Goal: Entertainment & Leisure: Browse casually

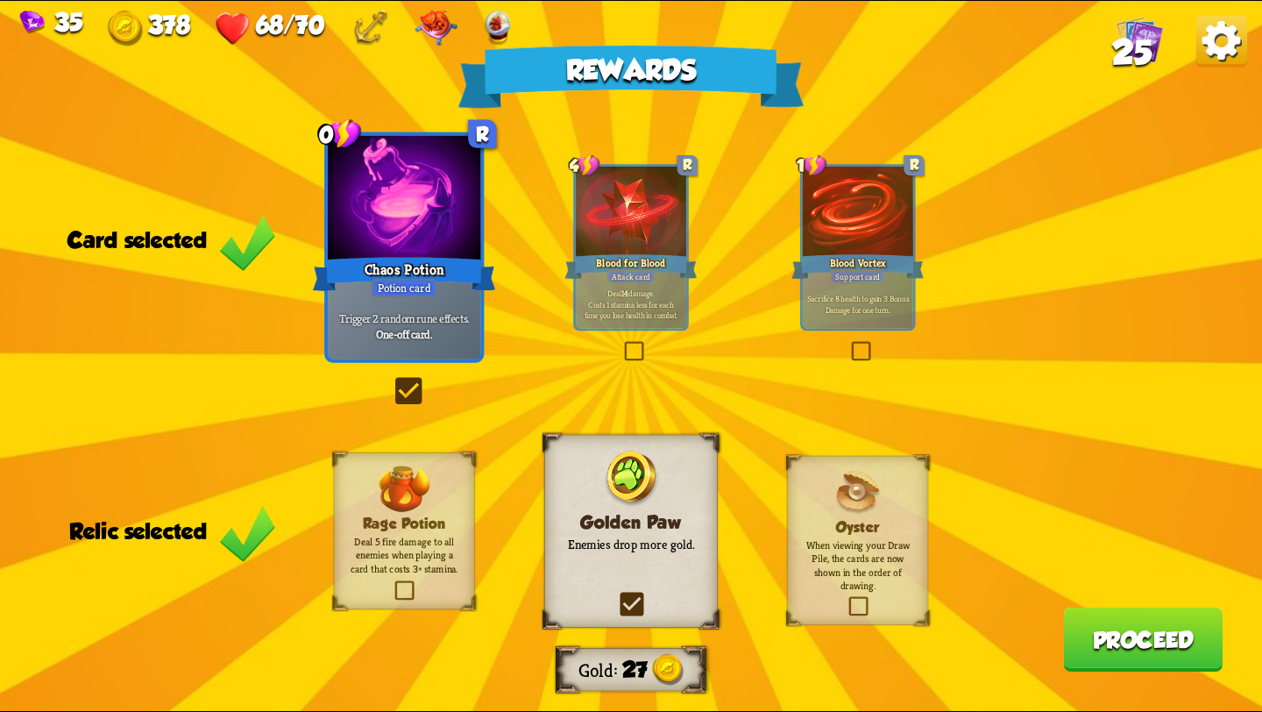
click at [670, 284] on div "Deal 14 damage. Costs 1 stamina less for each time you lose health in combat." at bounding box center [631, 304] width 110 height 48
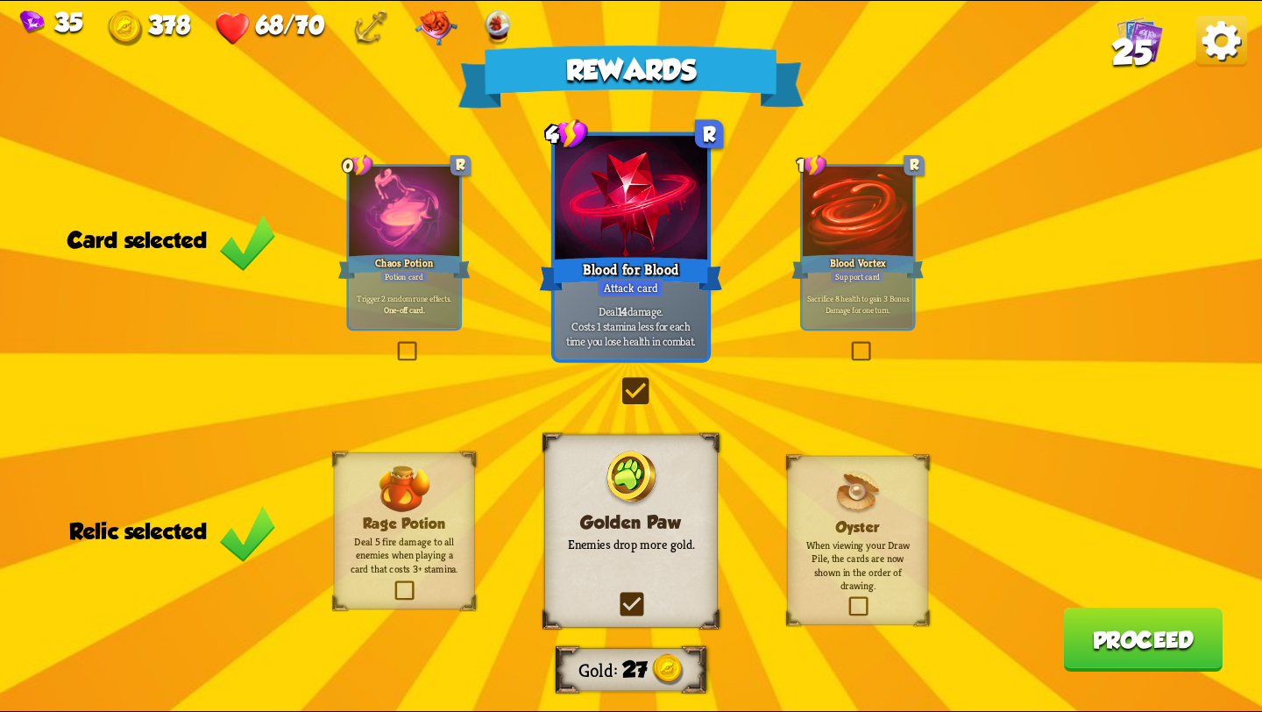
click at [1103, 652] on button "Proceed" at bounding box center [1142, 639] width 159 height 64
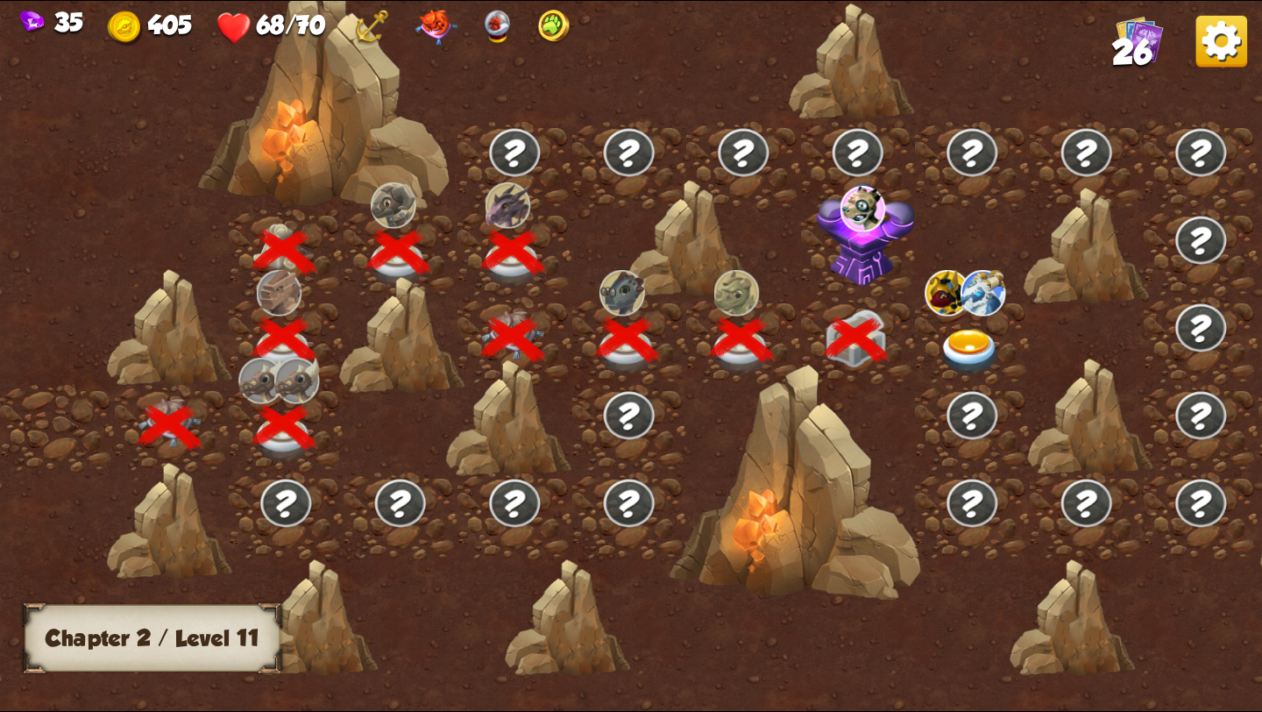
scroll to position [0, 266]
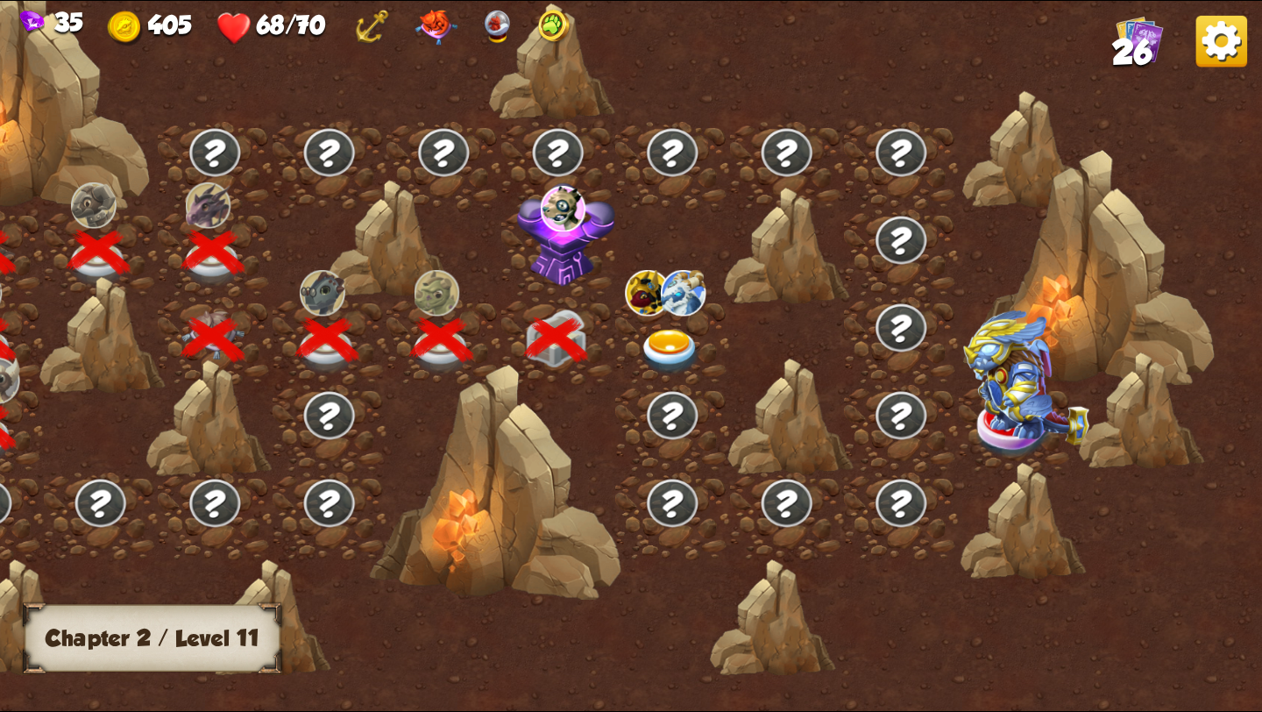
click at [671, 338] on img at bounding box center [670, 353] width 63 height 46
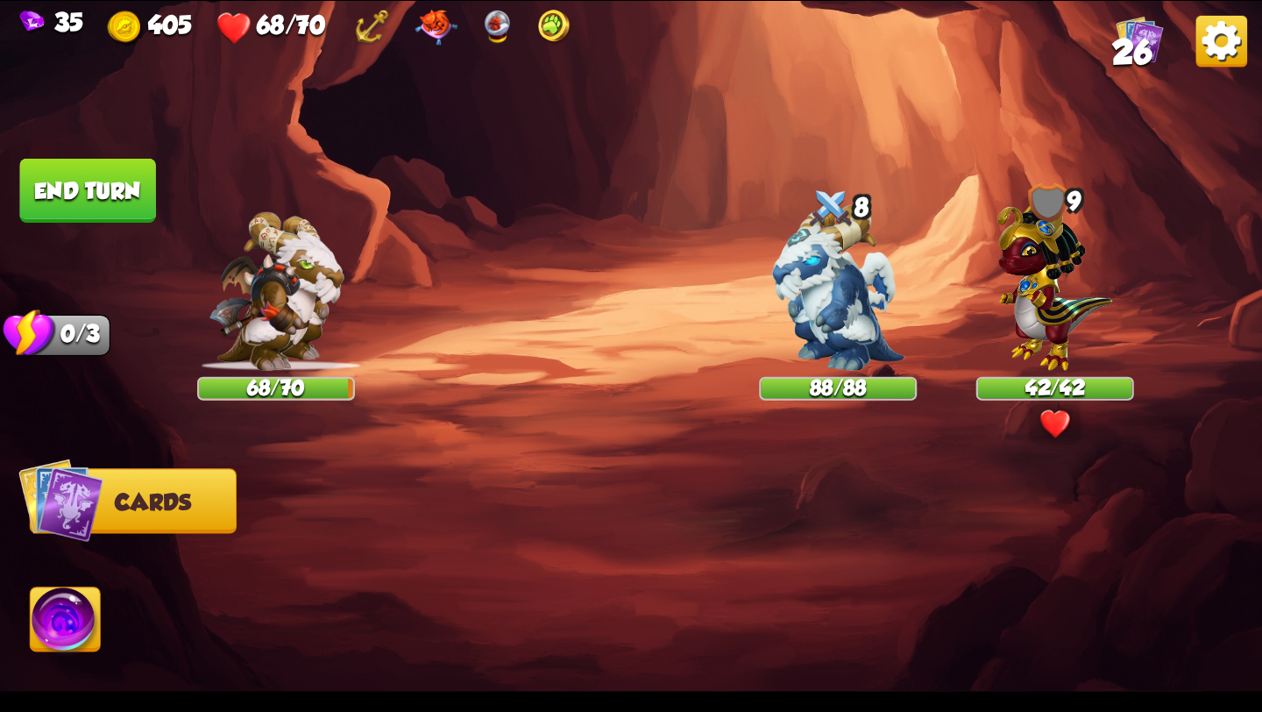
click at [204, 505] on button "Cards" at bounding box center [133, 500] width 207 height 65
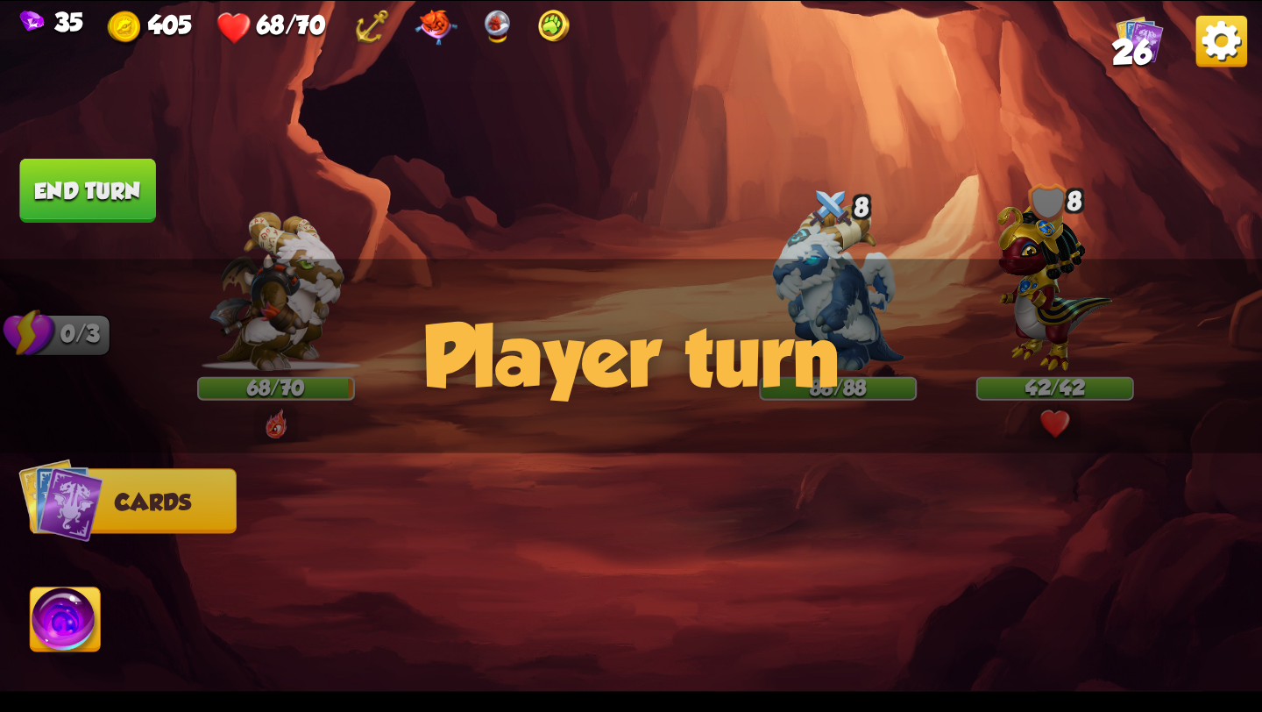
click at [204, 505] on button "Cards" at bounding box center [133, 500] width 207 height 65
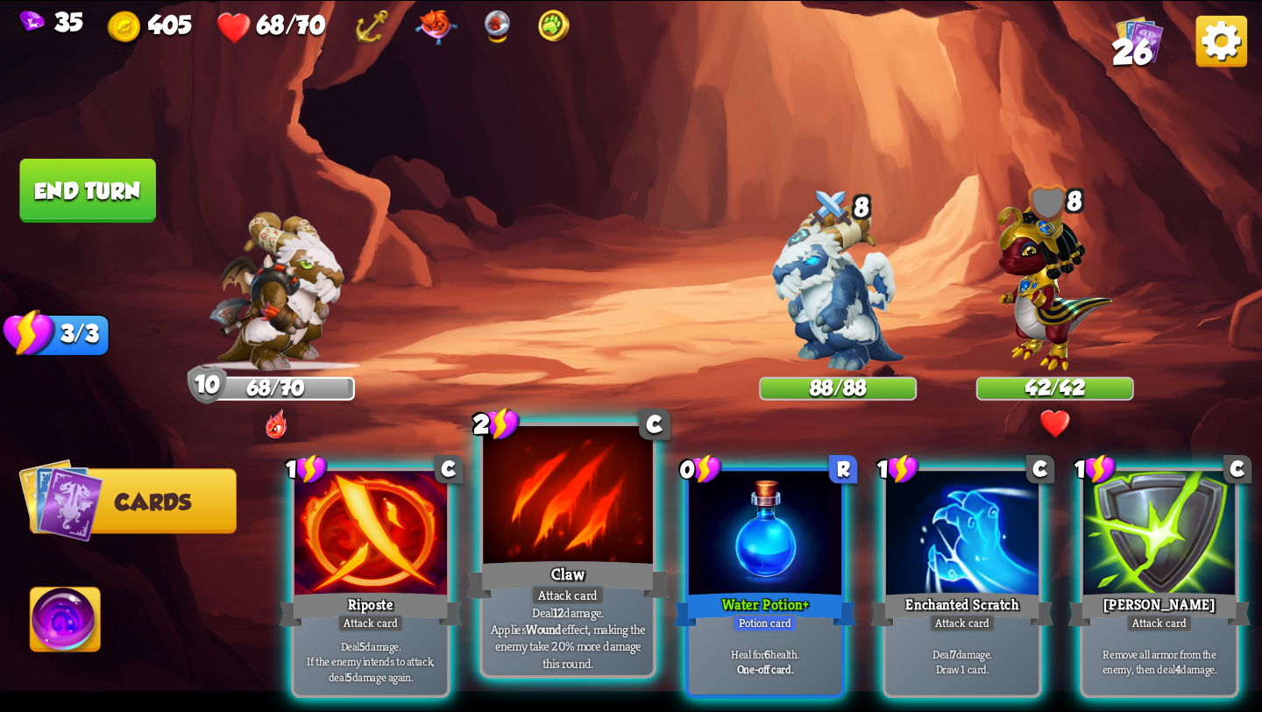
click at [621, 592] on div "Claw" at bounding box center [567, 580] width 203 height 46
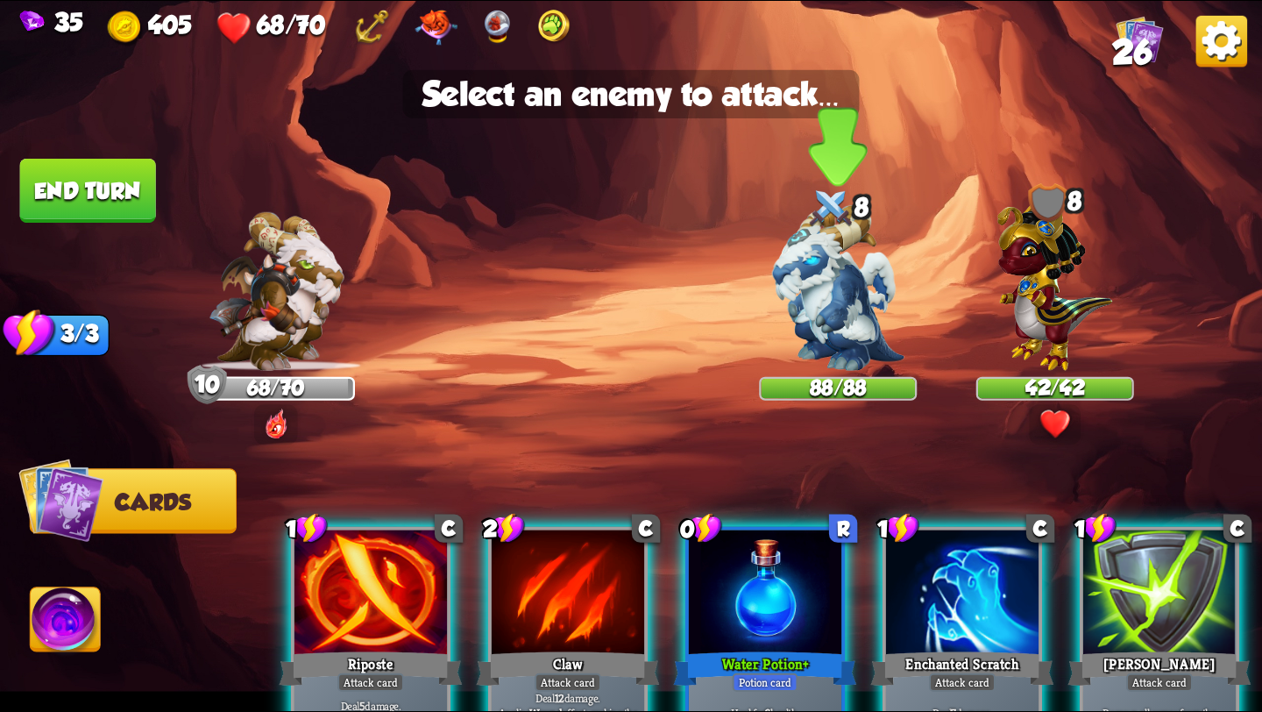
click at [818, 321] on img at bounding box center [838, 288] width 132 height 166
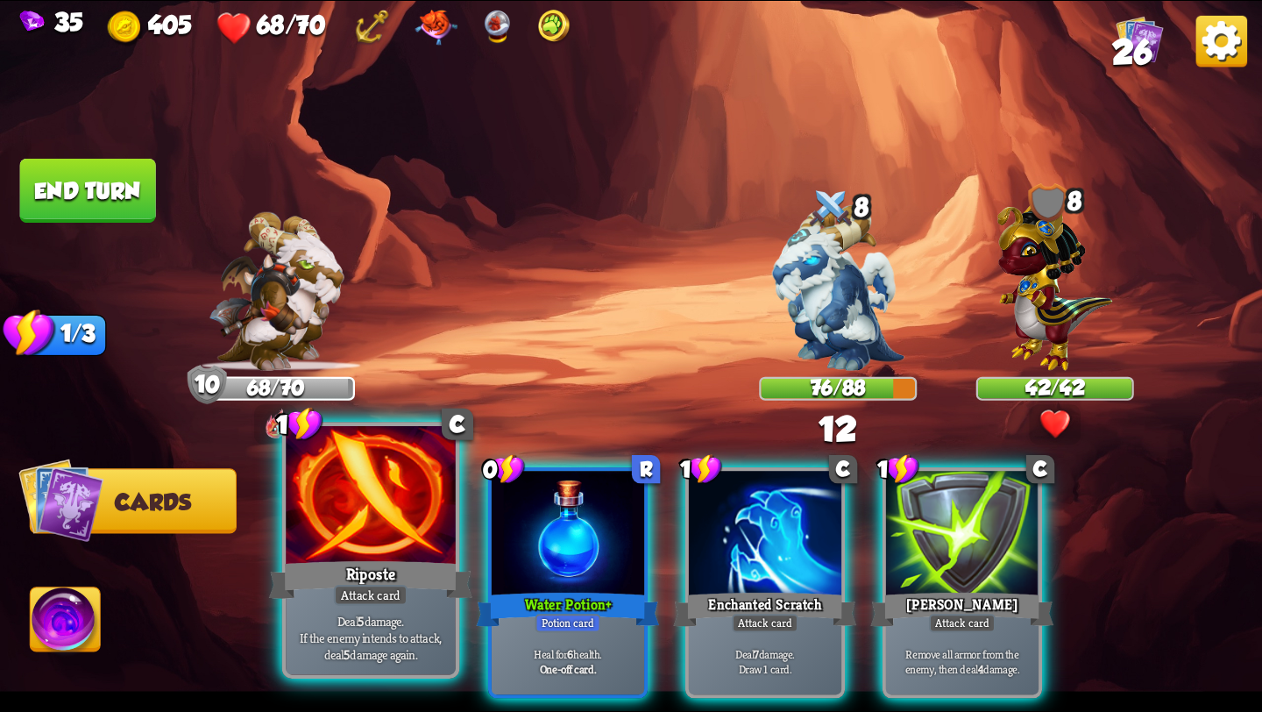
click at [345, 585] on div "Attack card" at bounding box center [371, 595] width 74 height 21
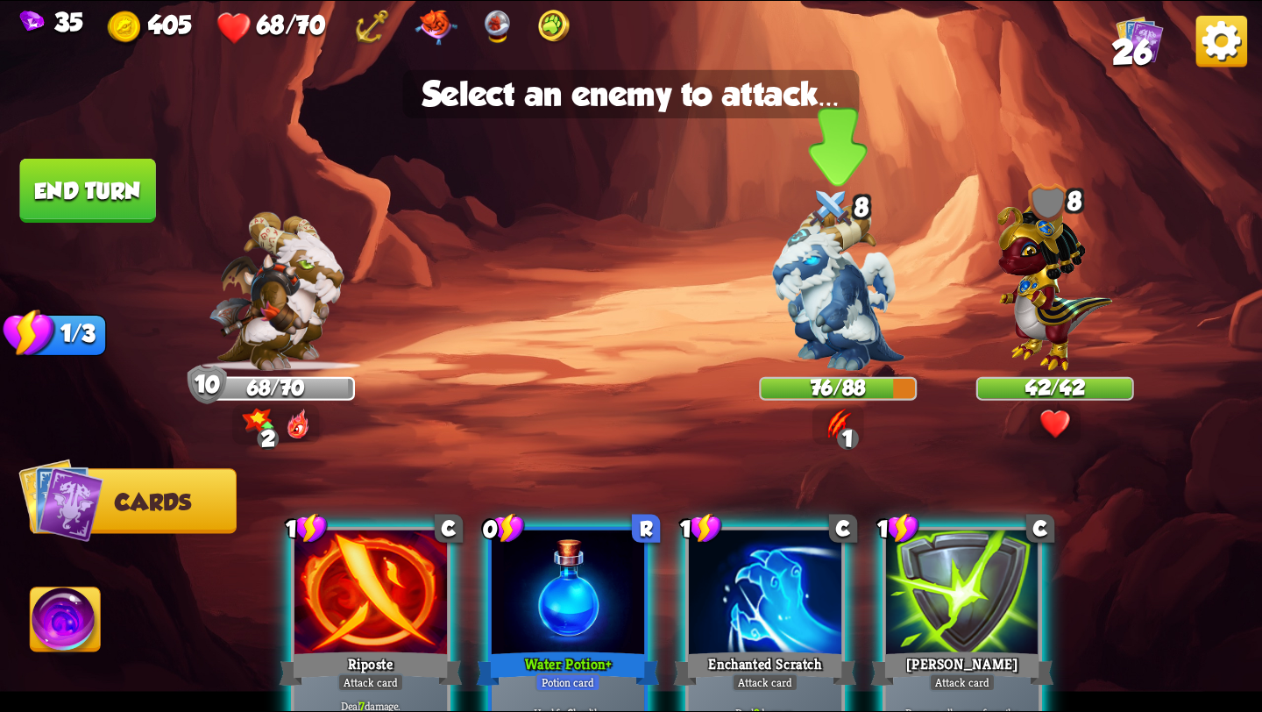
click at [833, 287] on img at bounding box center [838, 288] width 132 height 166
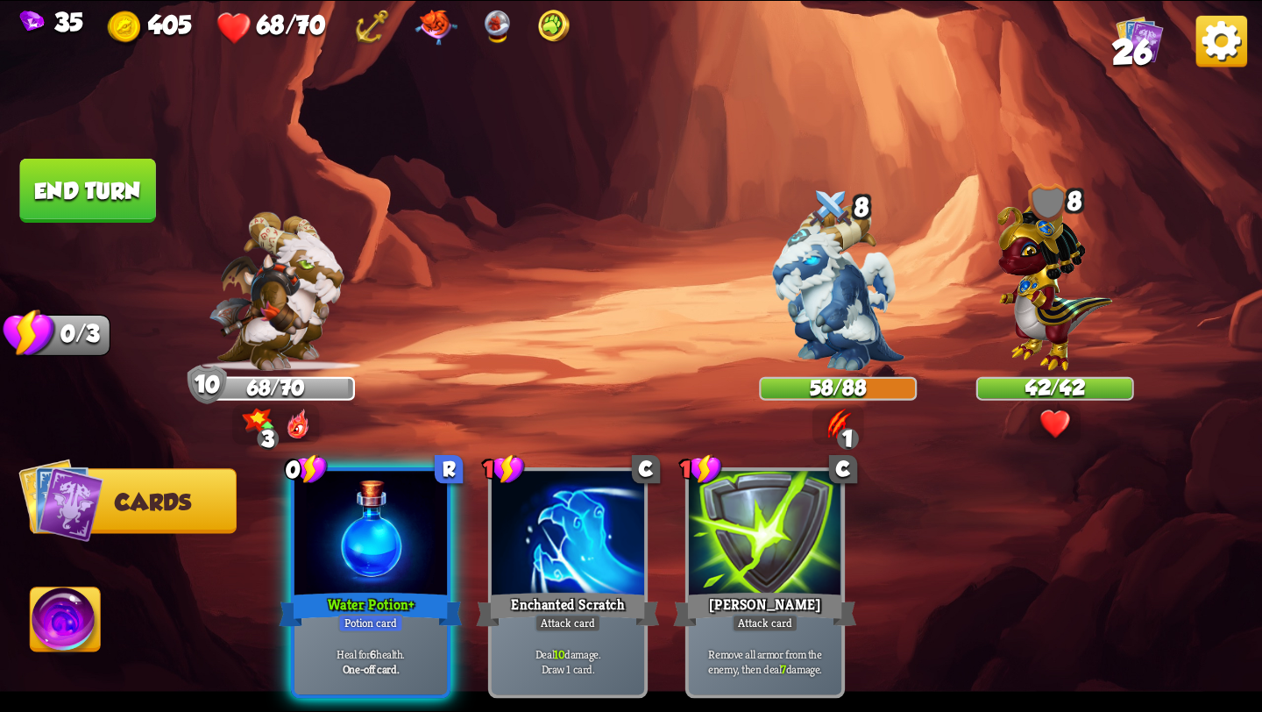
click at [57, 178] on button "End turn" at bounding box center [88, 191] width 136 height 64
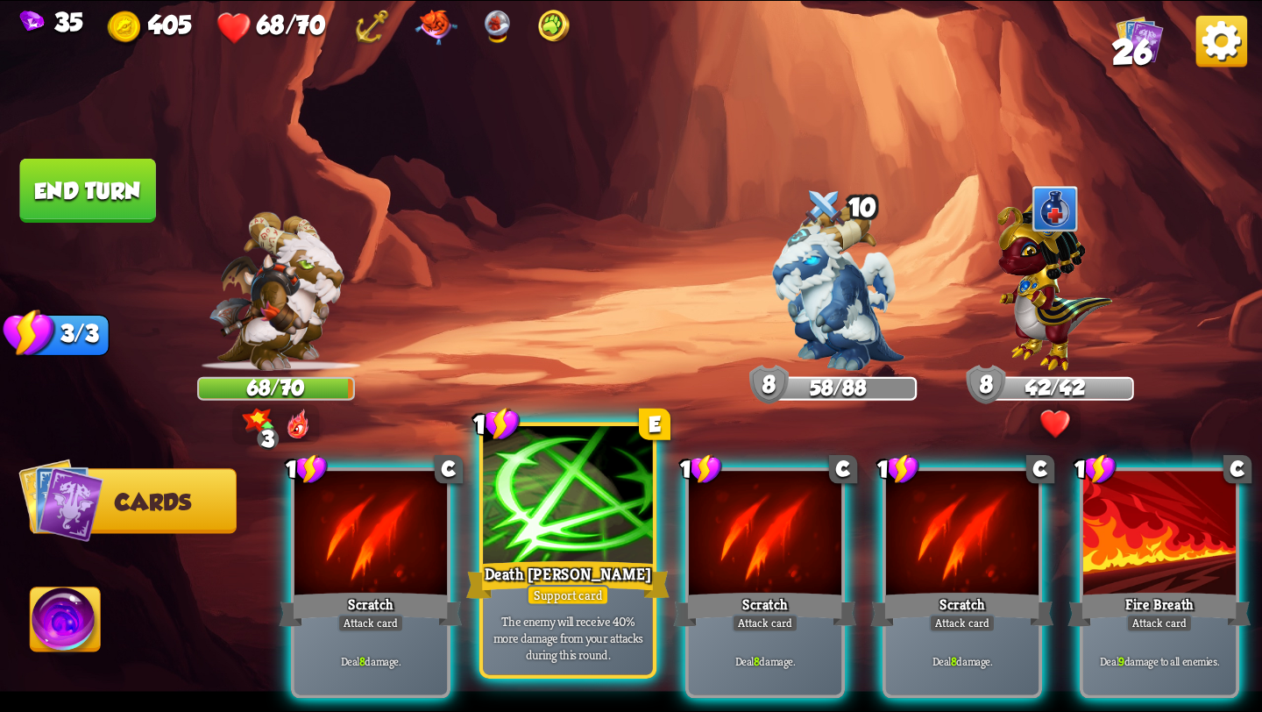
click at [578, 527] on div at bounding box center [568, 497] width 170 height 143
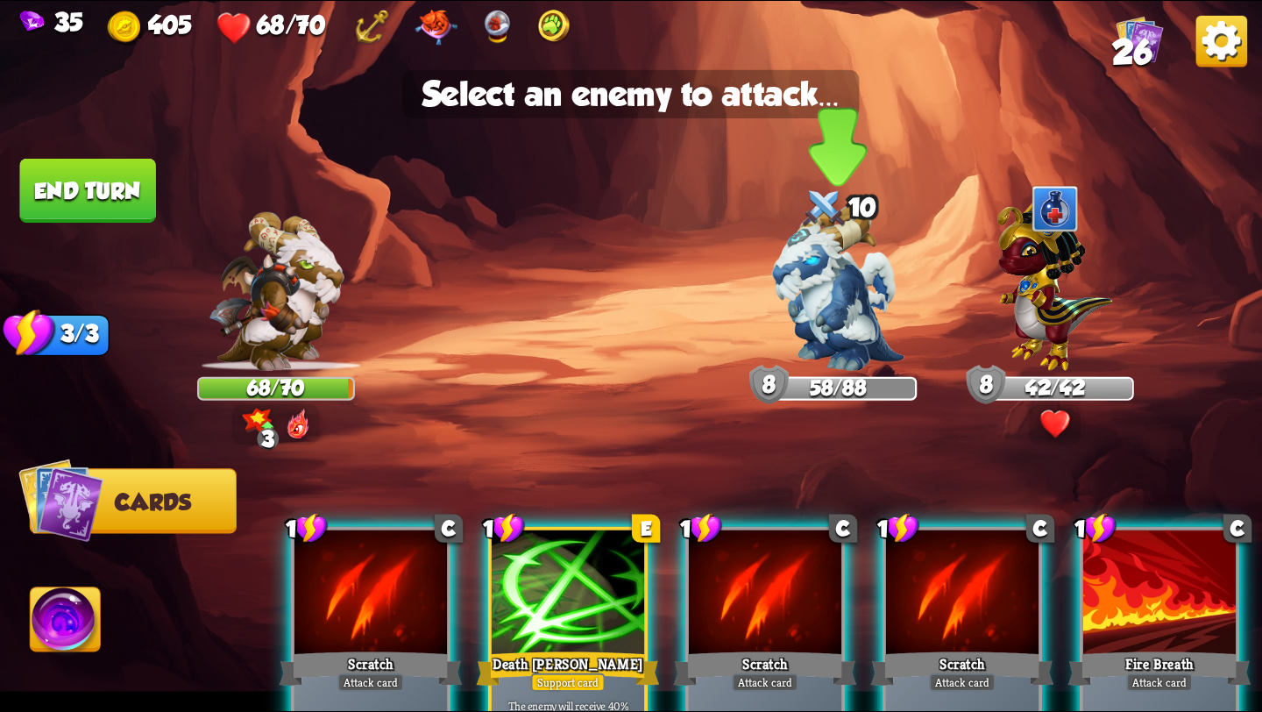
click at [821, 280] on img at bounding box center [838, 288] width 132 height 166
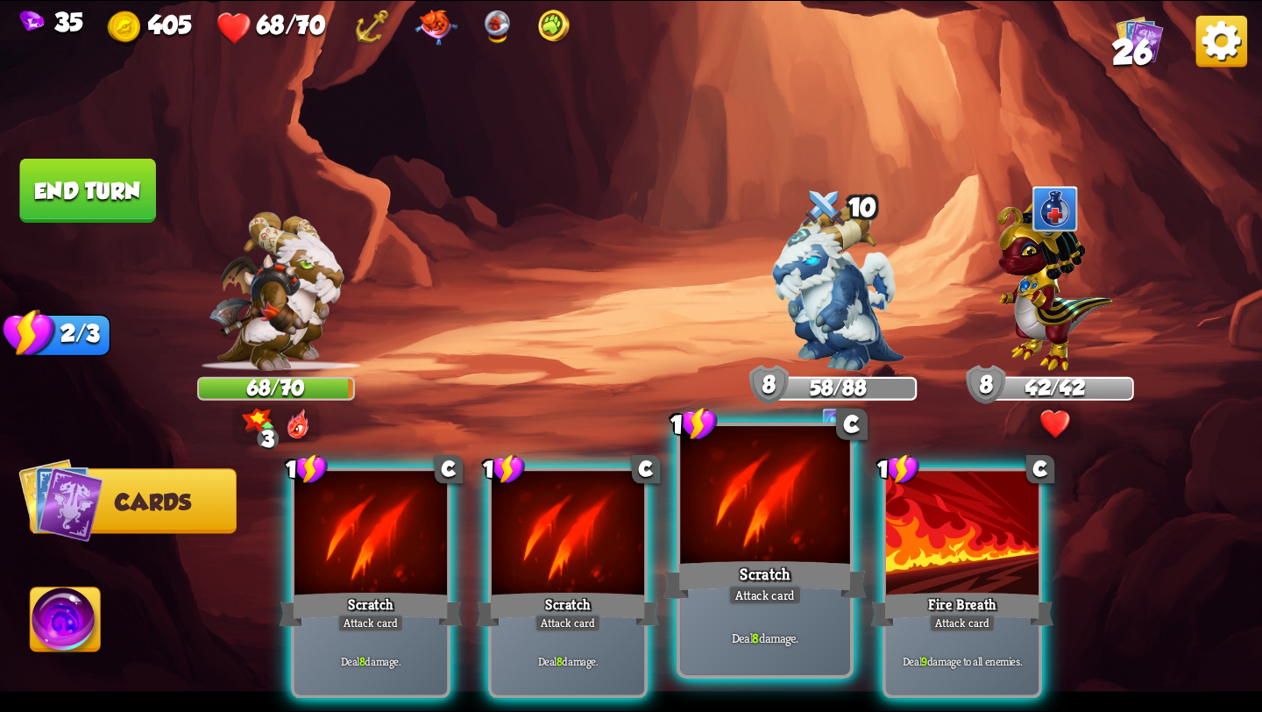
click at [748, 556] on div at bounding box center [765, 497] width 170 height 143
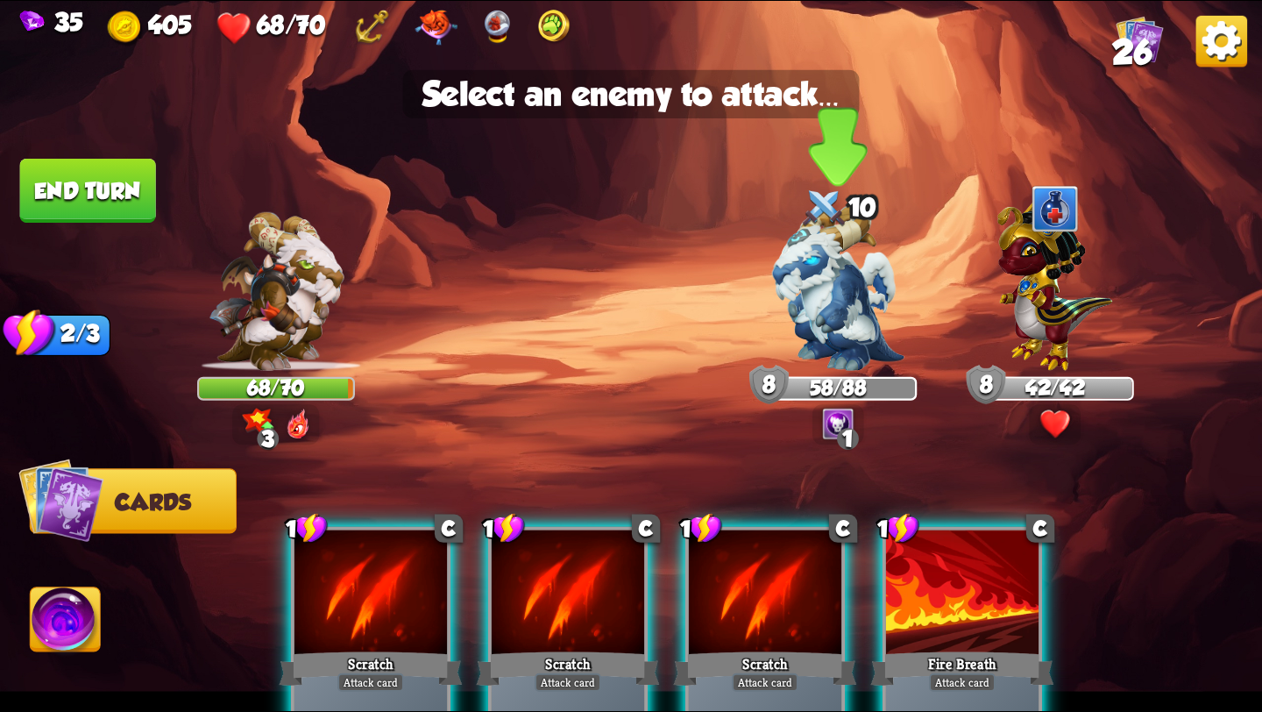
click at [819, 312] on img at bounding box center [838, 288] width 132 height 166
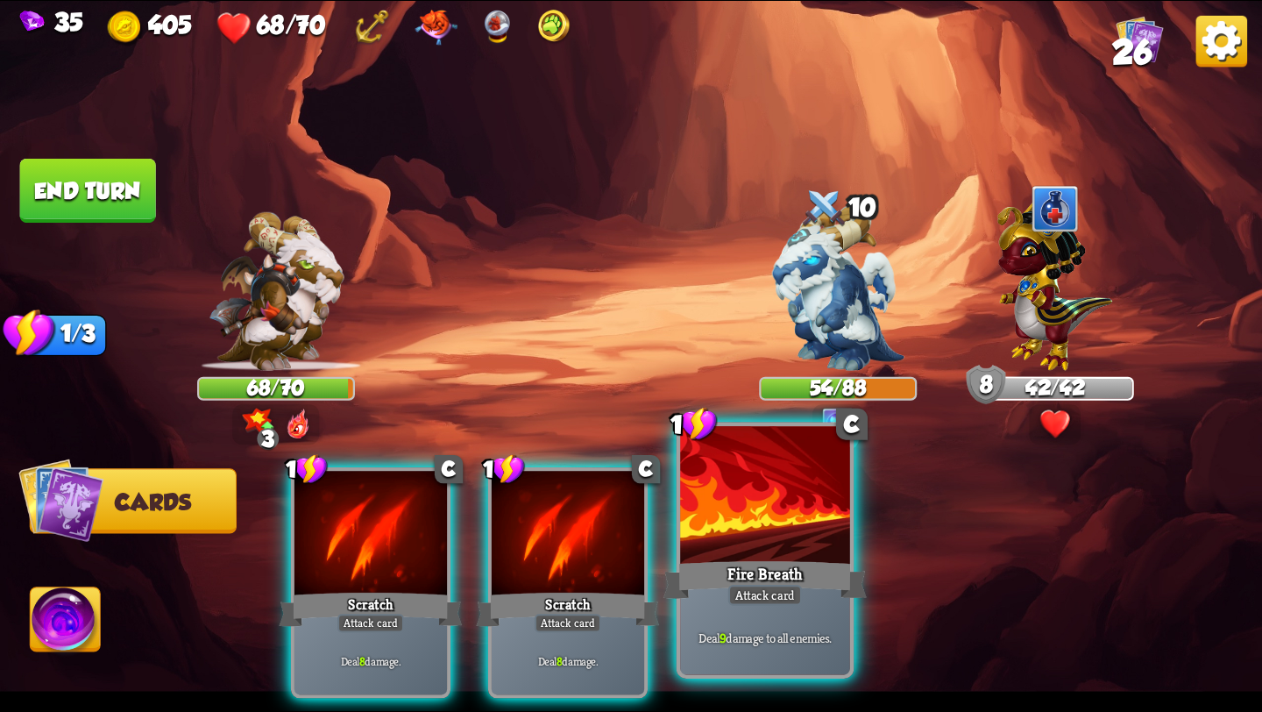
click at [760, 567] on div "Fire Breath" at bounding box center [764, 580] width 203 height 46
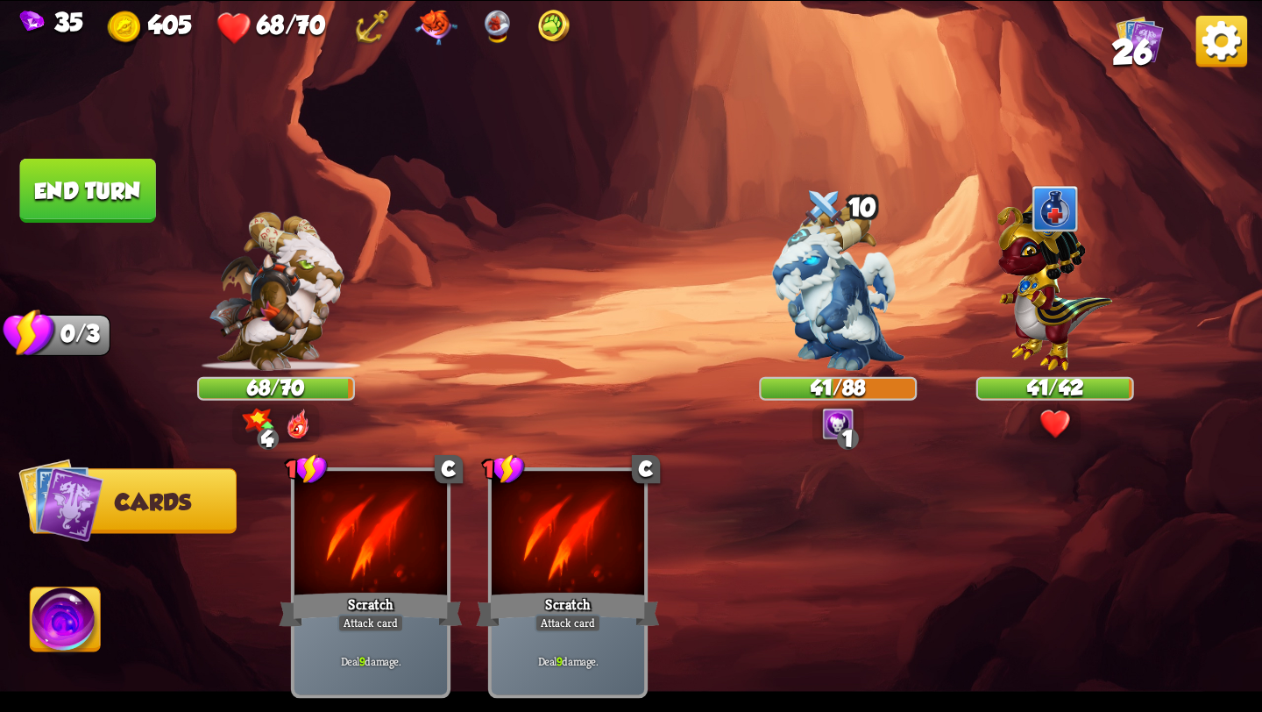
click at [58, 627] on img at bounding box center [66, 622] width 70 height 71
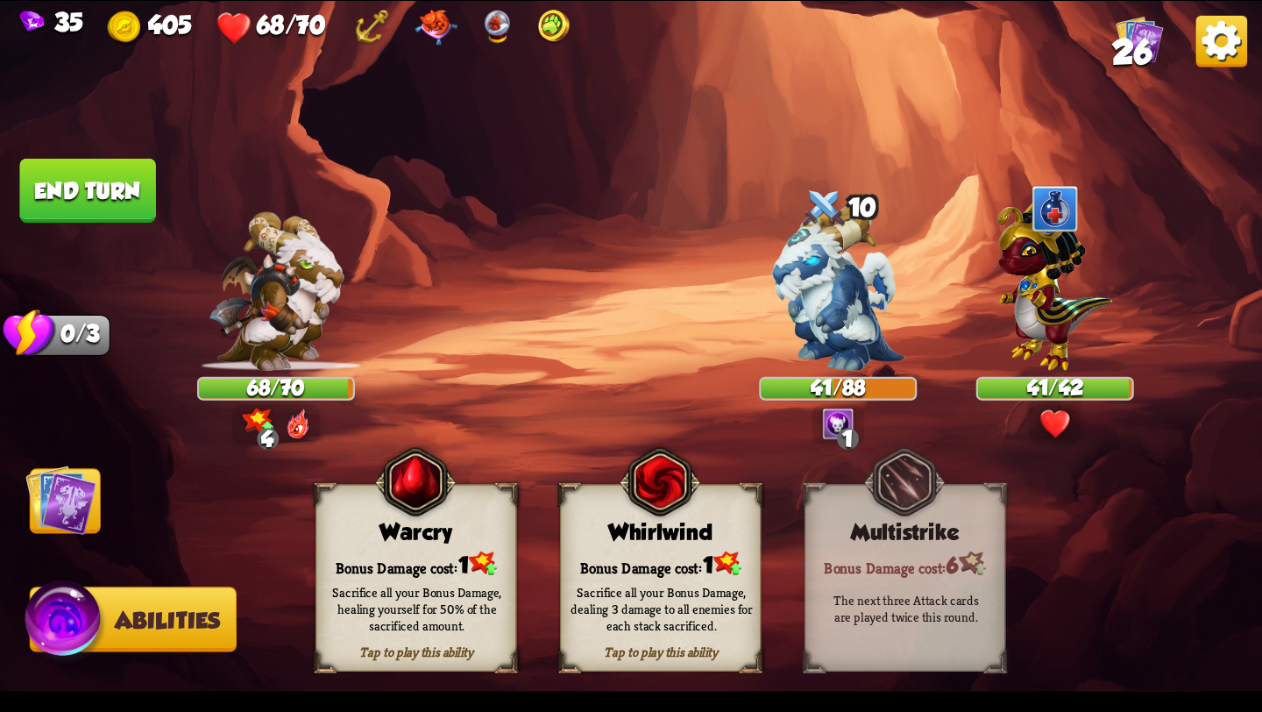
click at [55, 202] on button "End turn" at bounding box center [88, 191] width 138 height 65
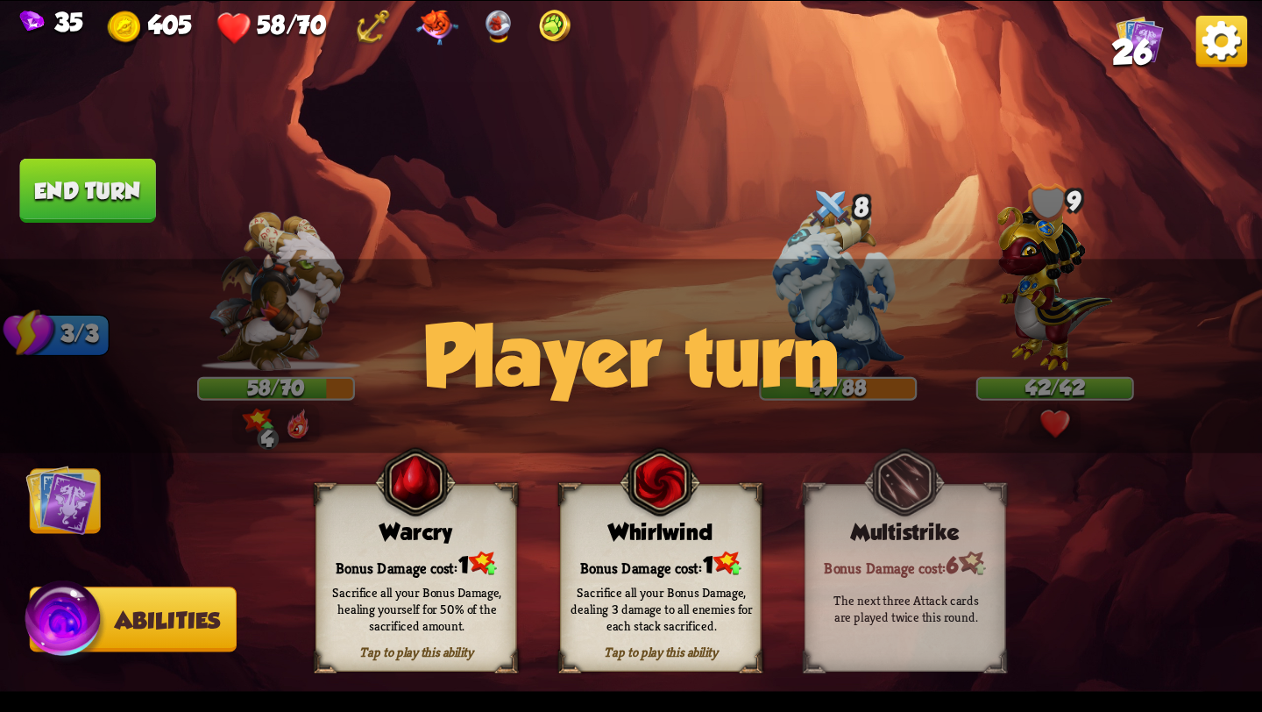
click at [79, 522] on img at bounding box center [60, 499] width 71 height 71
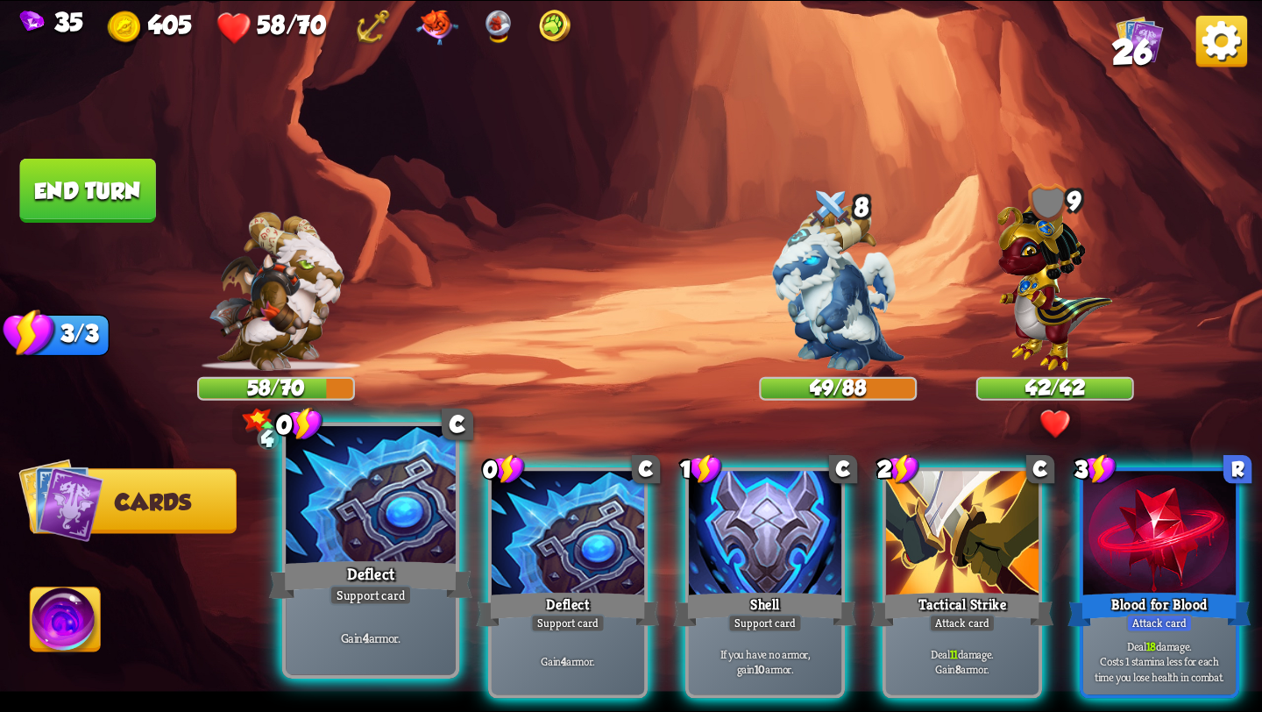
click at [354, 607] on div "Gain 4 armor." at bounding box center [371, 637] width 170 height 74
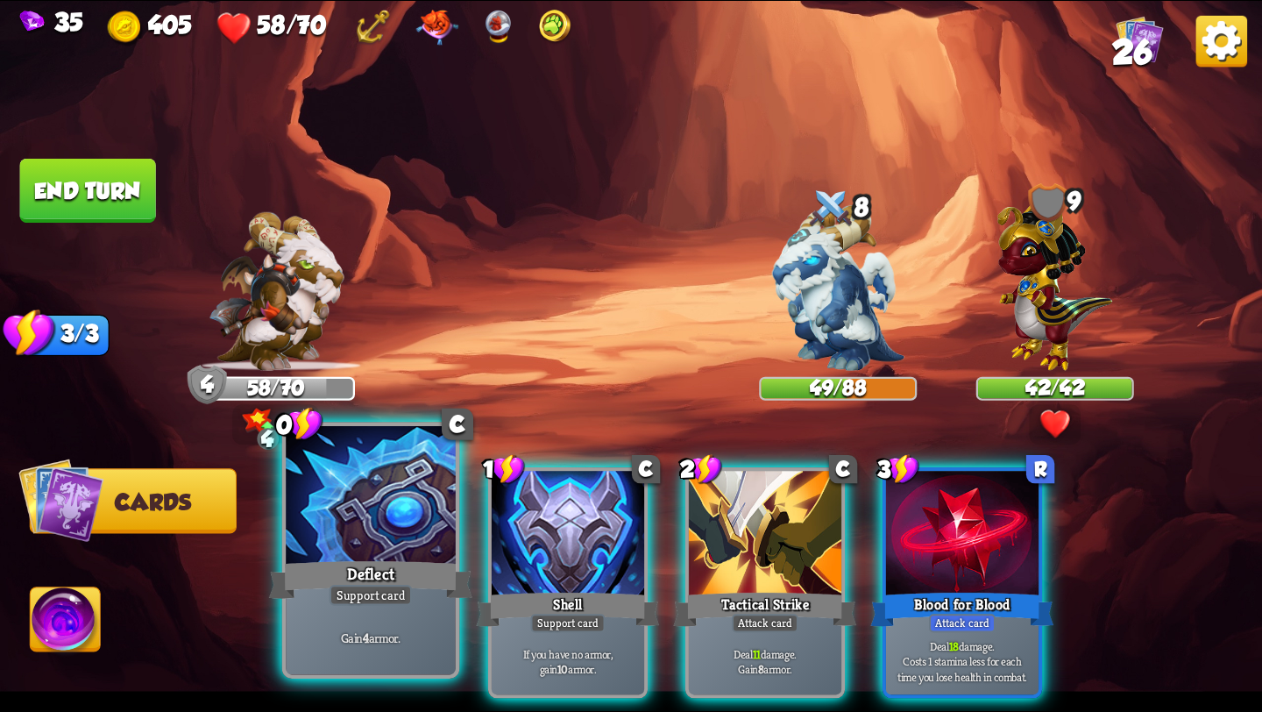
click at [353, 607] on div "Gain 4 armor." at bounding box center [371, 637] width 170 height 74
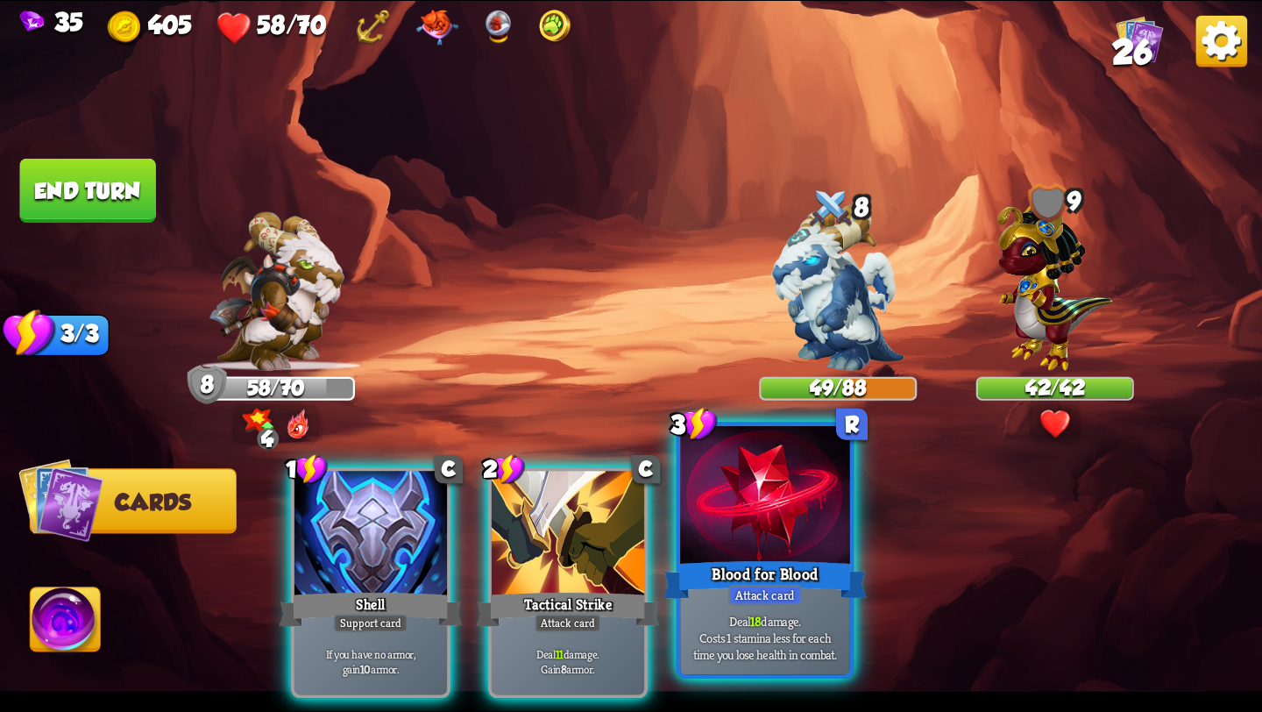
click at [758, 592] on div "Attack card" at bounding box center [765, 595] width 74 height 21
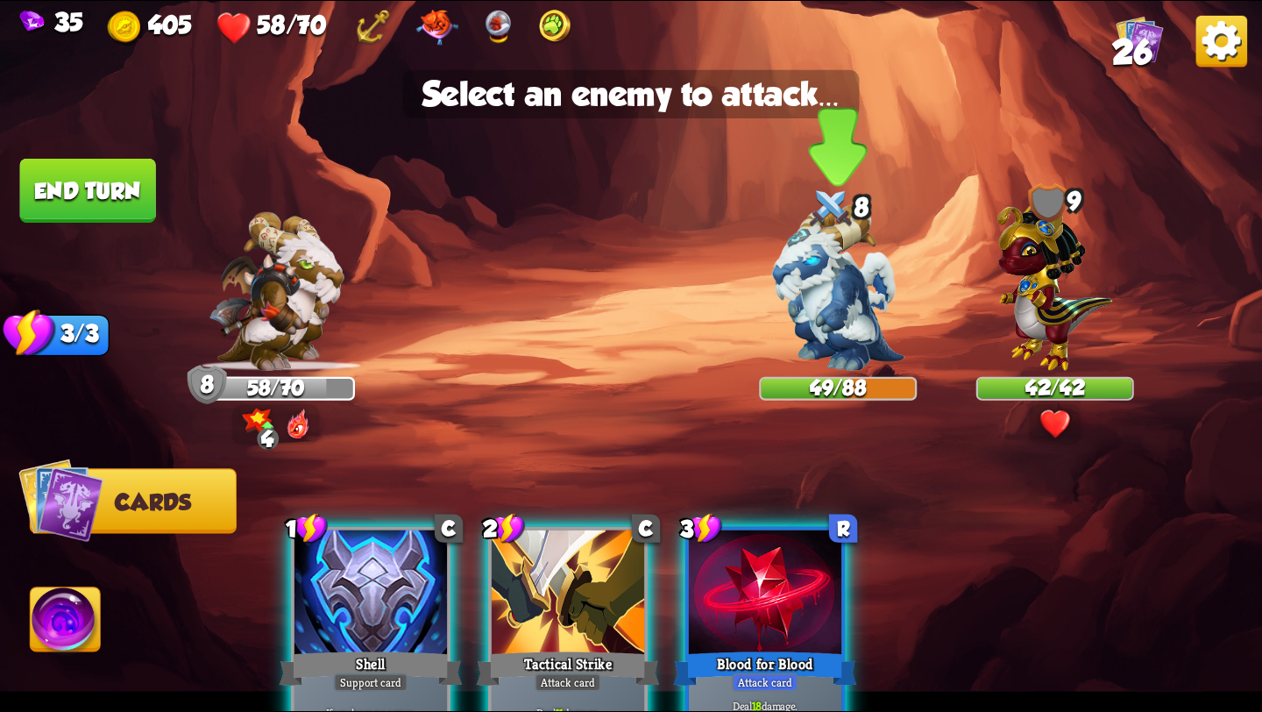
click at [839, 298] on img at bounding box center [838, 288] width 132 height 166
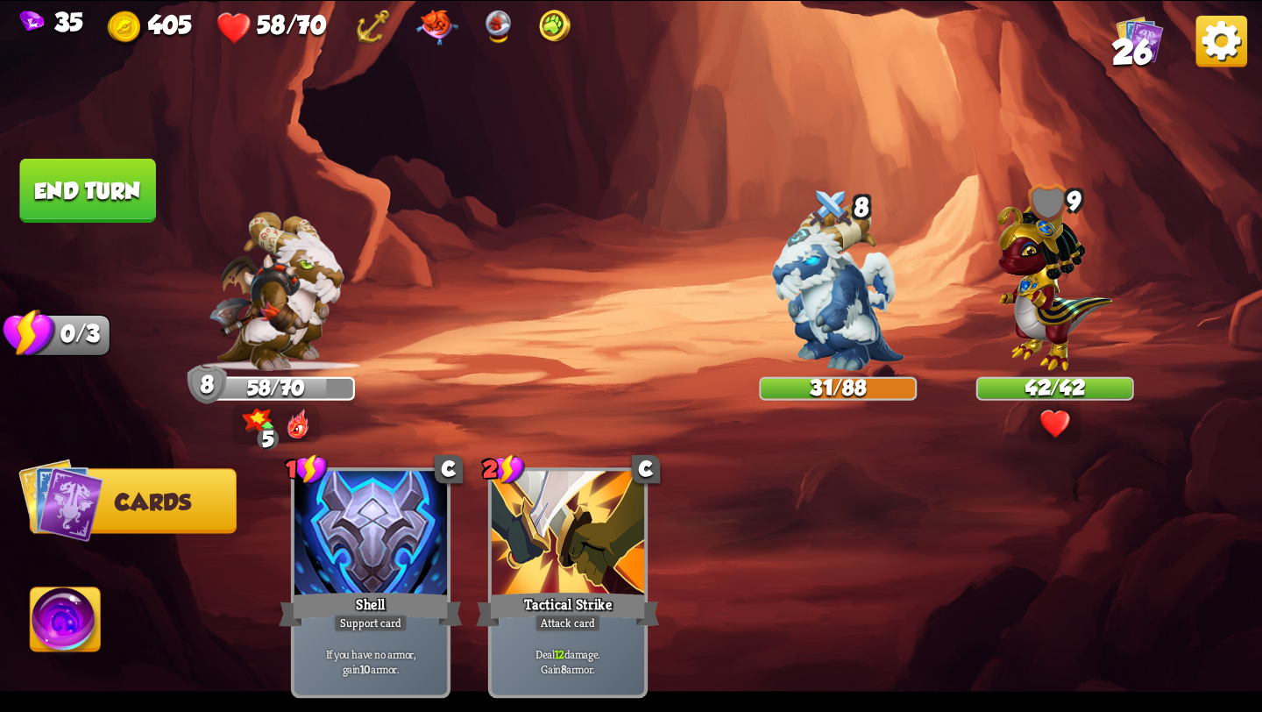
click at [46, 198] on button "End turn" at bounding box center [88, 191] width 136 height 64
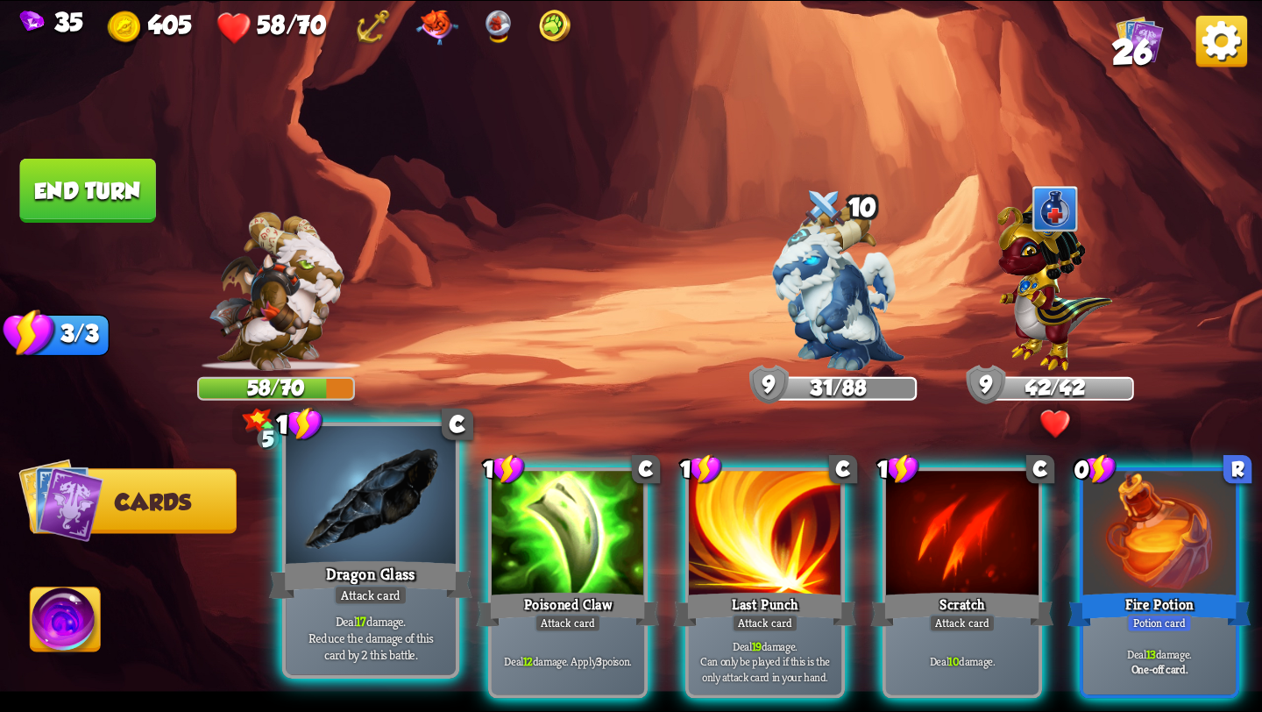
click at [343, 599] on div "Attack card" at bounding box center [371, 595] width 74 height 21
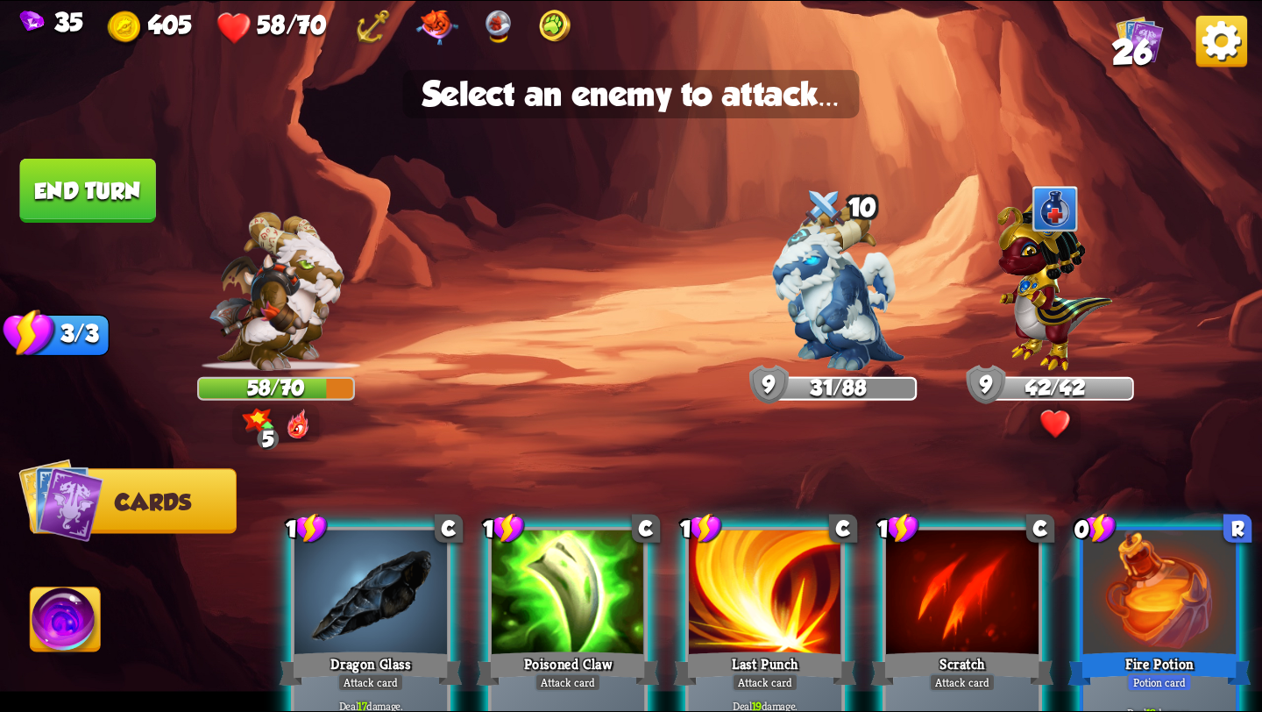
click at [291, 641] on div "1 C Dragon Glass Attack card Deal 17 damage. Reduce the damage of this card by …" at bounding box center [370, 642] width 159 height 230
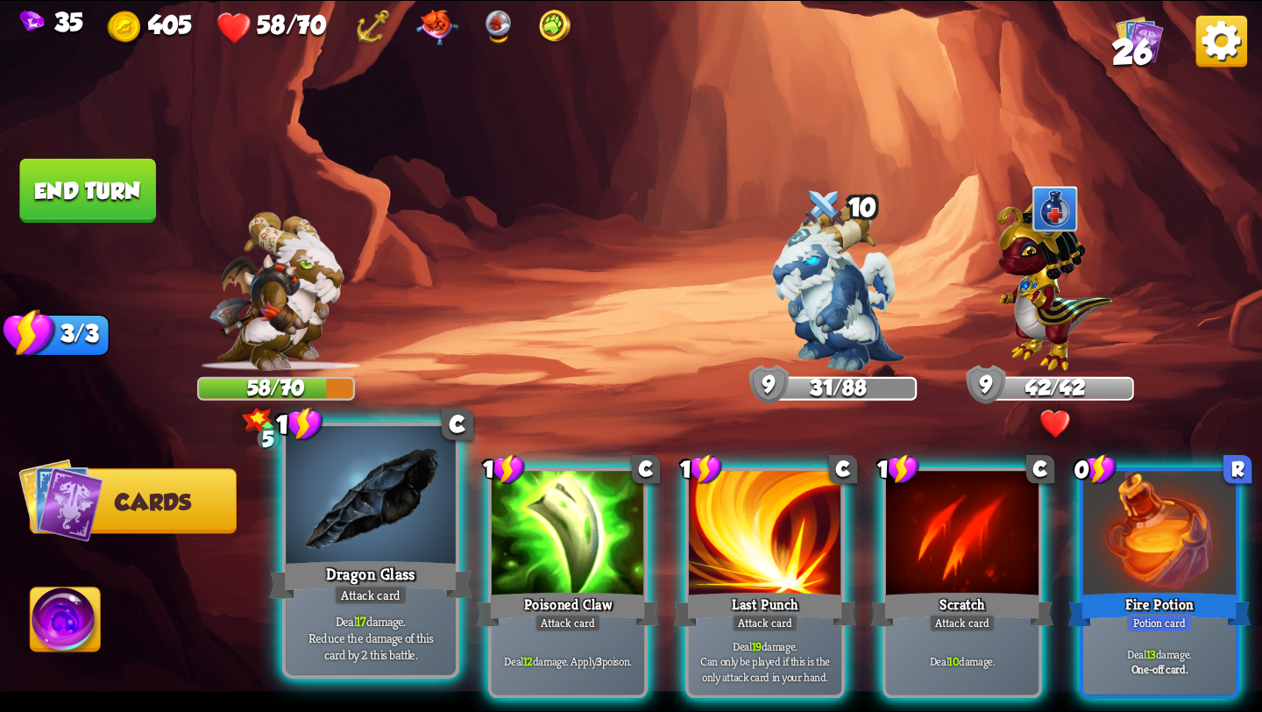
click at [393, 549] on div at bounding box center [371, 497] width 170 height 143
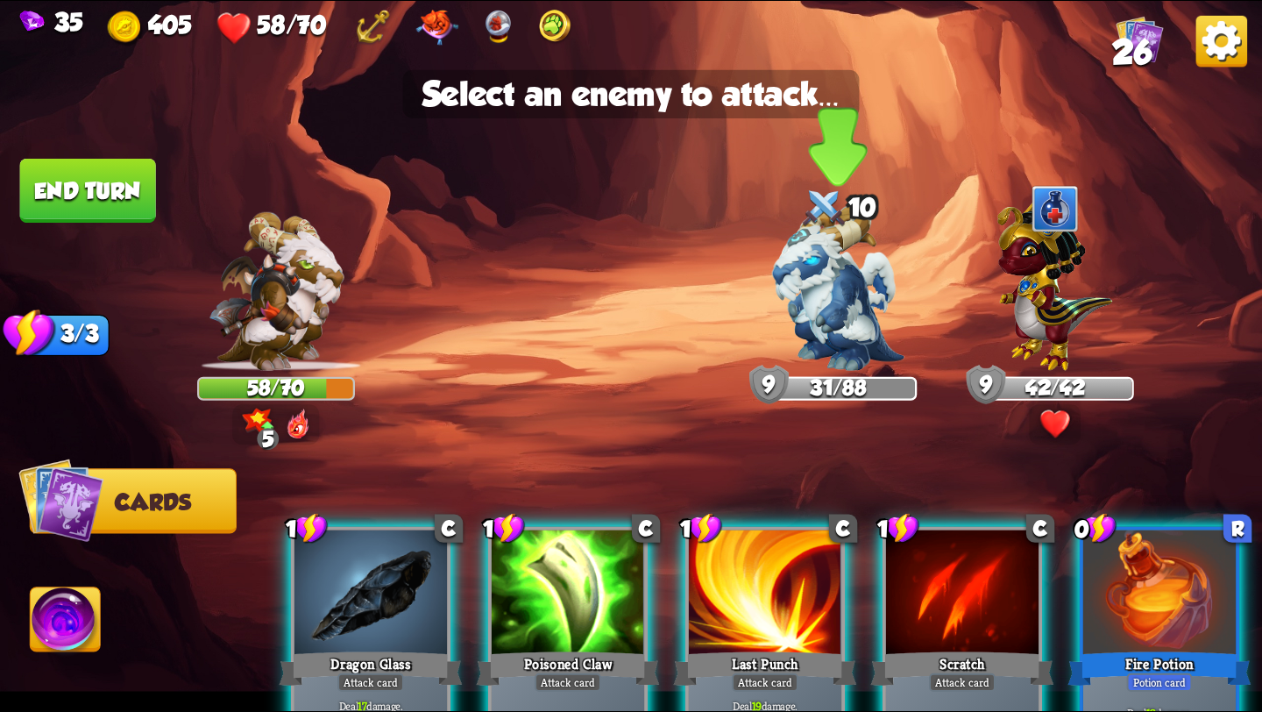
click at [797, 262] on img at bounding box center [838, 288] width 132 height 166
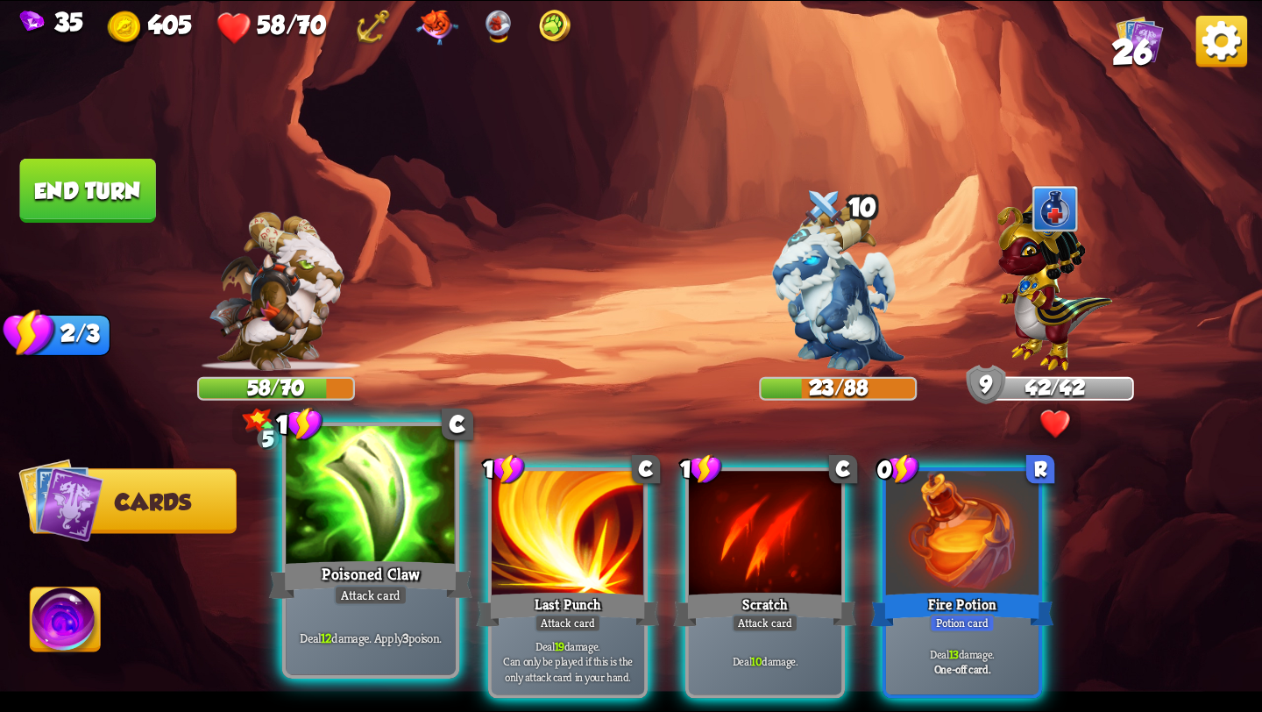
click at [358, 566] on div "Poisoned Claw" at bounding box center [370, 580] width 203 height 46
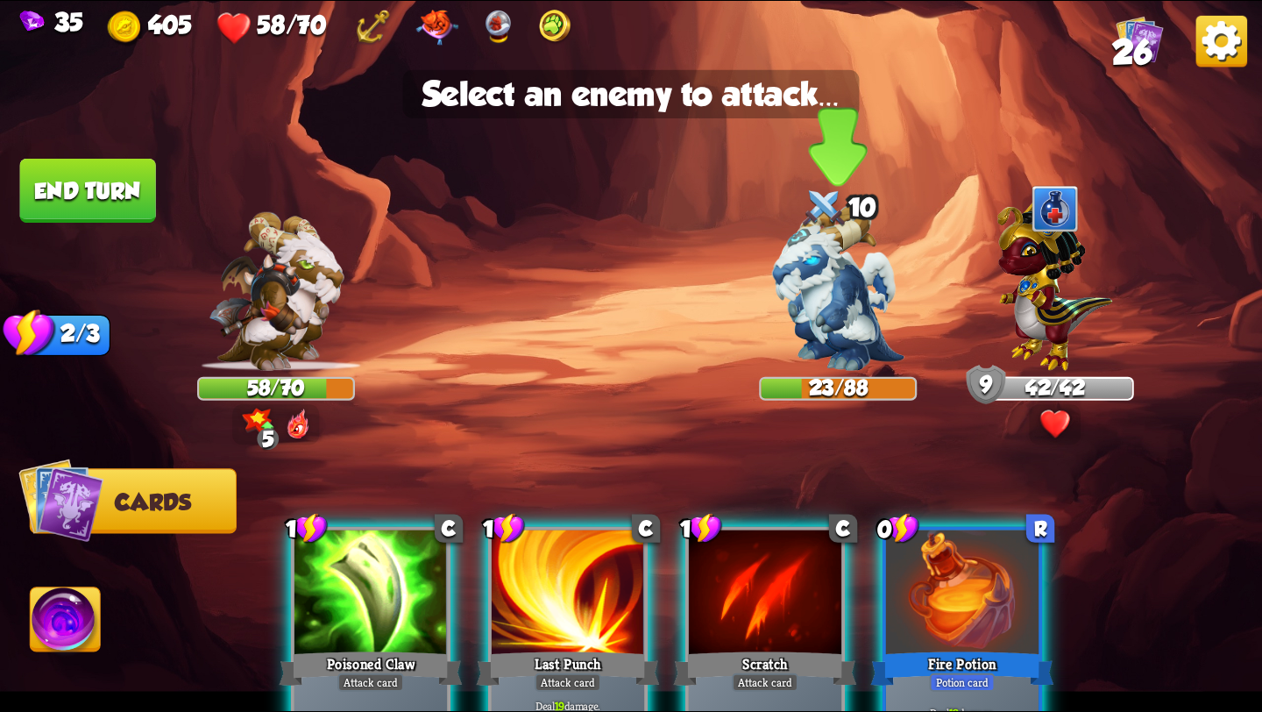
click at [862, 298] on img at bounding box center [838, 288] width 132 height 166
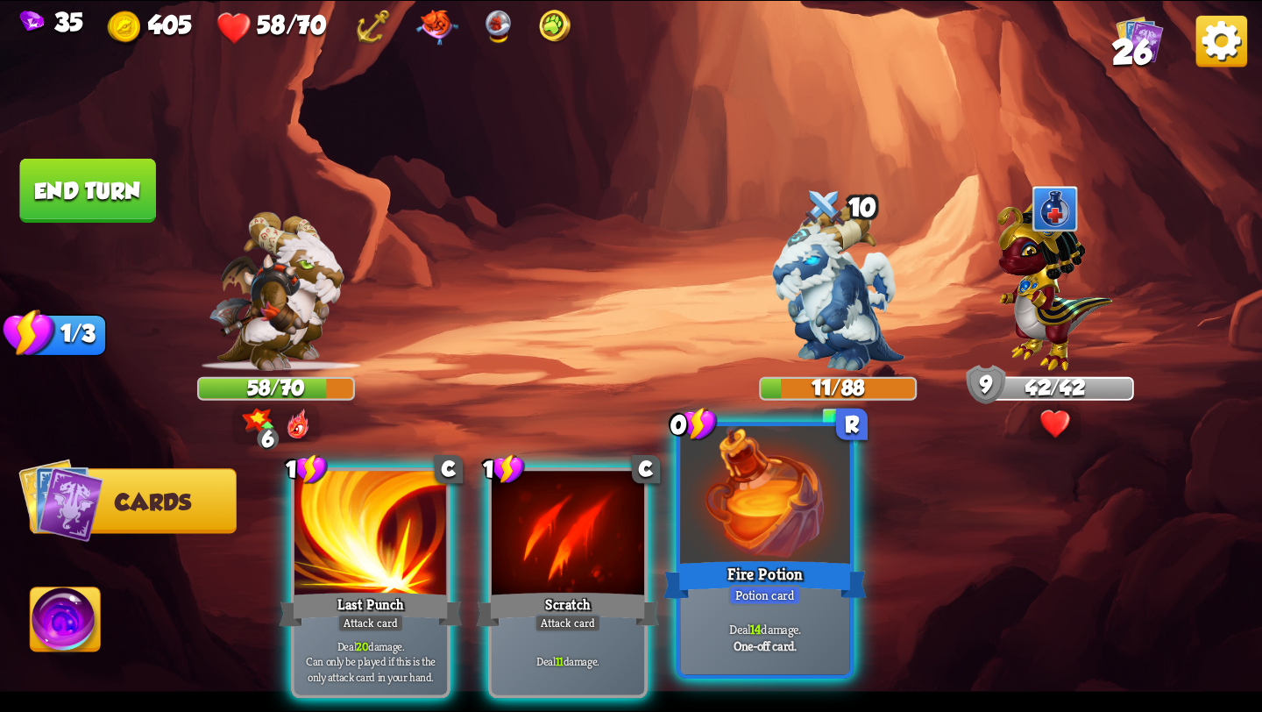
click at [773, 563] on div "Fire Potion" at bounding box center [764, 580] width 203 height 46
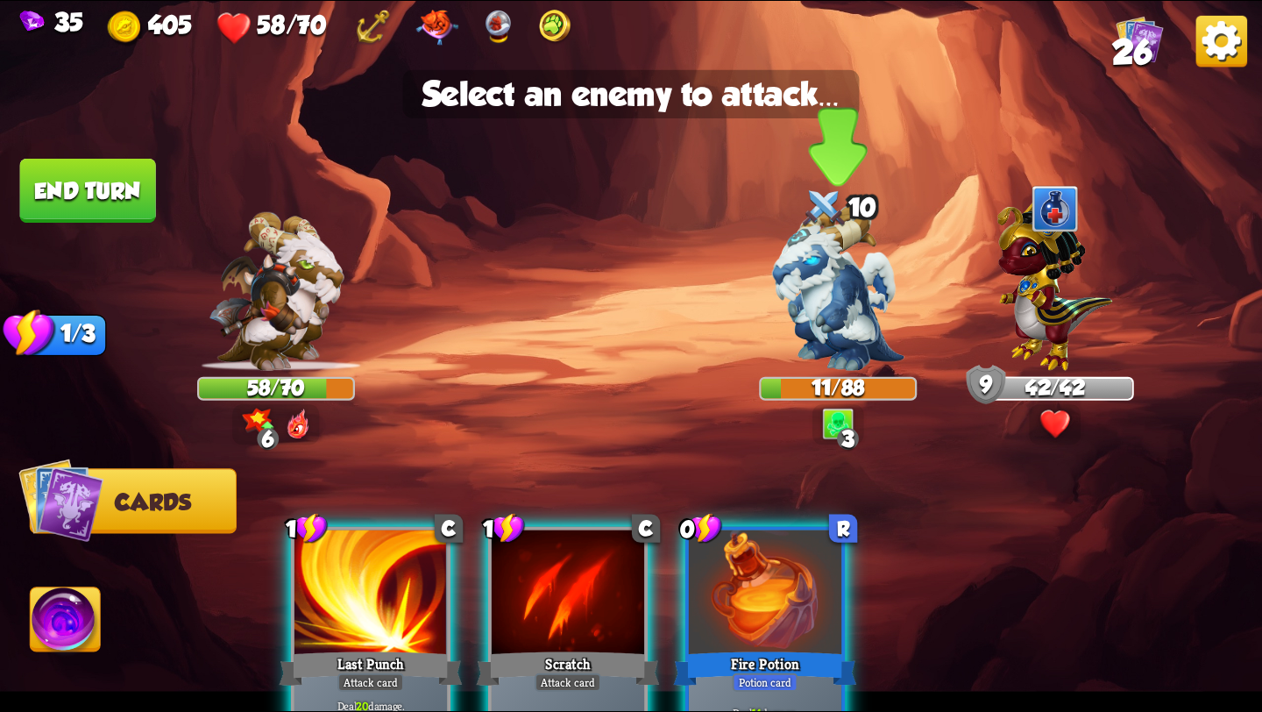
click at [790, 305] on img at bounding box center [838, 288] width 132 height 166
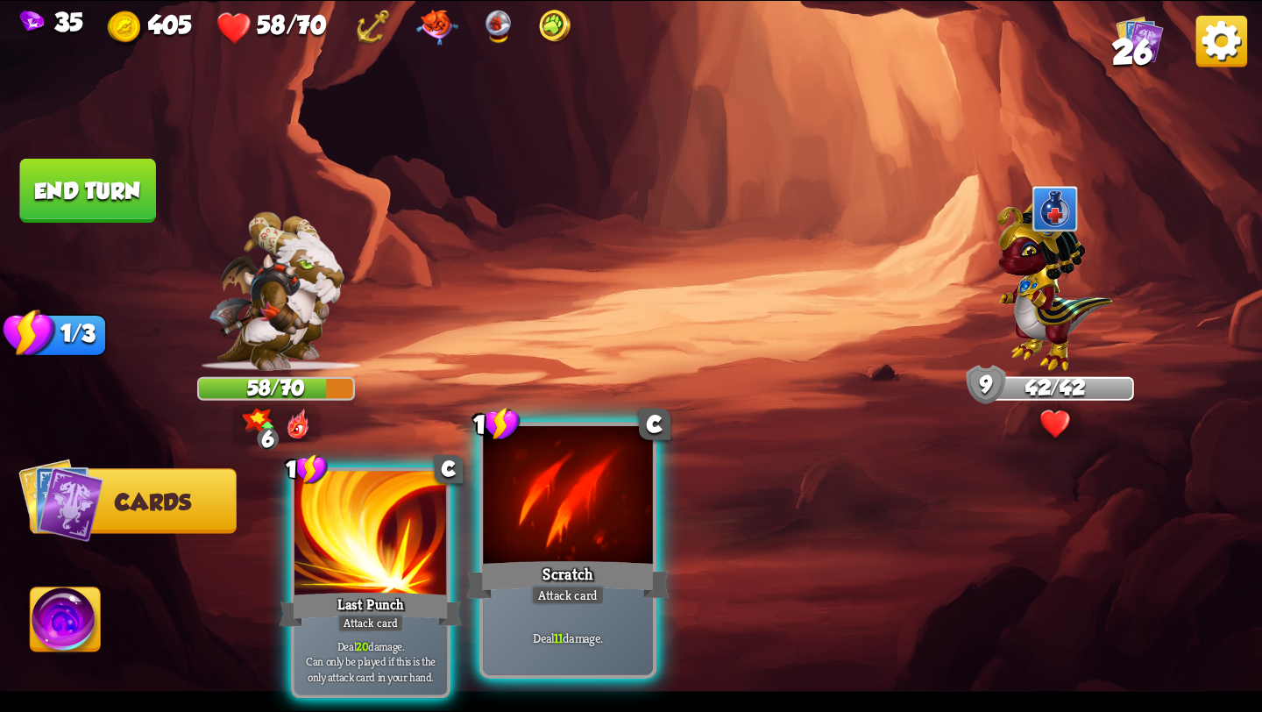
click at [536, 557] on div "Scratch" at bounding box center [567, 580] width 203 height 46
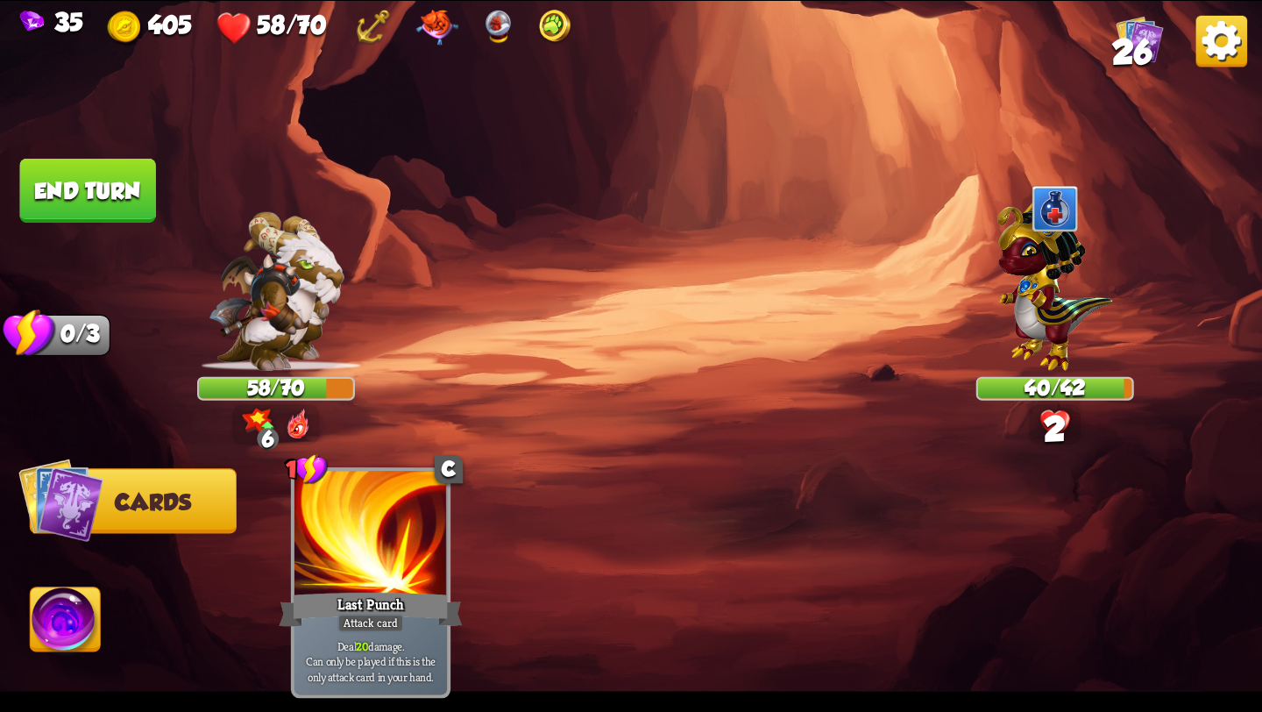
click at [1009, 310] on img at bounding box center [1055, 281] width 116 height 180
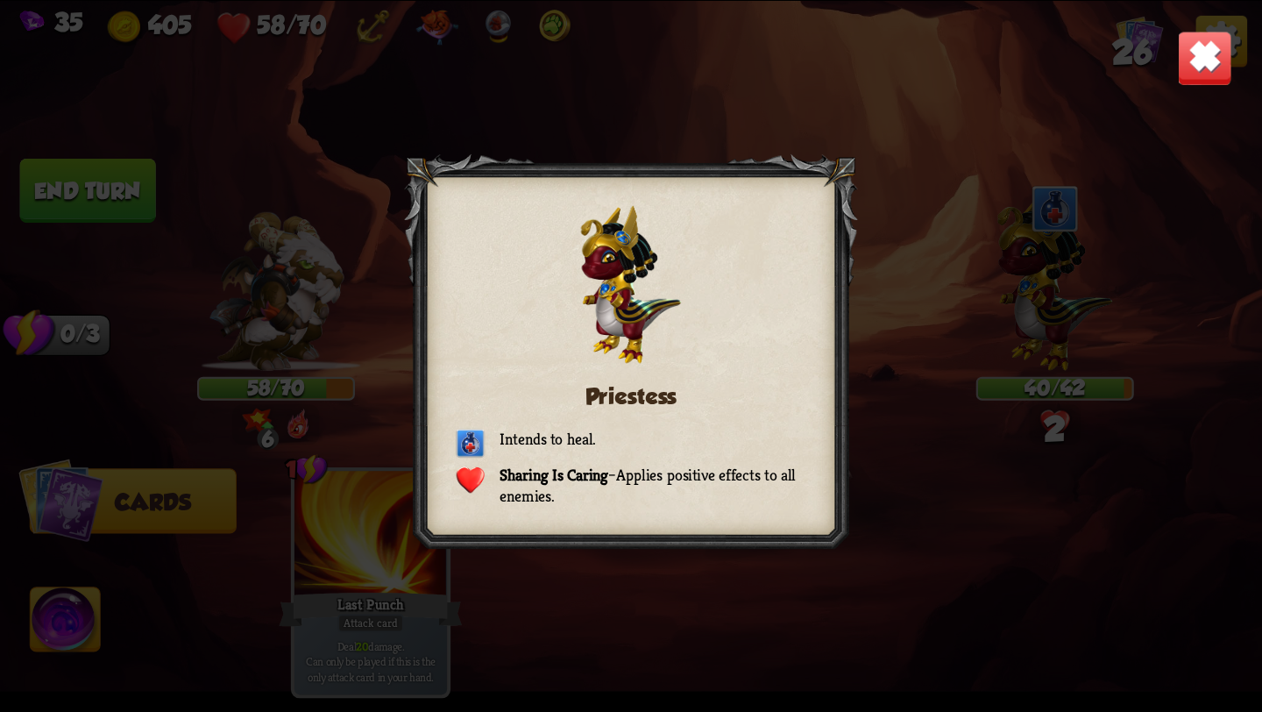
click at [422, 531] on div at bounding box center [631, 355] width 454 height 403
click at [586, 663] on div "Priestess Intends to heal. Sharing Is Caring – Applies positive effects to all …" at bounding box center [631, 356] width 1262 height 710
click at [471, 500] on p "Sharing Is Caring – Applies positive effects to all enemies." at bounding box center [631, 484] width 351 height 41
click at [1198, 72] on img at bounding box center [1204, 58] width 55 height 55
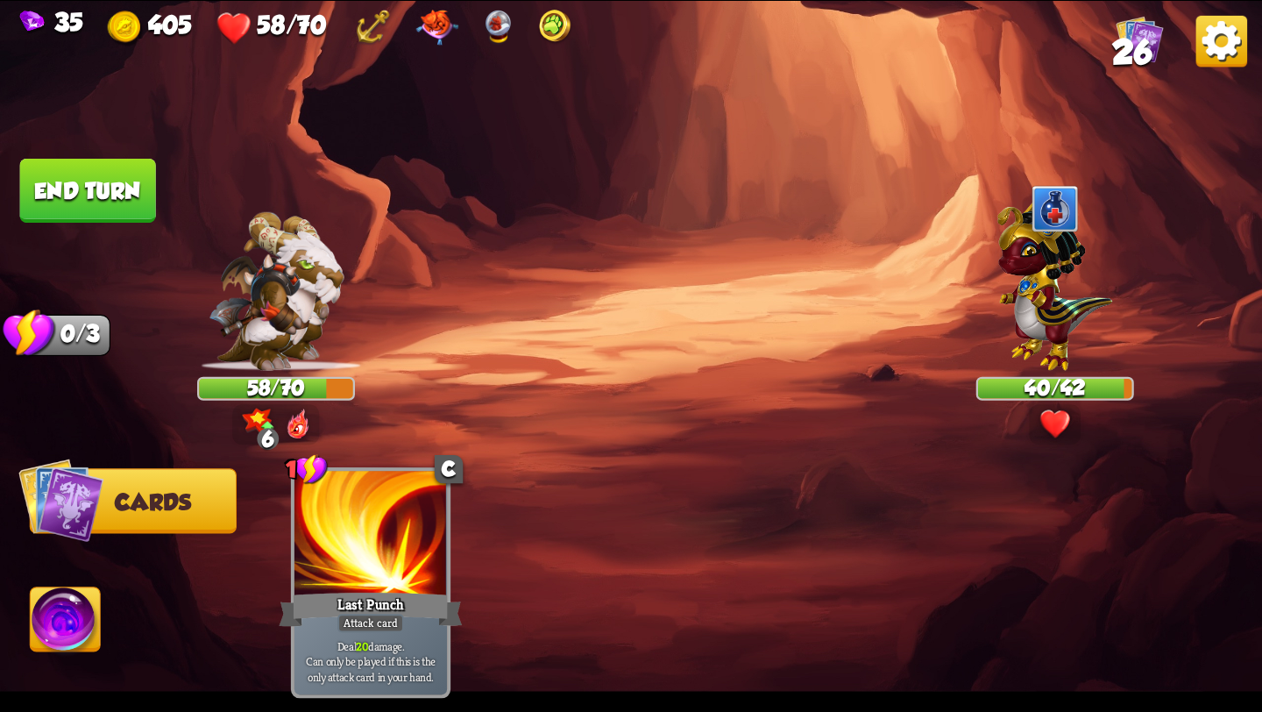
click at [120, 195] on button "End turn" at bounding box center [88, 191] width 136 height 64
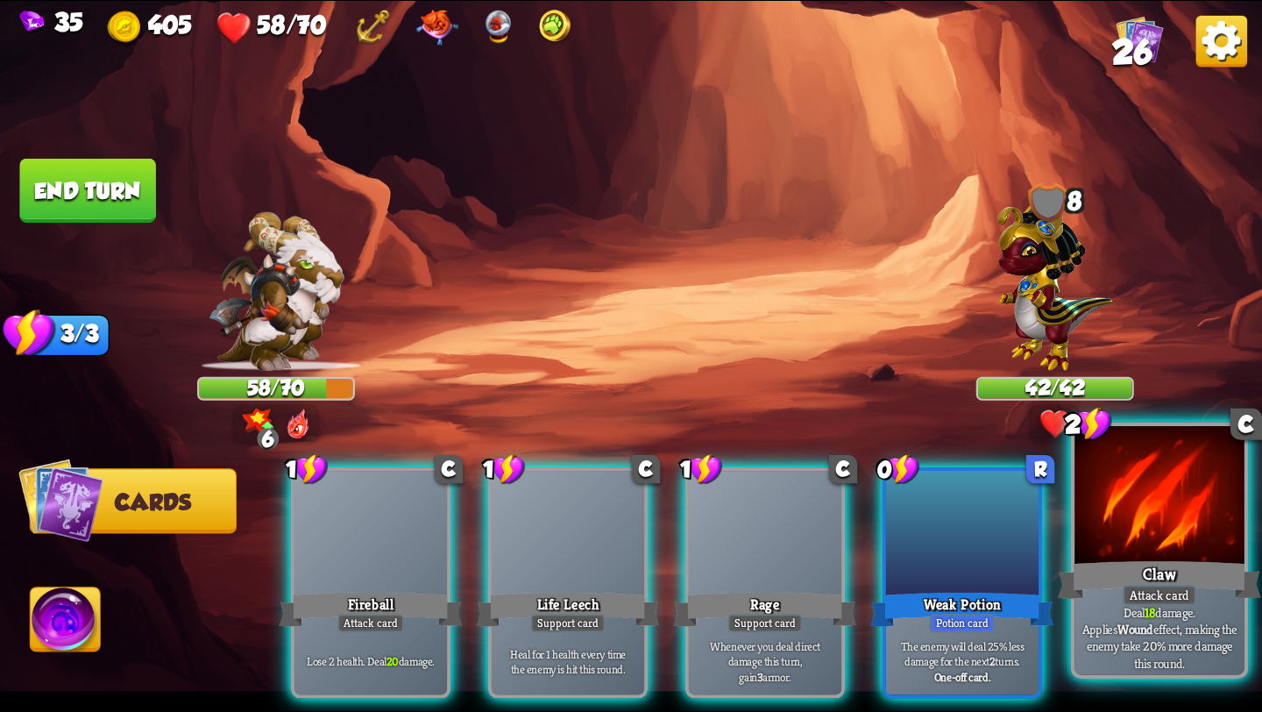
click at [1172, 585] on div "Attack card" at bounding box center [1160, 595] width 74 height 21
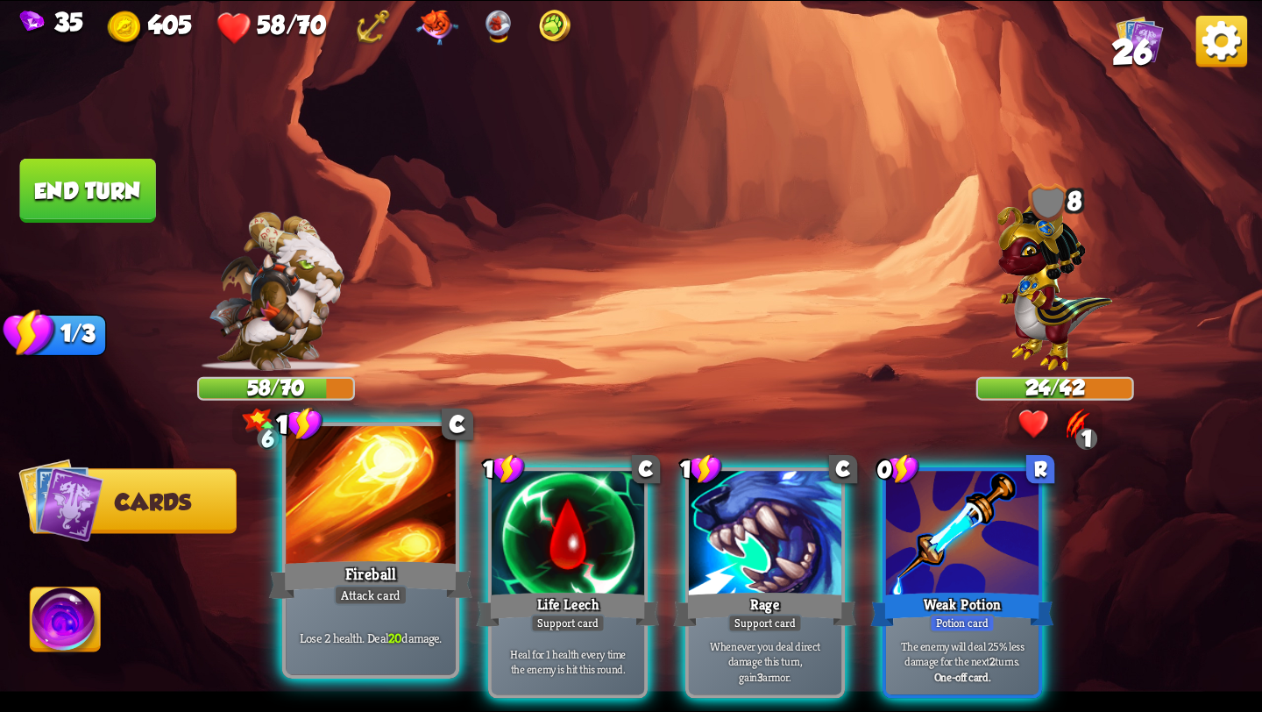
click at [375, 603] on div "Attack card" at bounding box center [371, 595] width 74 height 21
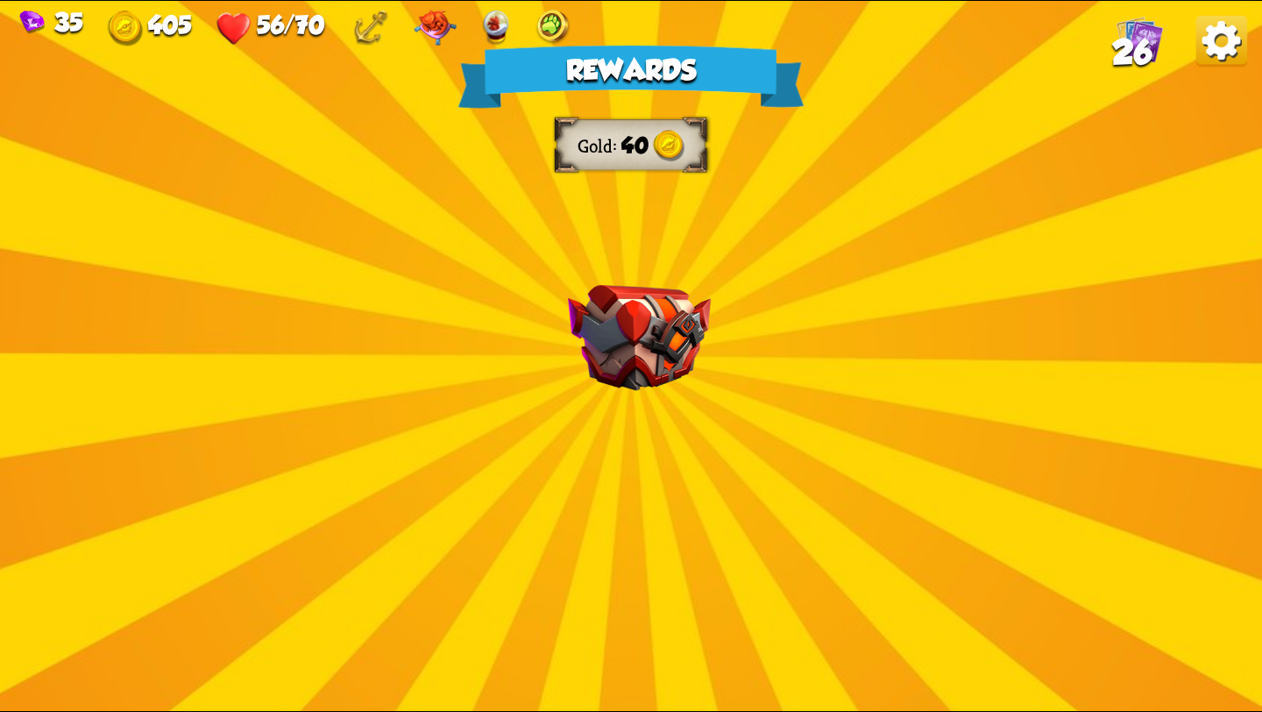
click at [603, 313] on img at bounding box center [639, 338] width 143 height 106
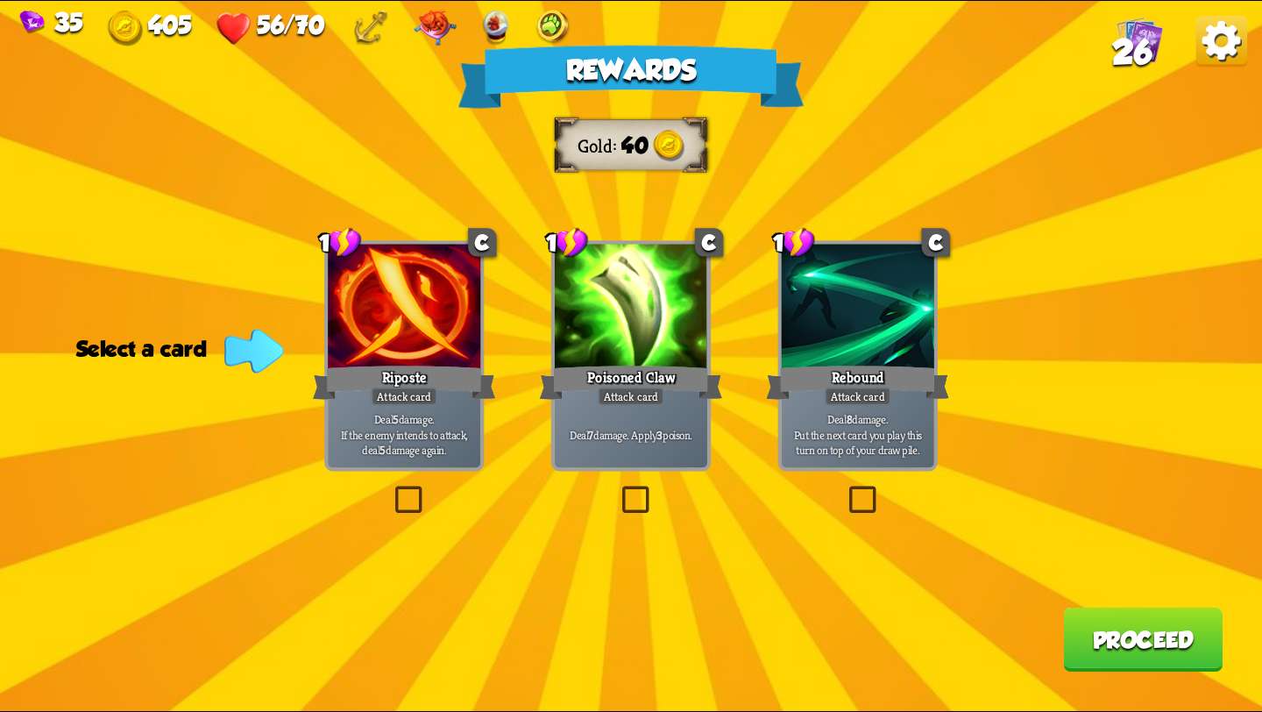
click at [391, 489] on label at bounding box center [391, 489] width 0 height 0
click at [0, 0] on input "checkbox" at bounding box center [0, 0] width 0 height 0
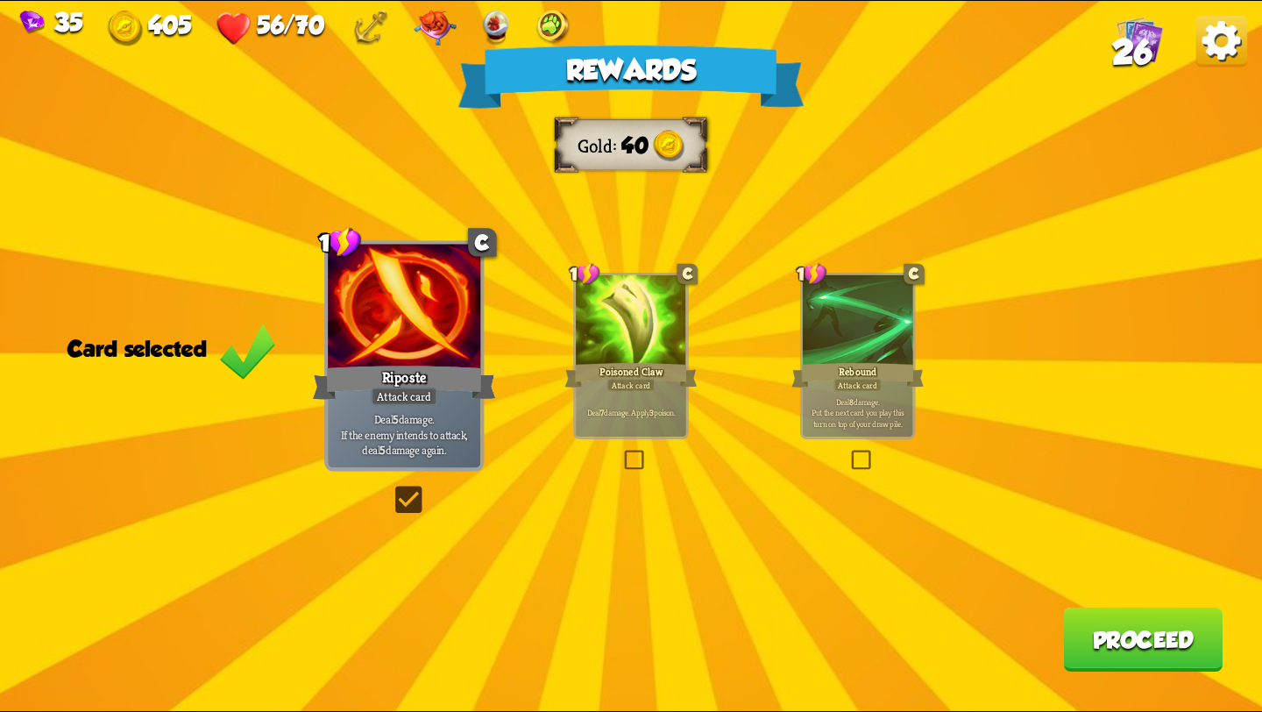
click at [1074, 657] on button "Proceed" at bounding box center [1142, 639] width 159 height 64
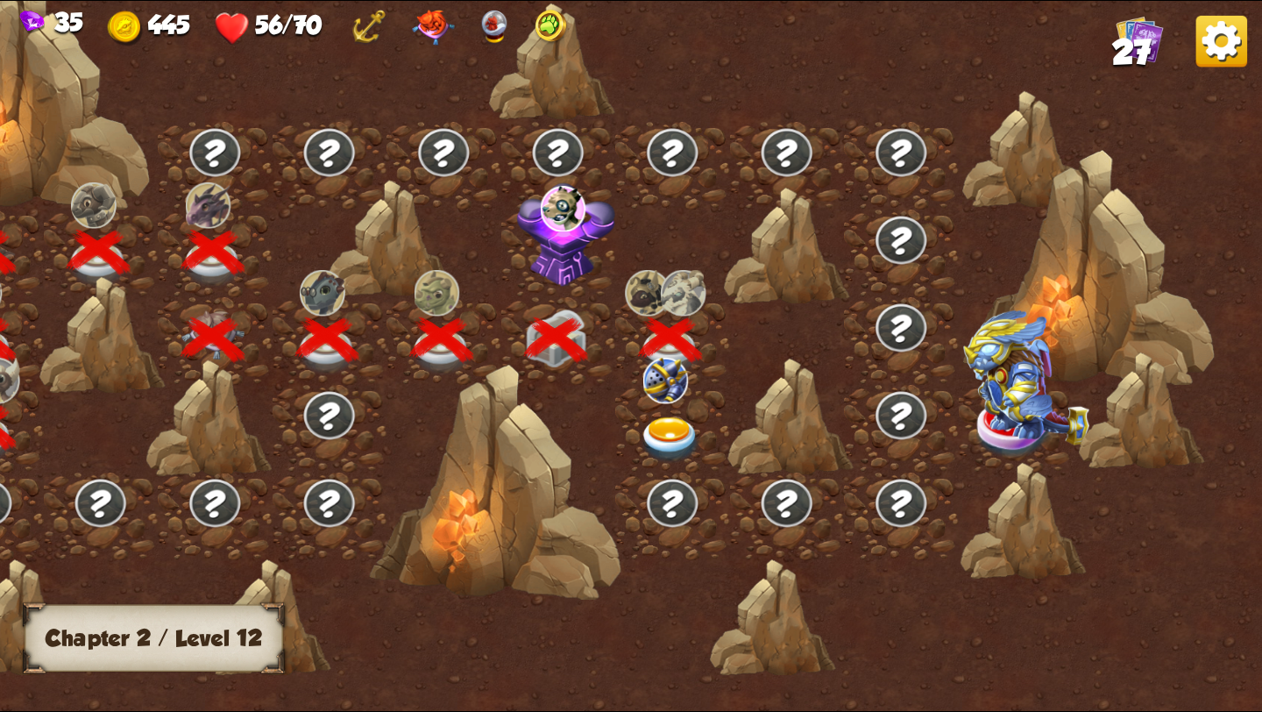
click at [559, 258] on img at bounding box center [566, 233] width 99 height 103
click at [555, 212] on img at bounding box center [564, 209] width 46 height 46
click at [665, 429] on img at bounding box center [670, 439] width 63 height 46
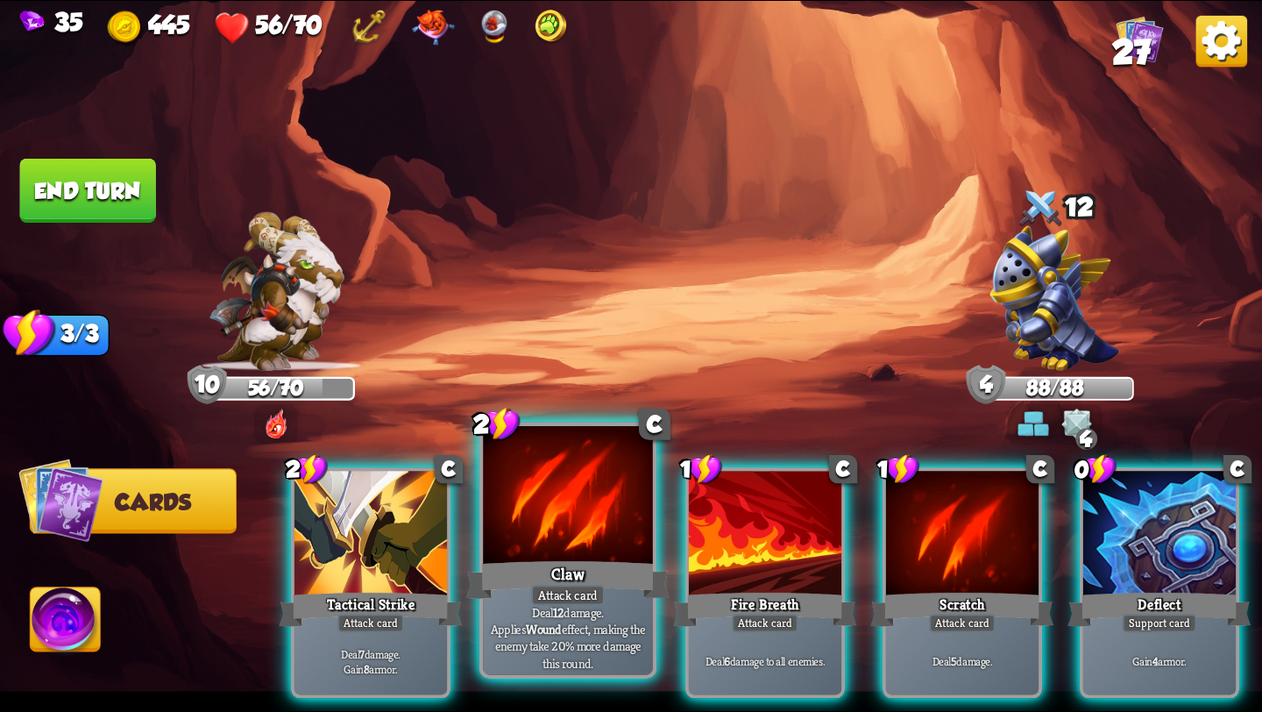
click at [545, 567] on div "Claw" at bounding box center [567, 580] width 203 height 46
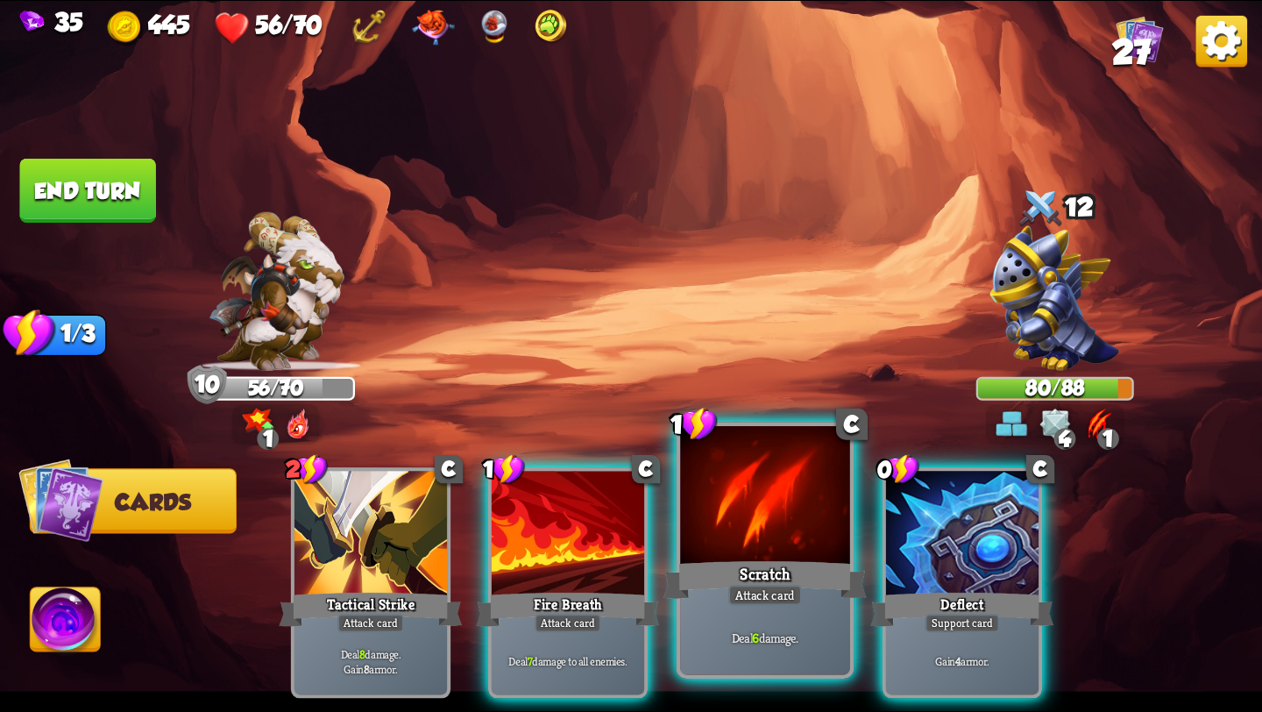
click at [760, 523] on div at bounding box center [765, 497] width 170 height 143
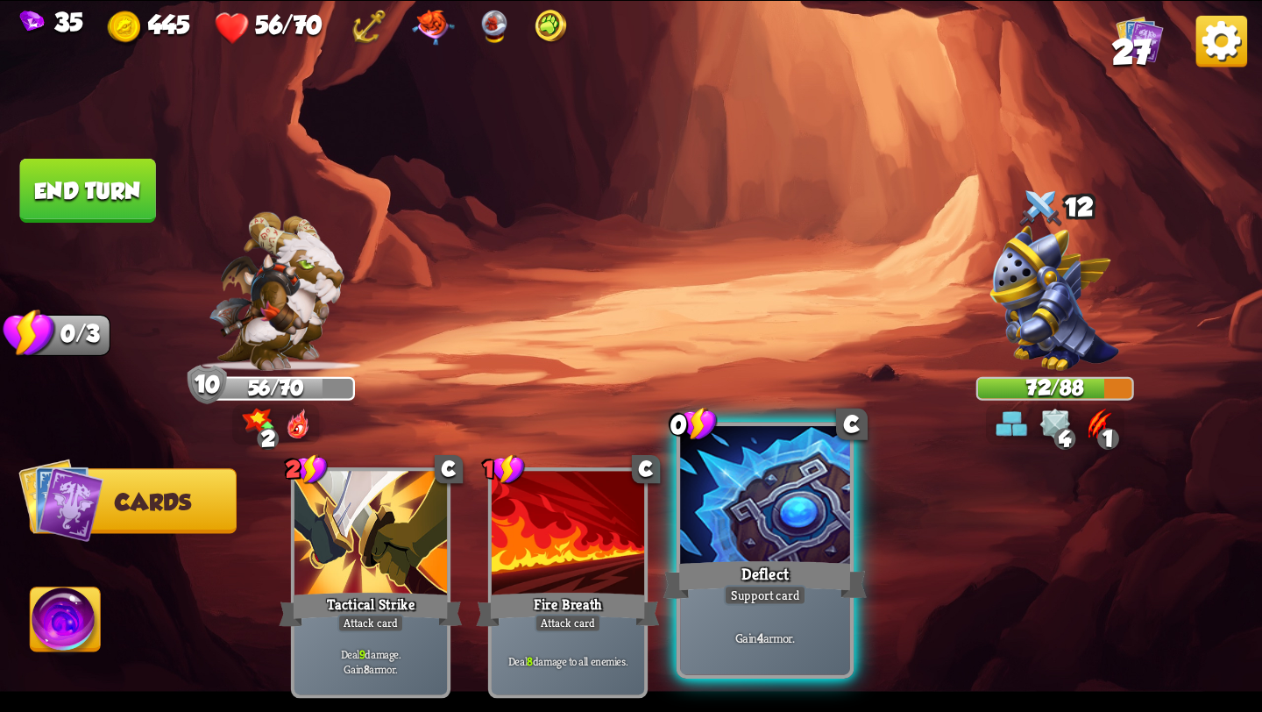
click at [758, 514] on div at bounding box center [765, 497] width 170 height 143
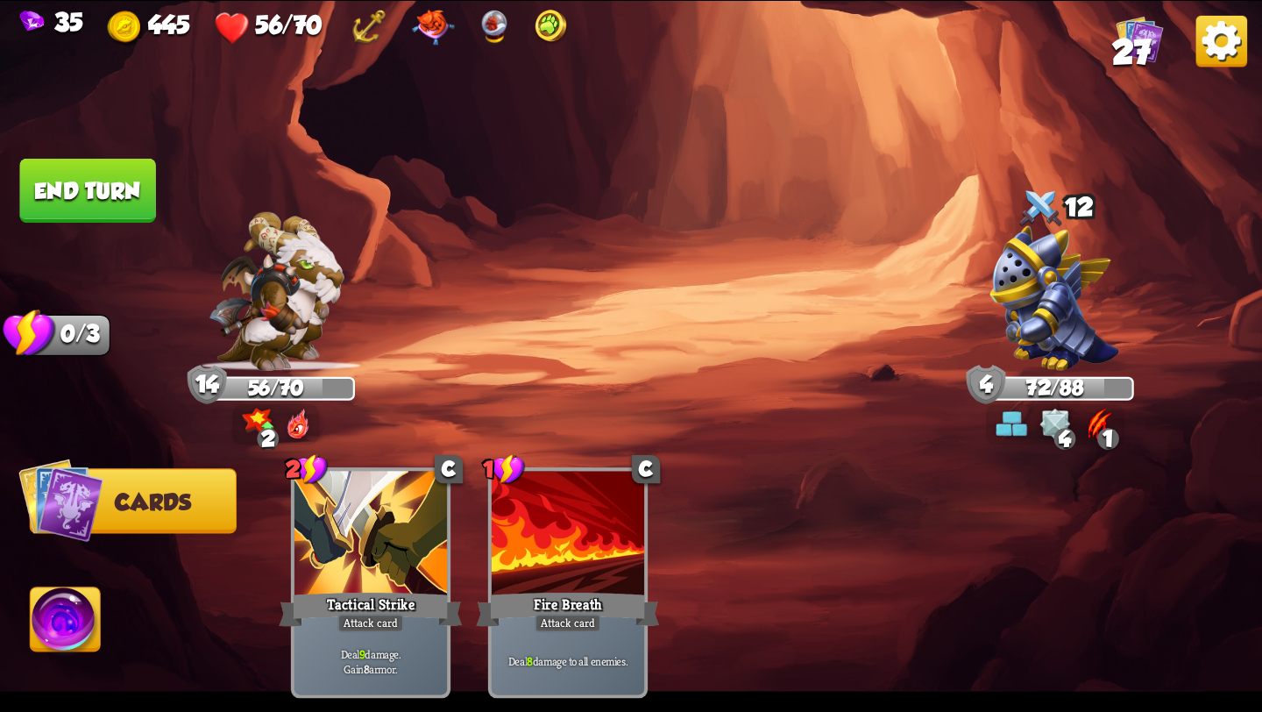
click at [41, 192] on button "End turn" at bounding box center [88, 191] width 136 height 64
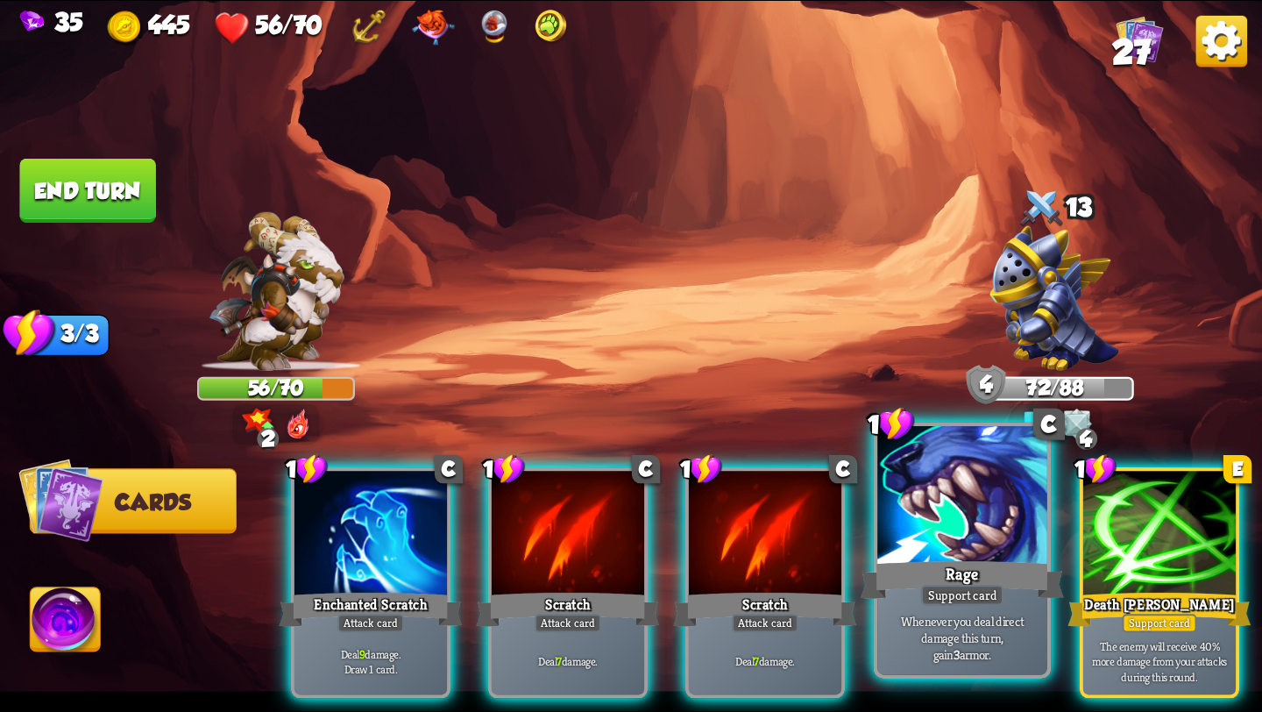
click at [946, 539] on div at bounding box center [962, 497] width 170 height 143
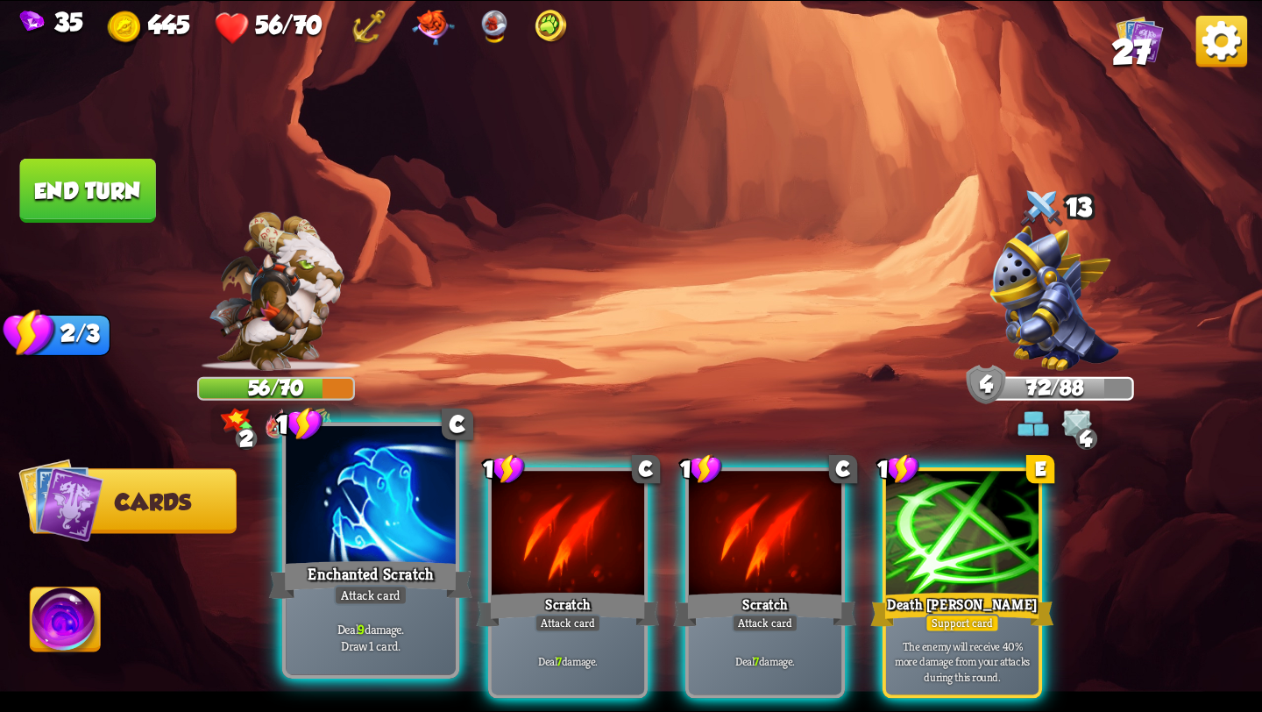
click at [356, 535] on div at bounding box center [371, 497] width 170 height 143
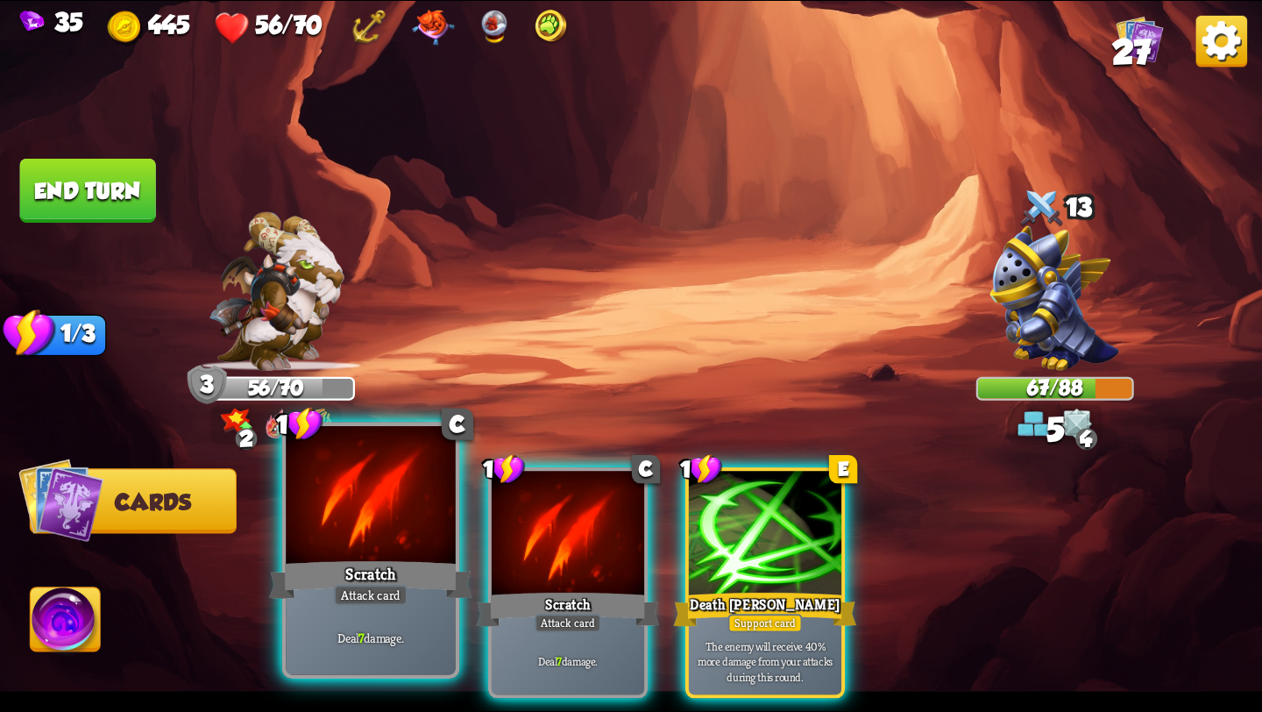
click at [343, 546] on div at bounding box center [371, 497] width 170 height 143
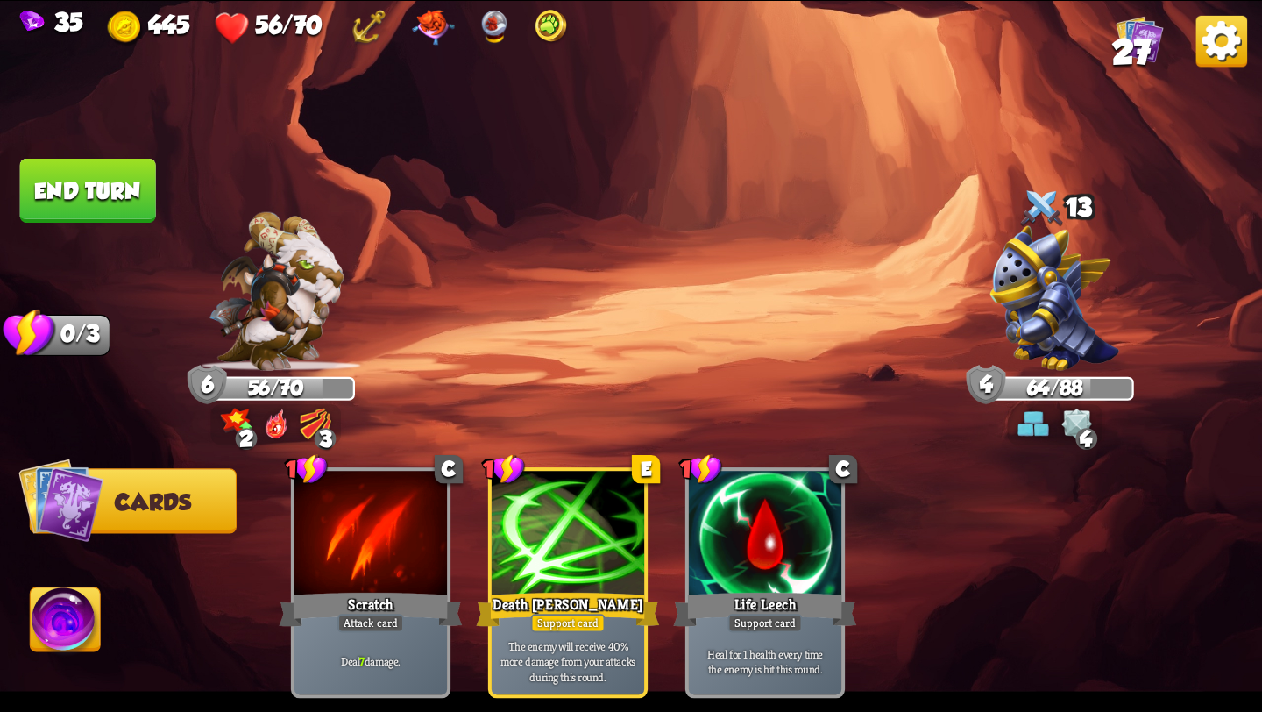
click at [81, 204] on button "End turn" at bounding box center [88, 191] width 136 height 64
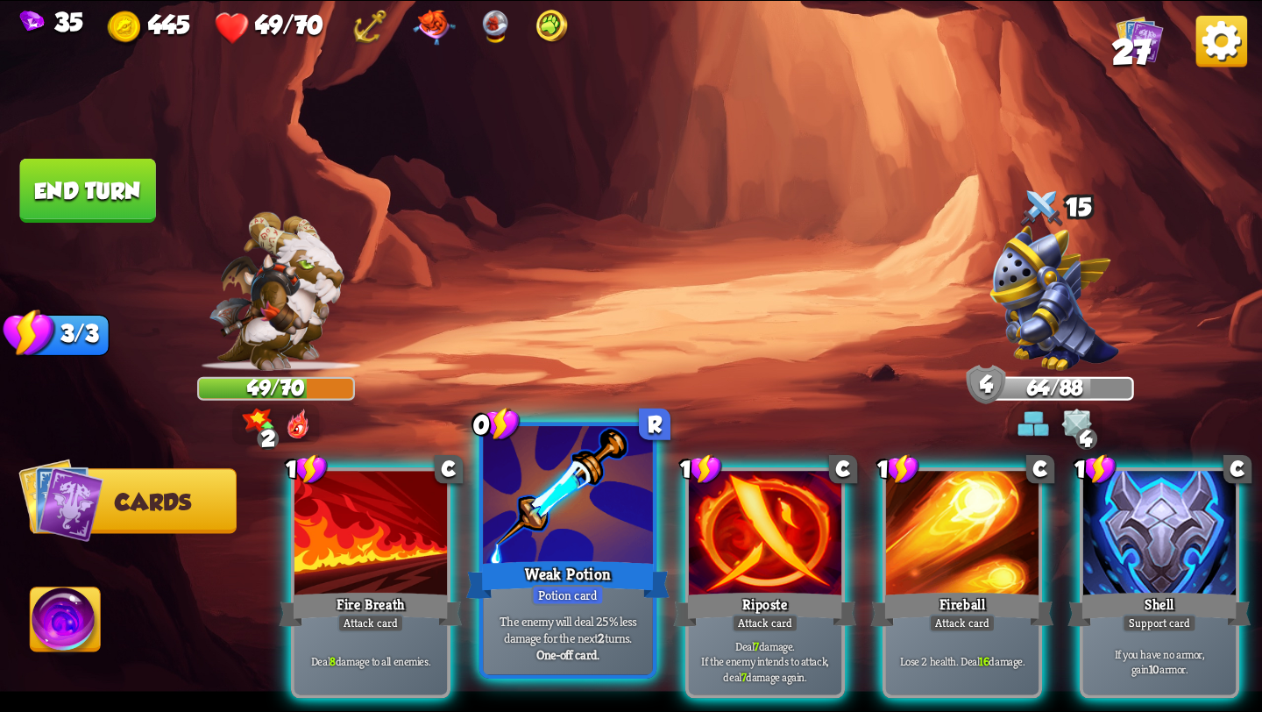
click at [545, 570] on div "Weak Potion" at bounding box center [567, 580] width 203 height 46
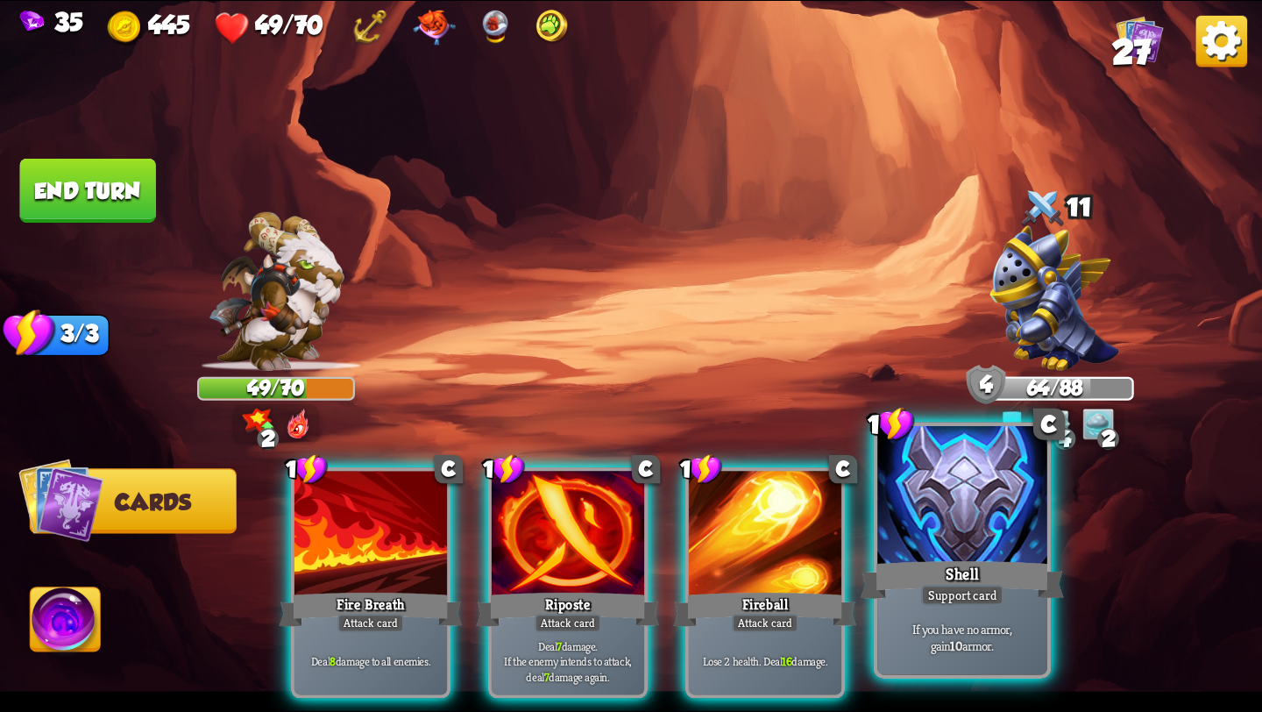
click at [948, 551] on div at bounding box center [962, 497] width 170 height 143
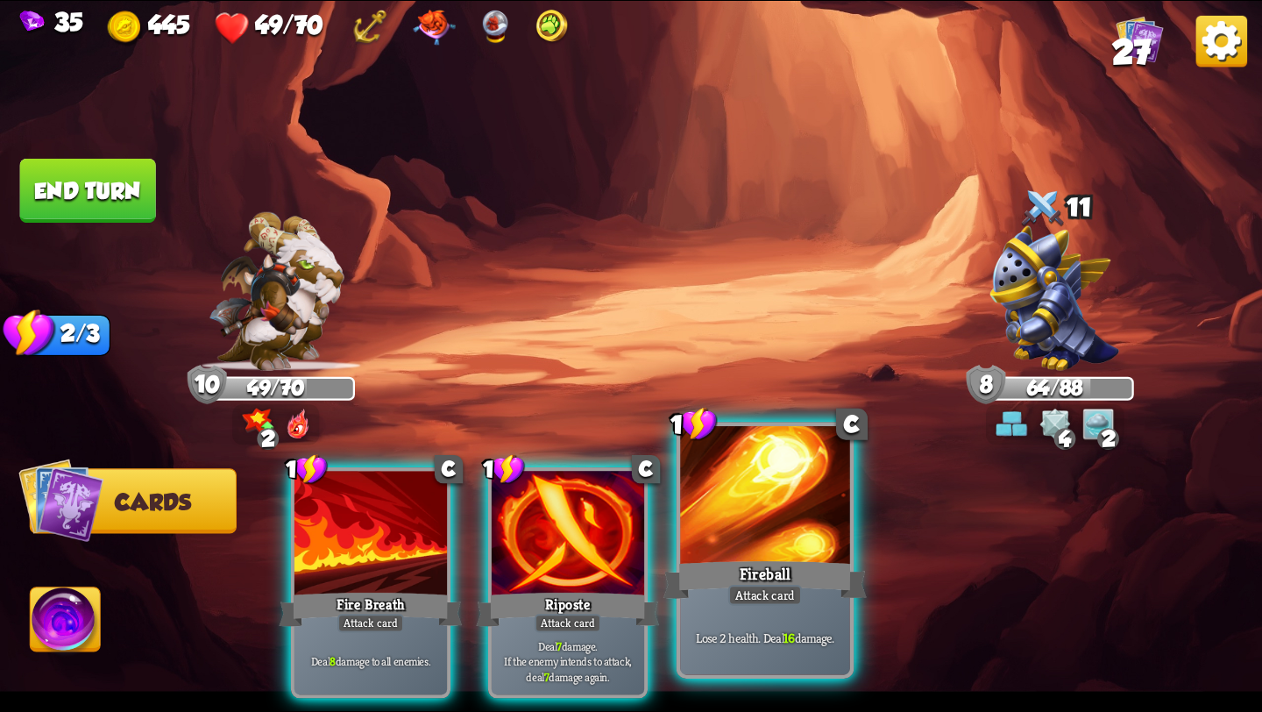
click at [772, 585] on div "Attack card" at bounding box center [765, 595] width 74 height 21
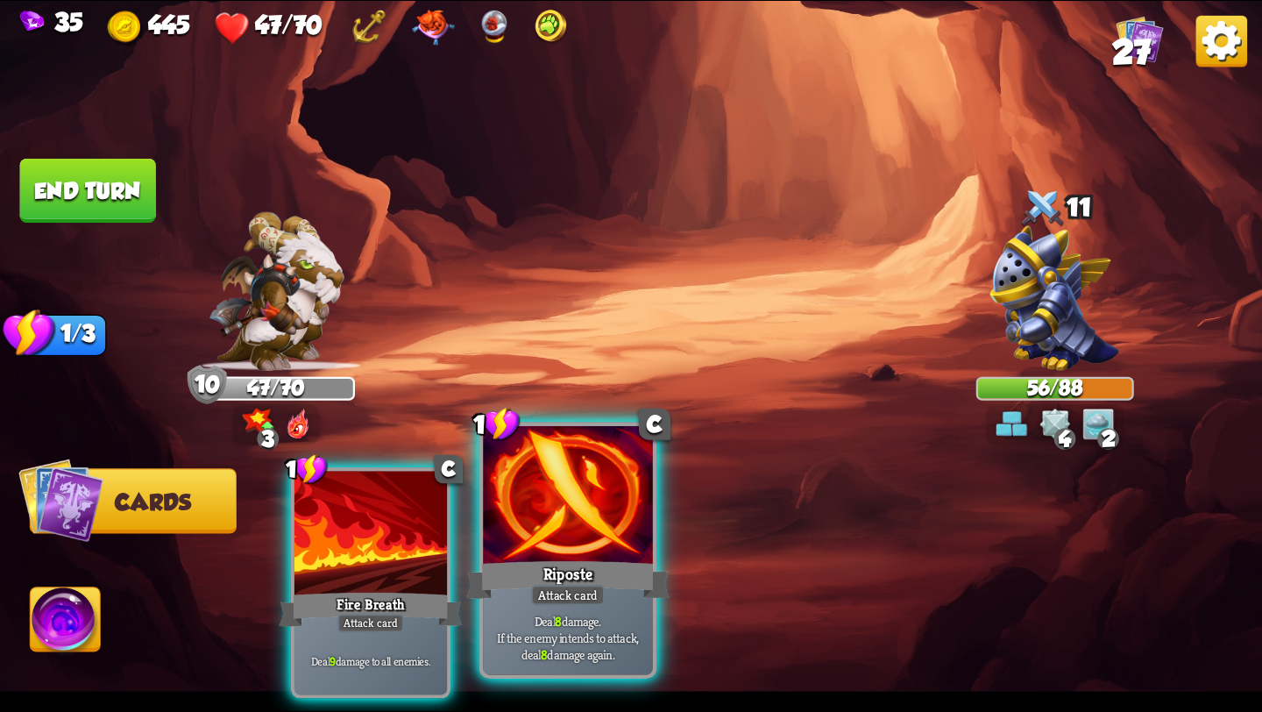
click at [592, 559] on div "Riposte" at bounding box center [567, 580] width 203 height 46
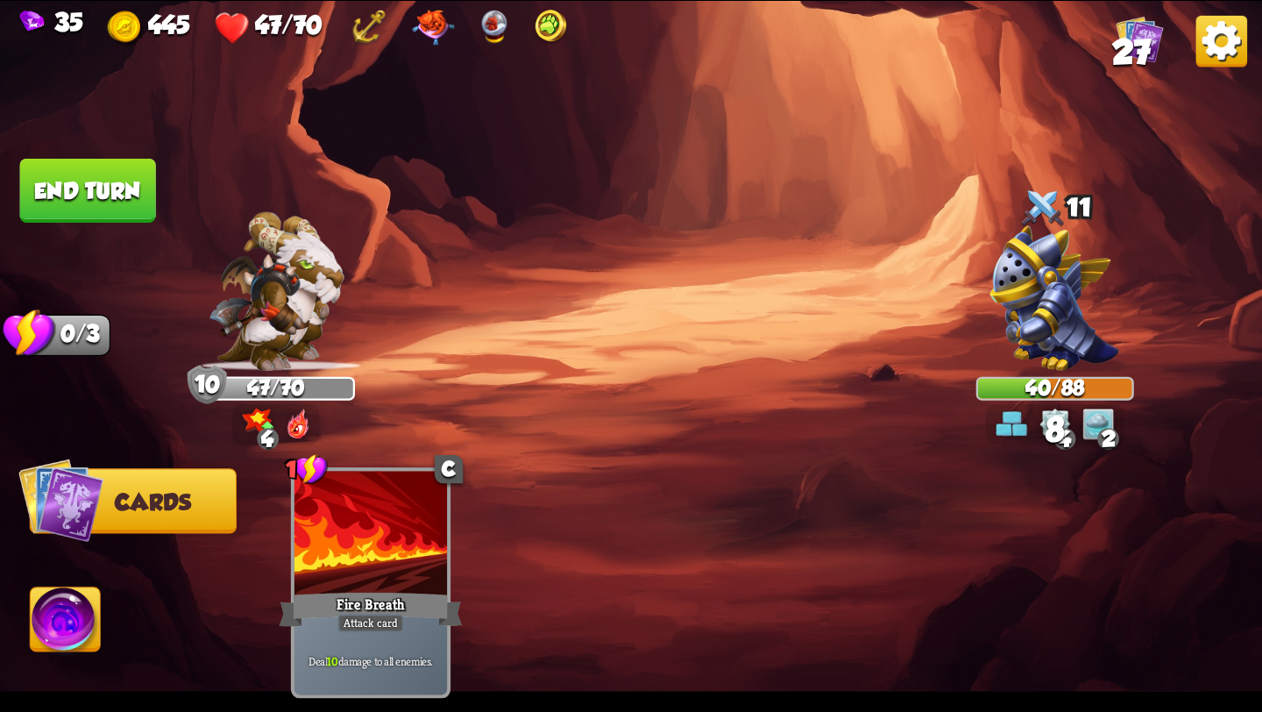
click at [65, 177] on button "End turn" at bounding box center [88, 191] width 136 height 64
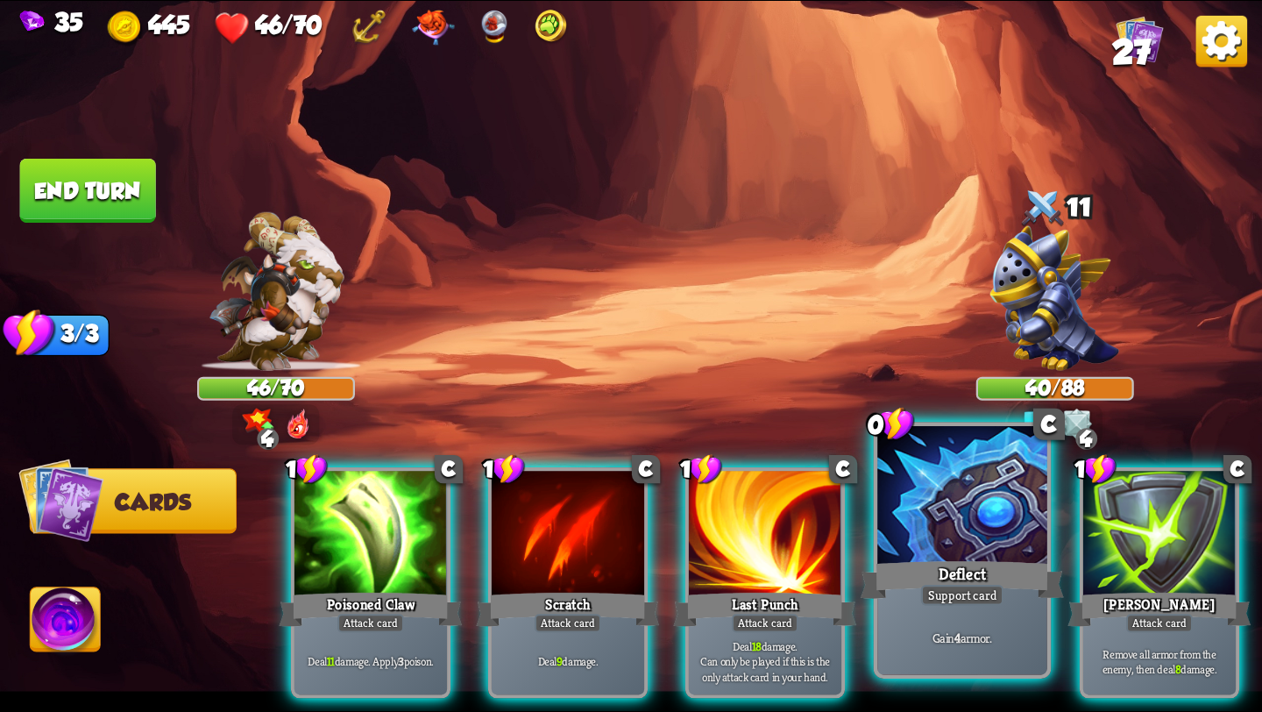
click at [943, 620] on div "Gain 4 armor." at bounding box center [962, 637] width 170 height 74
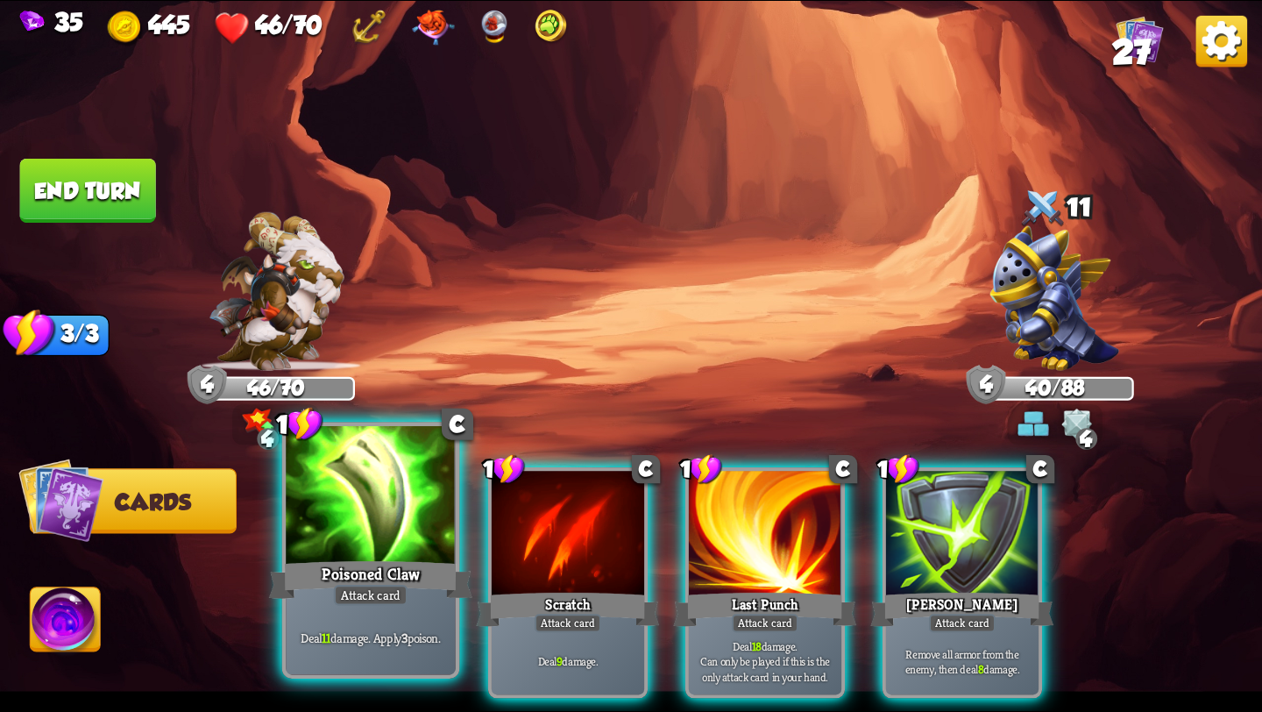
click at [370, 520] on div at bounding box center [371, 497] width 170 height 143
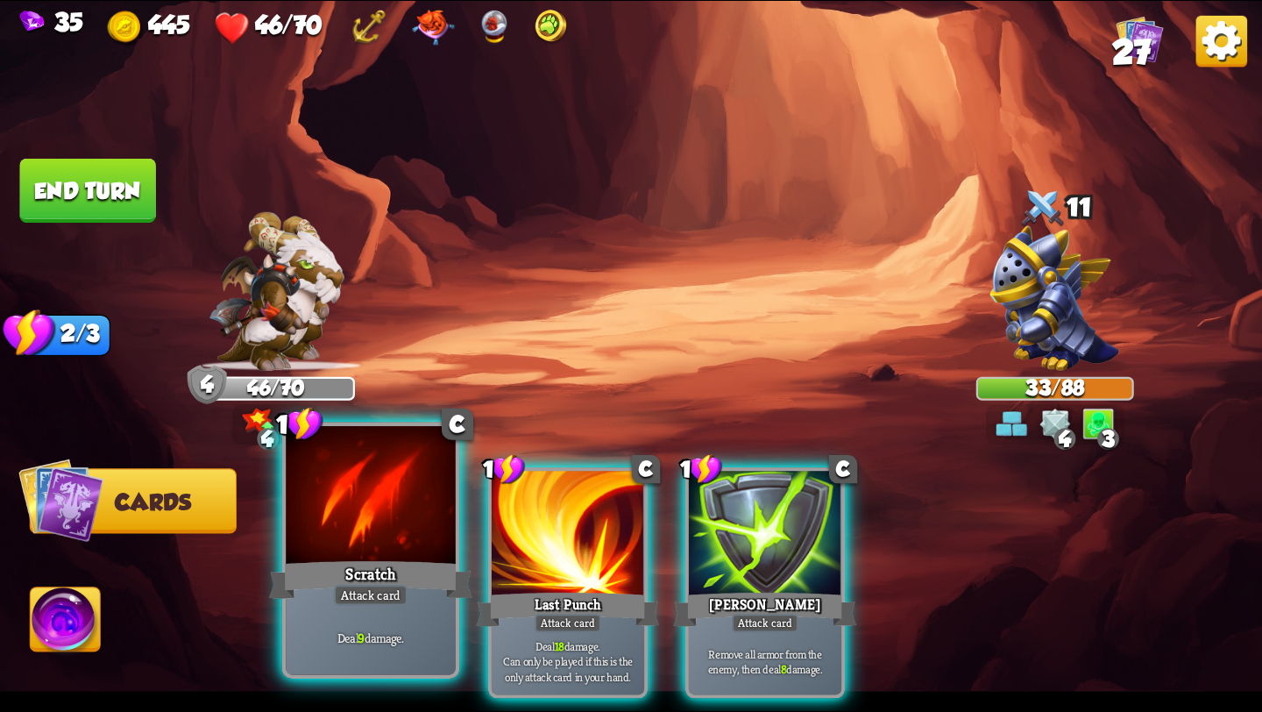
click at [380, 536] on div at bounding box center [371, 497] width 170 height 143
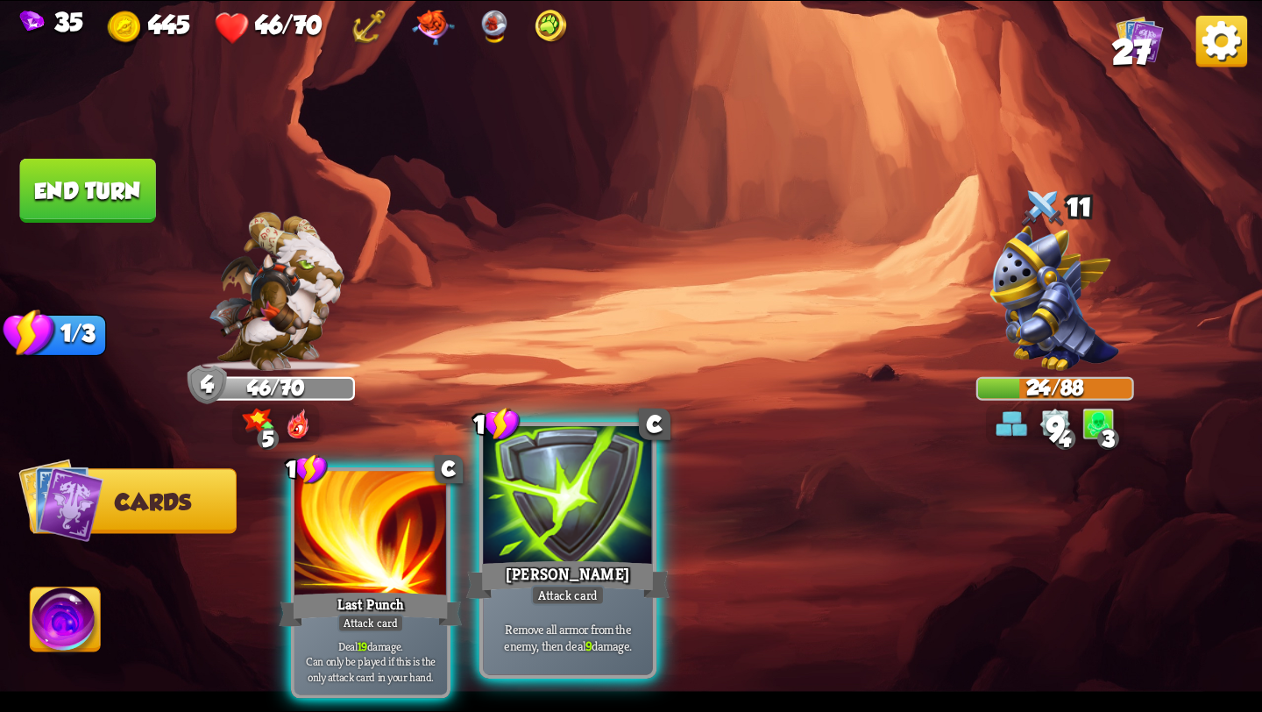
click at [543, 541] on div at bounding box center [568, 497] width 170 height 143
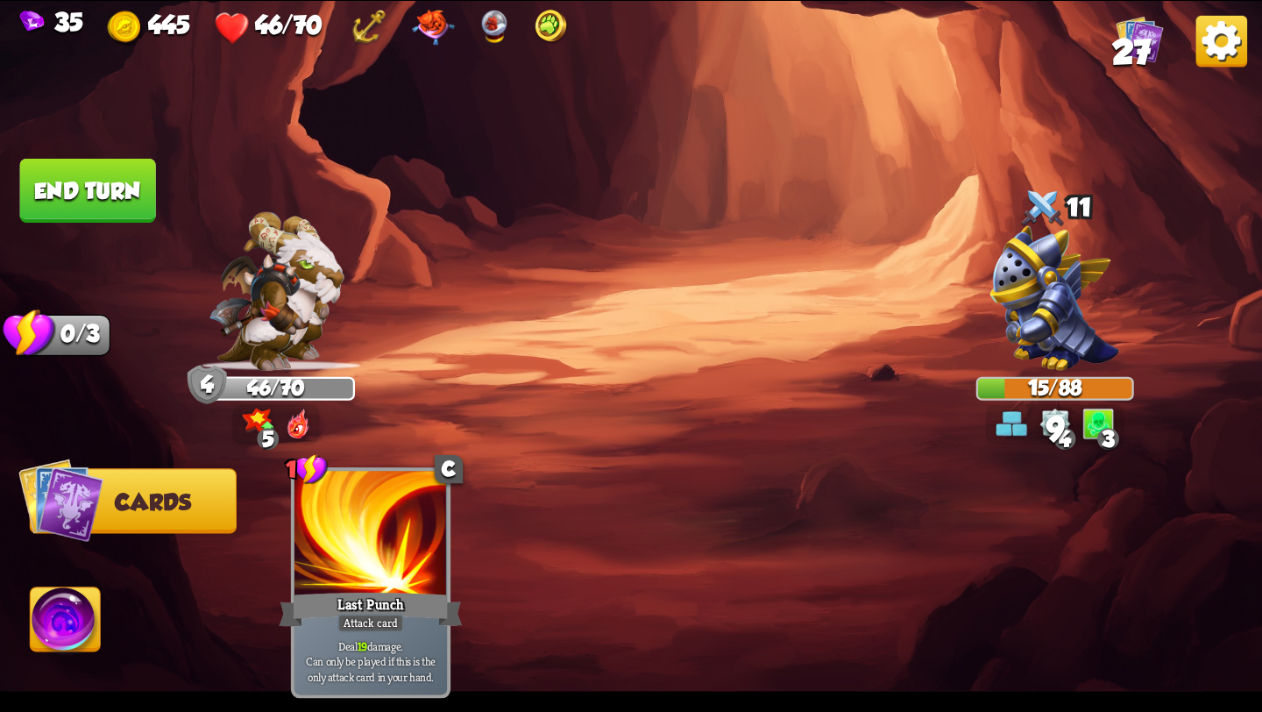
click at [73, 194] on button "End turn" at bounding box center [88, 191] width 136 height 64
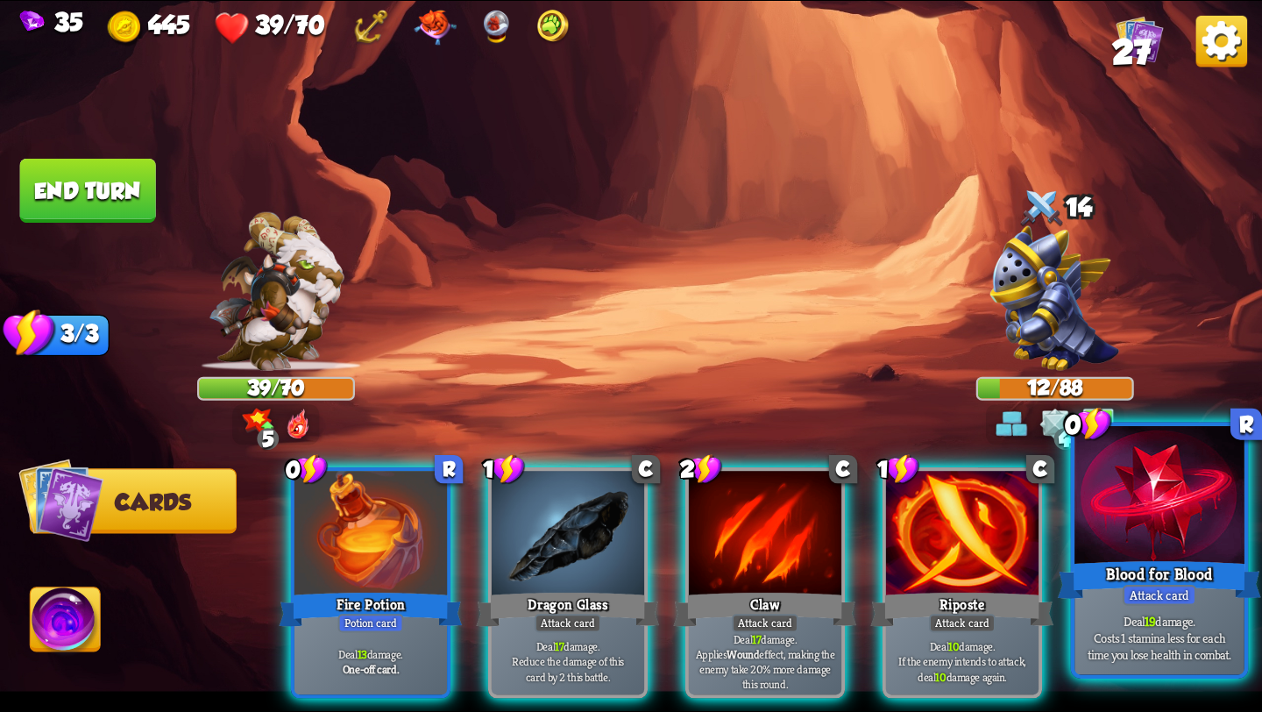
click at [1154, 575] on div "Blood for Blood" at bounding box center [1159, 580] width 203 height 46
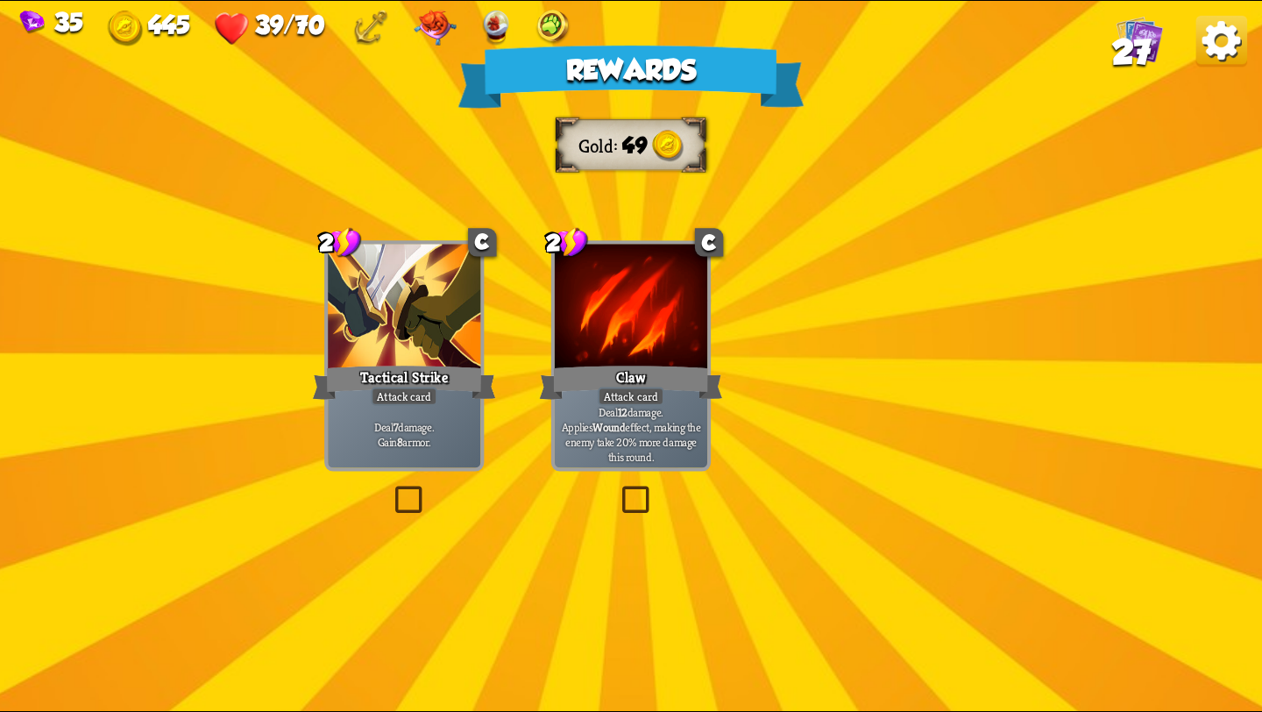
click at [601, 357] on img at bounding box center [639, 338] width 143 height 106
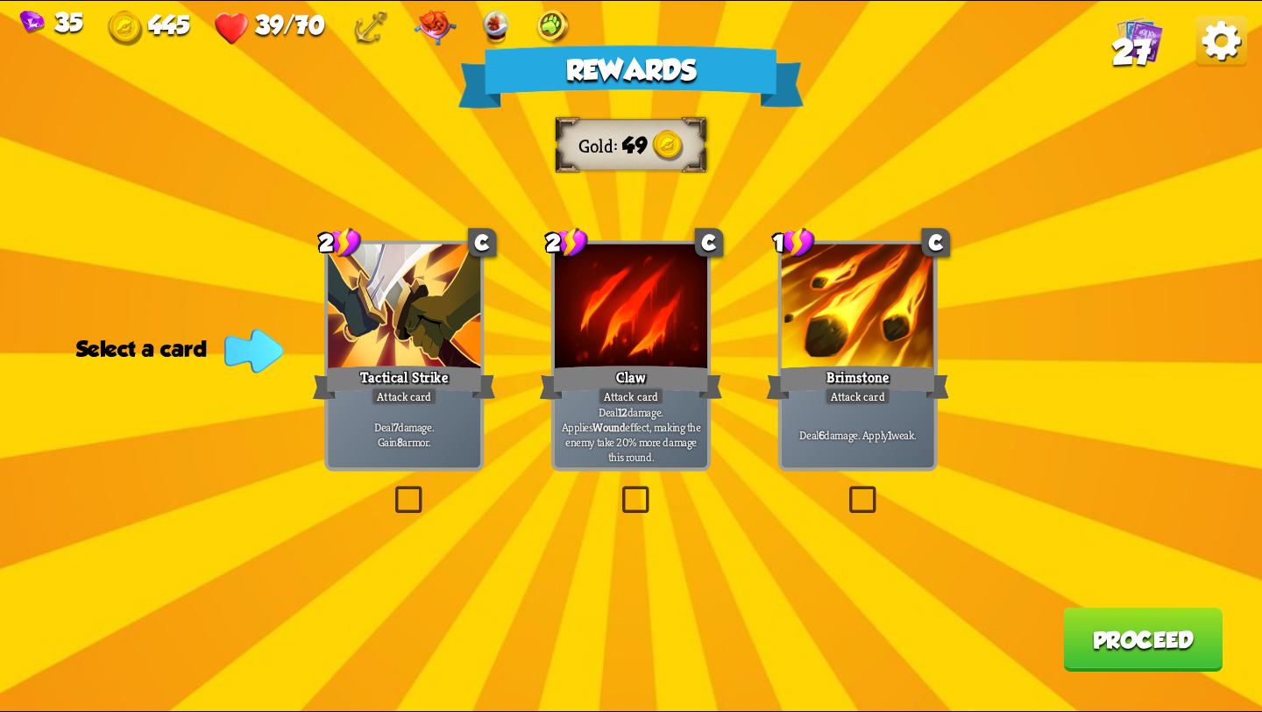
click at [360, 400] on div "Tactical Strike" at bounding box center [404, 382] width 183 height 41
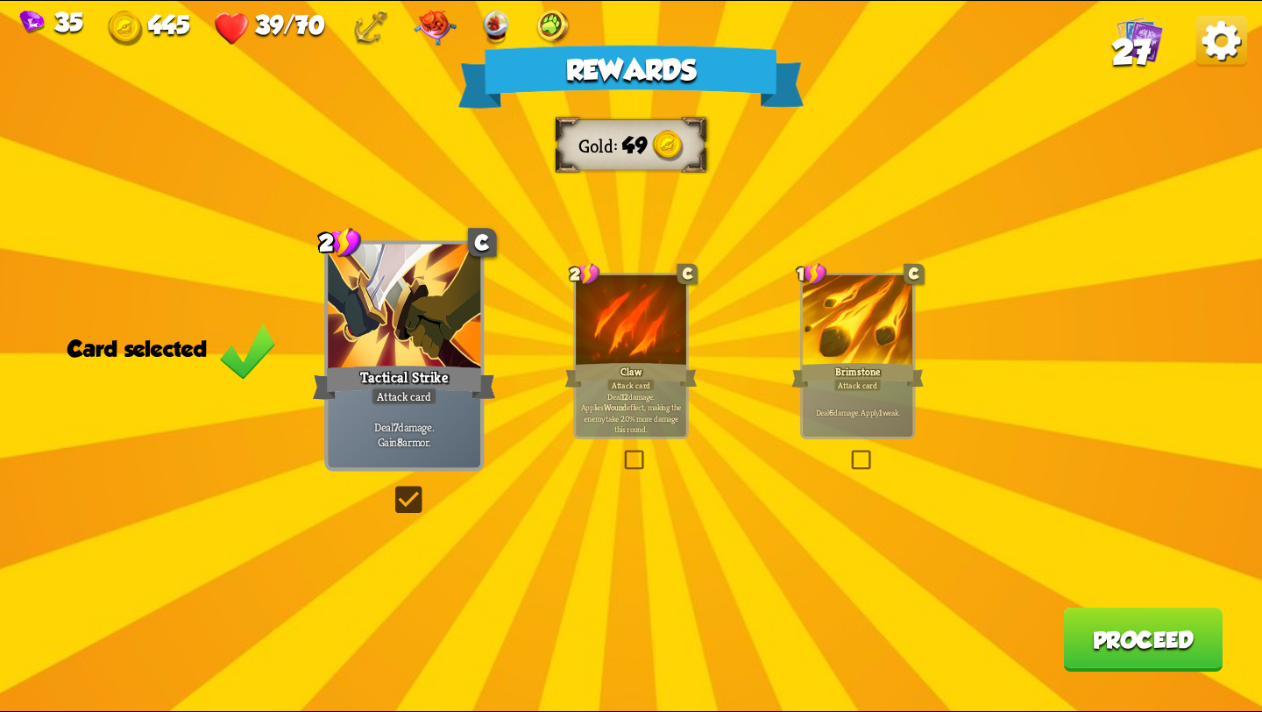
click at [857, 345] on div at bounding box center [858, 321] width 110 height 93
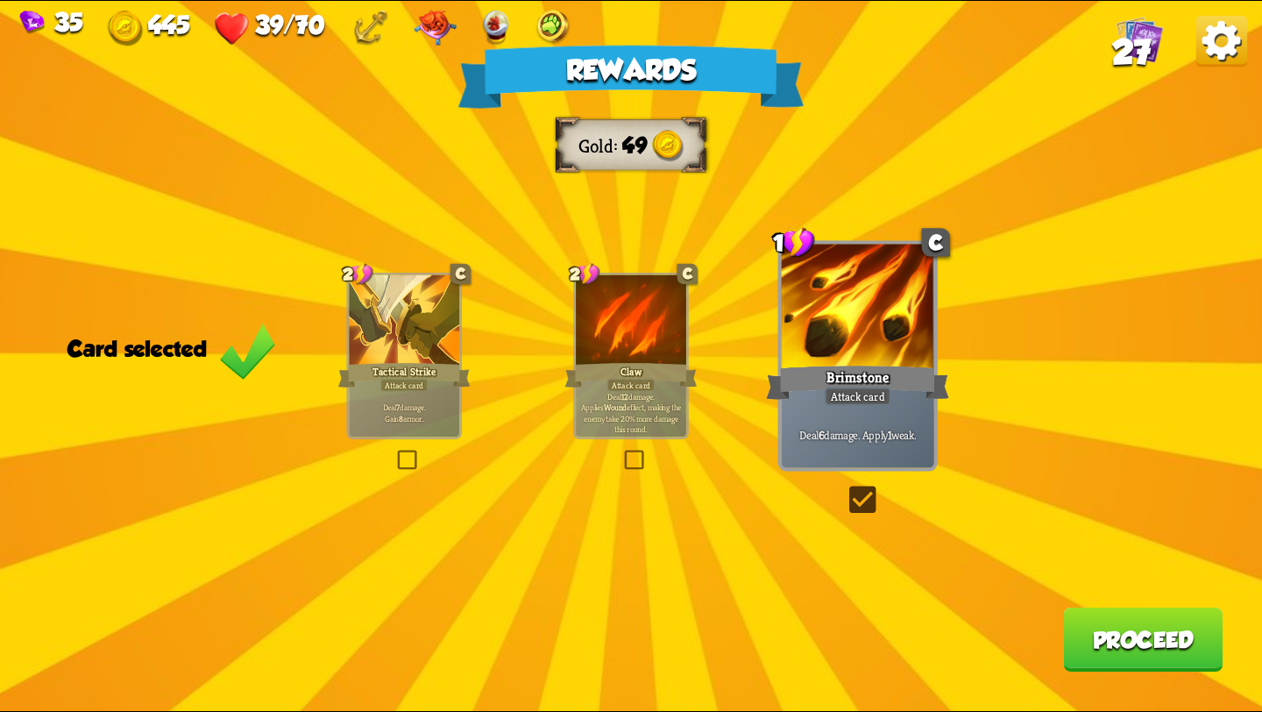
click at [380, 422] on p "Deal 7 damage. Gain 8 armor." at bounding box center [404, 412] width 104 height 22
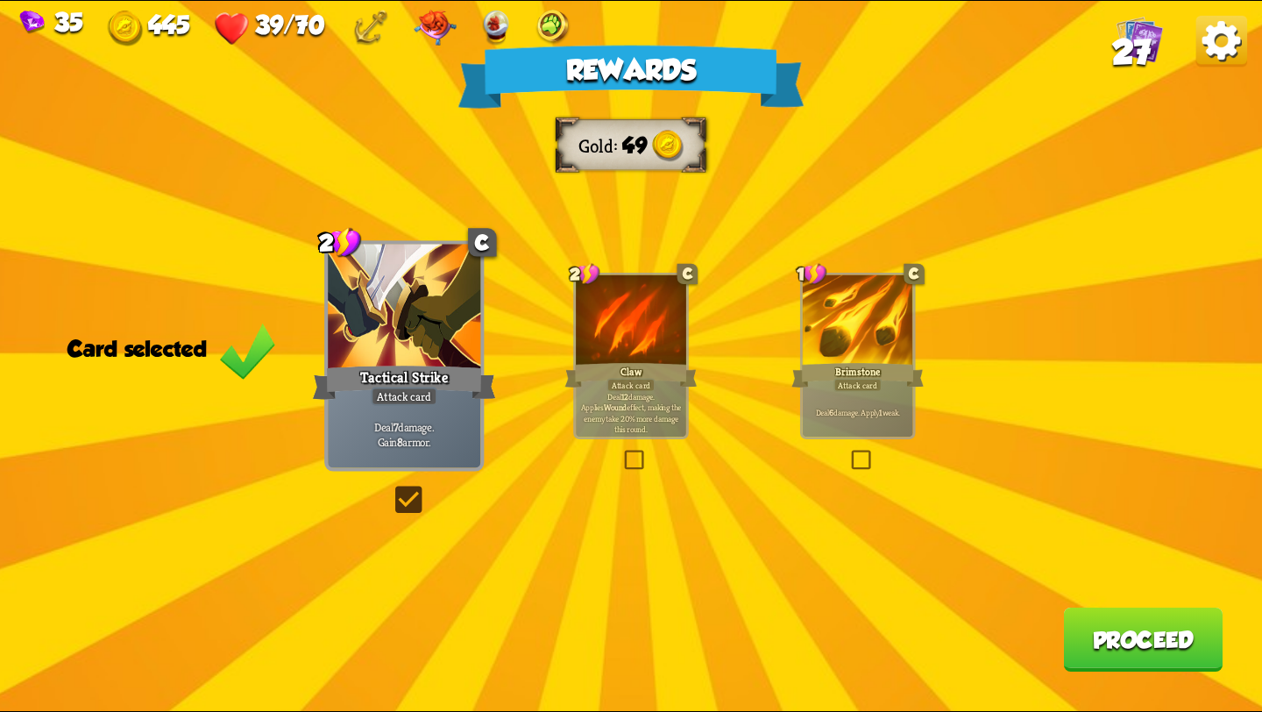
click at [602, 386] on div "Claw" at bounding box center [631, 375] width 132 height 30
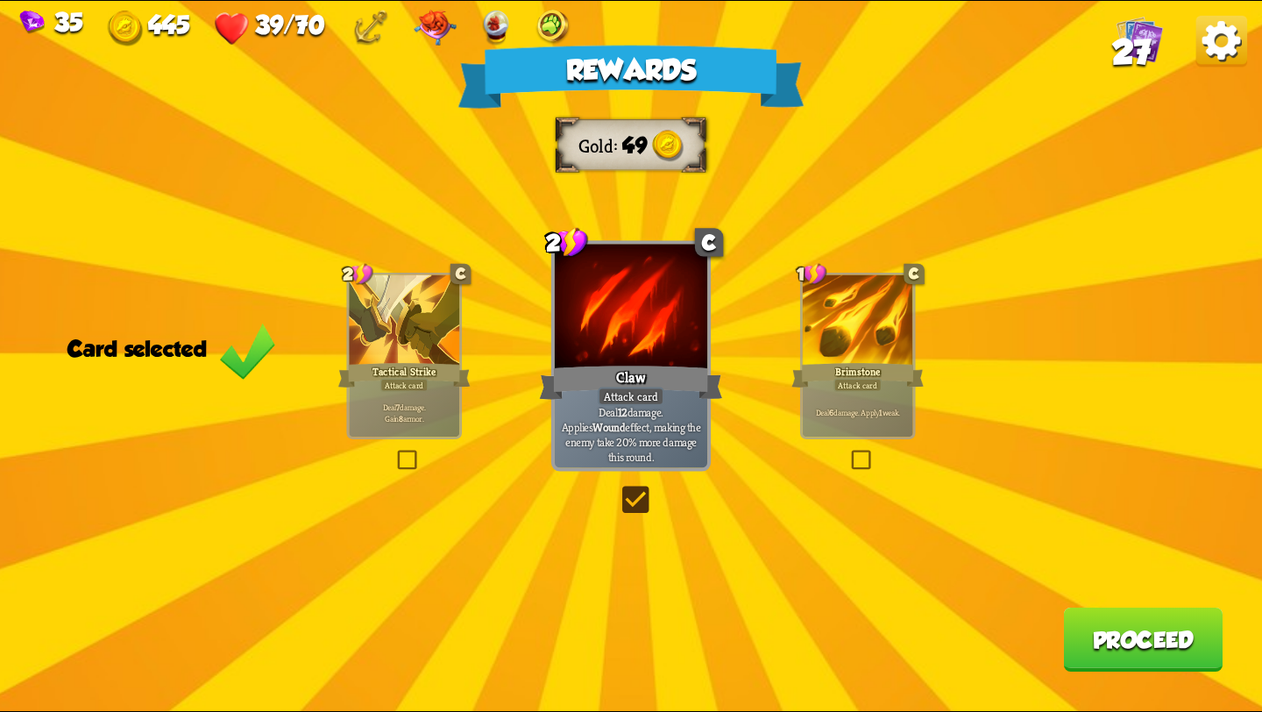
click at [1171, 652] on button "Proceed" at bounding box center [1142, 639] width 159 height 64
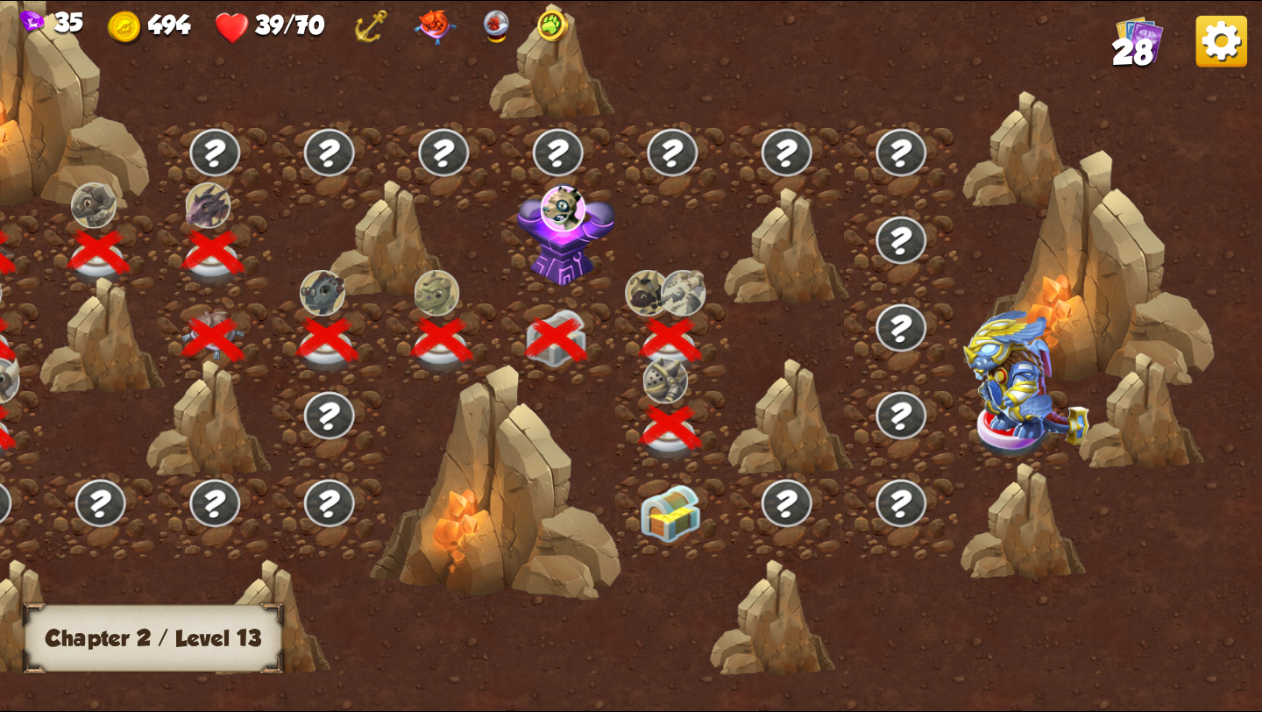
click at [655, 522] on img at bounding box center [670, 513] width 63 height 59
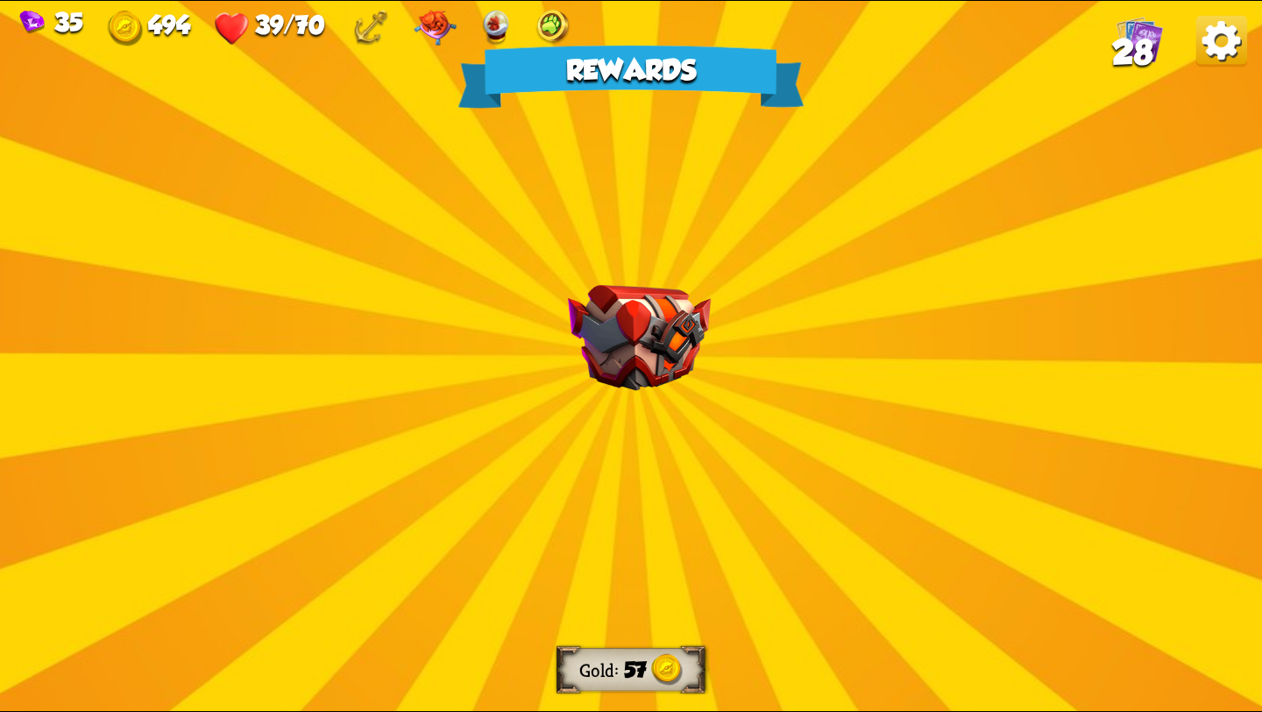
click at [650, 286] on img at bounding box center [639, 338] width 143 height 106
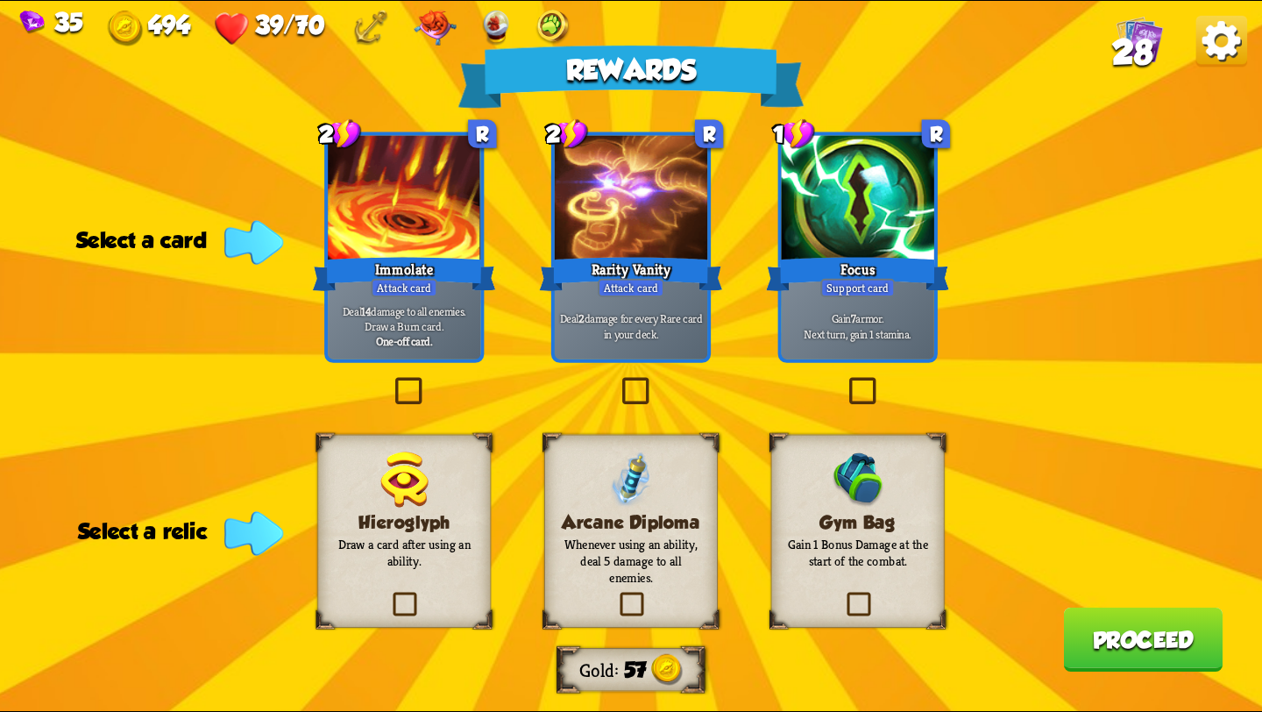
click at [616, 595] on label at bounding box center [616, 595] width 0 height 0
click at [0, 0] on input "checkbox" at bounding box center [0, 0] width 0 height 0
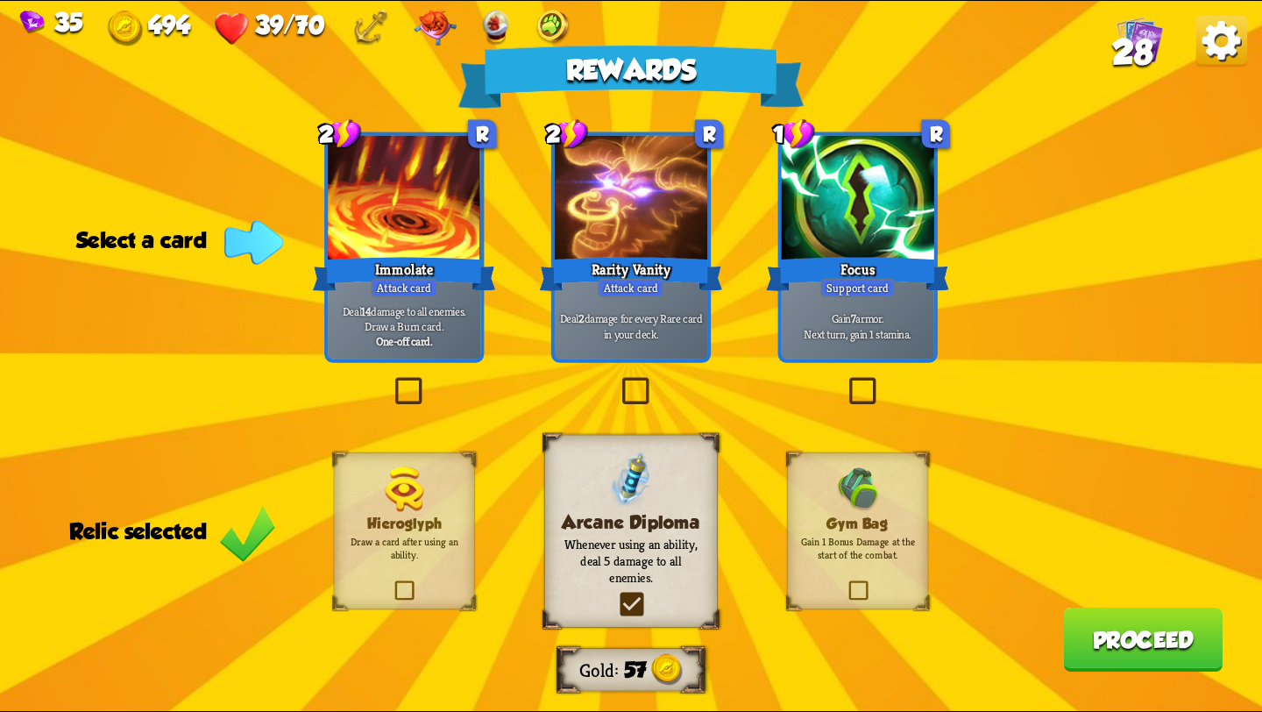
click at [391, 380] on label at bounding box center [391, 380] width 0 height 0
click at [0, 0] on input "checkbox" at bounding box center [0, 0] width 0 height 0
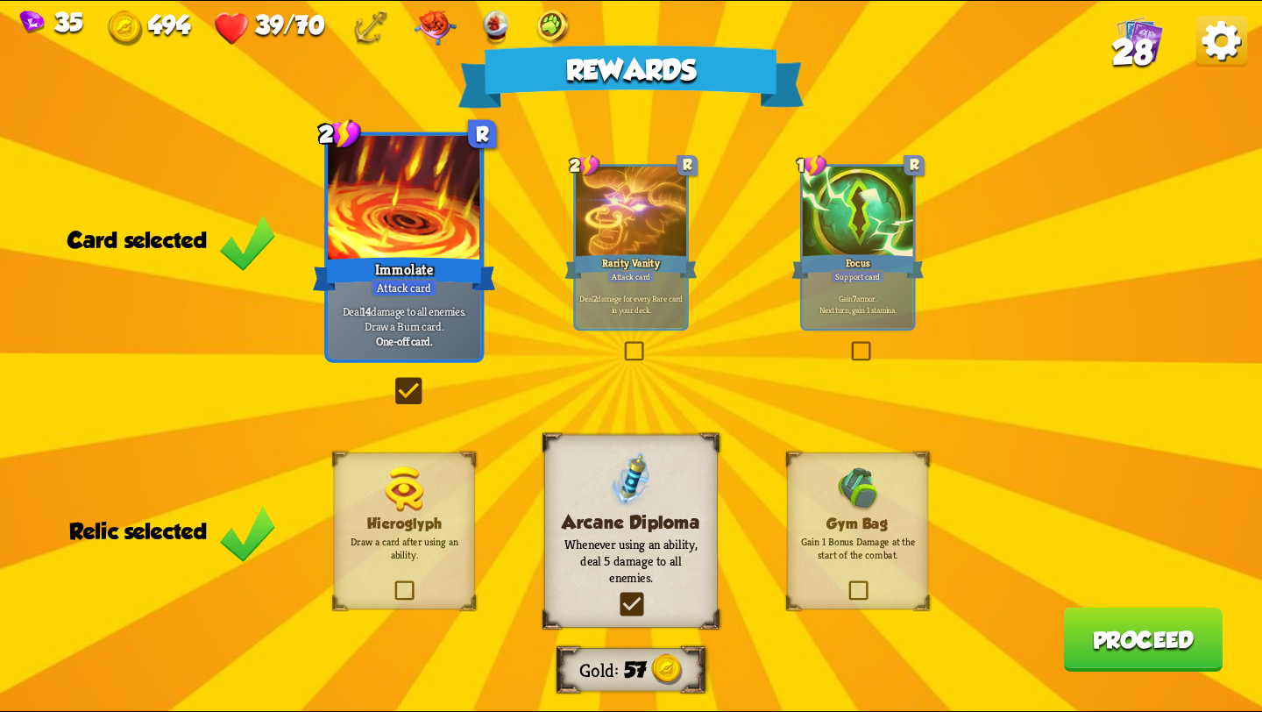
click at [1157, 635] on button "Proceed" at bounding box center [1142, 639] width 159 height 64
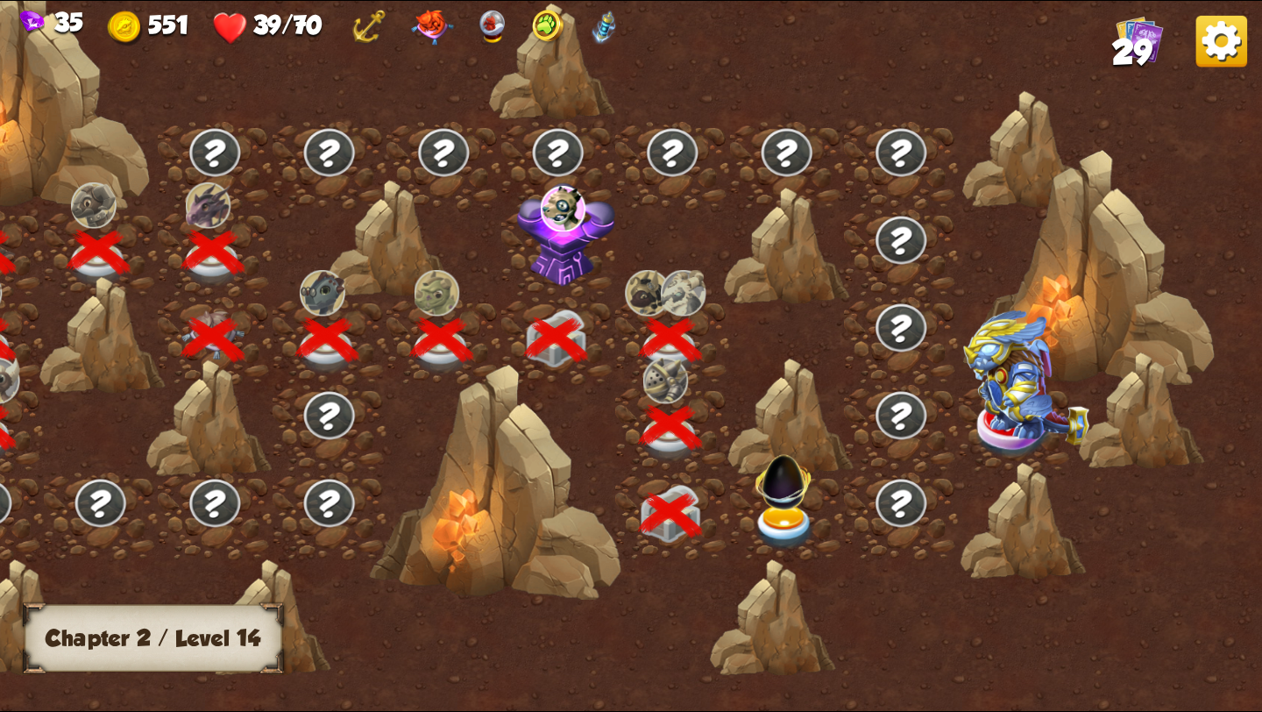
click at [755, 528] on img at bounding box center [785, 527] width 63 height 46
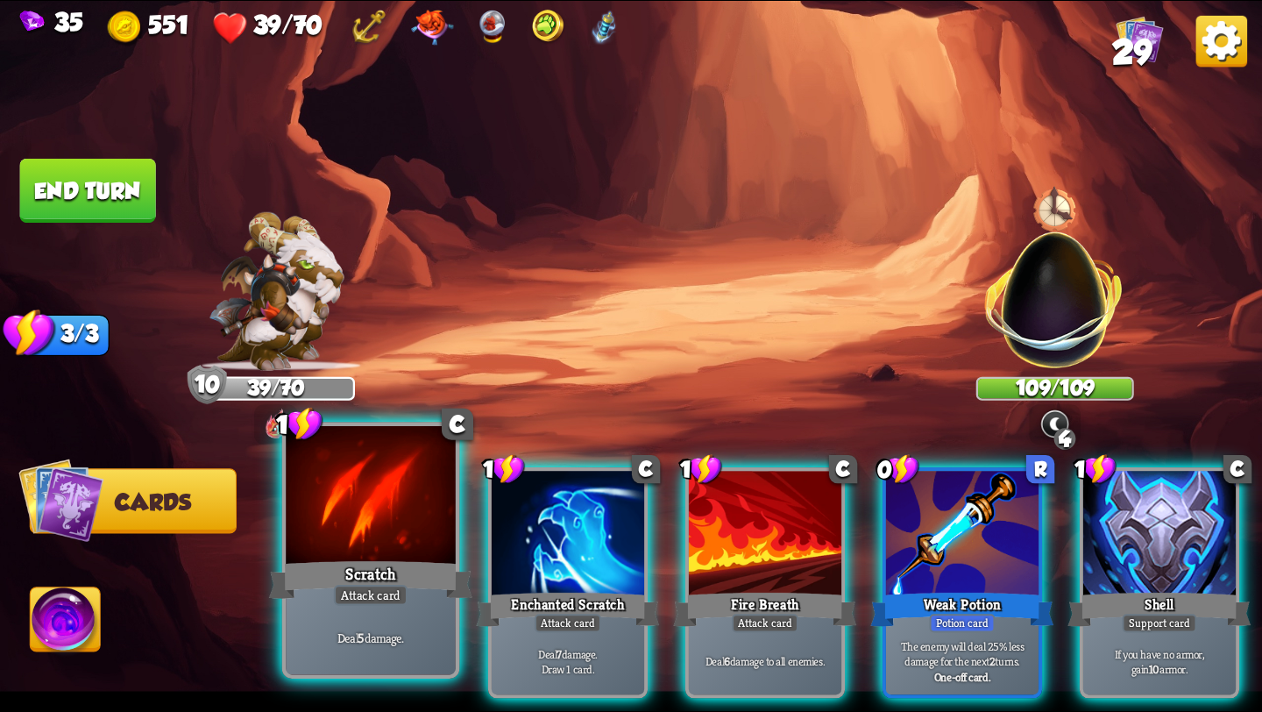
click at [387, 585] on div "Attack card" at bounding box center [371, 595] width 74 height 21
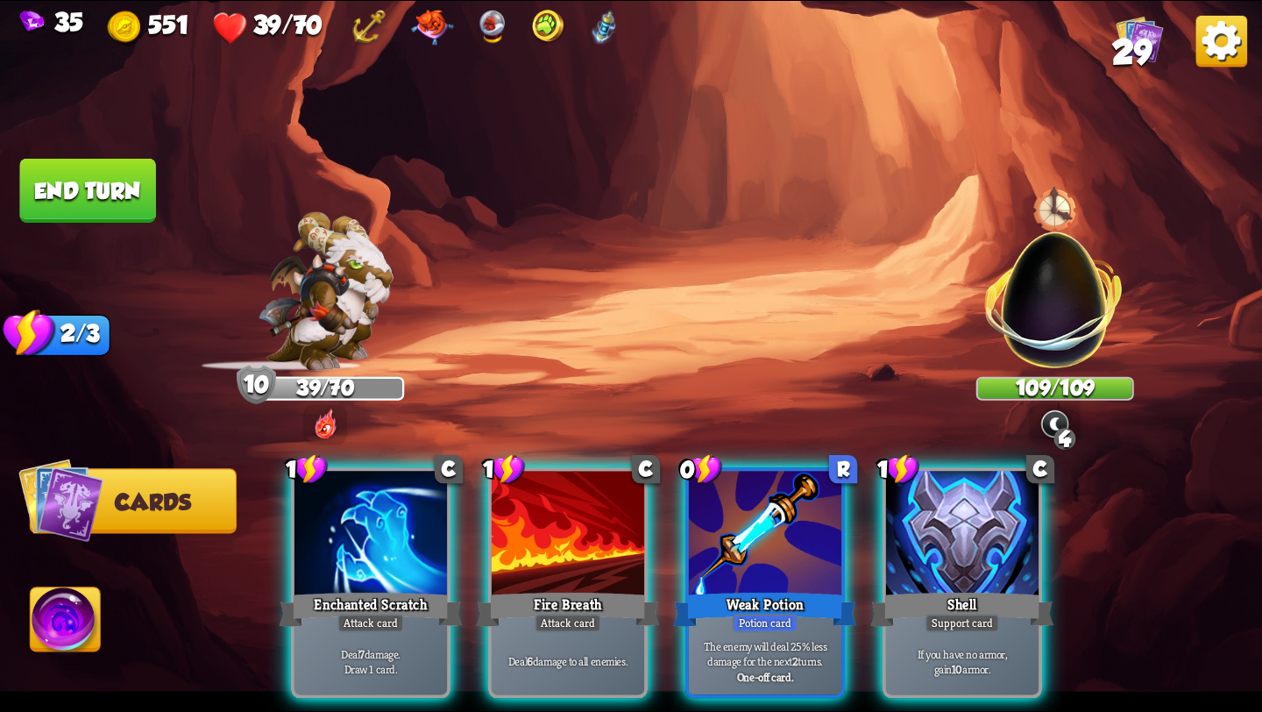
click at [387, 613] on div "Attack card" at bounding box center [370, 622] width 67 height 18
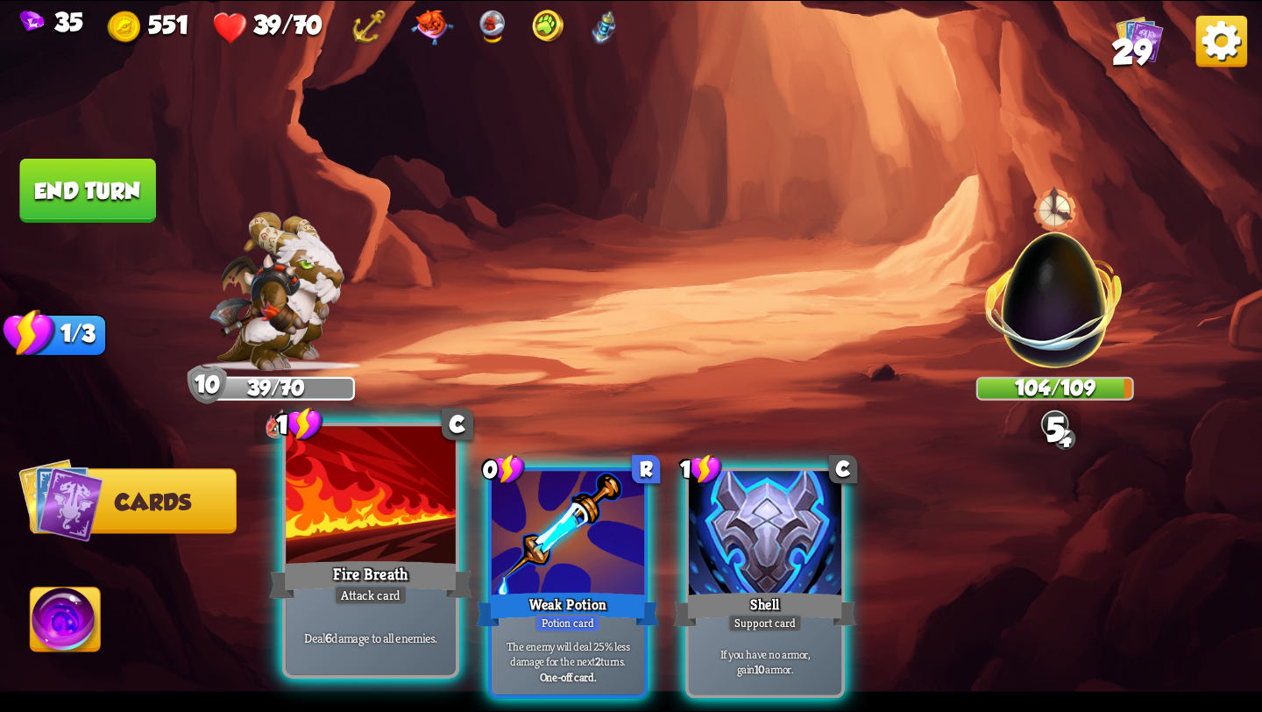
click at [387, 585] on div "Attack card" at bounding box center [371, 595] width 74 height 21
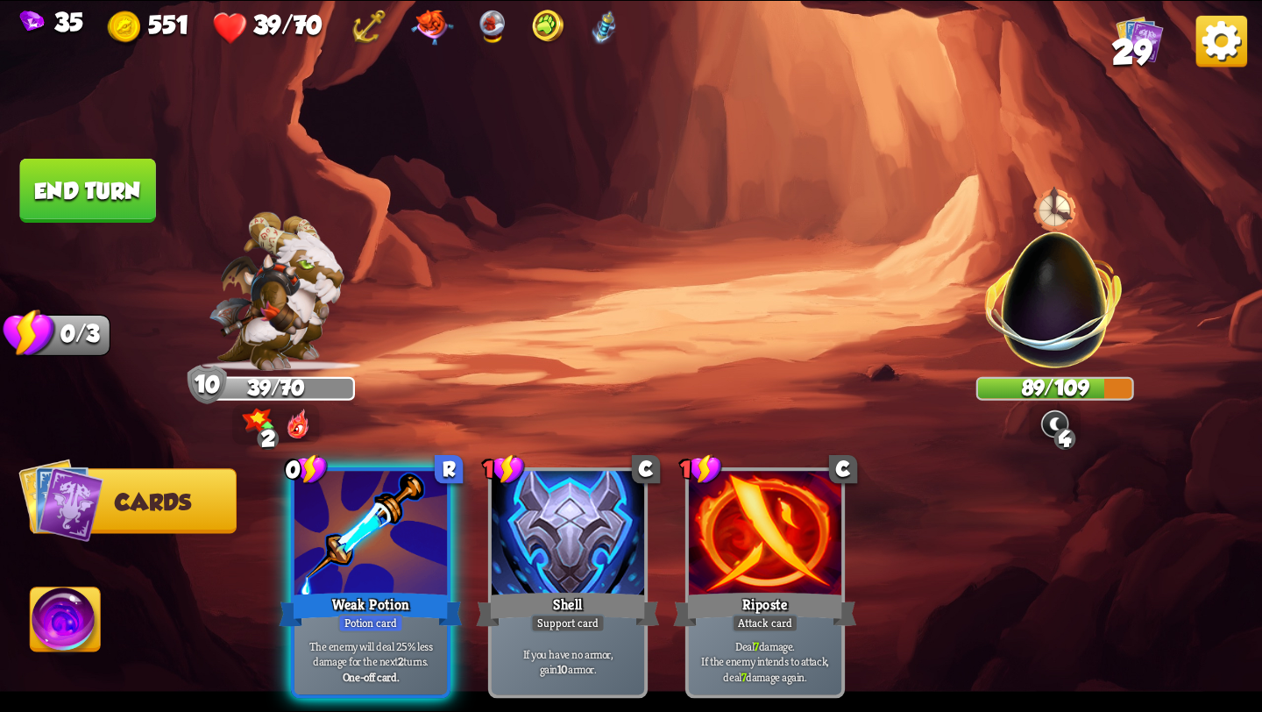
click at [106, 187] on button "End turn" at bounding box center [88, 191] width 136 height 64
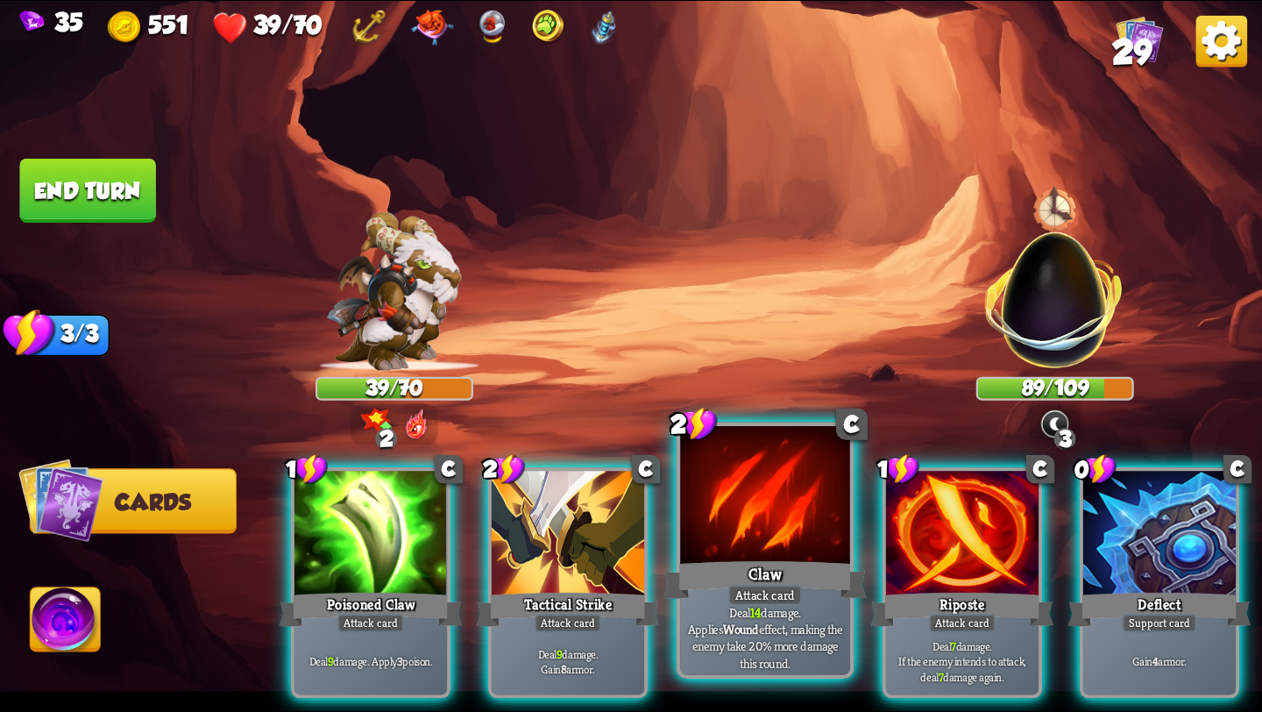
click at [756, 576] on div "Claw" at bounding box center [764, 580] width 203 height 46
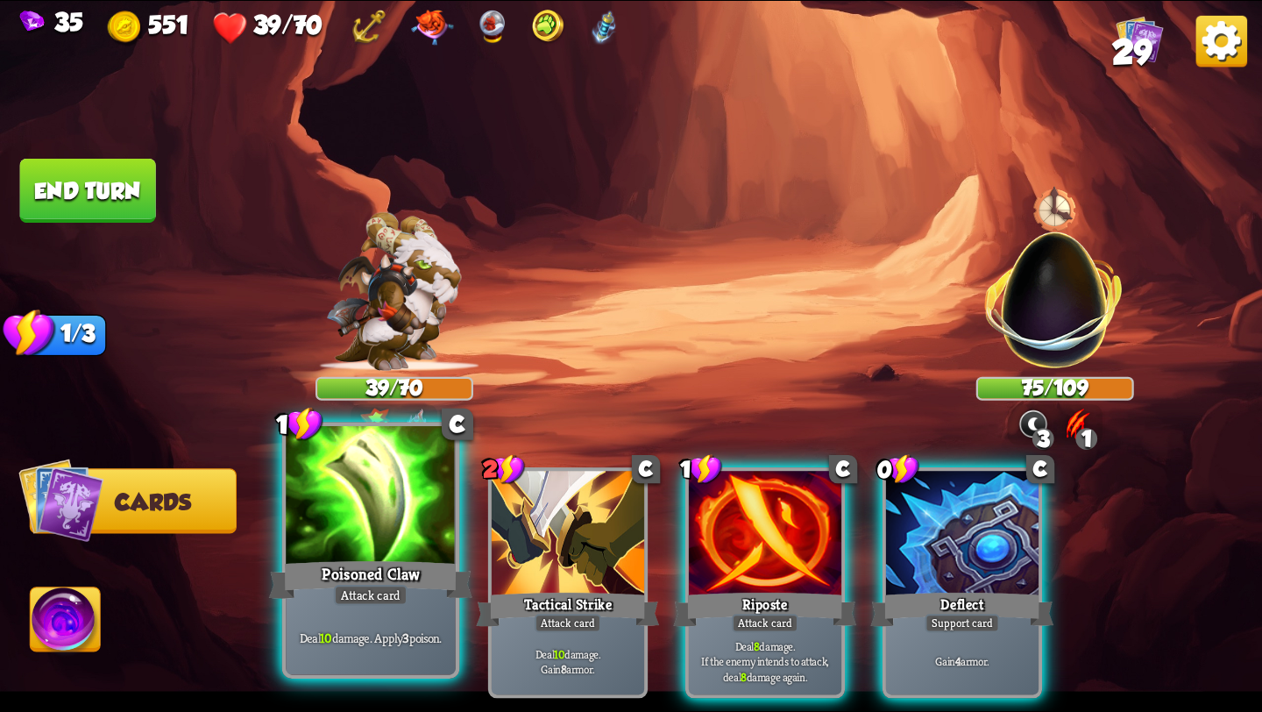
click at [356, 501] on div at bounding box center [371, 497] width 170 height 143
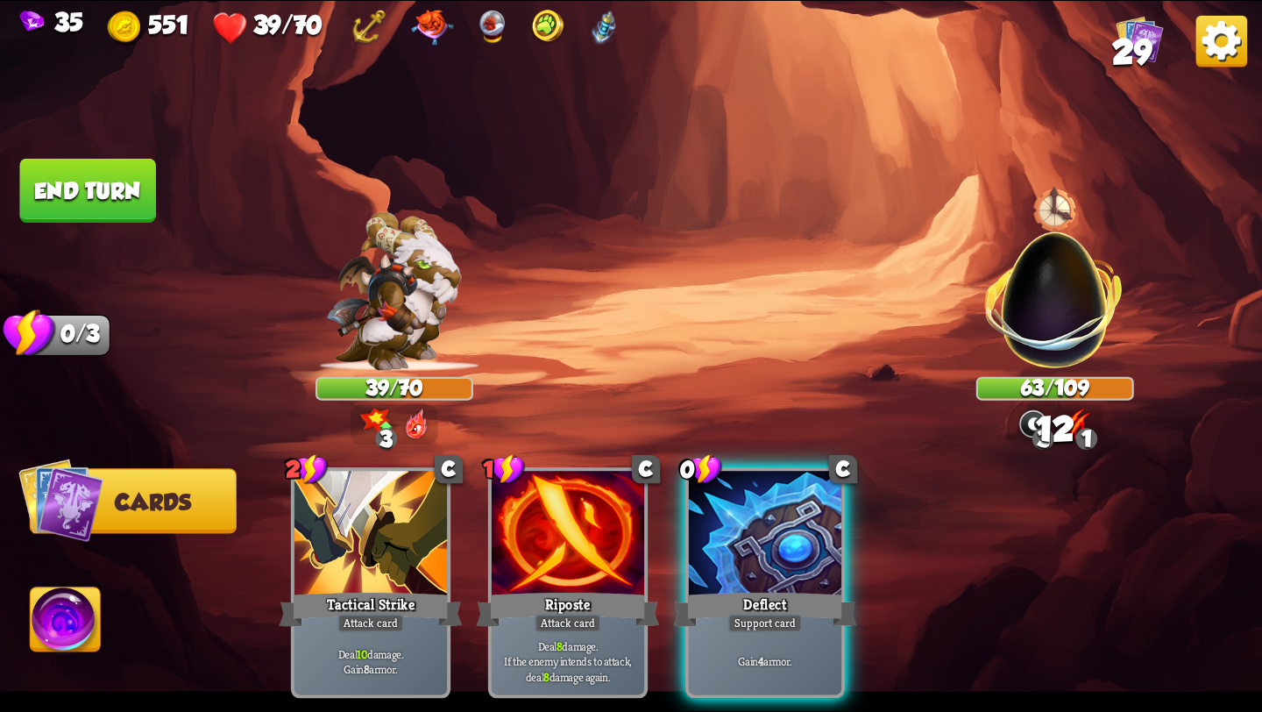
click at [56, 622] on img at bounding box center [66, 622] width 70 height 71
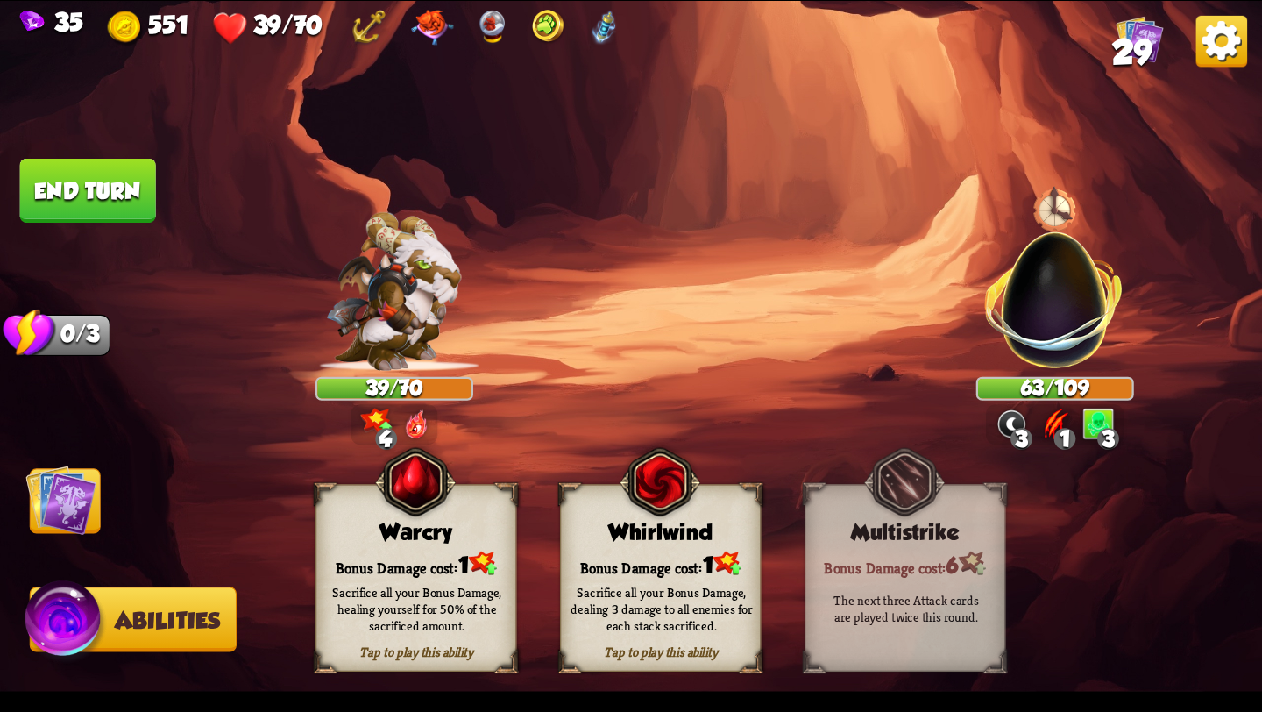
click at [112, 184] on button "End turn" at bounding box center [88, 191] width 136 height 64
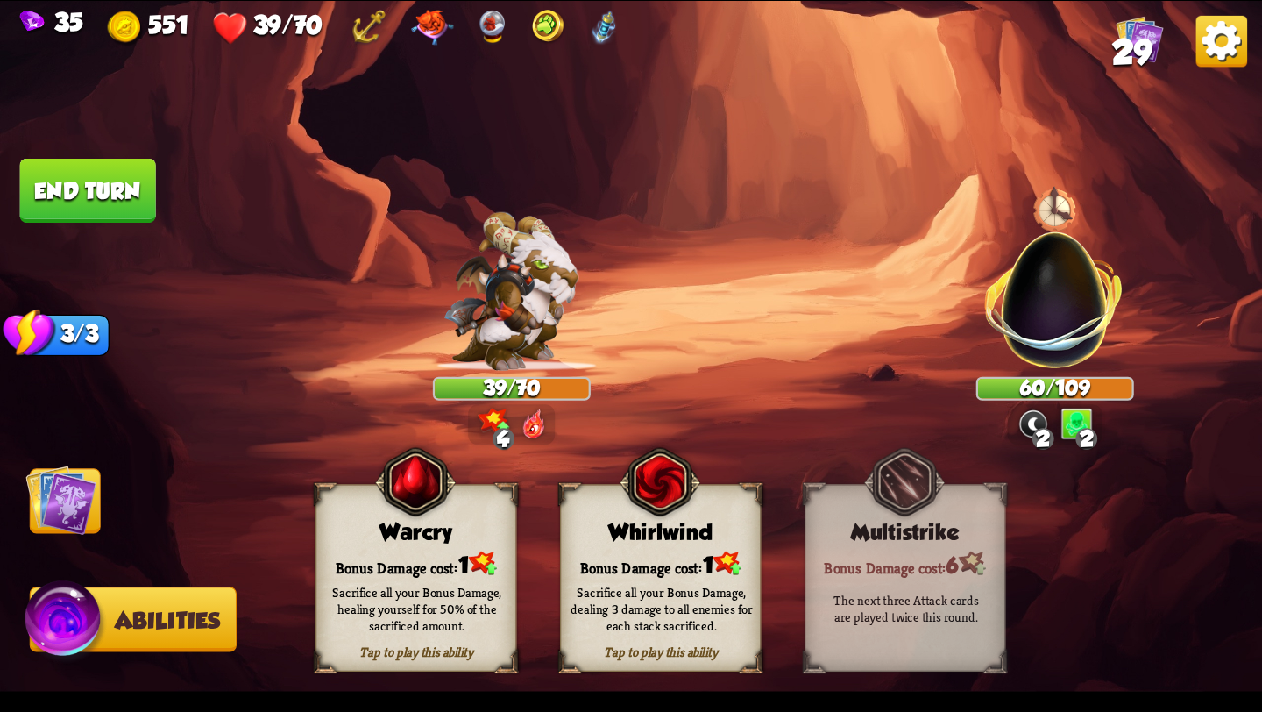
click at [82, 504] on img at bounding box center [60, 499] width 71 height 71
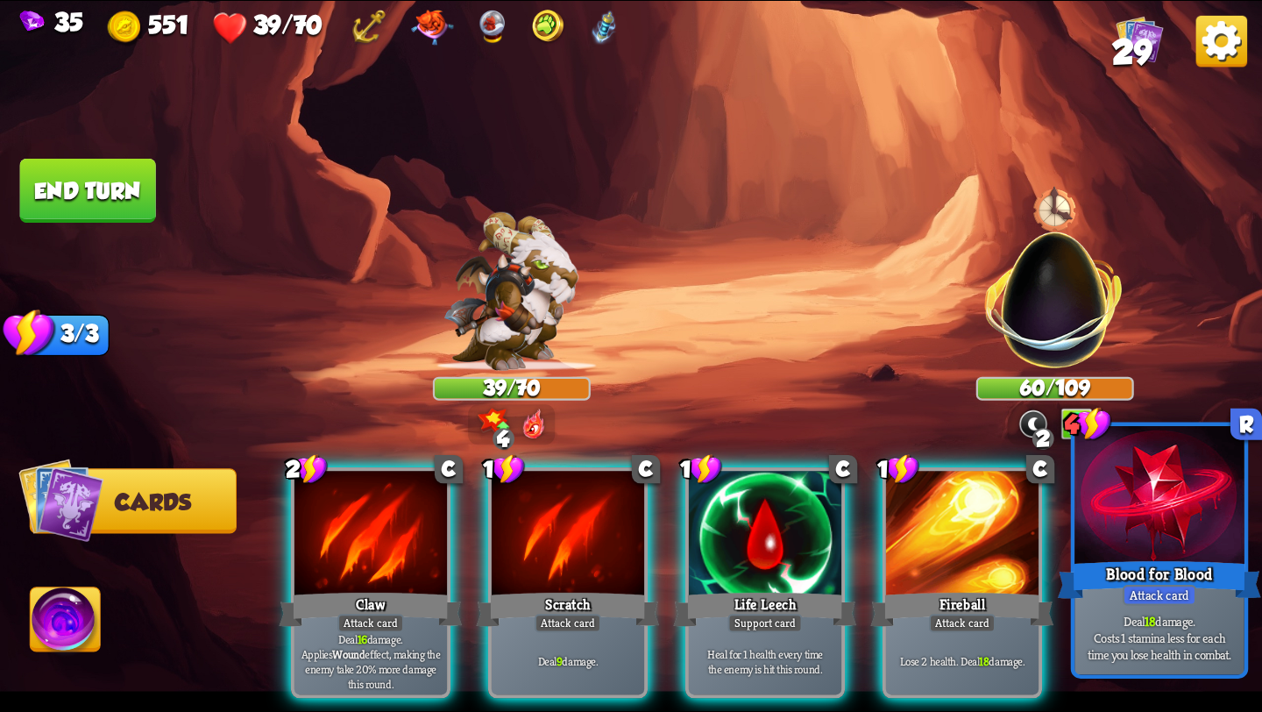
click at [1174, 634] on p "Deal 18 damage. Costs 1 stamina less for each time you lose health in combat." at bounding box center [1159, 638] width 161 height 50
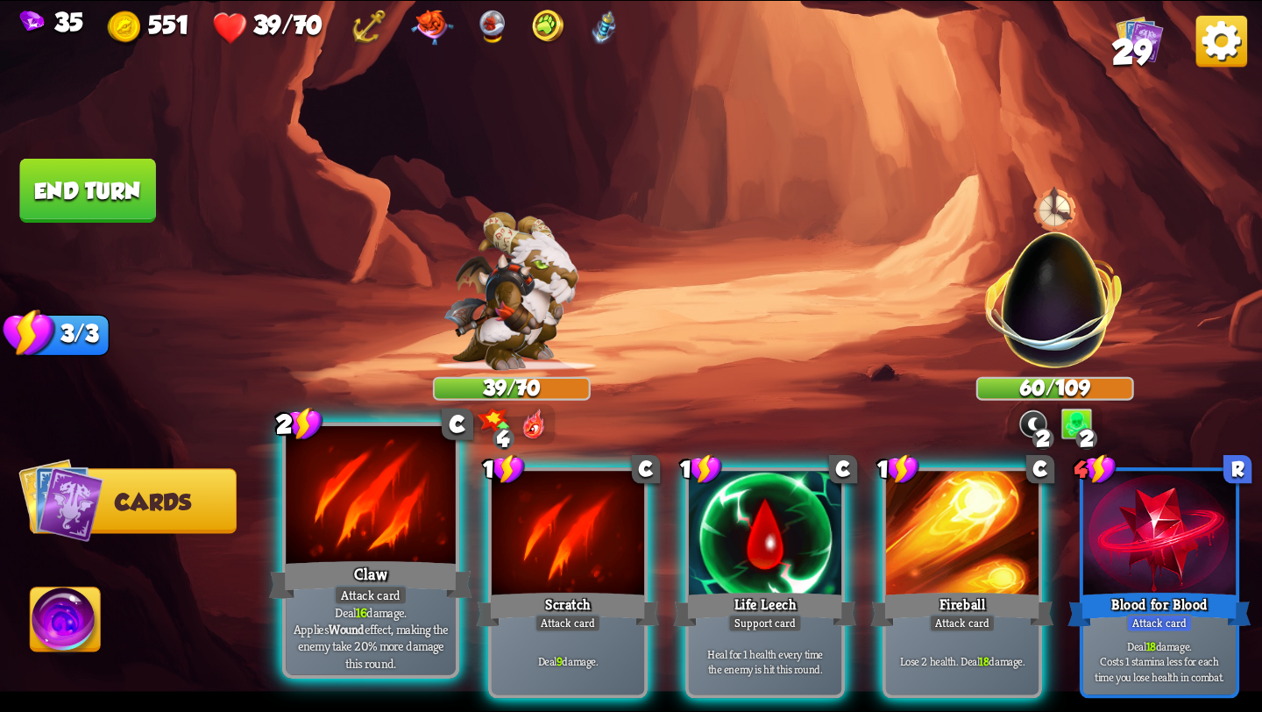
click at [392, 569] on div "Claw" at bounding box center [370, 580] width 203 height 46
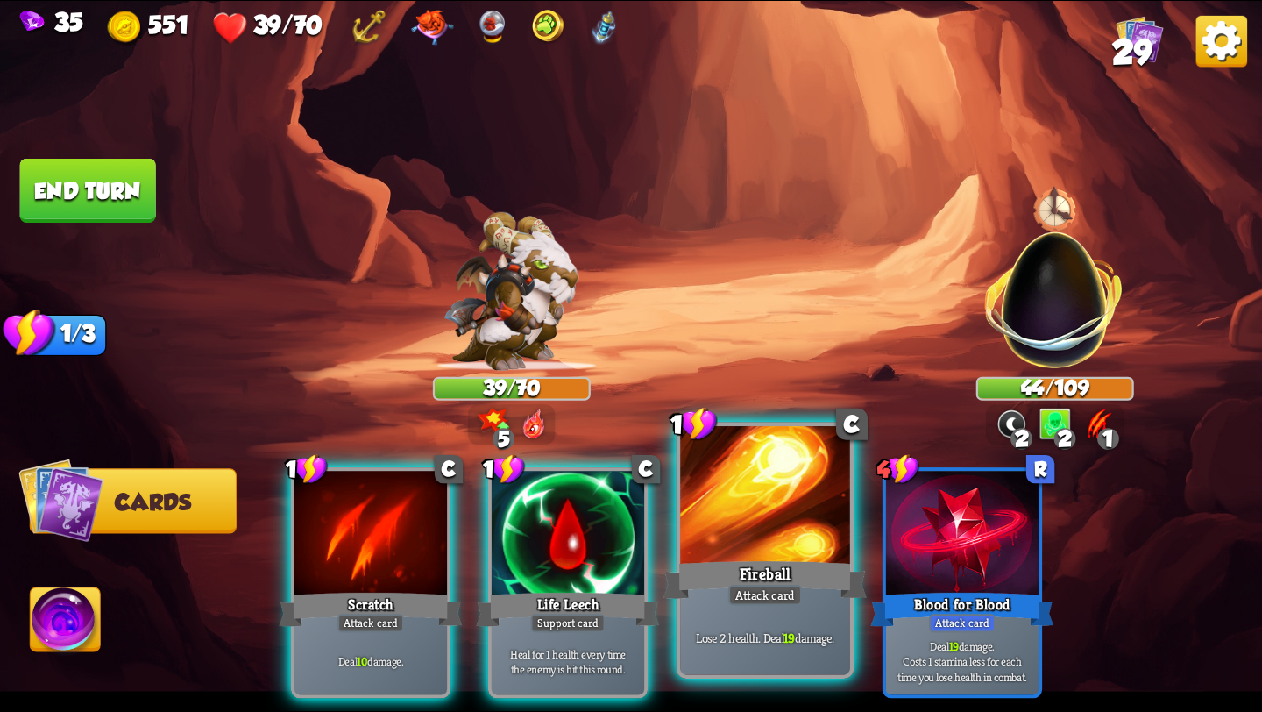
click at [759, 540] on div at bounding box center [765, 497] width 170 height 143
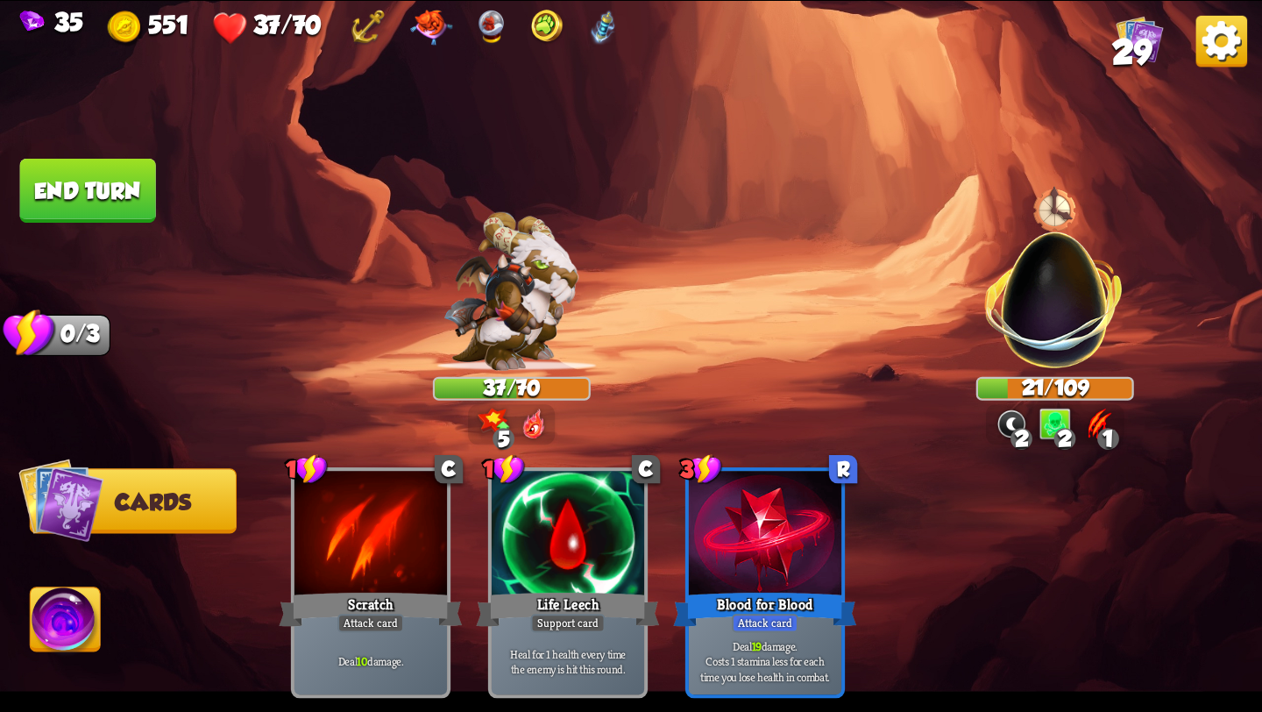
click at [111, 196] on button "End turn" at bounding box center [88, 191] width 136 height 64
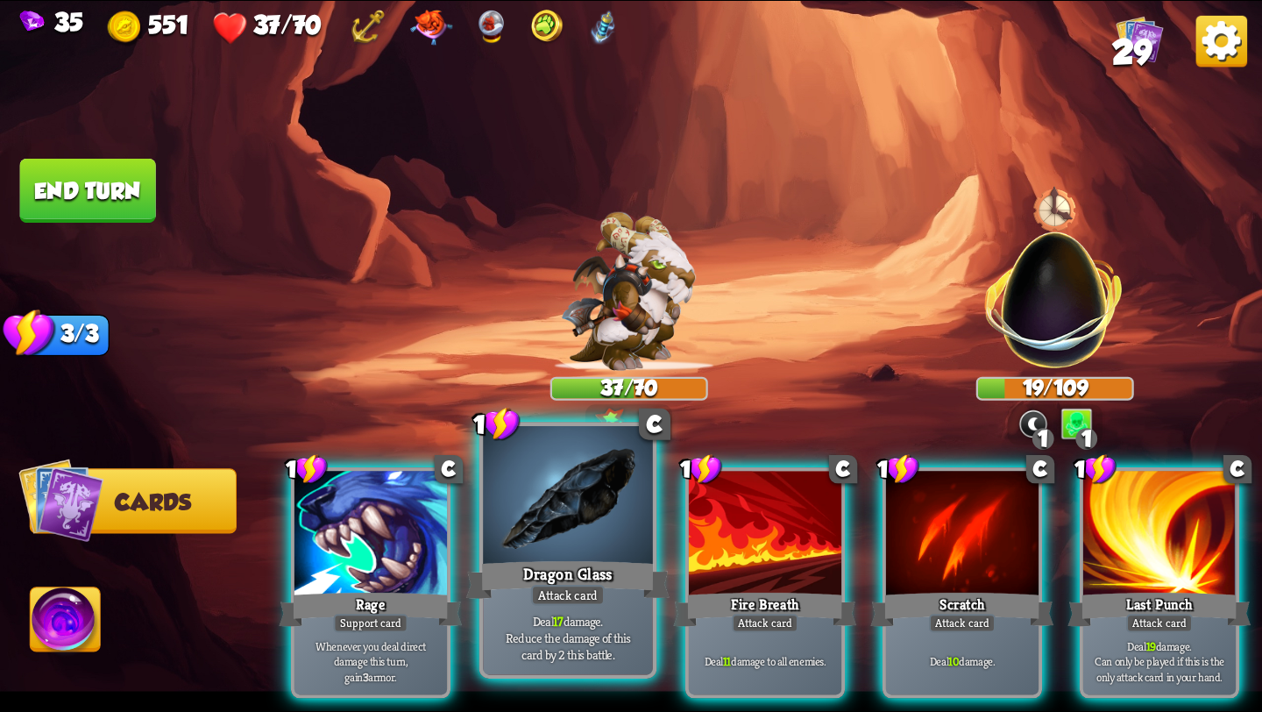
click at [605, 538] on div at bounding box center [568, 497] width 170 height 143
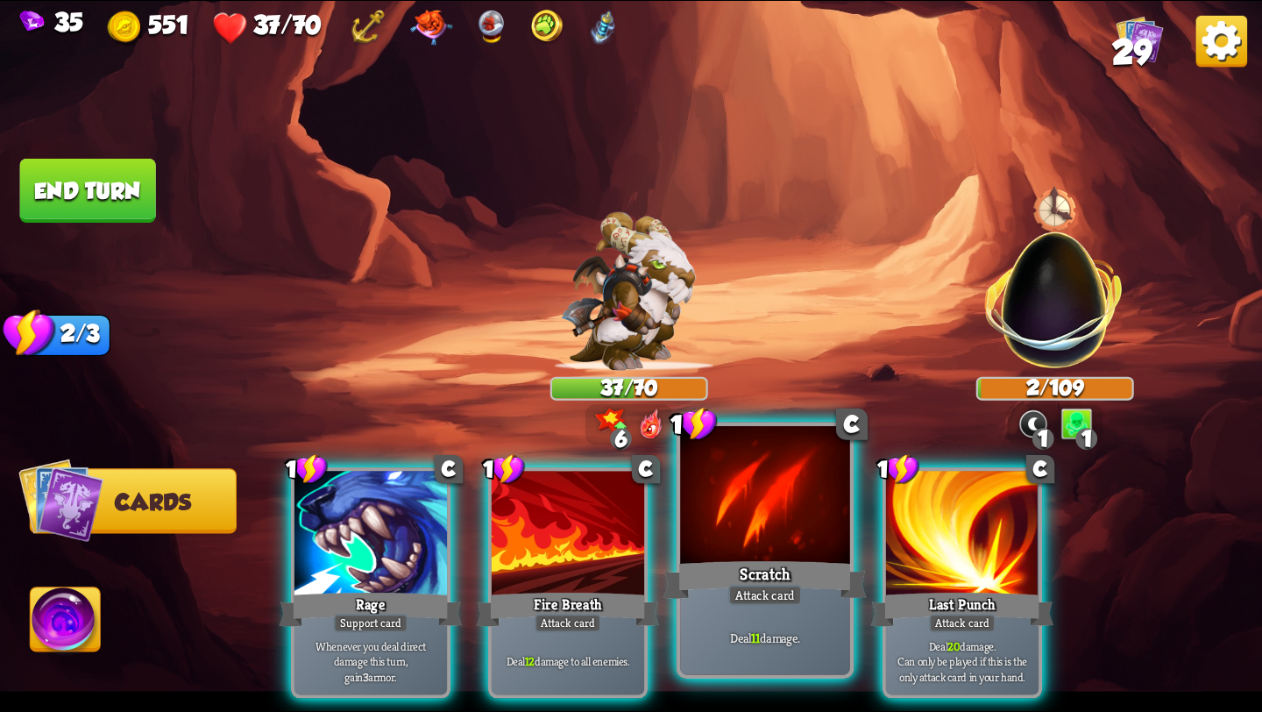
click at [732, 636] on p "Deal 11 damage." at bounding box center [764, 637] width 161 height 17
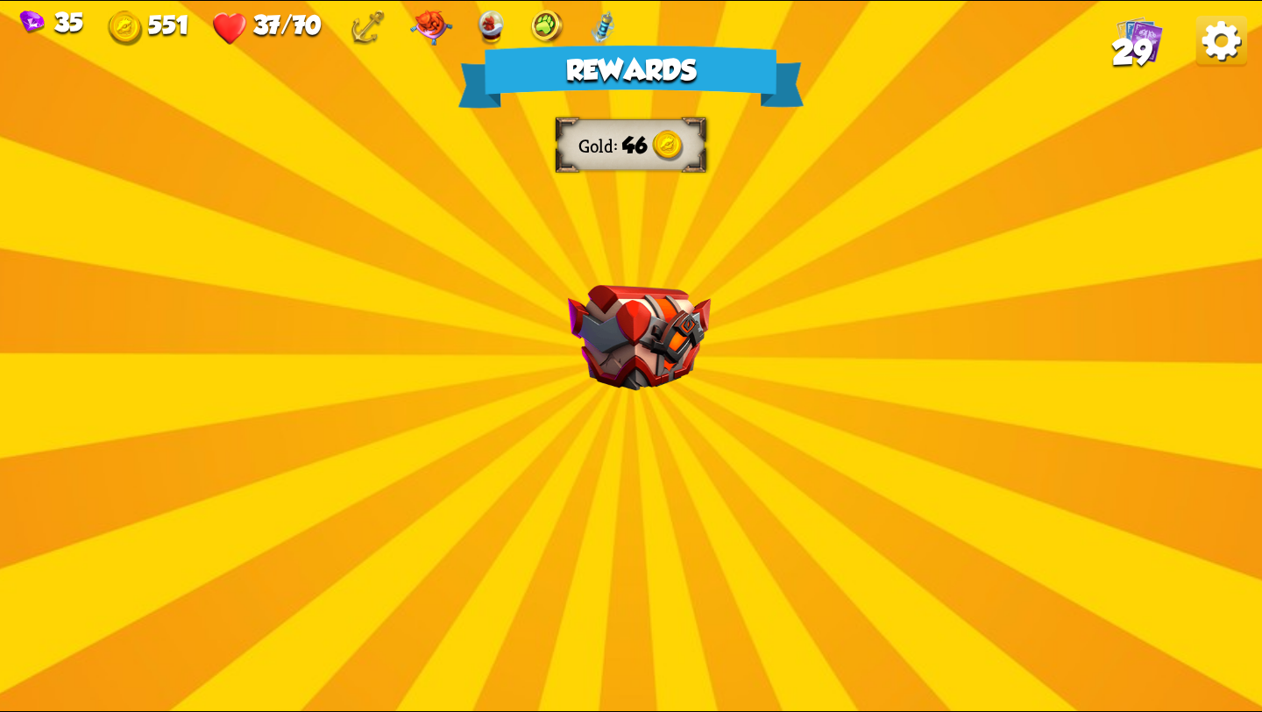
click at [675, 390] on div "Rewards Gold 46 Select a card 1 C Fire Breath Attack card Deal 6 damage to all …" at bounding box center [631, 356] width 1262 height 710
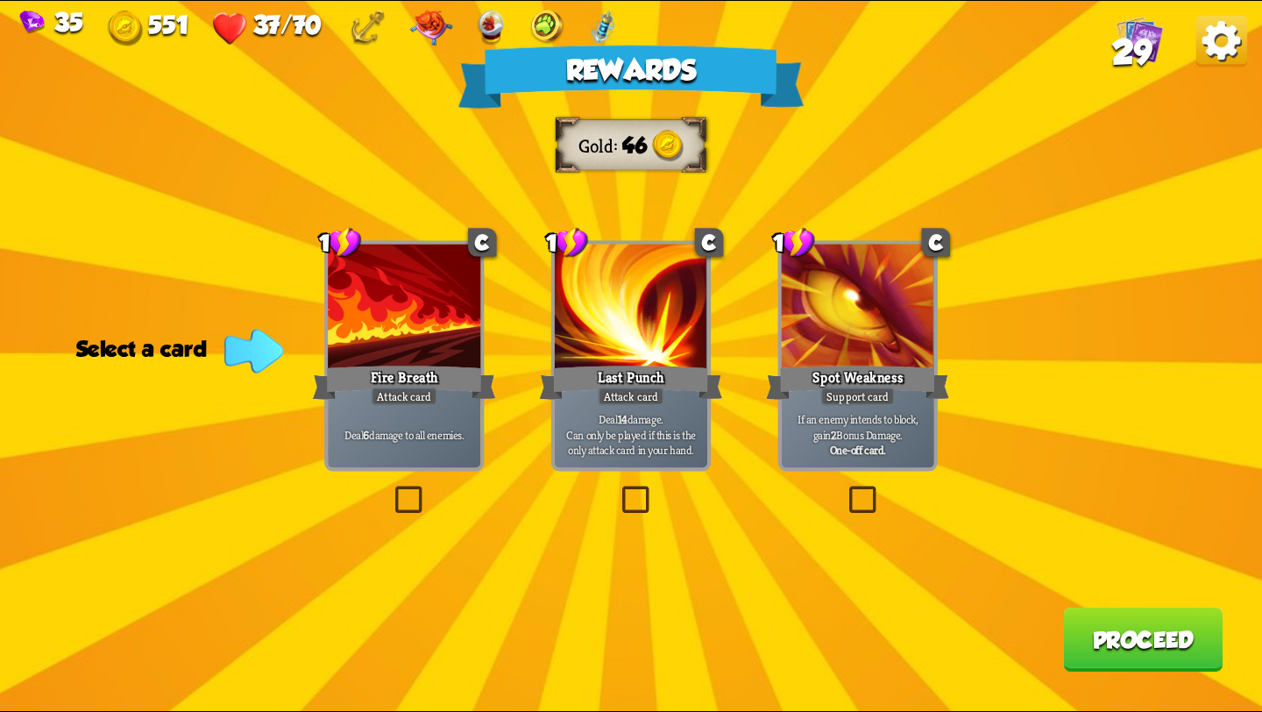
click at [871, 460] on div "If an enemy intends to block, gain 2 Bonus Damage. One-off card." at bounding box center [858, 434] width 152 height 67
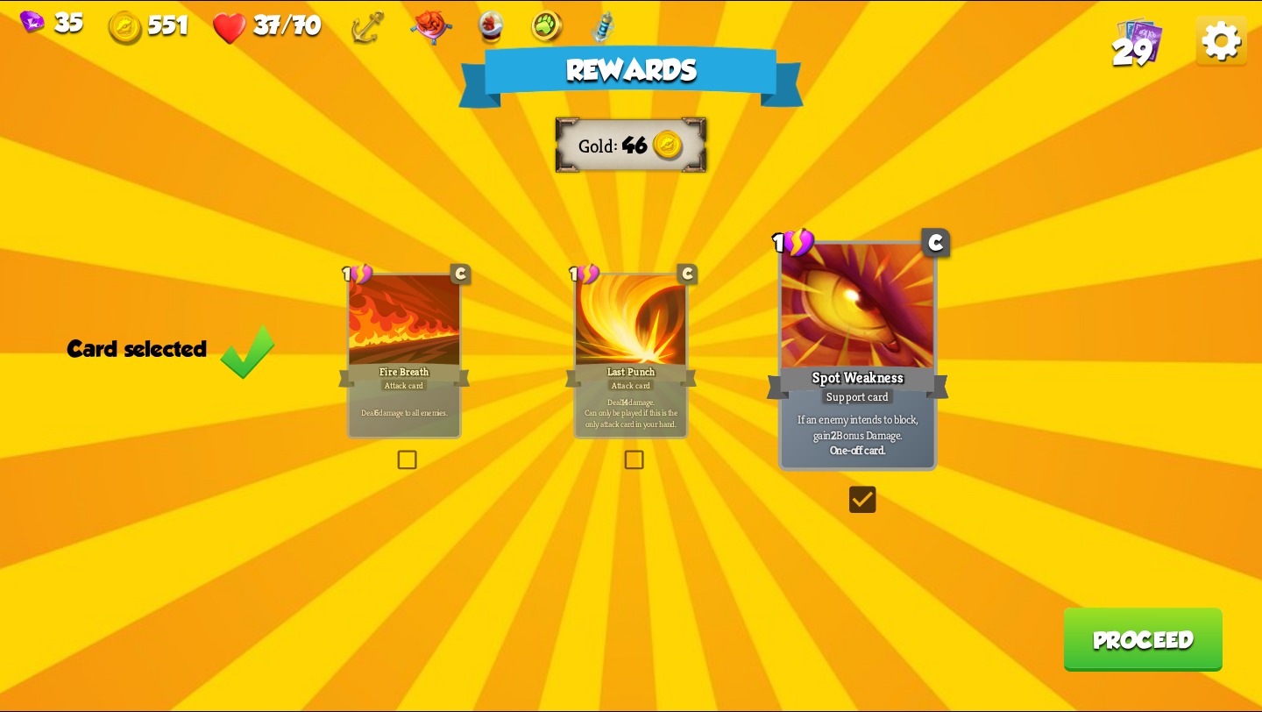
click at [1102, 644] on button "Proceed" at bounding box center [1142, 639] width 159 height 64
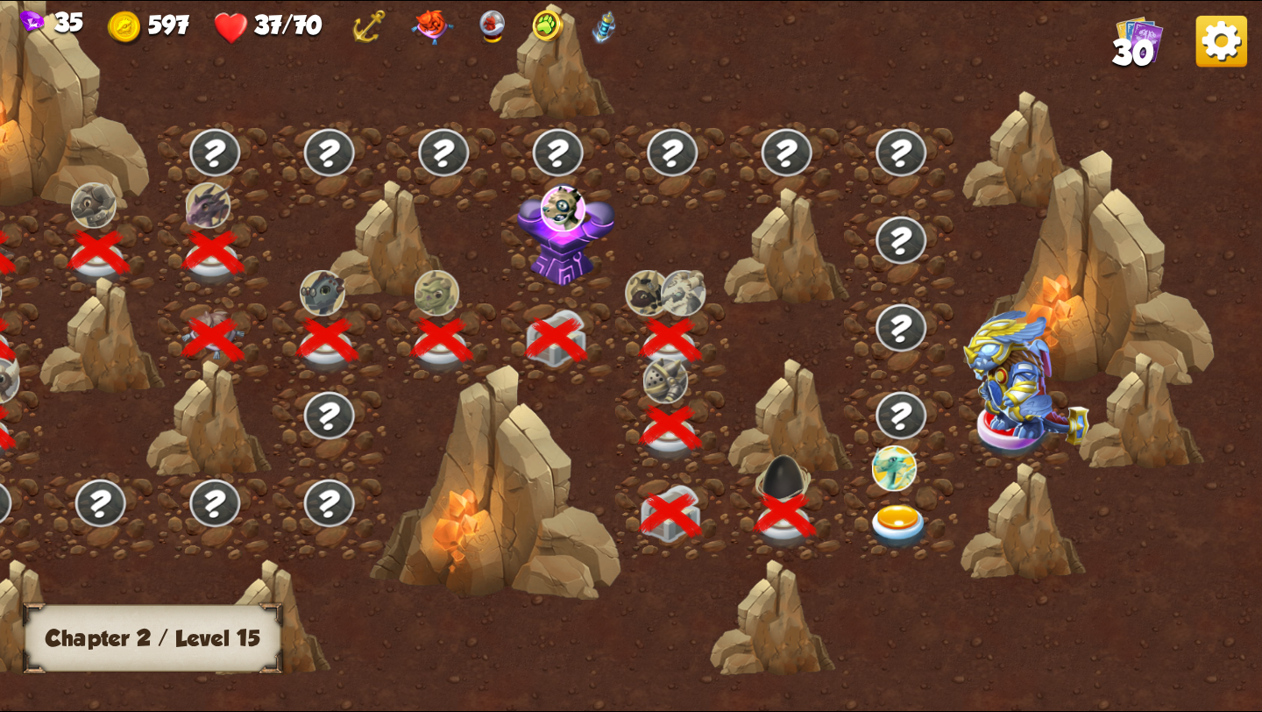
click at [904, 515] on img at bounding box center [899, 527] width 63 height 46
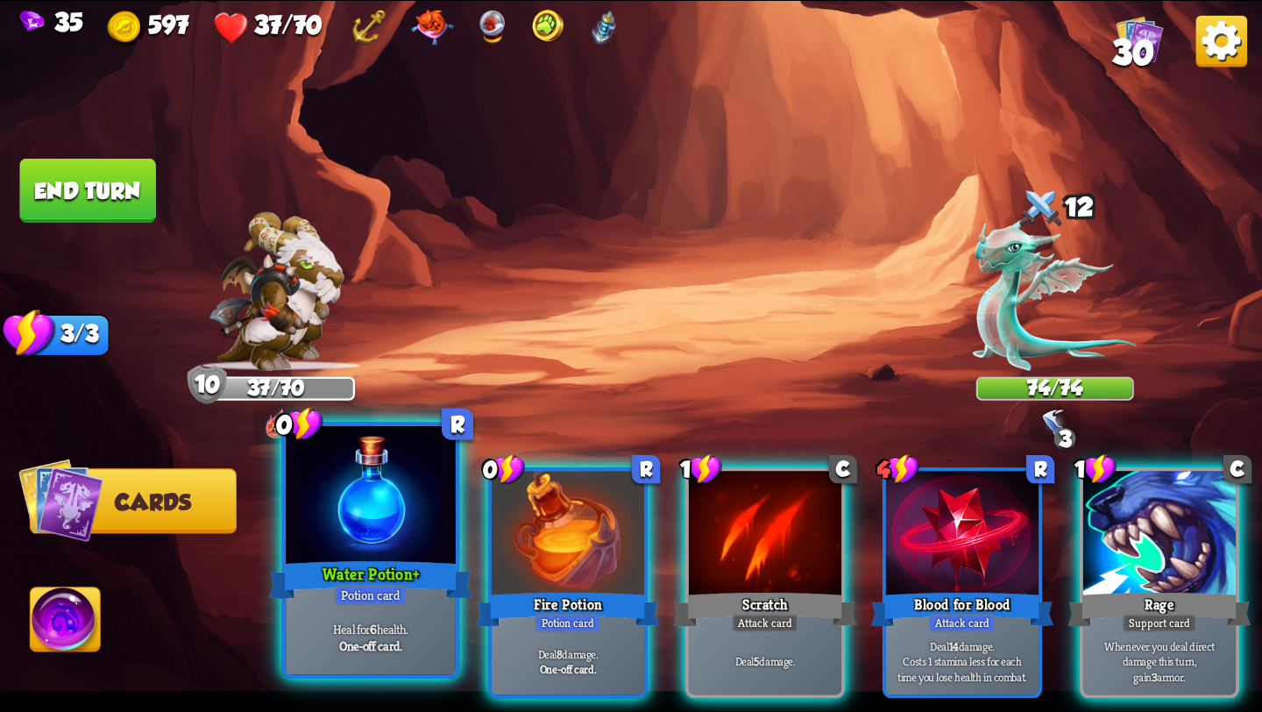
click at [375, 544] on div at bounding box center [371, 497] width 170 height 143
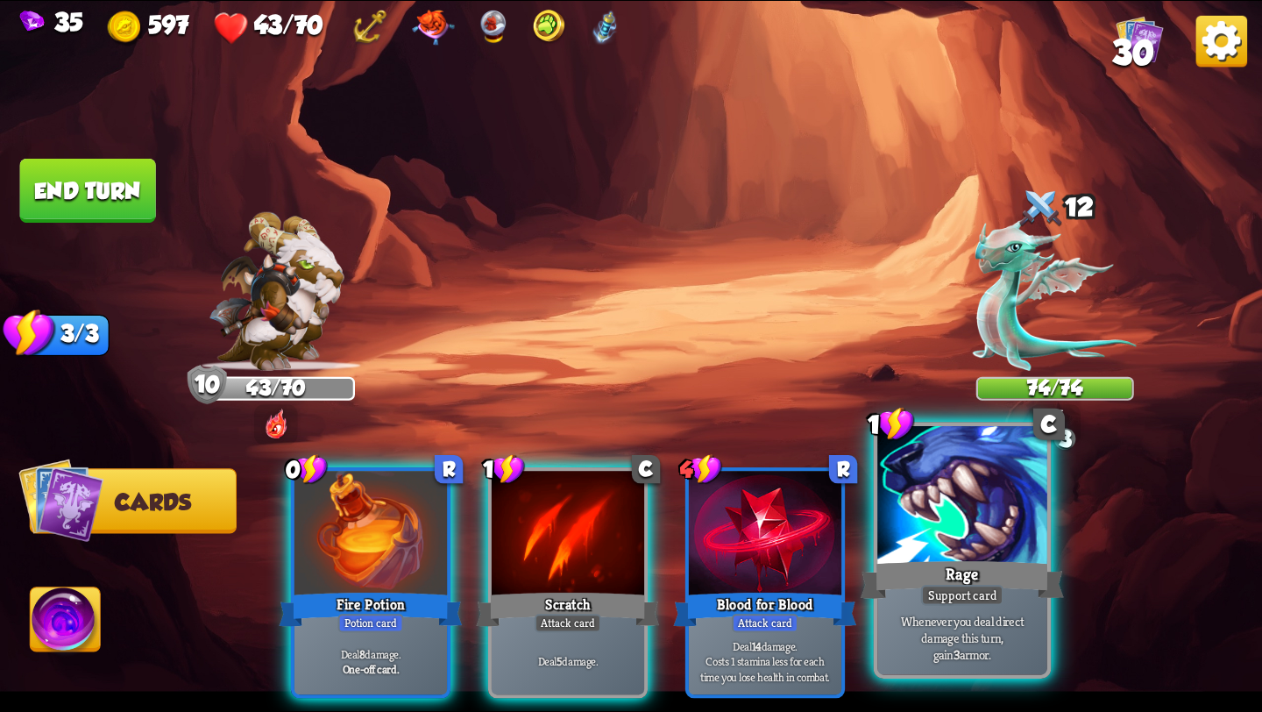
click at [1035, 606] on div "Whenever you deal direct damage this turn, gain 3 armor." at bounding box center [962, 637] width 170 height 74
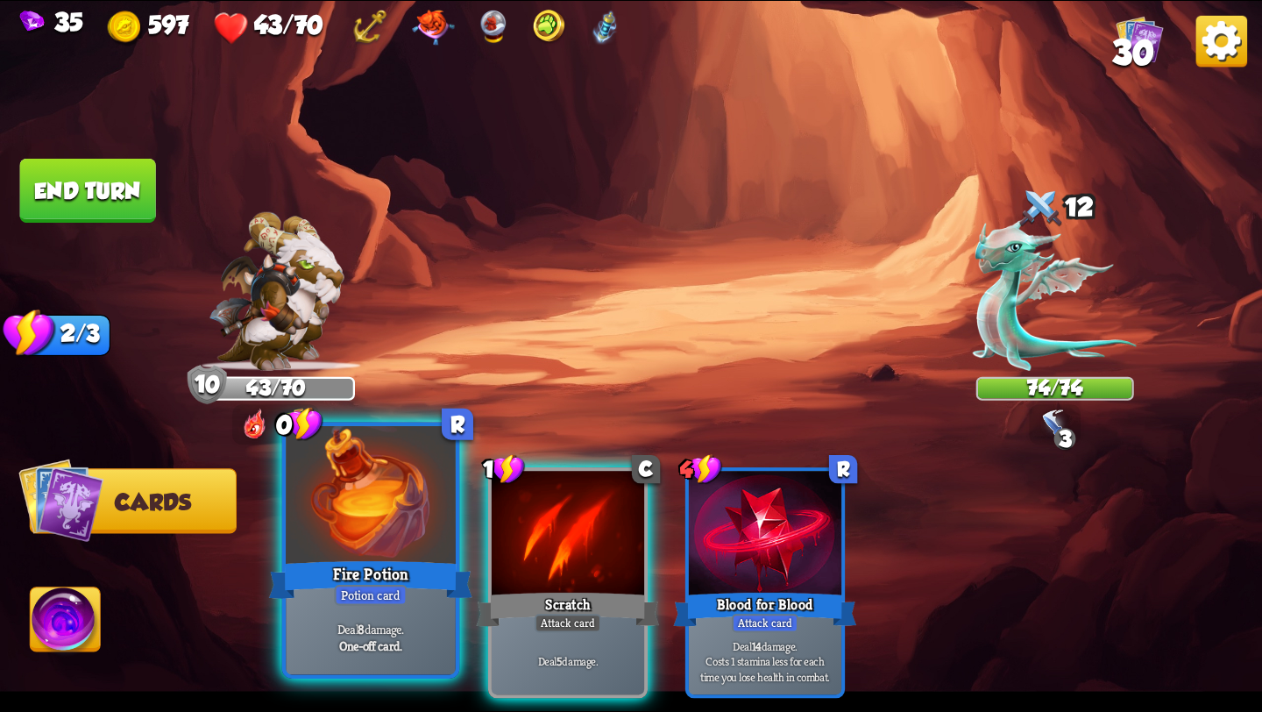
click at [367, 606] on div "Deal 8 damage. One-off card." at bounding box center [371, 637] width 170 height 74
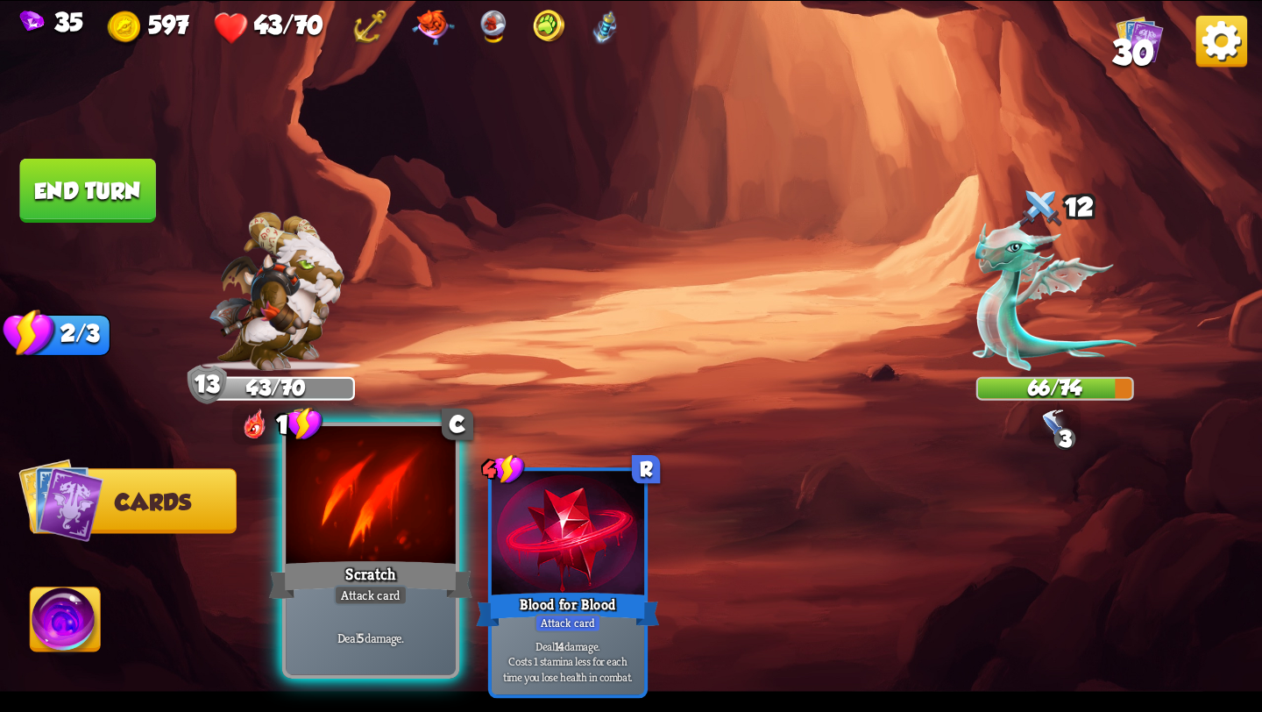
click at [377, 575] on div "Scratch" at bounding box center [370, 580] width 203 height 46
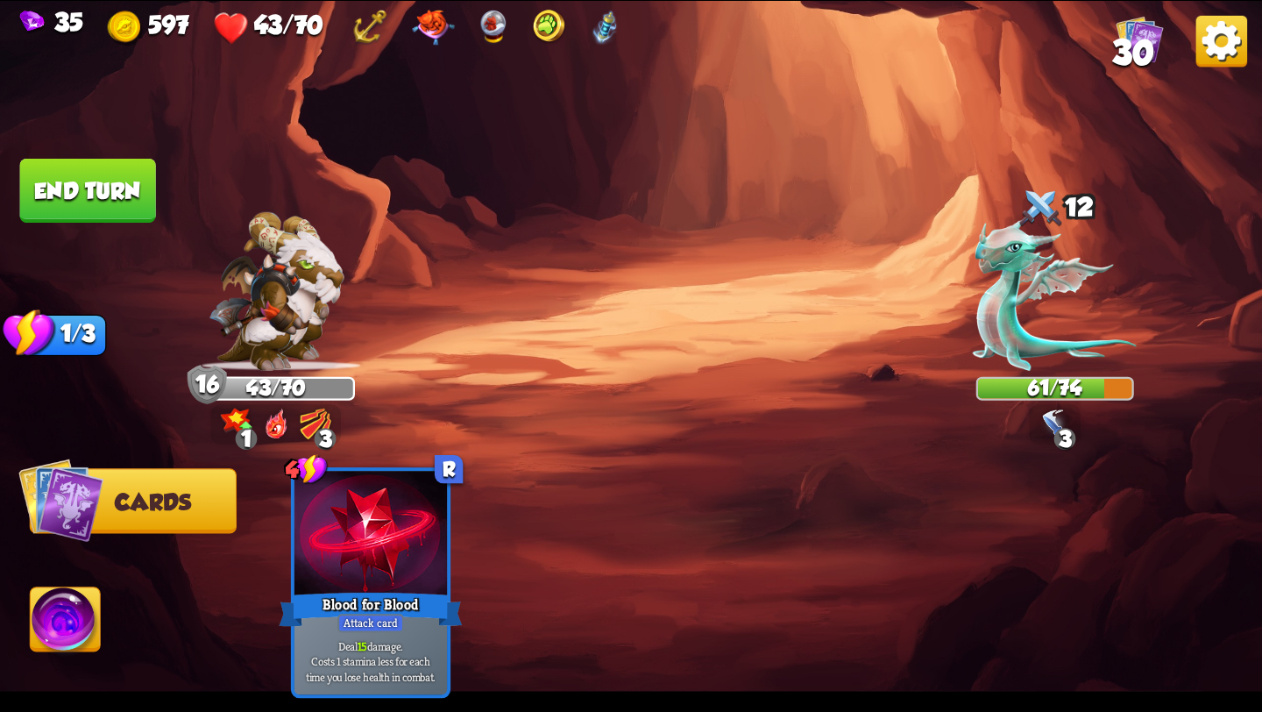
click at [51, 627] on img at bounding box center [66, 622] width 70 height 71
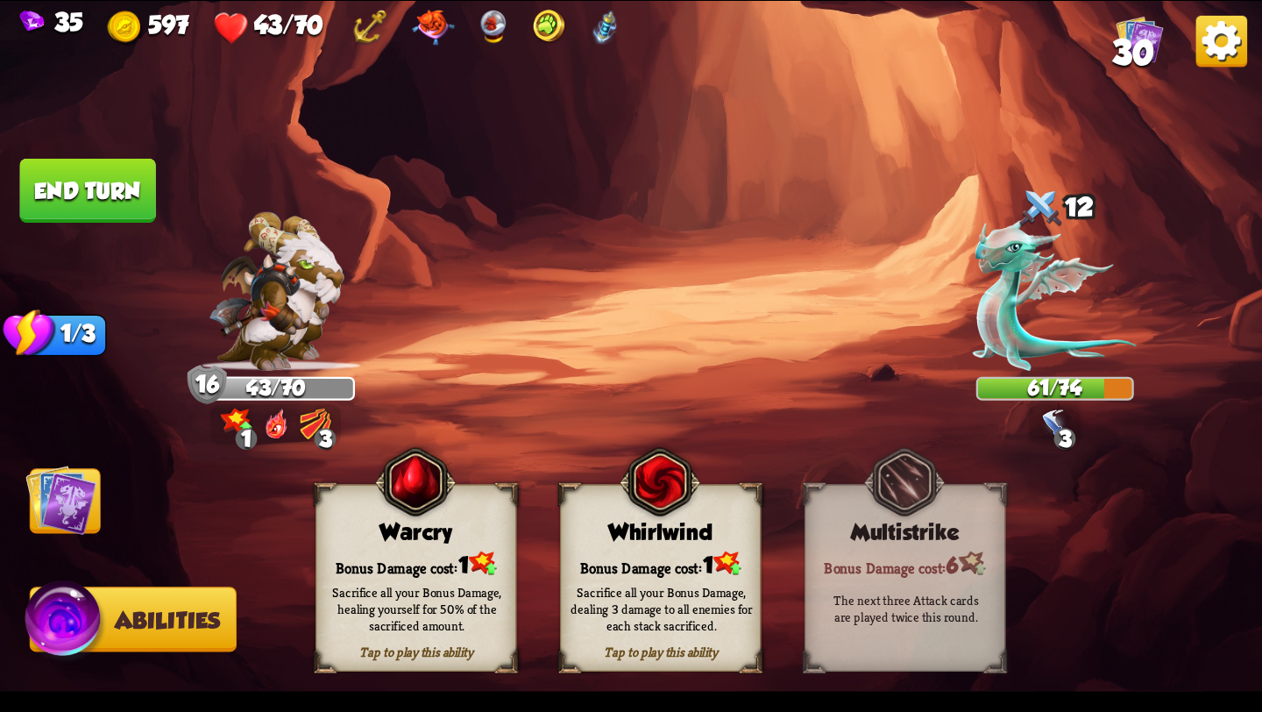
click at [83, 190] on button "End turn" at bounding box center [88, 191] width 136 height 64
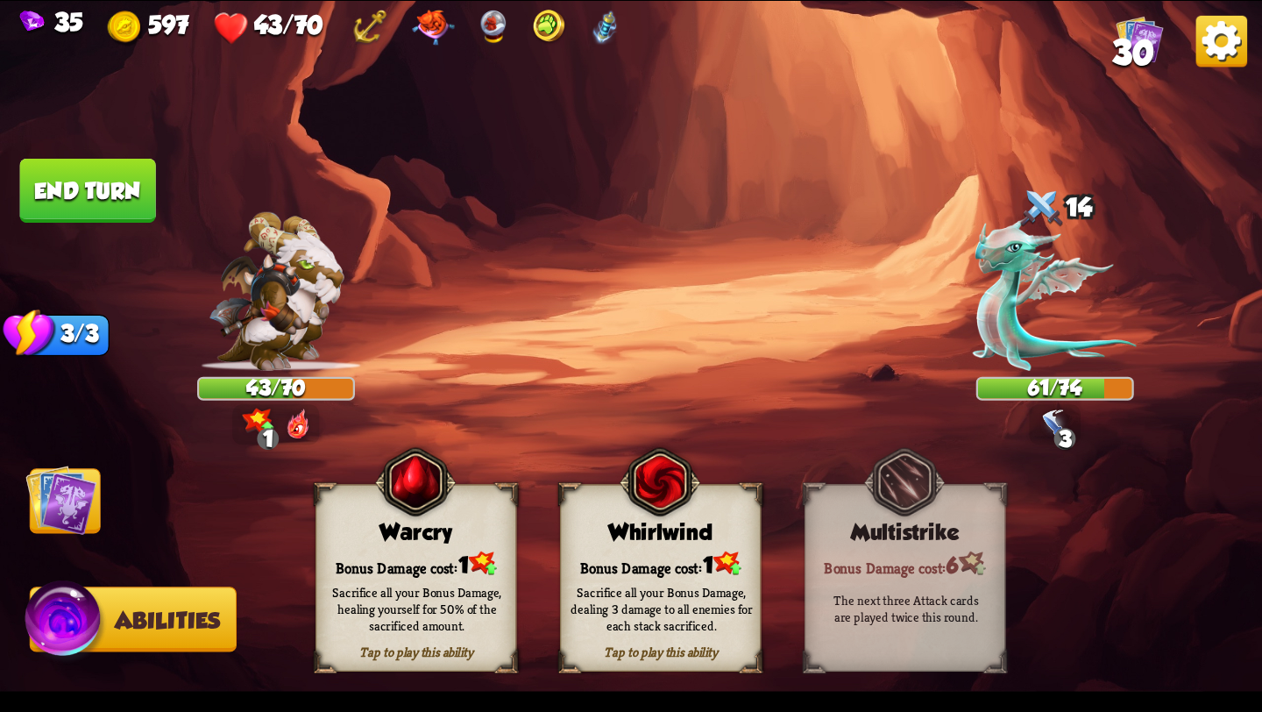
click at [61, 522] on img at bounding box center [60, 499] width 71 height 71
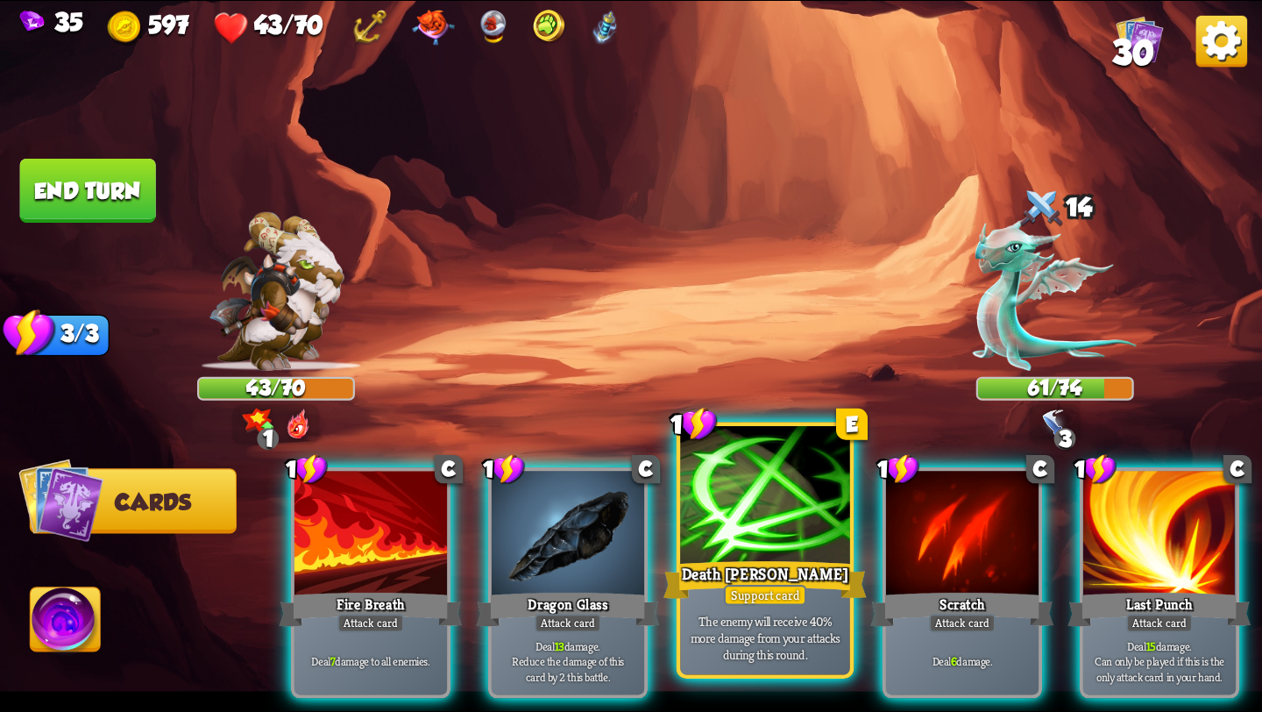
click at [755, 570] on div "Death [PERSON_NAME]" at bounding box center [764, 580] width 203 height 46
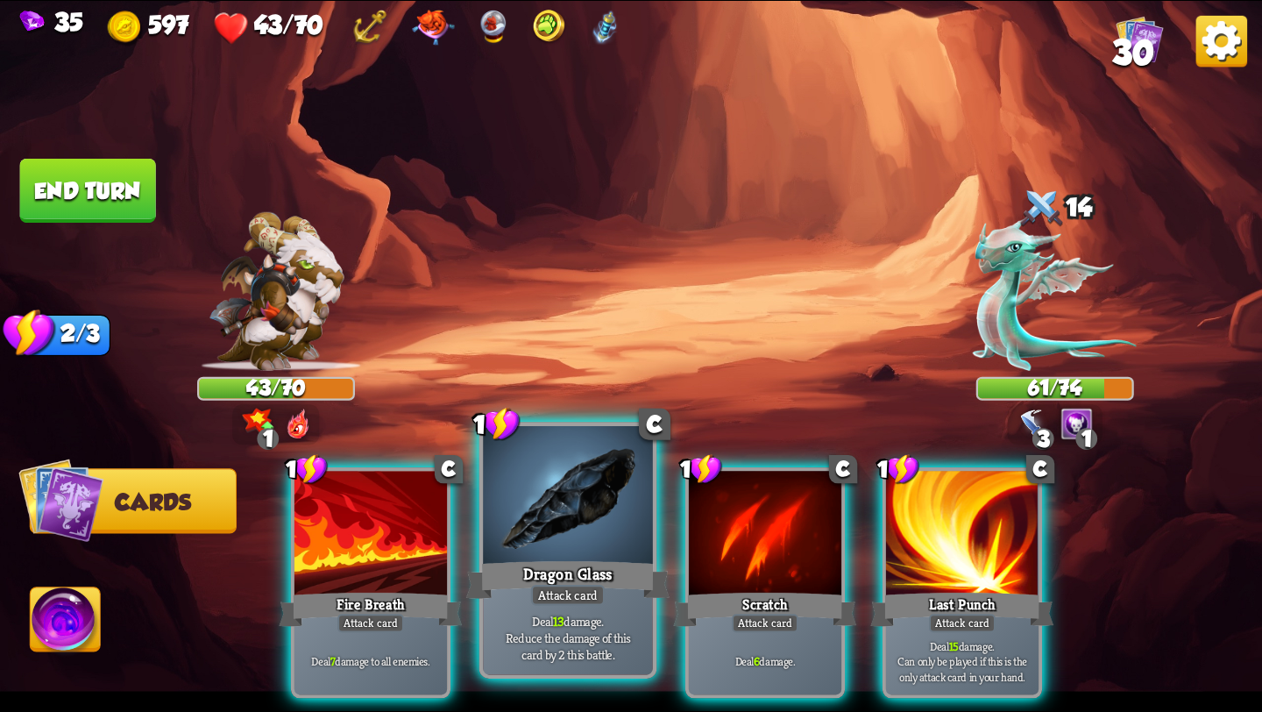
click at [576, 547] on div at bounding box center [568, 497] width 170 height 143
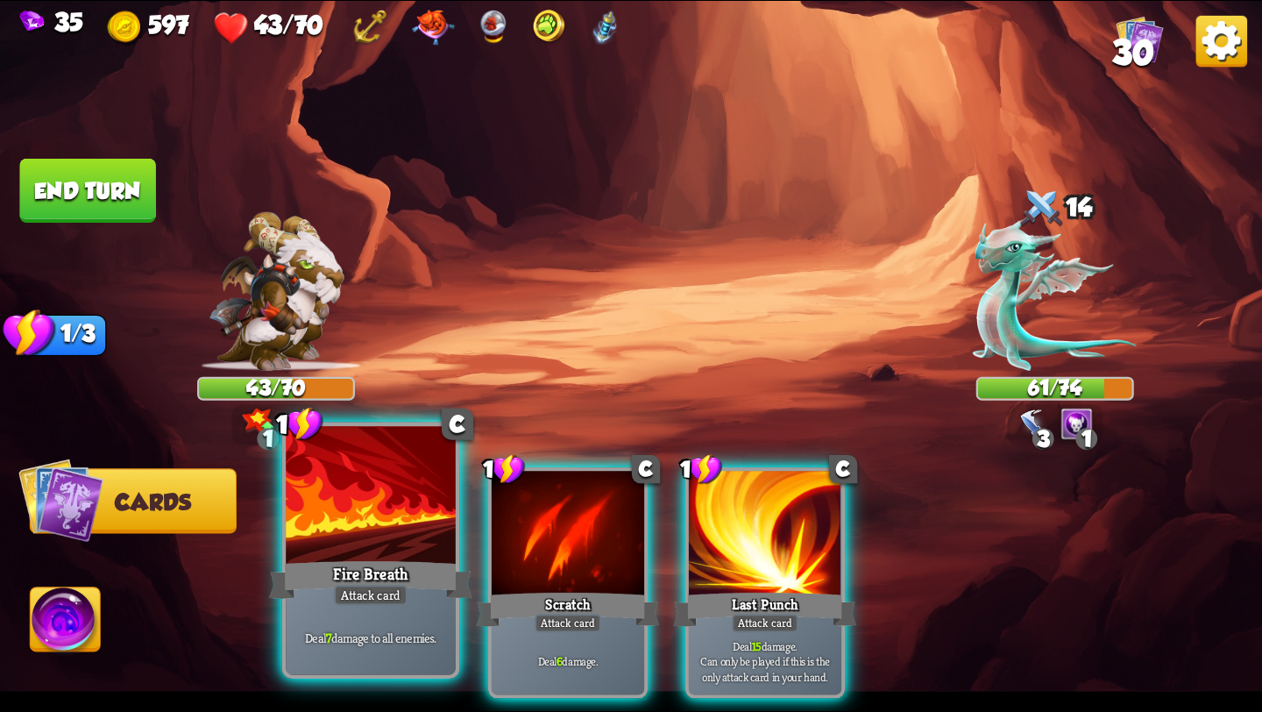
click at [388, 550] on div at bounding box center [371, 497] width 170 height 143
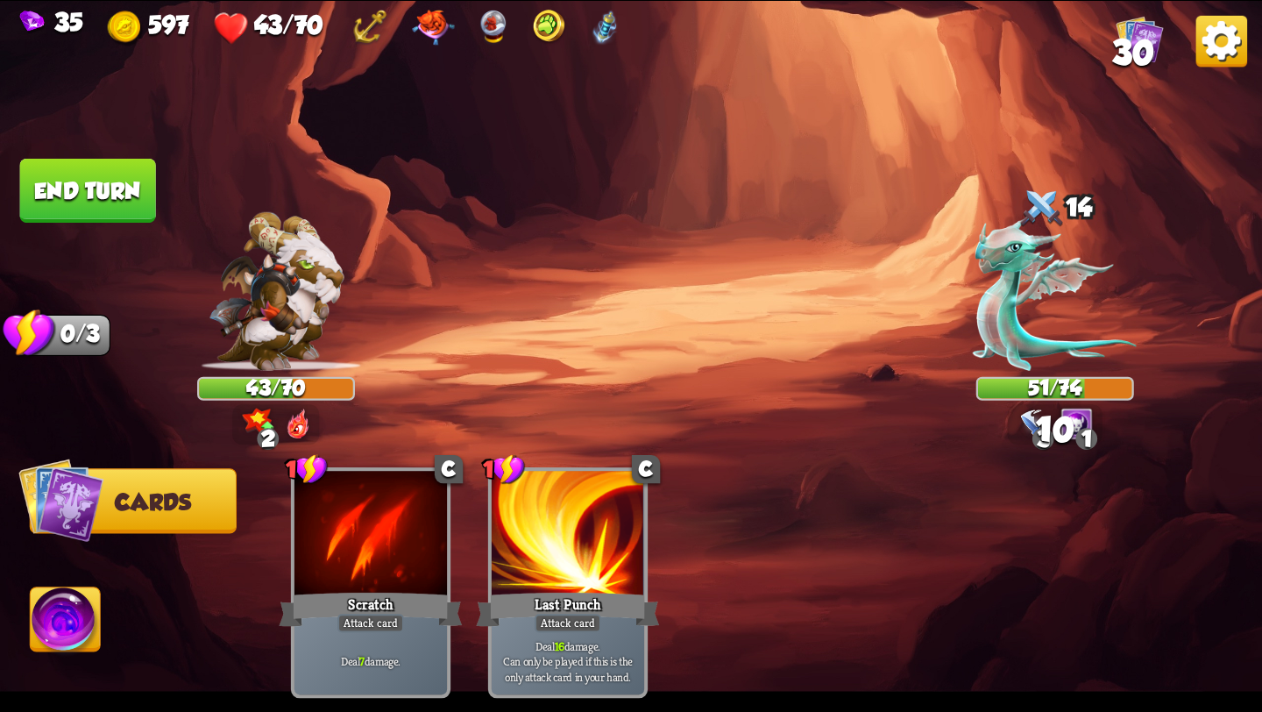
click at [128, 190] on button "End turn" at bounding box center [88, 191] width 136 height 64
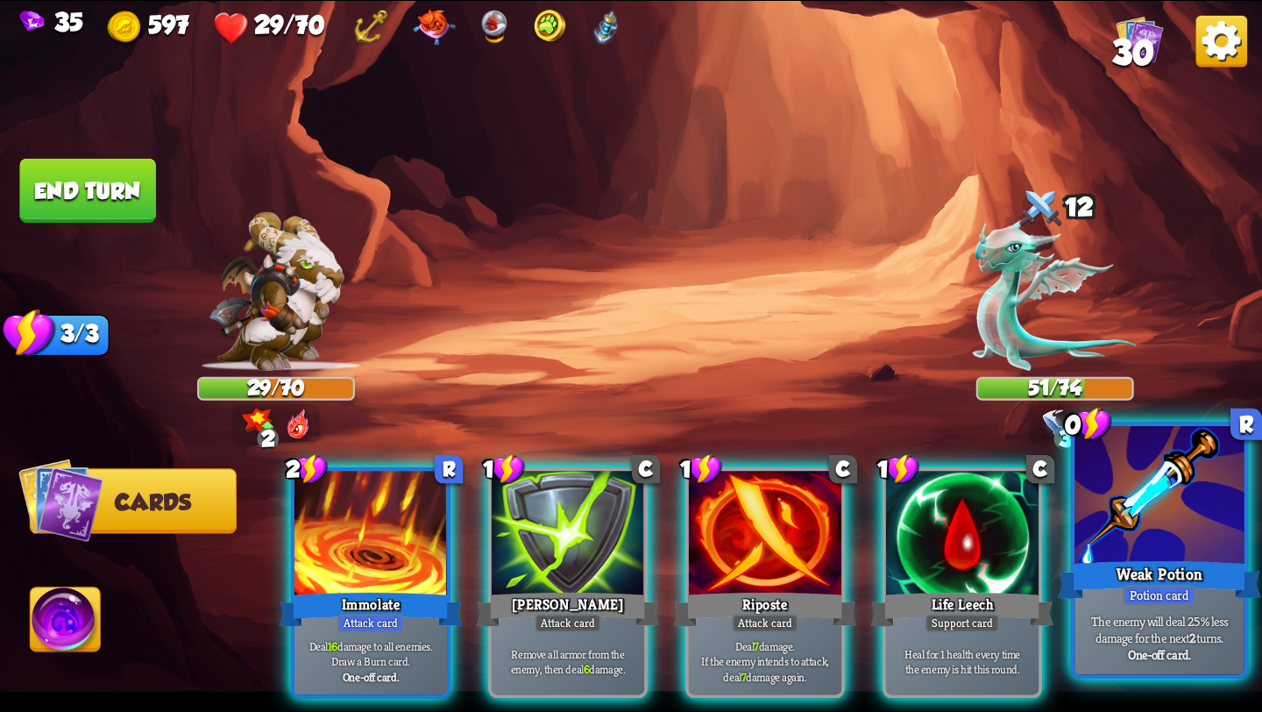
click at [1180, 551] on div at bounding box center [1159, 497] width 170 height 143
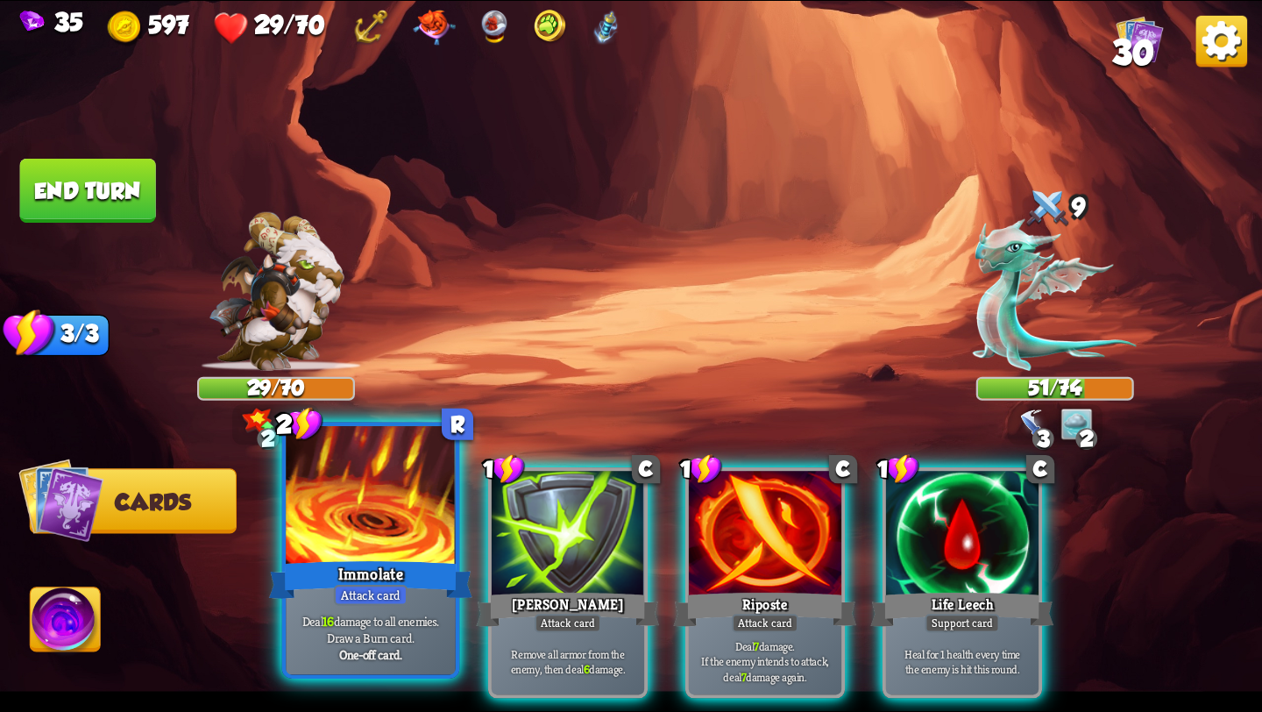
click at [358, 571] on div "Immolate" at bounding box center [370, 580] width 203 height 46
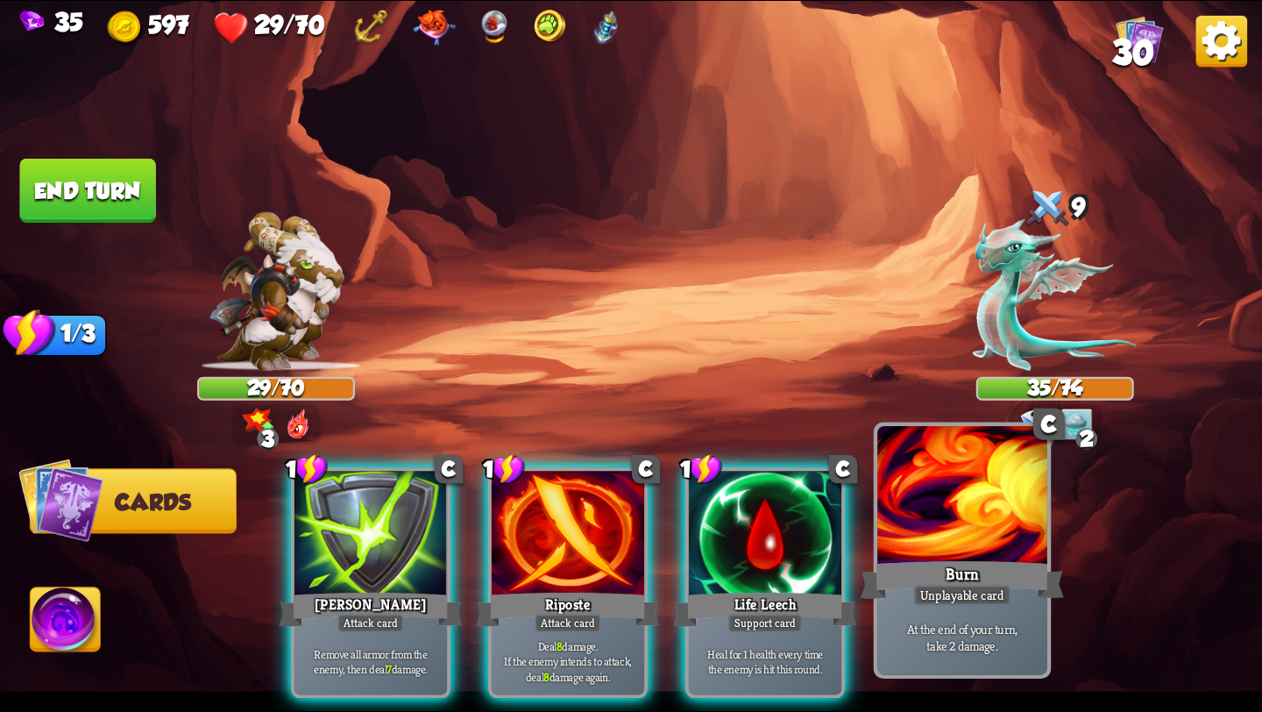
click at [946, 531] on div at bounding box center [962, 497] width 170 height 143
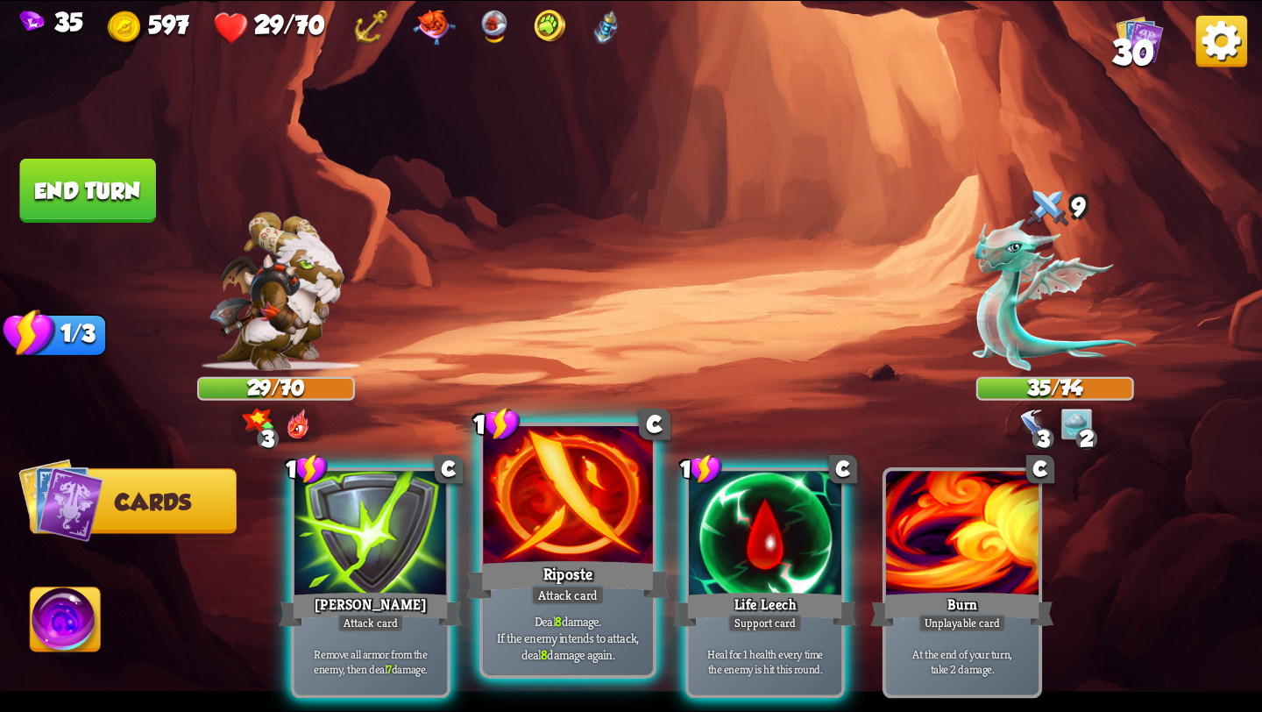
click at [565, 529] on div at bounding box center [568, 497] width 170 height 143
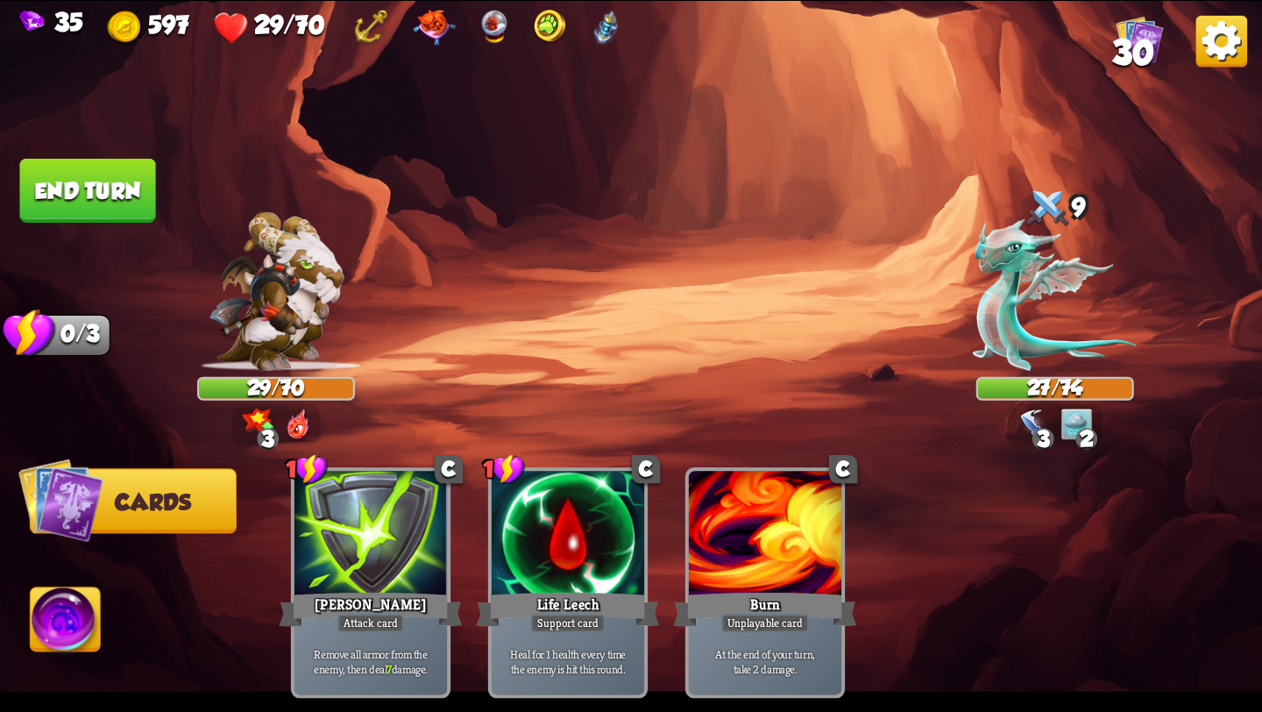
click at [49, 614] on img at bounding box center [66, 622] width 70 height 71
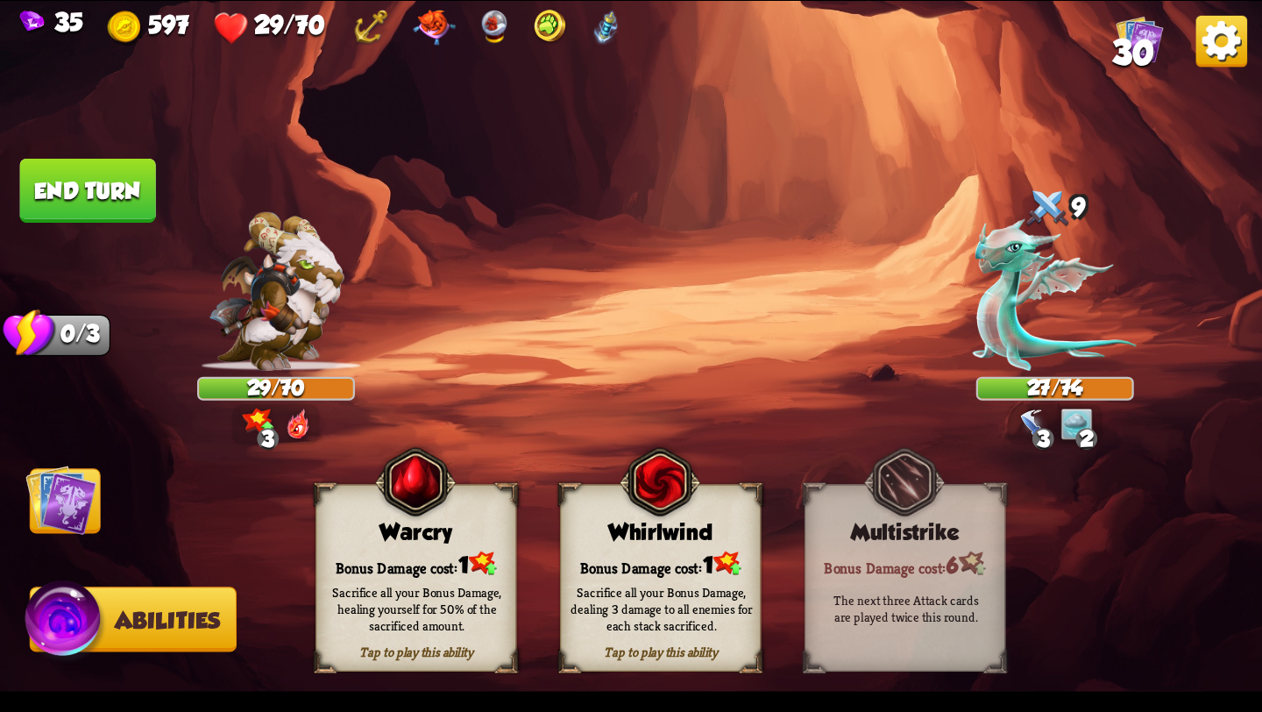
click at [422, 552] on div "Bonus Damage cost: 1" at bounding box center [415, 563] width 199 height 29
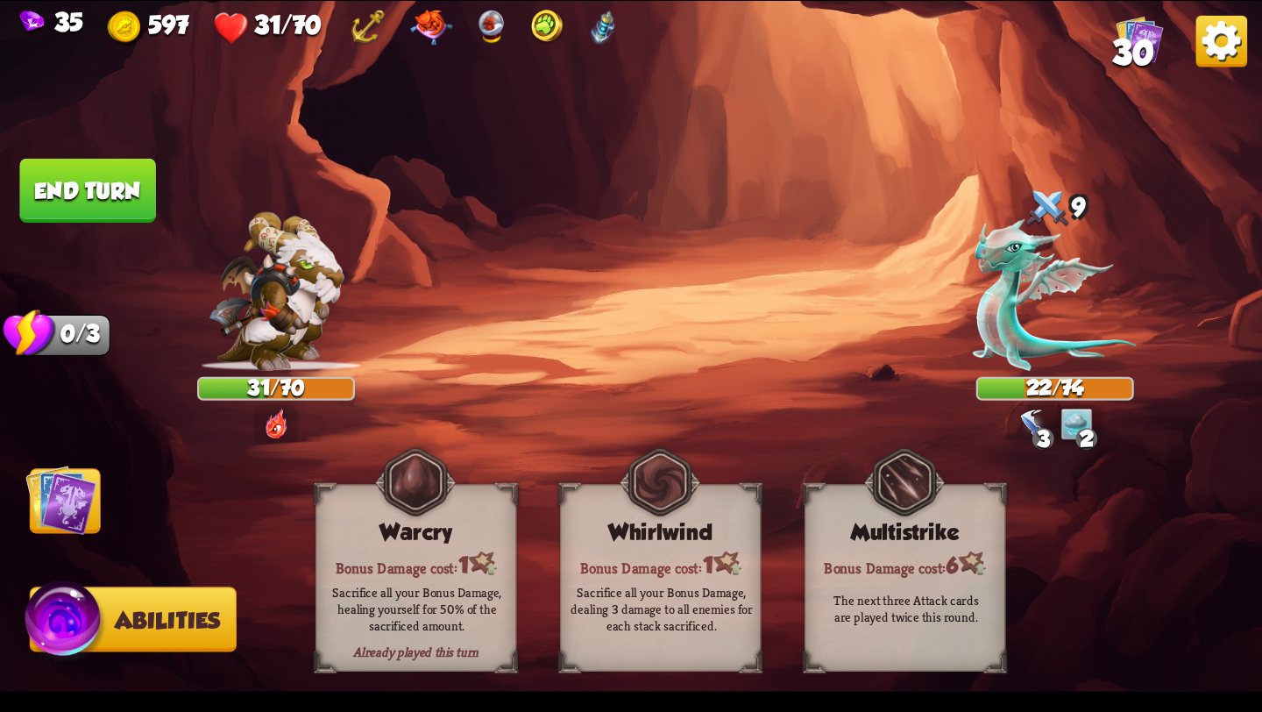
click at [65, 514] on img at bounding box center [60, 499] width 71 height 71
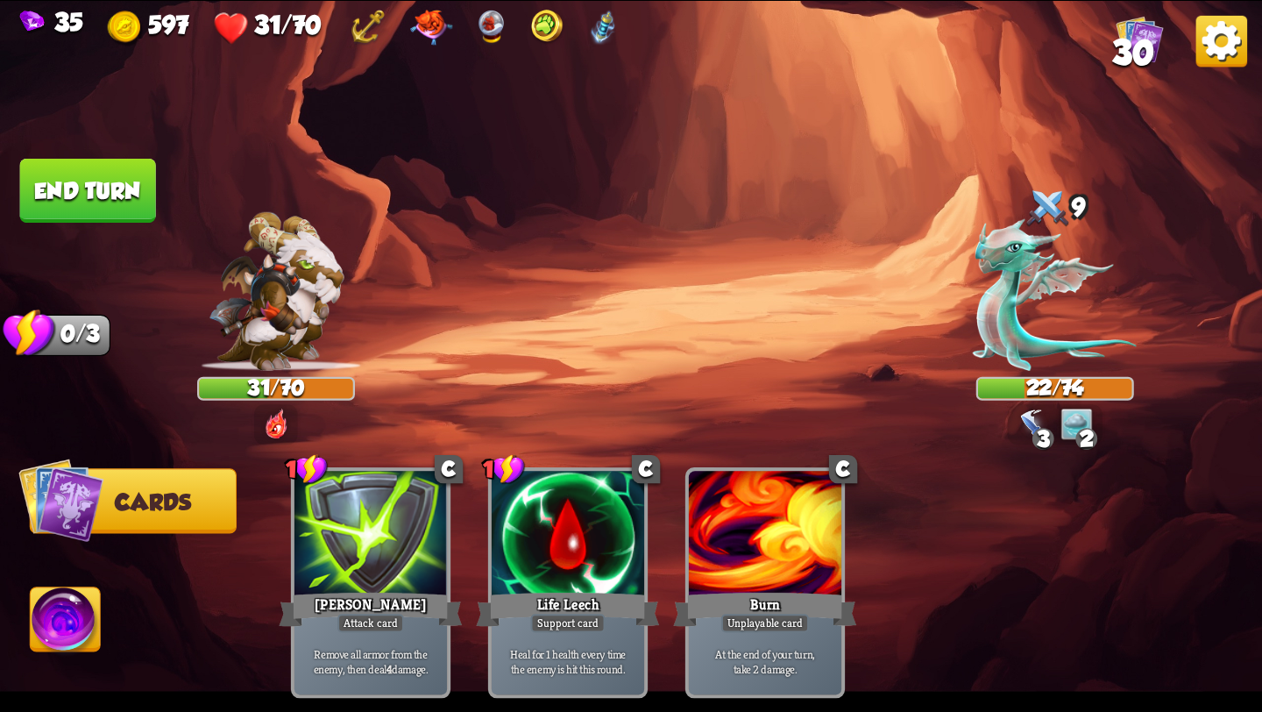
click at [63, 191] on button "End turn" at bounding box center [88, 191] width 136 height 64
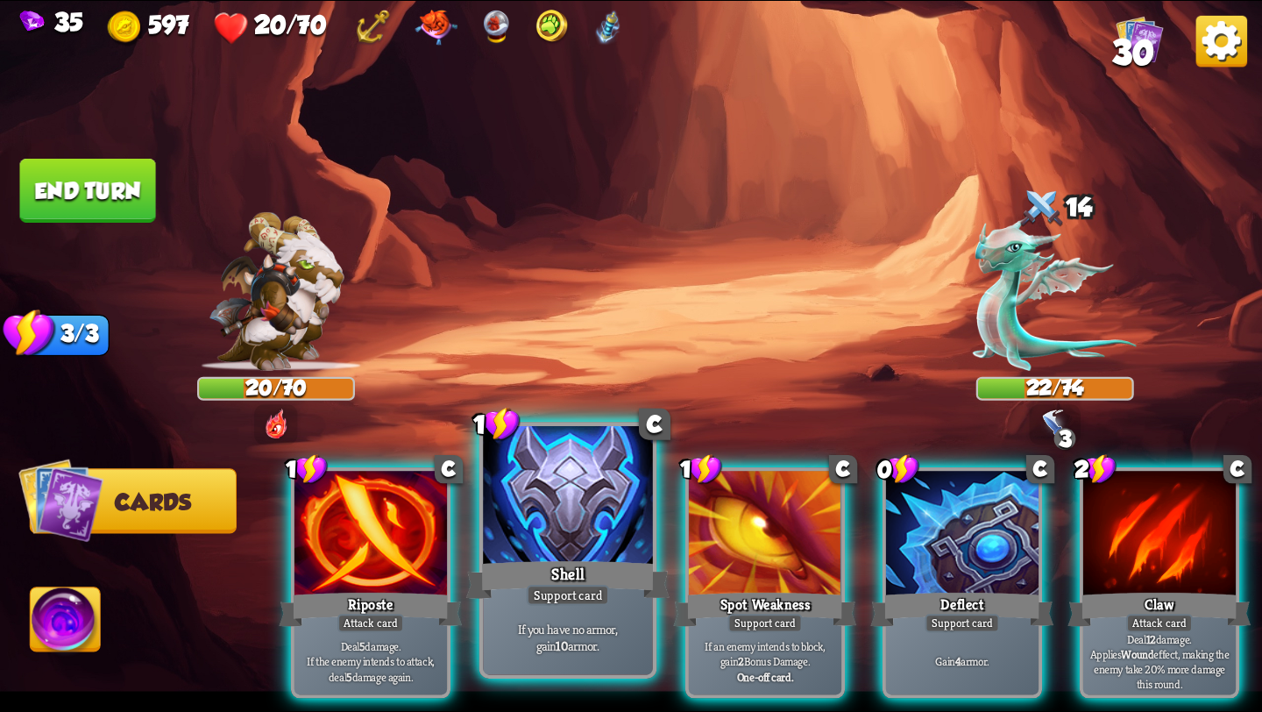
click at [616, 542] on div at bounding box center [568, 497] width 170 height 143
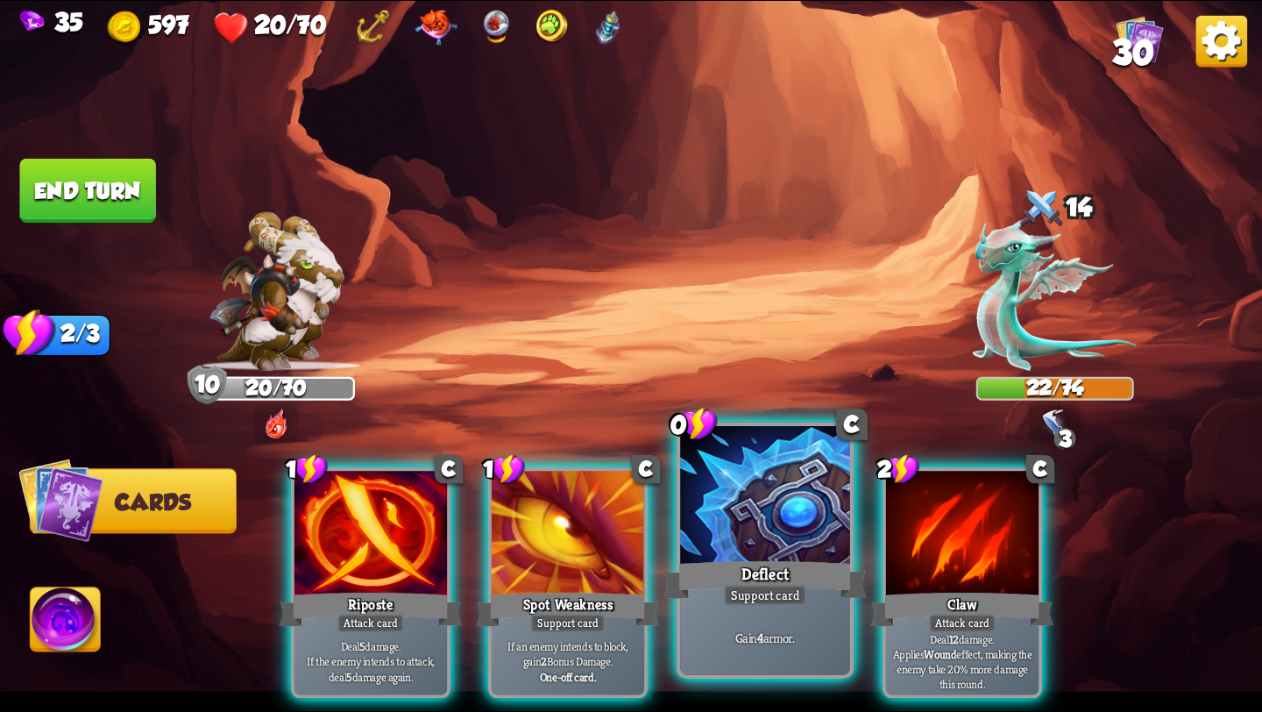
click at [736, 554] on div at bounding box center [765, 497] width 170 height 143
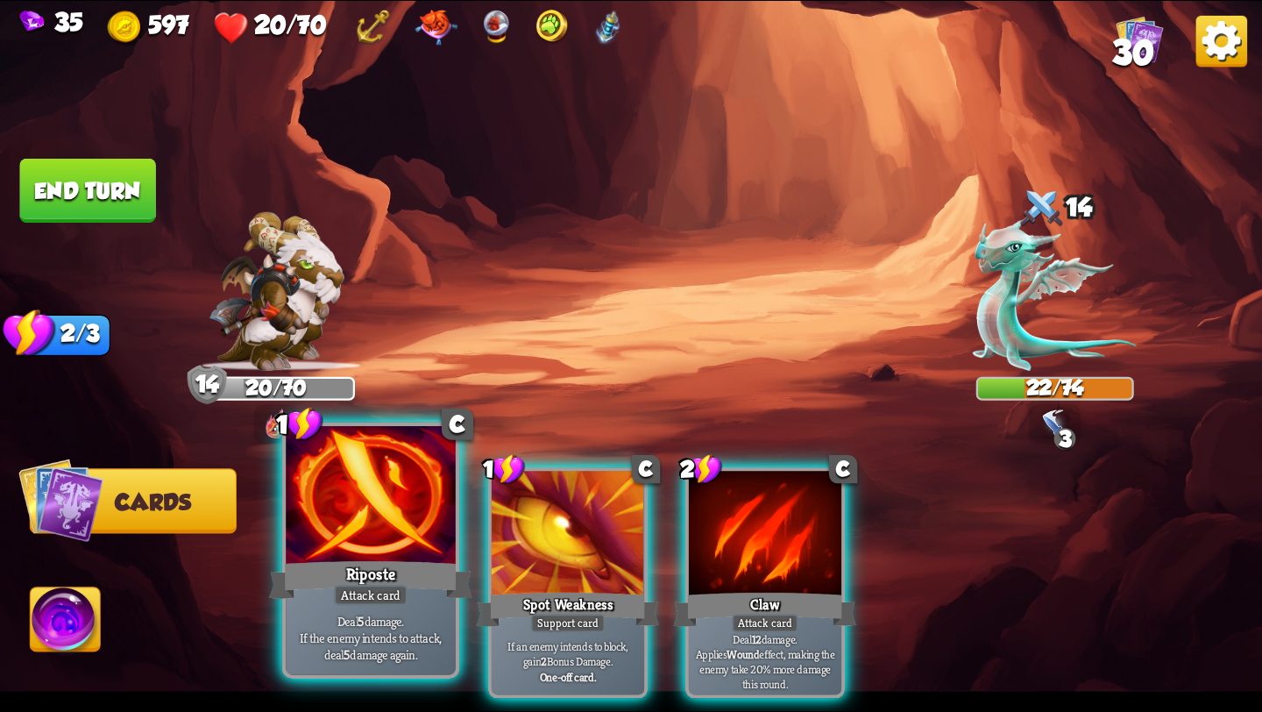
click at [397, 571] on div "Riposte" at bounding box center [370, 580] width 203 height 46
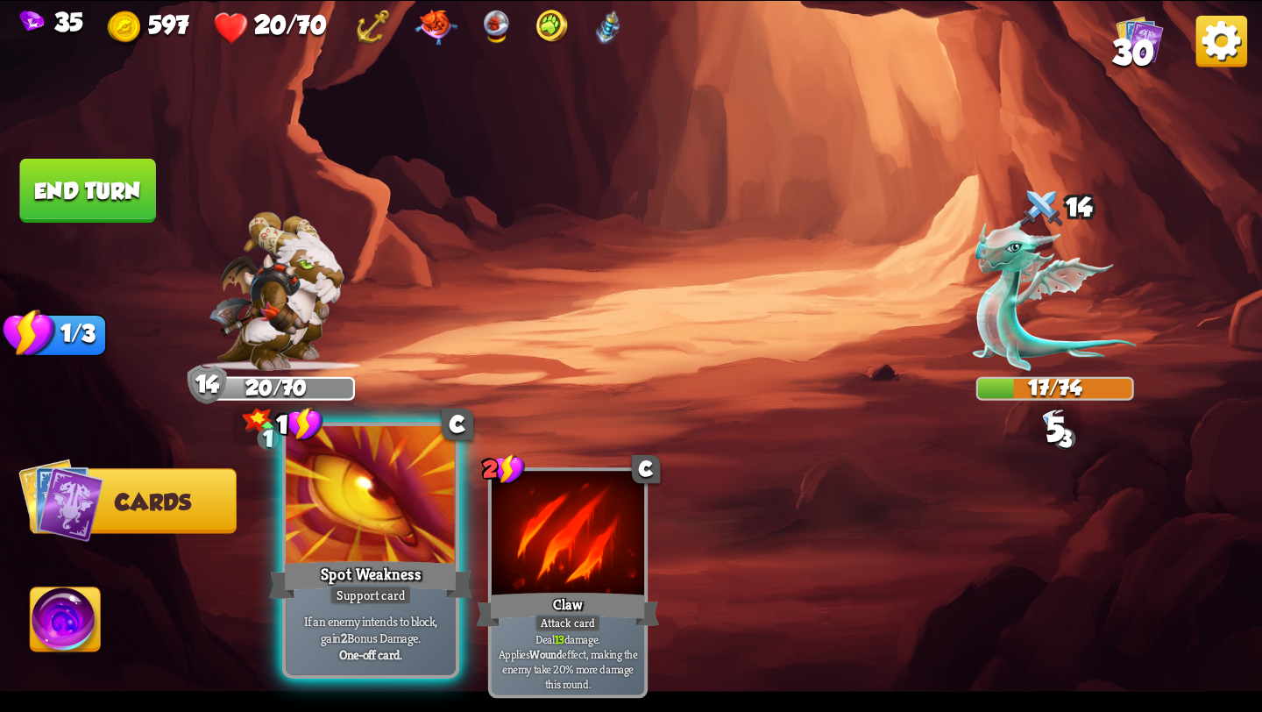
click at [394, 572] on div "Spot Weakness" at bounding box center [370, 580] width 203 height 46
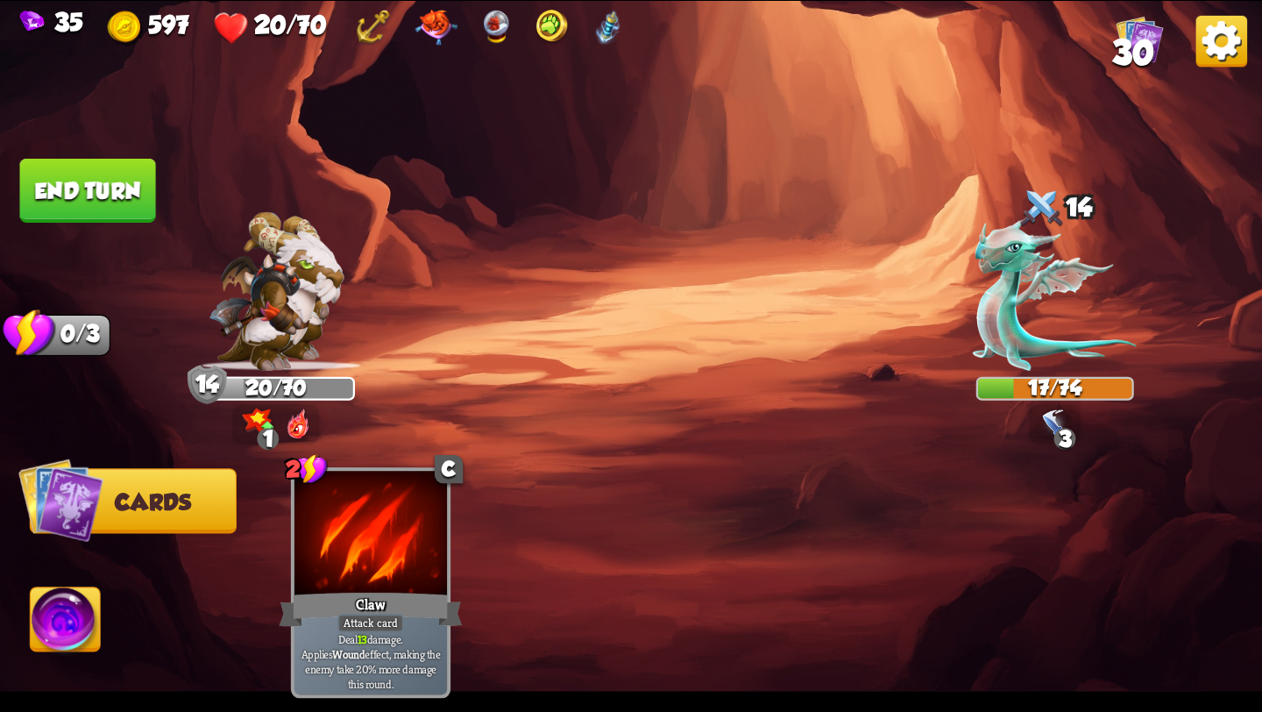
click at [63, 202] on button "End turn" at bounding box center [88, 191] width 136 height 64
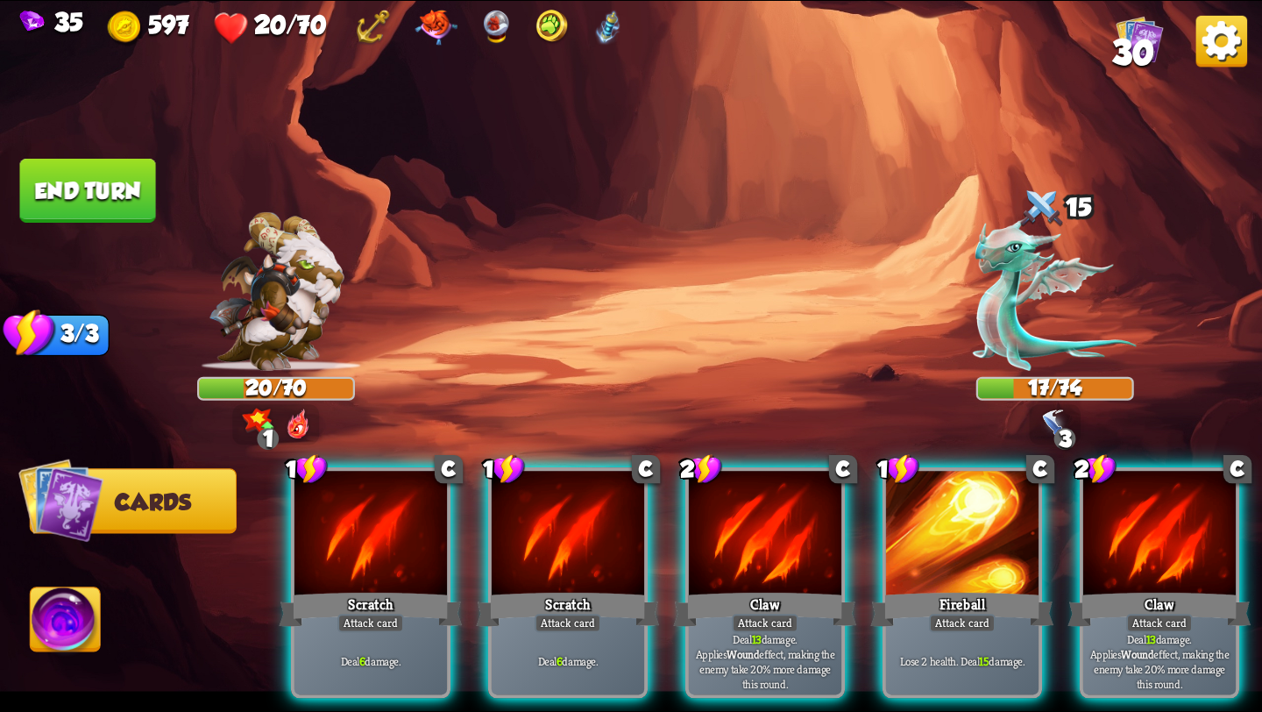
click at [49, 631] on img at bounding box center [66, 622] width 70 height 71
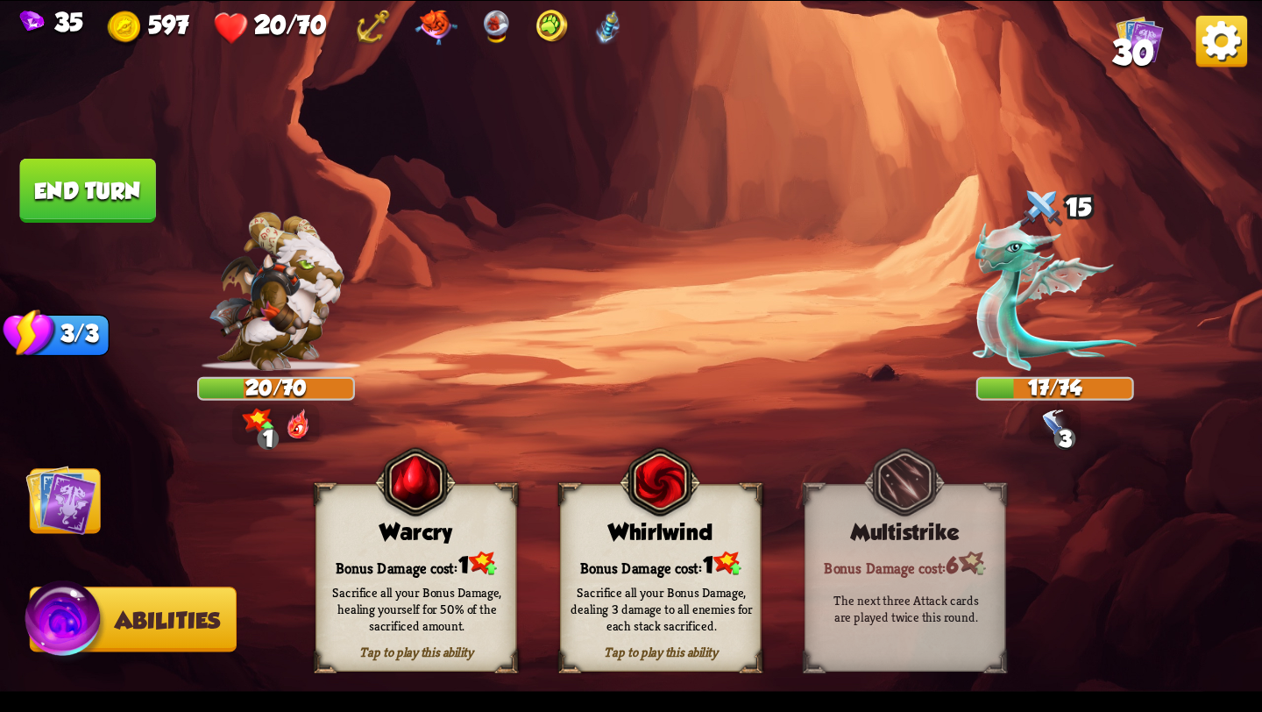
click at [404, 582] on div "Sacrifice all your Bonus Damage, healing yourself for 50% of the sacrificed amo…" at bounding box center [417, 608] width 202 height 79
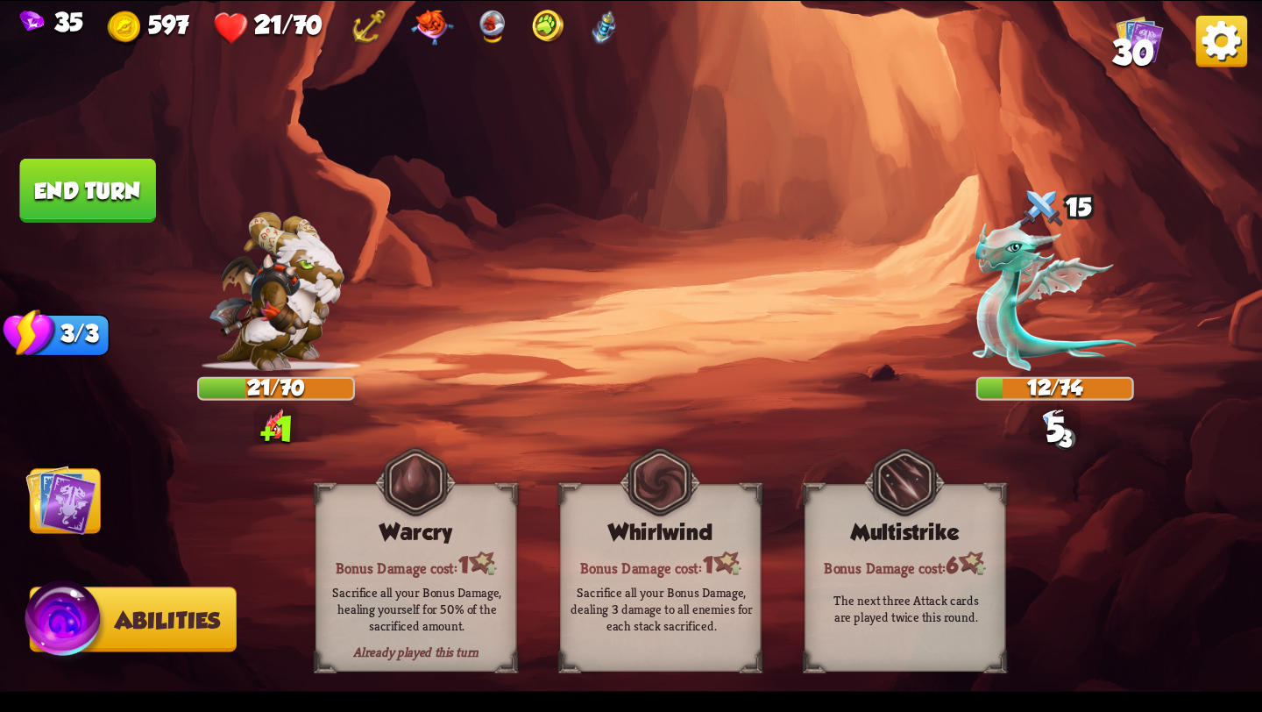
click at [85, 485] on img at bounding box center [60, 499] width 71 height 71
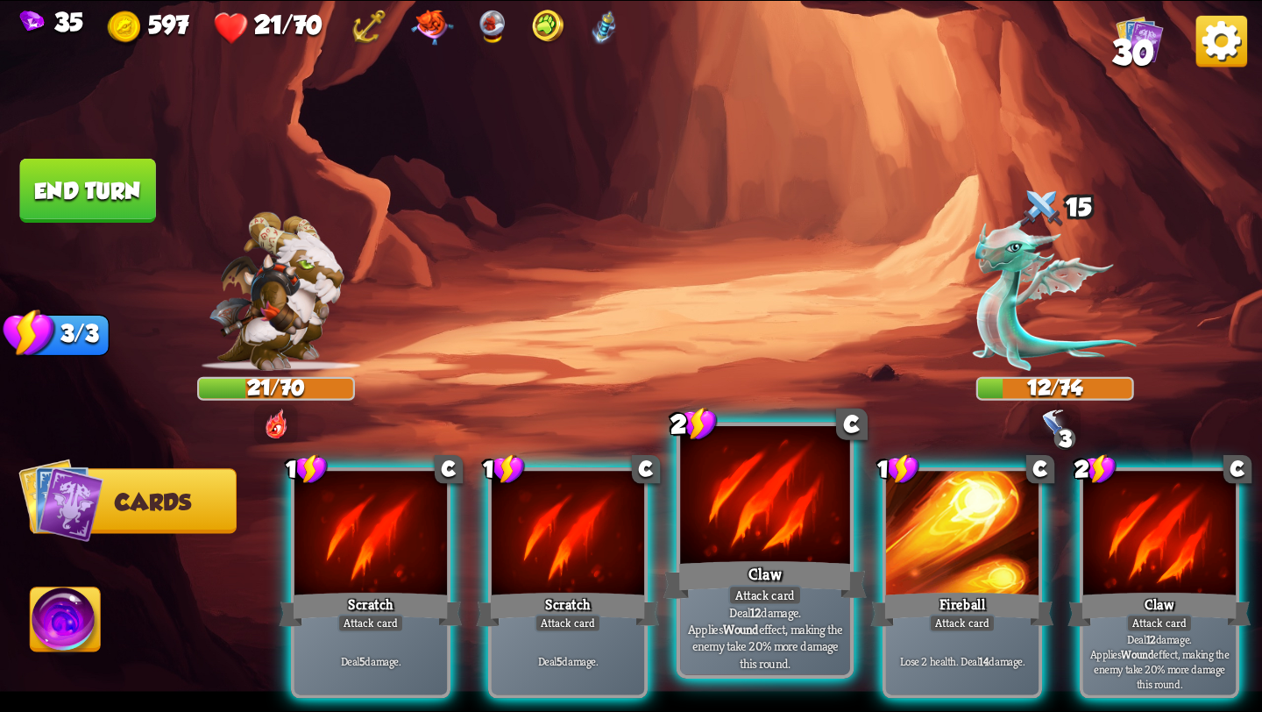
click at [735, 503] on div at bounding box center [765, 497] width 170 height 143
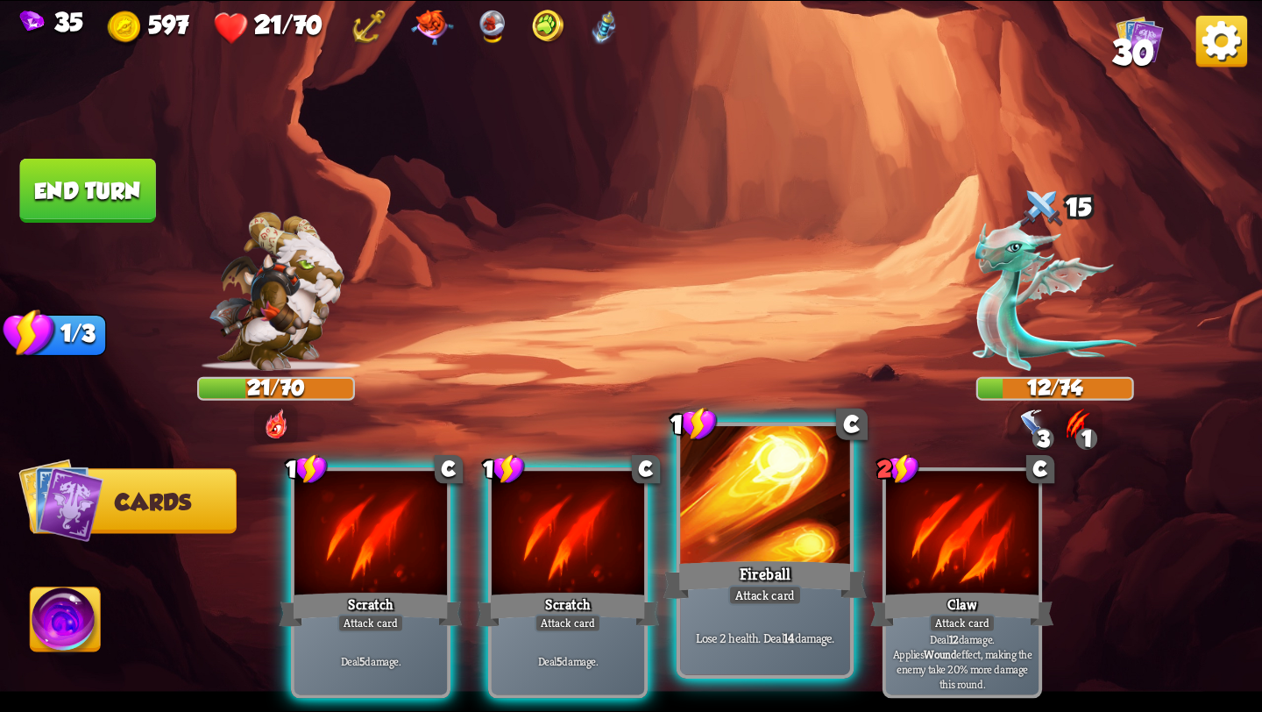
click at [775, 574] on div "Fireball" at bounding box center [764, 580] width 203 height 46
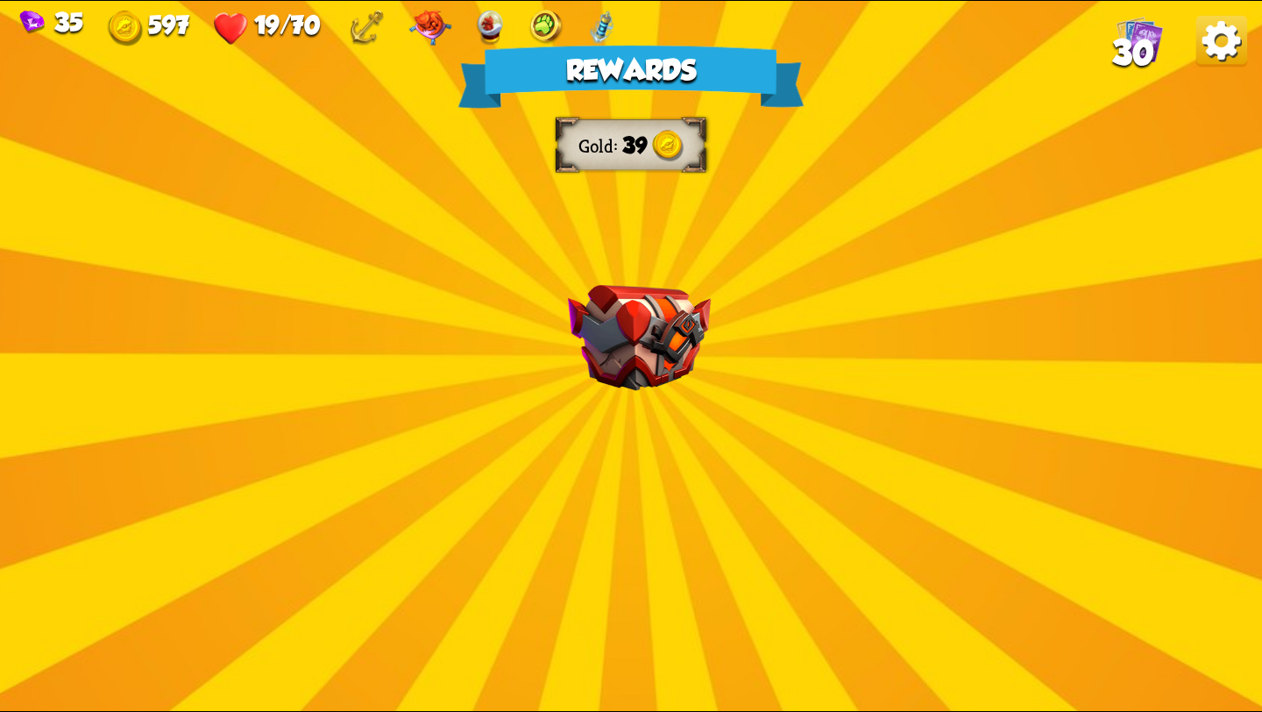
click at [657, 440] on div "Rewards Gold 39 Select a card 0 C Growl Attack card Deal 4 damage. 1 C Bane Att…" at bounding box center [631, 356] width 1262 height 710
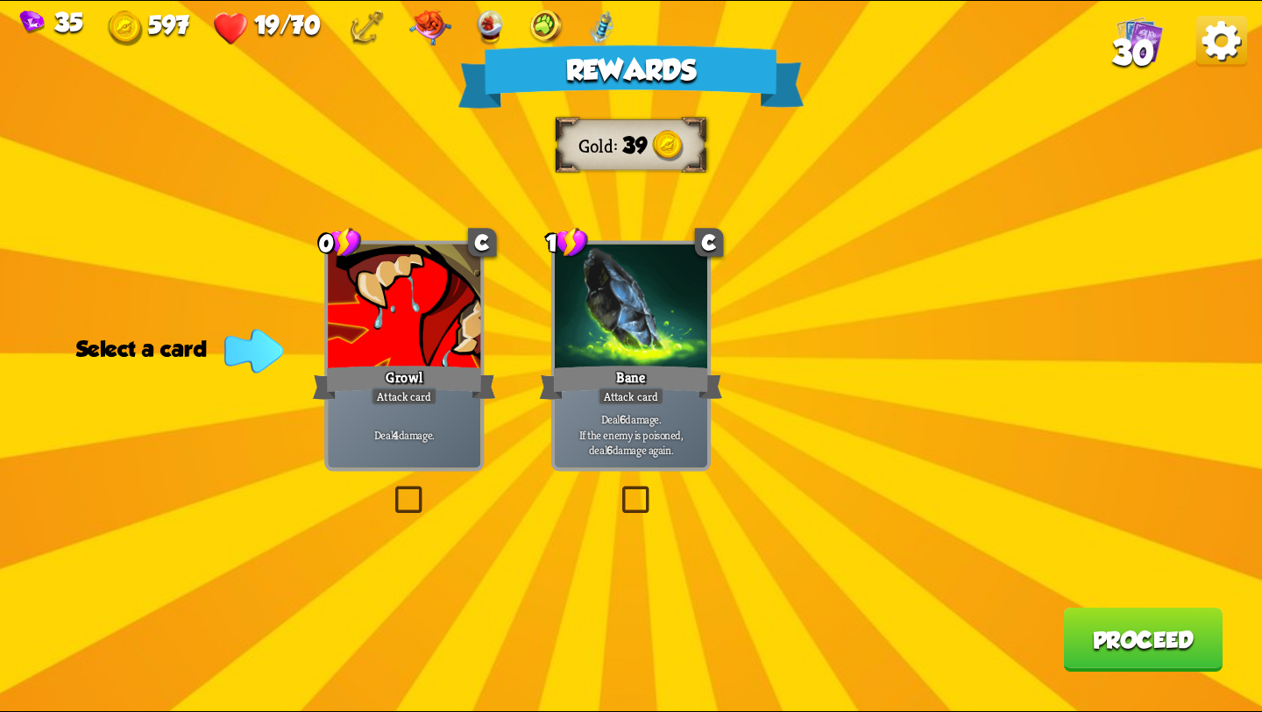
click at [429, 444] on div "Deal 4 damage." at bounding box center [404, 434] width 152 height 67
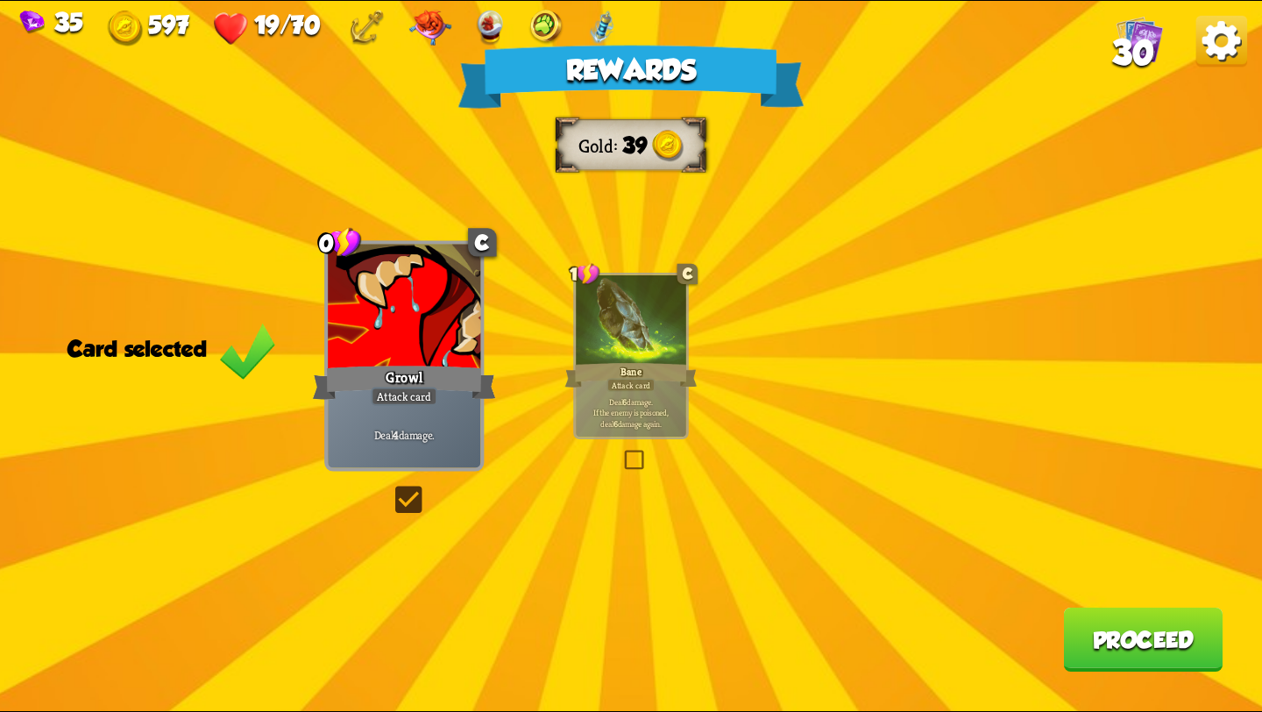
click at [1142, 627] on button "Proceed" at bounding box center [1142, 639] width 159 height 64
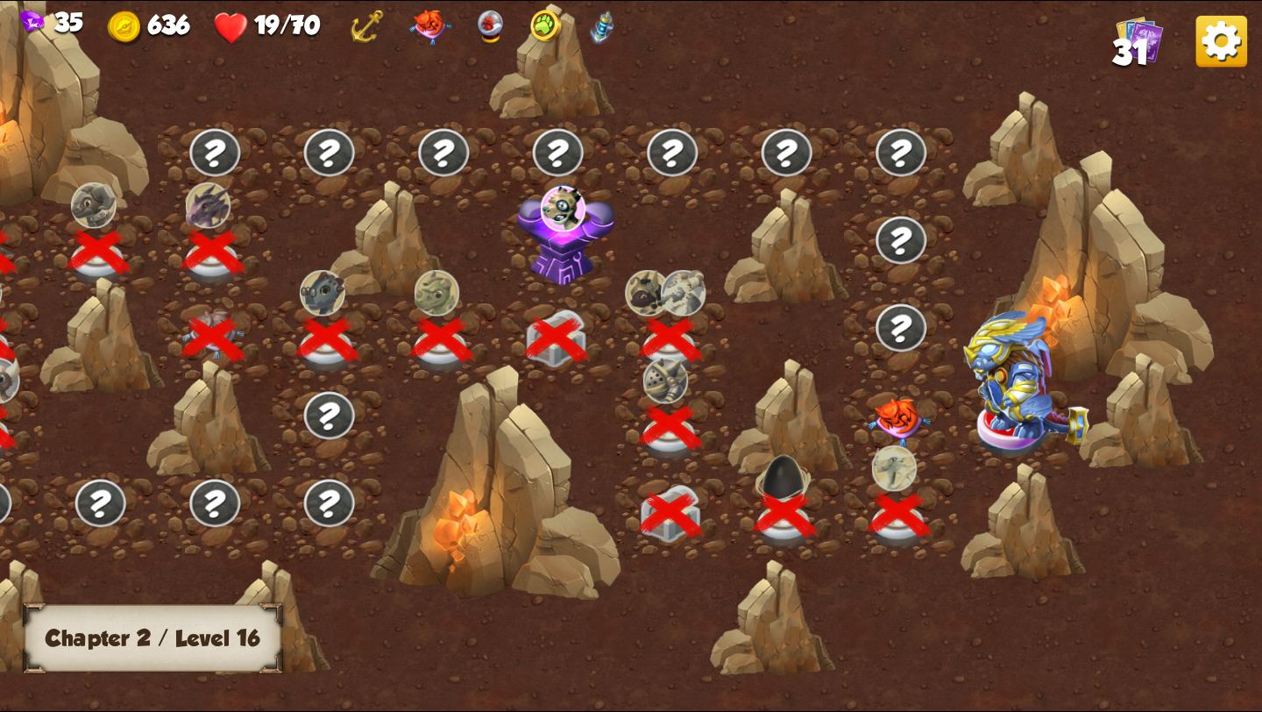
click at [890, 423] on img at bounding box center [899, 422] width 63 height 49
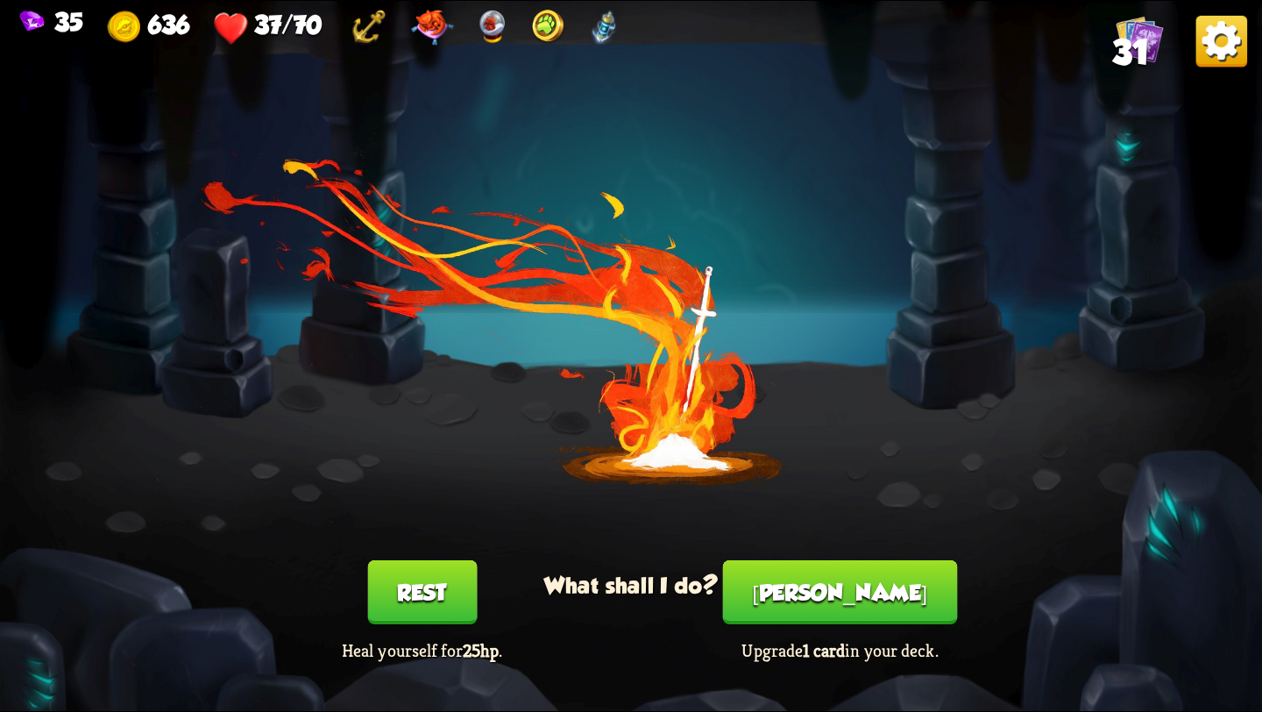
click at [404, 589] on button "Rest" at bounding box center [422, 592] width 110 height 64
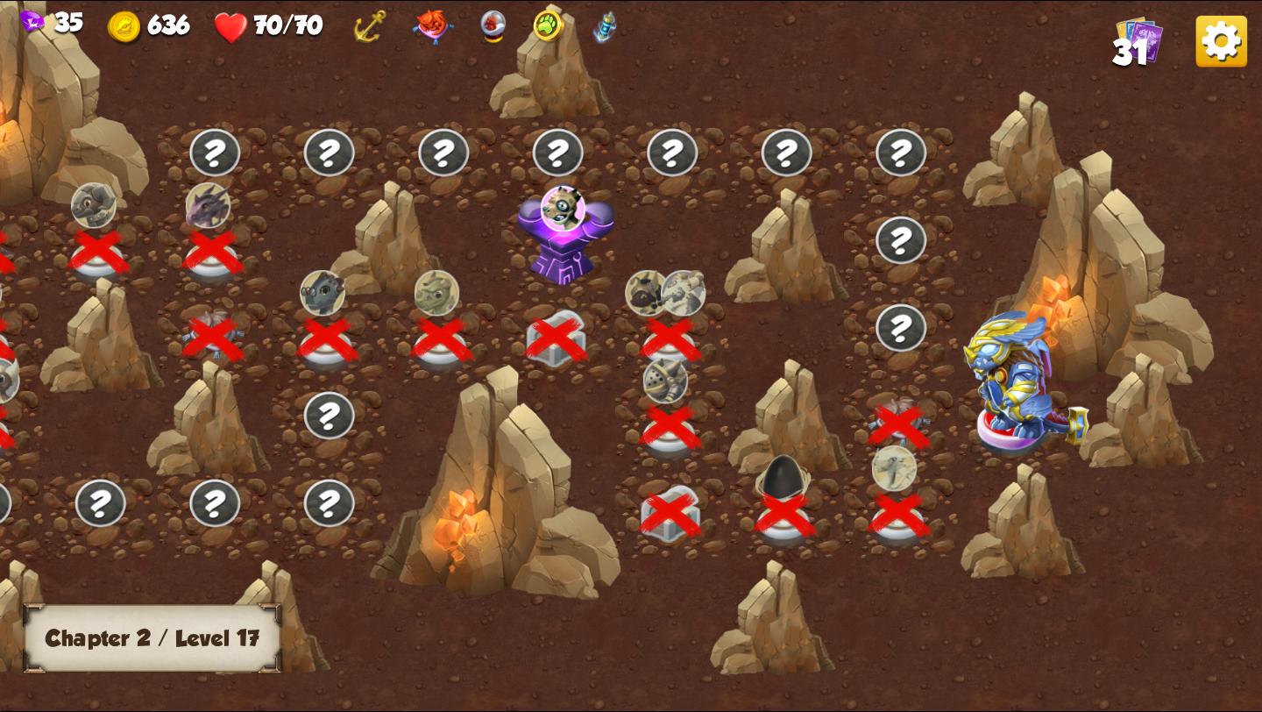
click at [990, 414] on img at bounding box center [1026, 377] width 126 height 135
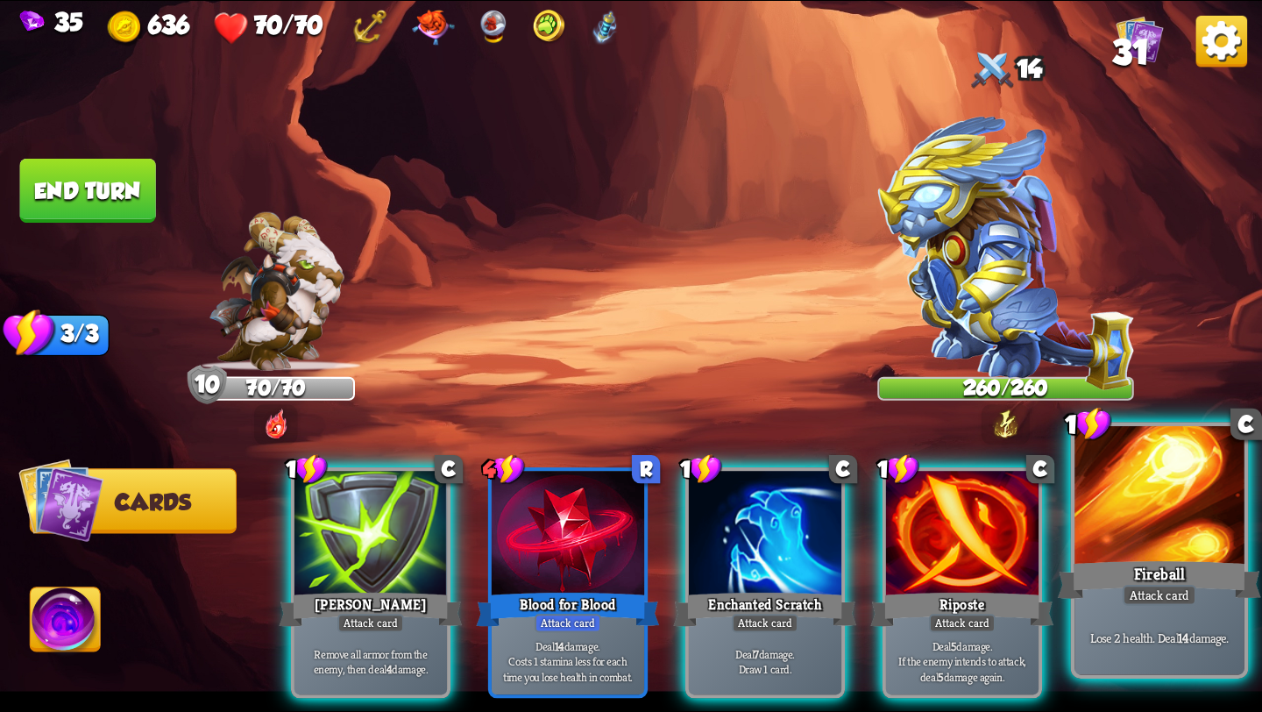
click at [1111, 561] on div "Fireball" at bounding box center [1159, 580] width 203 height 46
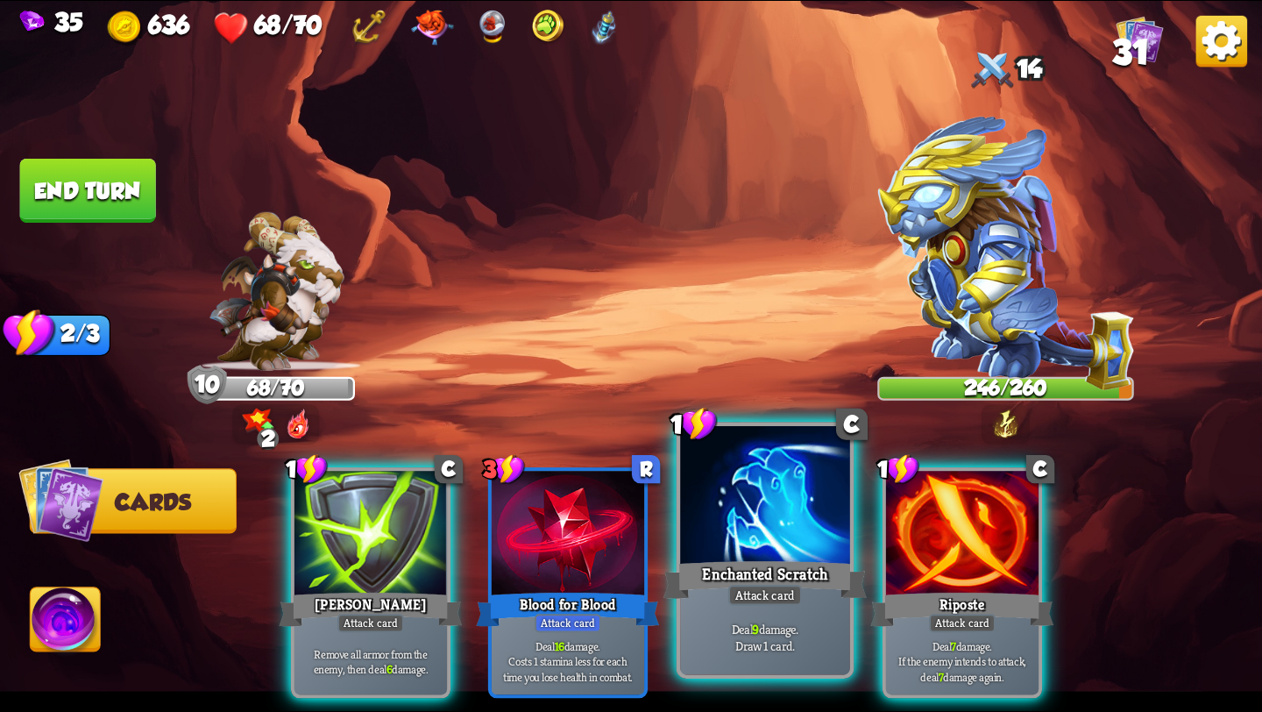
click at [781, 535] on div at bounding box center [765, 497] width 170 height 143
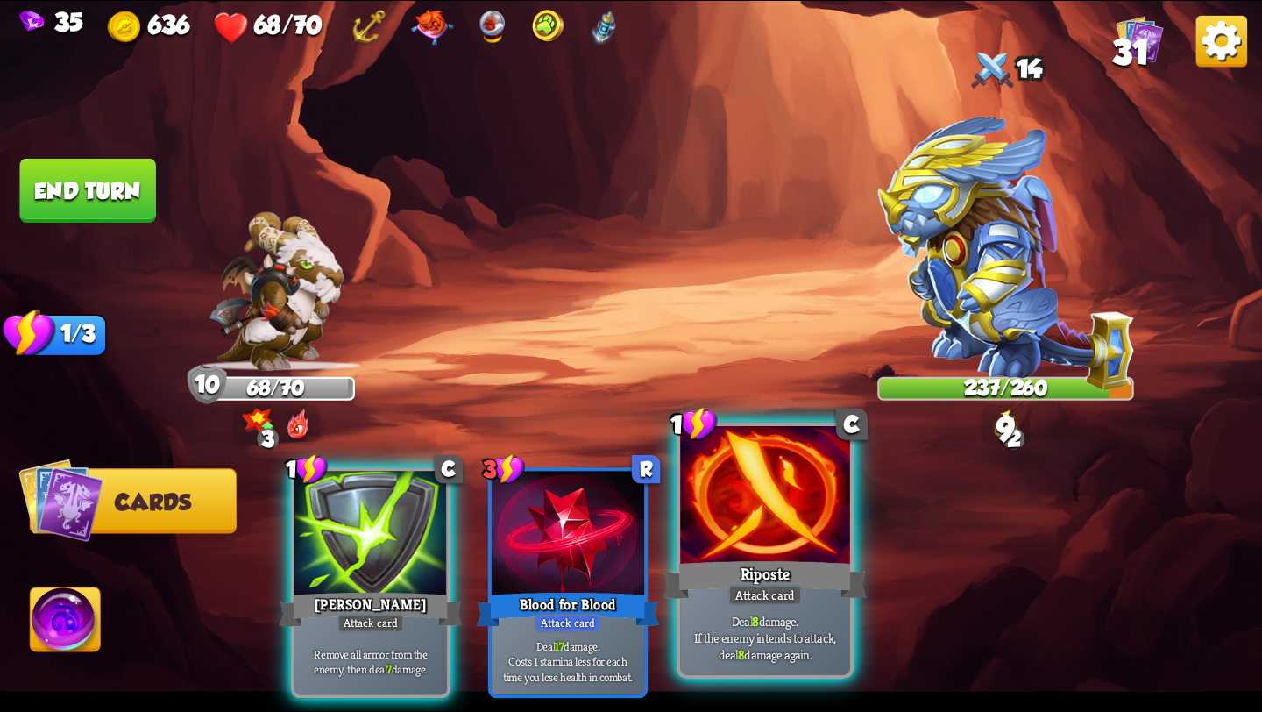
click at [778, 535] on div at bounding box center [765, 497] width 170 height 143
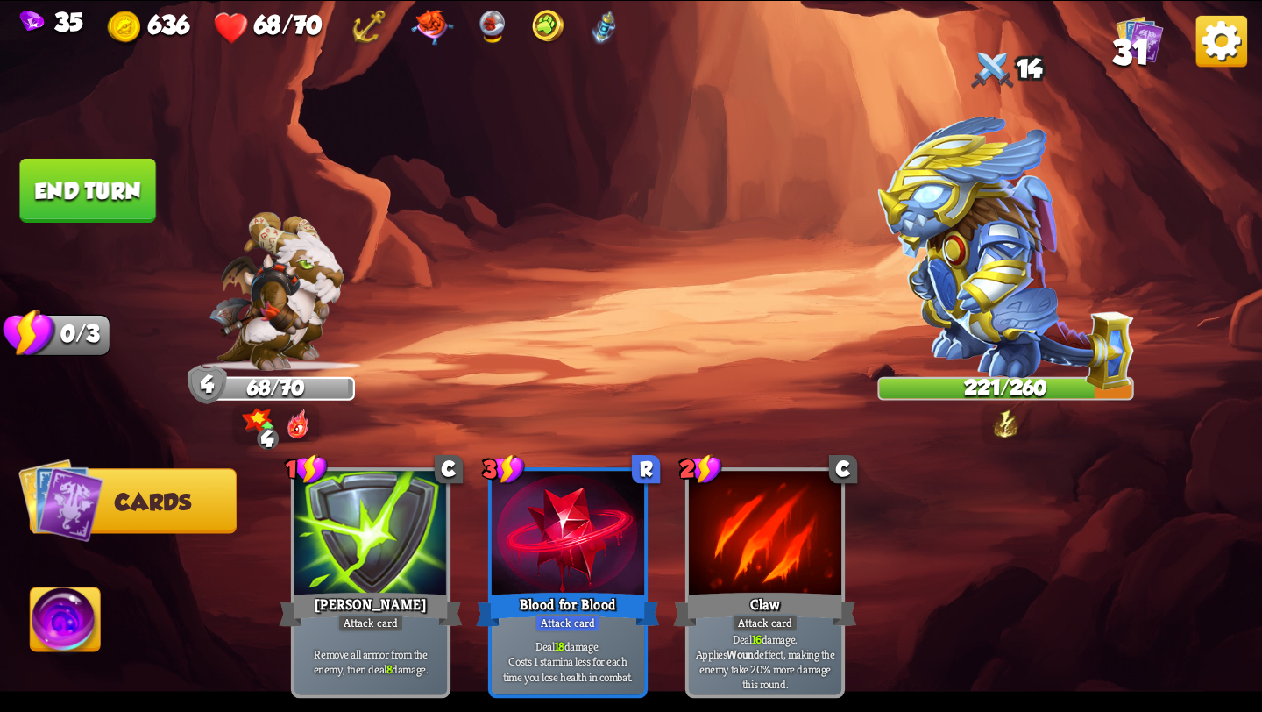
click at [74, 619] on img at bounding box center [66, 622] width 70 height 71
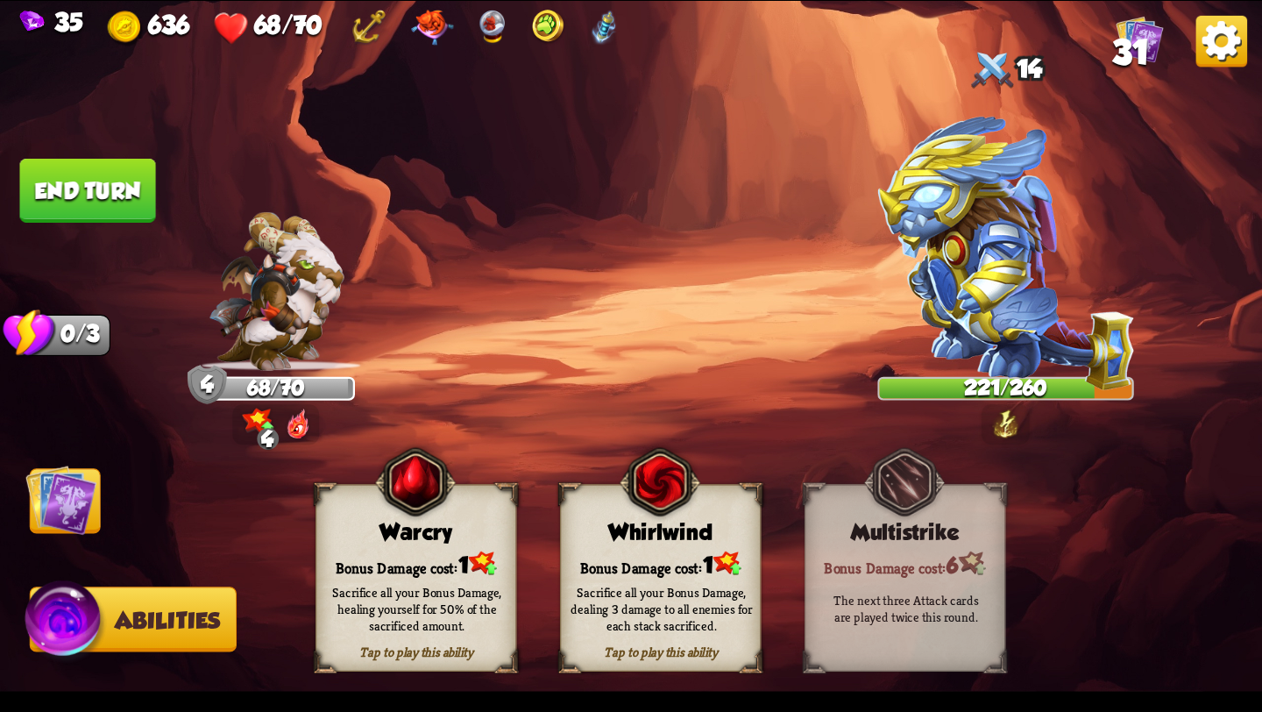
click at [52, 172] on button "End turn" at bounding box center [88, 191] width 136 height 64
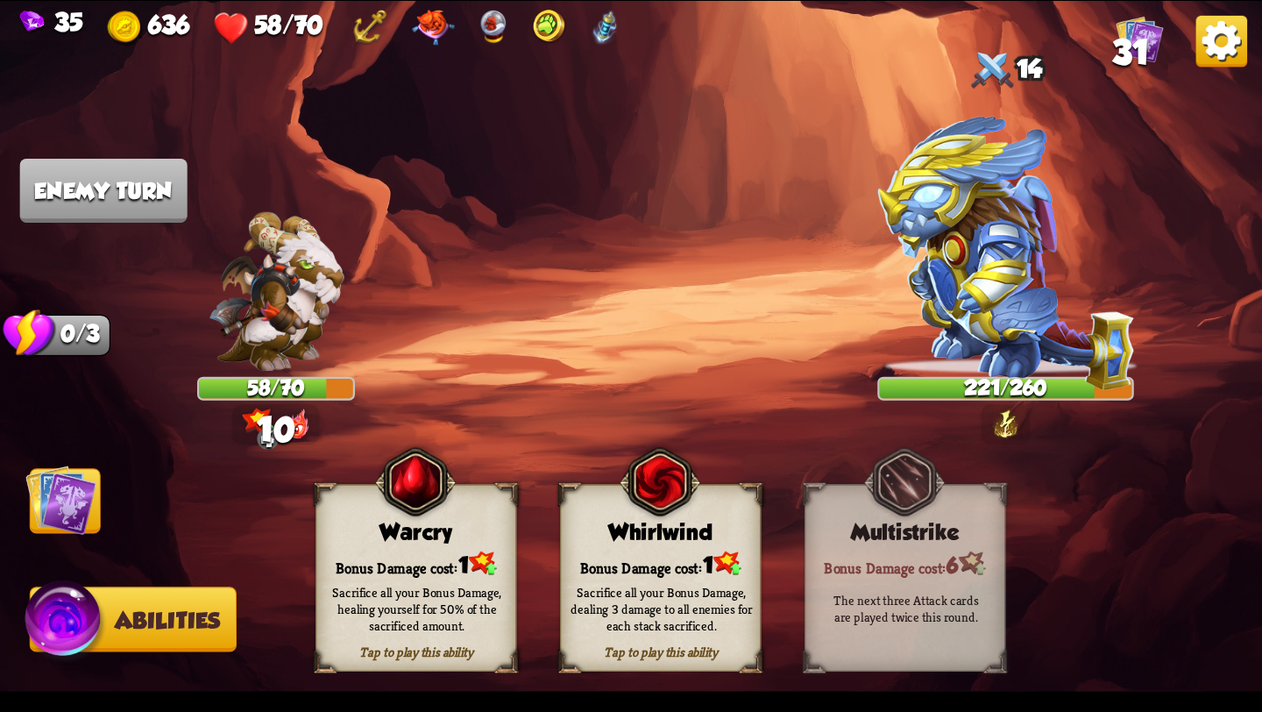
click at [55, 509] on img at bounding box center [60, 499] width 71 height 71
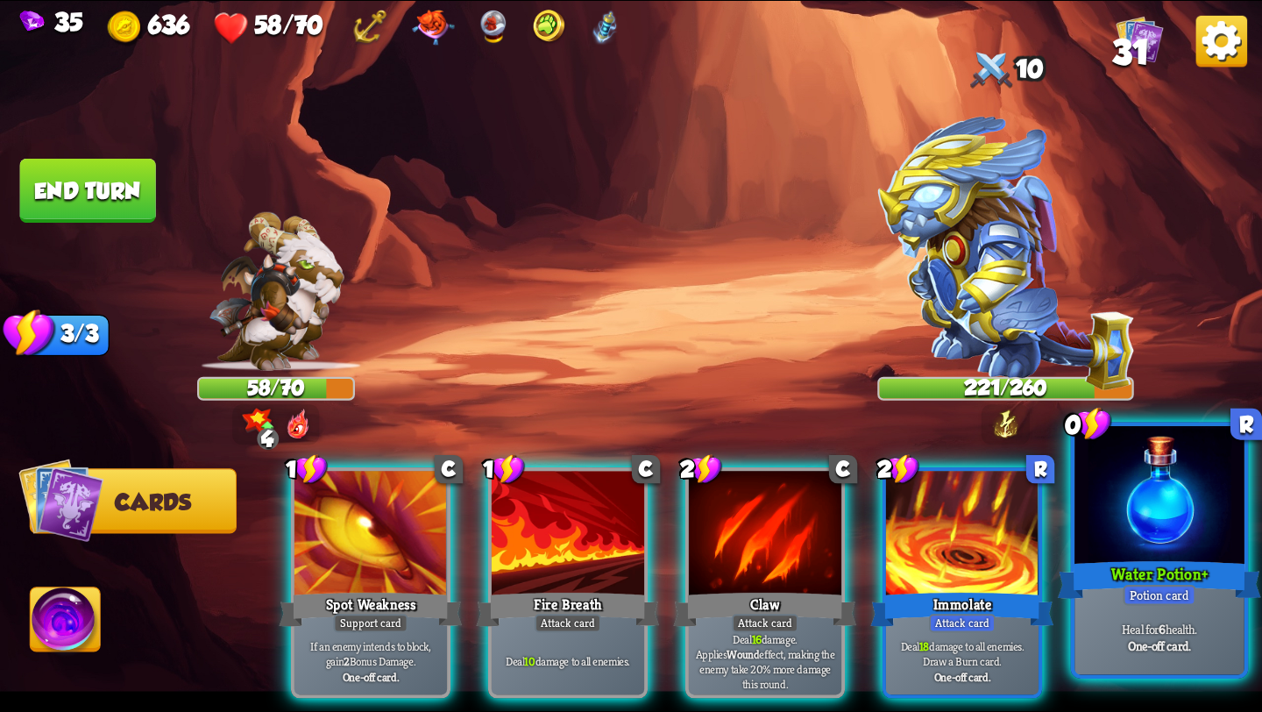
click at [1158, 639] on b "One-off card." at bounding box center [1159, 645] width 62 height 17
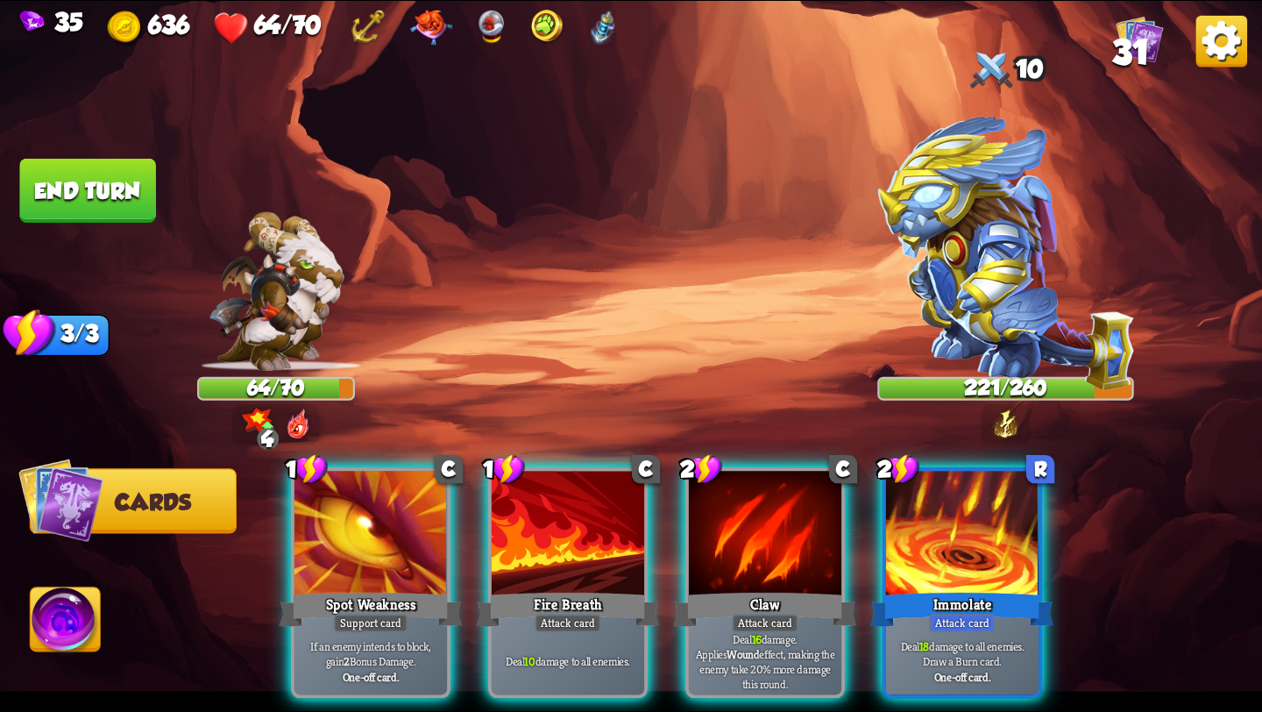
click at [415, 358] on img at bounding box center [631, 356] width 1262 height 710
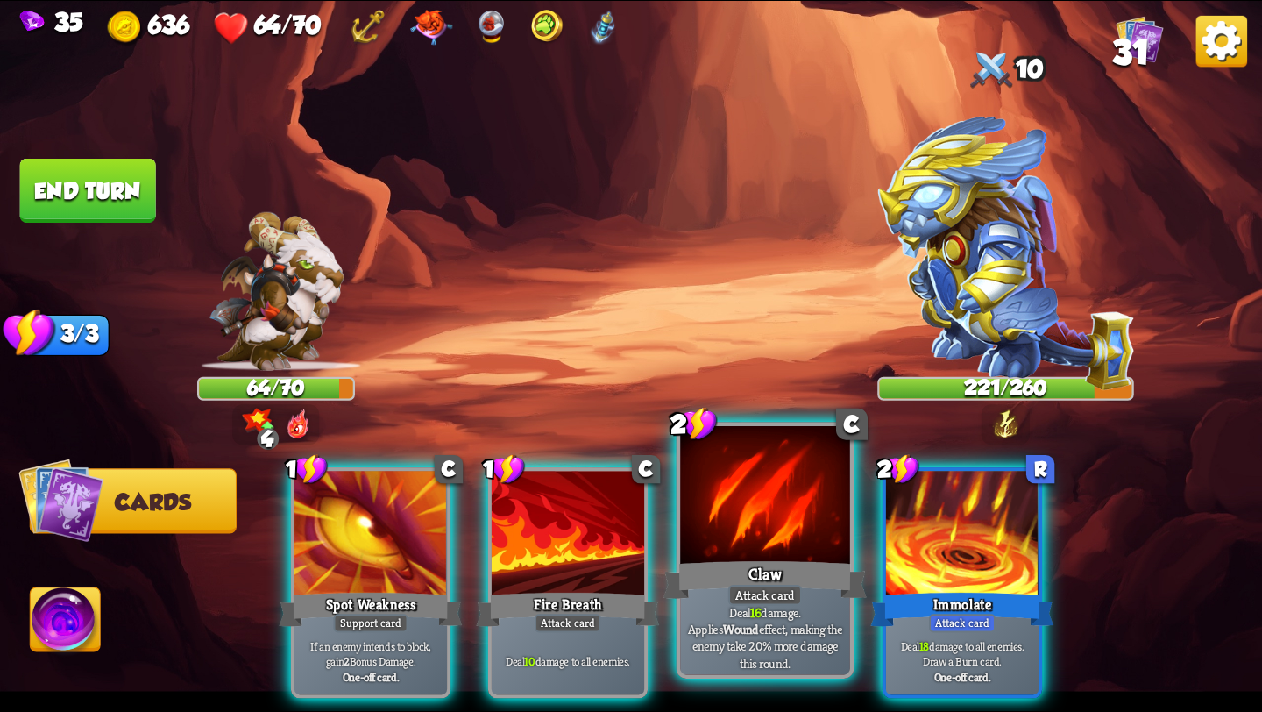
click at [759, 537] on div at bounding box center [765, 497] width 170 height 143
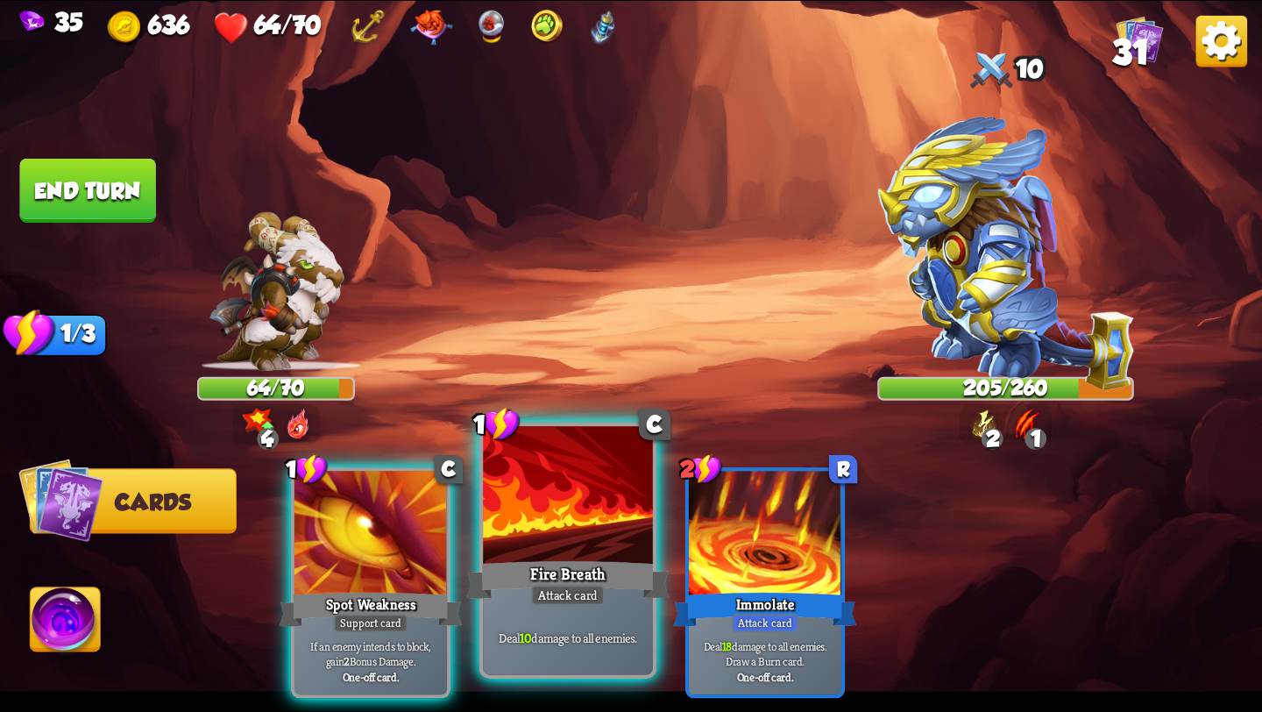
click at [561, 557] on div "Fire Breath" at bounding box center [567, 580] width 203 height 46
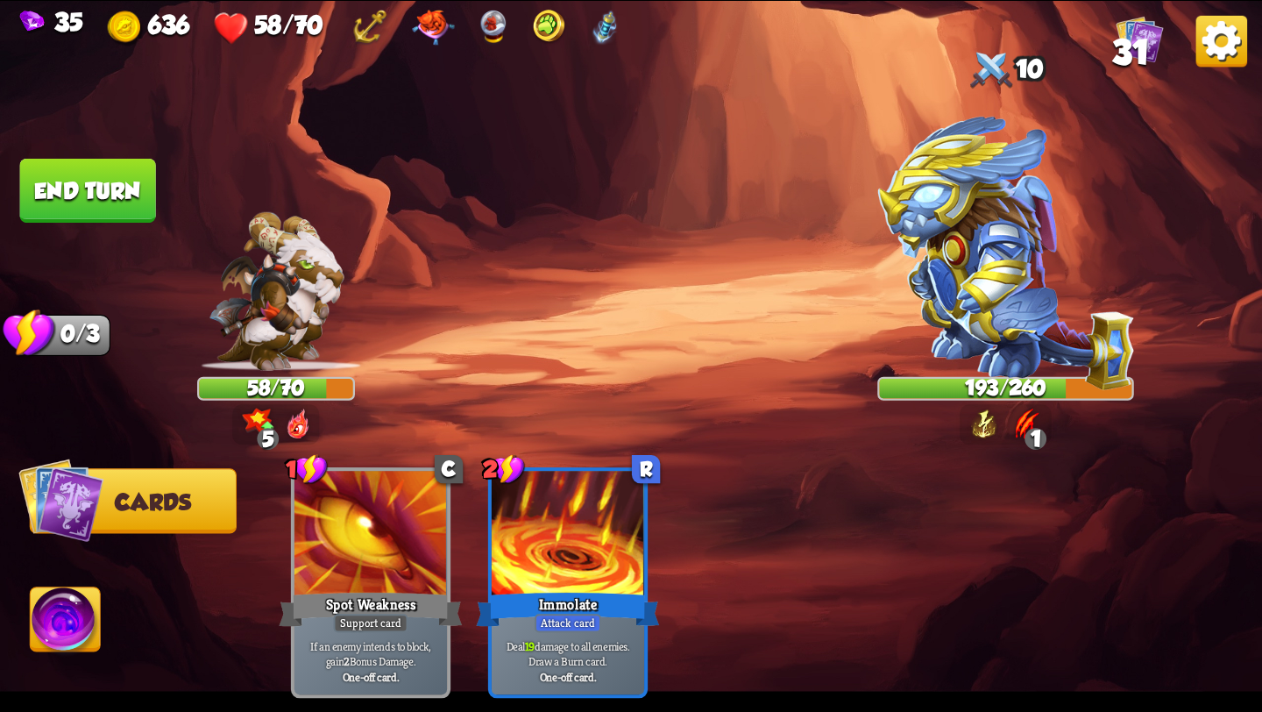
click at [71, 202] on button "End turn" at bounding box center [88, 191] width 136 height 64
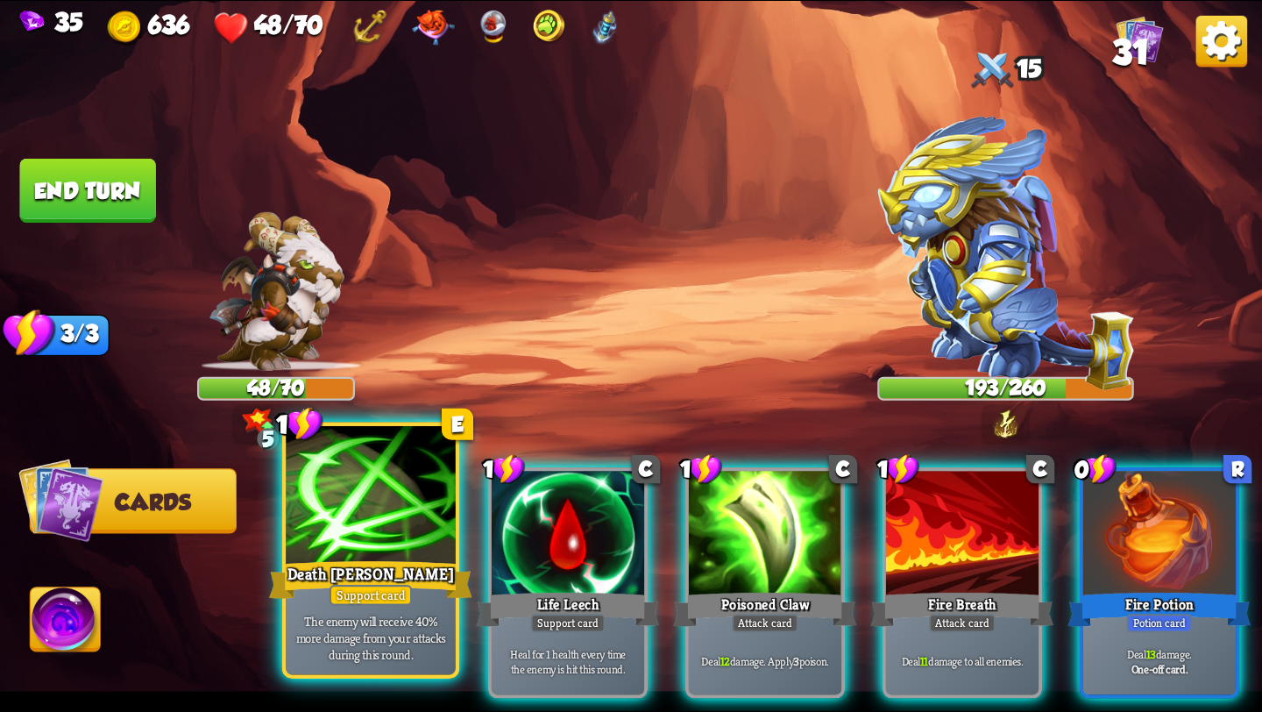
click at [396, 525] on div at bounding box center [371, 497] width 170 height 143
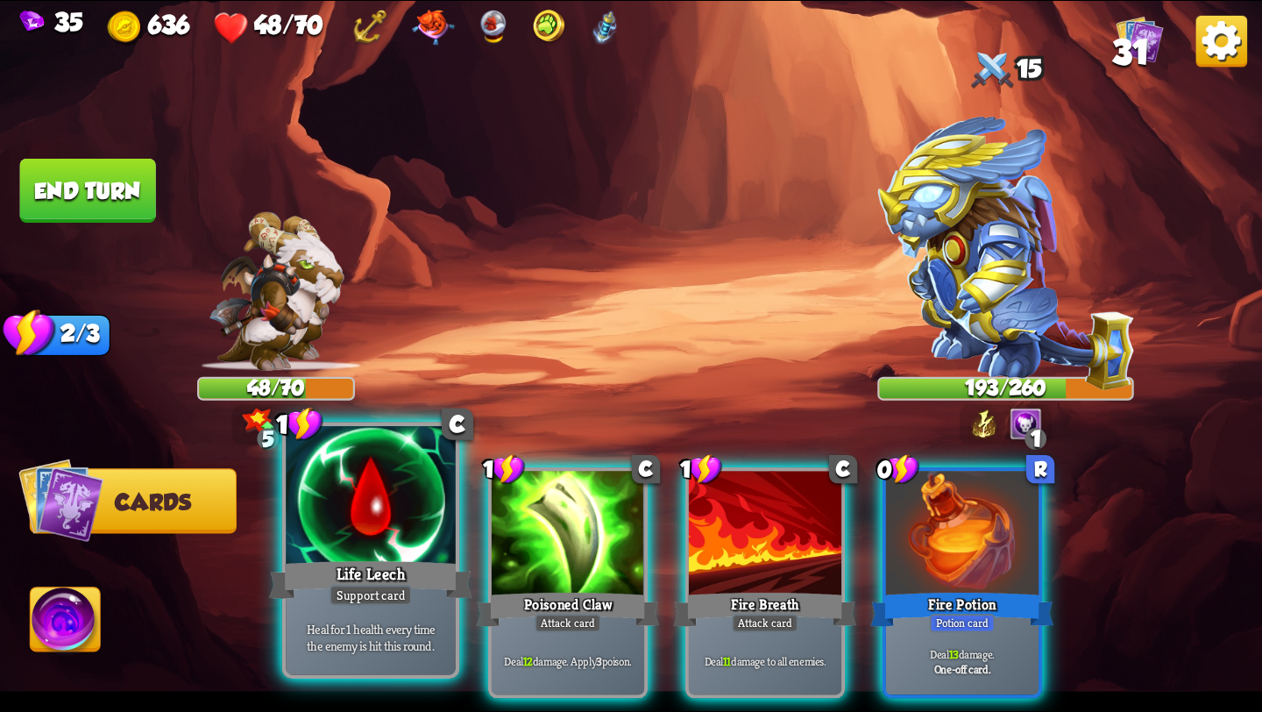
click at [351, 571] on div "Life Leech" at bounding box center [370, 580] width 203 height 46
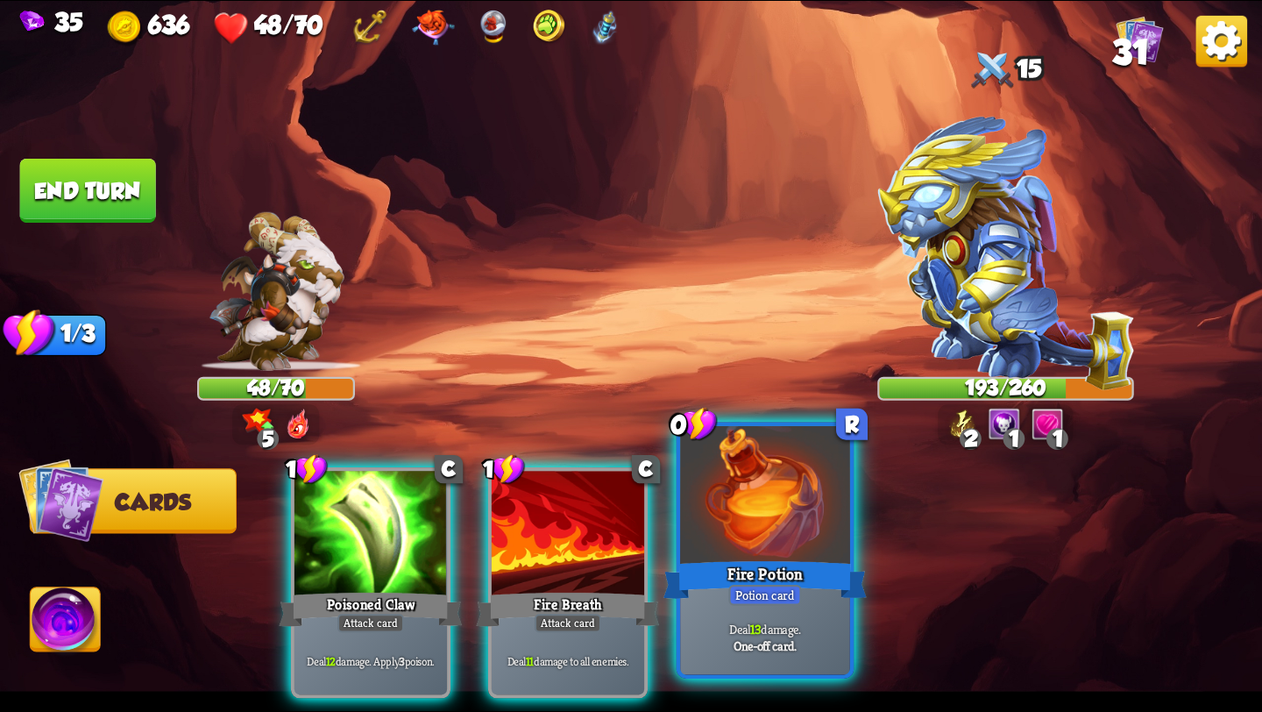
click at [746, 551] on div at bounding box center [765, 497] width 170 height 143
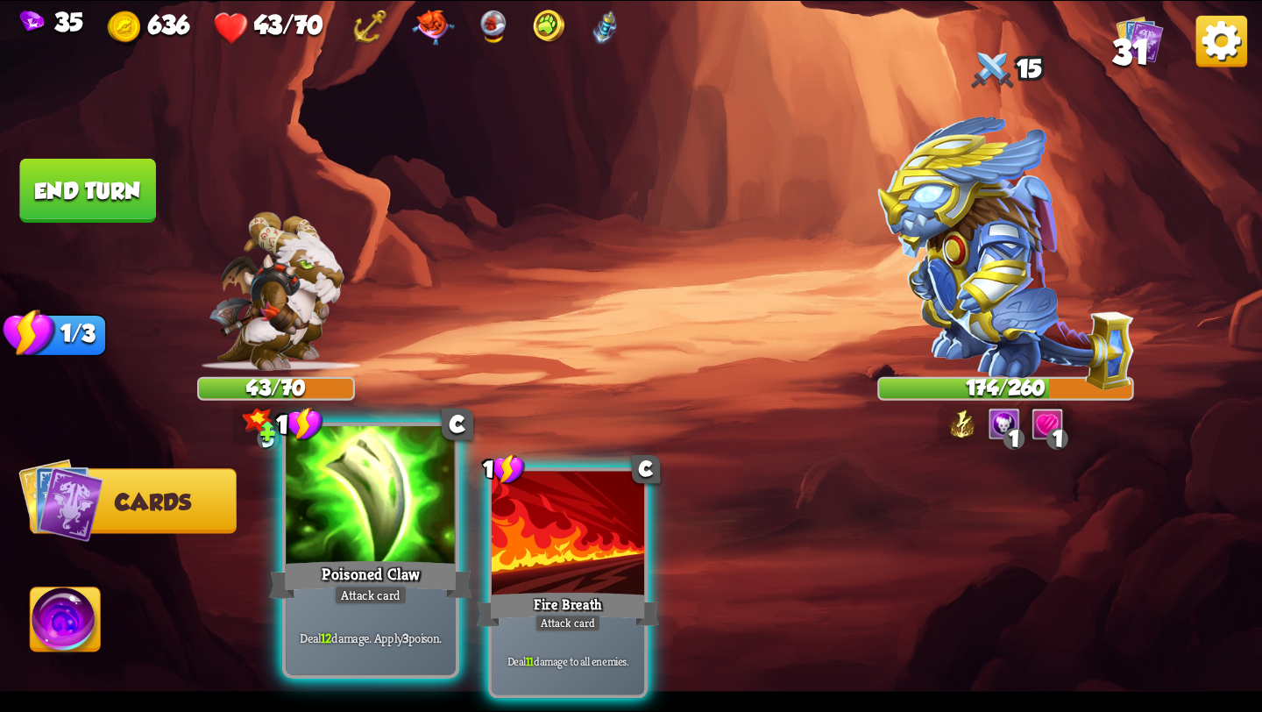
click at [400, 535] on div at bounding box center [371, 497] width 170 height 143
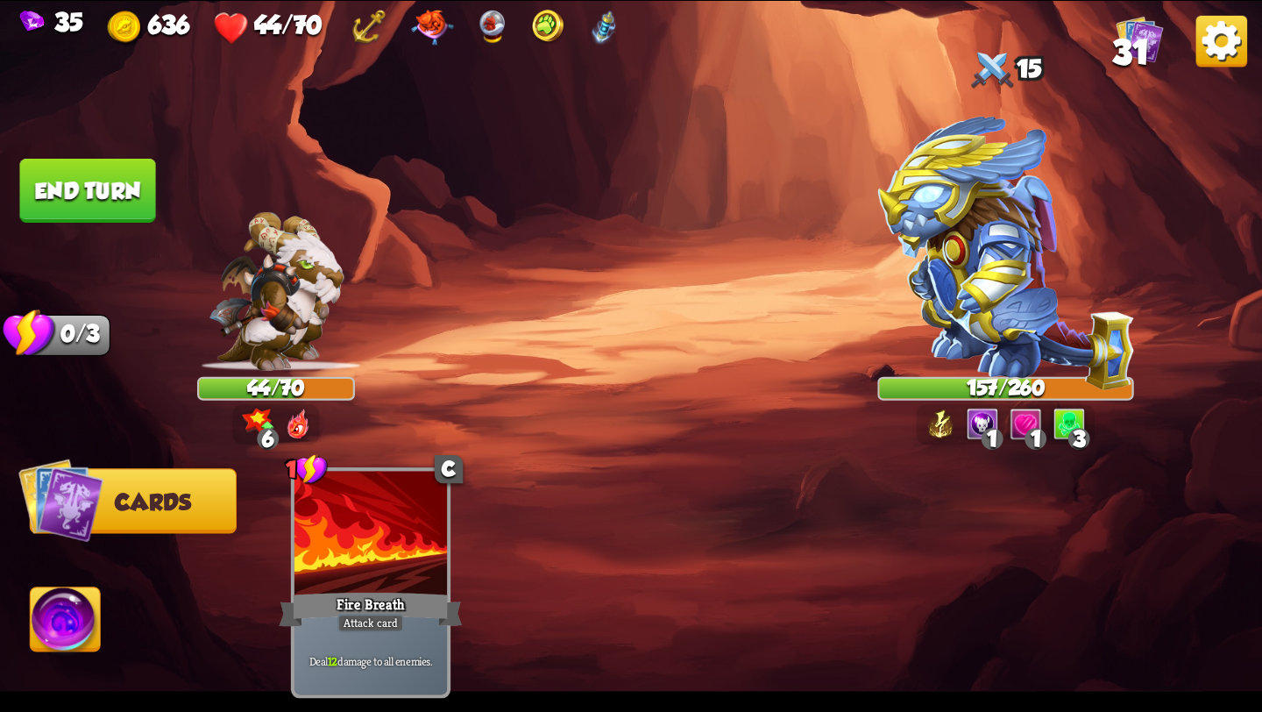
click at [52, 199] on button "End turn" at bounding box center [88, 191] width 136 height 64
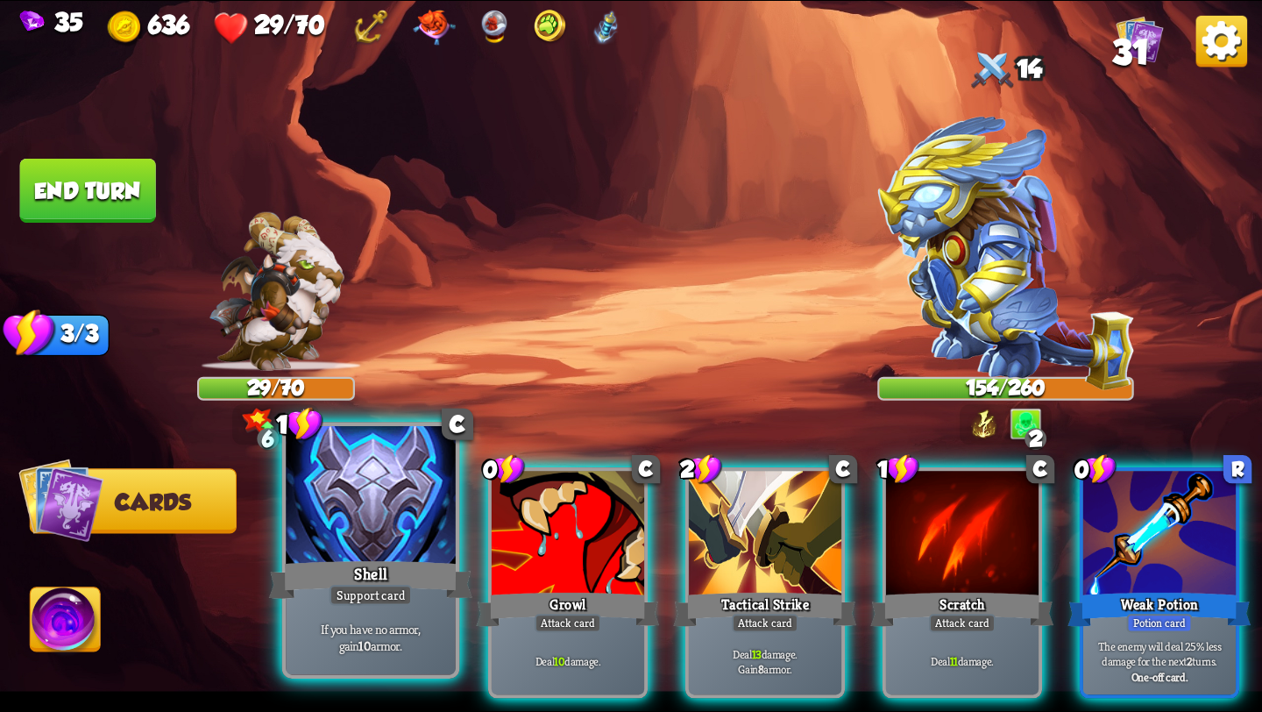
click at [308, 616] on div "If you have no armor, gain 10 armor." at bounding box center [371, 637] width 170 height 74
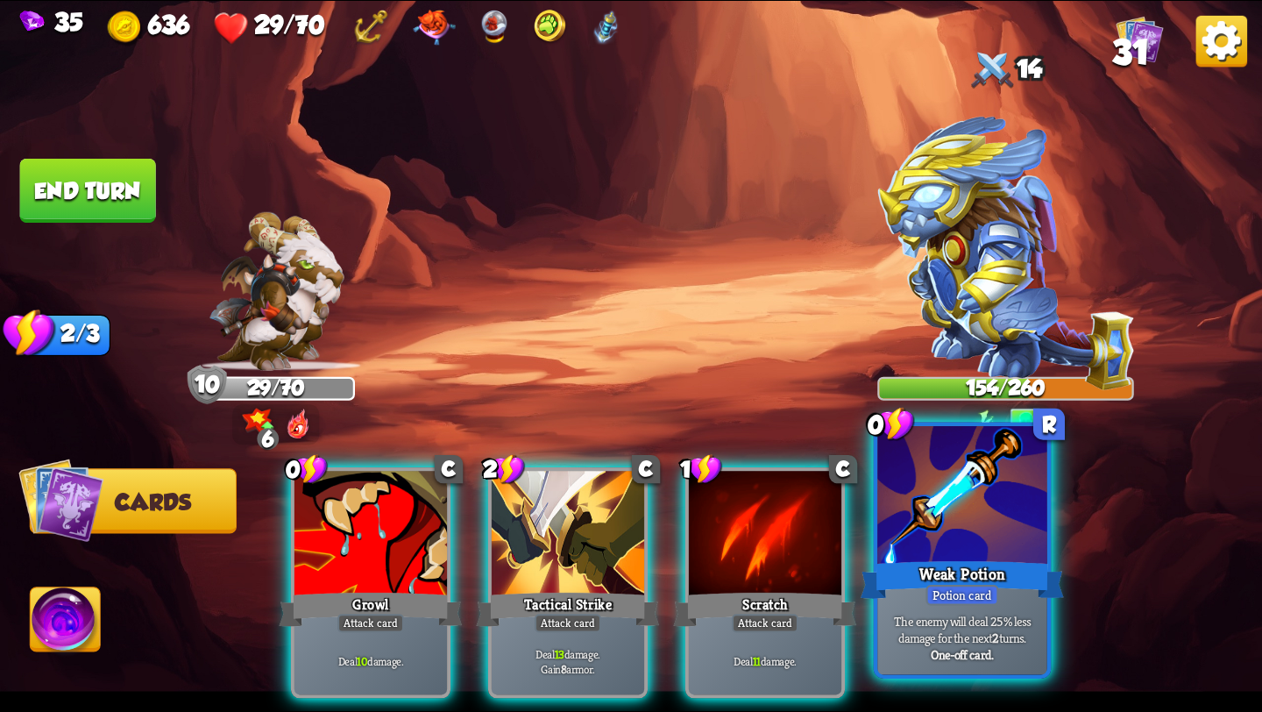
click at [1010, 483] on div at bounding box center [962, 497] width 170 height 143
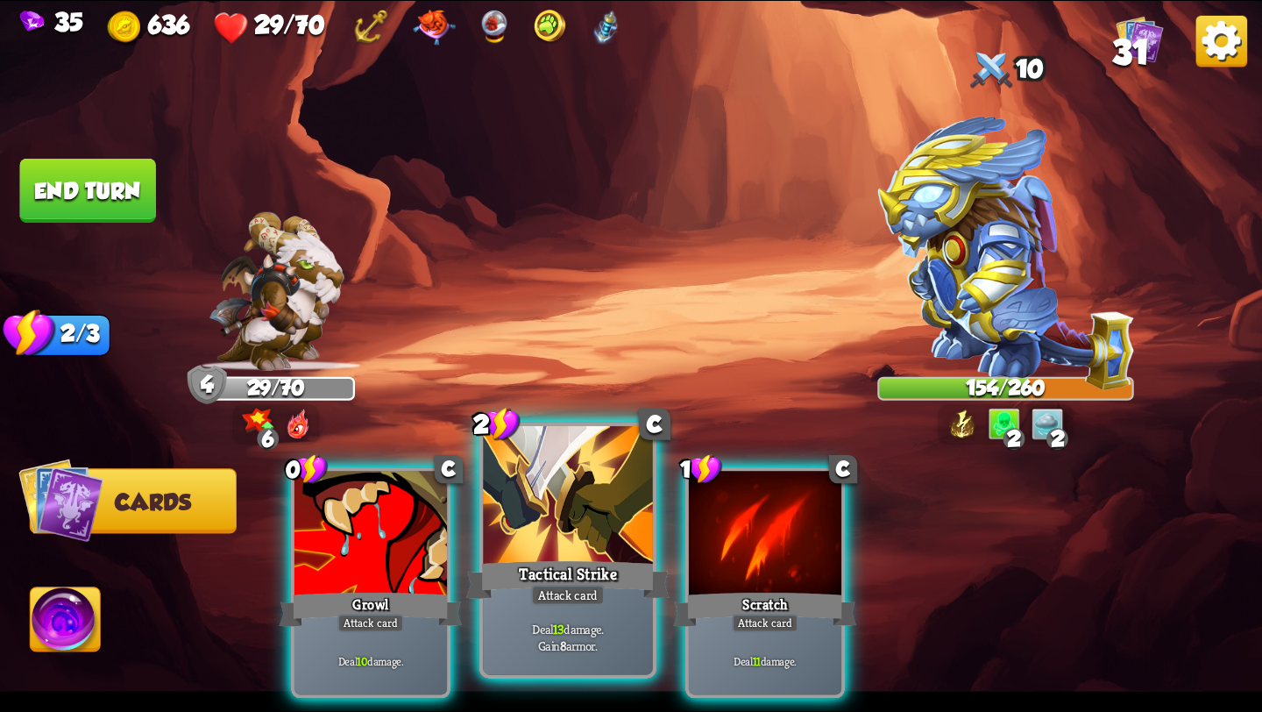
click at [573, 477] on div at bounding box center [568, 497] width 170 height 143
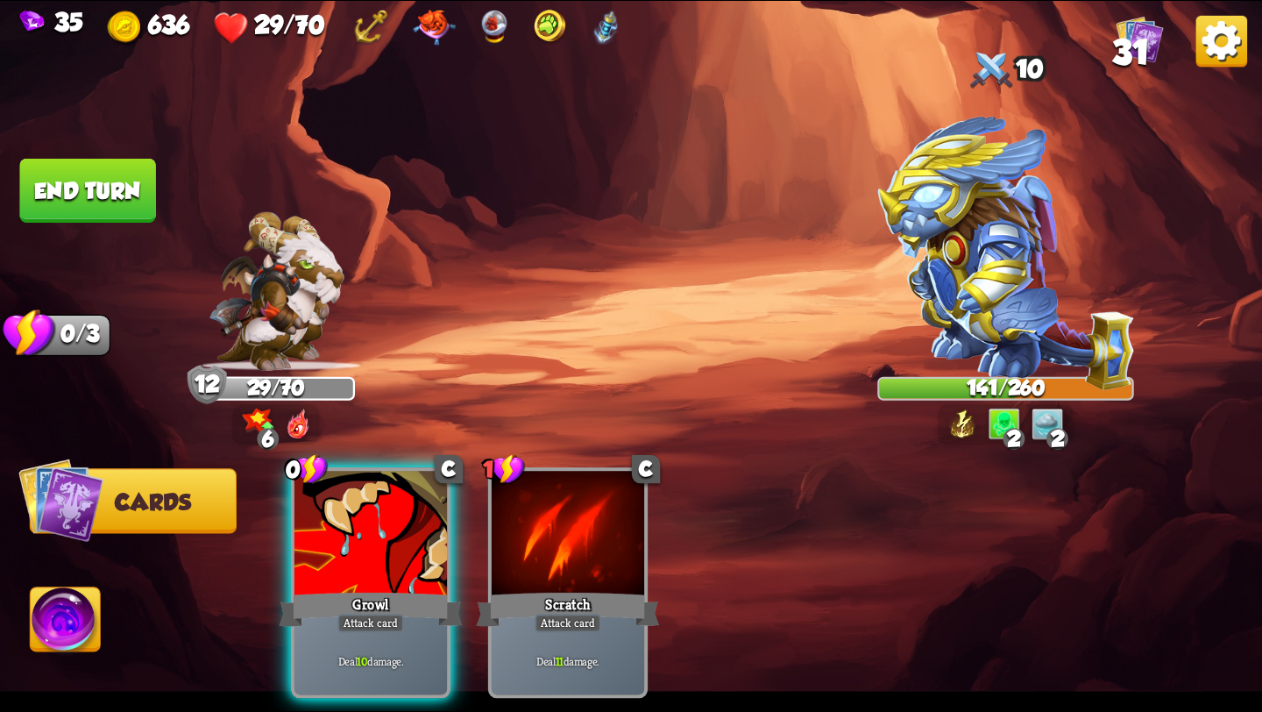
click at [97, 200] on button "End turn" at bounding box center [88, 191] width 136 height 64
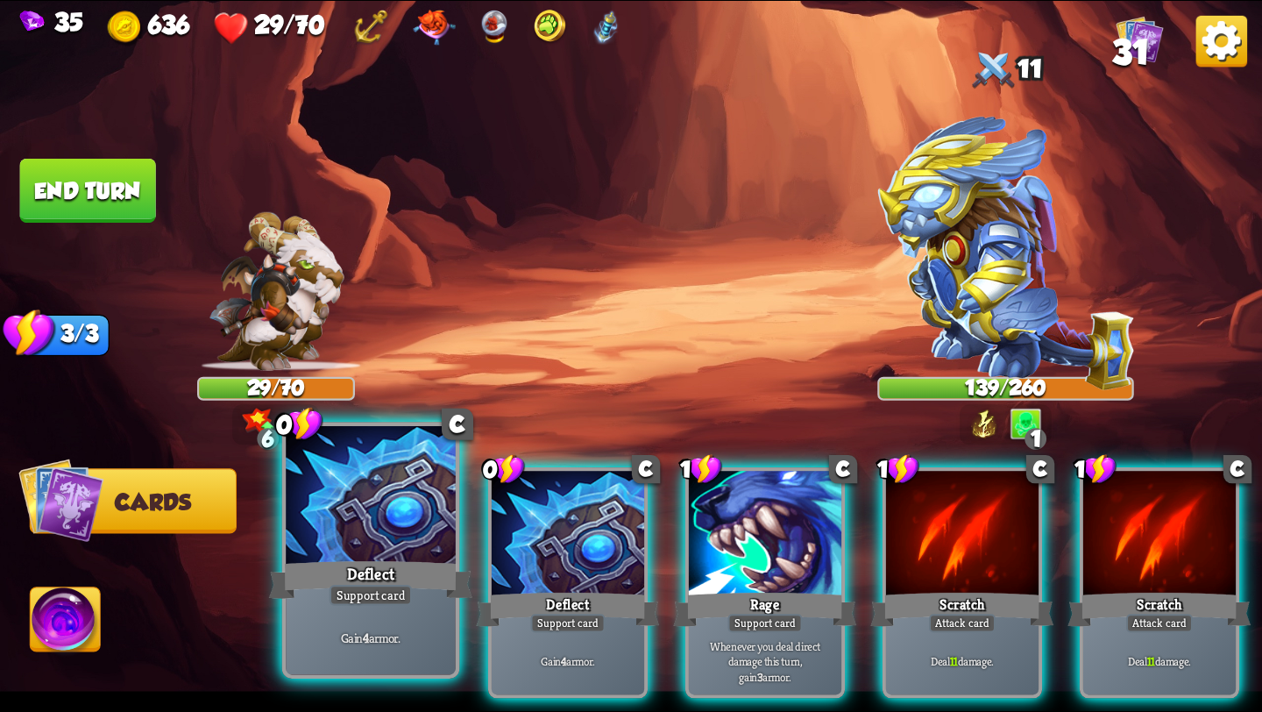
click at [422, 500] on div at bounding box center [371, 497] width 170 height 143
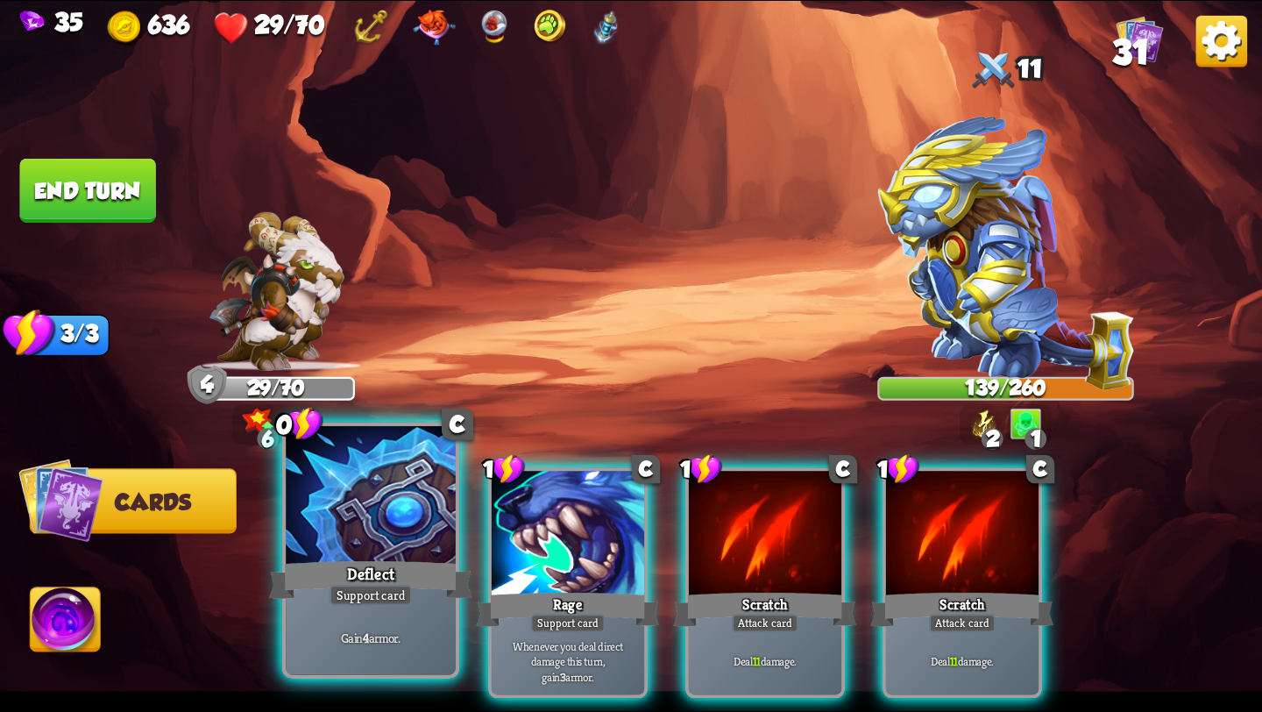
click at [409, 500] on div at bounding box center [371, 497] width 170 height 143
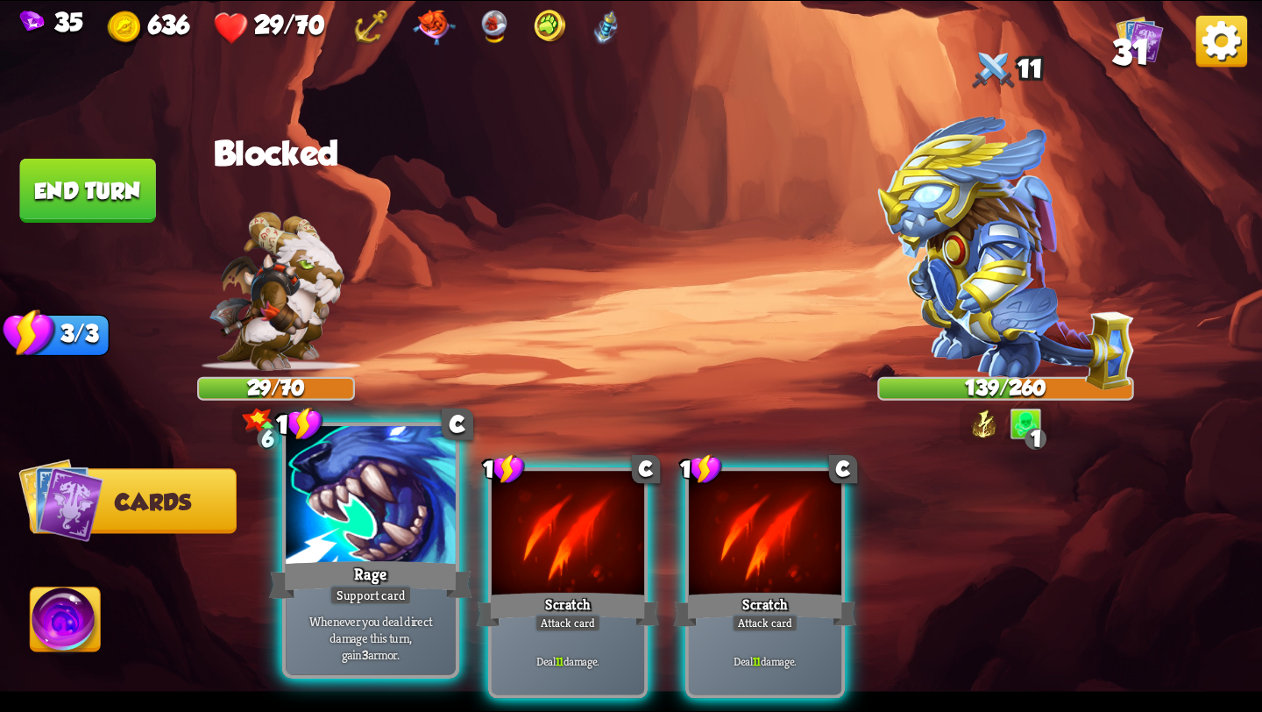
click at [383, 496] on div at bounding box center [371, 497] width 170 height 143
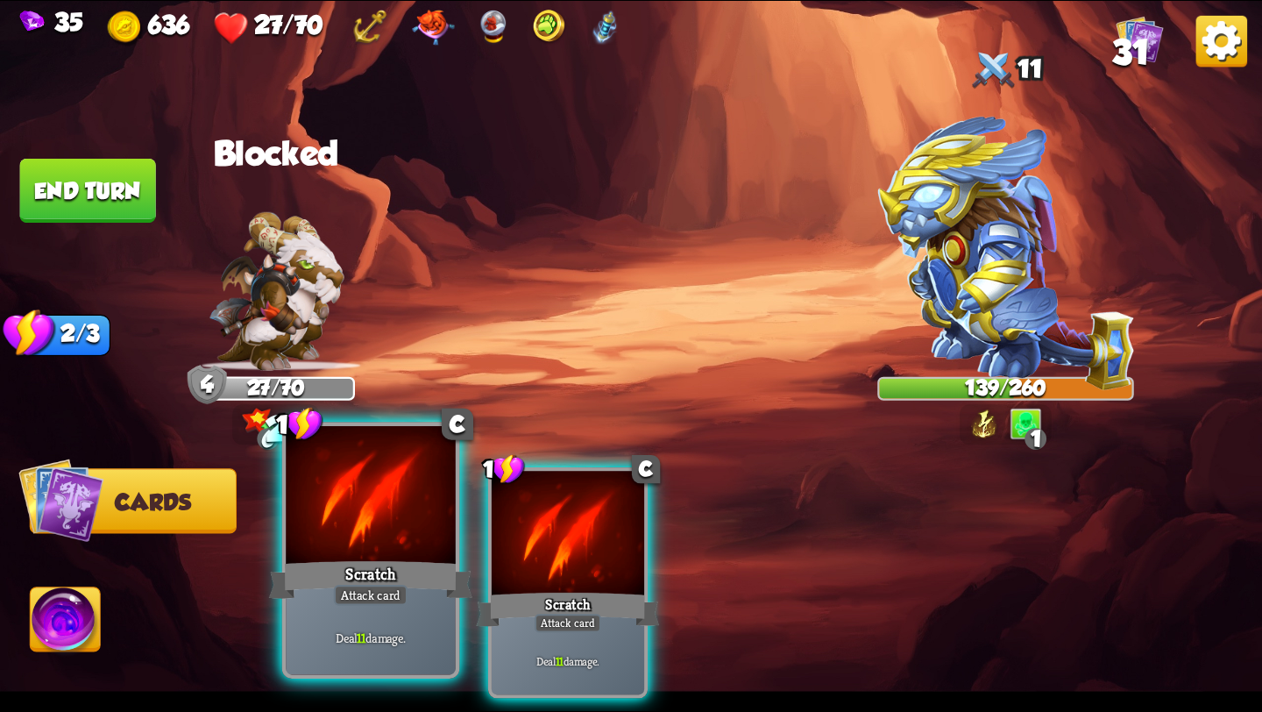
click at [372, 507] on div at bounding box center [371, 497] width 170 height 143
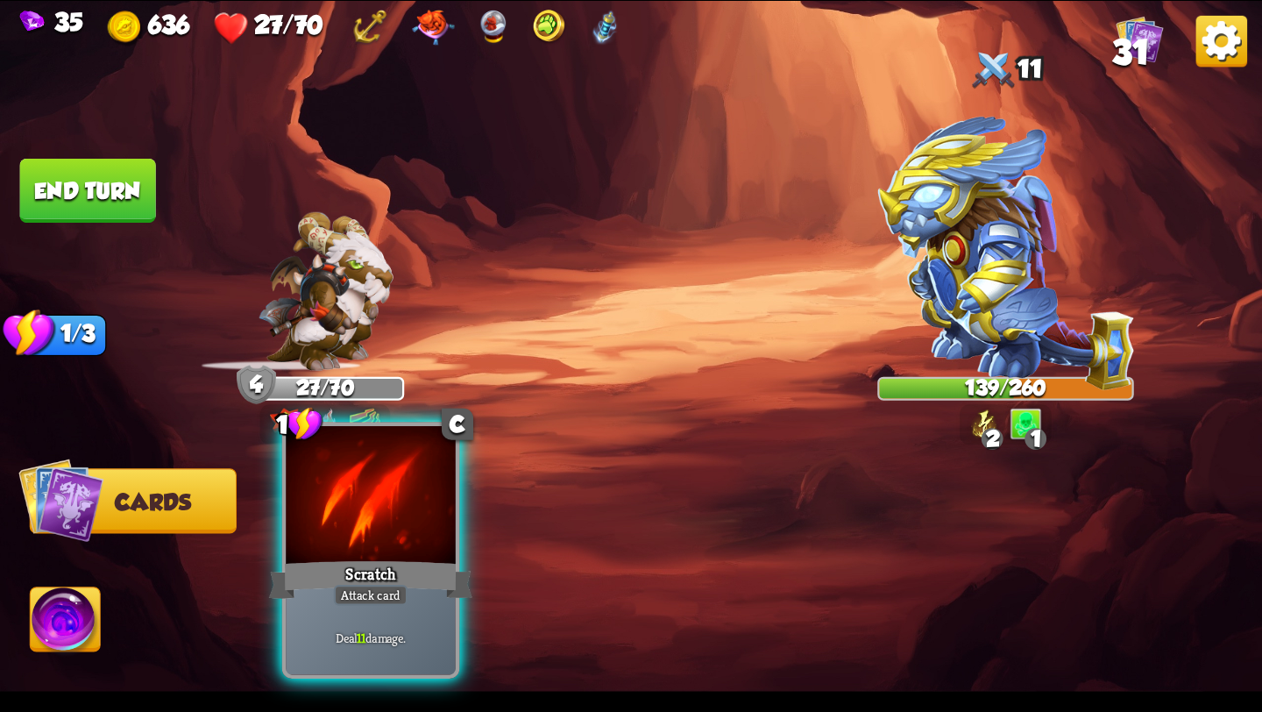
click at [394, 518] on div at bounding box center [371, 497] width 170 height 143
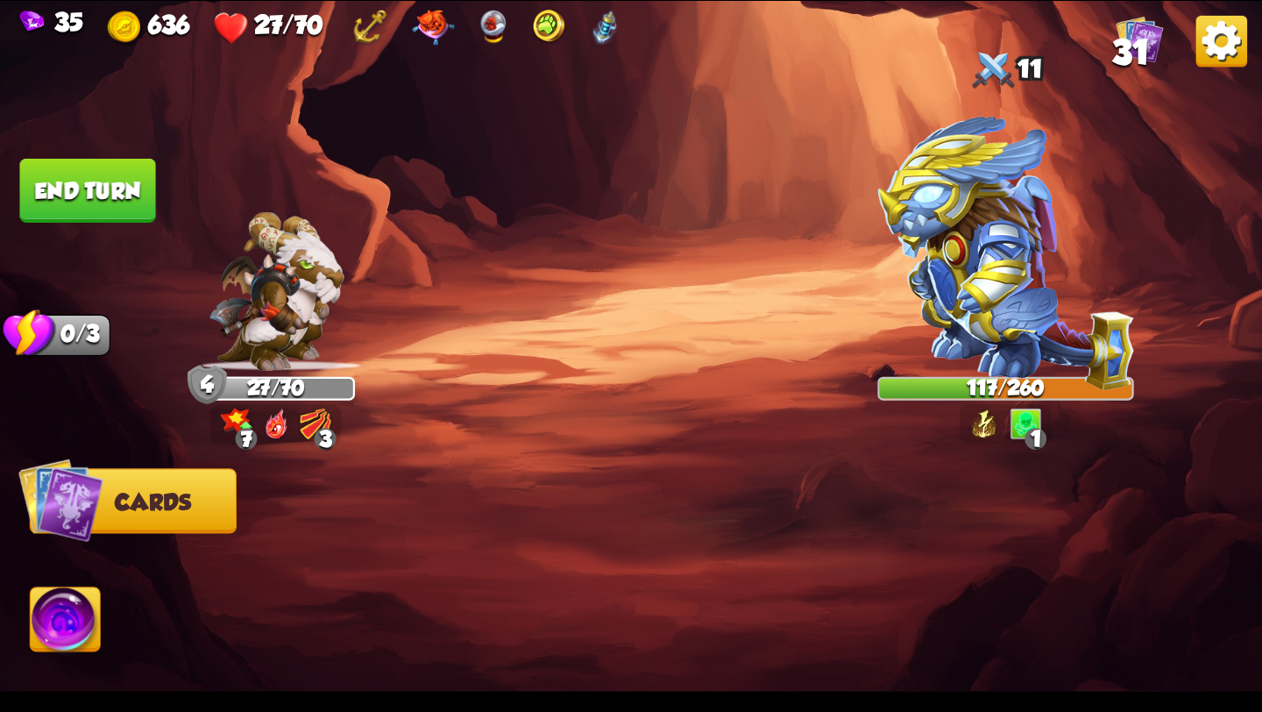
click at [58, 607] on img at bounding box center [66, 622] width 70 height 71
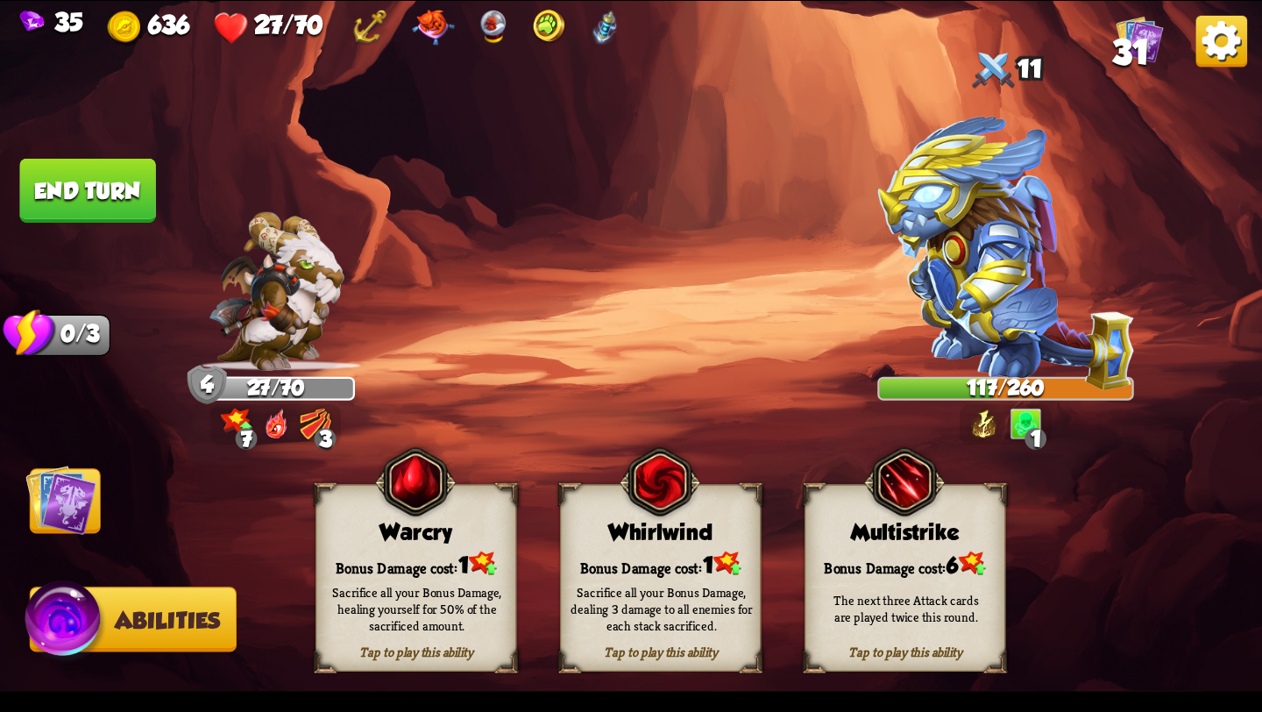
click at [72, 187] on button "End turn" at bounding box center [88, 191] width 136 height 64
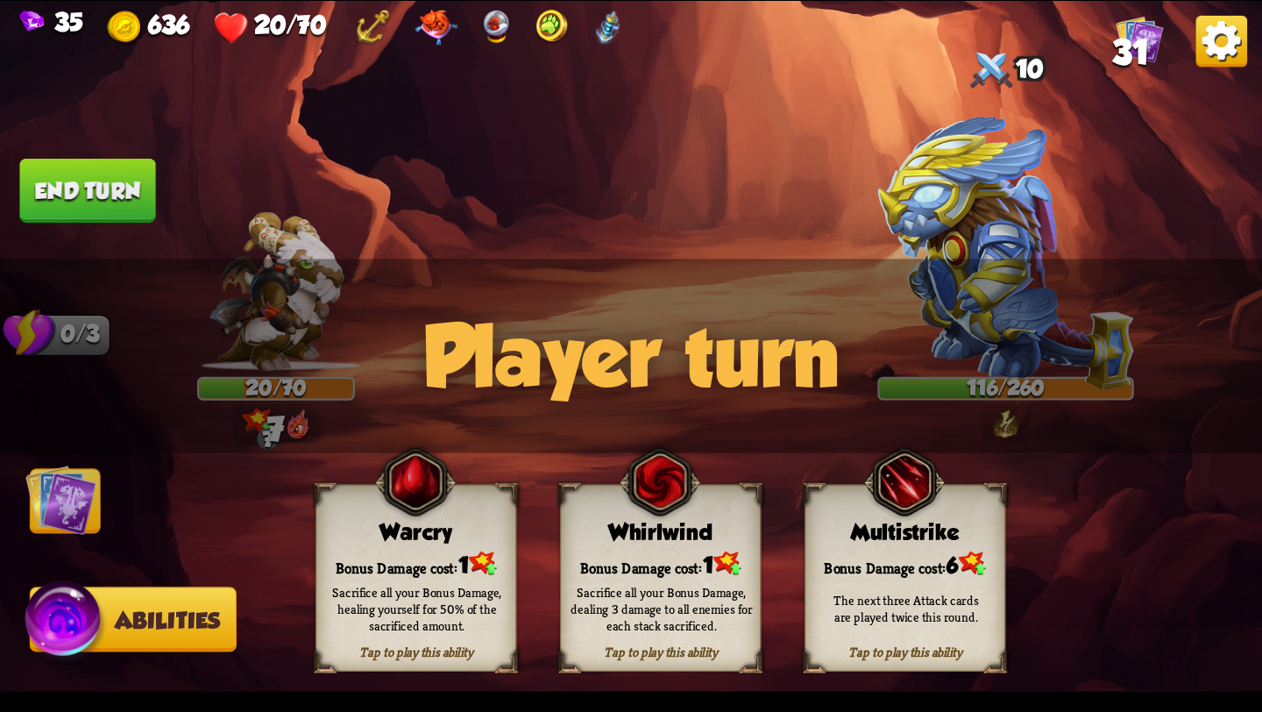
click at [81, 476] on img at bounding box center [60, 499] width 71 height 71
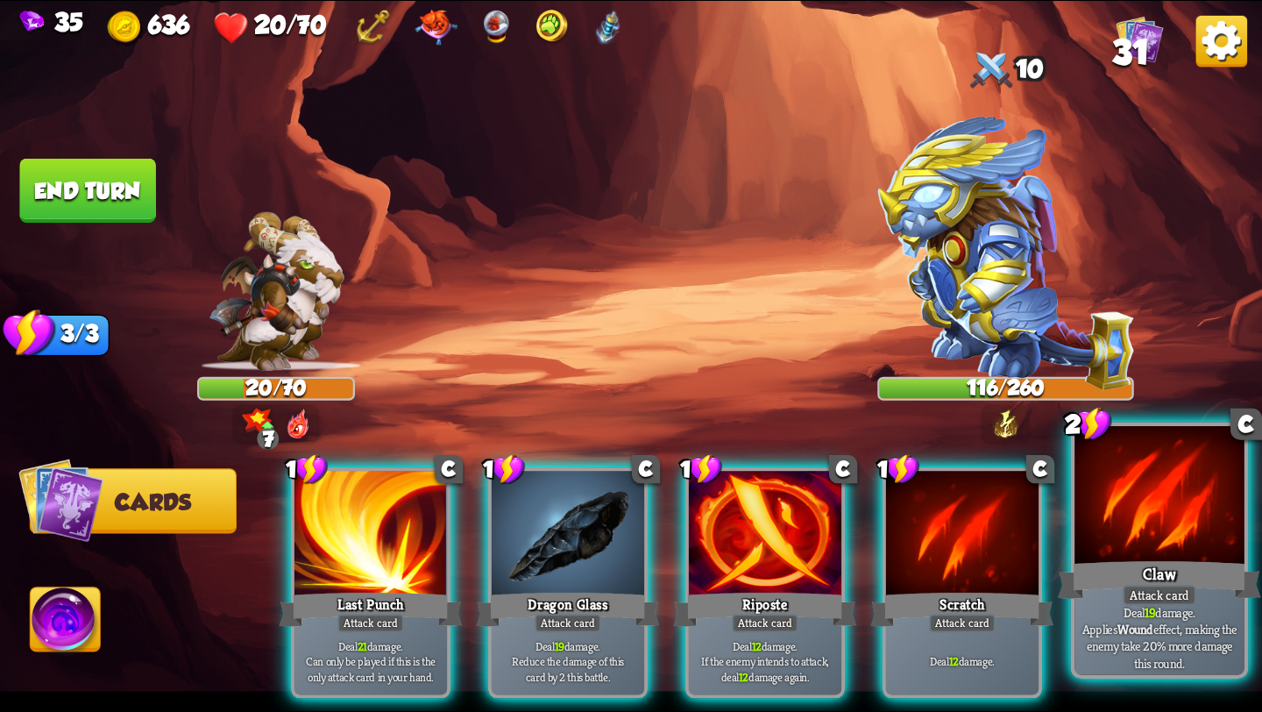
click at [1152, 530] on div at bounding box center [1159, 497] width 170 height 143
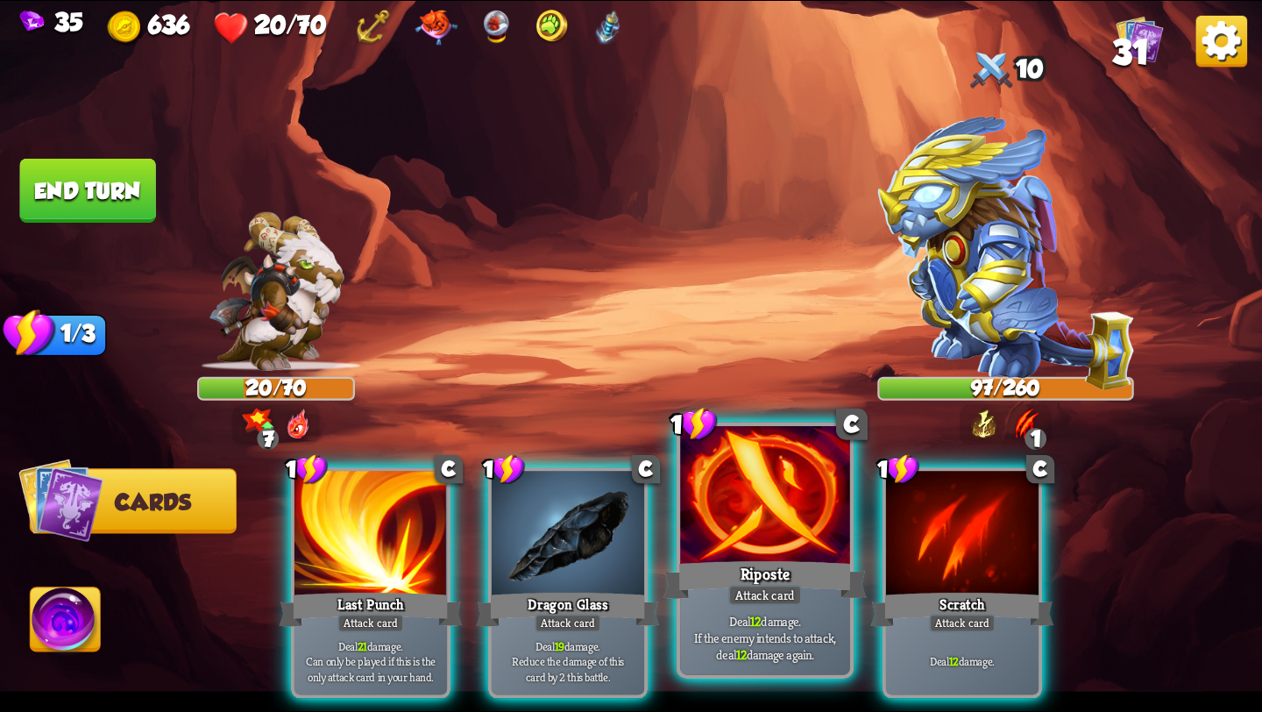
click at [748, 521] on div at bounding box center [765, 497] width 170 height 143
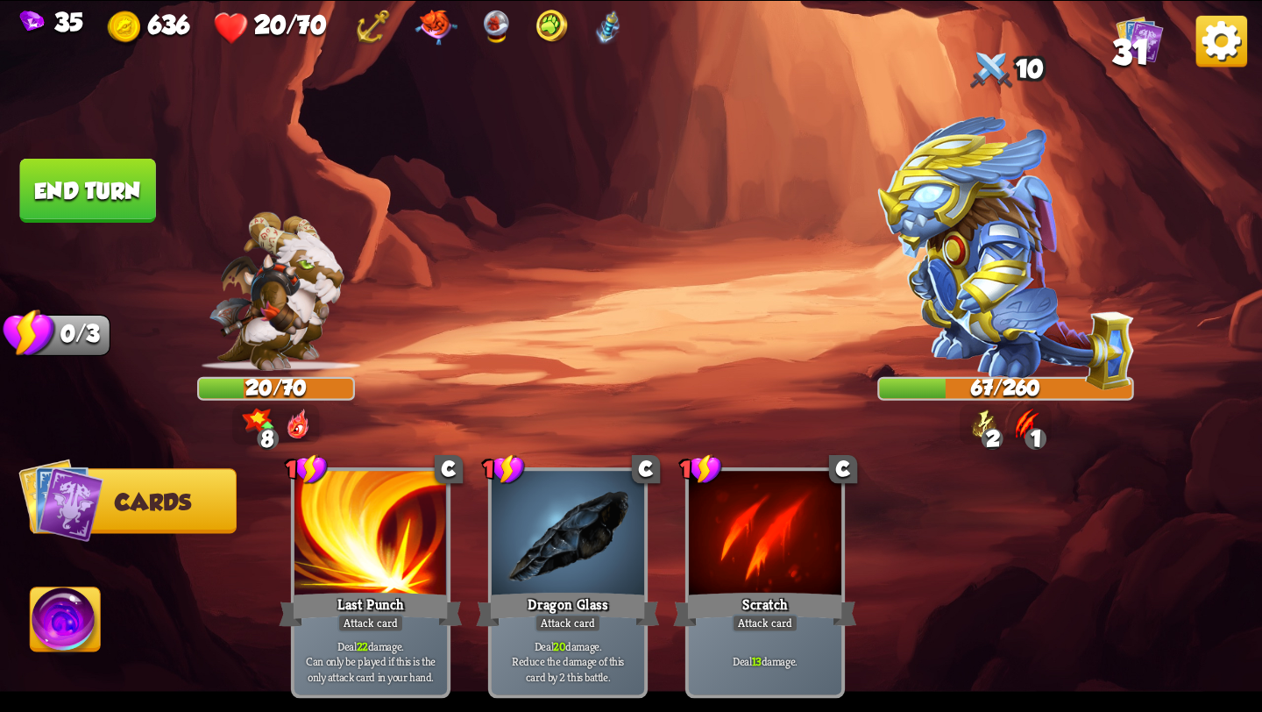
click at [74, 608] on img at bounding box center [66, 622] width 70 height 71
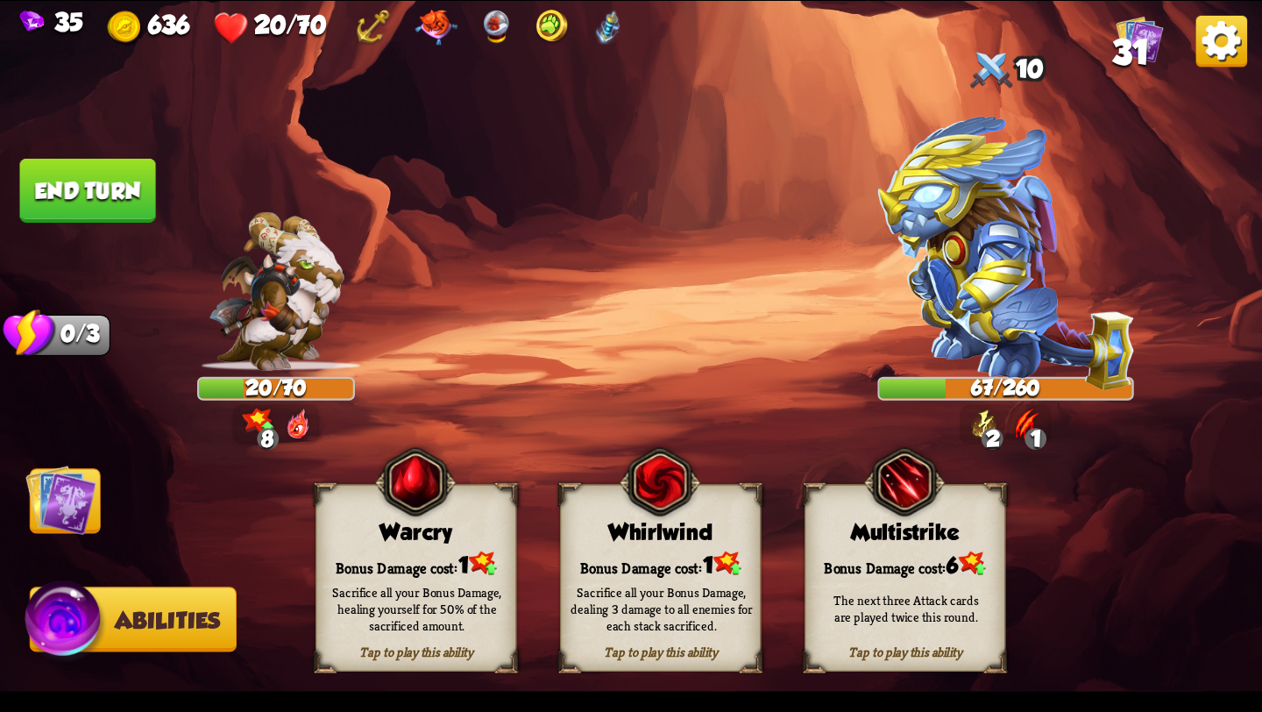
click at [81, 201] on button "End turn" at bounding box center [88, 191] width 136 height 64
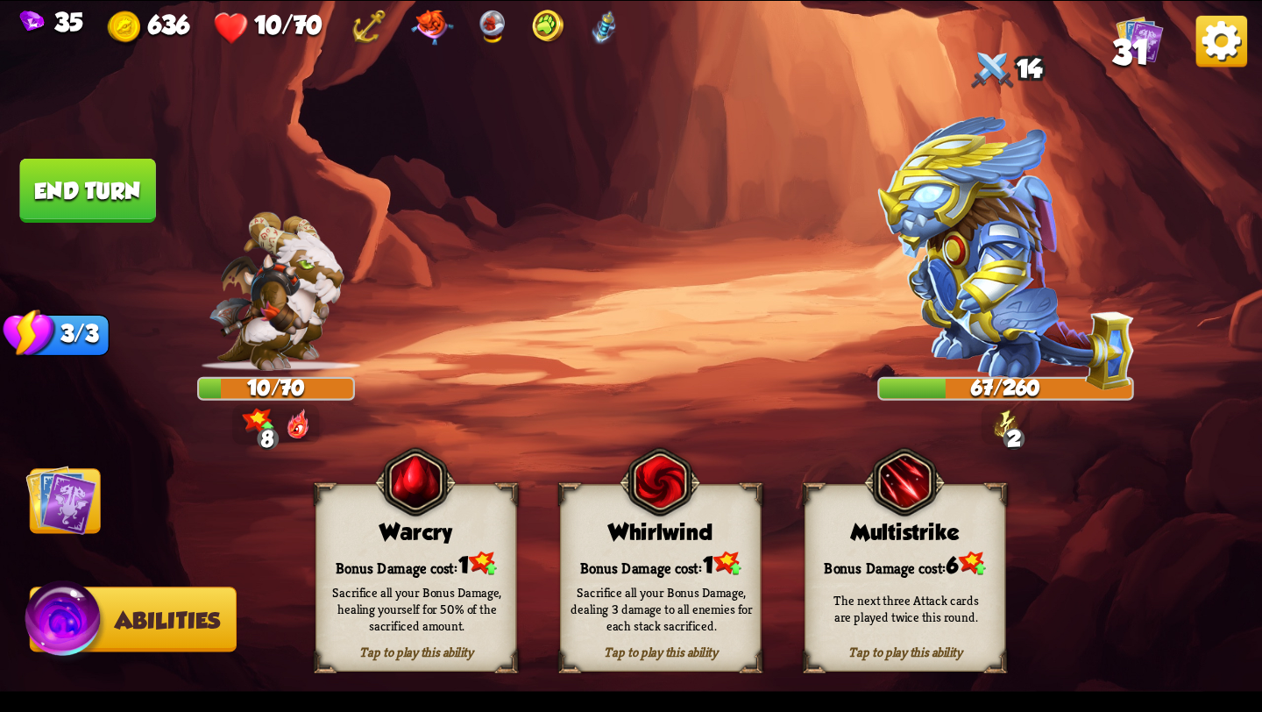
click at [80, 506] on img at bounding box center [60, 499] width 71 height 71
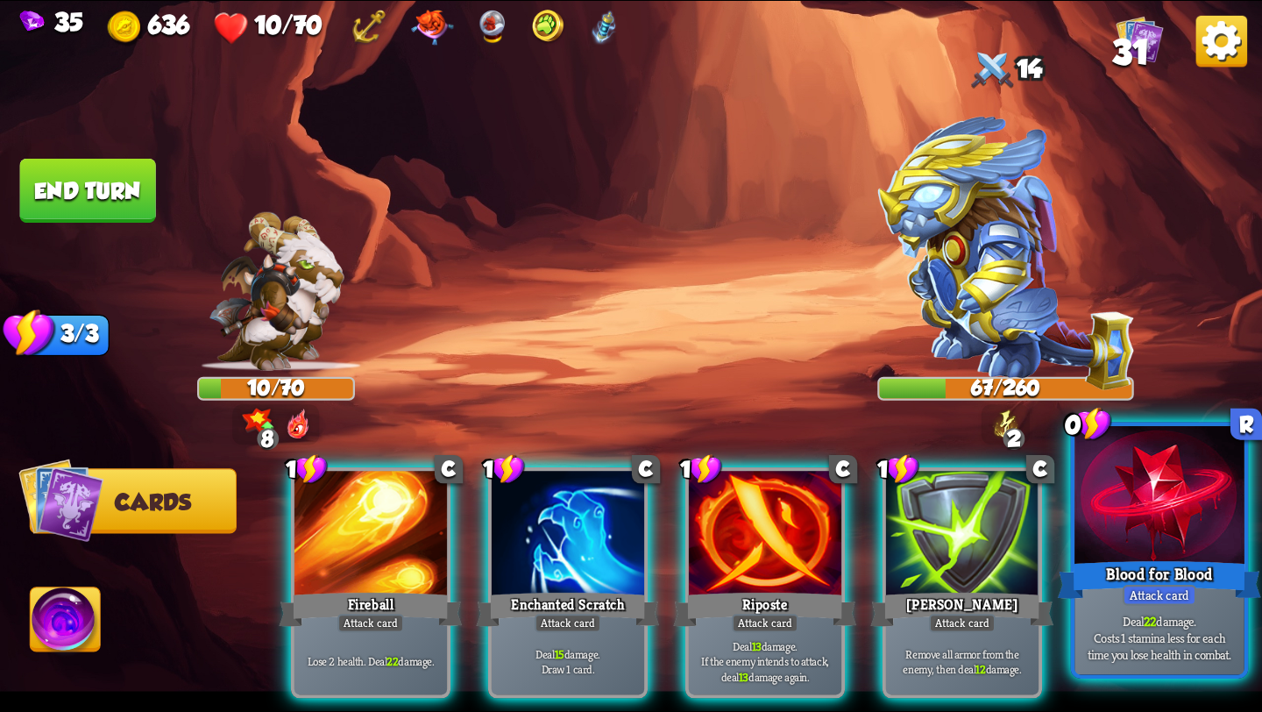
click at [1193, 567] on div "Blood for Blood" at bounding box center [1159, 580] width 203 height 46
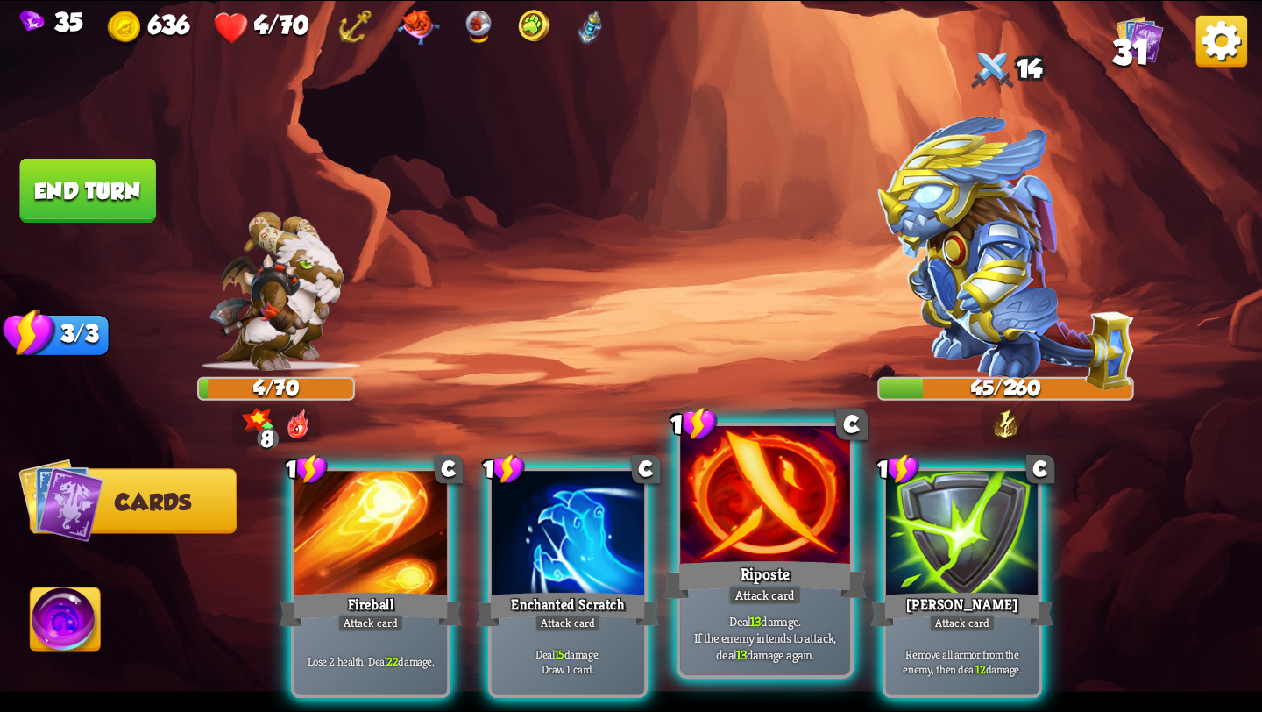
click at [766, 546] on div at bounding box center [765, 497] width 170 height 143
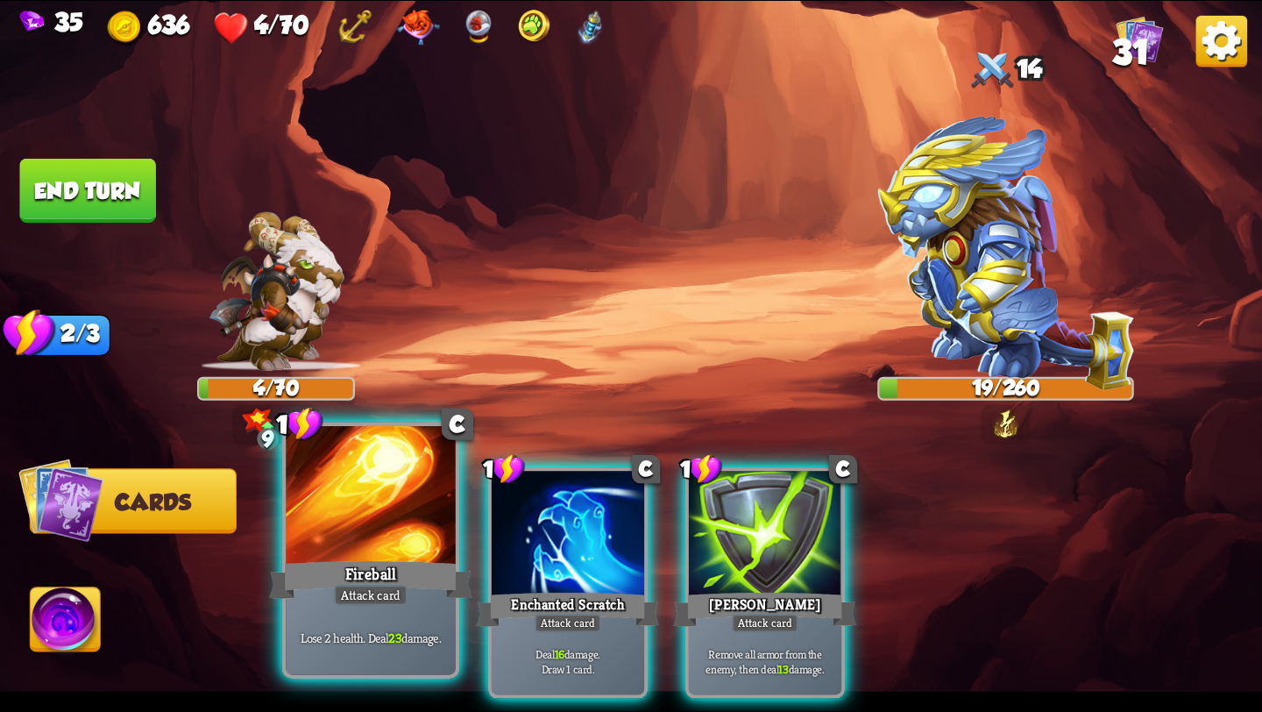
click at [379, 491] on div at bounding box center [371, 497] width 170 height 143
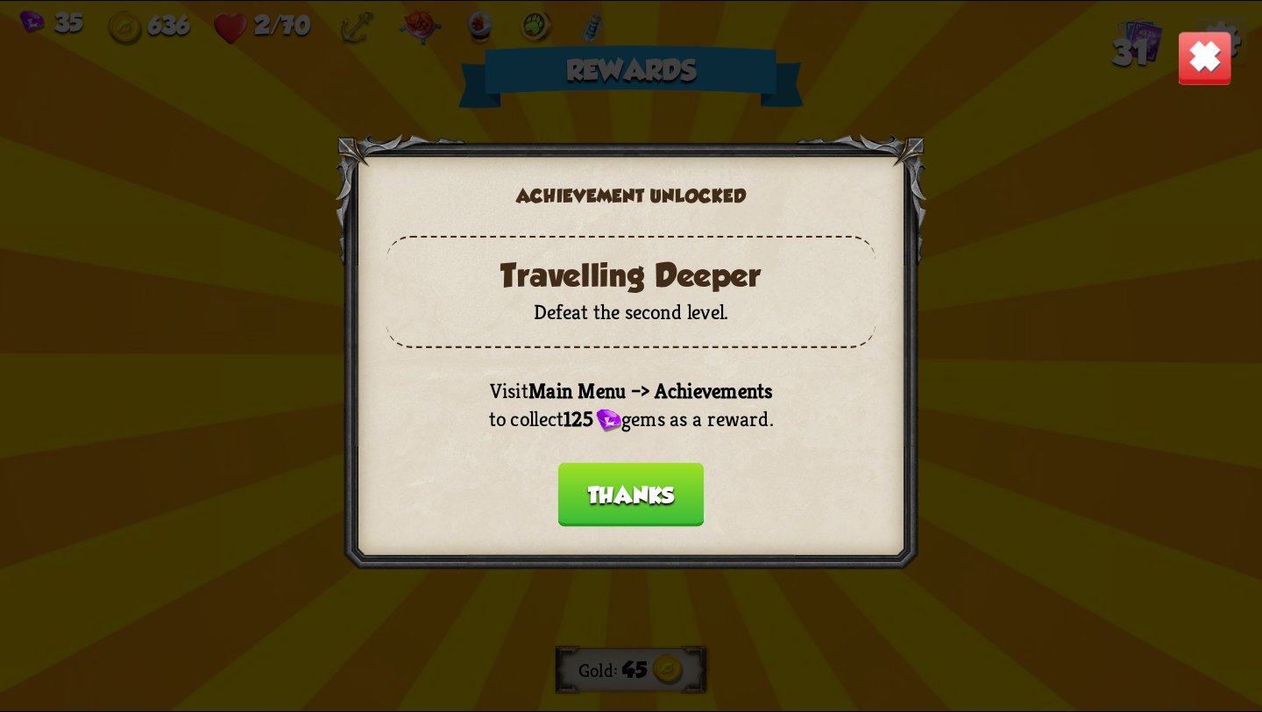
click at [624, 493] on button "Thanks" at bounding box center [631, 495] width 146 height 64
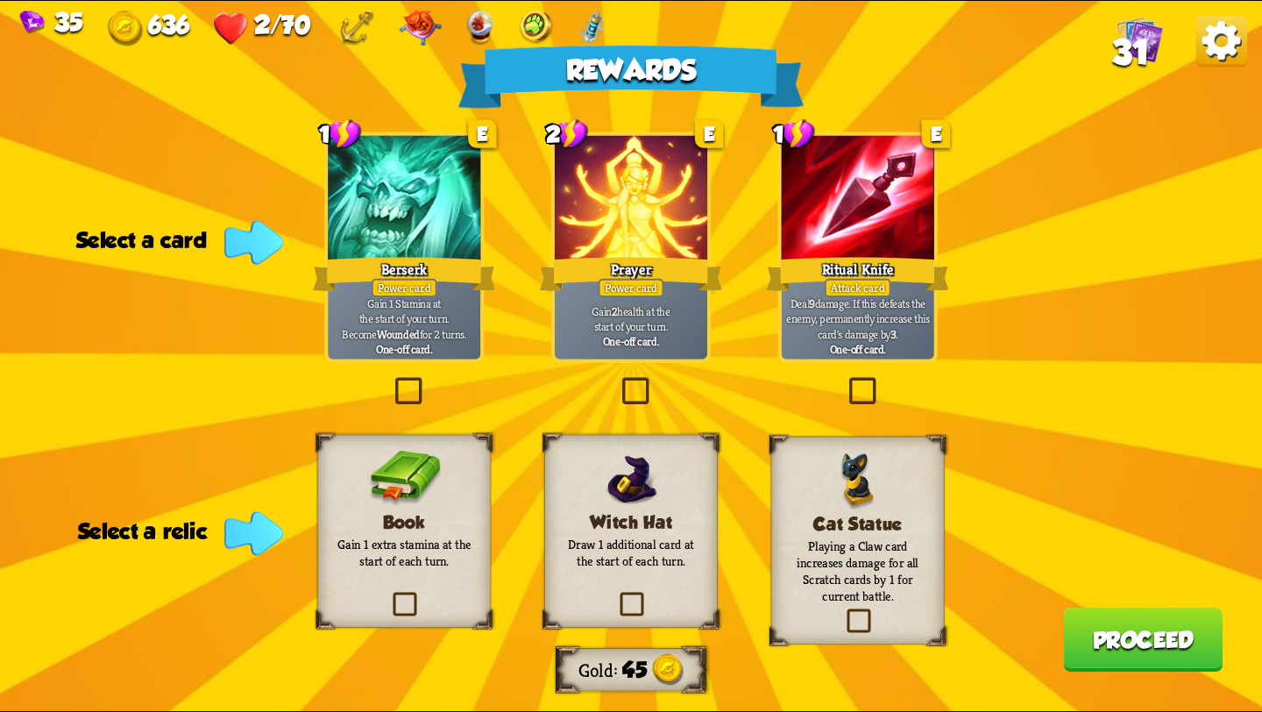
click at [846, 315] on p "Deal 9 damage. If this defeats the enemy, permanently increase this card's dama…" at bounding box center [857, 318] width 145 height 46
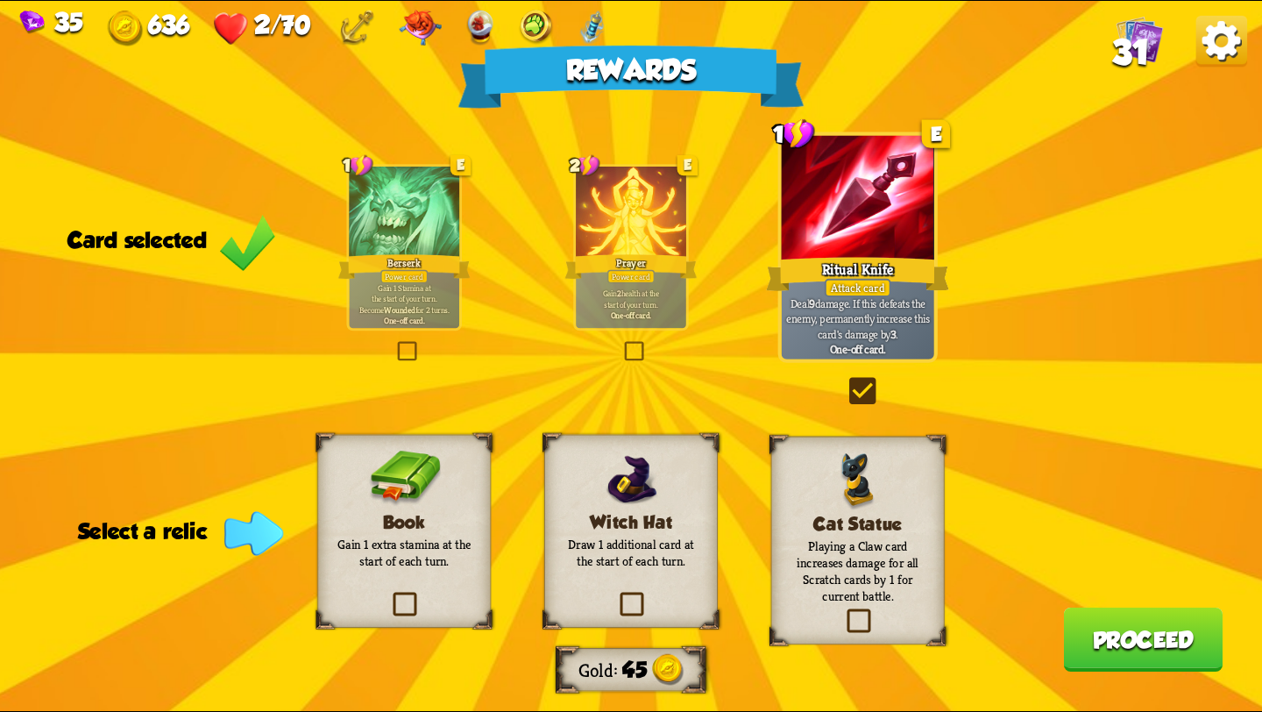
click at [389, 595] on label at bounding box center [389, 595] width 0 height 0
click at [0, 0] on input "checkbox" at bounding box center [0, 0] width 0 height 0
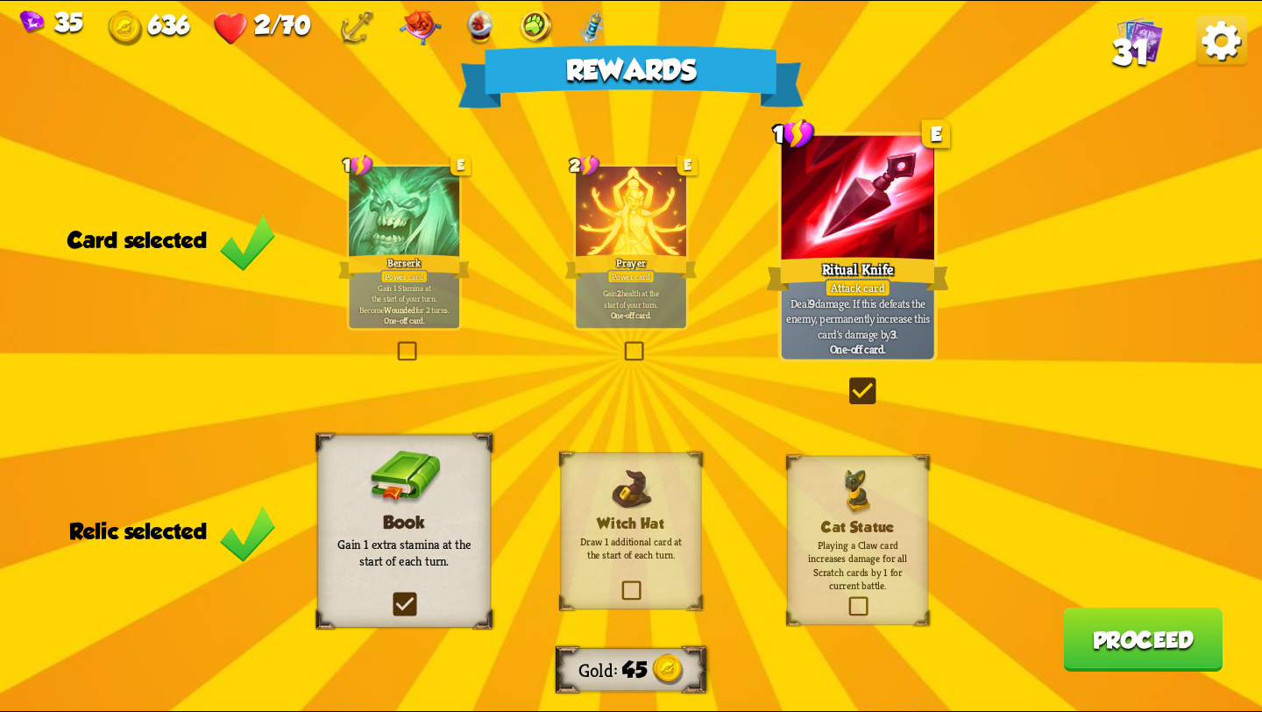
click at [1144, 642] on button "Proceed" at bounding box center [1142, 639] width 159 height 64
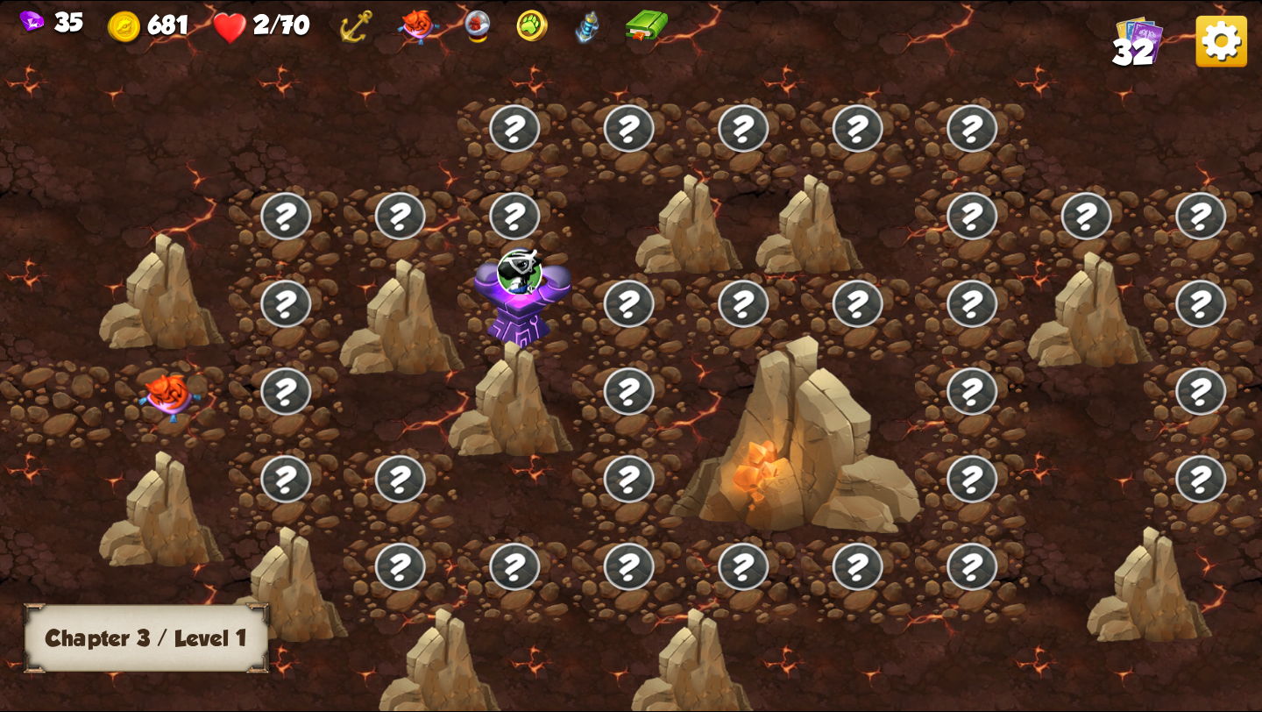
click at [161, 394] on img at bounding box center [169, 398] width 63 height 49
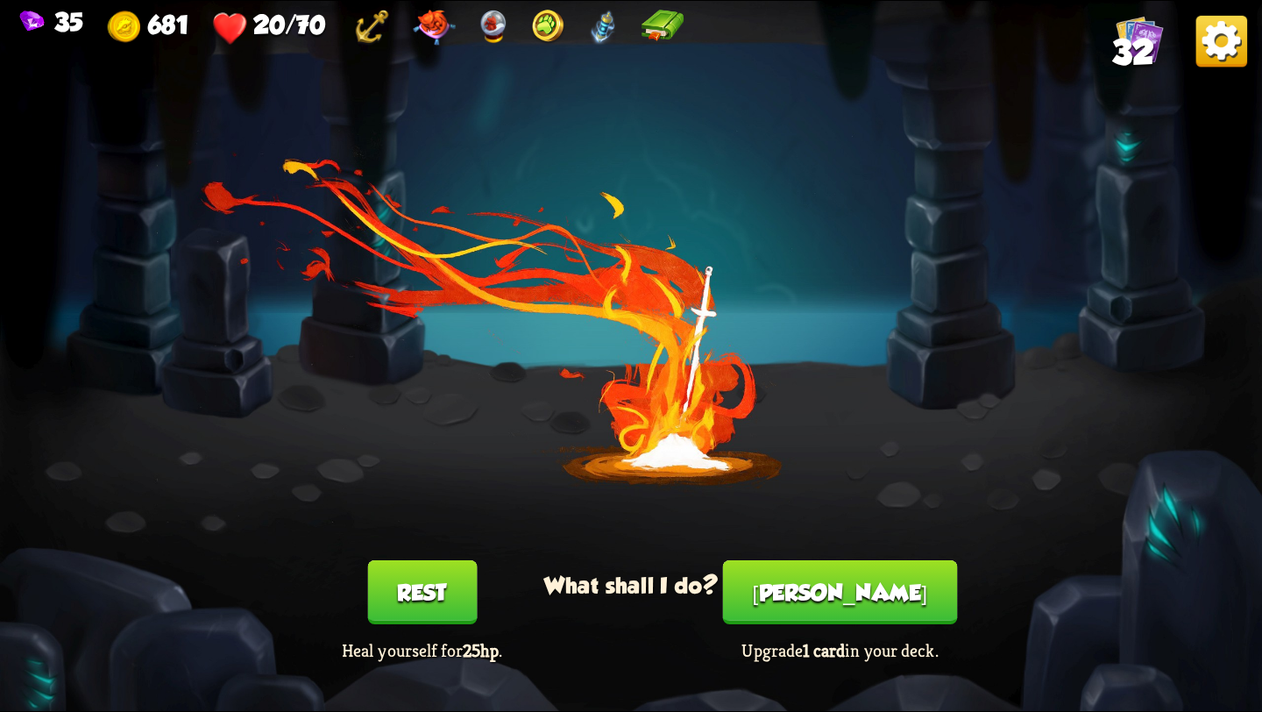
click at [426, 583] on button "Rest" at bounding box center [422, 592] width 110 height 64
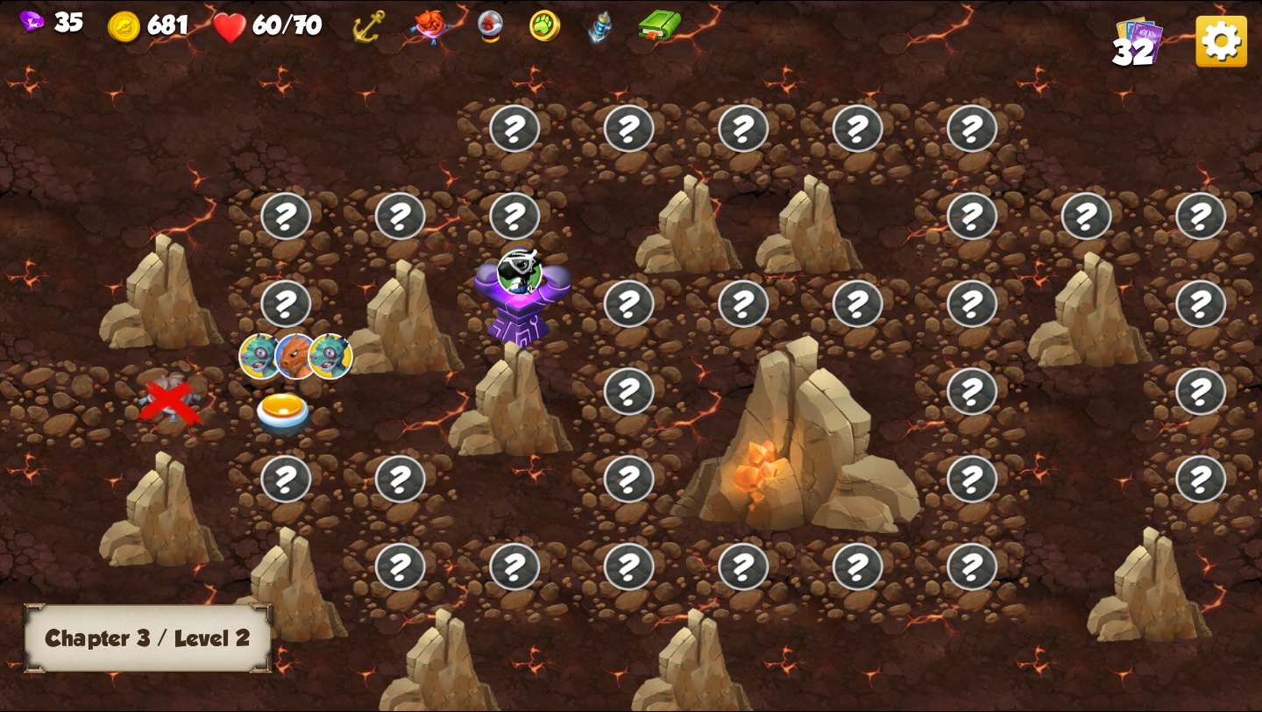
click at [285, 400] on img at bounding box center [283, 416] width 63 height 46
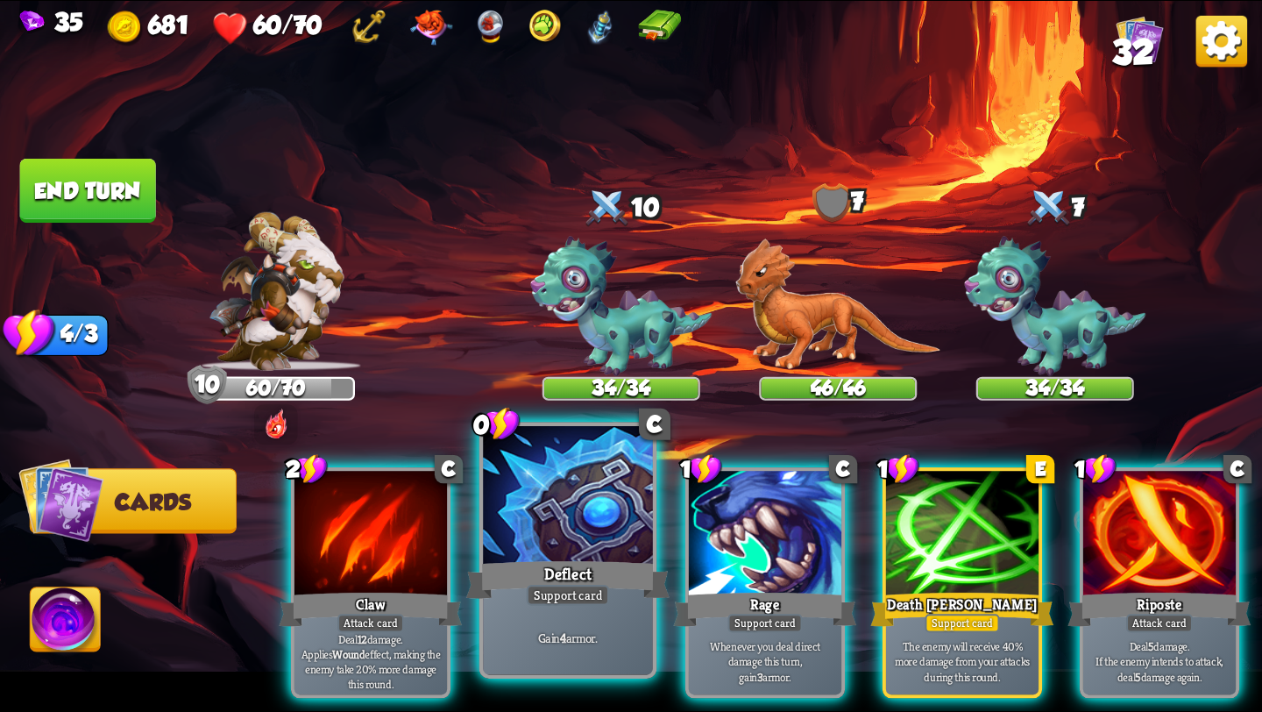
click at [539, 557] on div "Deflect" at bounding box center [567, 580] width 203 height 46
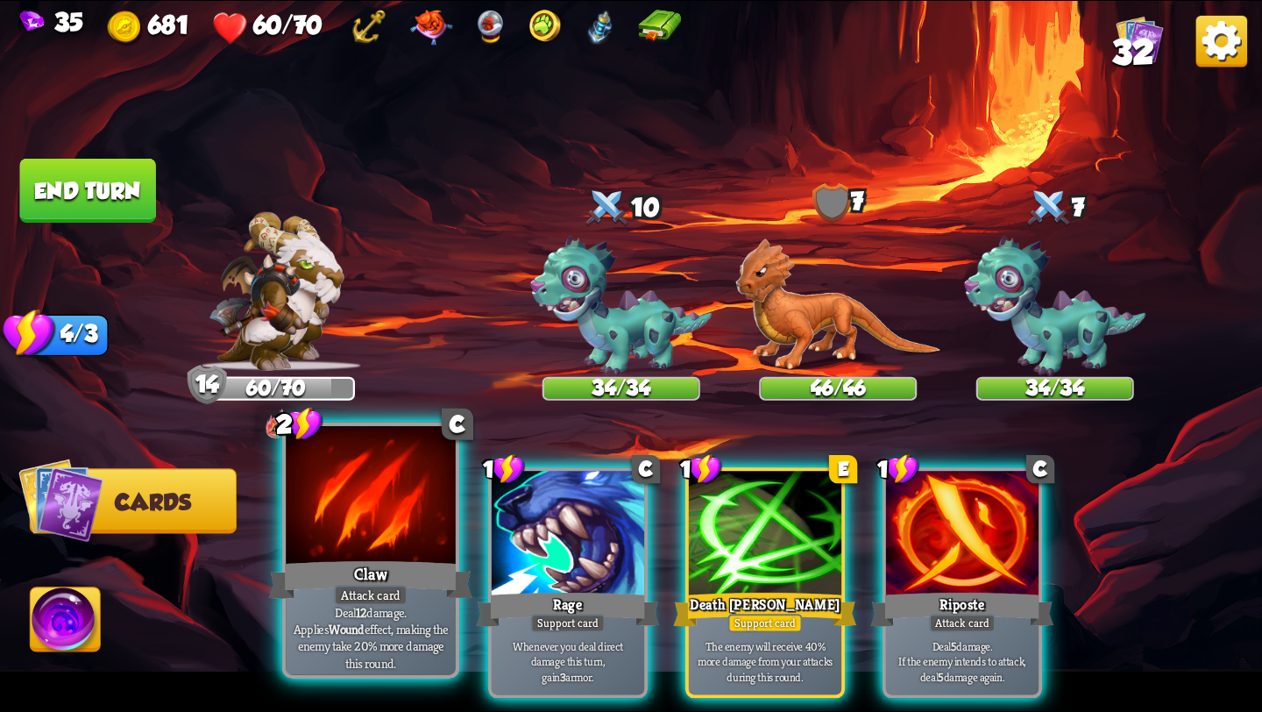
click at [373, 544] on div at bounding box center [371, 497] width 170 height 143
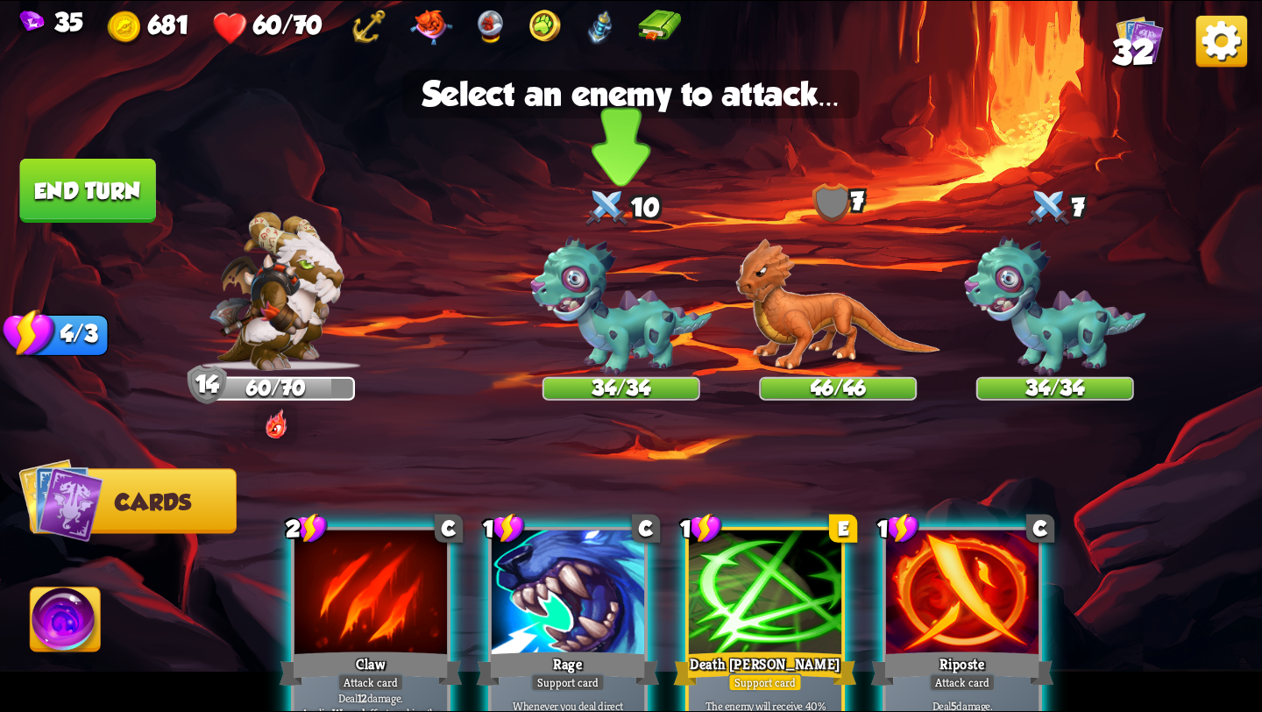
click at [589, 312] on img at bounding box center [620, 307] width 181 height 140
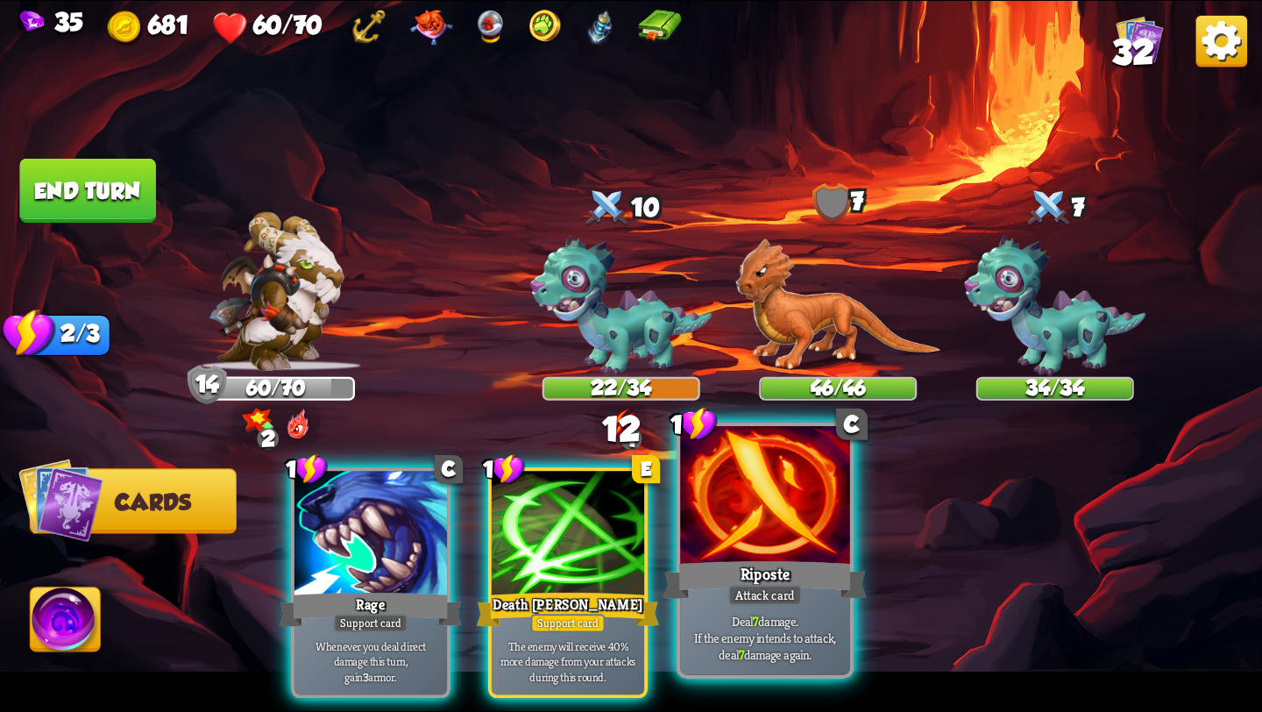
click at [763, 531] on div at bounding box center [765, 497] width 170 height 143
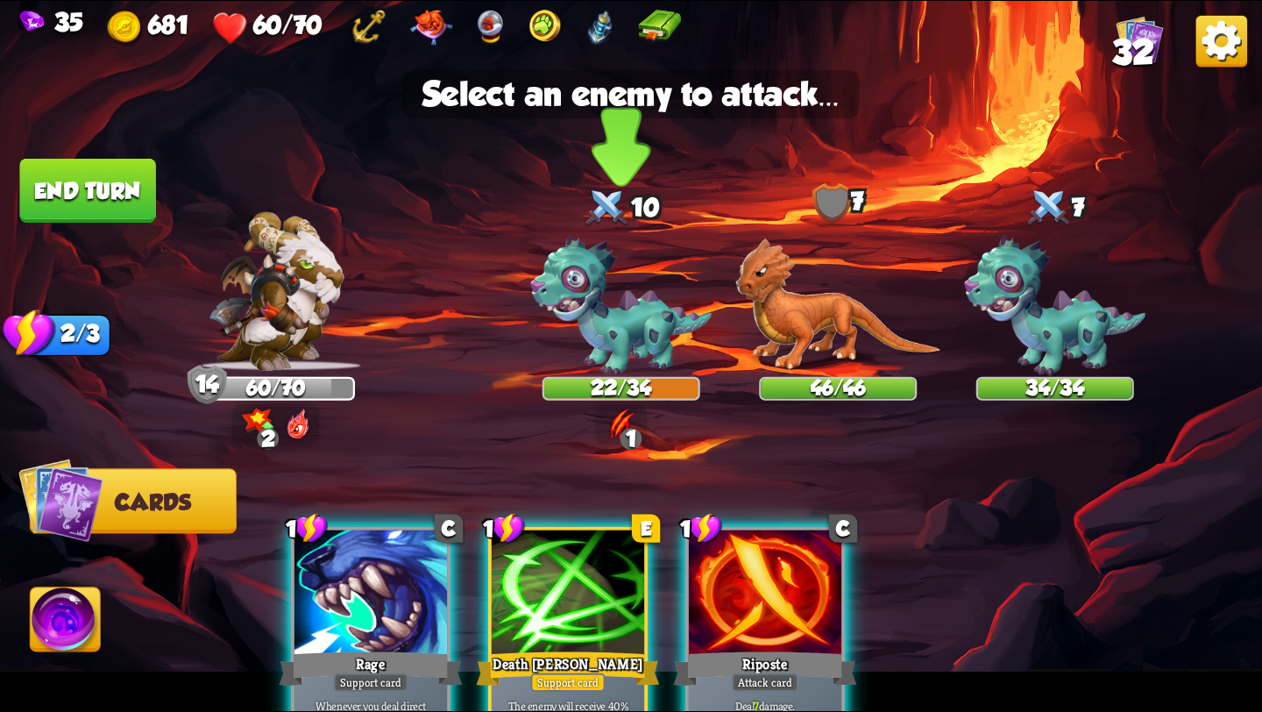
click at [605, 307] on img at bounding box center [620, 307] width 181 height 140
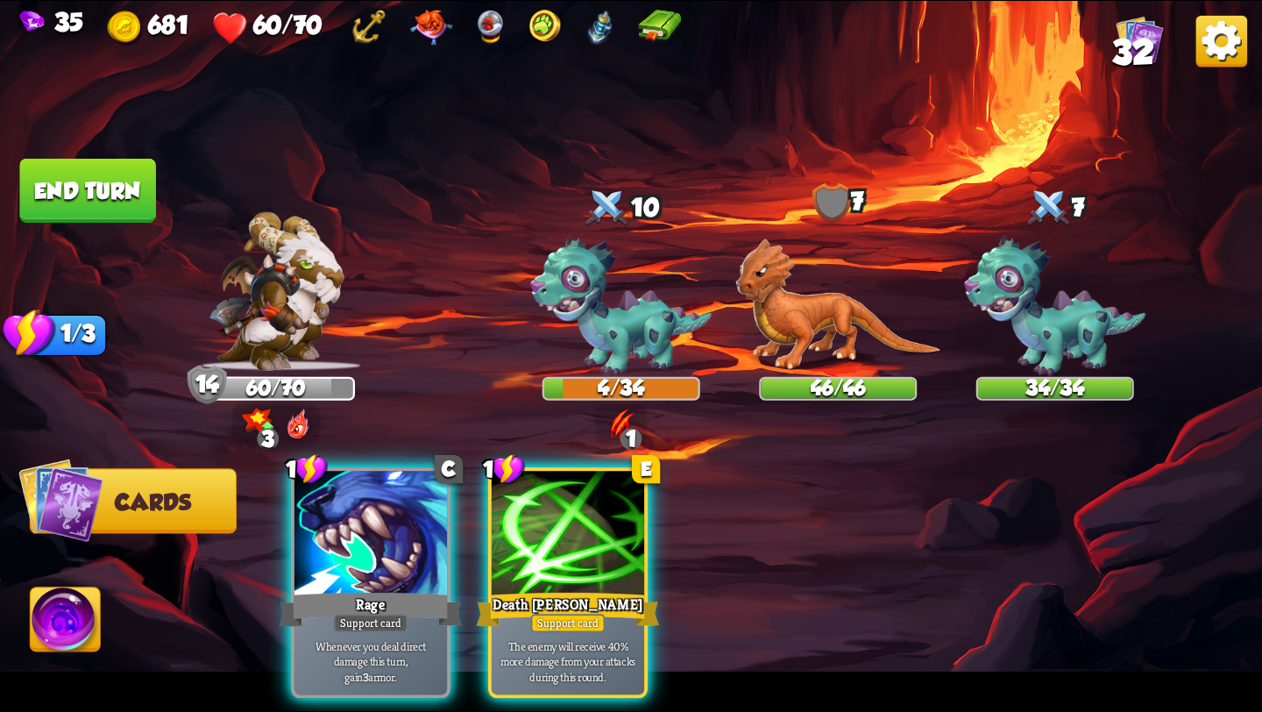
click at [72, 598] on img at bounding box center [66, 622] width 70 height 71
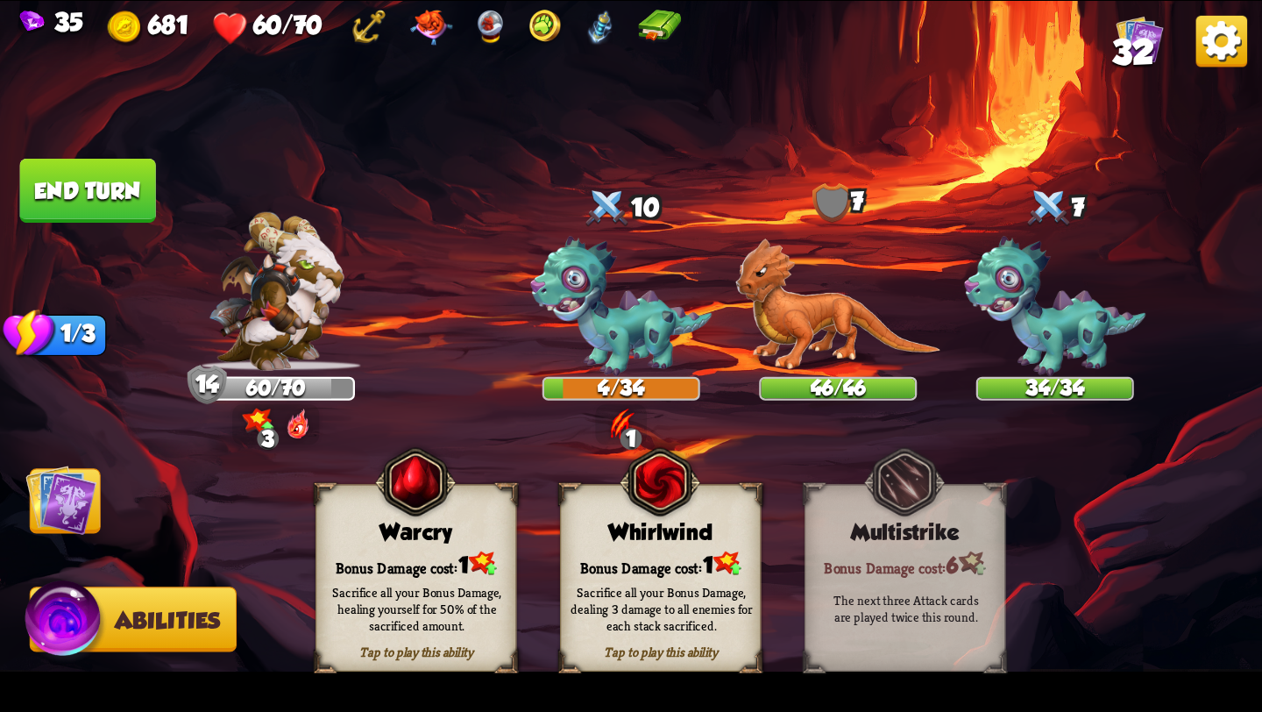
click at [70, 500] on img at bounding box center [60, 499] width 71 height 71
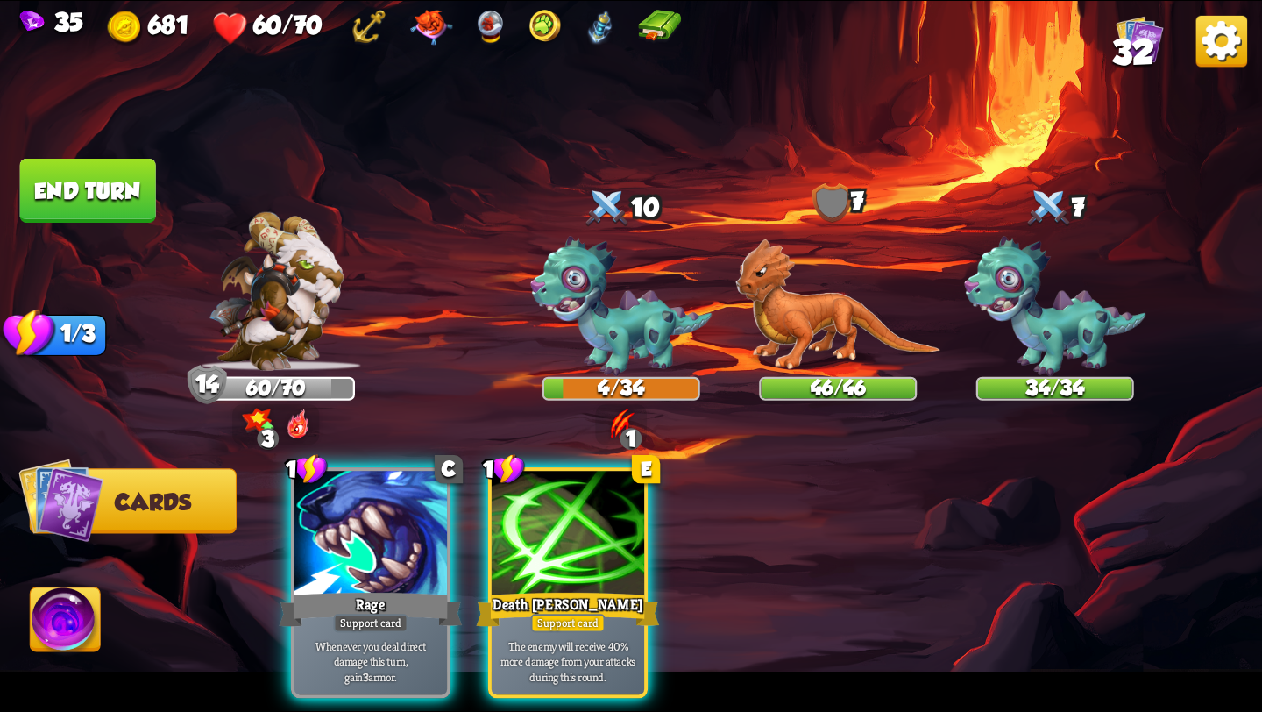
click at [110, 190] on button "End turn" at bounding box center [88, 191] width 136 height 64
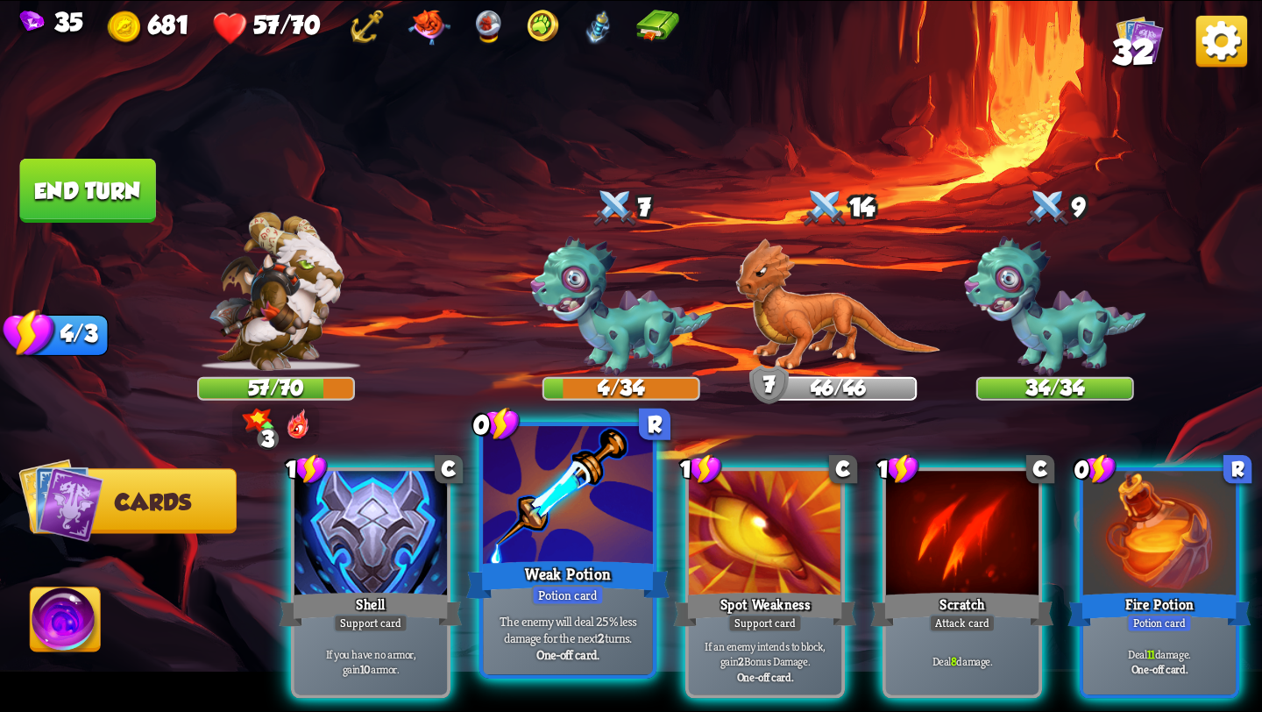
click at [590, 599] on div "Potion card" at bounding box center [567, 595] width 73 height 21
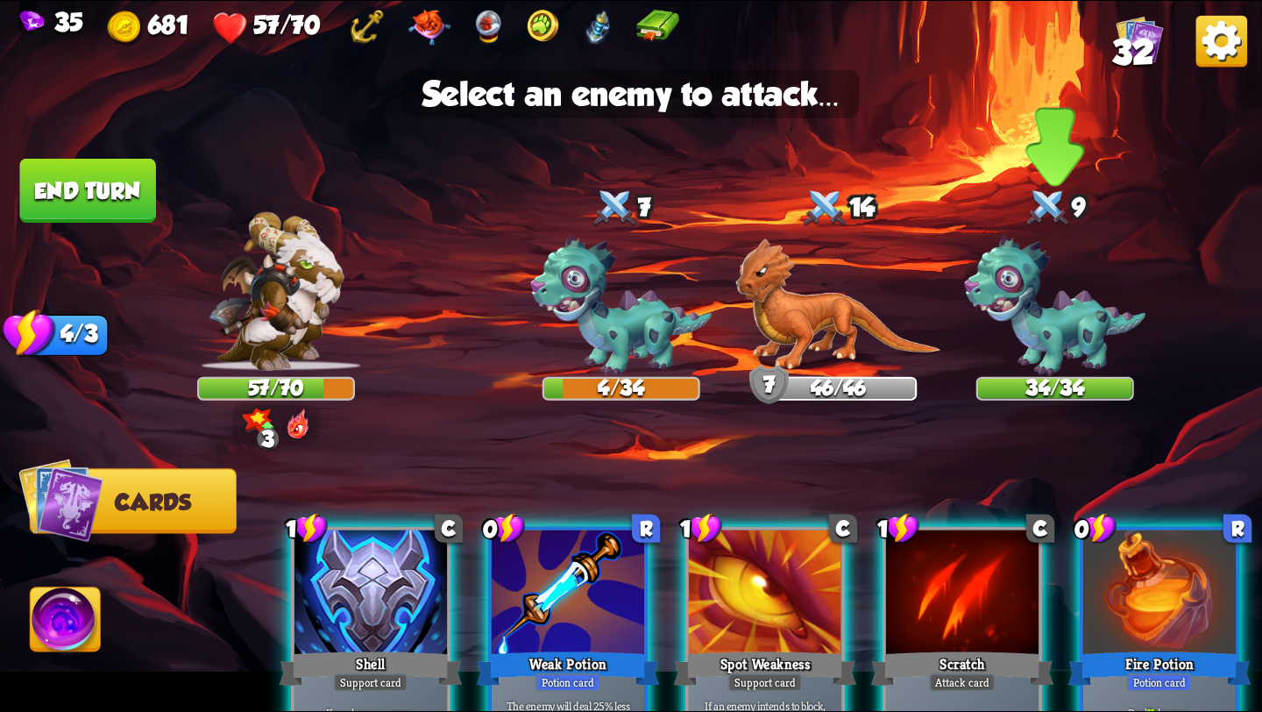
click at [1067, 314] on img at bounding box center [1054, 307] width 181 height 140
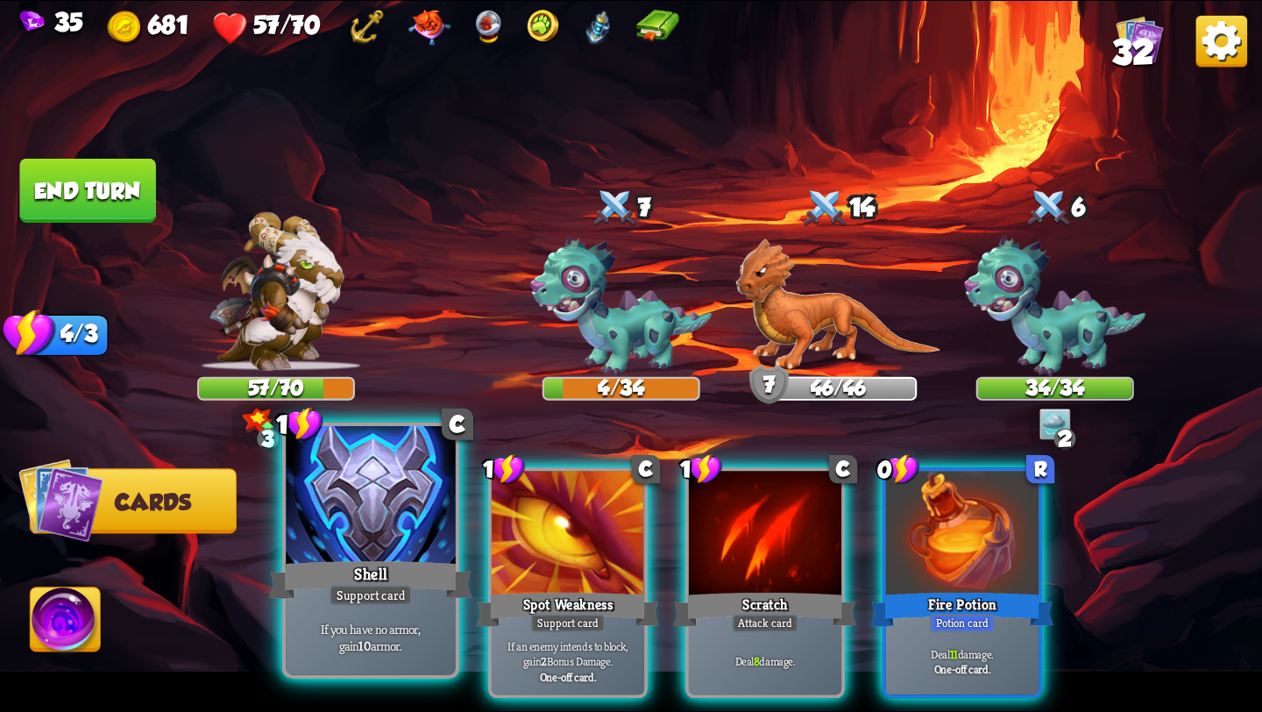
click at [357, 568] on div "Shell" at bounding box center [370, 580] width 203 height 46
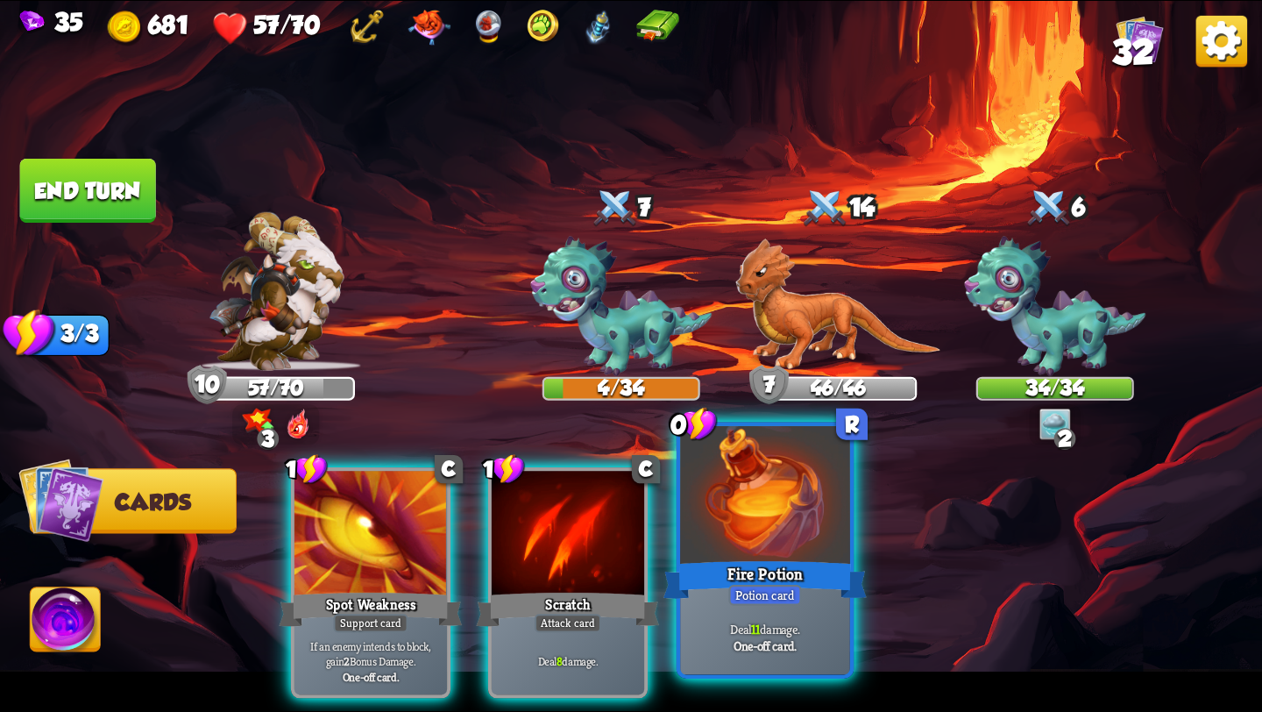
click at [730, 569] on div "Fire Potion" at bounding box center [764, 580] width 203 height 46
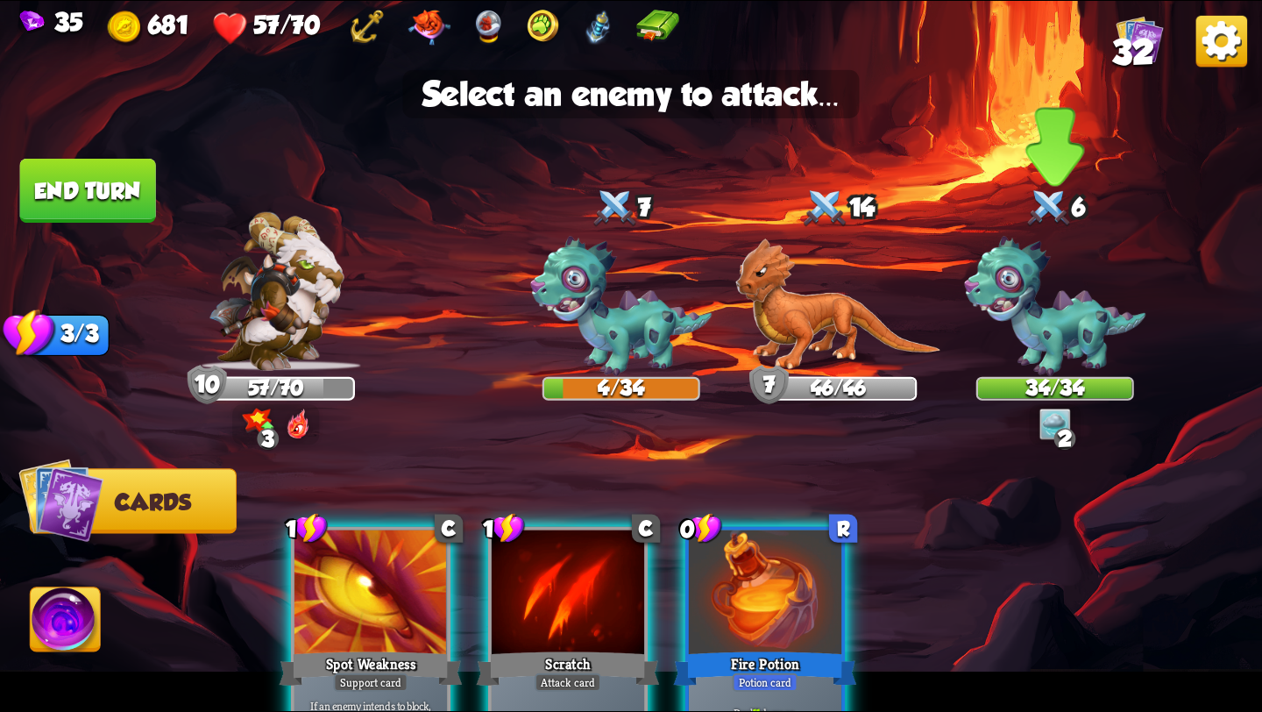
click at [1055, 328] on img at bounding box center [1054, 307] width 181 height 140
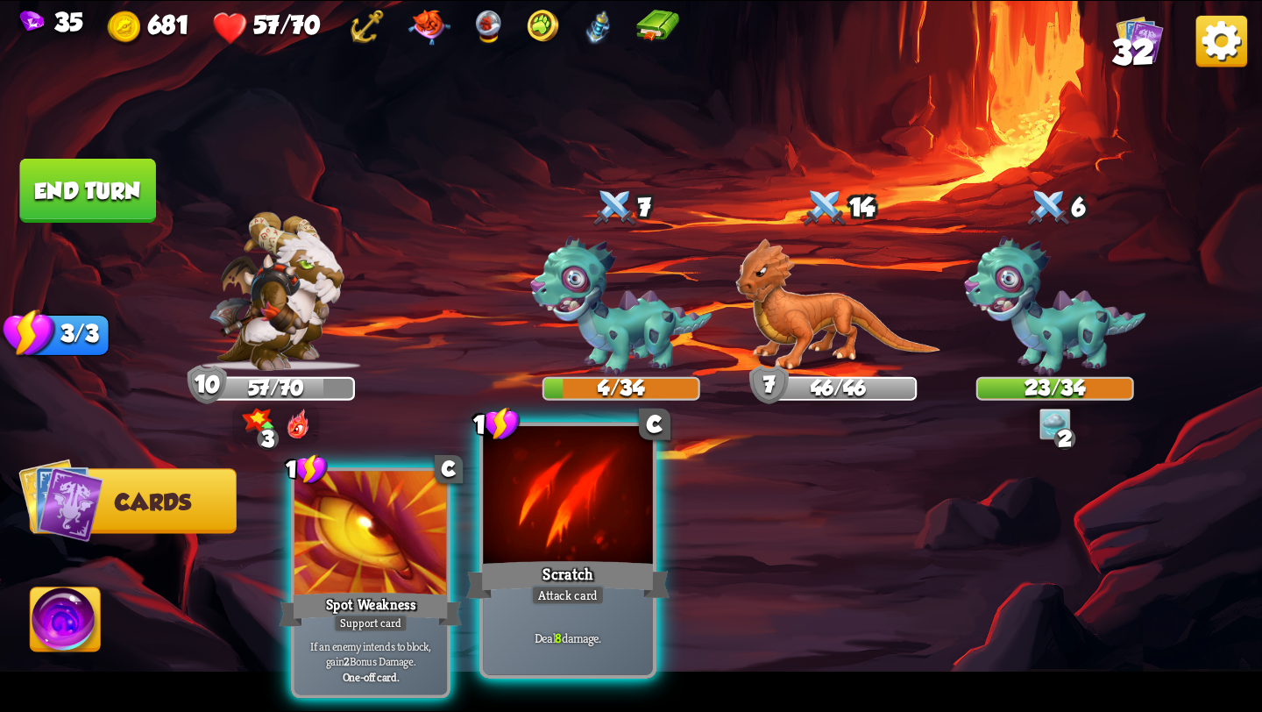
click at [557, 606] on div "Deal 8 damage." at bounding box center [568, 637] width 170 height 74
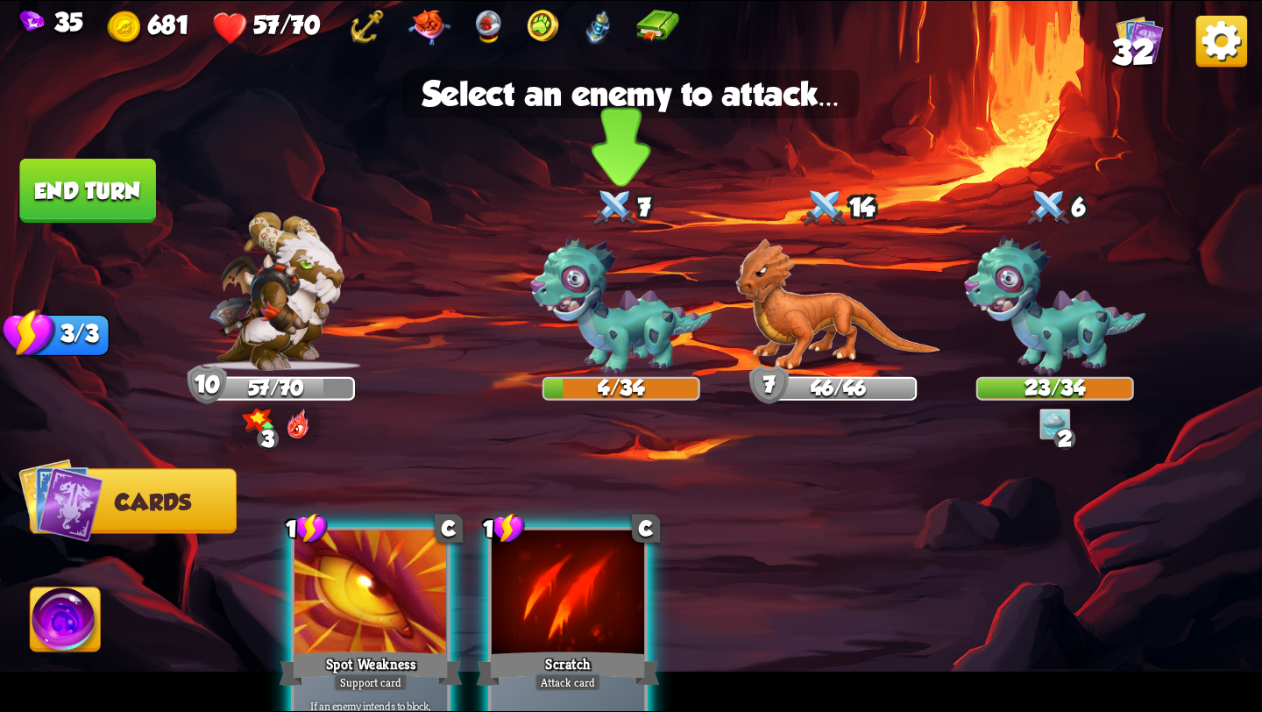
click at [611, 328] on img at bounding box center [620, 307] width 181 height 140
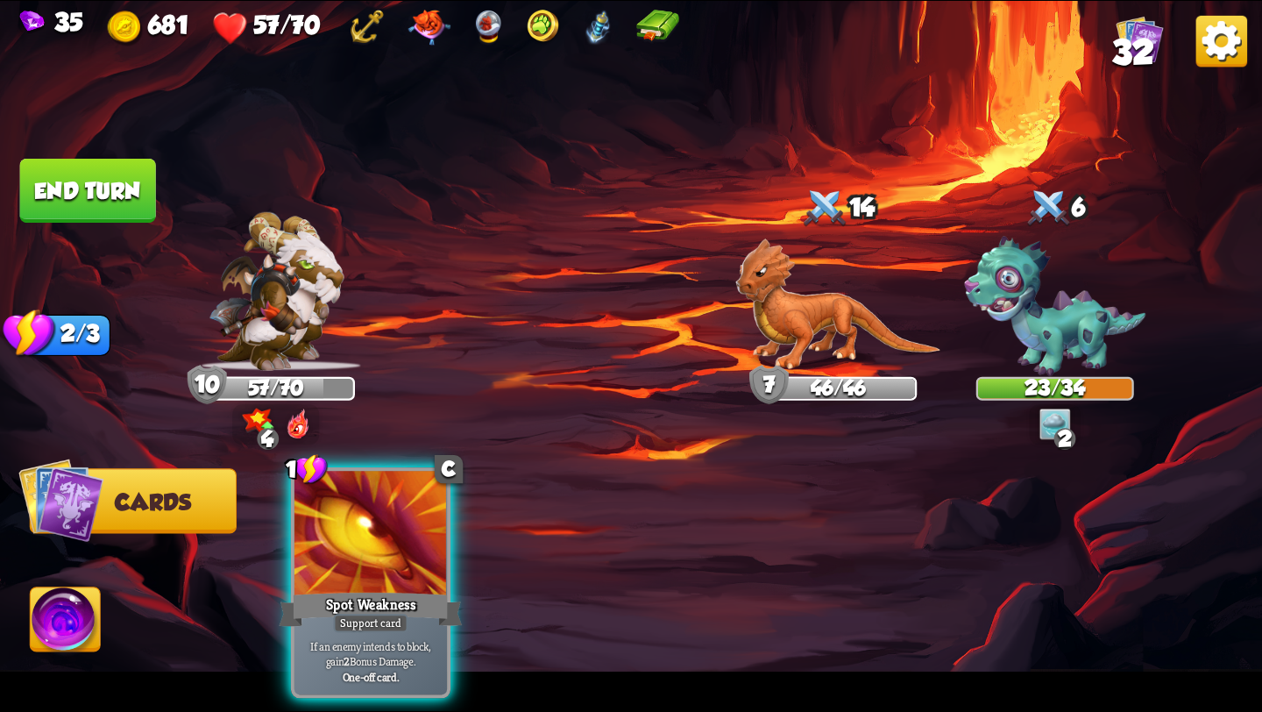
click at [53, 608] on img at bounding box center [66, 622] width 70 height 71
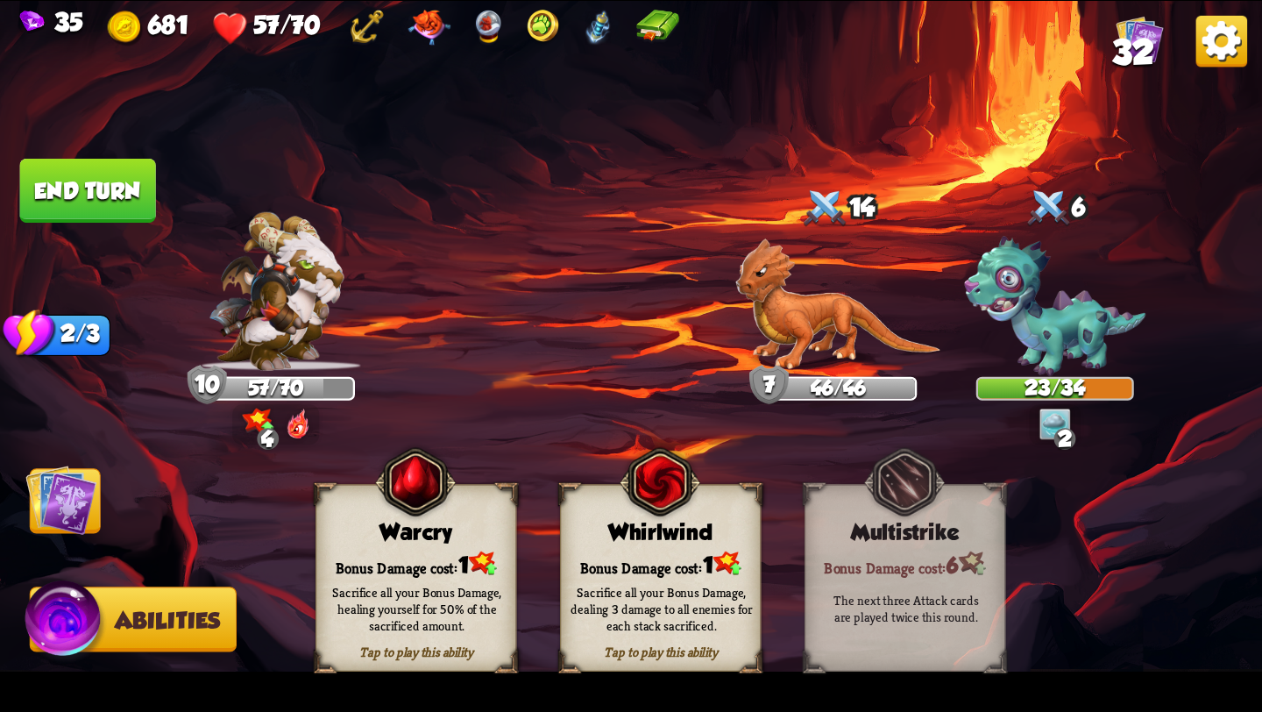
click at [641, 595] on div "Sacrifice all your Bonus Damage, dealing 3 damage to all enemies for each stack…" at bounding box center [660, 608] width 181 height 50
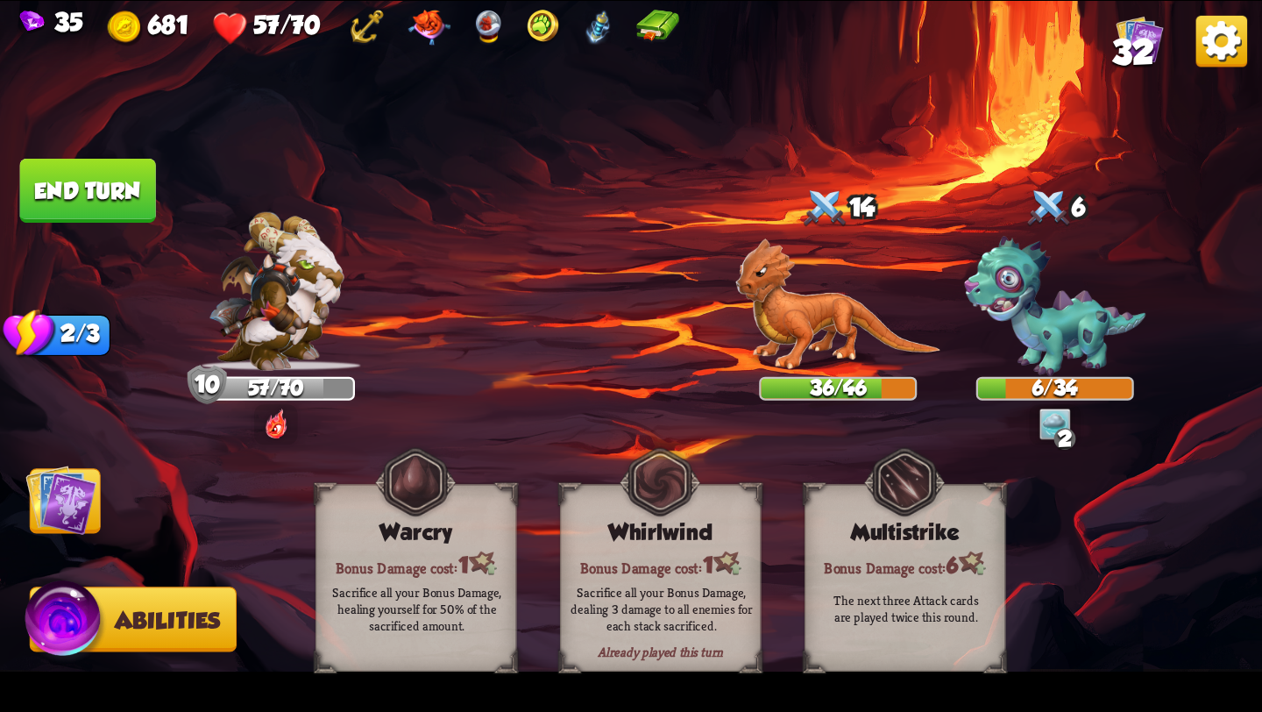
click at [81, 511] on img at bounding box center [60, 499] width 71 height 71
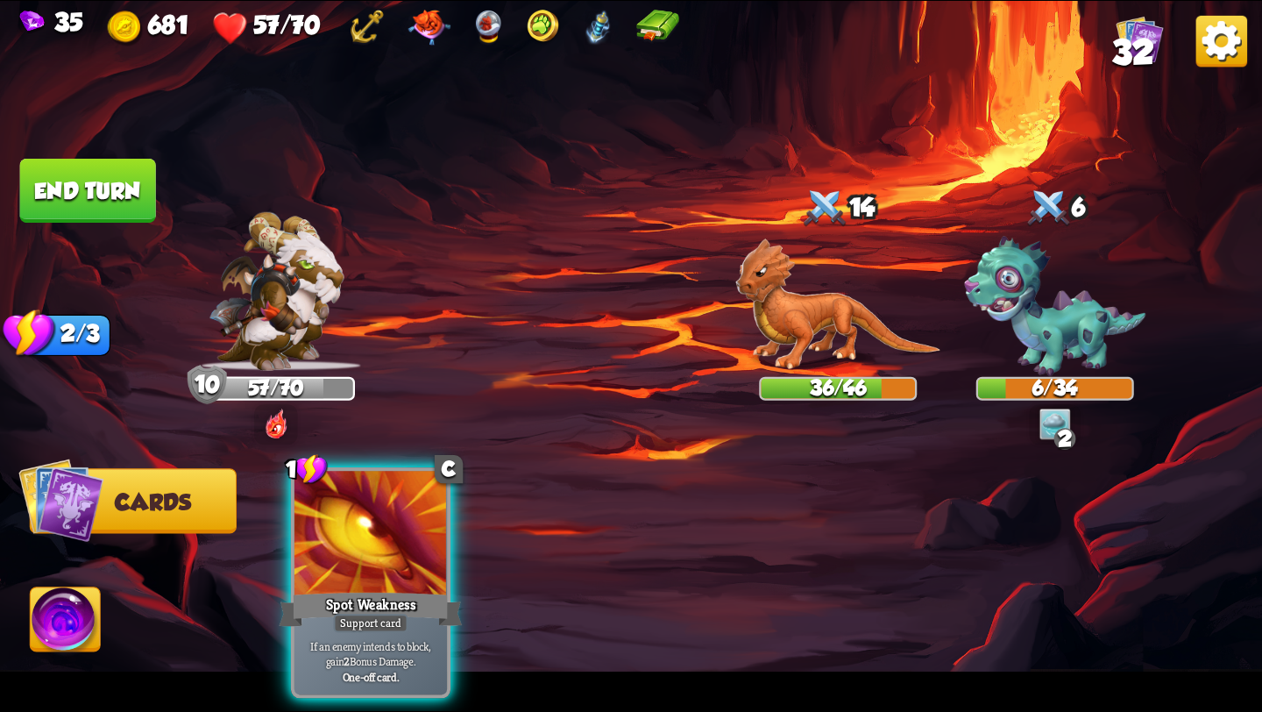
click at [83, 202] on button "End turn" at bounding box center [88, 191] width 136 height 64
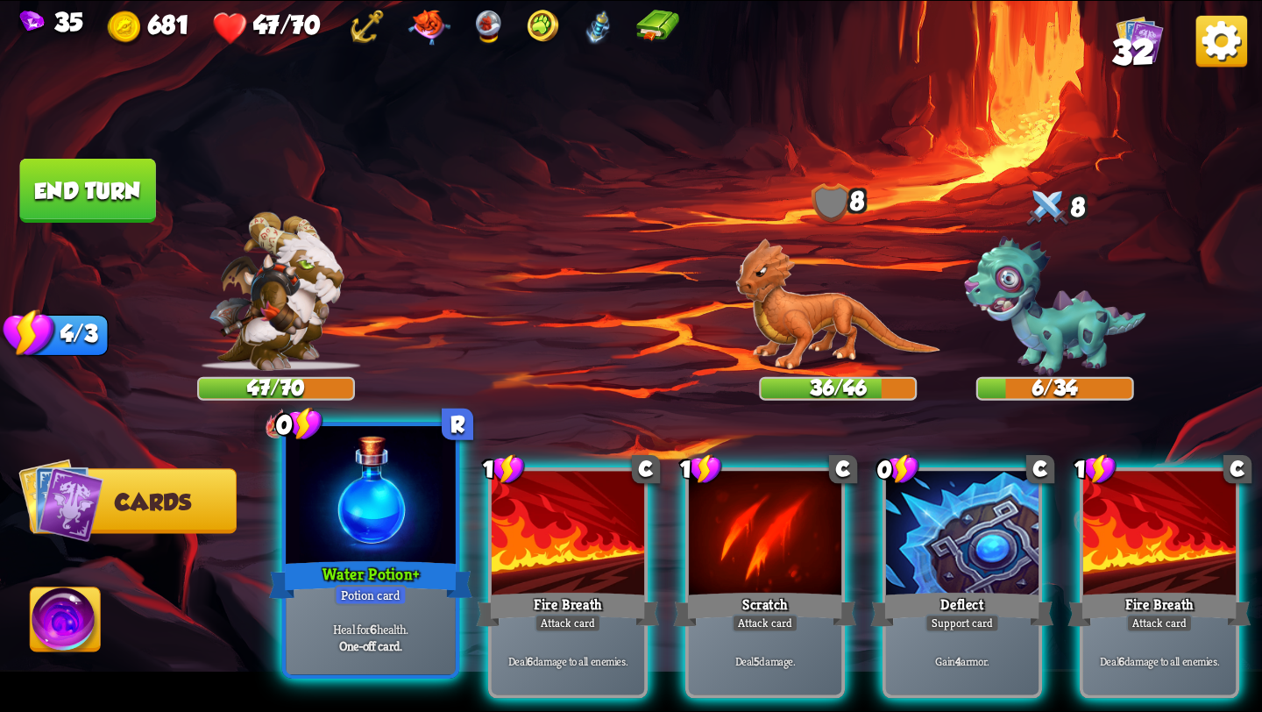
click at [347, 530] on div at bounding box center [371, 497] width 170 height 143
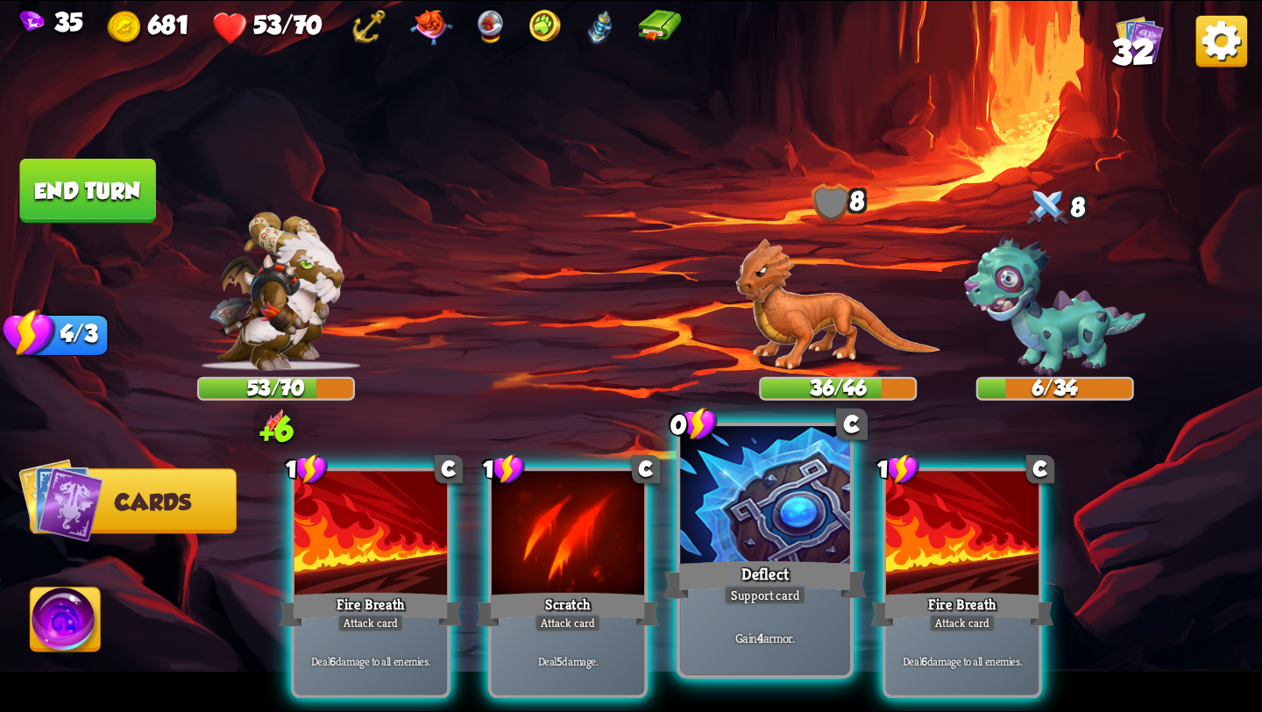
click at [719, 568] on div "Deflect" at bounding box center [764, 580] width 203 height 46
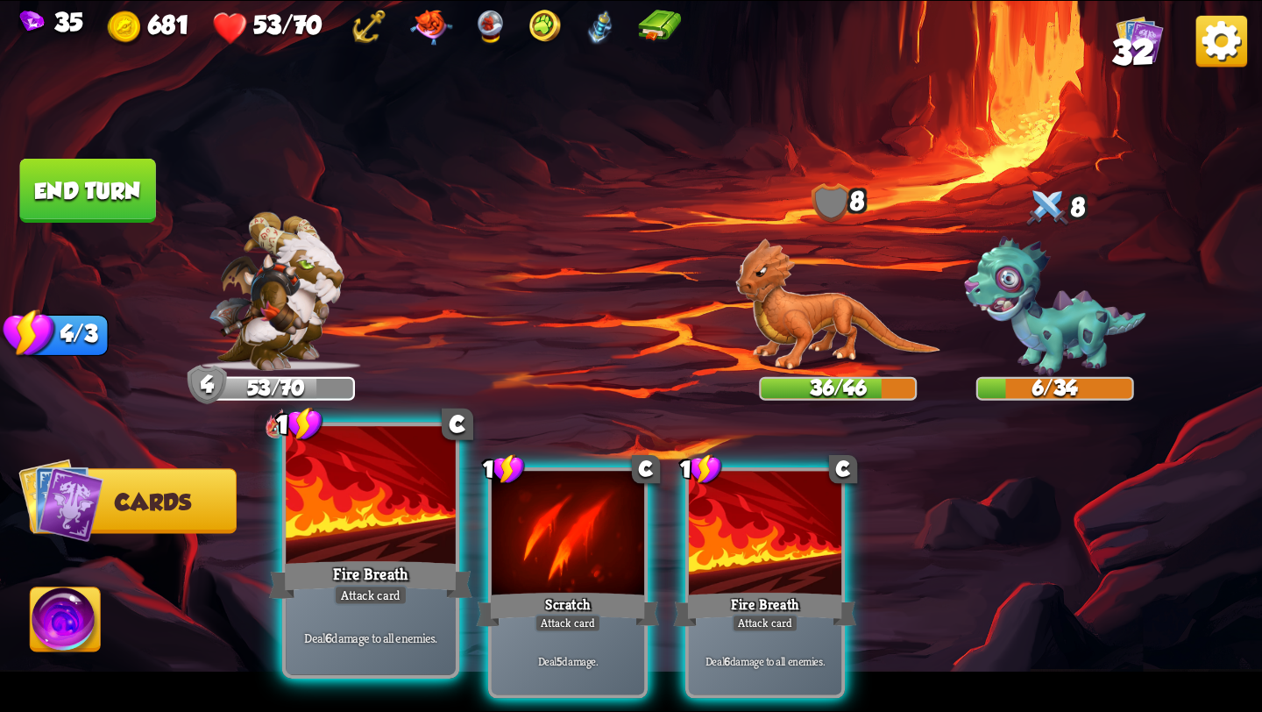
click at [392, 523] on div at bounding box center [371, 497] width 170 height 143
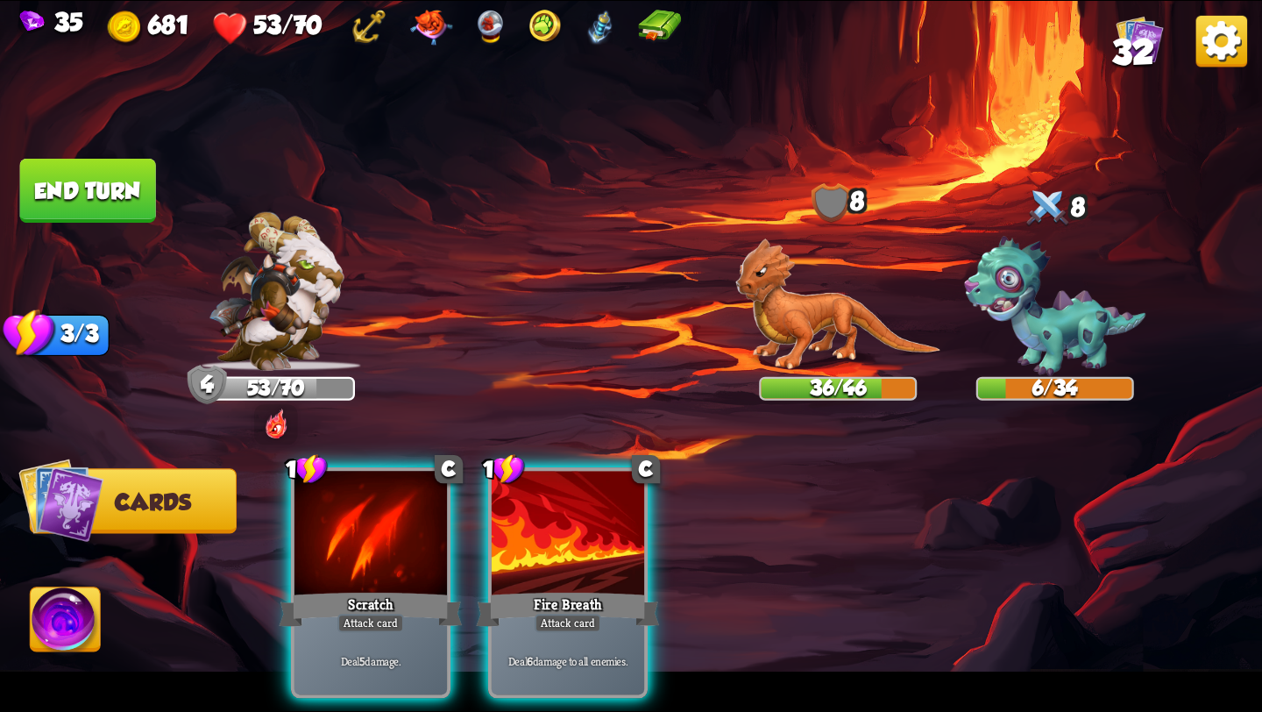
click at [392, 523] on div at bounding box center [370, 535] width 152 height 129
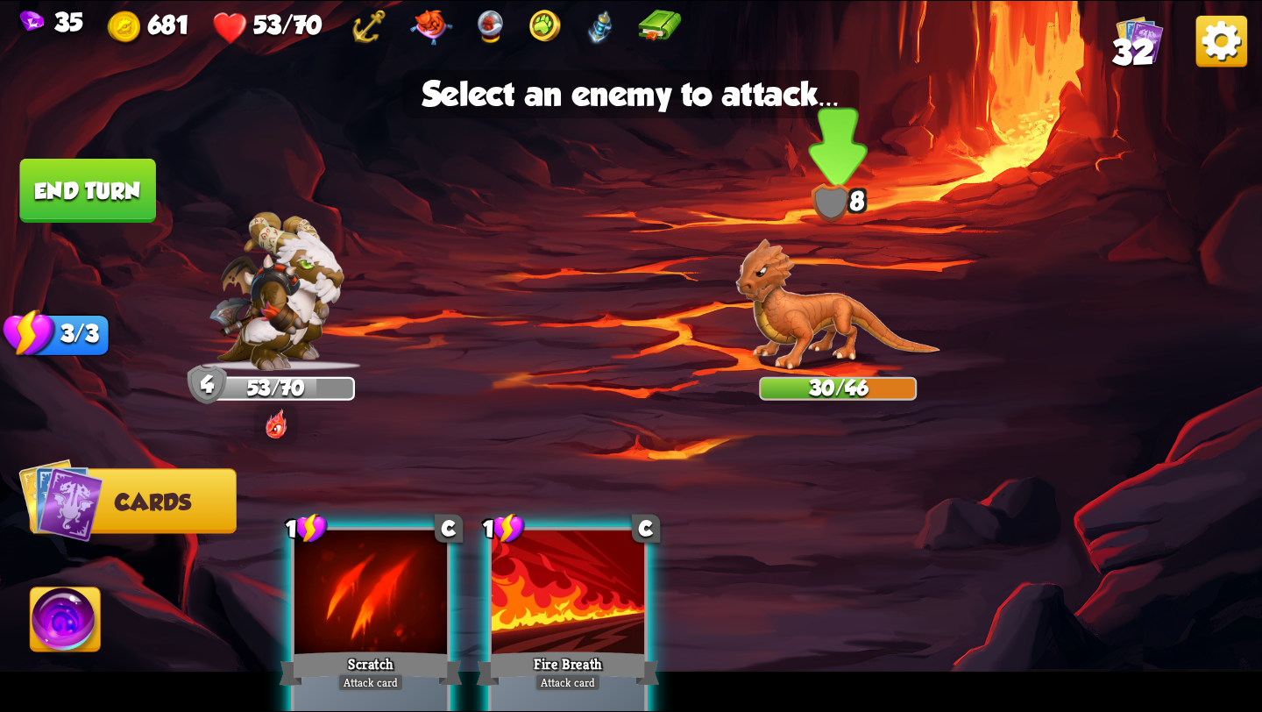
click at [826, 311] on img at bounding box center [837, 304] width 205 height 132
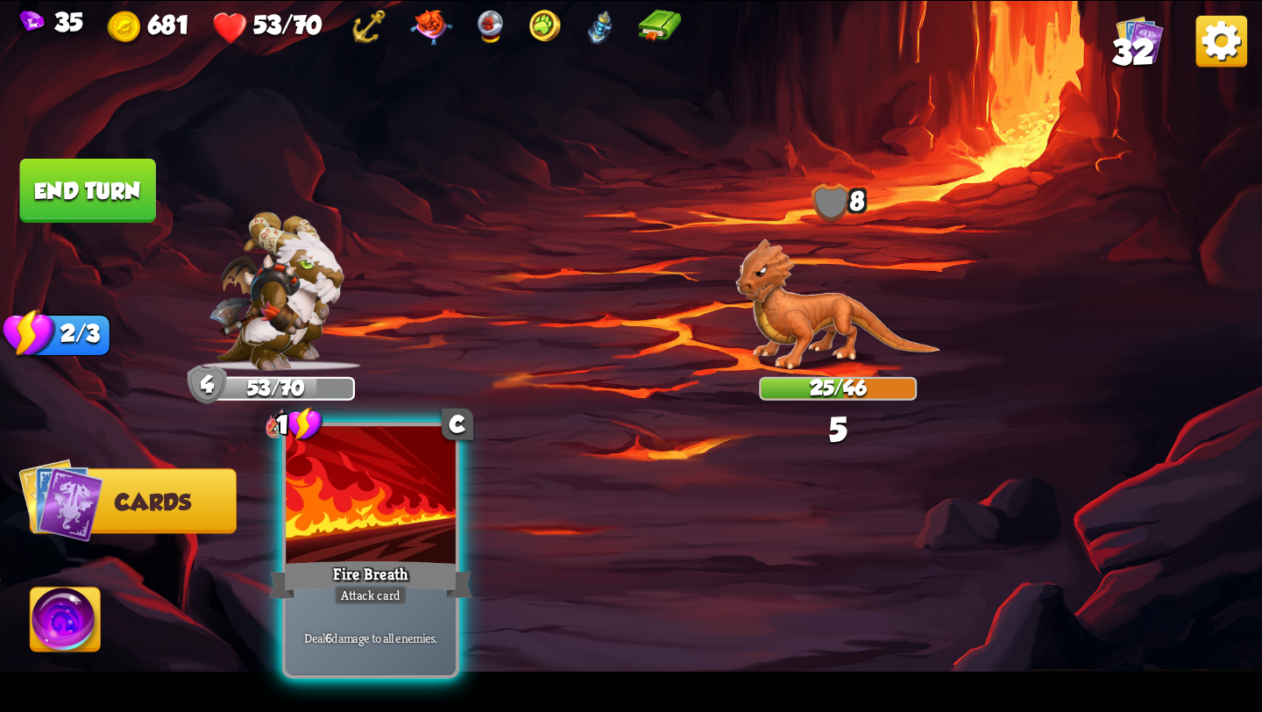
click at [382, 535] on div at bounding box center [371, 497] width 170 height 143
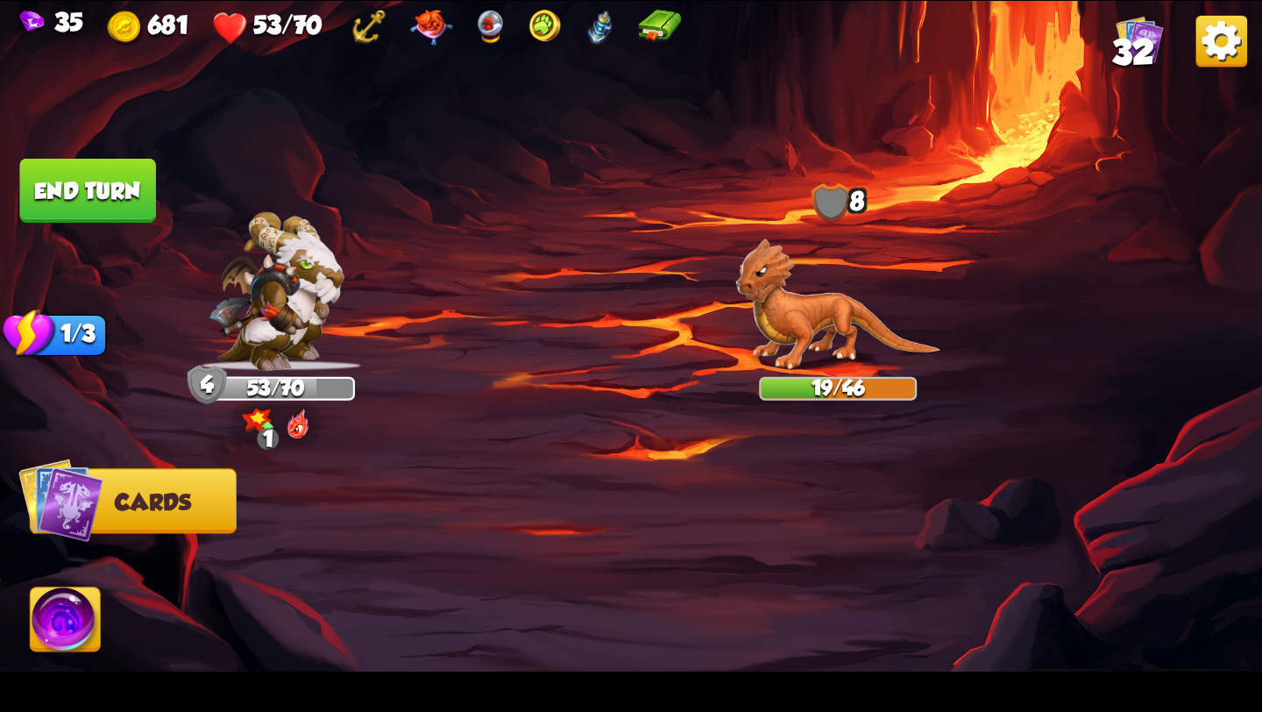
click at [53, 623] on img at bounding box center [66, 622] width 70 height 71
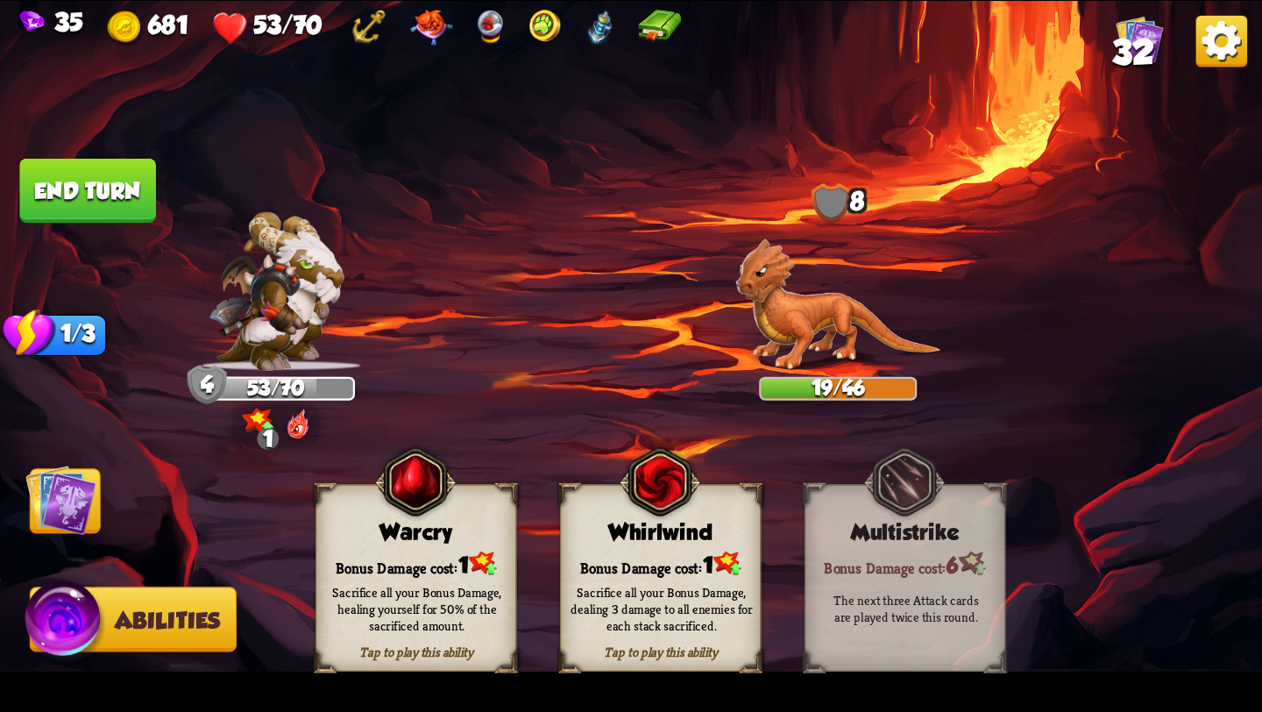
click at [397, 529] on div "Warcry" at bounding box center [415, 532] width 199 height 25
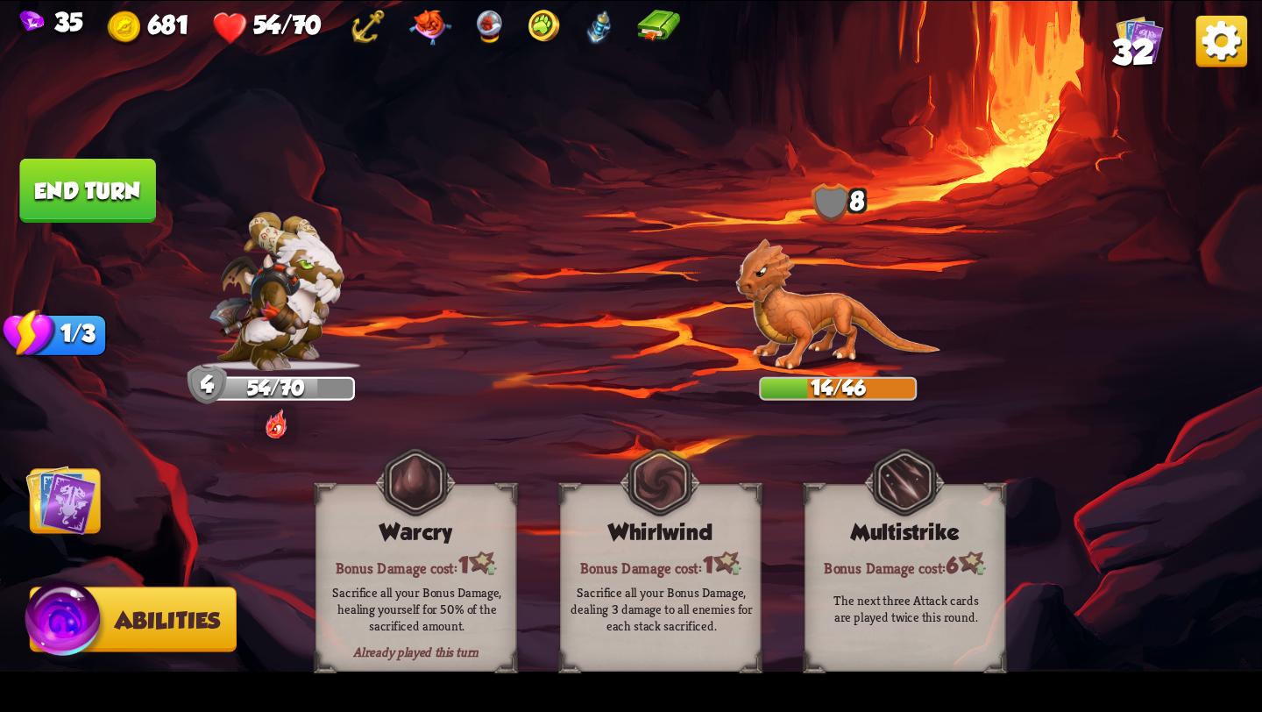
click at [105, 176] on button "End turn" at bounding box center [88, 191] width 136 height 64
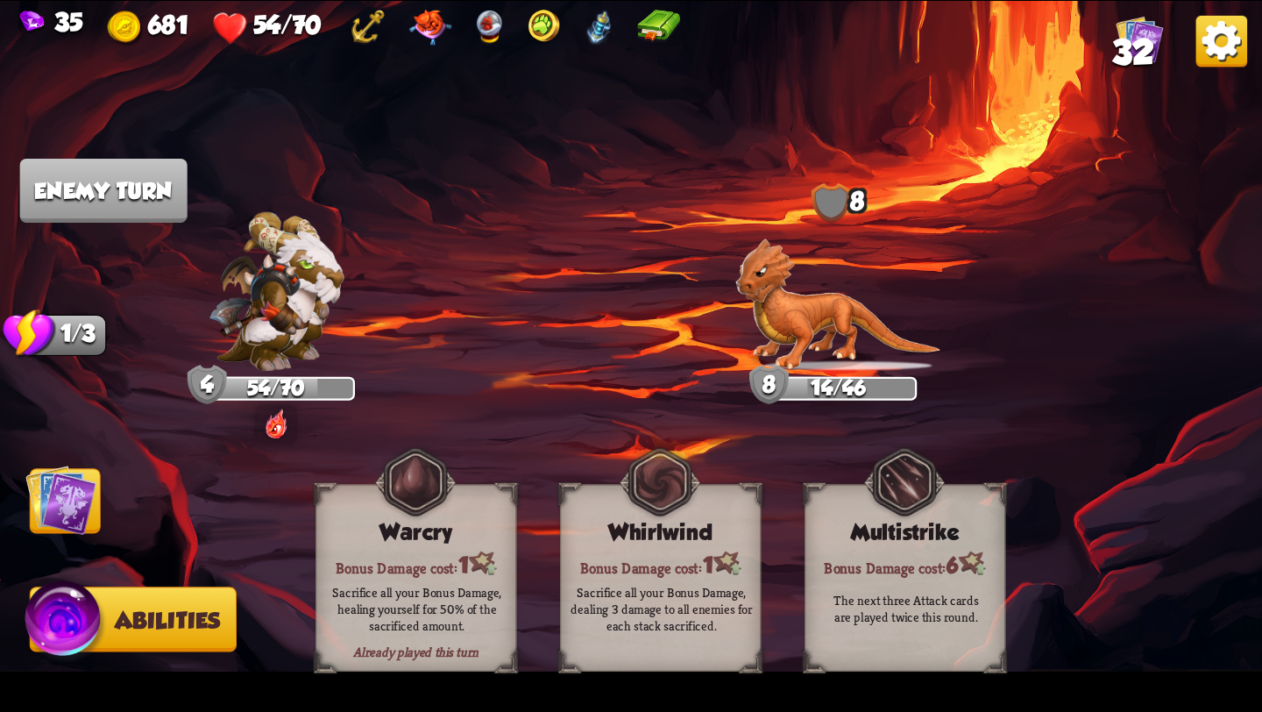
click at [51, 501] on img at bounding box center [60, 499] width 71 height 71
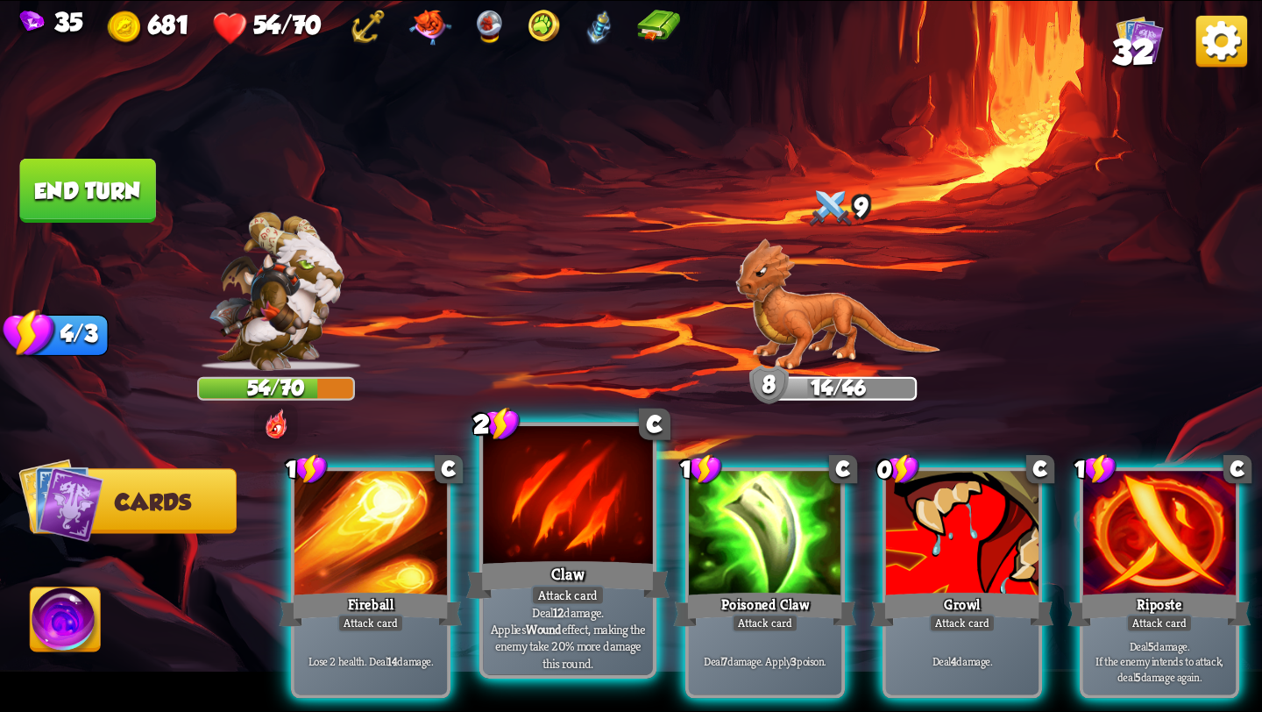
click at [556, 504] on div at bounding box center [568, 497] width 170 height 143
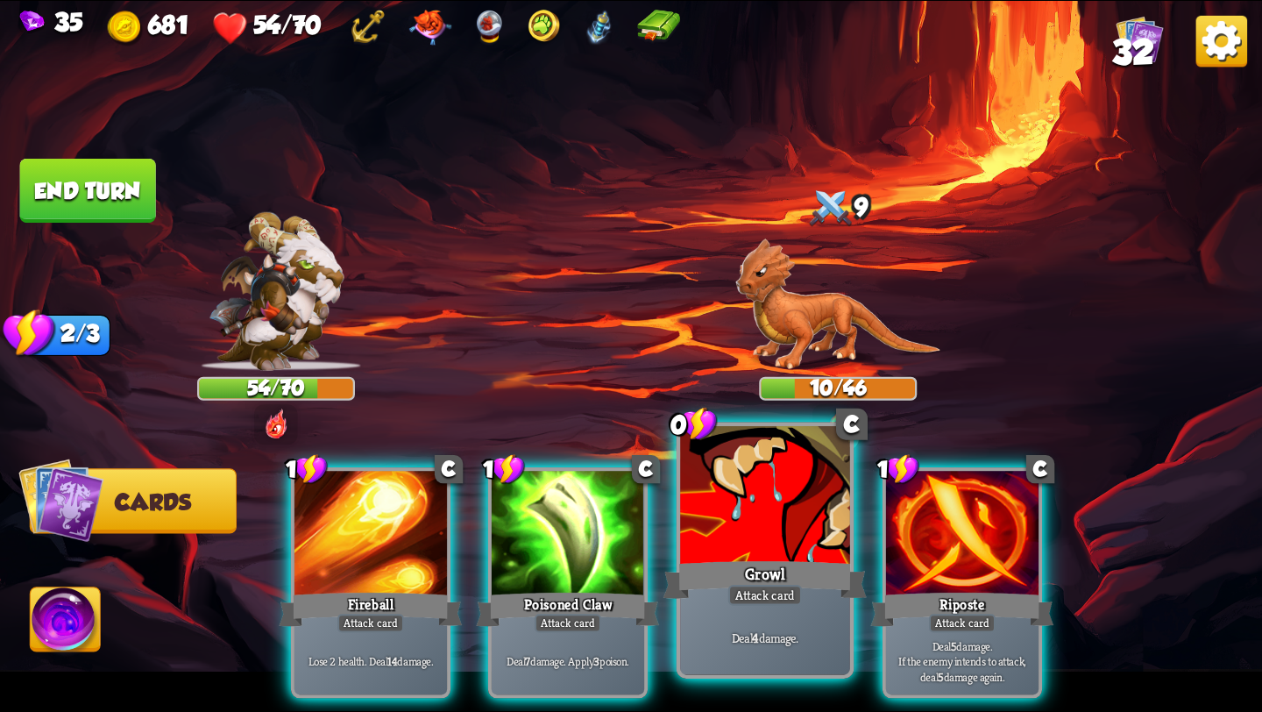
click at [783, 554] on div at bounding box center [765, 497] width 170 height 143
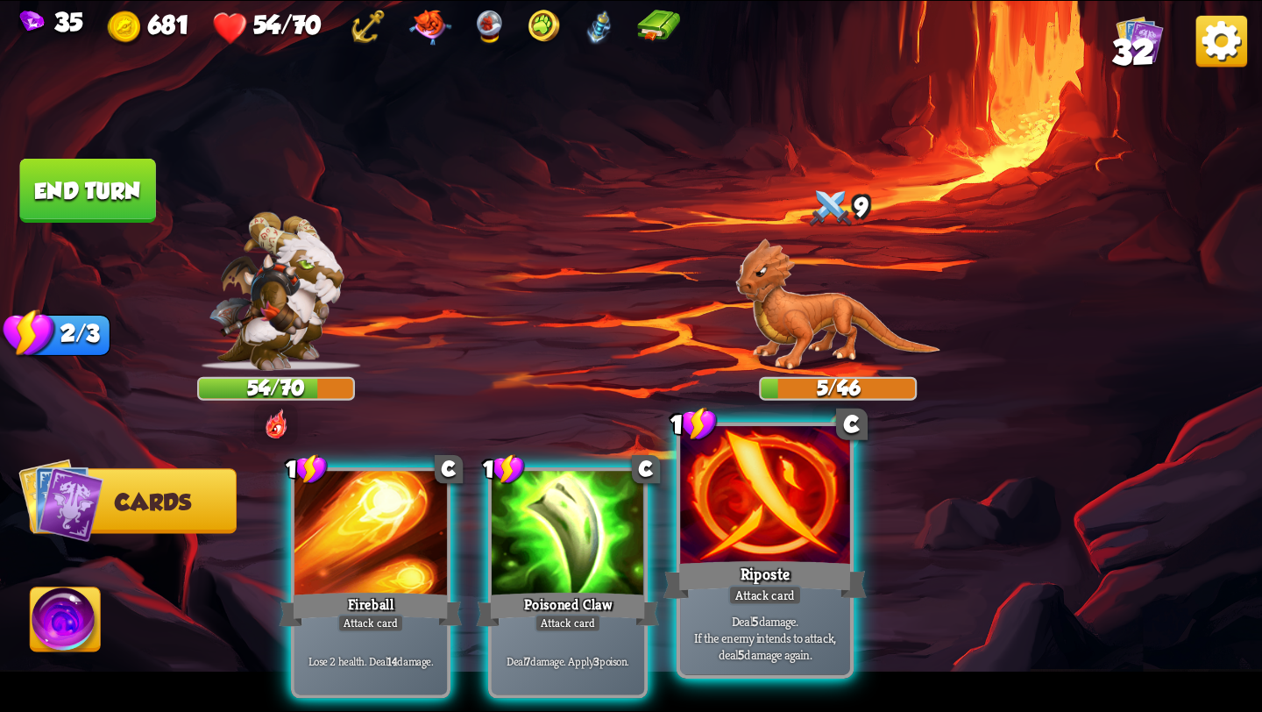
click at [764, 578] on div "Riposte" at bounding box center [764, 580] width 203 height 46
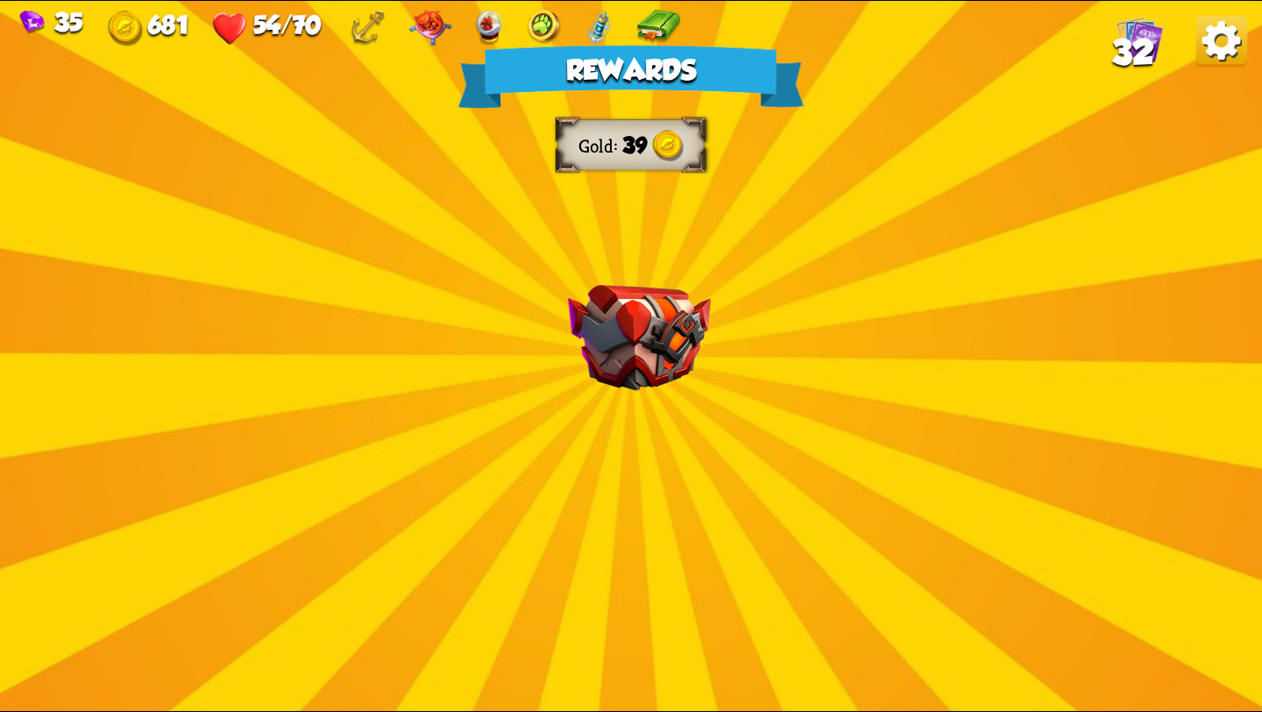
click at [637, 411] on div "Rewards Gold 39 Select a card 1 C Shell+ Support card If you have no armor, gai…" at bounding box center [631, 356] width 1262 height 710
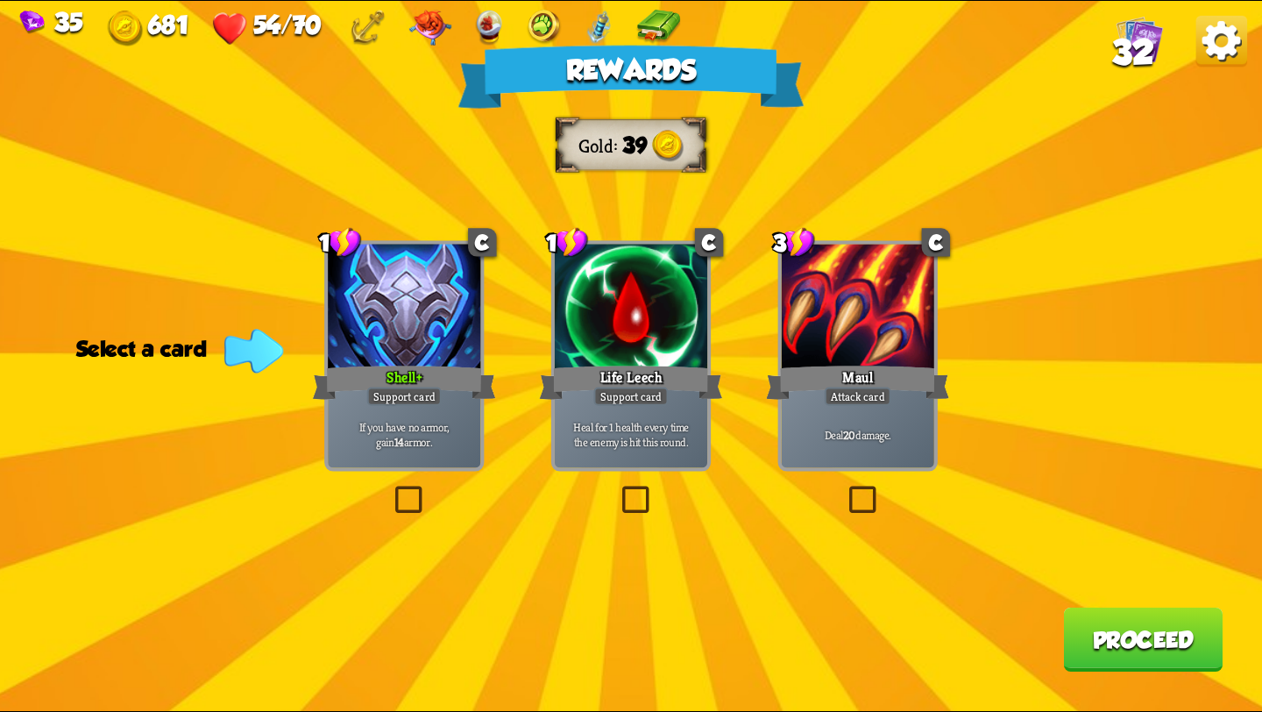
click at [845, 489] on label at bounding box center [845, 489] width 0 height 0
click at [0, 0] on input "checkbox" at bounding box center [0, 0] width 0 height 0
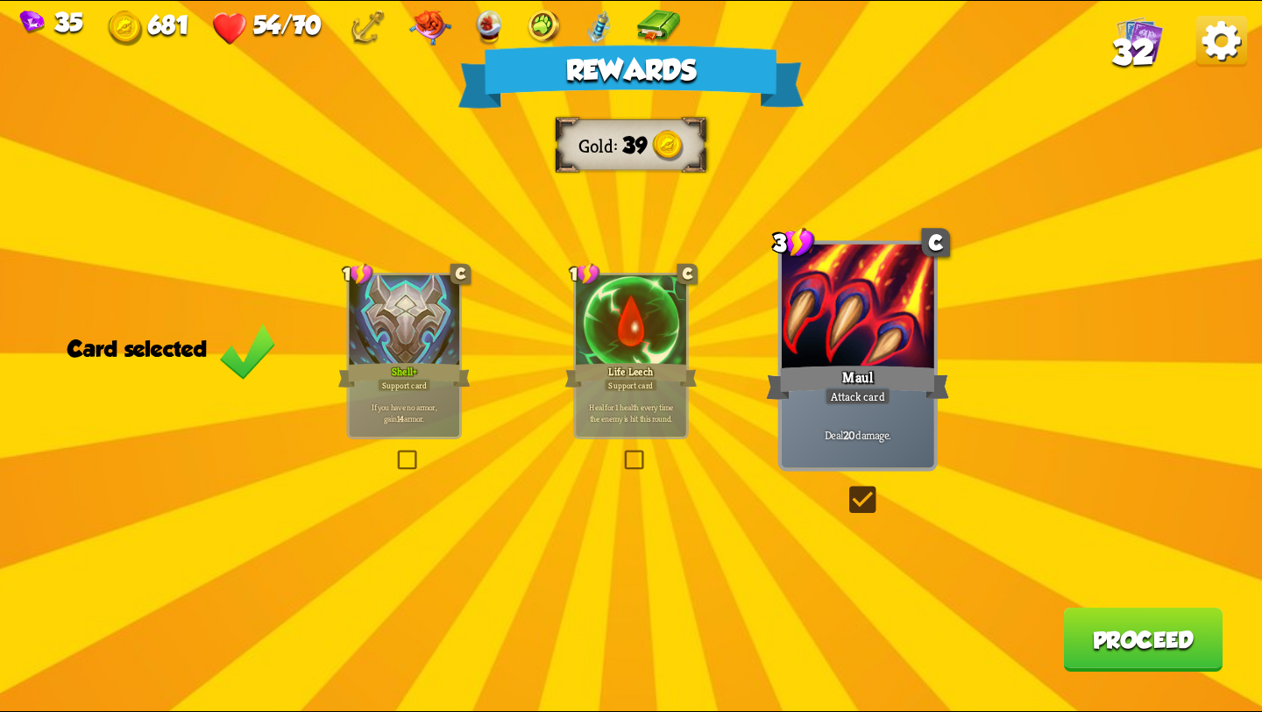
click at [394, 452] on label at bounding box center [394, 452] width 0 height 0
click at [0, 0] on input "checkbox" at bounding box center [0, 0] width 0 height 0
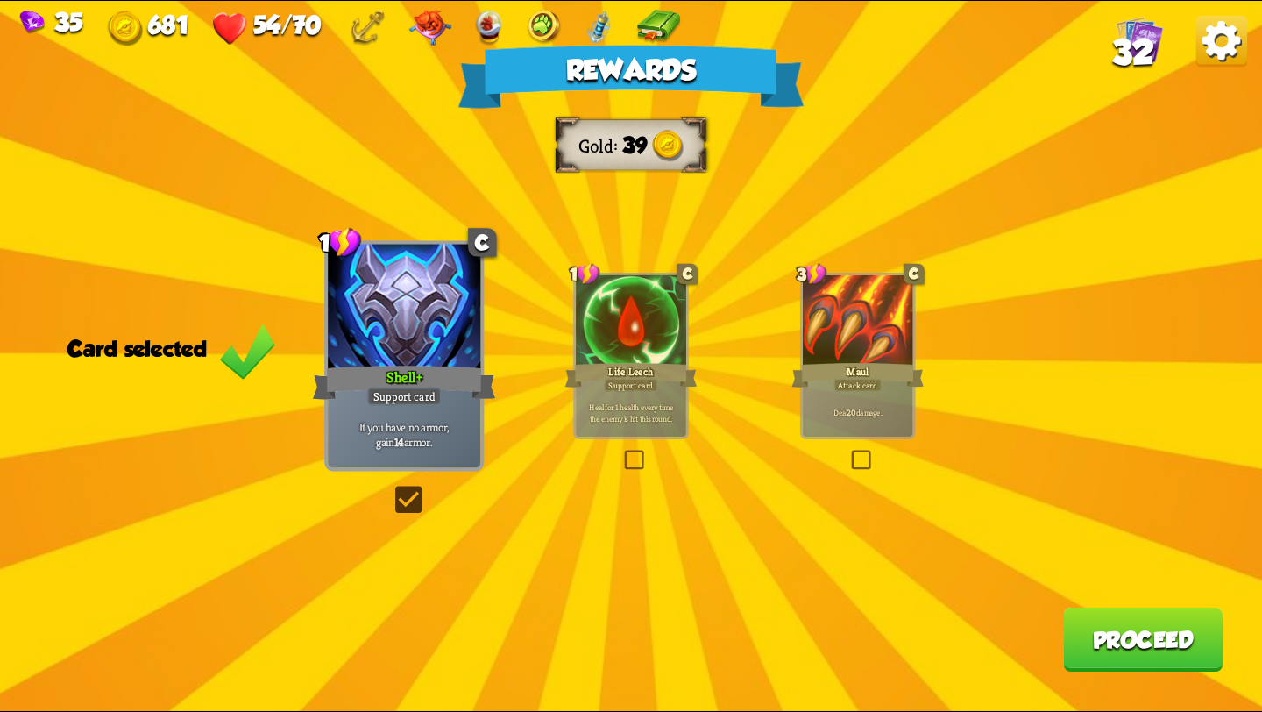
click at [1103, 627] on button "Proceed" at bounding box center [1142, 639] width 159 height 64
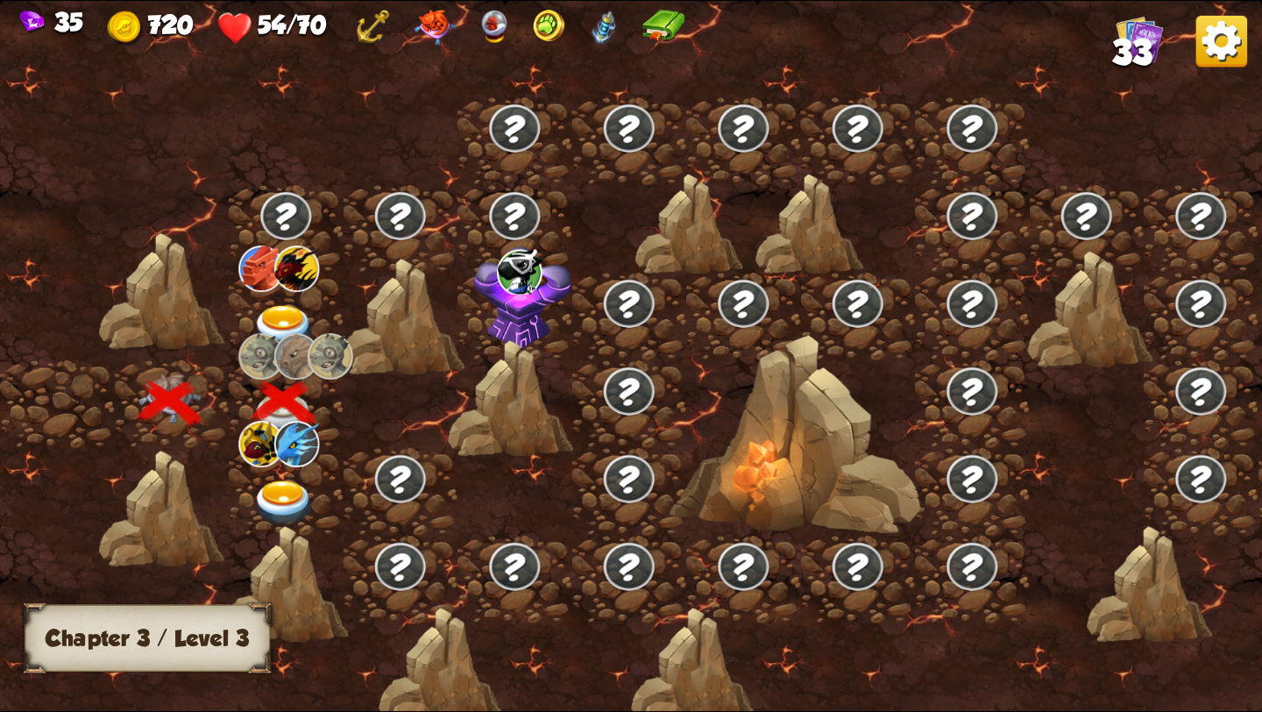
click at [277, 494] on img at bounding box center [283, 503] width 63 height 46
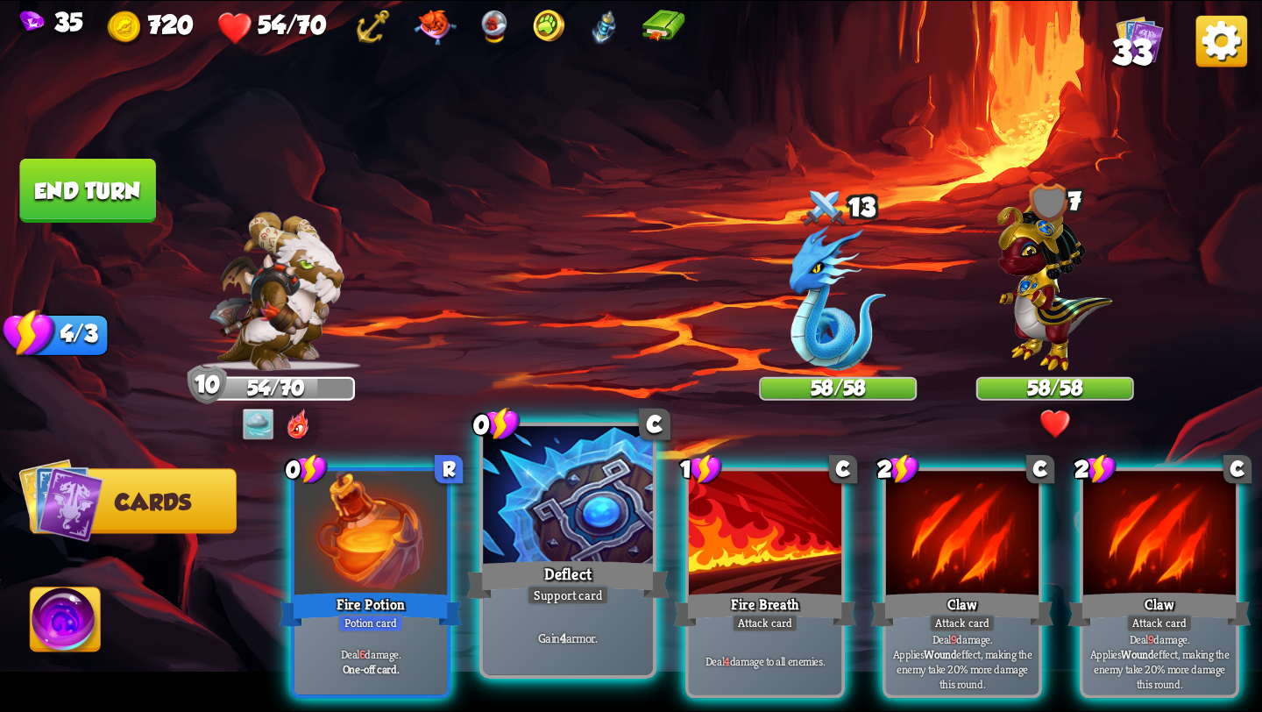
click at [570, 514] on div at bounding box center [568, 497] width 170 height 143
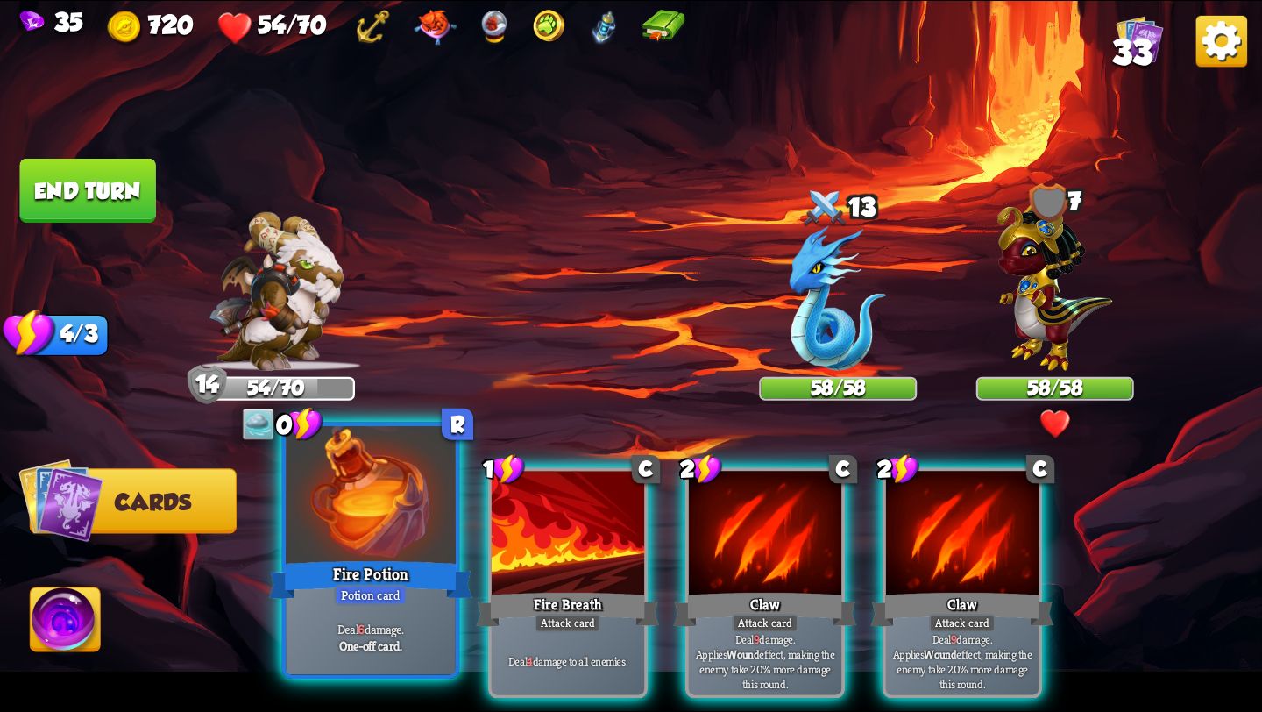
click at [395, 506] on div at bounding box center [371, 497] width 170 height 143
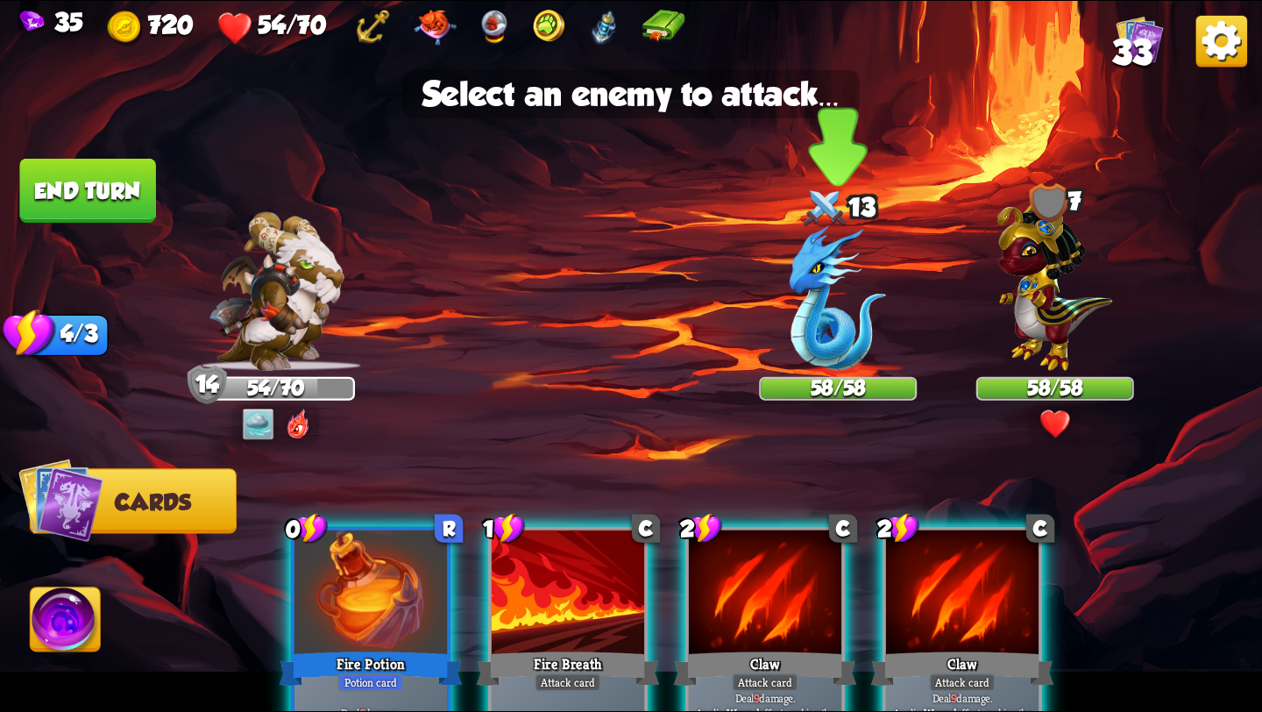
click at [827, 316] on img at bounding box center [838, 298] width 96 height 145
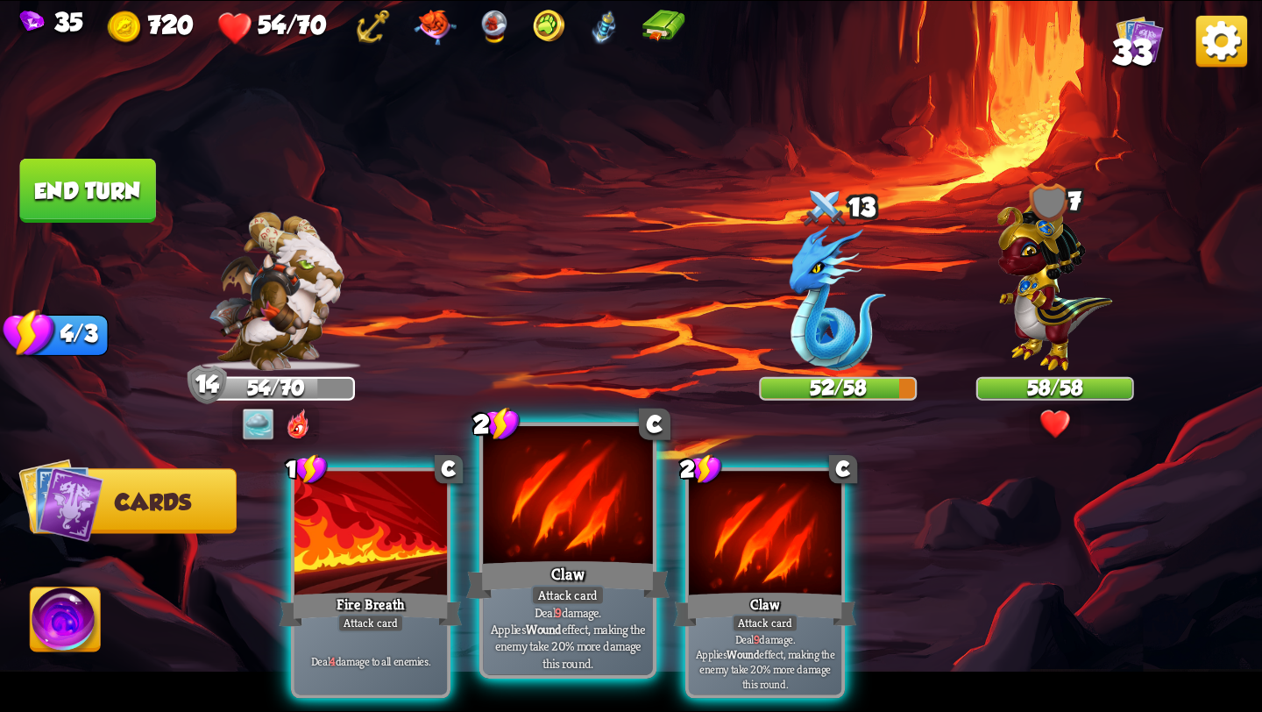
click at [587, 529] on div at bounding box center [568, 497] width 170 height 143
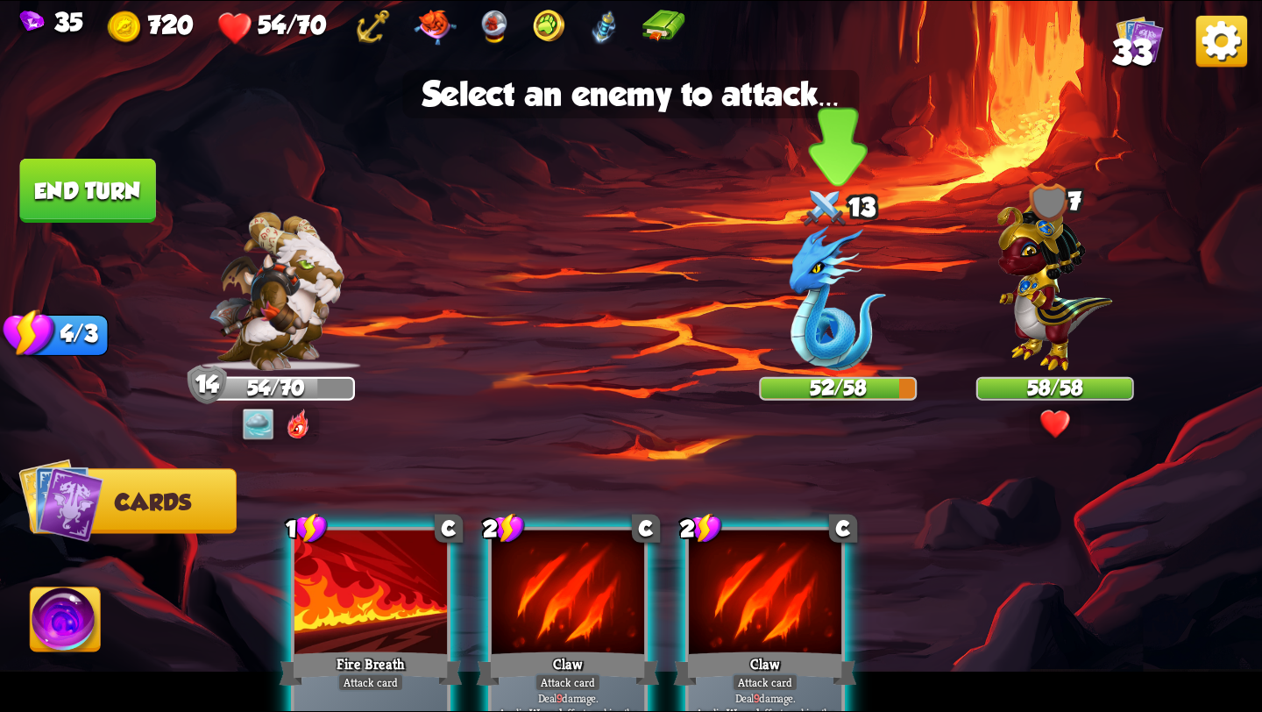
click at [820, 316] on img at bounding box center [838, 298] width 96 height 145
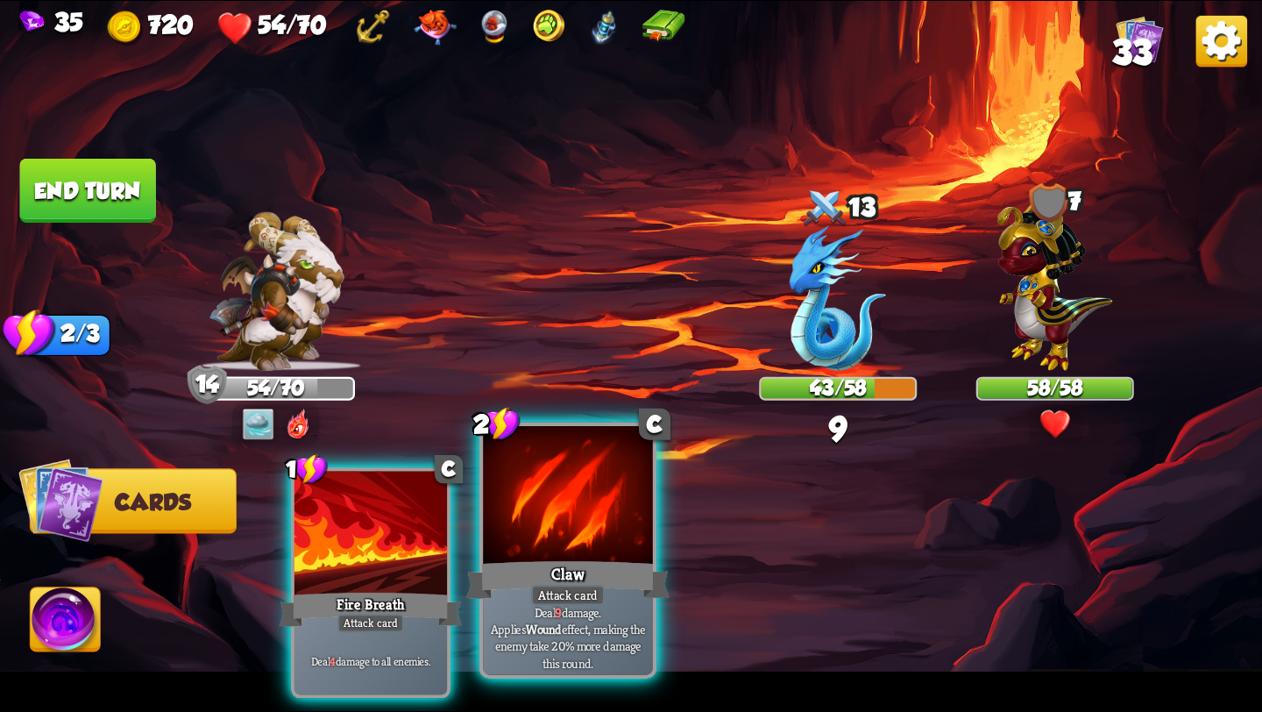
click at [578, 546] on div at bounding box center [568, 497] width 170 height 143
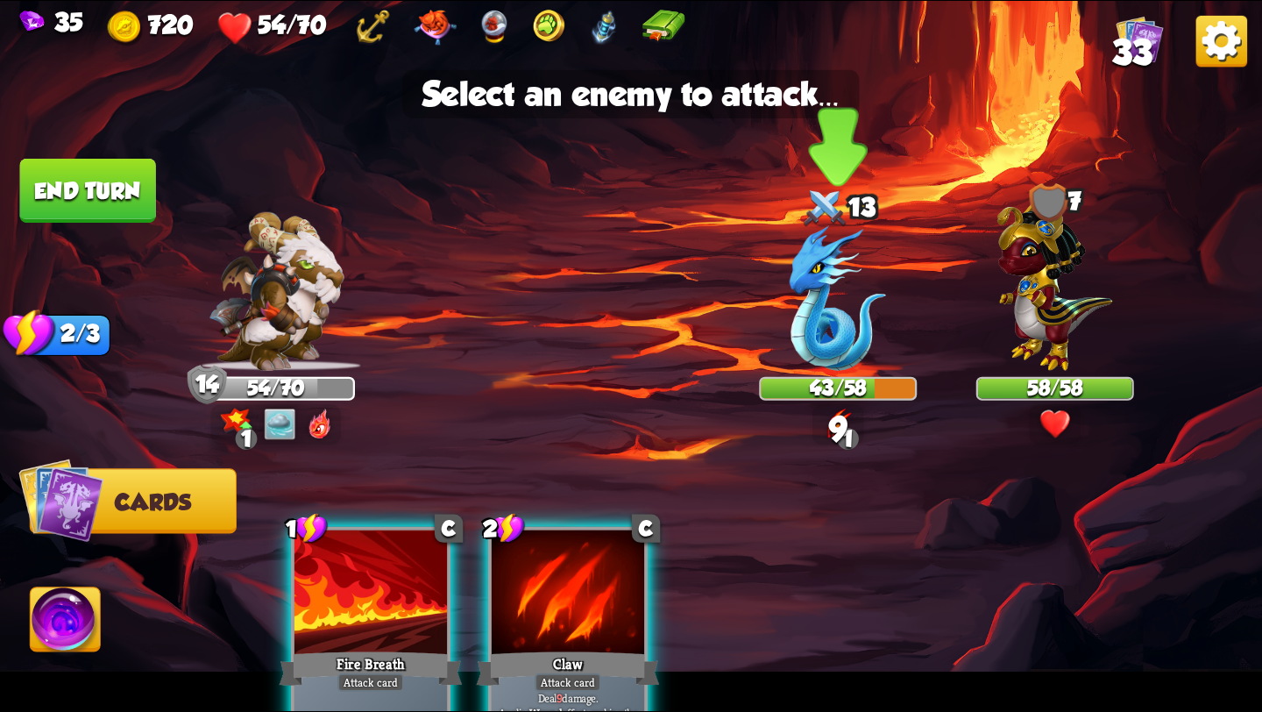
click at [825, 318] on img at bounding box center [838, 298] width 96 height 145
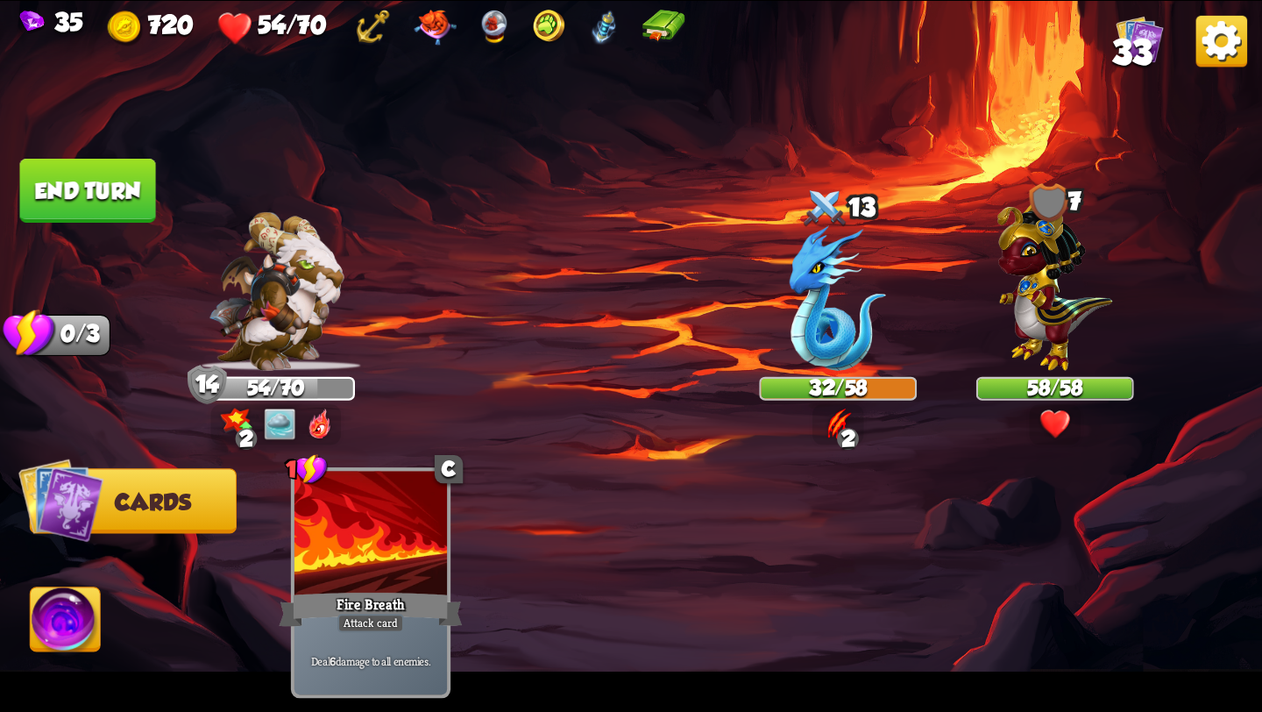
click at [73, 183] on button "End turn" at bounding box center [88, 191] width 136 height 64
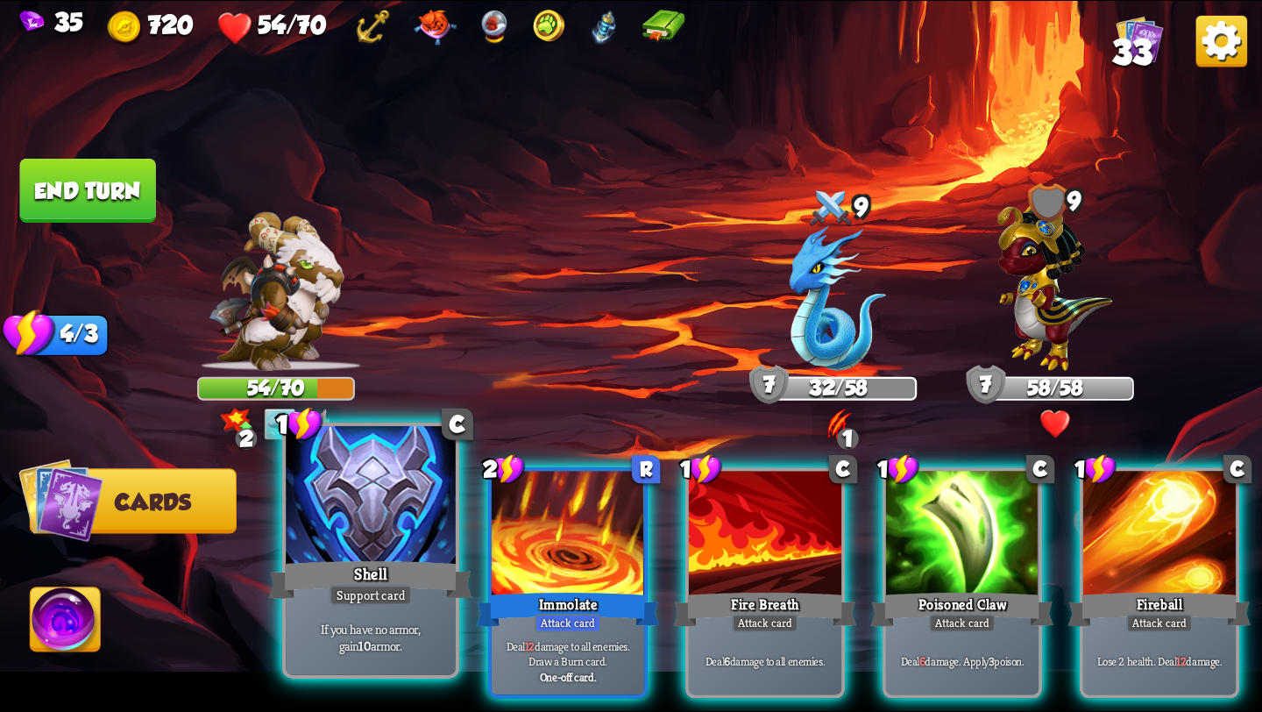
click at [379, 586] on div "Support card" at bounding box center [371, 595] width 83 height 21
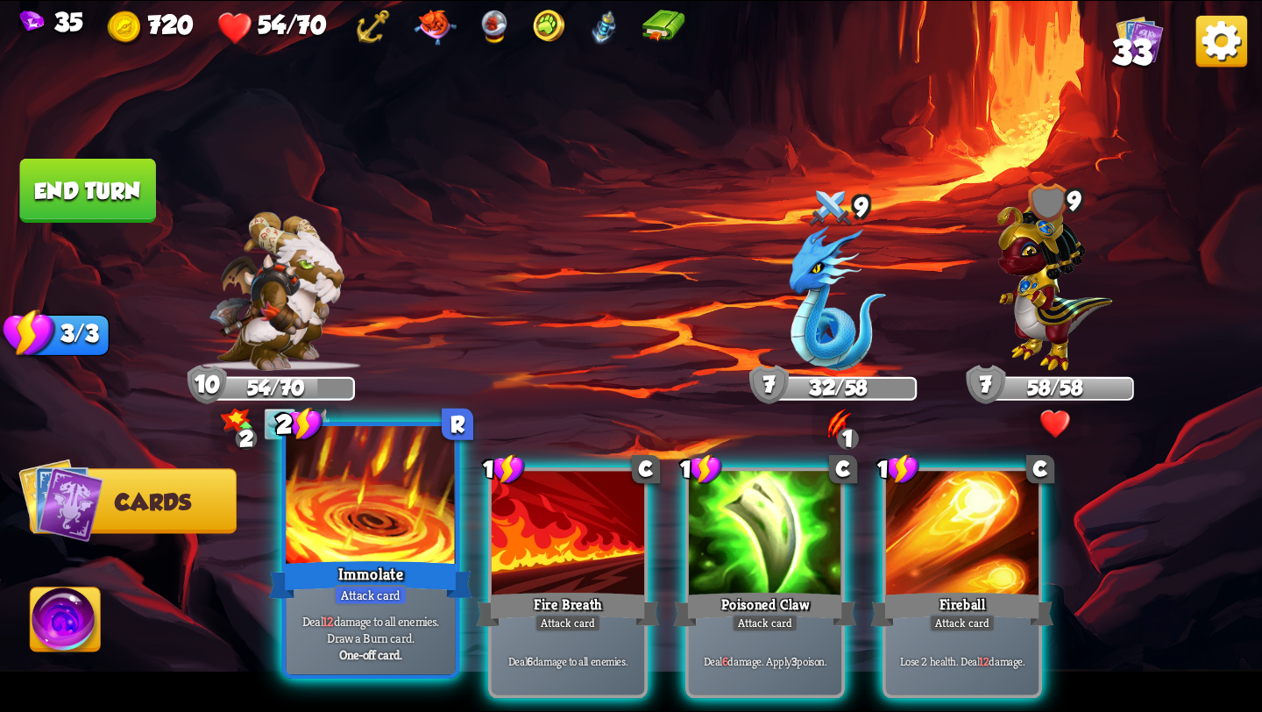
click at [356, 606] on div "Deal 12 damage to all enemies. Draw a Burn card. One-off card." at bounding box center [371, 637] width 170 height 74
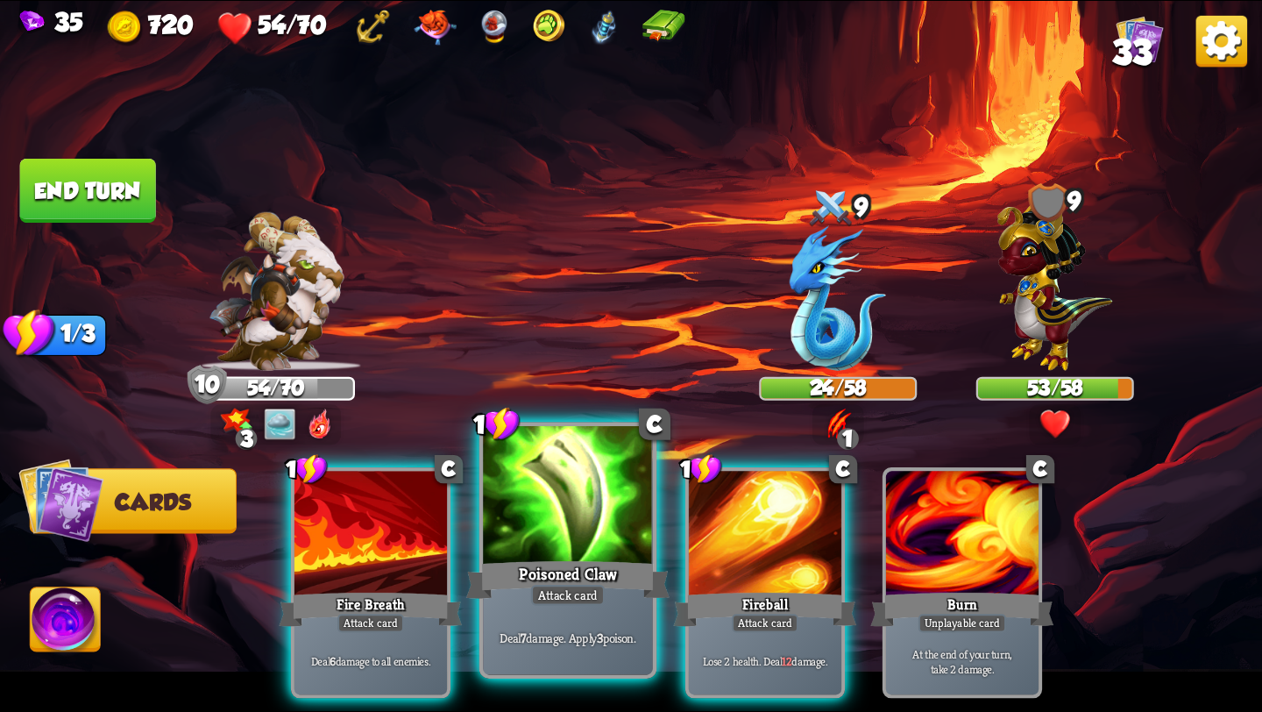
click at [541, 531] on div at bounding box center [568, 497] width 170 height 143
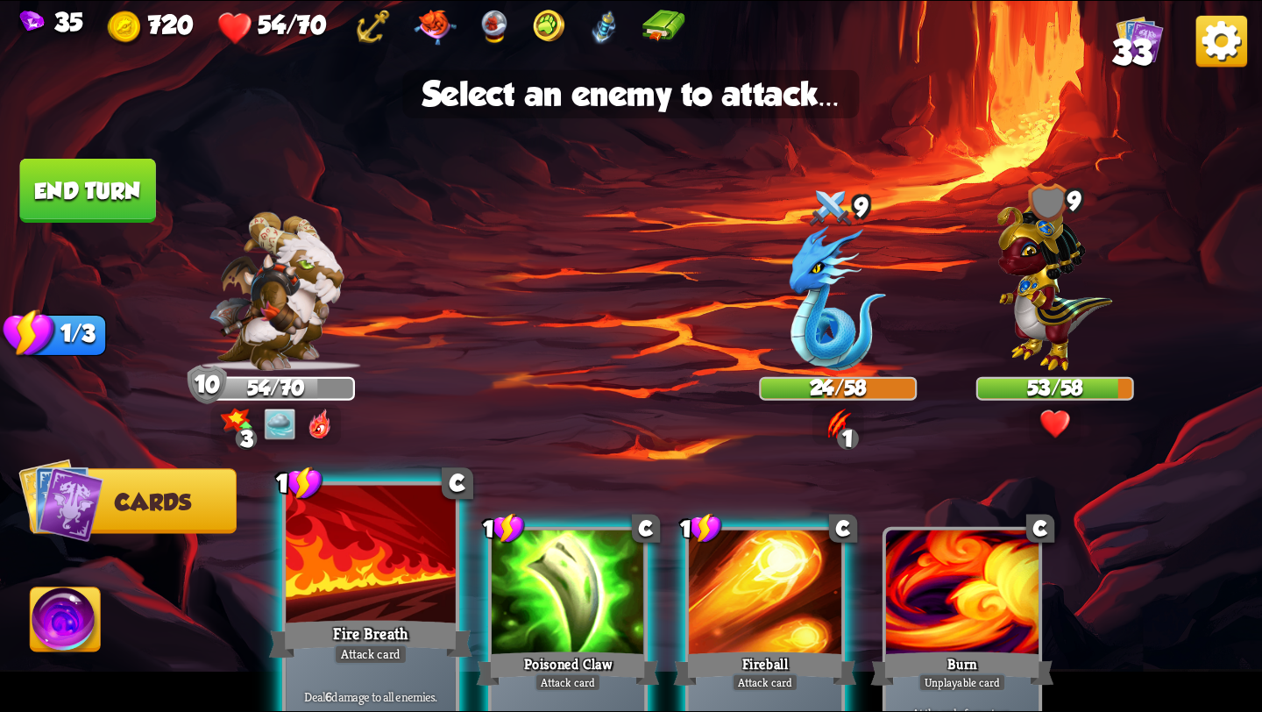
click at [358, 589] on div at bounding box center [371, 556] width 170 height 143
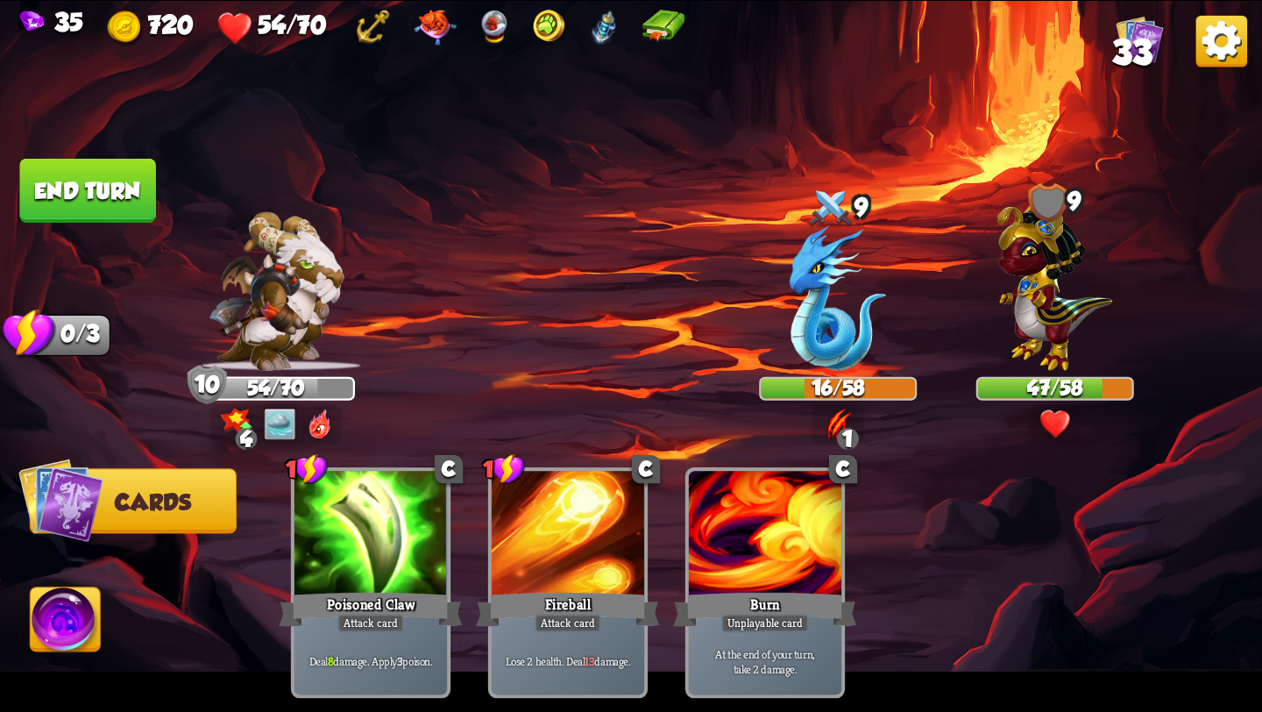
click at [37, 638] on img at bounding box center [66, 622] width 70 height 71
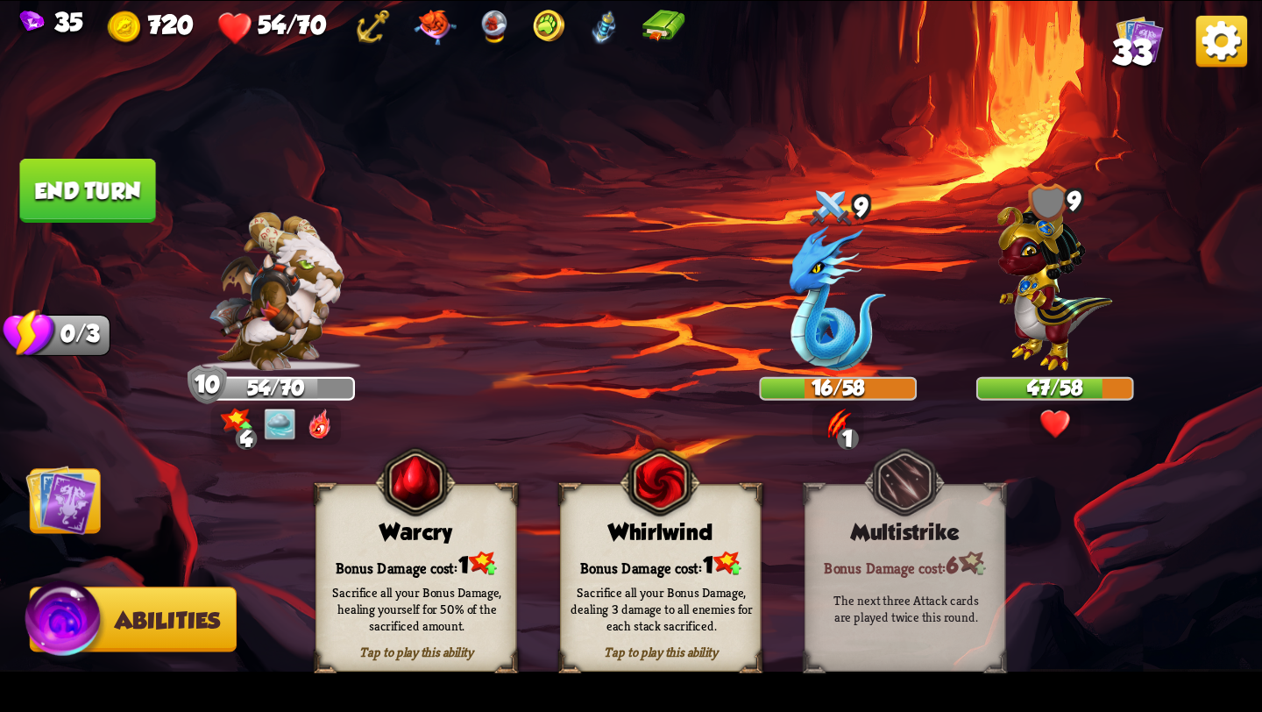
drag, startPoint x: 49, startPoint y: 198, endPoint x: 49, endPoint y: 187, distance: 11.4
click at [49, 198] on button "End turn" at bounding box center [88, 191] width 136 height 64
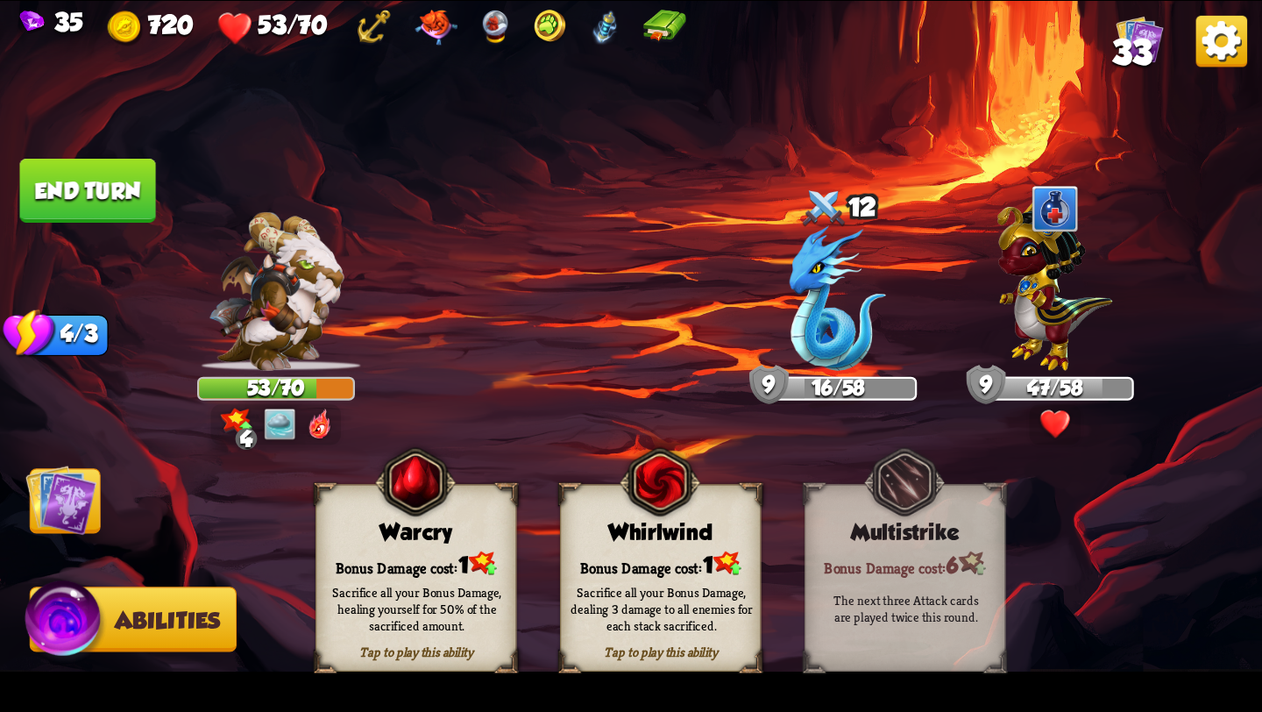
click at [71, 528] on img at bounding box center [60, 499] width 71 height 71
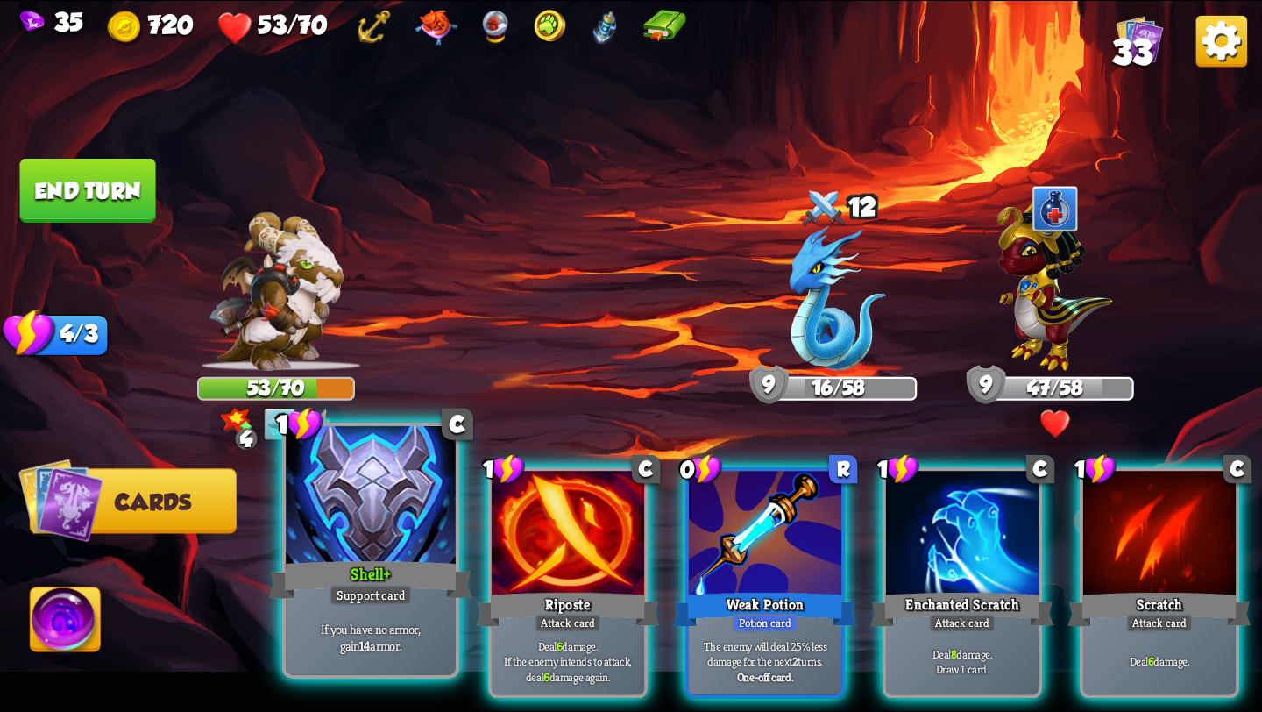
click at [387, 528] on div at bounding box center [371, 497] width 170 height 143
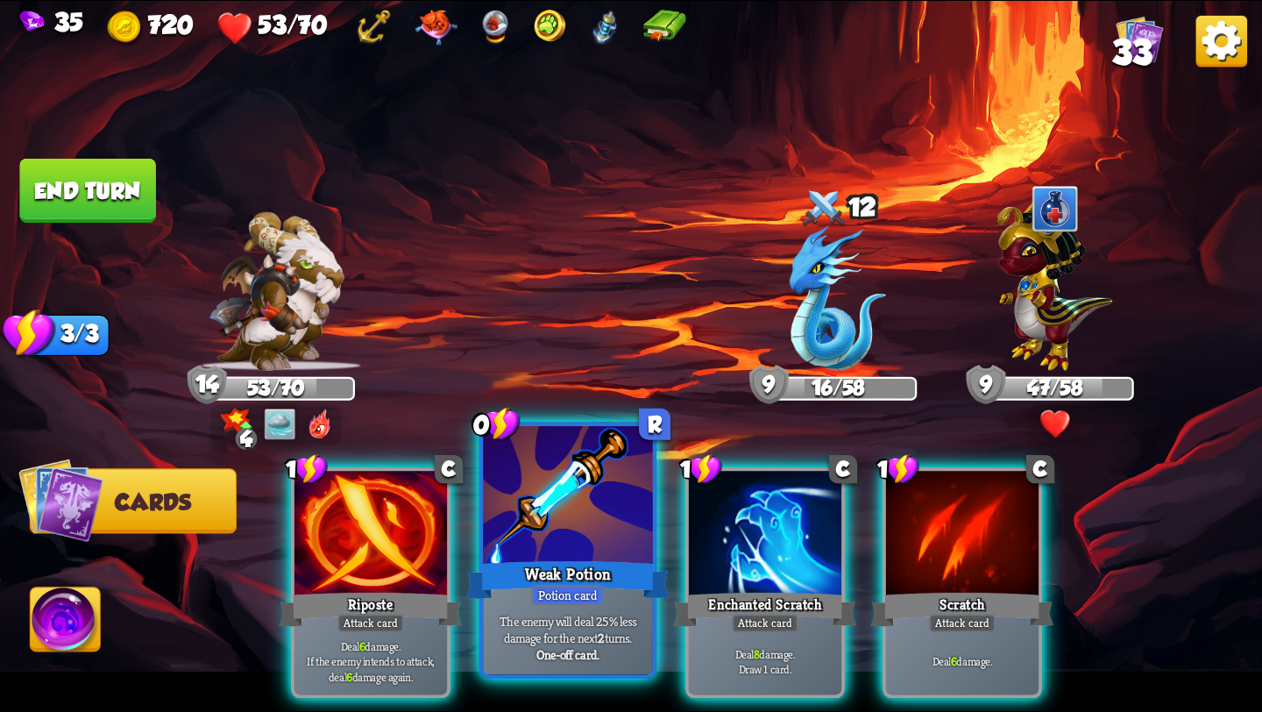
click at [587, 544] on div at bounding box center [568, 497] width 170 height 143
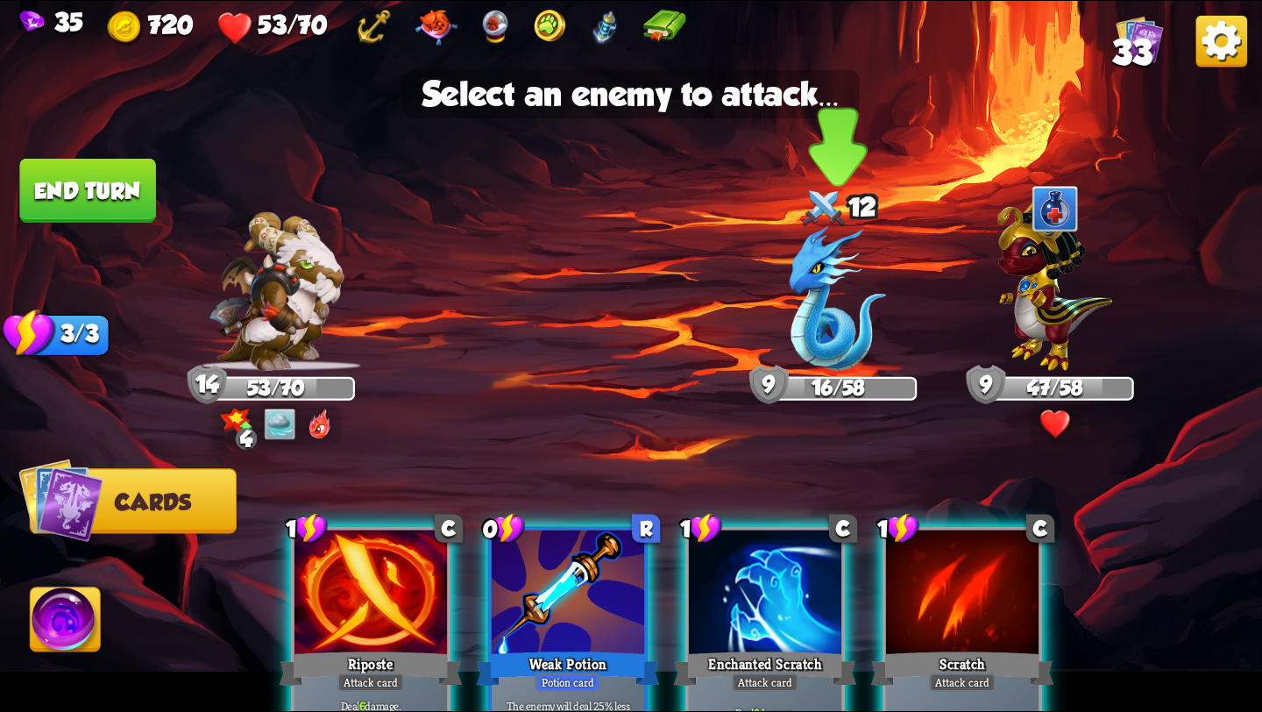
click at [819, 287] on img at bounding box center [838, 298] width 96 height 145
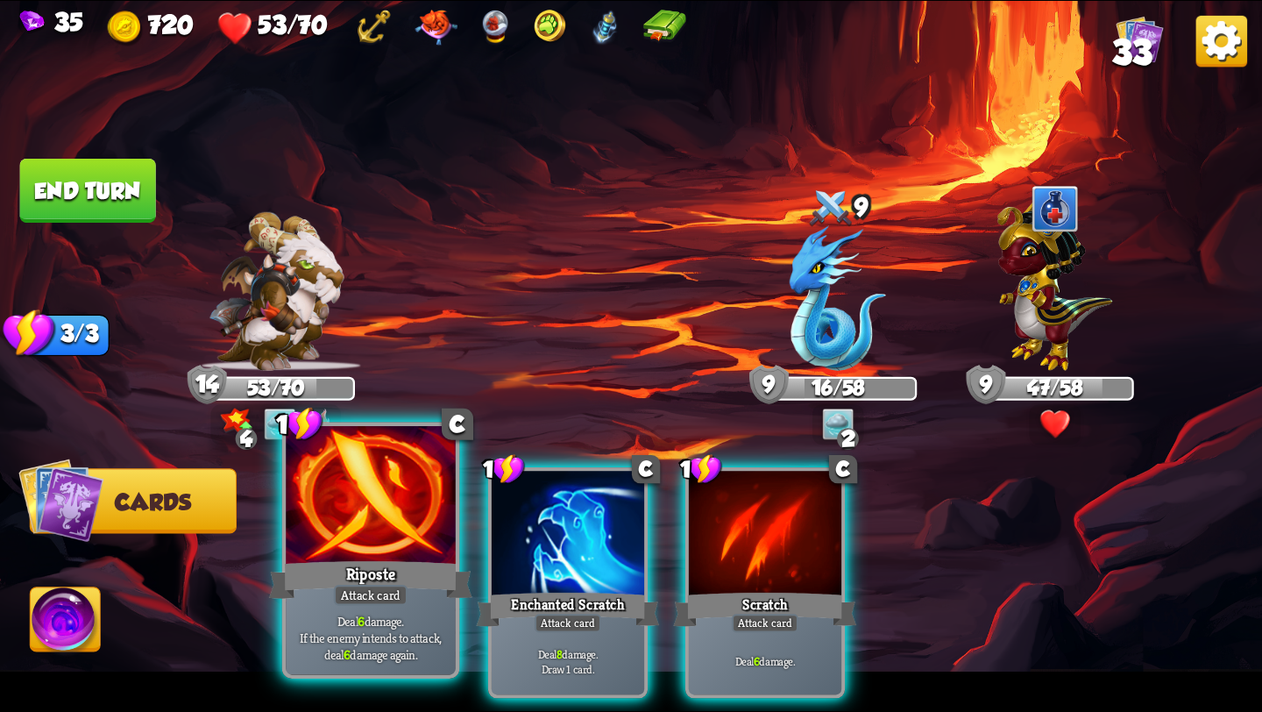
click at [393, 579] on div "Riposte" at bounding box center [370, 580] width 203 height 46
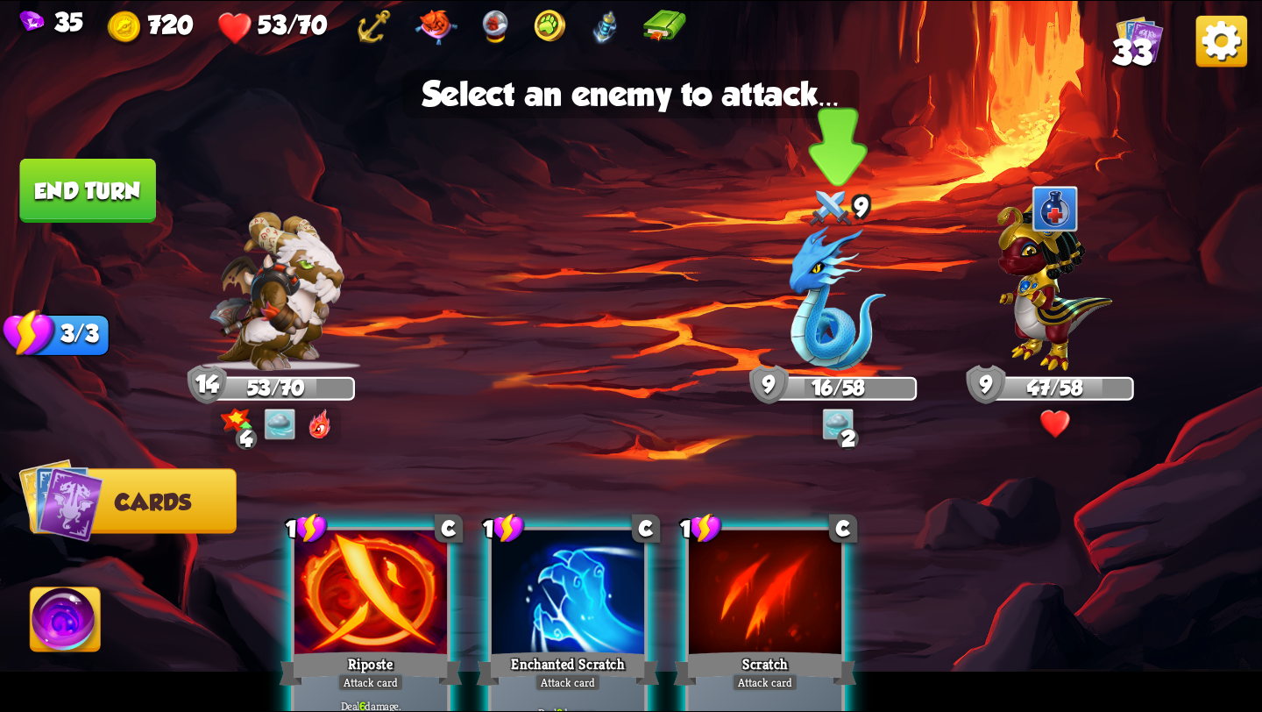
click at [854, 337] on img at bounding box center [838, 298] width 96 height 145
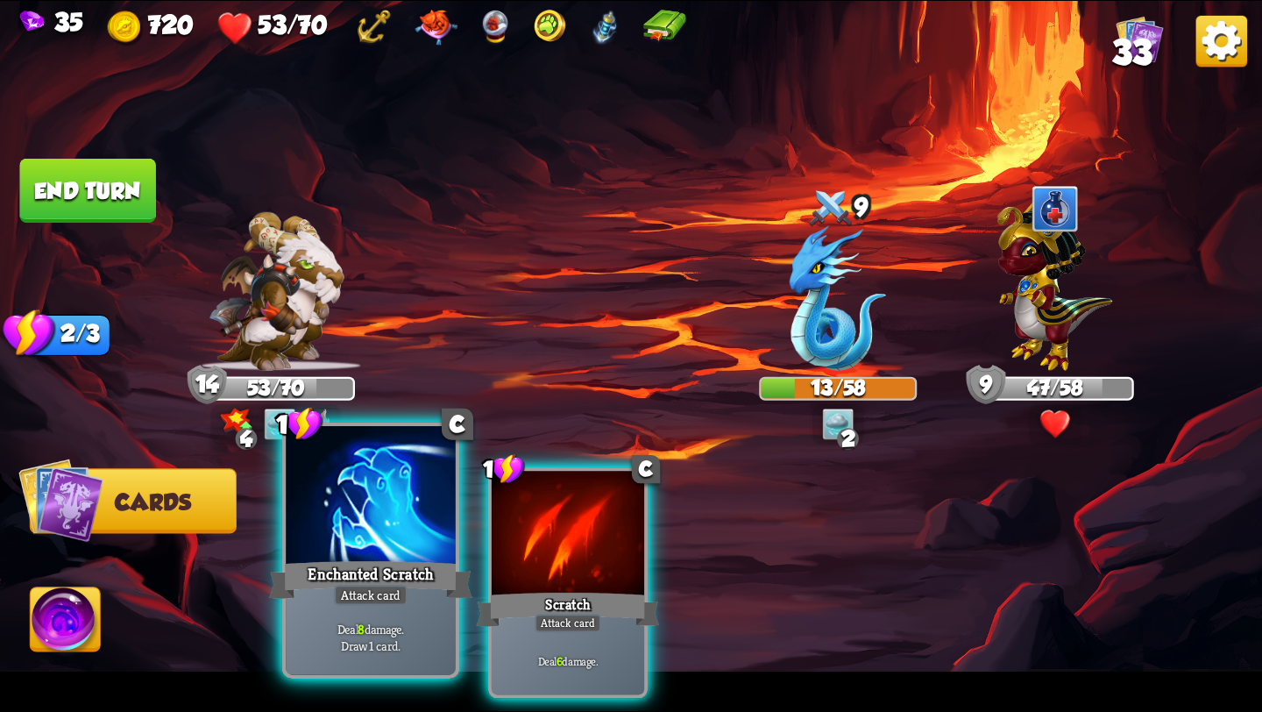
click at [328, 594] on div "Enchanted Scratch" at bounding box center [370, 580] width 203 height 46
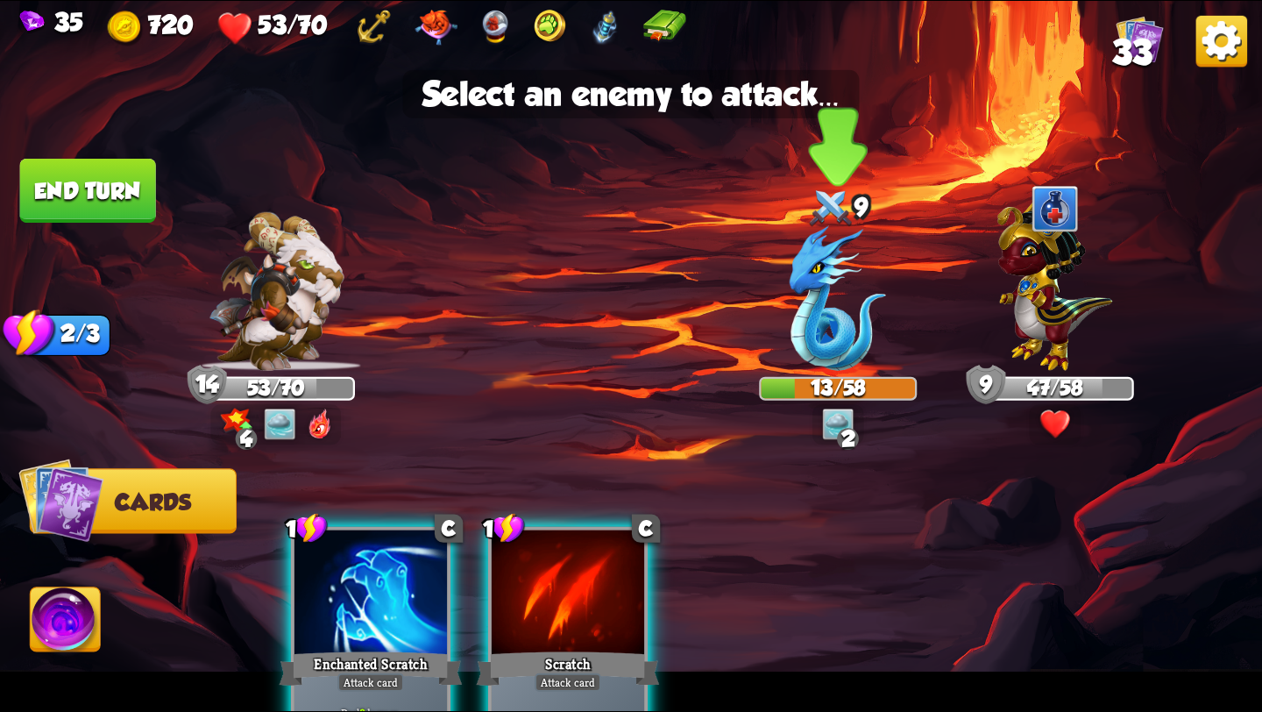
click at [829, 294] on img at bounding box center [838, 298] width 96 height 145
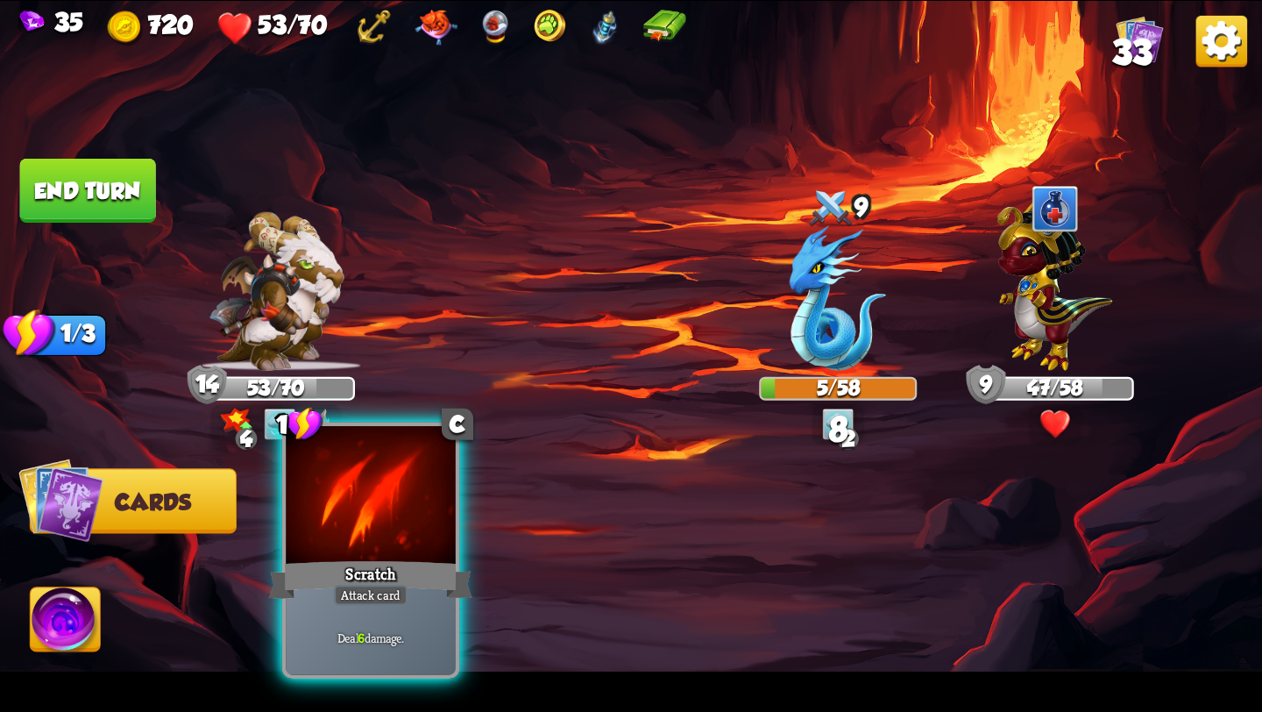
click at [391, 564] on div "Scratch" at bounding box center [370, 580] width 203 height 46
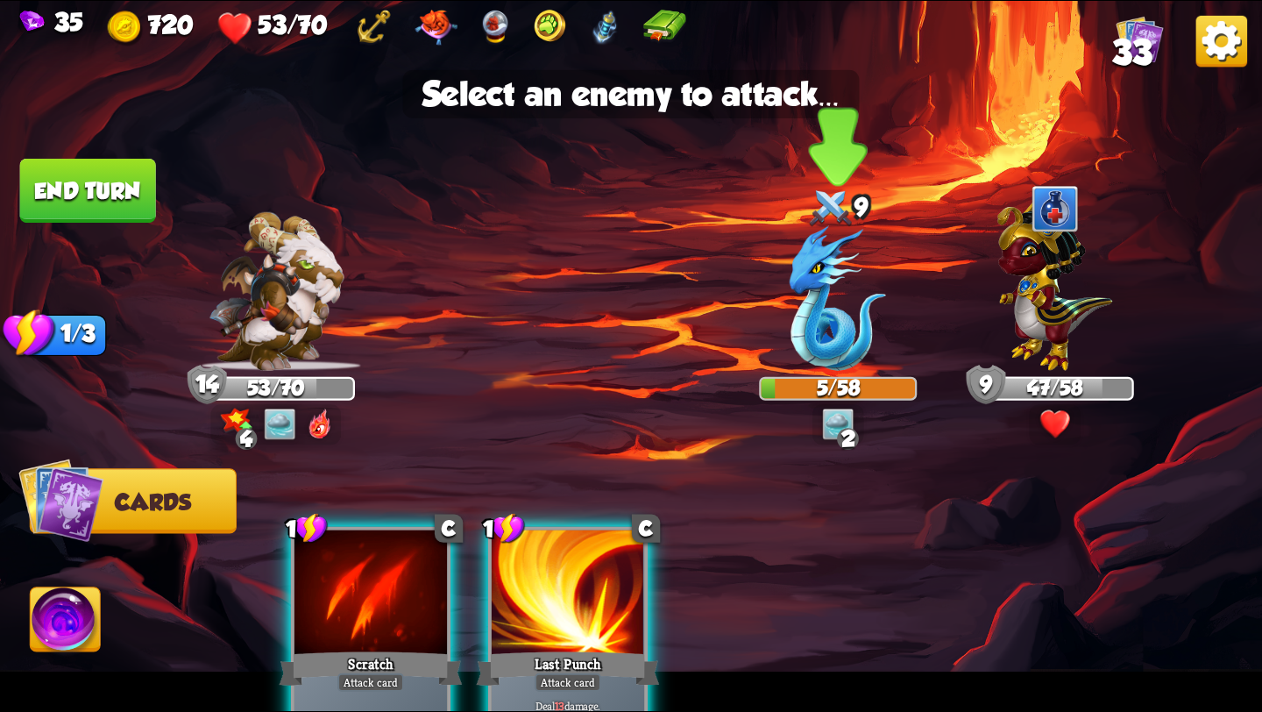
click at [795, 326] on img at bounding box center [838, 298] width 96 height 145
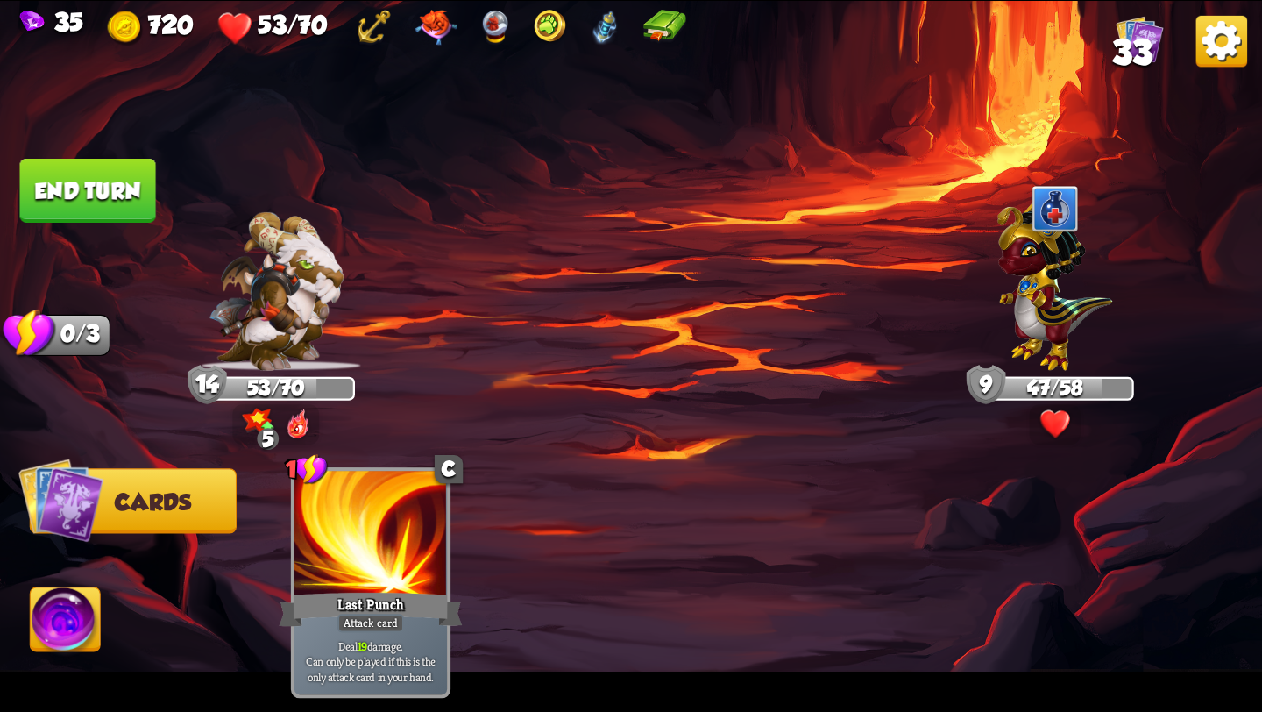
click at [124, 190] on button "End turn" at bounding box center [88, 191] width 136 height 64
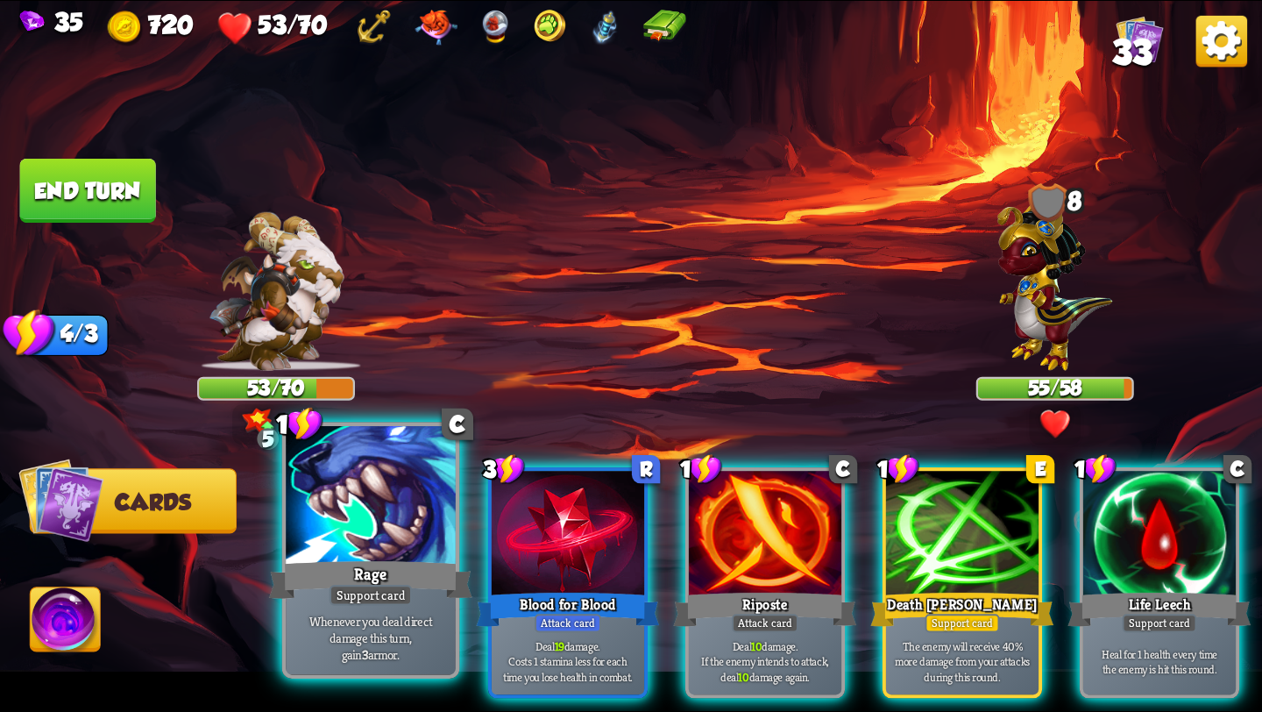
click at [377, 583] on div "Rage" at bounding box center [370, 580] width 203 height 46
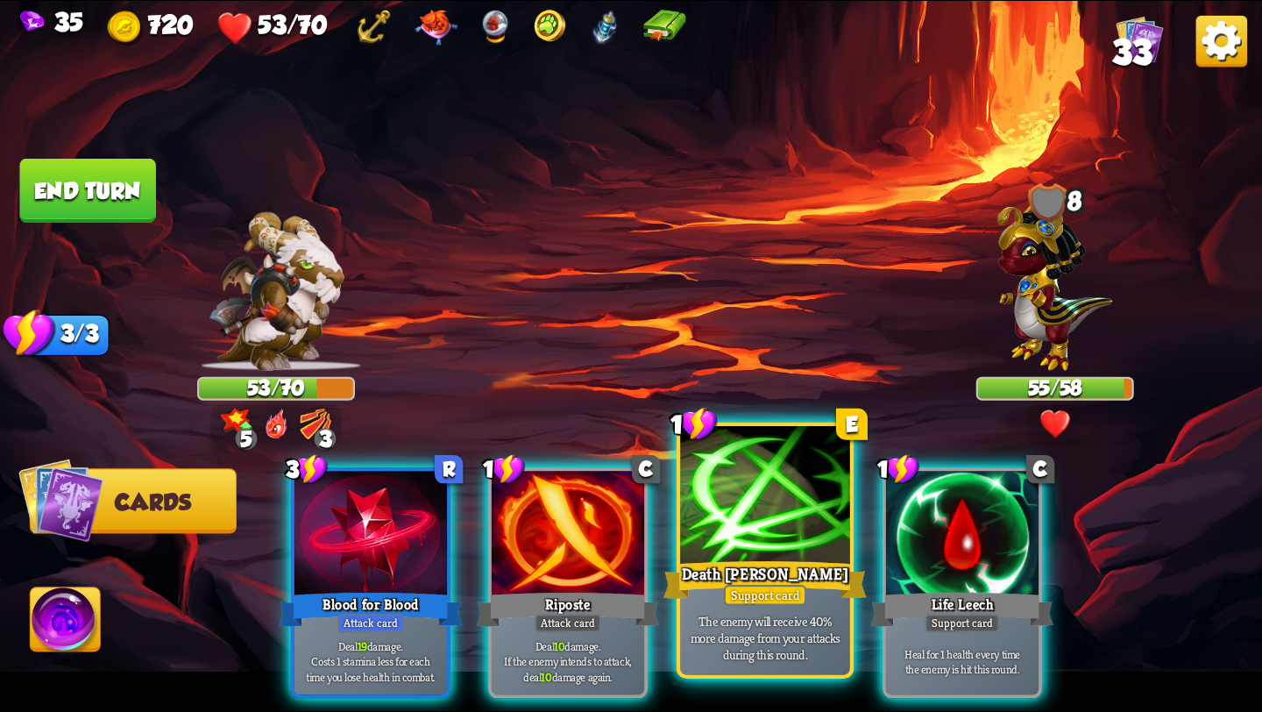
click at [785, 482] on div at bounding box center [765, 497] width 170 height 143
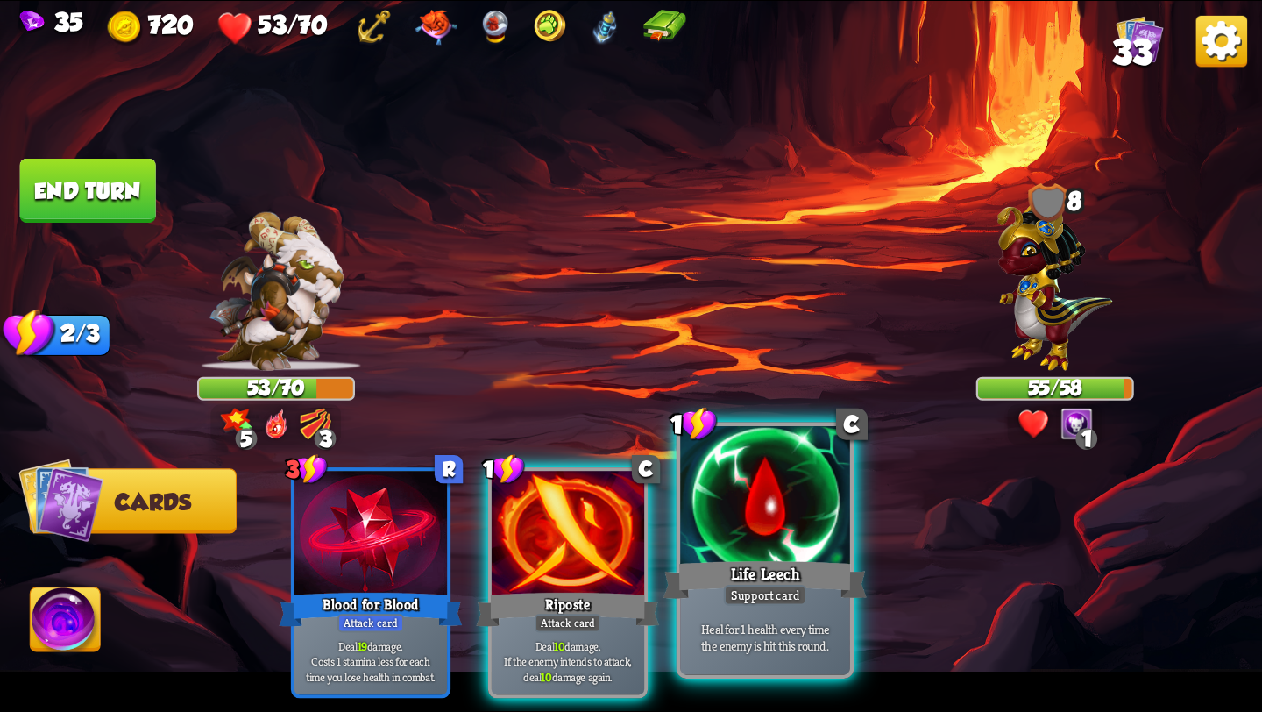
click at [787, 499] on div at bounding box center [765, 497] width 170 height 143
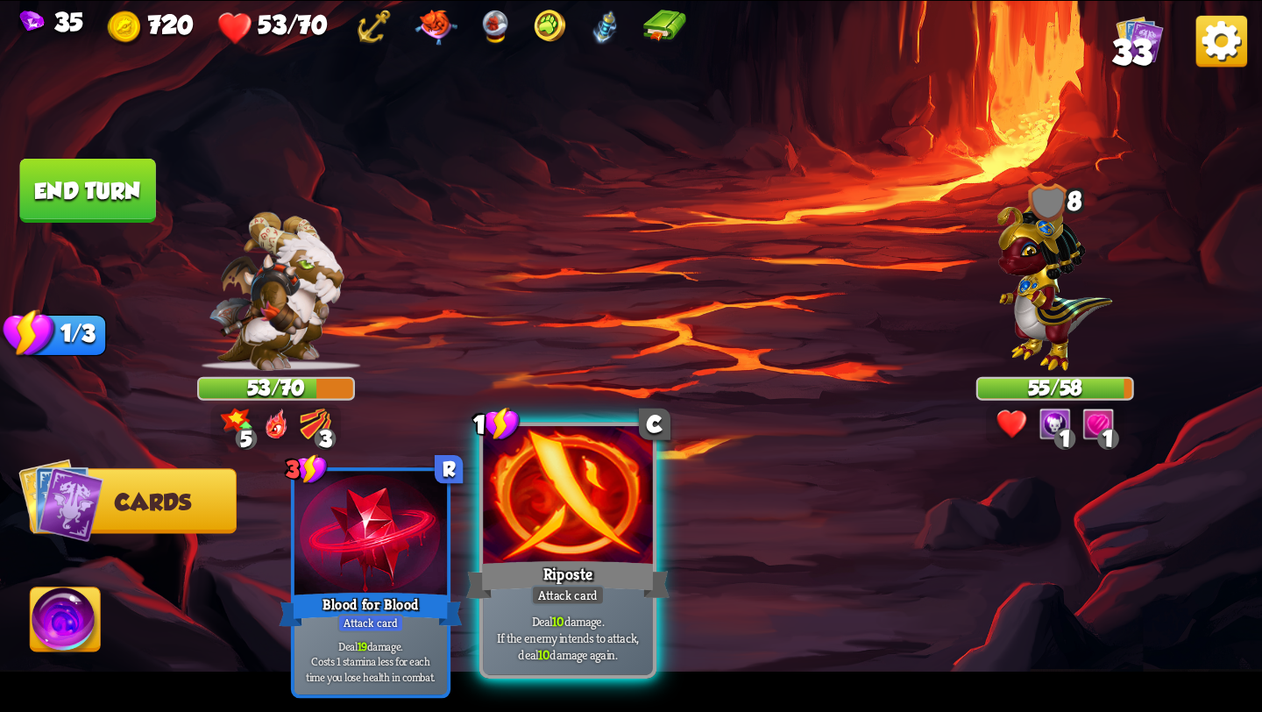
click at [612, 536] on div at bounding box center [568, 497] width 170 height 143
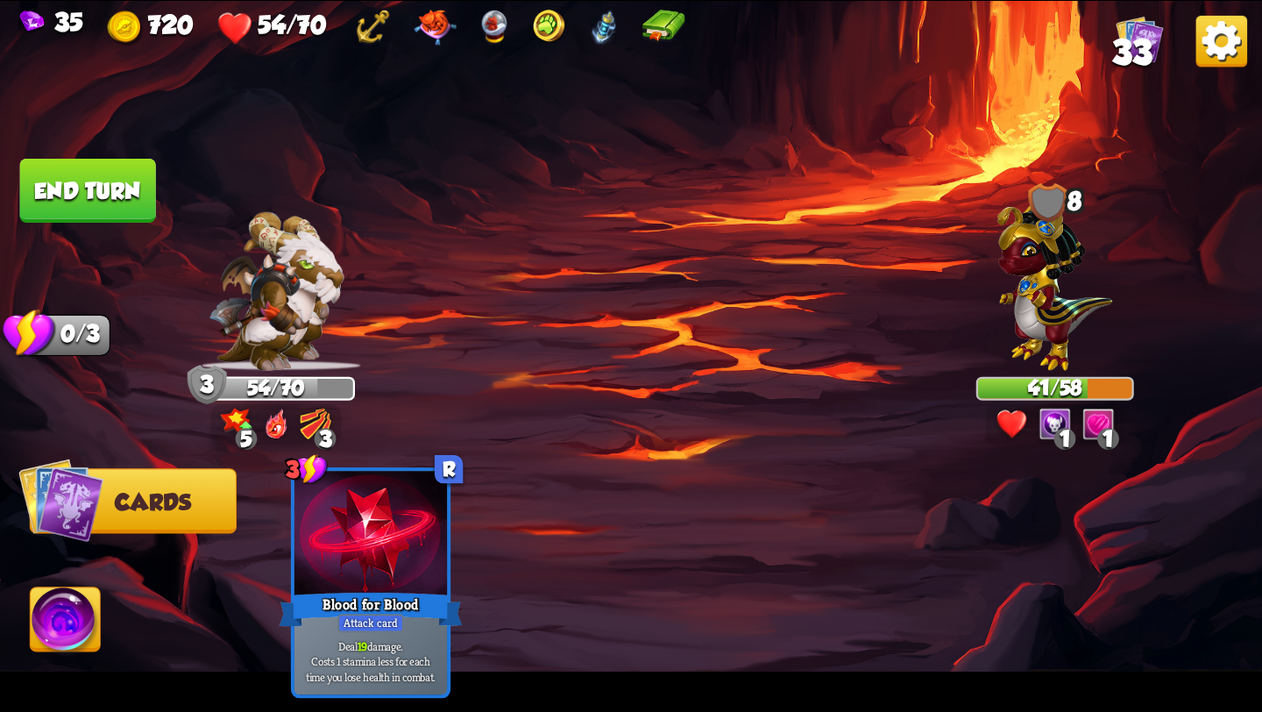
click at [55, 633] on img at bounding box center [66, 622] width 70 height 71
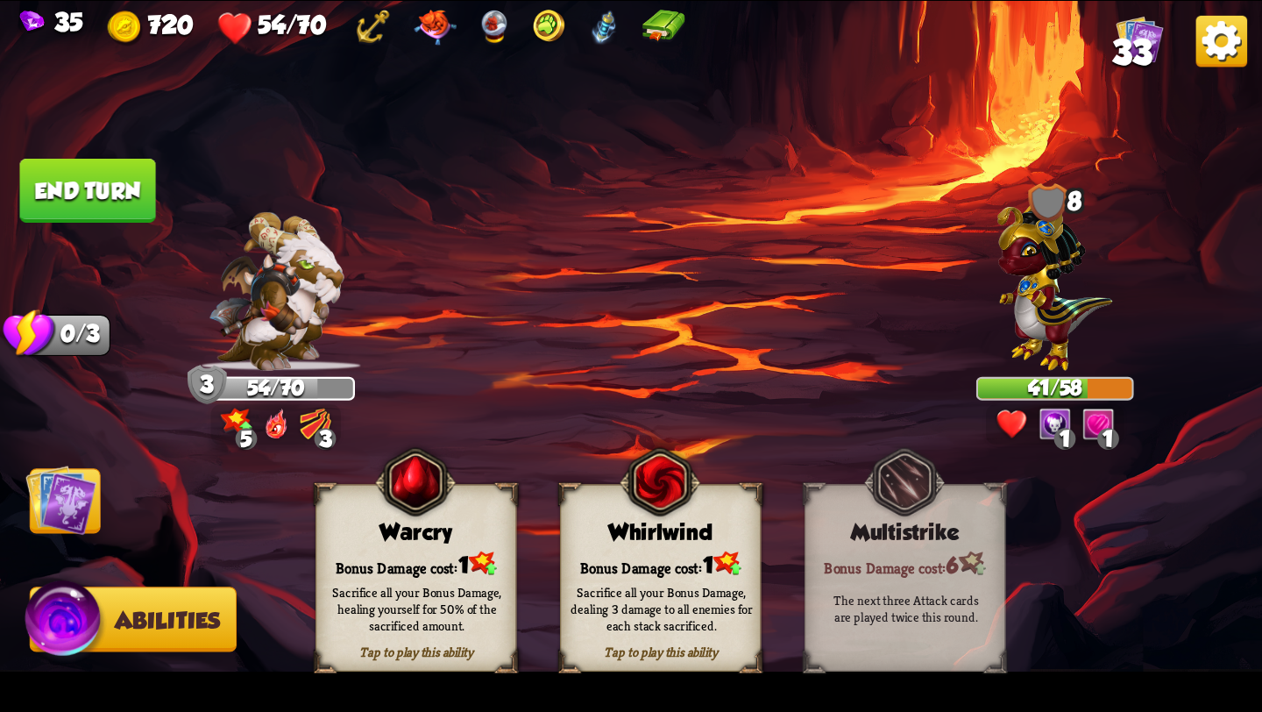
click at [129, 196] on button "End turn" at bounding box center [88, 191] width 136 height 64
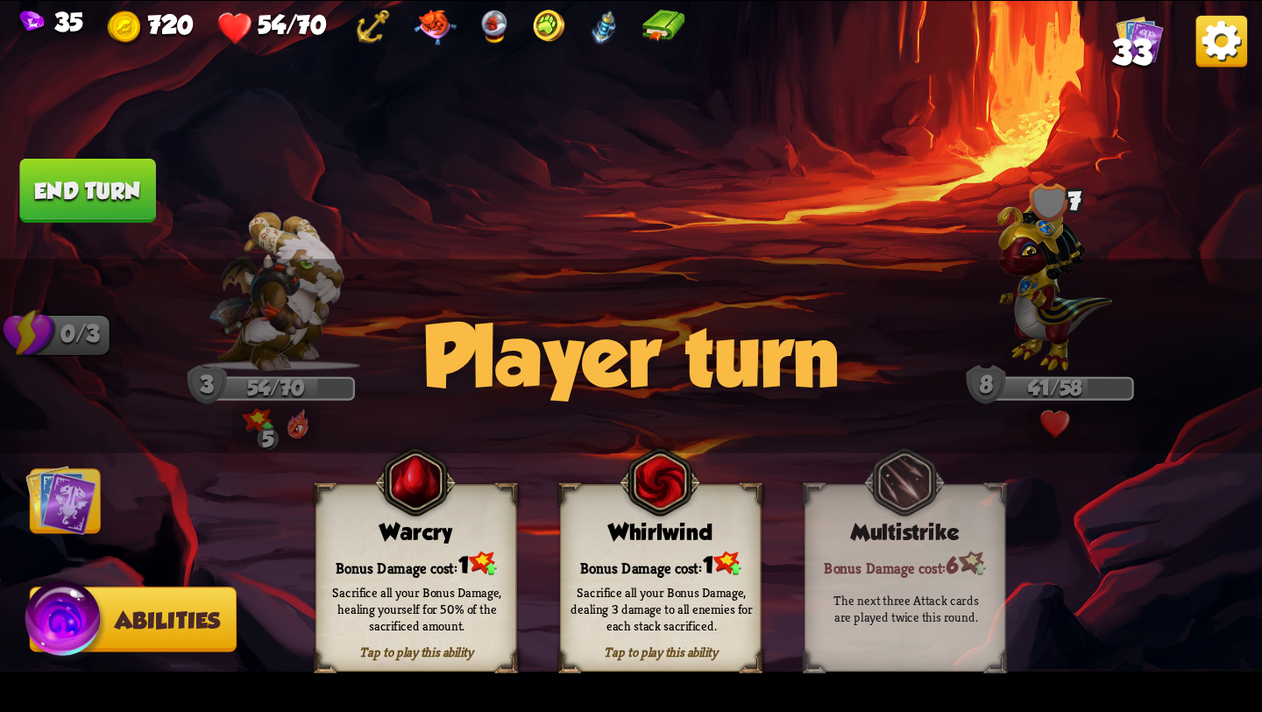
click at [49, 507] on img at bounding box center [60, 499] width 71 height 71
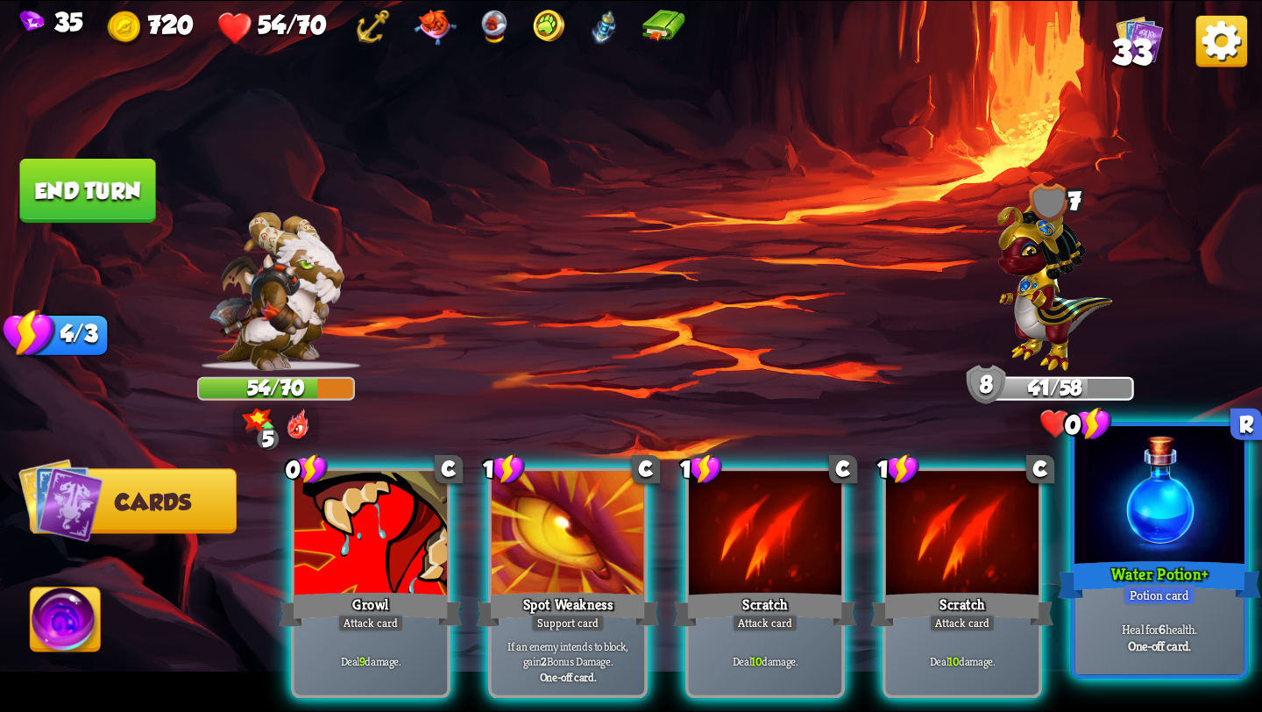
click at [1187, 585] on div "Water Potion+" at bounding box center [1159, 580] width 203 height 46
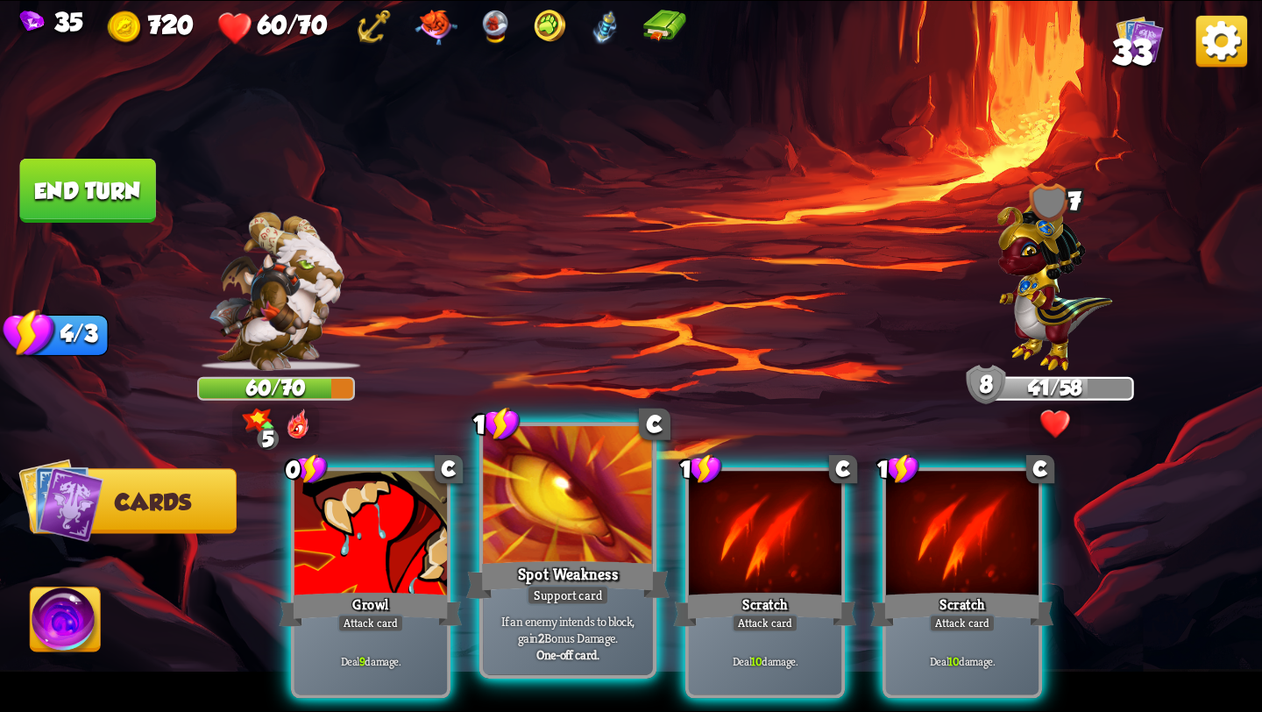
click at [585, 544] on div at bounding box center [568, 497] width 170 height 143
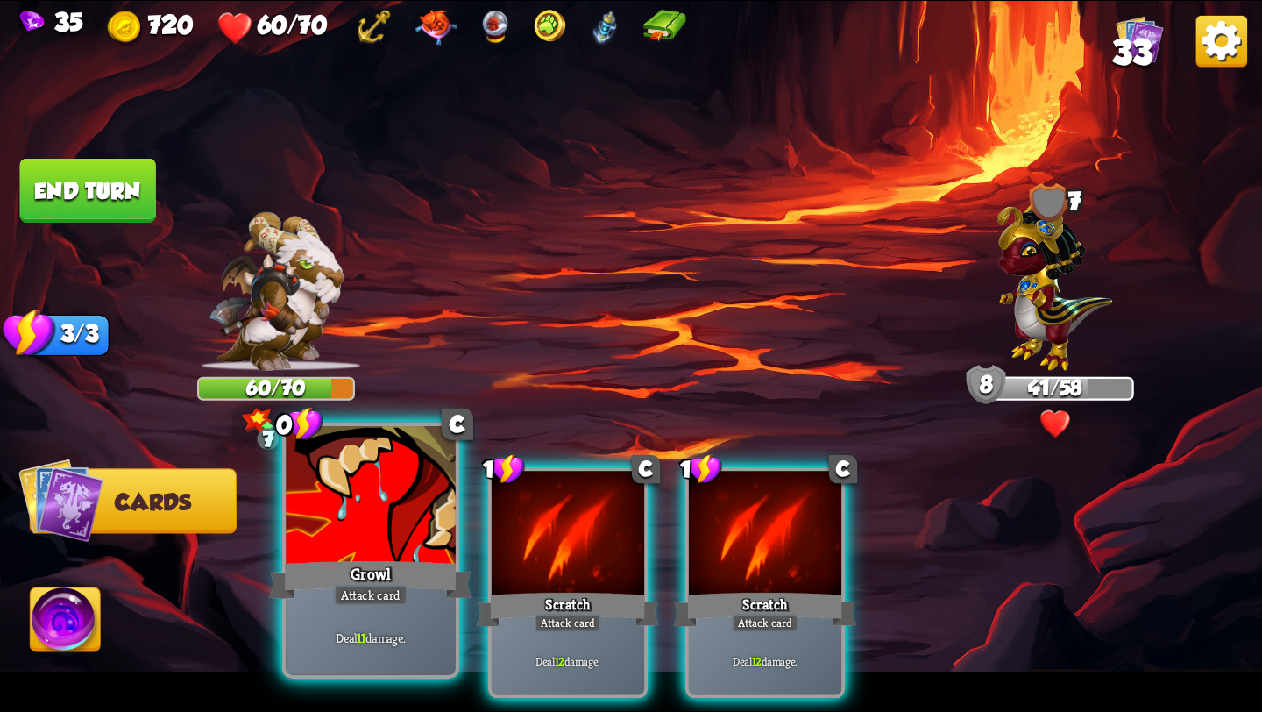
click at [410, 566] on div "Growl" at bounding box center [370, 580] width 203 height 46
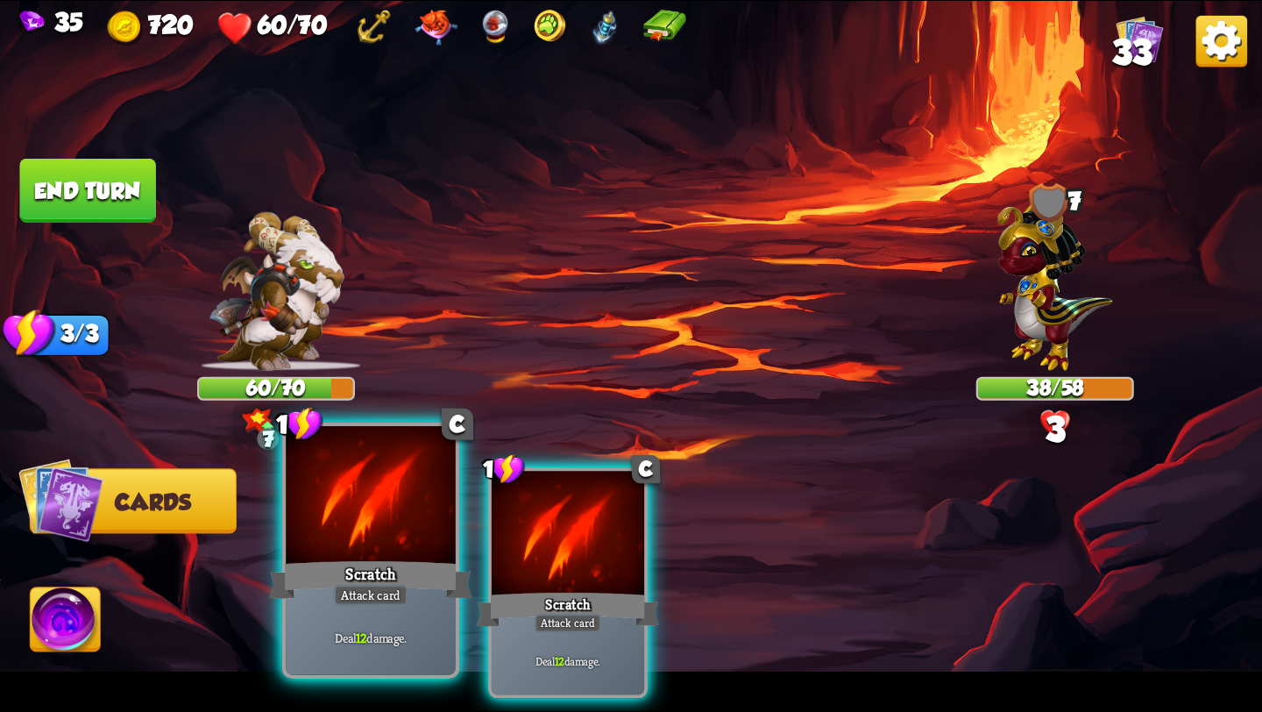
click at [409, 566] on div "Scratch" at bounding box center [370, 580] width 203 height 46
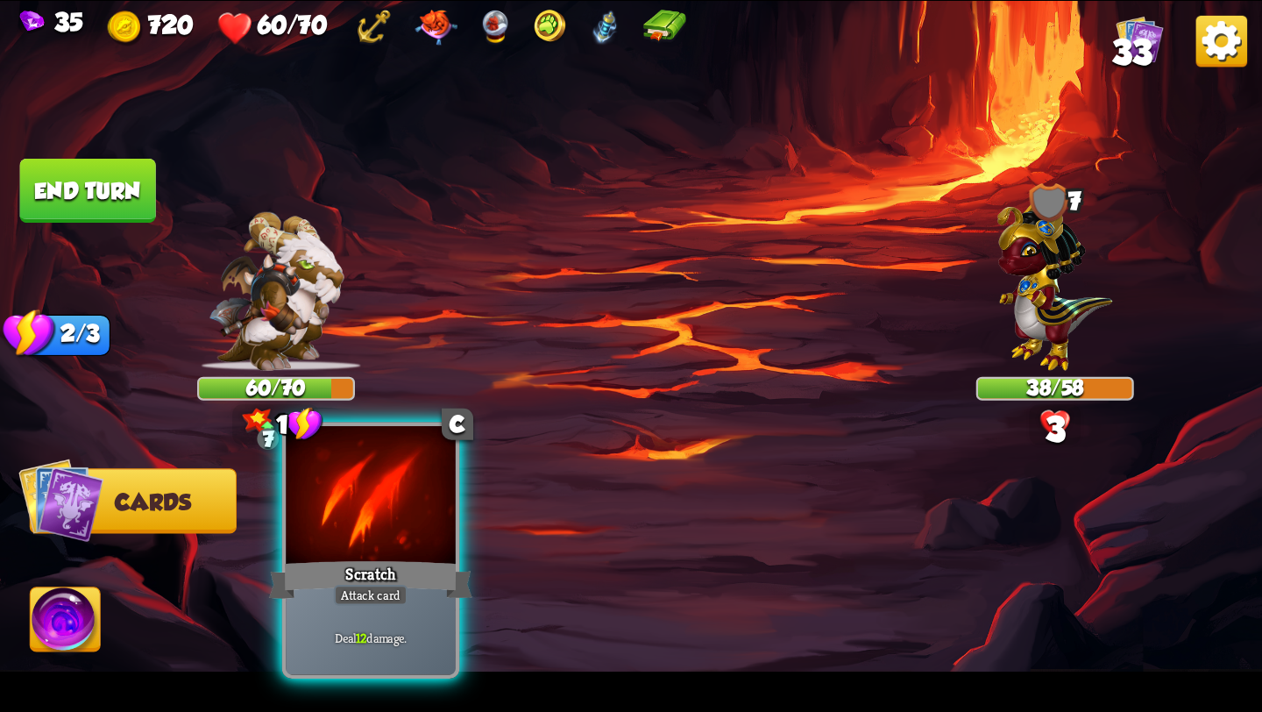
click at [366, 585] on div "Scratch" at bounding box center [370, 580] width 203 height 46
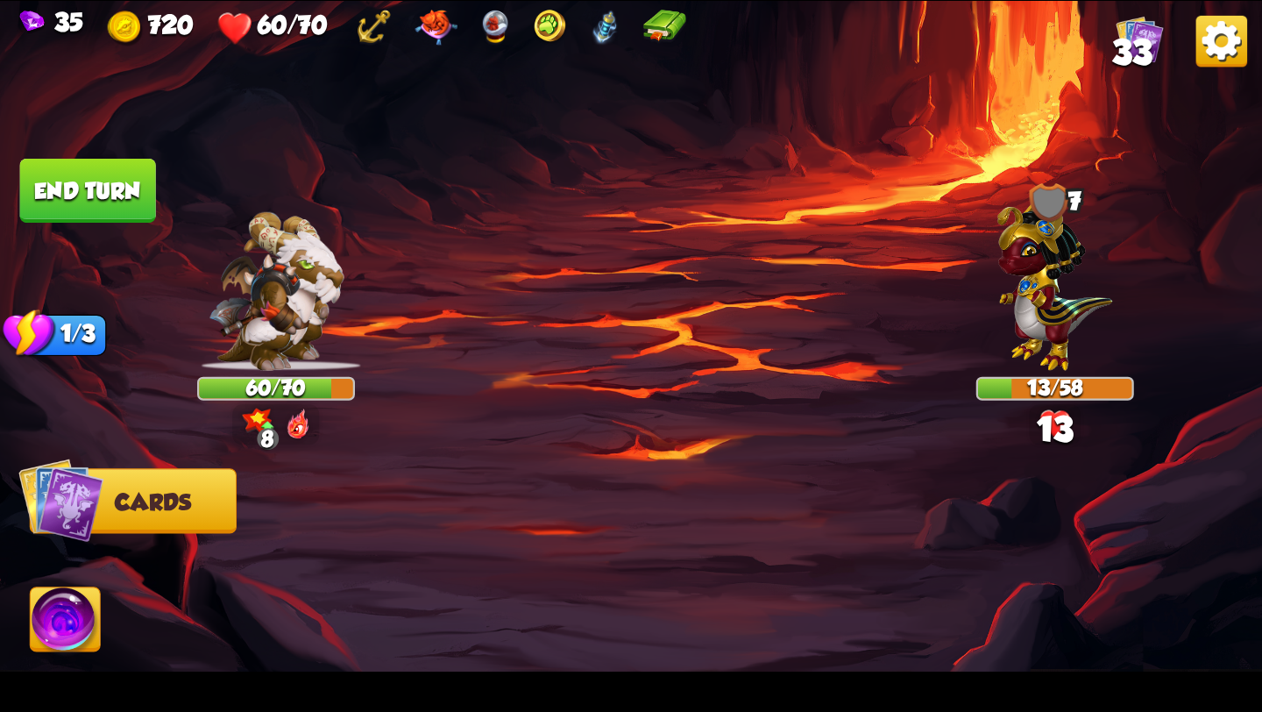
click at [55, 615] on img at bounding box center [66, 622] width 70 height 71
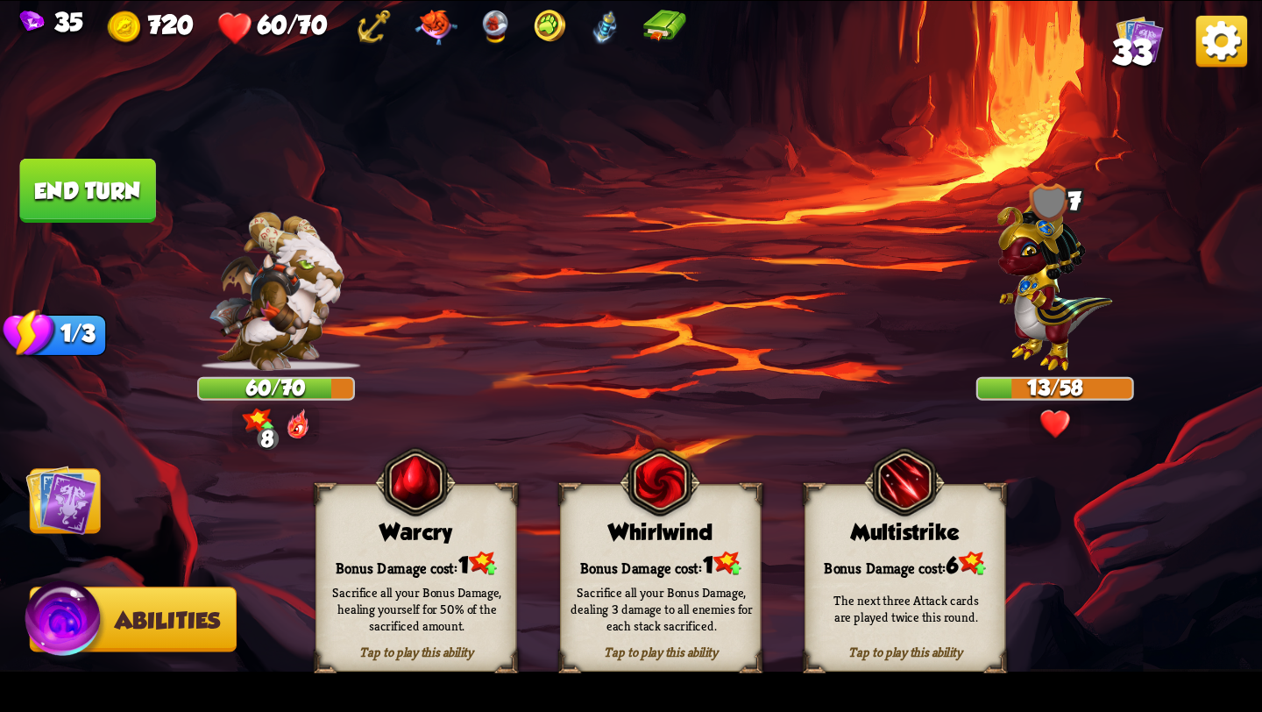
click at [119, 190] on button "End turn" at bounding box center [88, 191] width 136 height 64
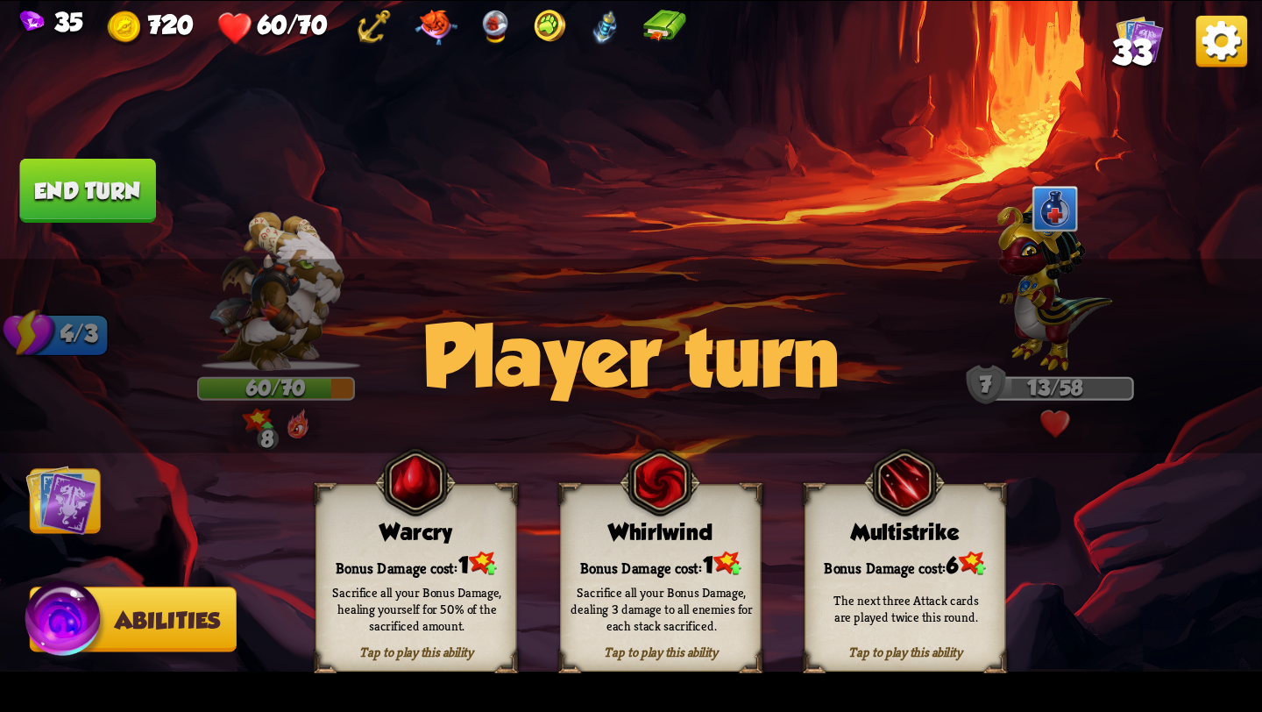
click at [74, 520] on img at bounding box center [60, 499] width 71 height 71
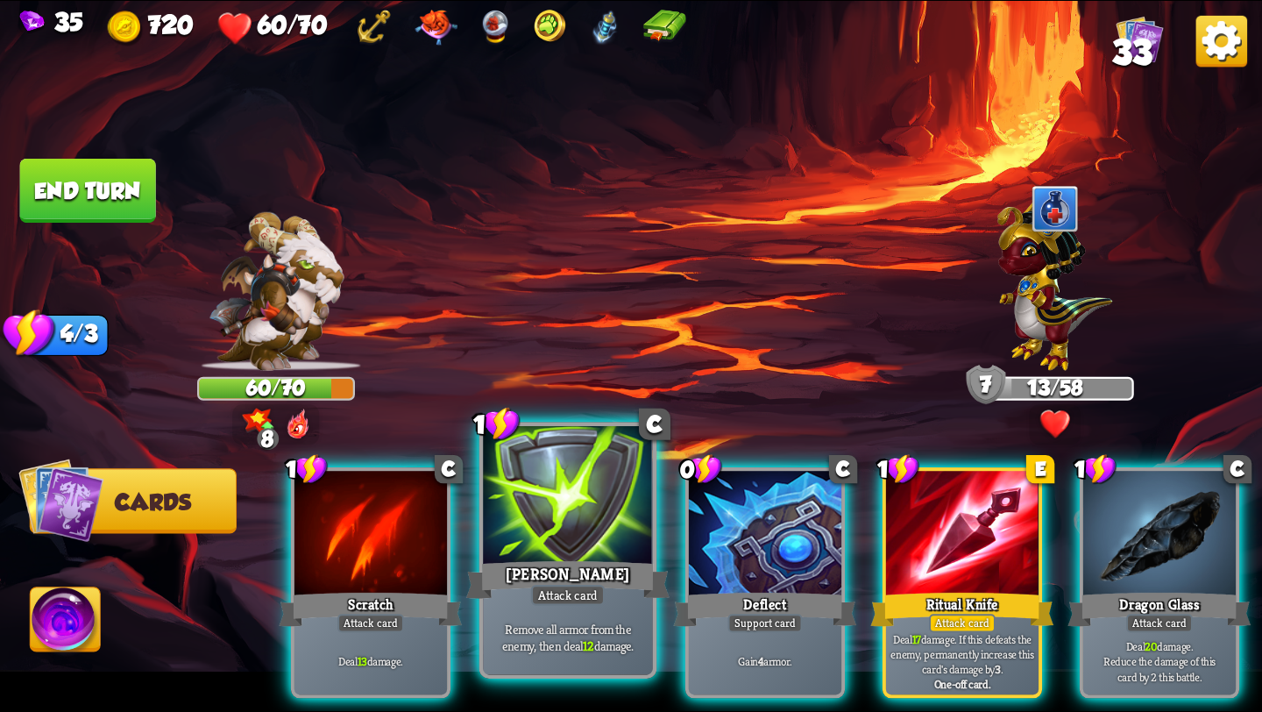
click at [533, 499] on div at bounding box center [568, 497] width 170 height 143
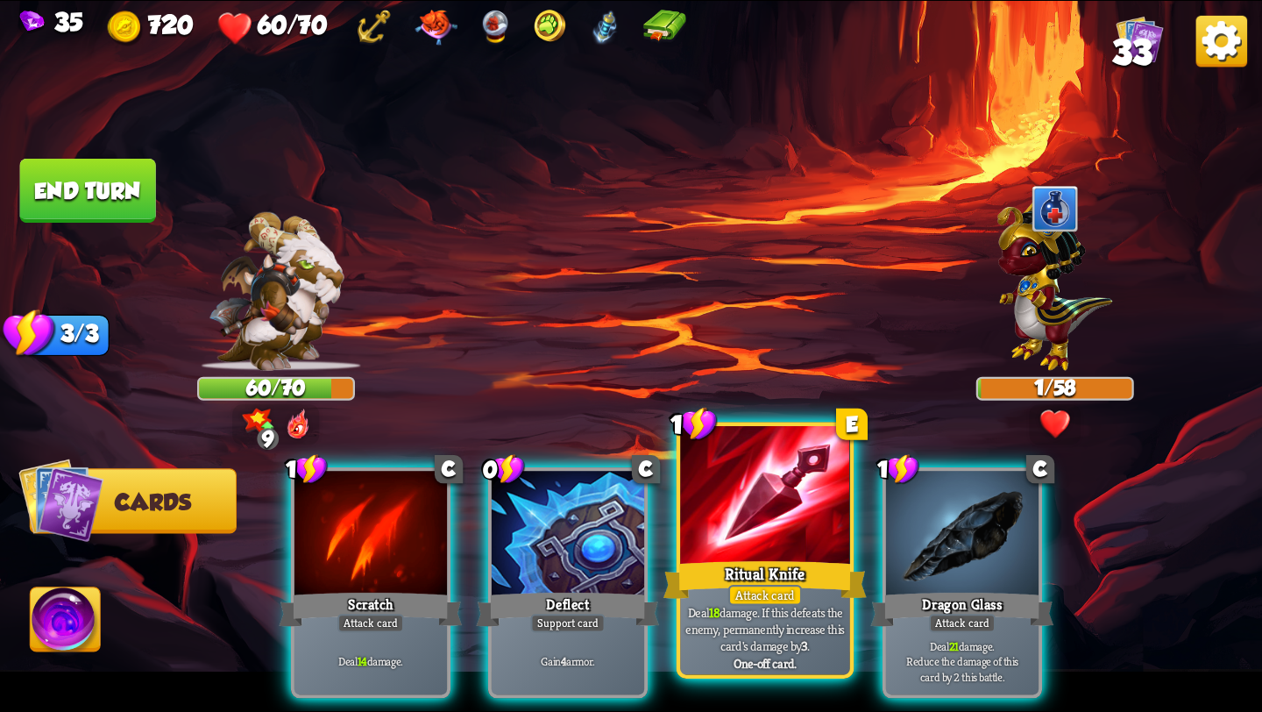
click at [772, 516] on div at bounding box center [765, 497] width 170 height 143
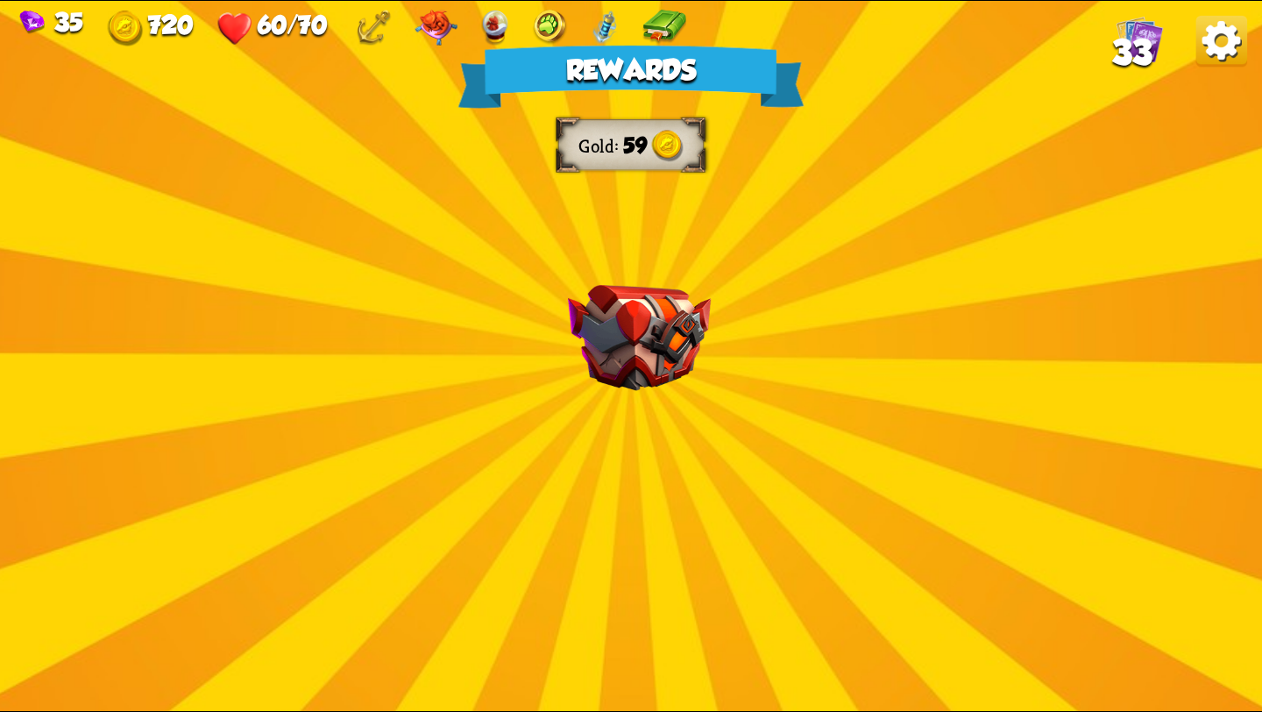
click at [647, 363] on img at bounding box center [639, 338] width 143 height 106
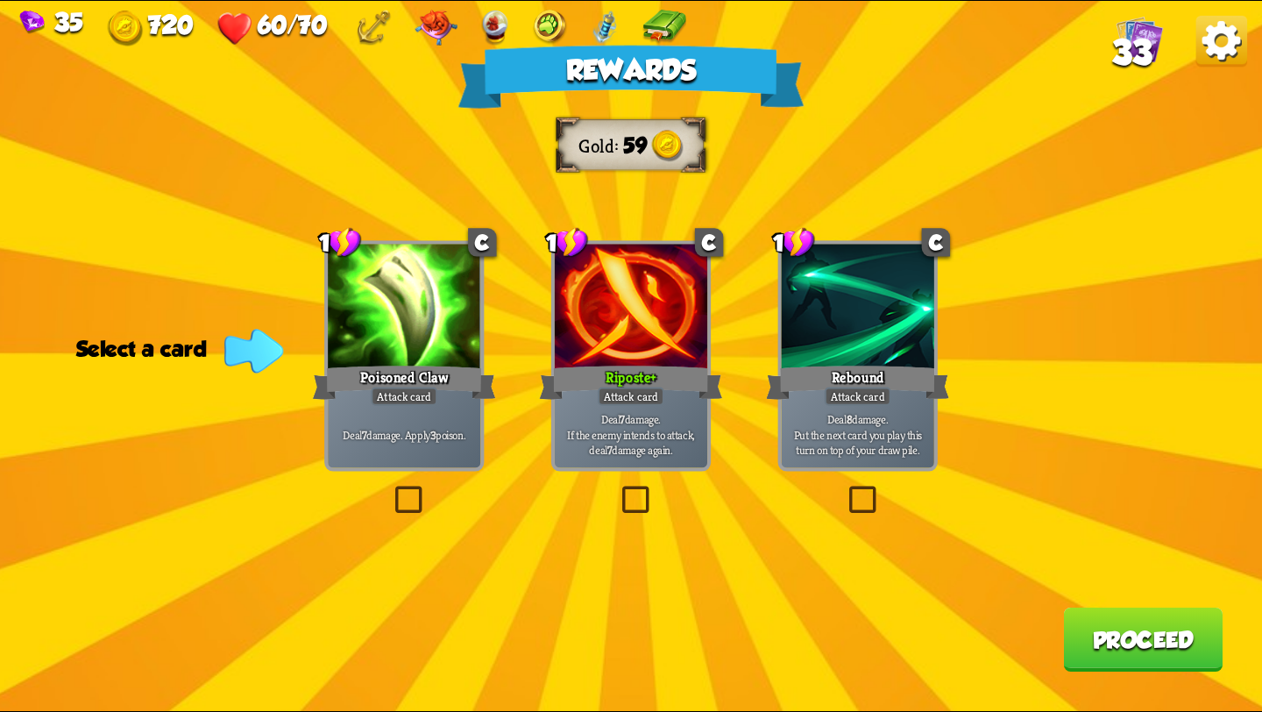
click at [658, 368] on div "Riposte+" at bounding box center [631, 382] width 183 height 41
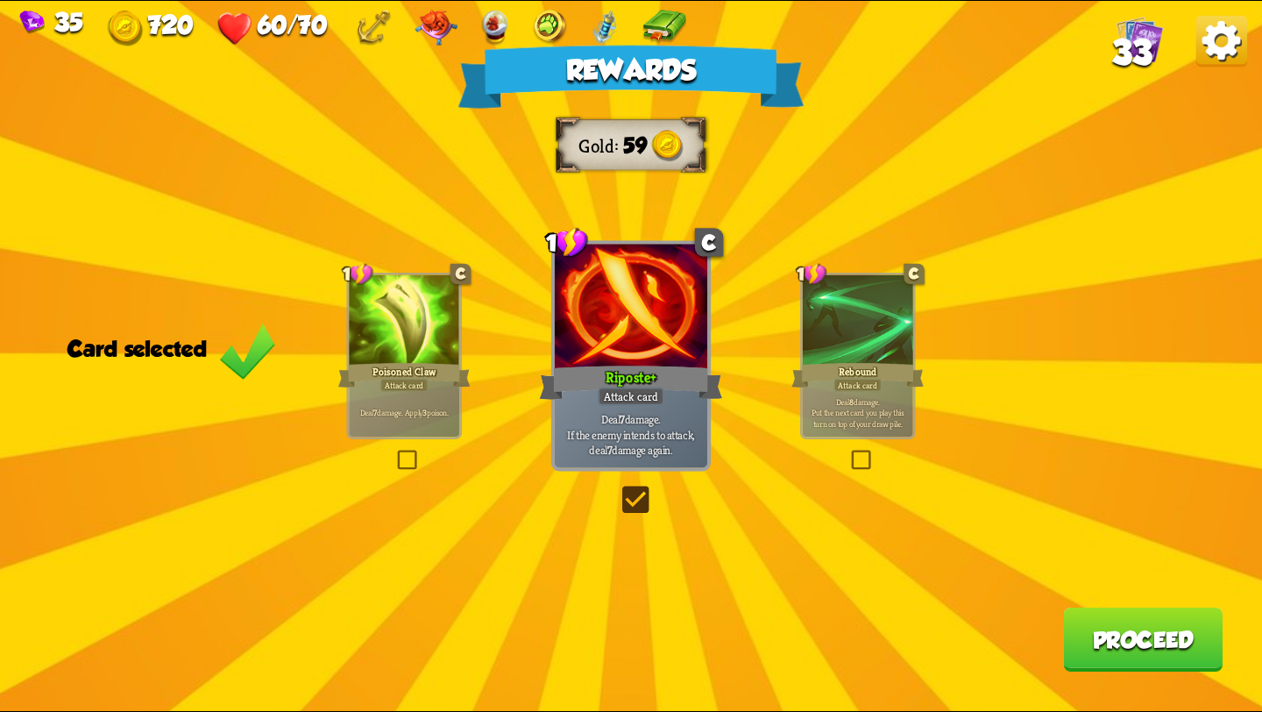
click at [1075, 603] on div "Rewards Gold 59 Card selected 1 C Poisoned Claw Attack card Deal 7 damage. Appl…" at bounding box center [631, 356] width 1262 height 710
click at [1097, 633] on button "Proceed" at bounding box center [1142, 639] width 159 height 64
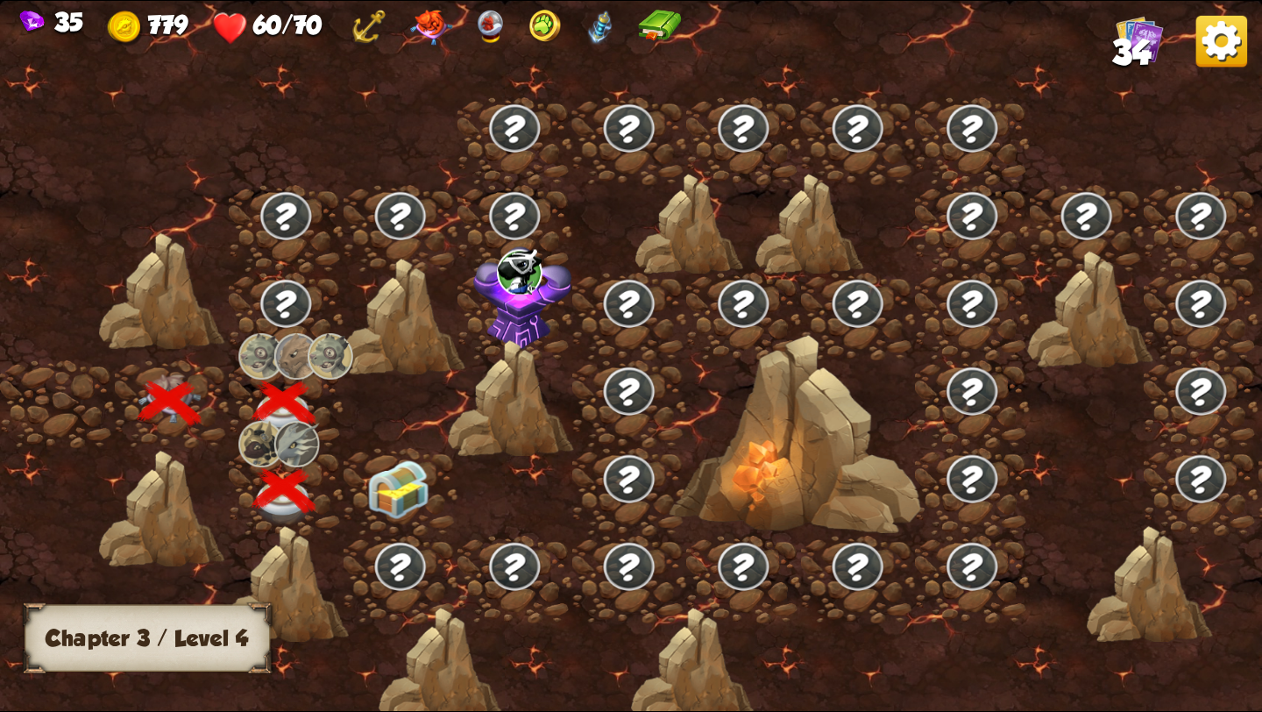
click at [396, 491] on img at bounding box center [398, 489] width 63 height 59
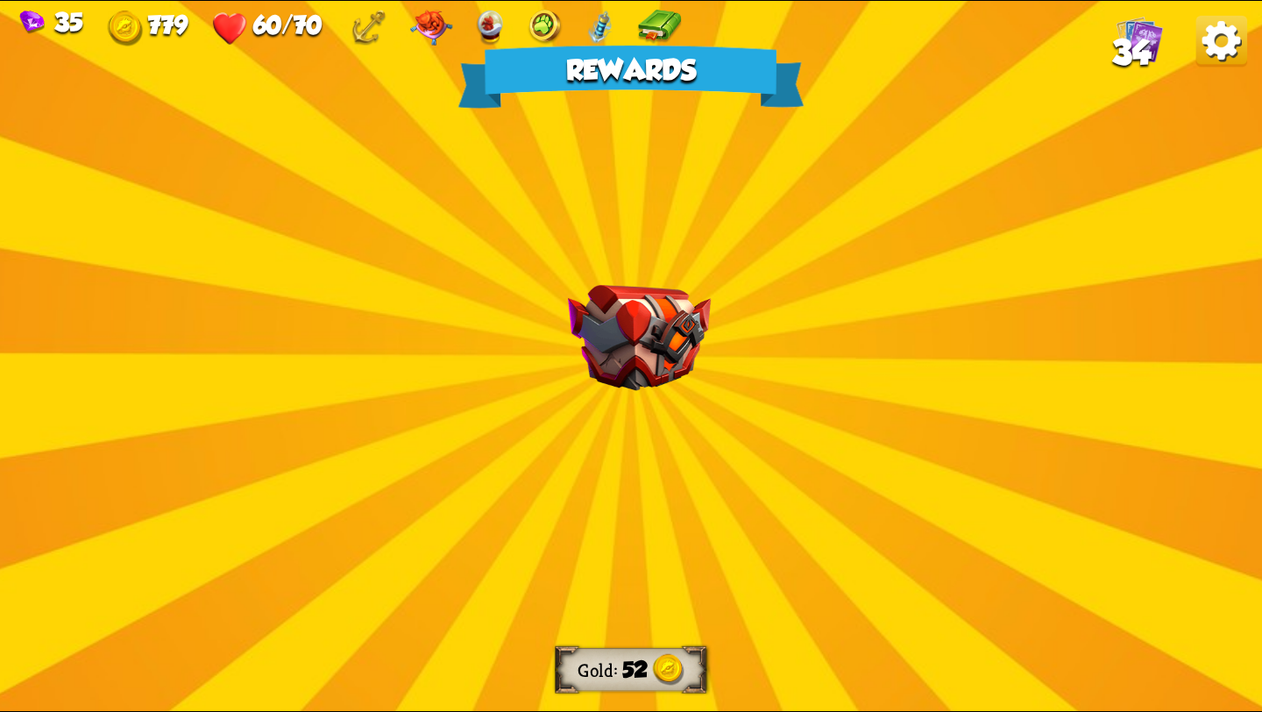
click at [648, 391] on div "Rewards Gold 52 Select a card 0 R Second Chance Support card Shuffle all your c…" at bounding box center [631, 356] width 1262 height 710
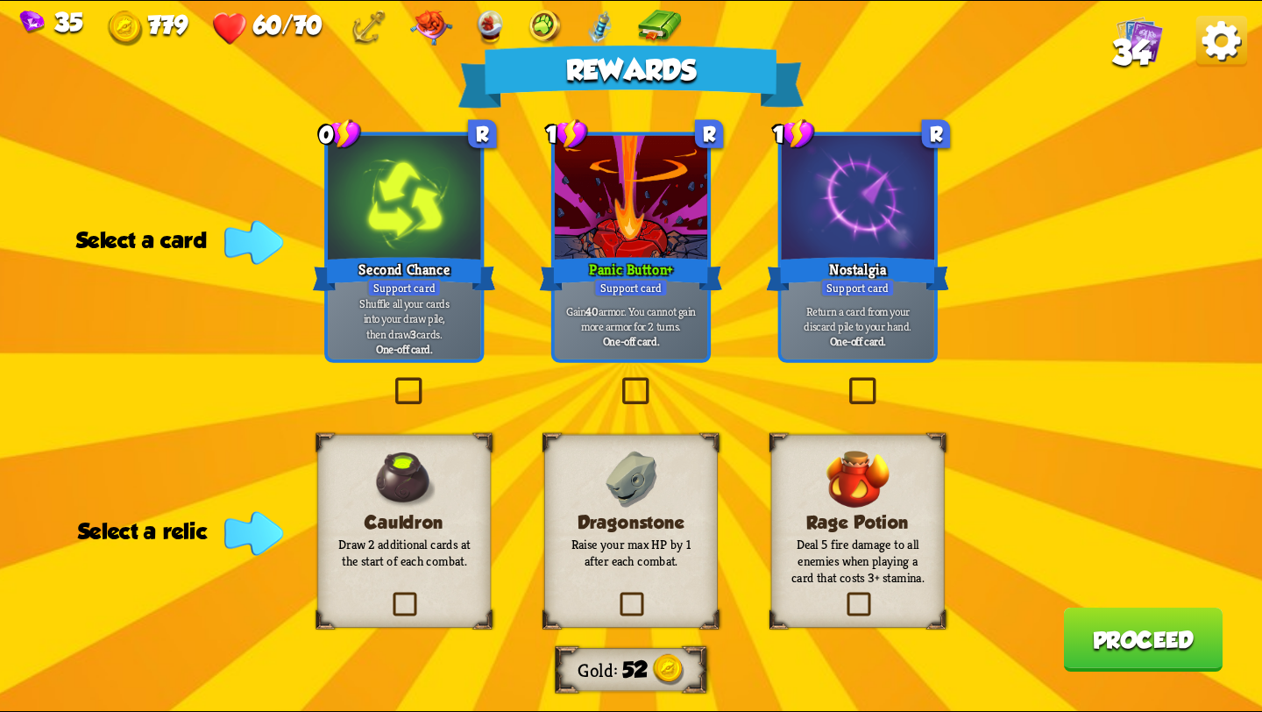
click at [391, 380] on label at bounding box center [391, 380] width 0 height 0
click at [0, 0] on input "checkbox" at bounding box center [0, 0] width 0 height 0
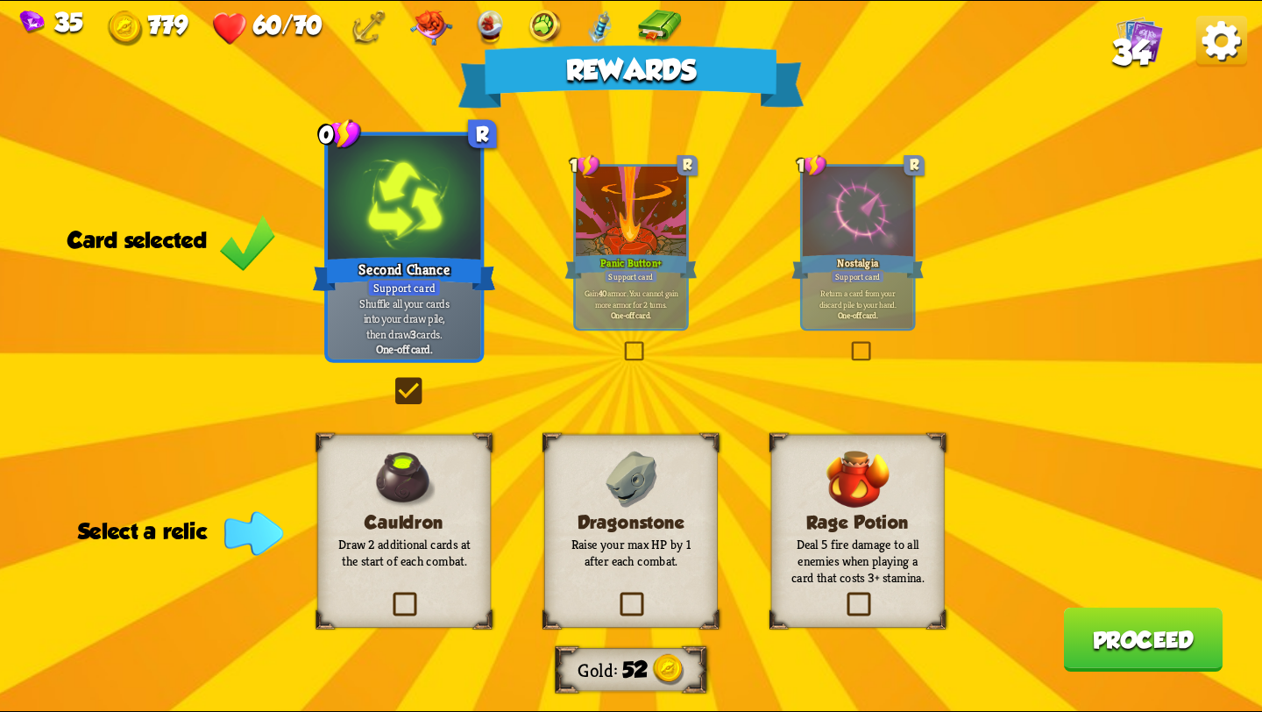
click at [616, 595] on label at bounding box center [616, 595] width 0 height 0
click at [0, 0] on input "checkbox" at bounding box center [0, 0] width 0 height 0
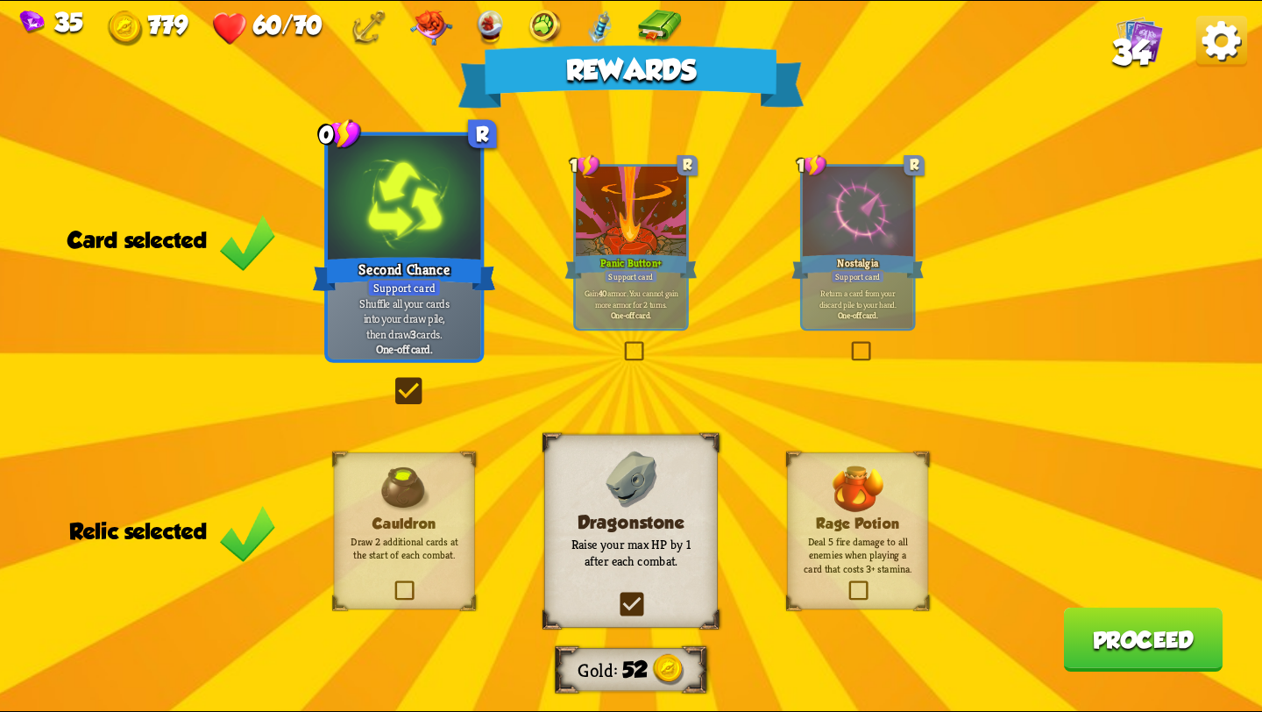
click at [1089, 624] on button "Proceed" at bounding box center [1142, 639] width 159 height 64
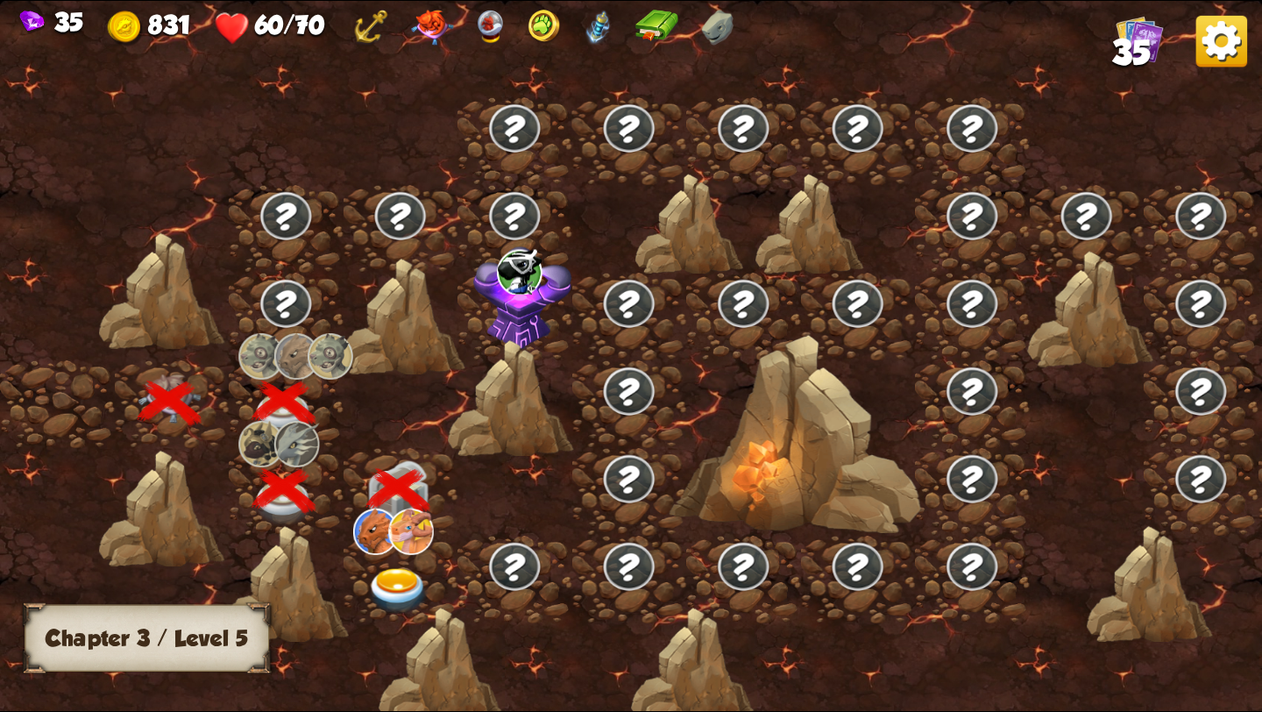
click at [398, 570] on img at bounding box center [398, 591] width 63 height 46
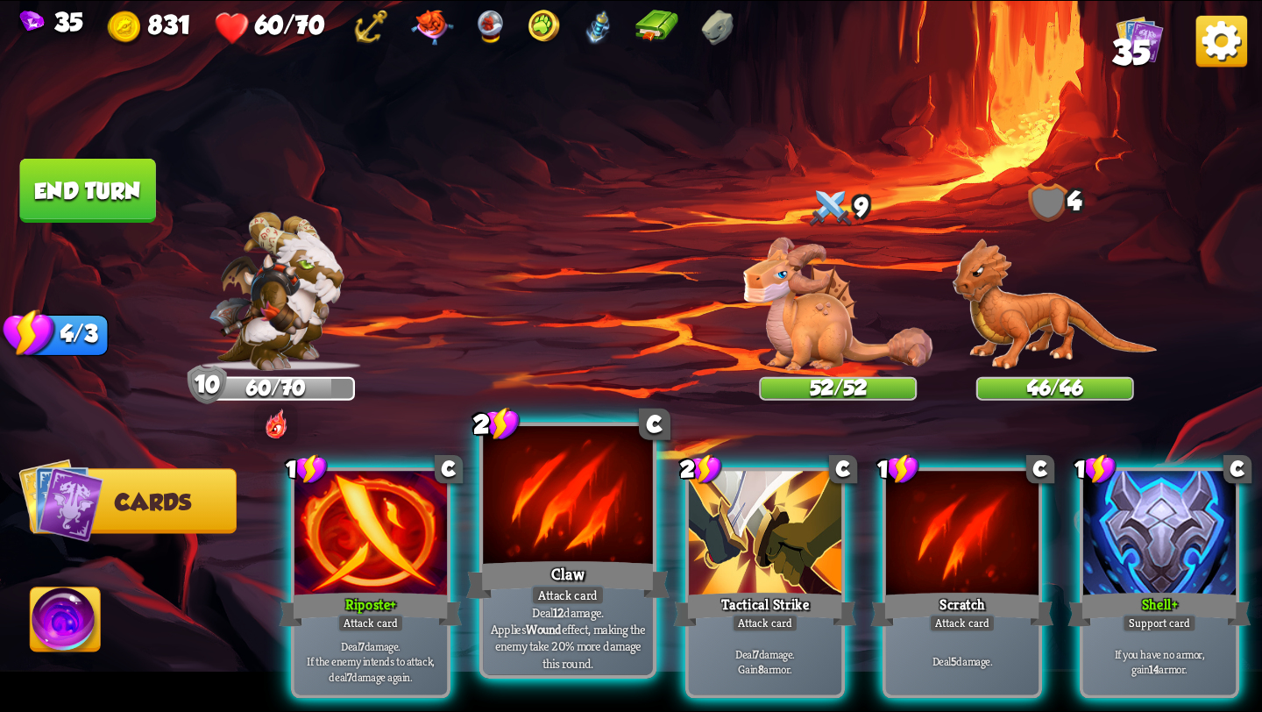
click at [549, 513] on div at bounding box center [568, 497] width 170 height 143
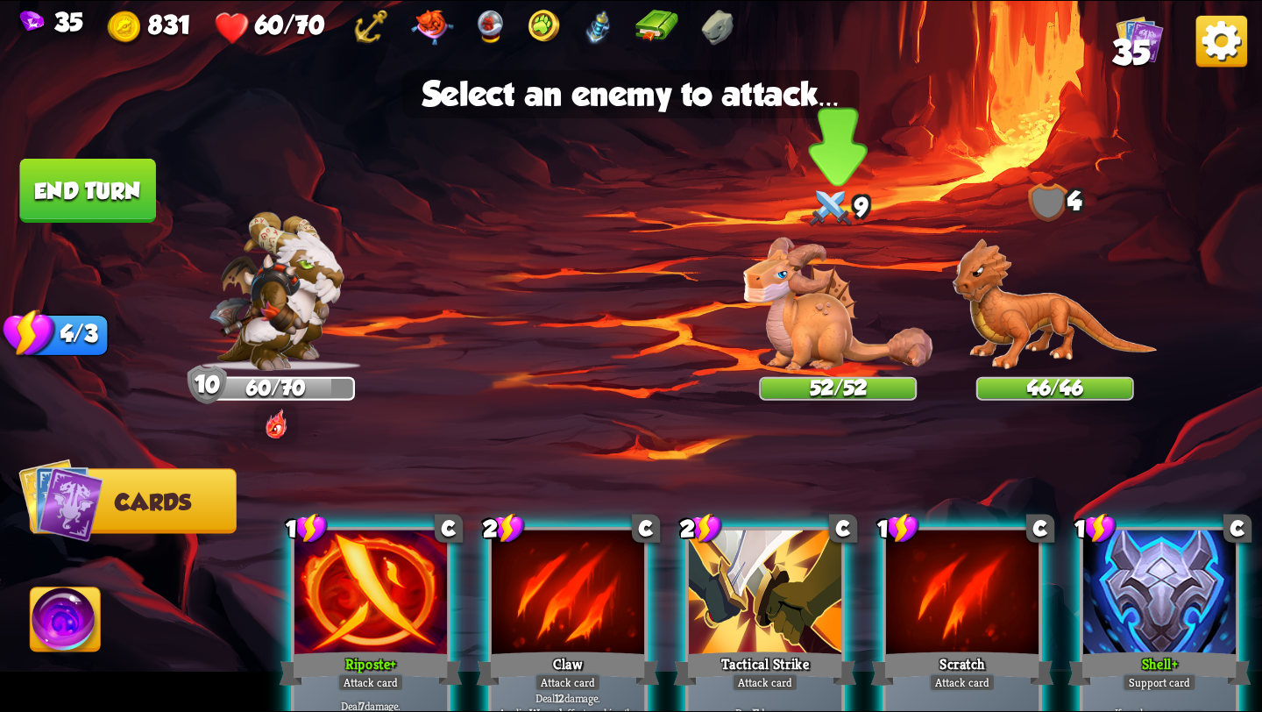
click at [822, 288] on img at bounding box center [837, 303] width 189 height 133
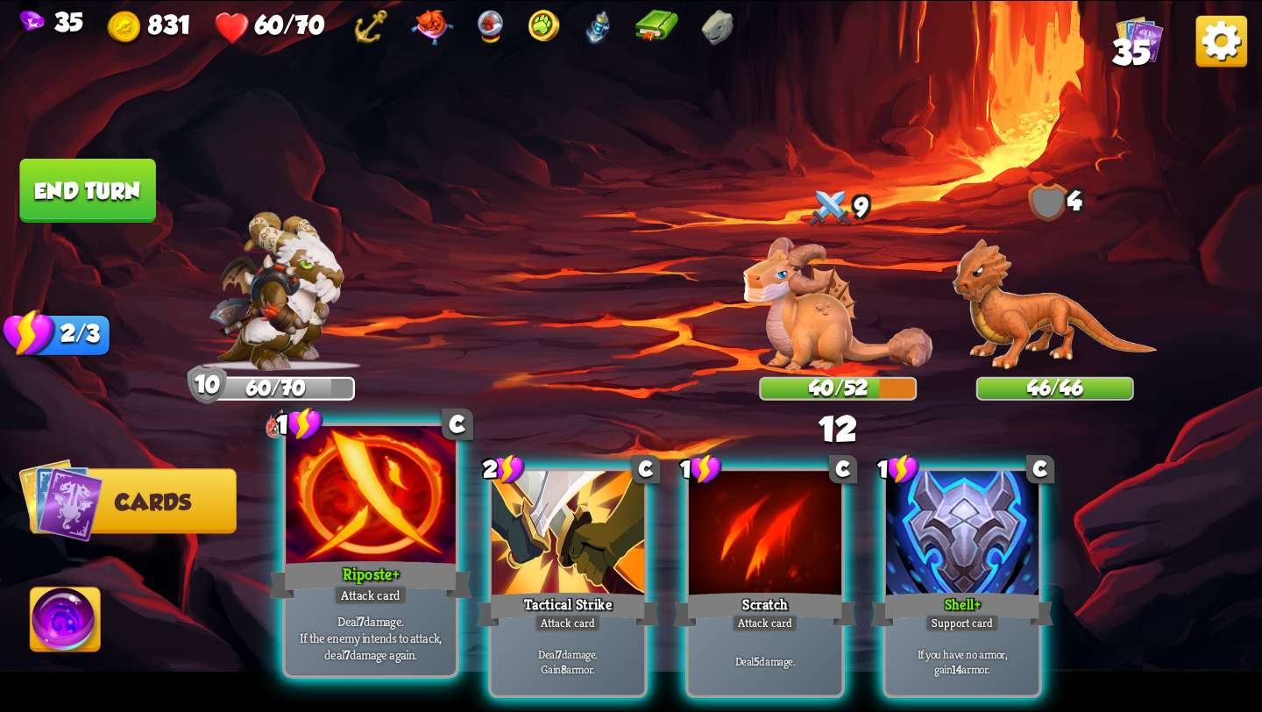
click at [337, 596] on div "Attack card" at bounding box center [371, 595] width 74 height 21
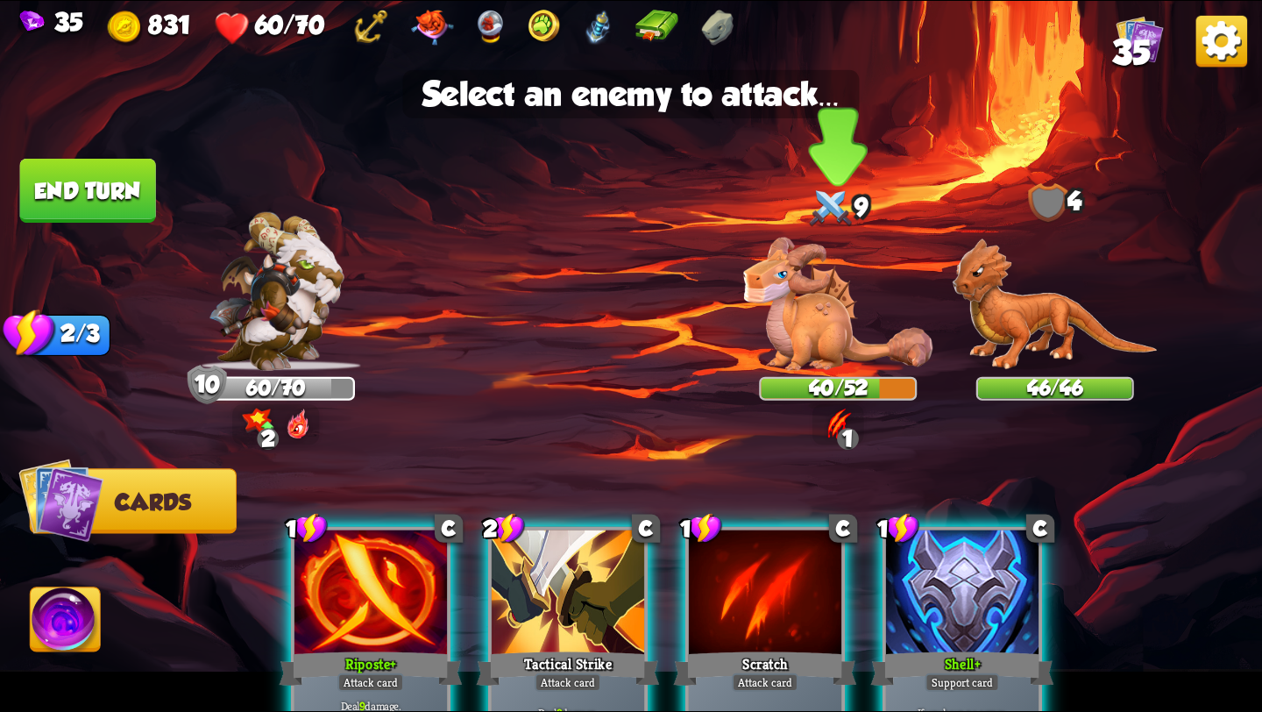
click at [815, 330] on img at bounding box center [837, 303] width 189 height 133
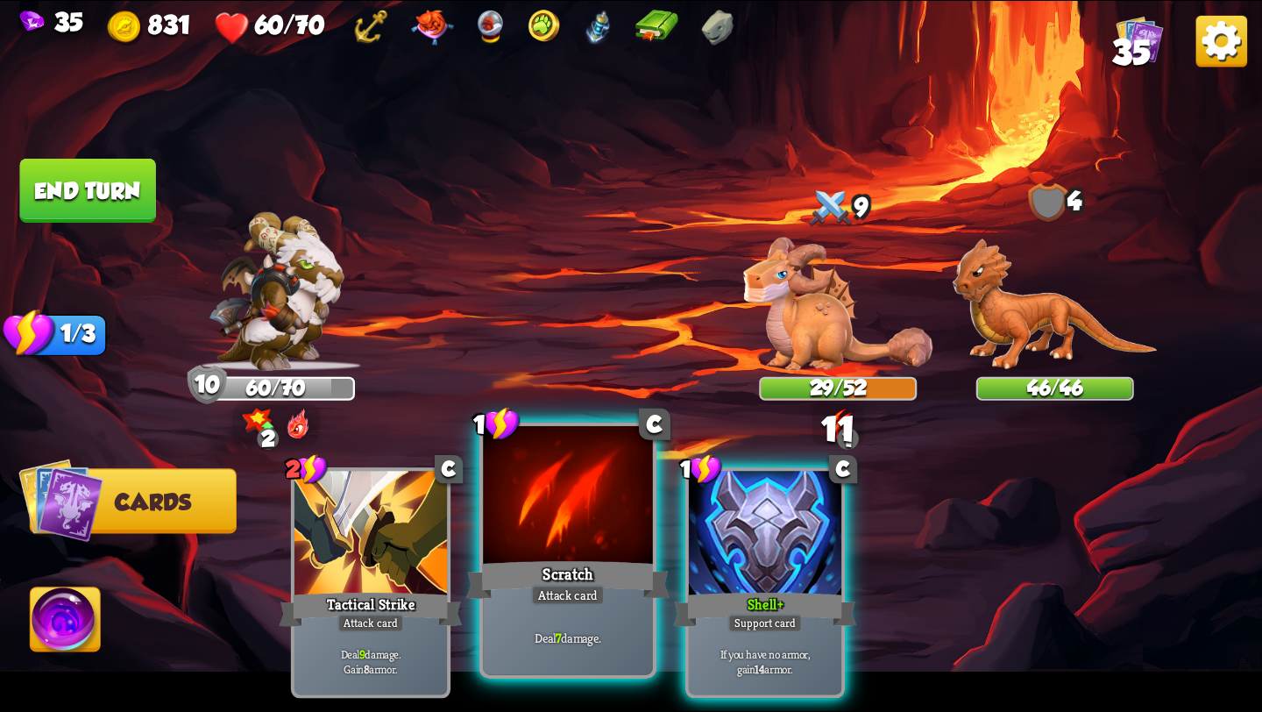
click at [561, 544] on div at bounding box center [568, 497] width 170 height 143
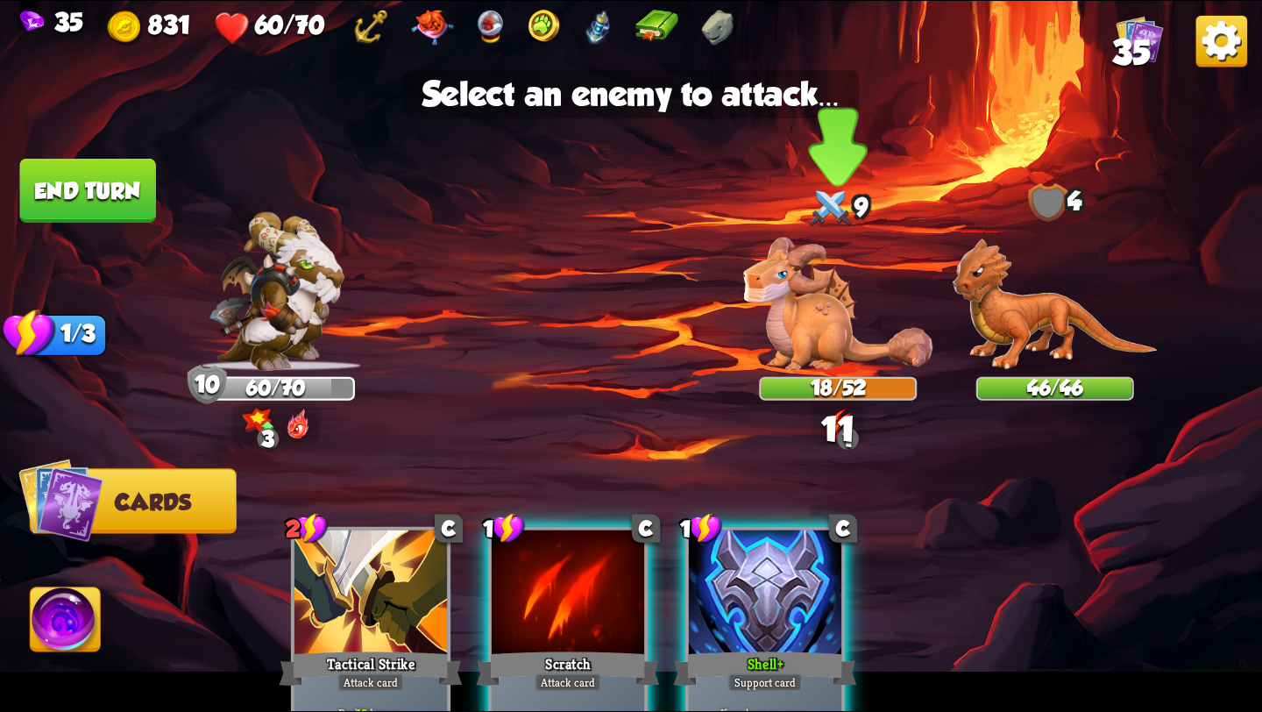
click at [812, 315] on img at bounding box center [837, 303] width 189 height 133
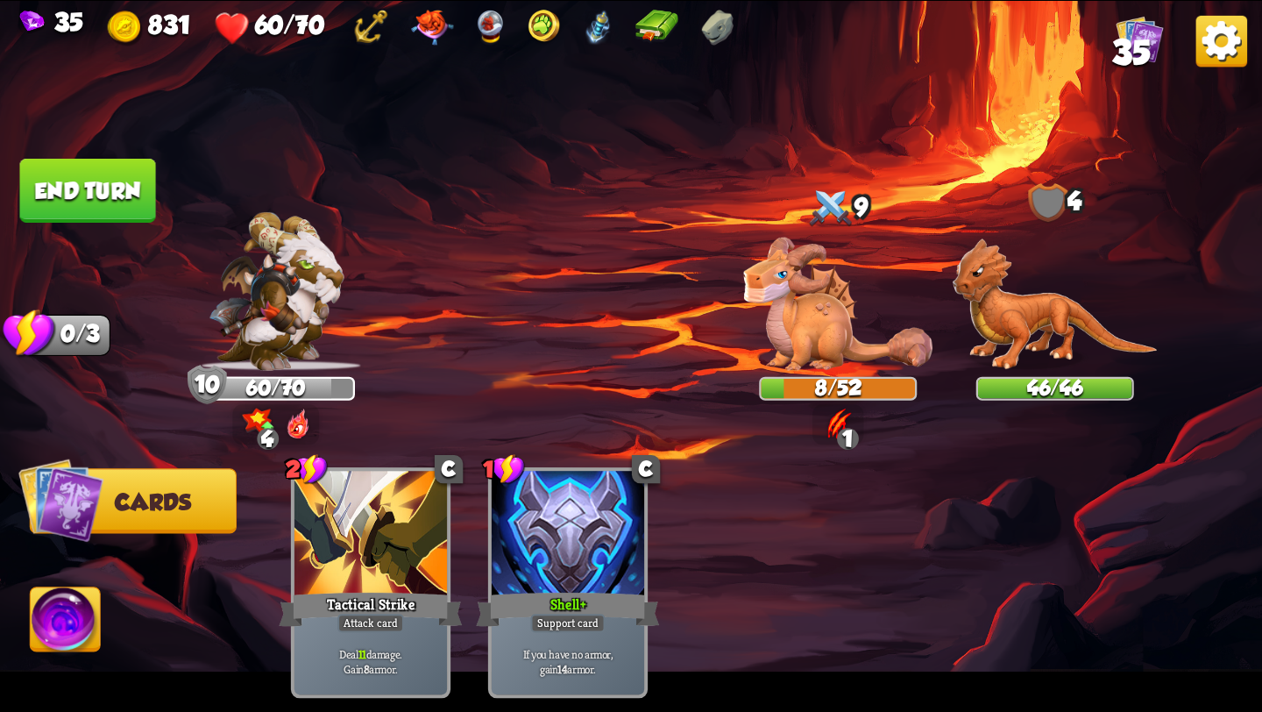
click at [59, 623] on img at bounding box center [66, 622] width 70 height 71
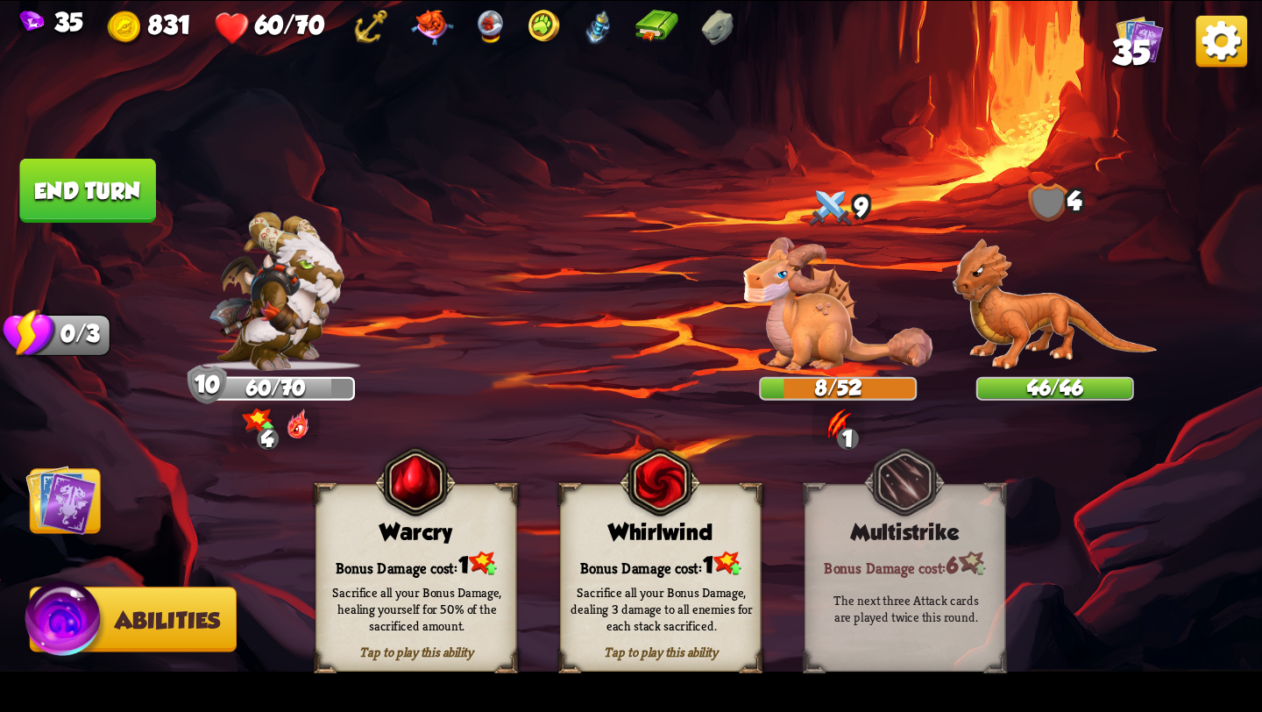
click at [617, 526] on div "Whirlwind" at bounding box center [660, 532] width 199 height 25
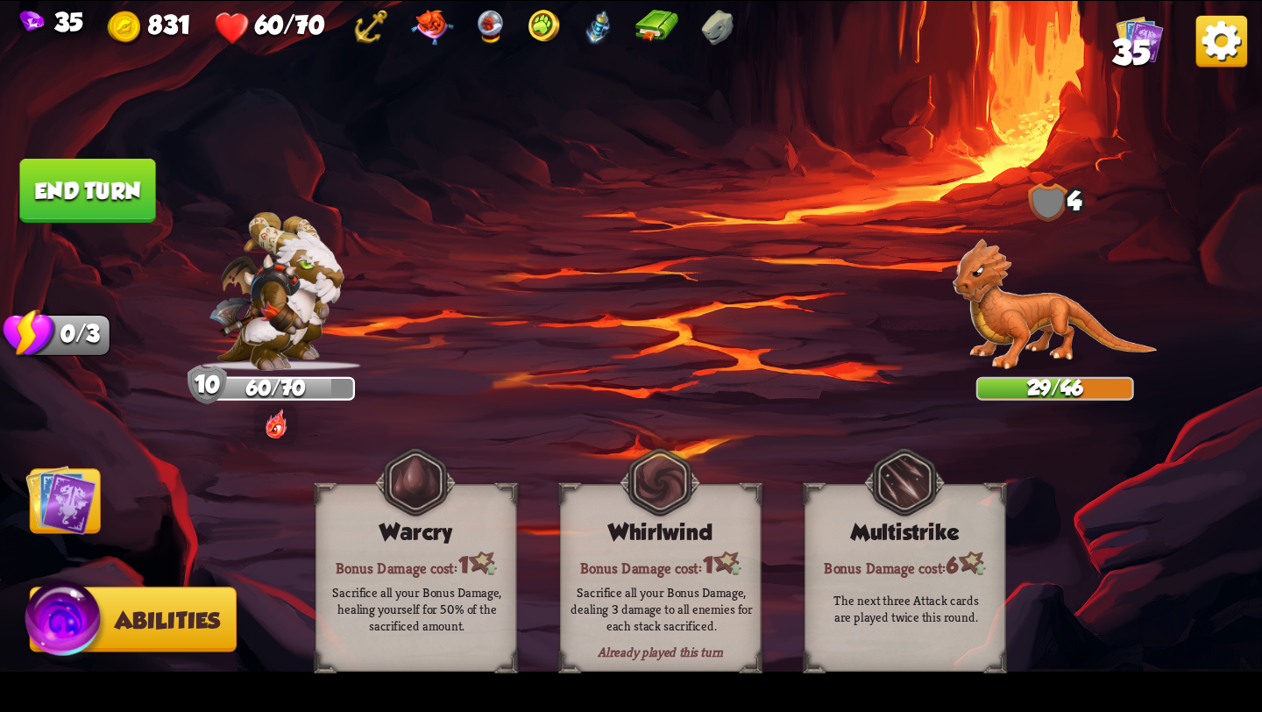
click at [56, 187] on button "End turn" at bounding box center [88, 191] width 136 height 64
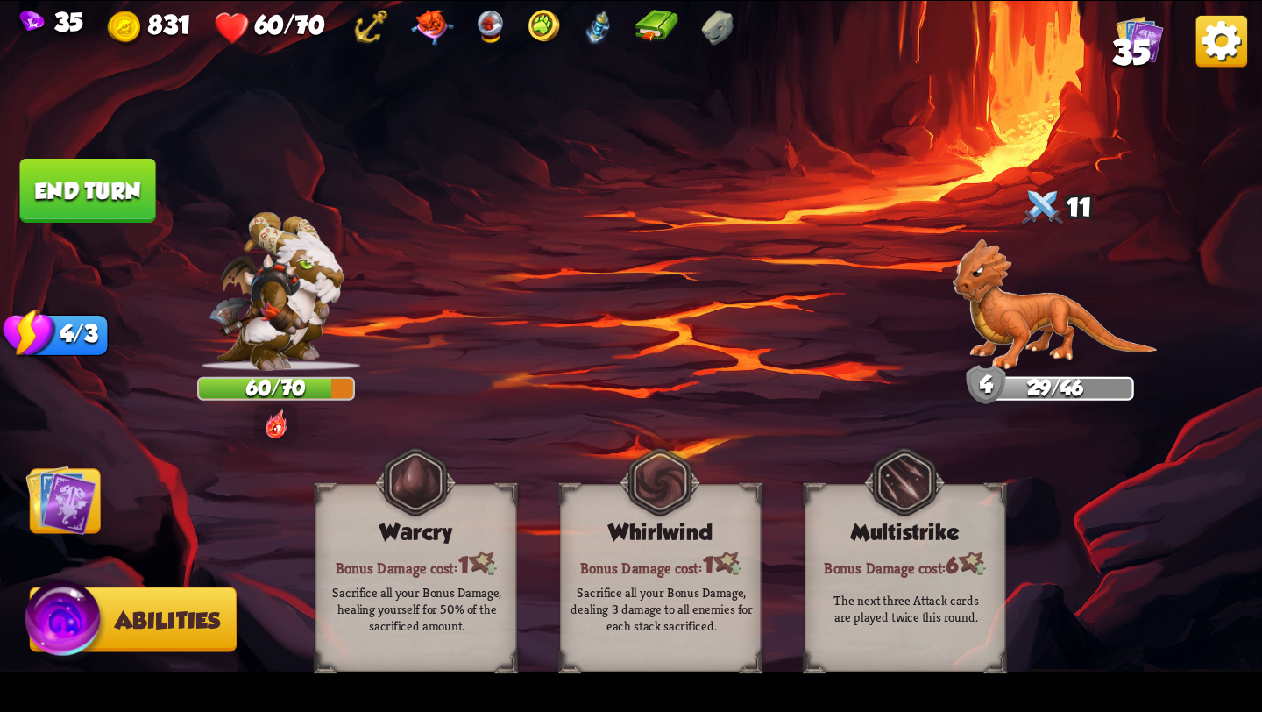
click at [33, 515] on img at bounding box center [60, 499] width 71 height 71
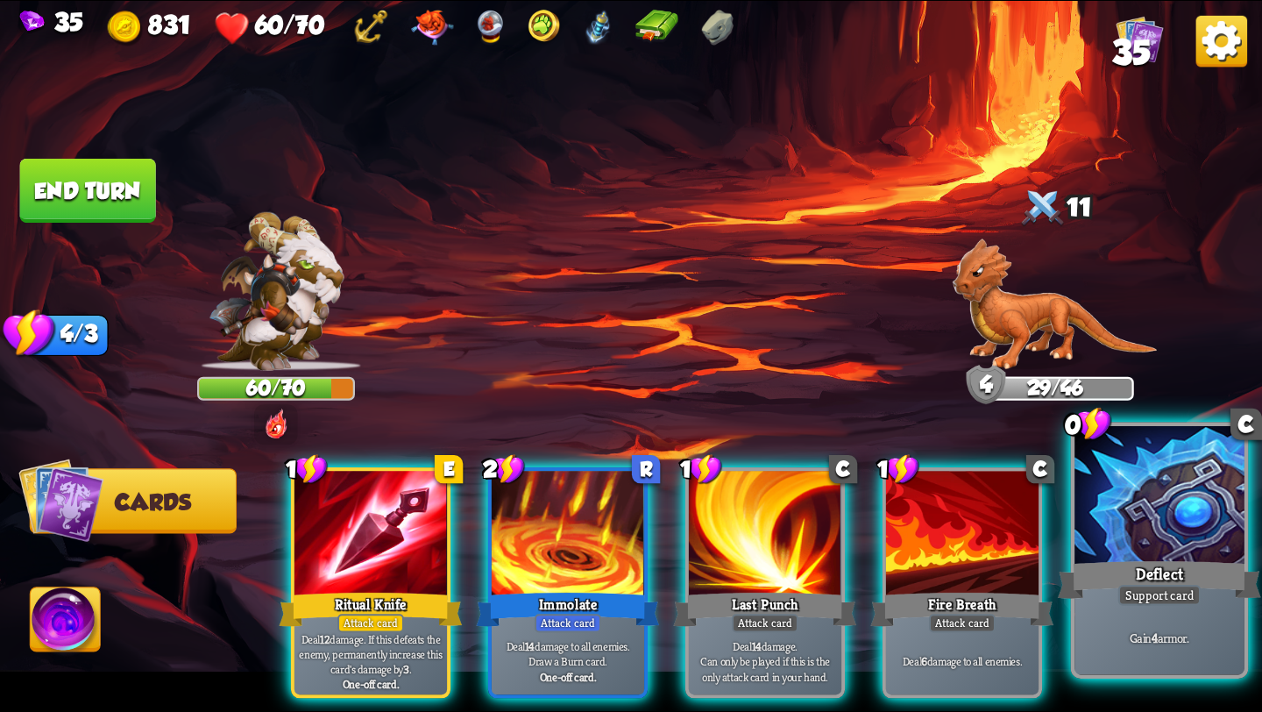
click at [1166, 585] on div "Deflect" at bounding box center [1159, 580] width 203 height 46
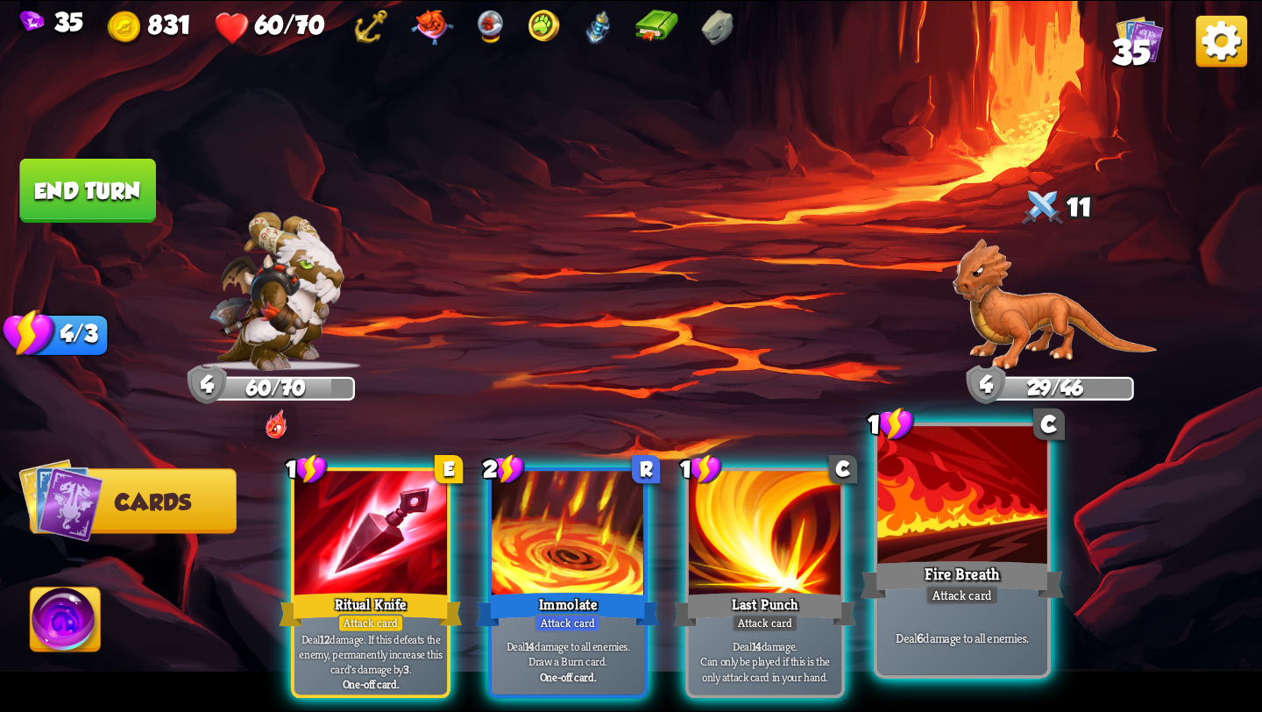
click at [900, 594] on div "Fire Breath" at bounding box center [962, 580] width 203 height 46
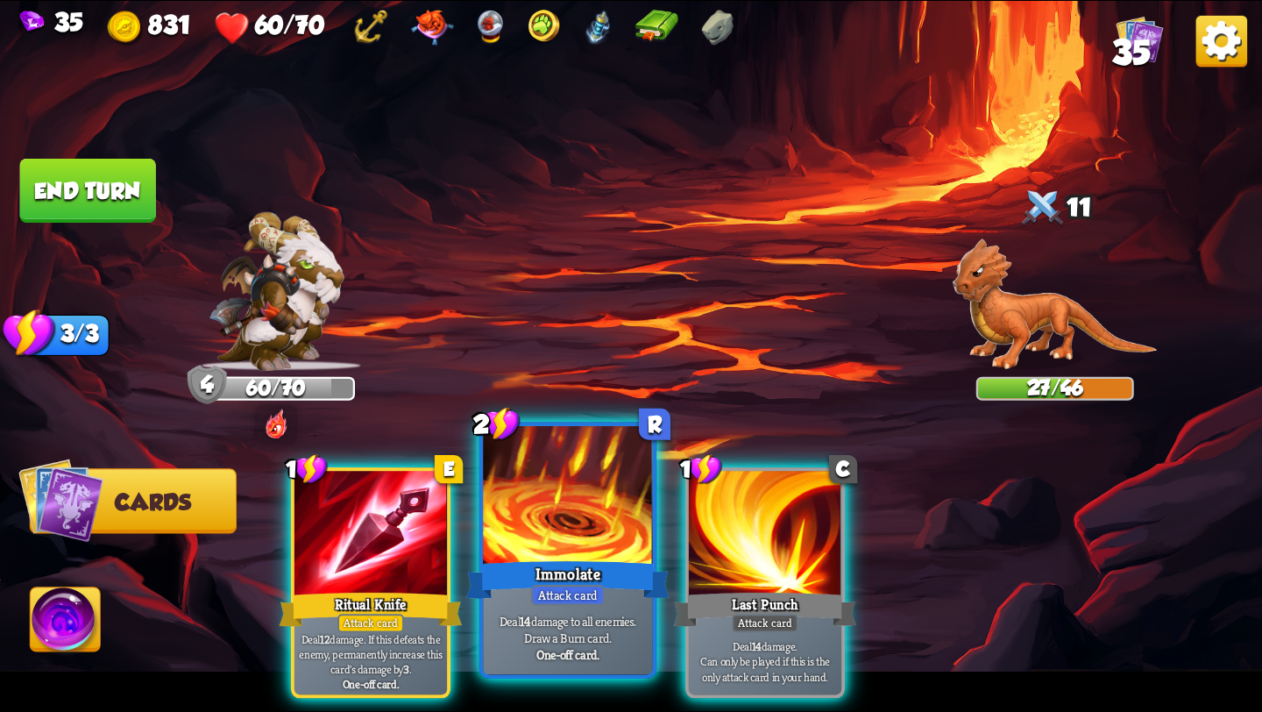
click at [597, 596] on div "Attack card" at bounding box center [568, 595] width 74 height 21
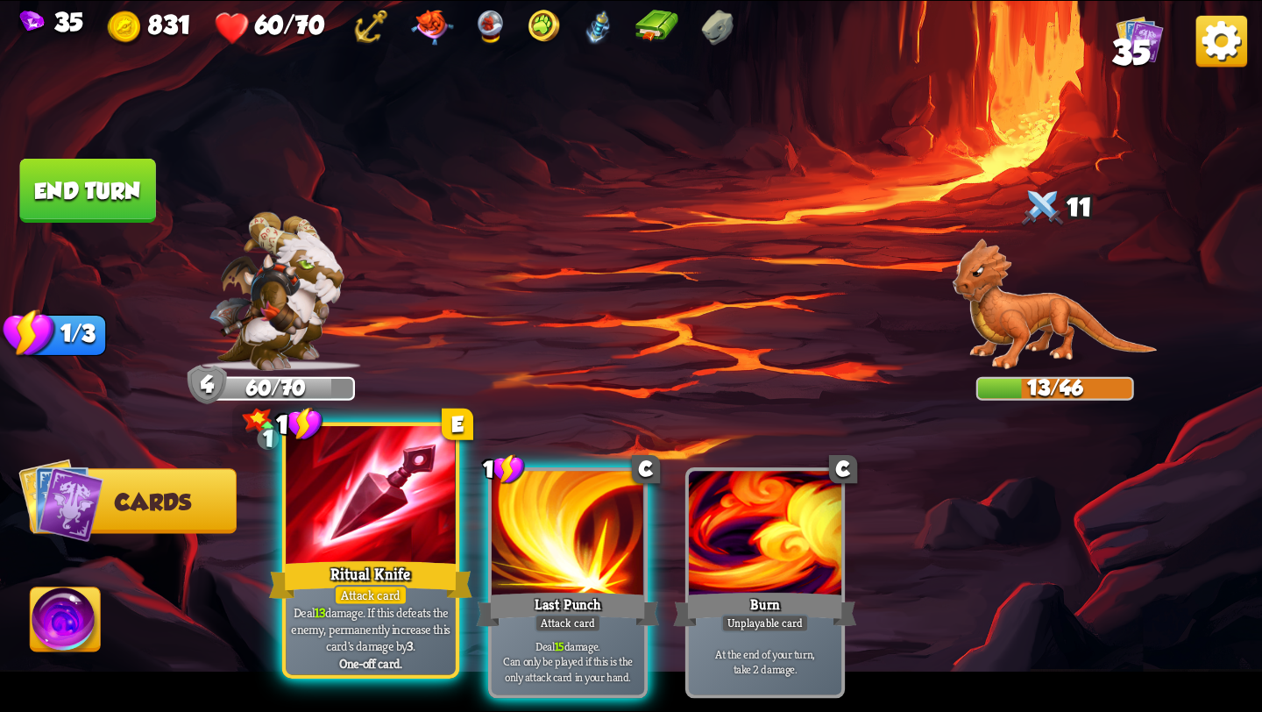
click at [353, 576] on div "Ritual Knife" at bounding box center [370, 580] width 203 height 46
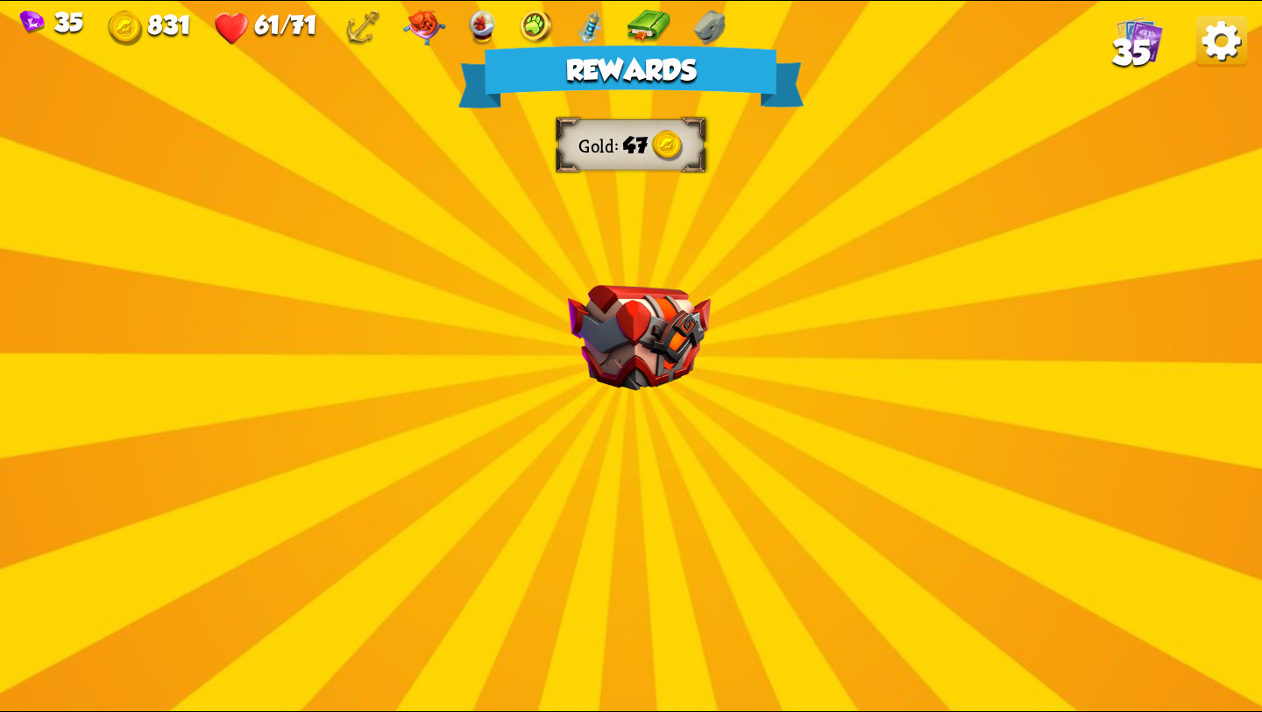
click at [632, 400] on div "Rewards Gold 47 Select a card 1 C Brimstone Attack card Deal 6 damage. Apply 1 …" at bounding box center [631, 356] width 1262 height 710
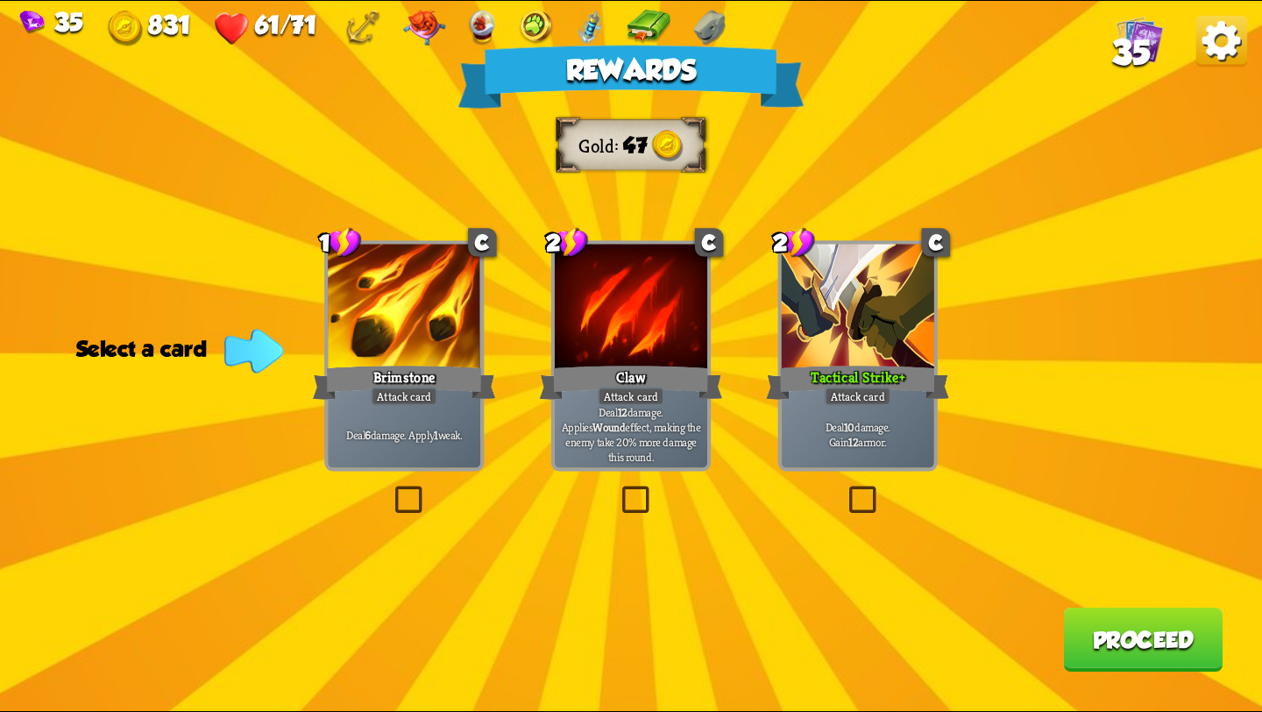
click at [845, 489] on label at bounding box center [845, 489] width 0 height 0
click at [0, 0] on input "checkbox" at bounding box center [0, 0] width 0 height 0
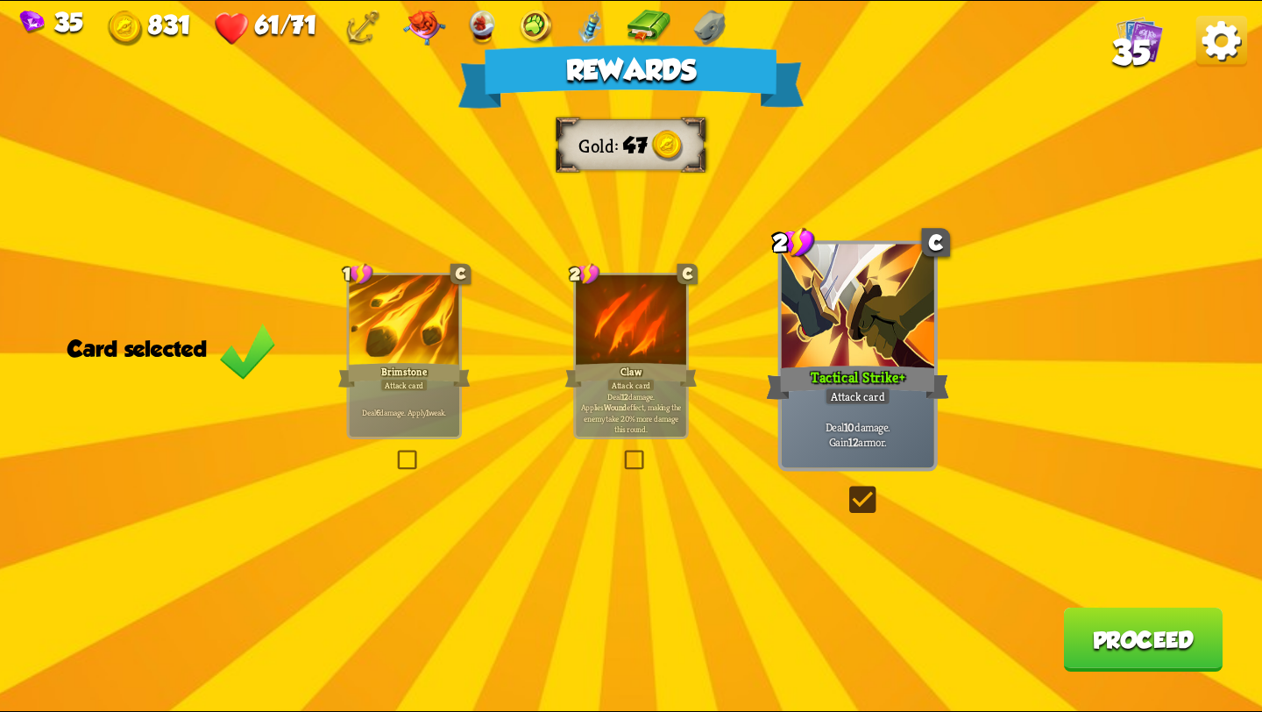
click at [1141, 627] on button "Proceed" at bounding box center [1142, 639] width 159 height 64
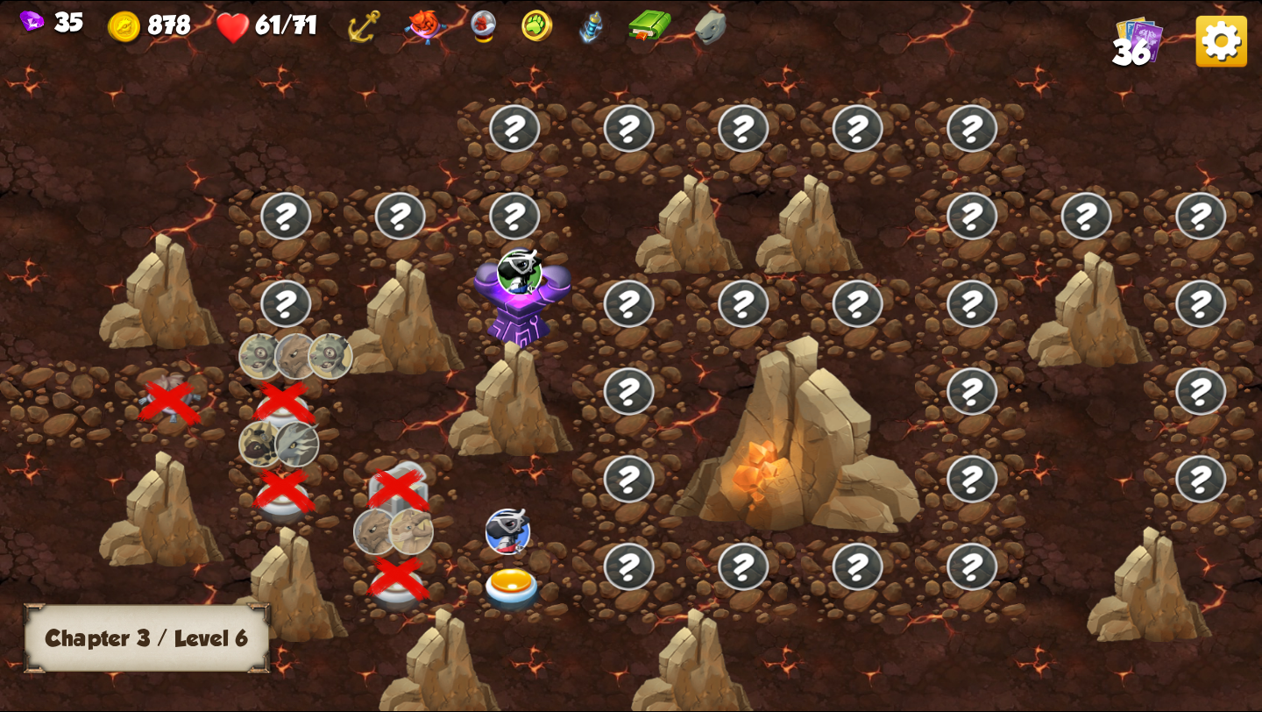
click at [518, 272] on img at bounding box center [520, 272] width 46 height 46
click at [510, 583] on img at bounding box center [512, 591] width 63 height 46
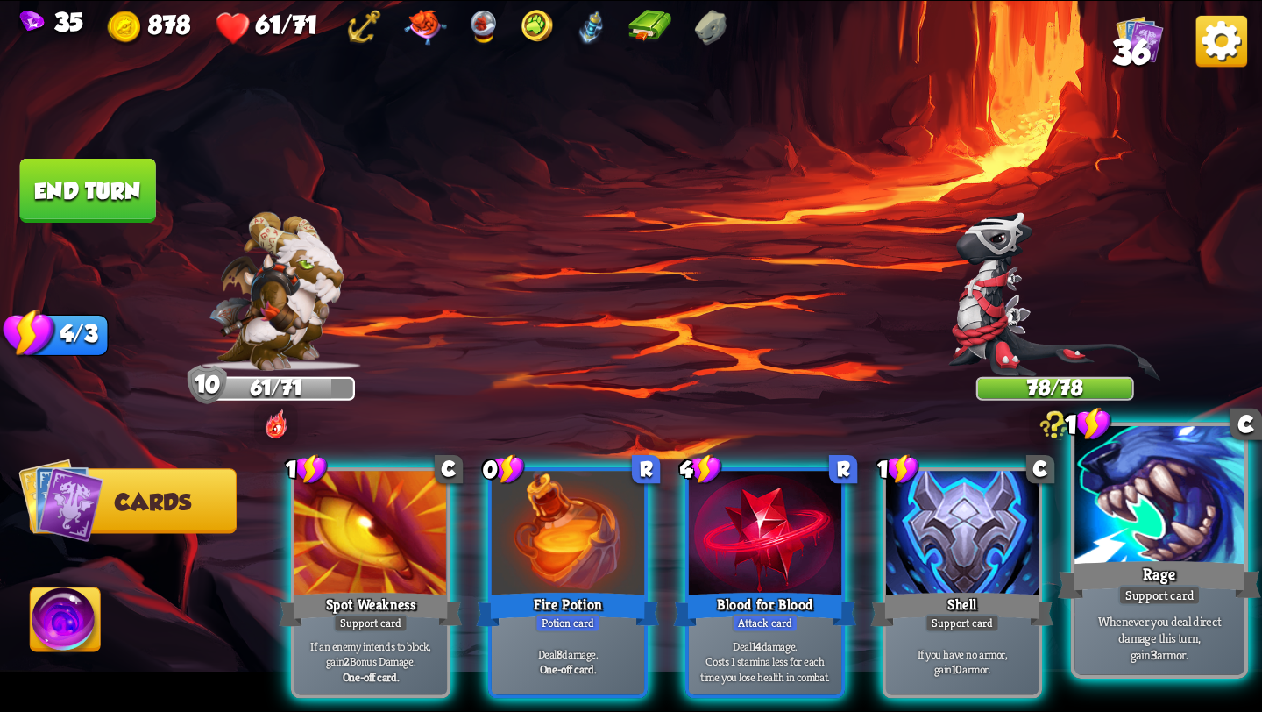
click at [1152, 617] on p "Whenever you deal direct damage this turn, gain 3 armor." at bounding box center [1159, 638] width 161 height 50
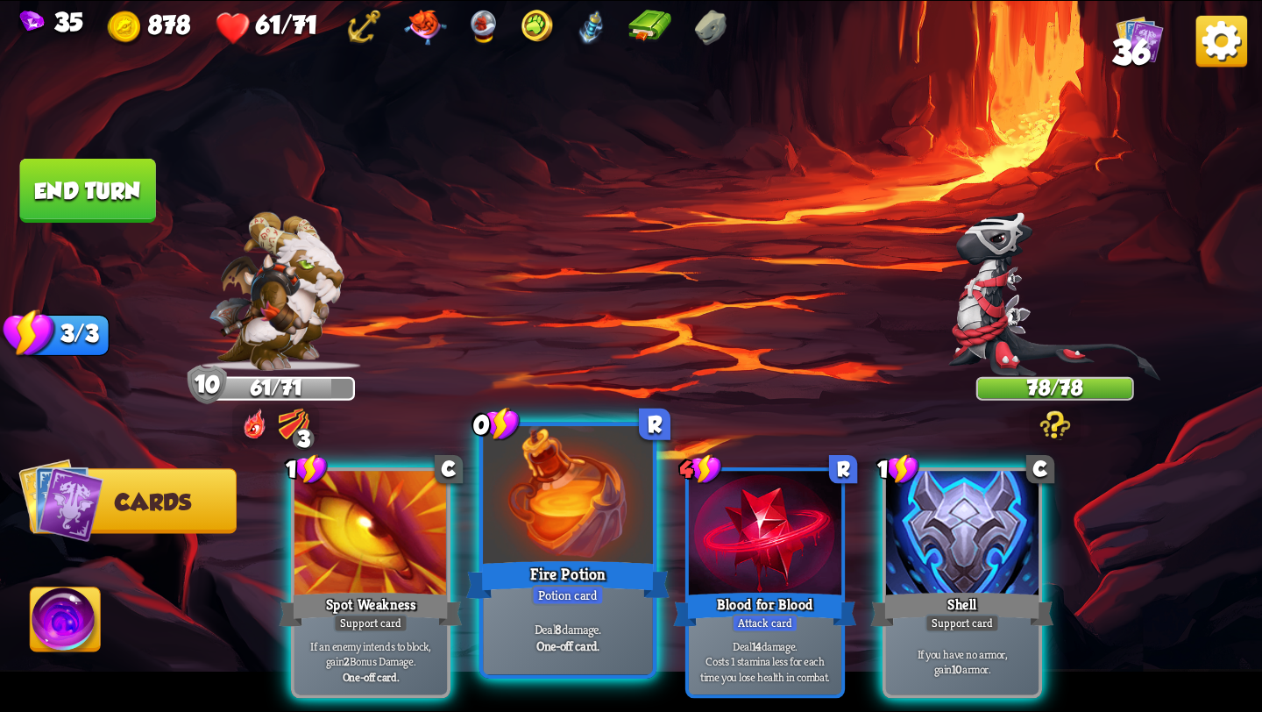
click at [605, 600] on div "Fire Potion" at bounding box center [567, 580] width 203 height 46
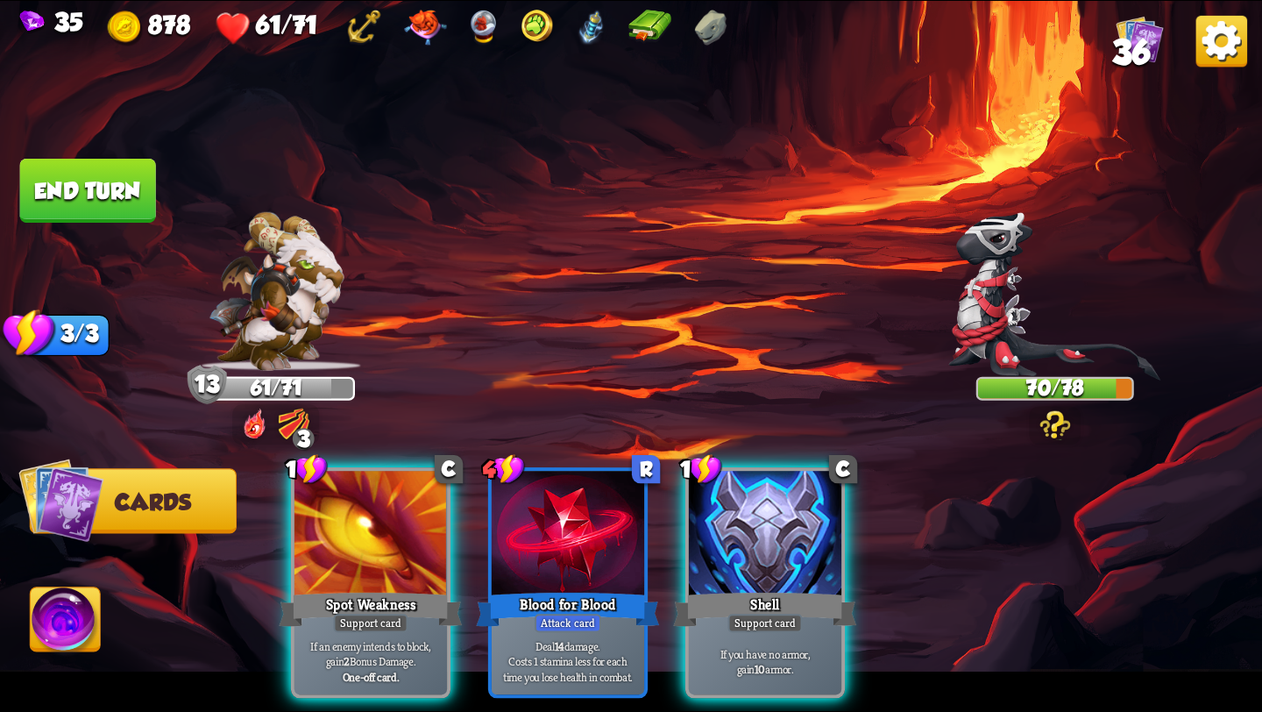
click at [53, 616] on img at bounding box center [66, 622] width 70 height 71
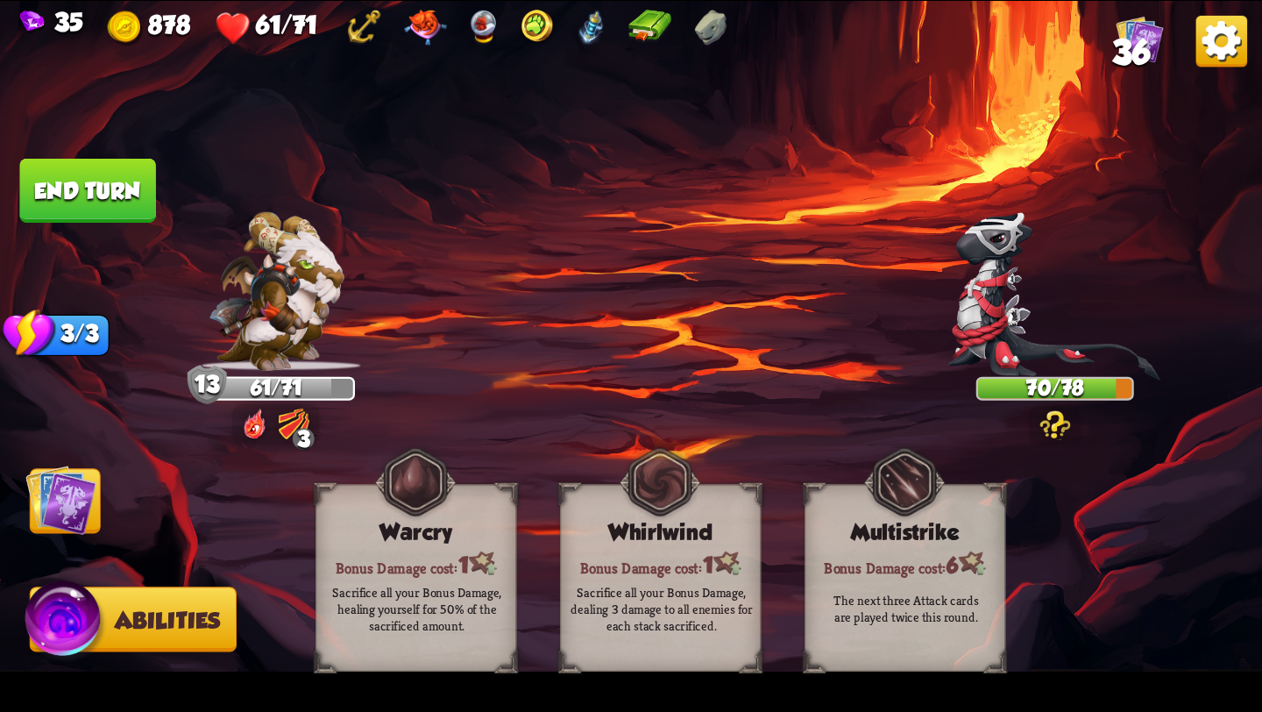
click at [116, 177] on button "End turn" at bounding box center [88, 191] width 136 height 64
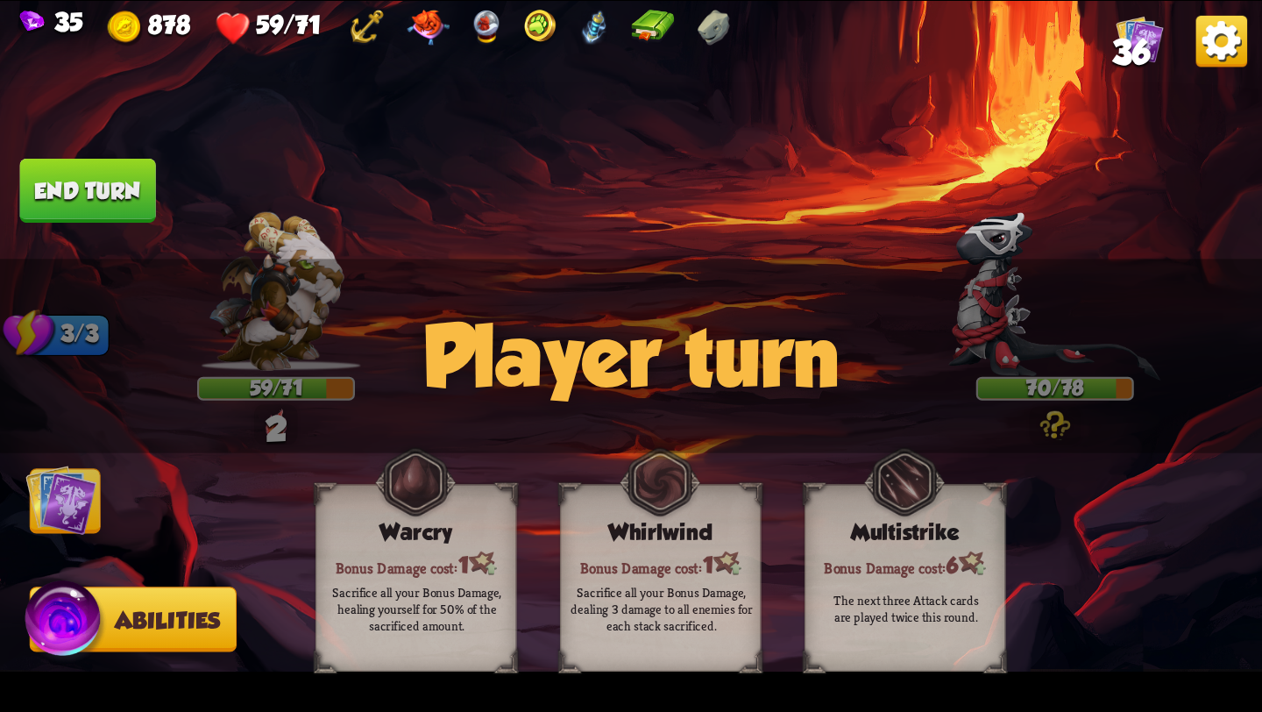
click at [61, 522] on img at bounding box center [60, 499] width 71 height 71
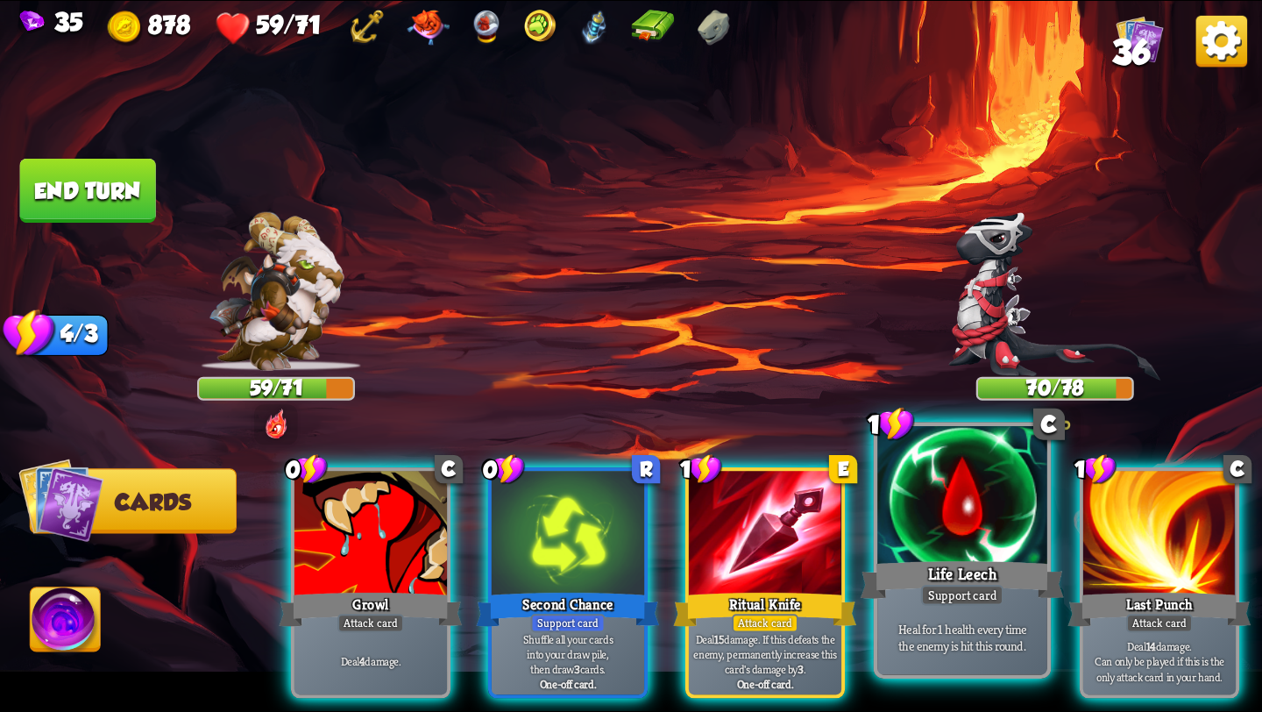
click at [962, 619] on div "Heal for 1 health every time the enemy is hit this round." at bounding box center [962, 637] width 170 height 74
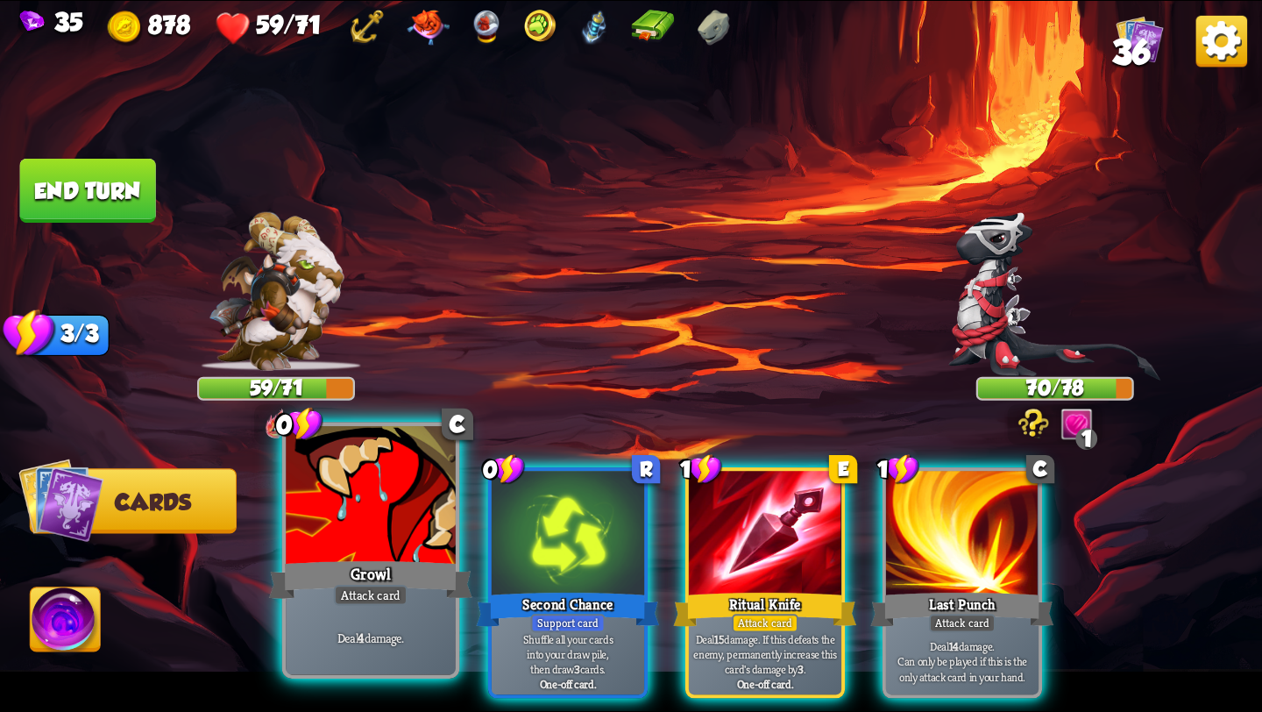
click at [390, 594] on div "Attack card" at bounding box center [371, 595] width 74 height 21
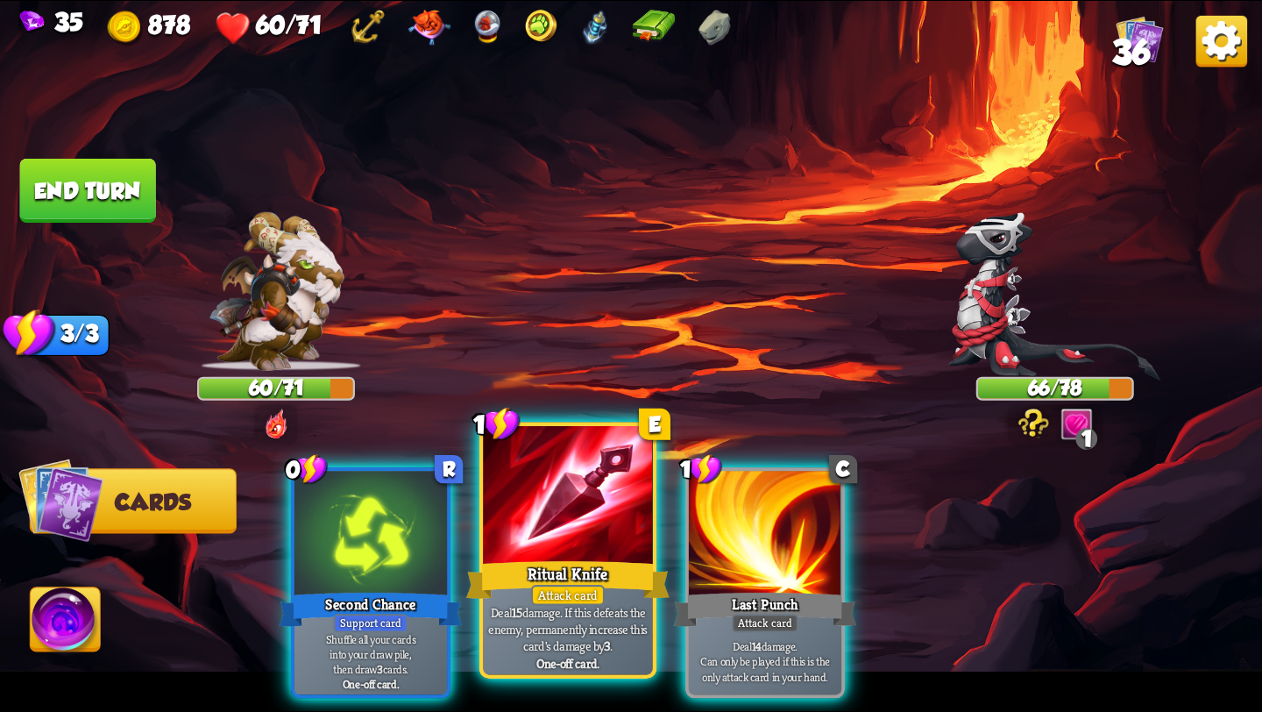
click at [546, 508] on div at bounding box center [568, 497] width 170 height 143
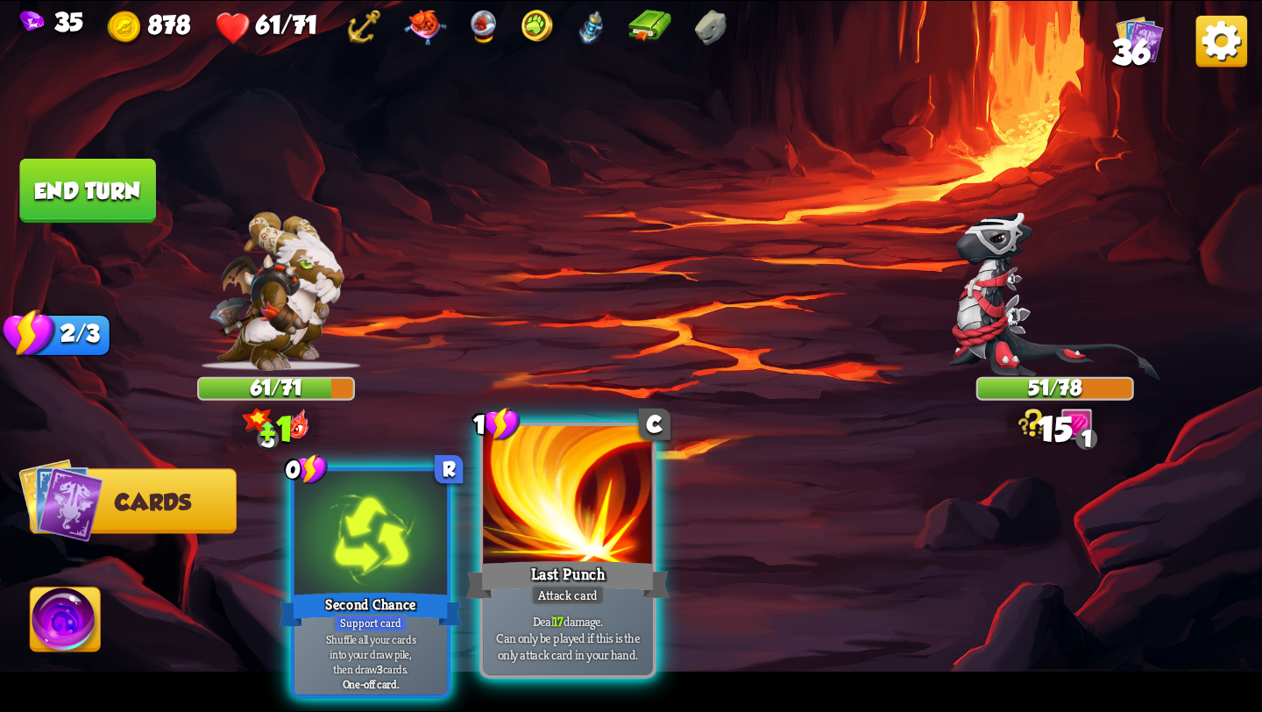
click at [546, 507] on div at bounding box center [568, 497] width 170 height 143
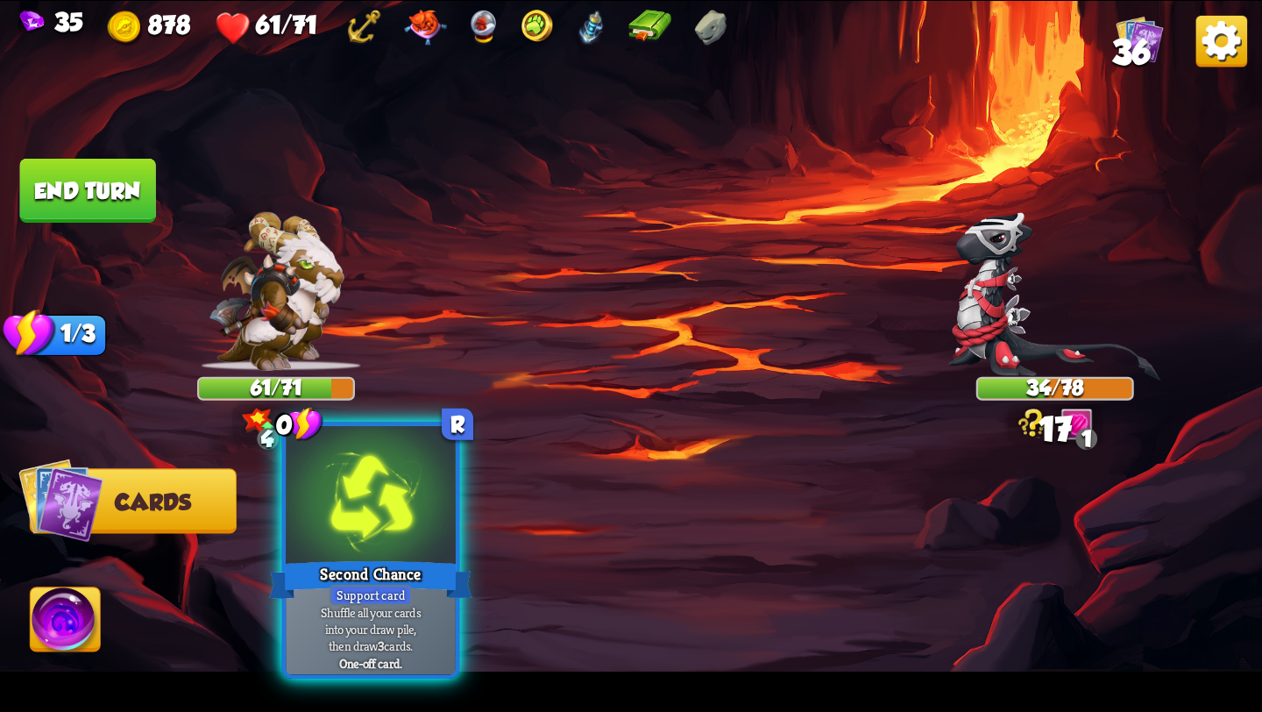
click at [379, 555] on div at bounding box center [371, 497] width 170 height 143
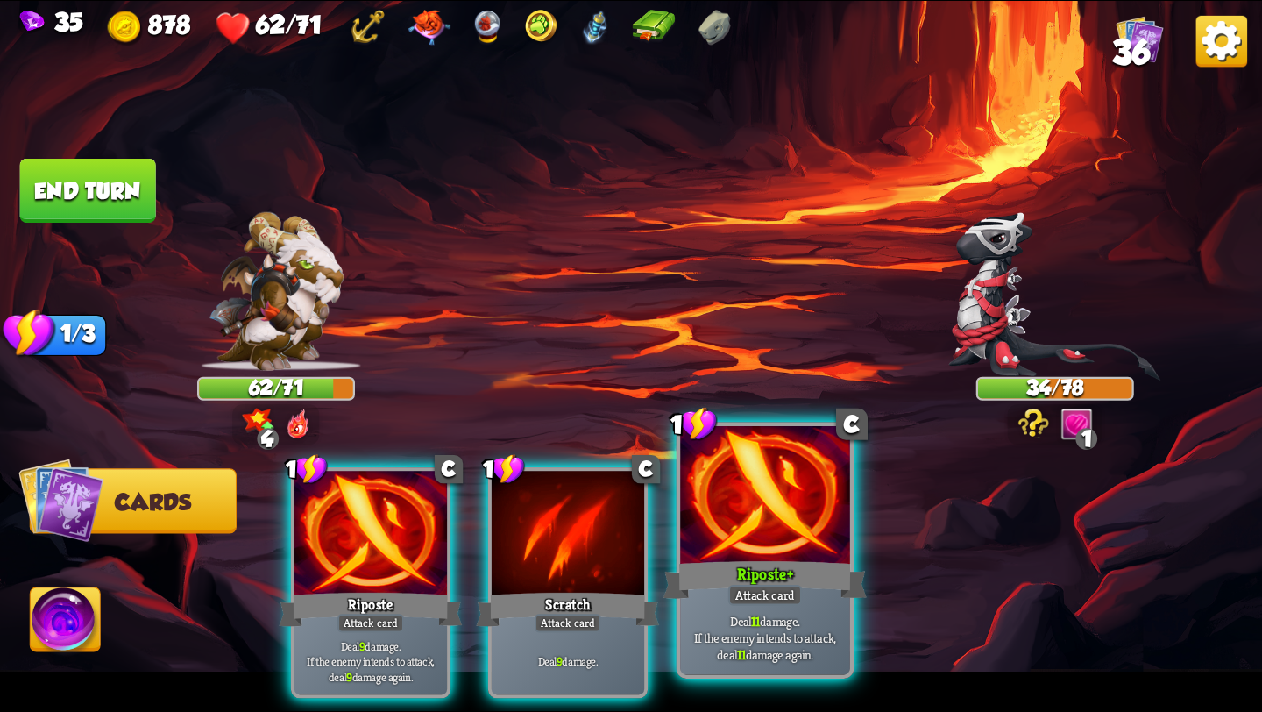
click at [794, 585] on div "Attack card" at bounding box center [765, 595] width 74 height 21
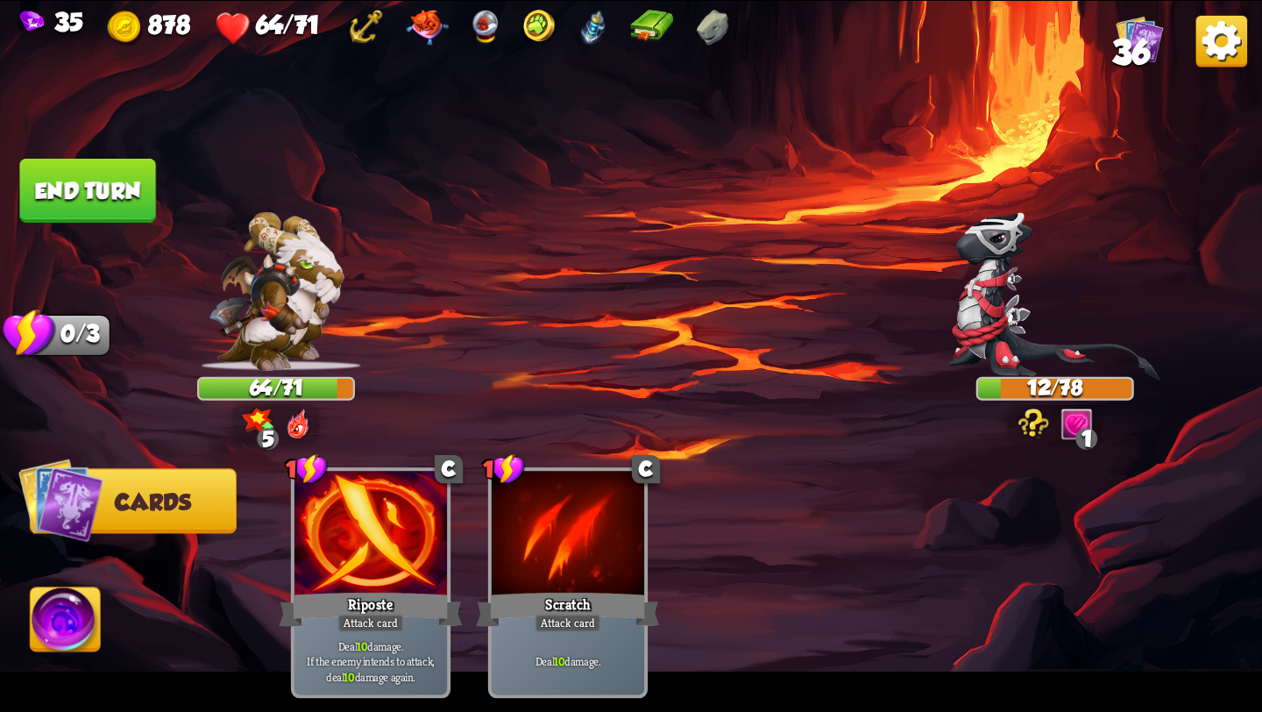
click at [146, 514] on button "Cards" at bounding box center [133, 500] width 207 height 65
click at [48, 634] on img at bounding box center [66, 622] width 70 height 71
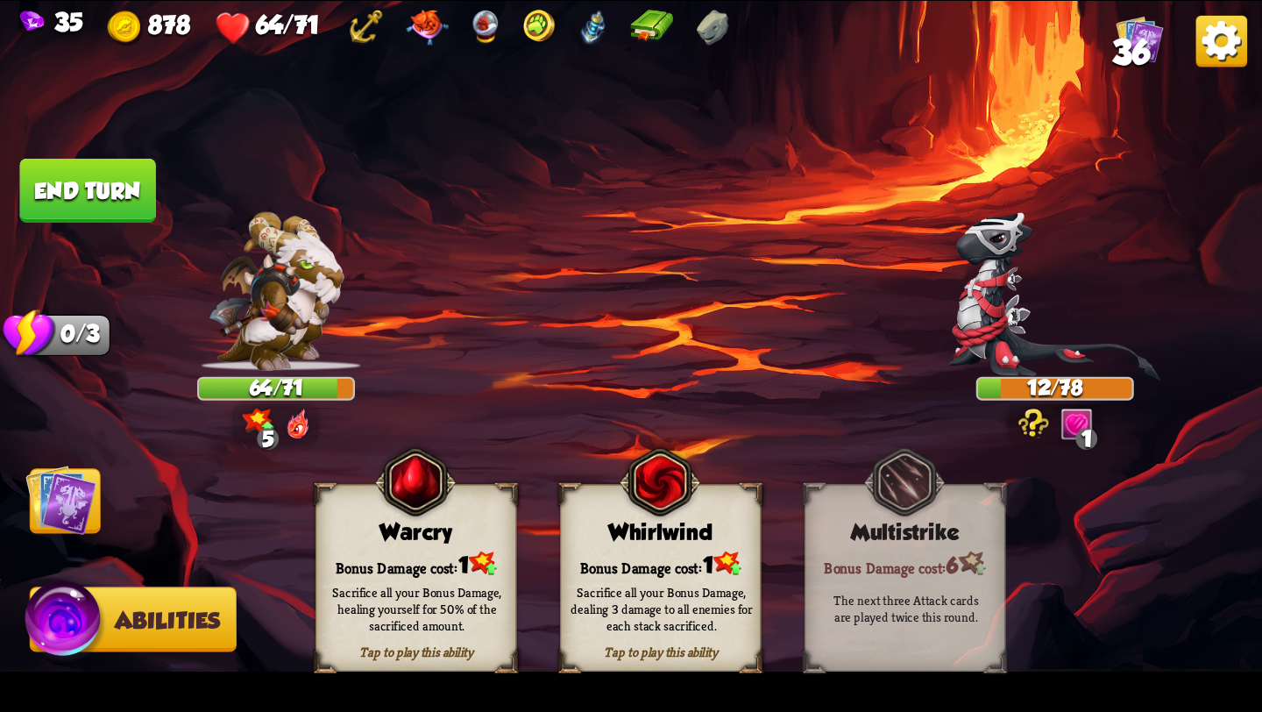
click at [677, 518] on img at bounding box center [660, 482] width 81 height 83
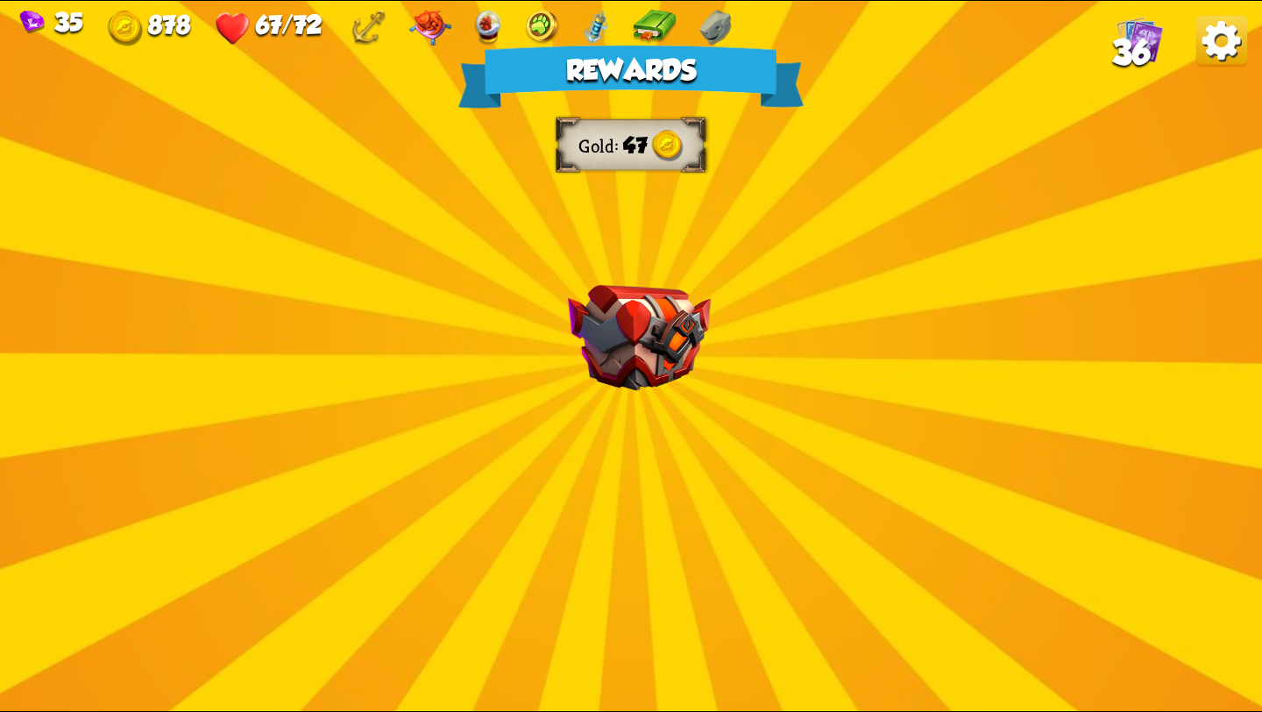
click at [644, 454] on div "Rewards Gold 47 Select a card 1 C Fire Breath Attack card Deal 6 damage to all …" at bounding box center [631, 356] width 1262 height 710
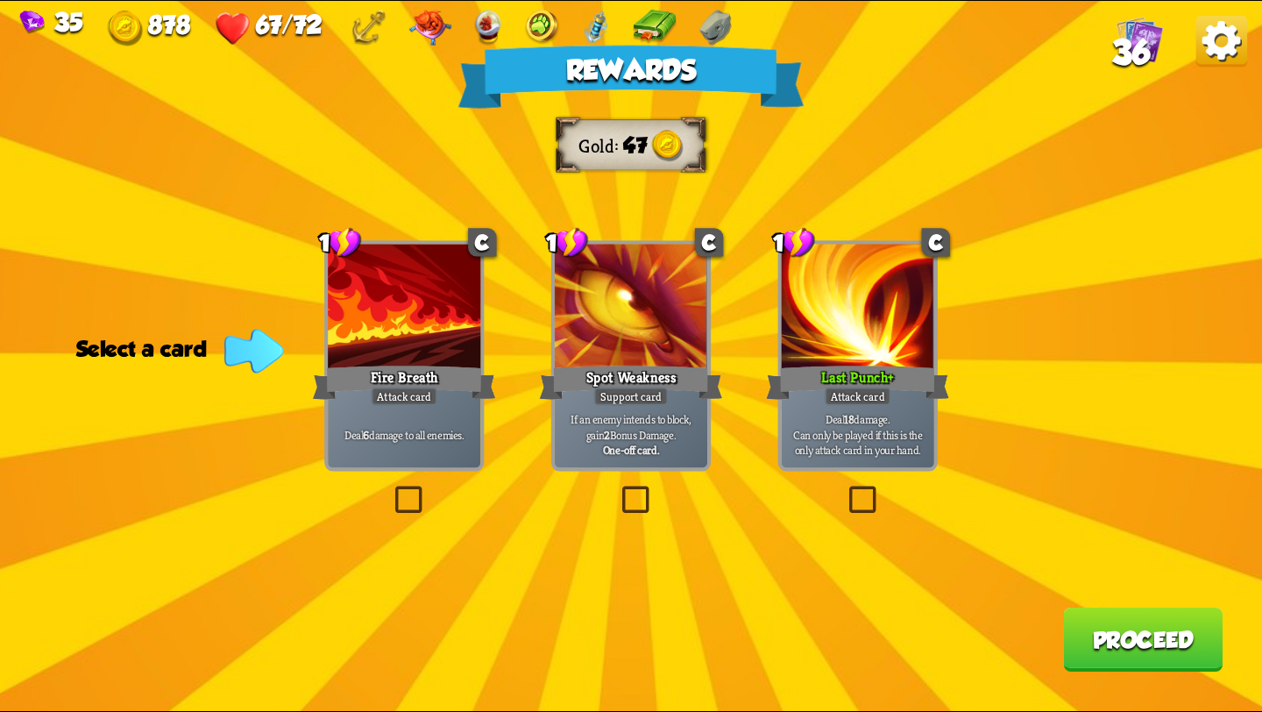
click at [845, 489] on label at bounding box center [845, 489] width 0 height 0
click at [0, 0] on input "checkbox" at bounding box center [0, 0] width 0 height 0
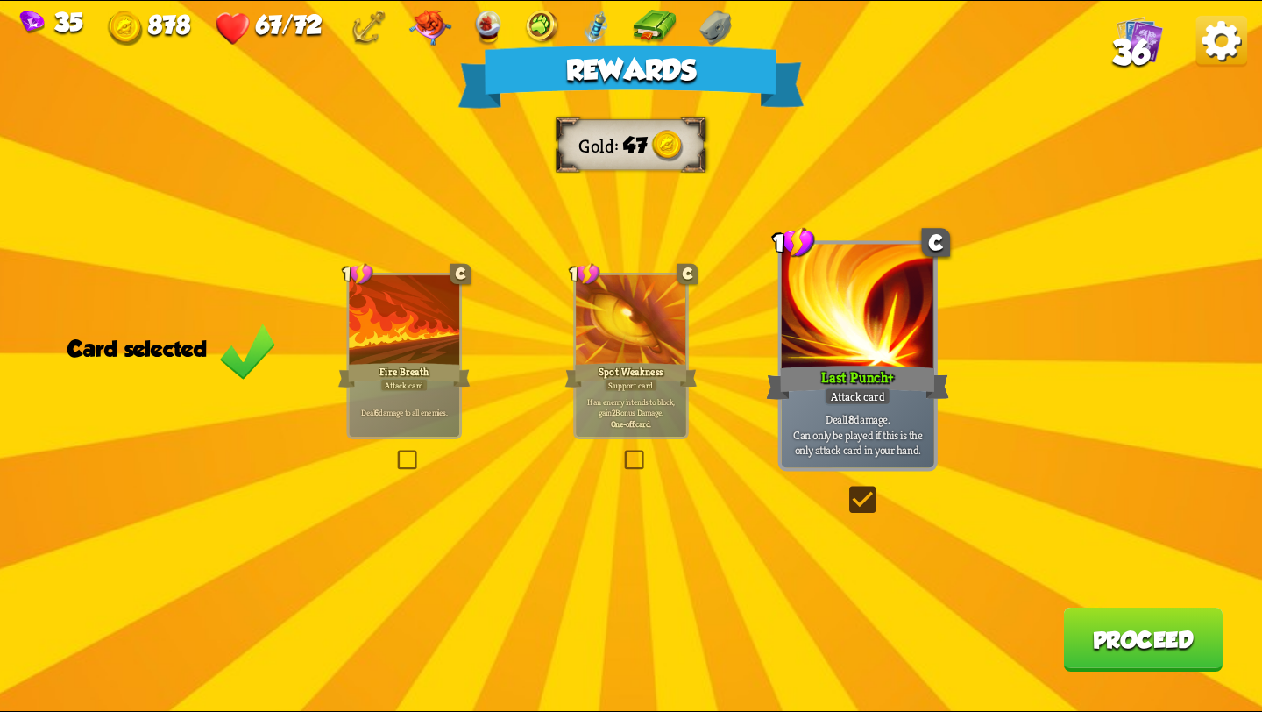
click at [1077, 636] on button "Proceed" at bounding box center [1142, 639] width 159 height 64
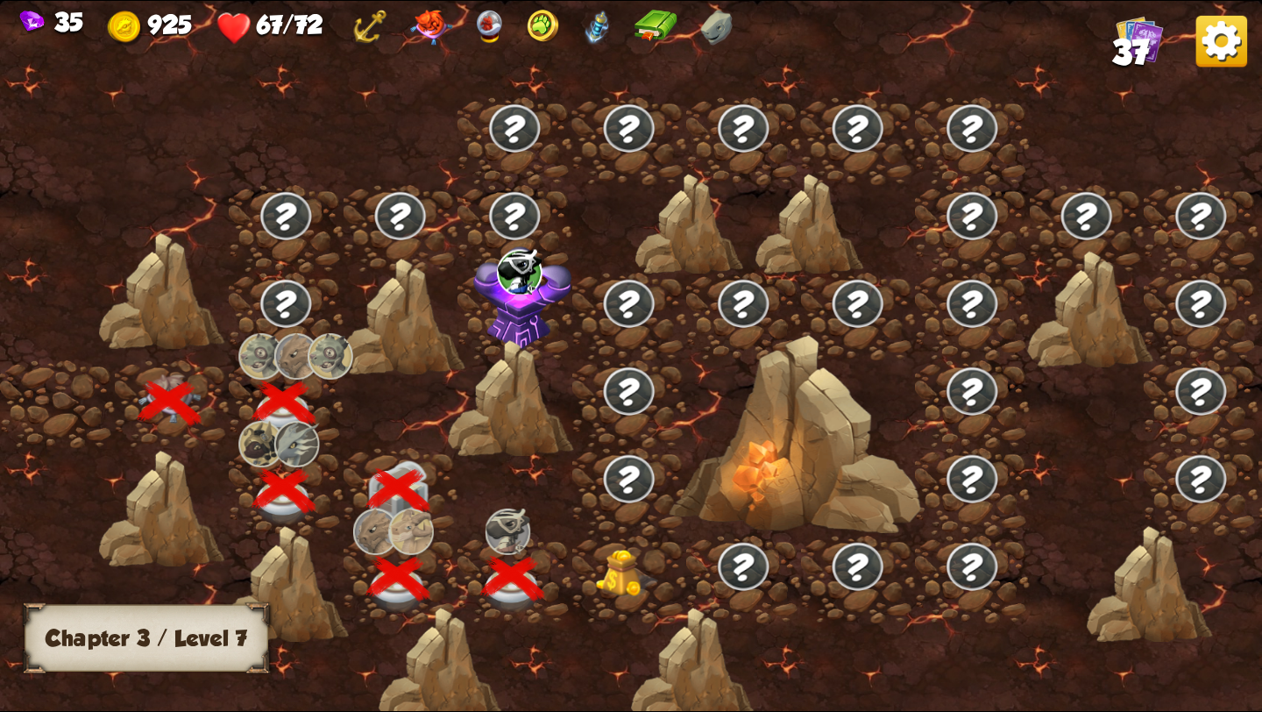
click at [606, 578] on img at bounding box center [627, 573] width 63 height 48
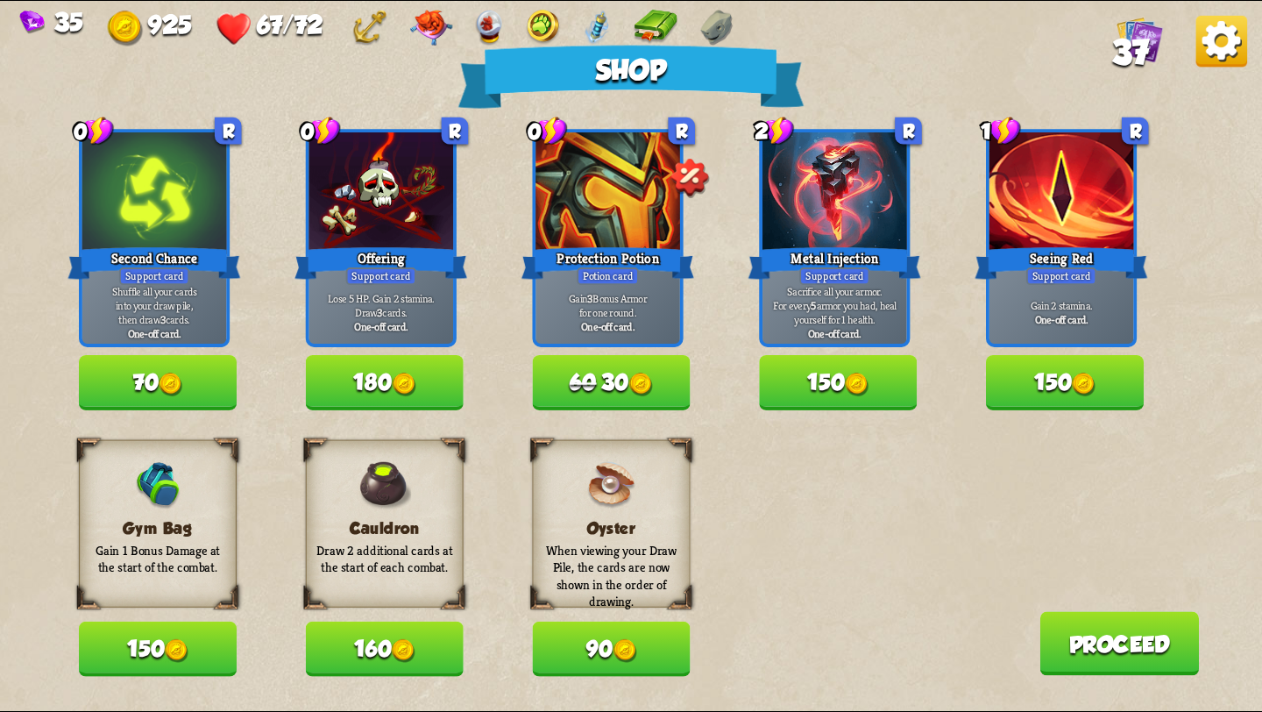
click at [1028, 391] on button "150" at bounding box center [1065, 382] width 158 height 55
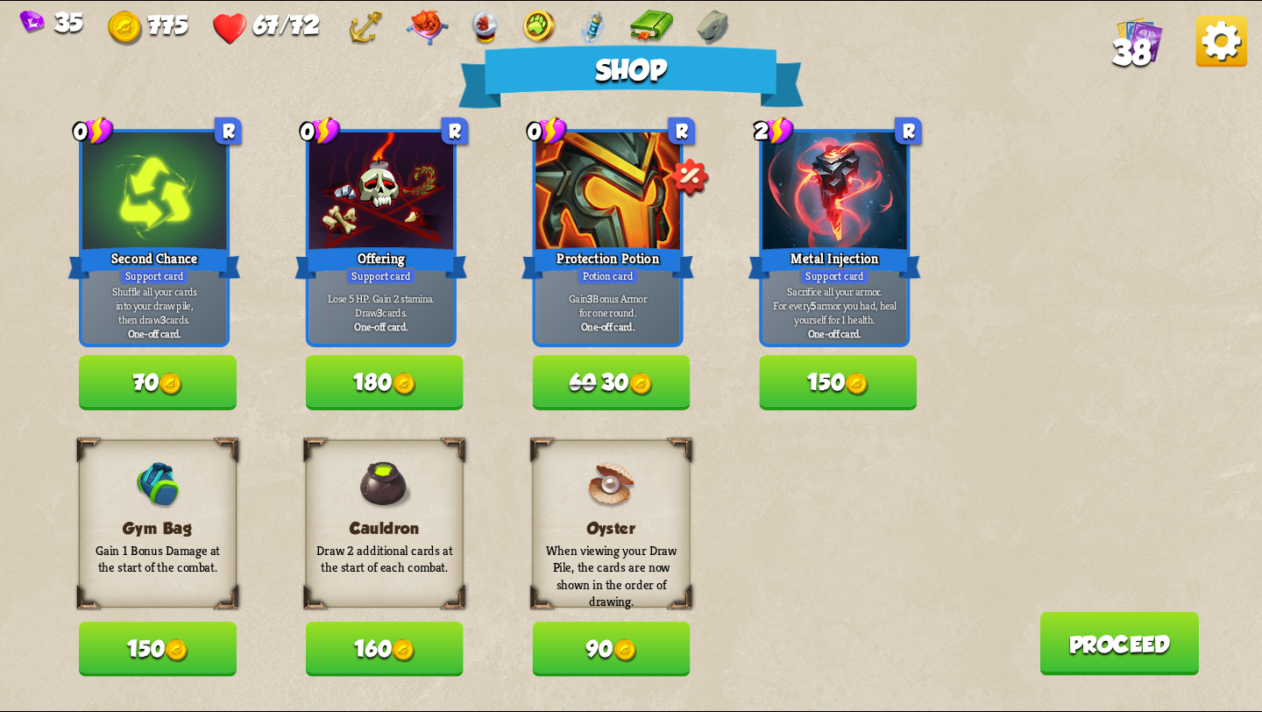
click at [422, 655] on button "160" at bounding box center [385, 648] width 158 height 55
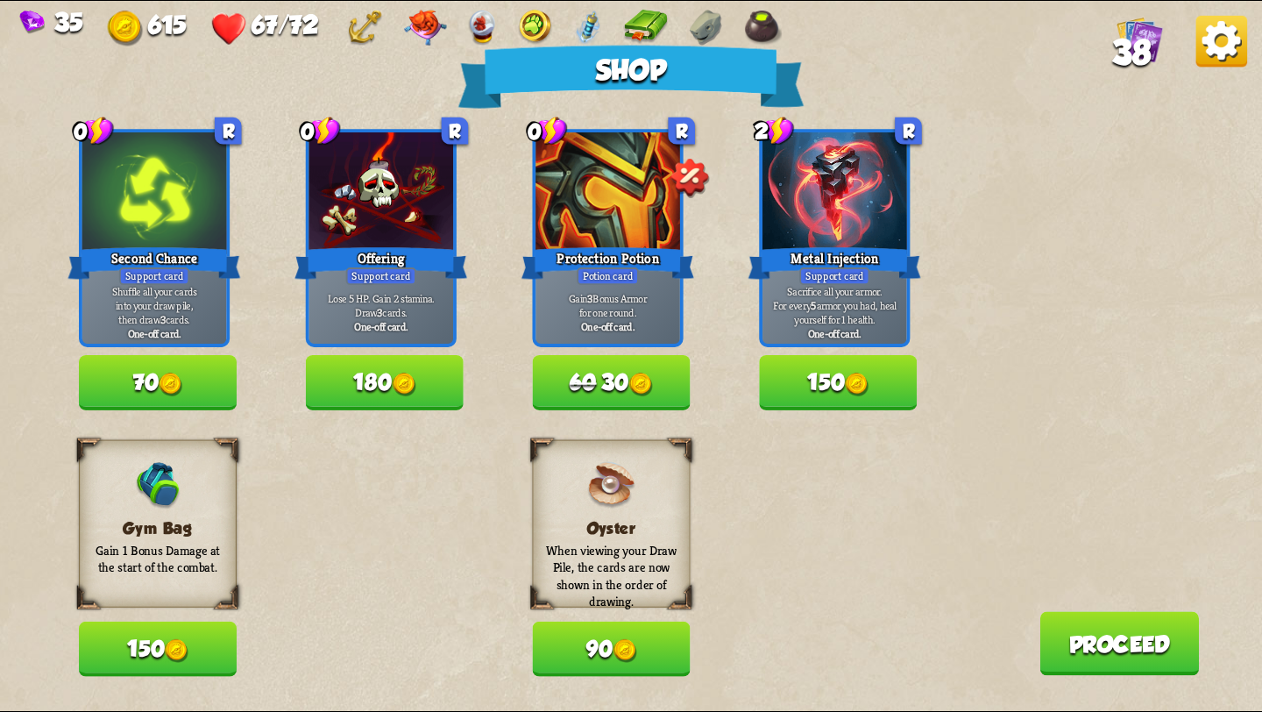
click at [188, 649] on img at bounding box center [177, 651] width 24 height 24
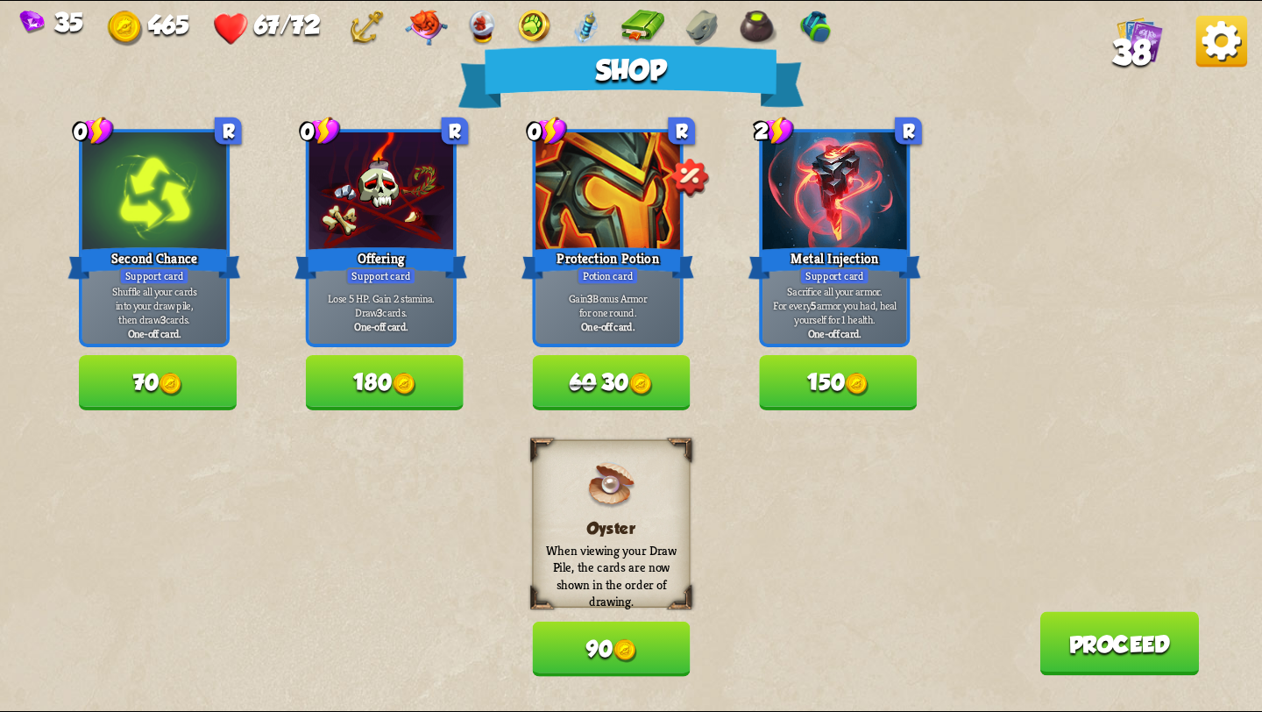
click at [612, 659] on button "90" at bounding box center [612, 648] width 158 height 55
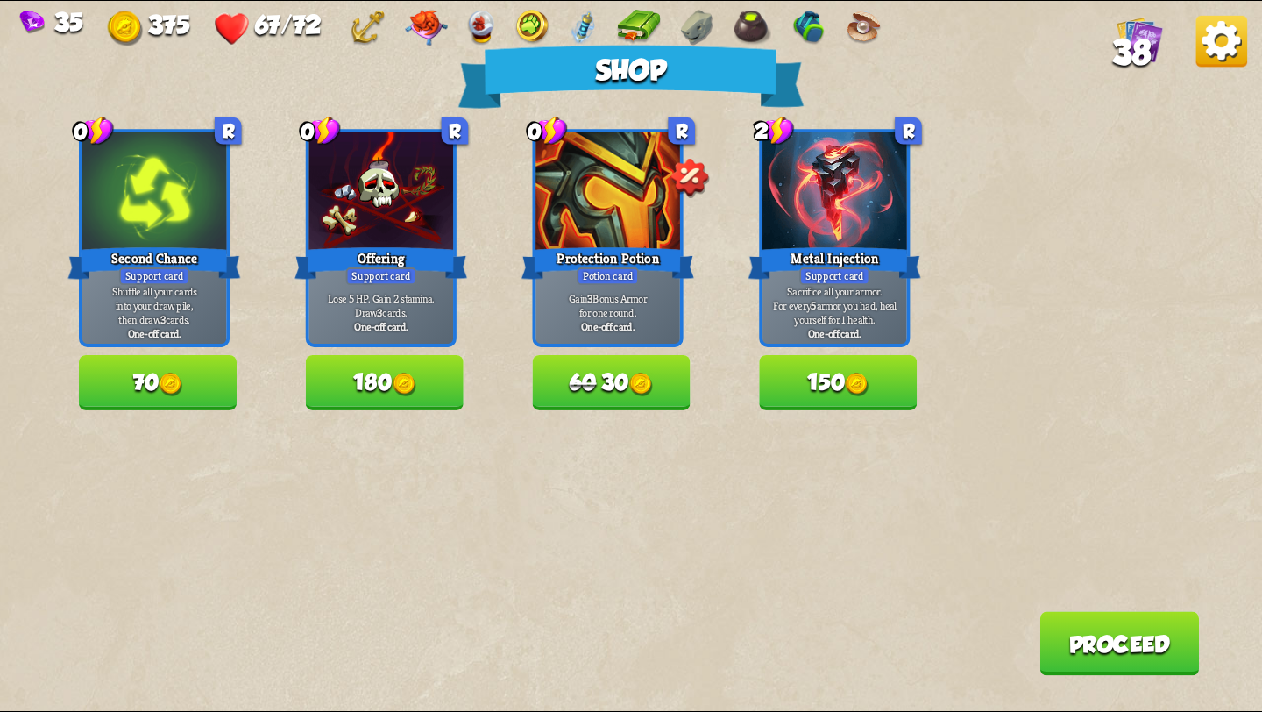
click at [1152, 645] on button "Proceed" at bounding box center [1118, 643] width 159 height 64
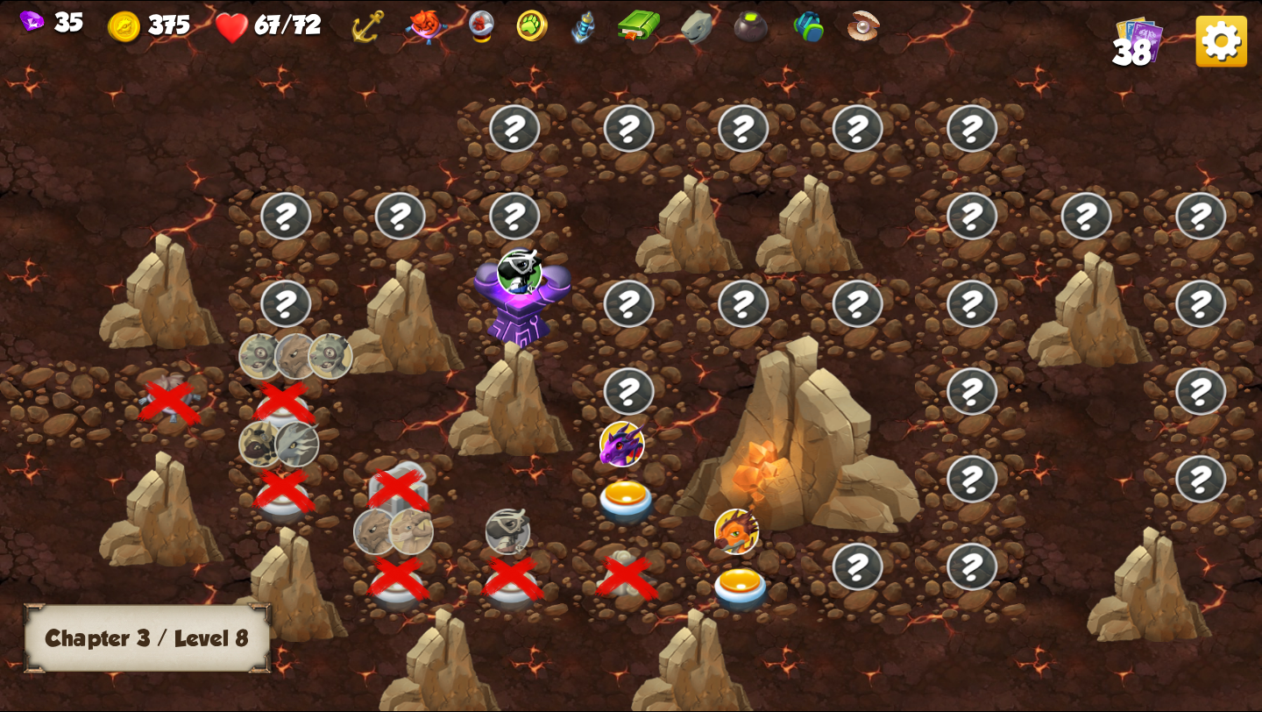
click at [622, 491] on img at bounding box center [627, 503] width 63 height 46
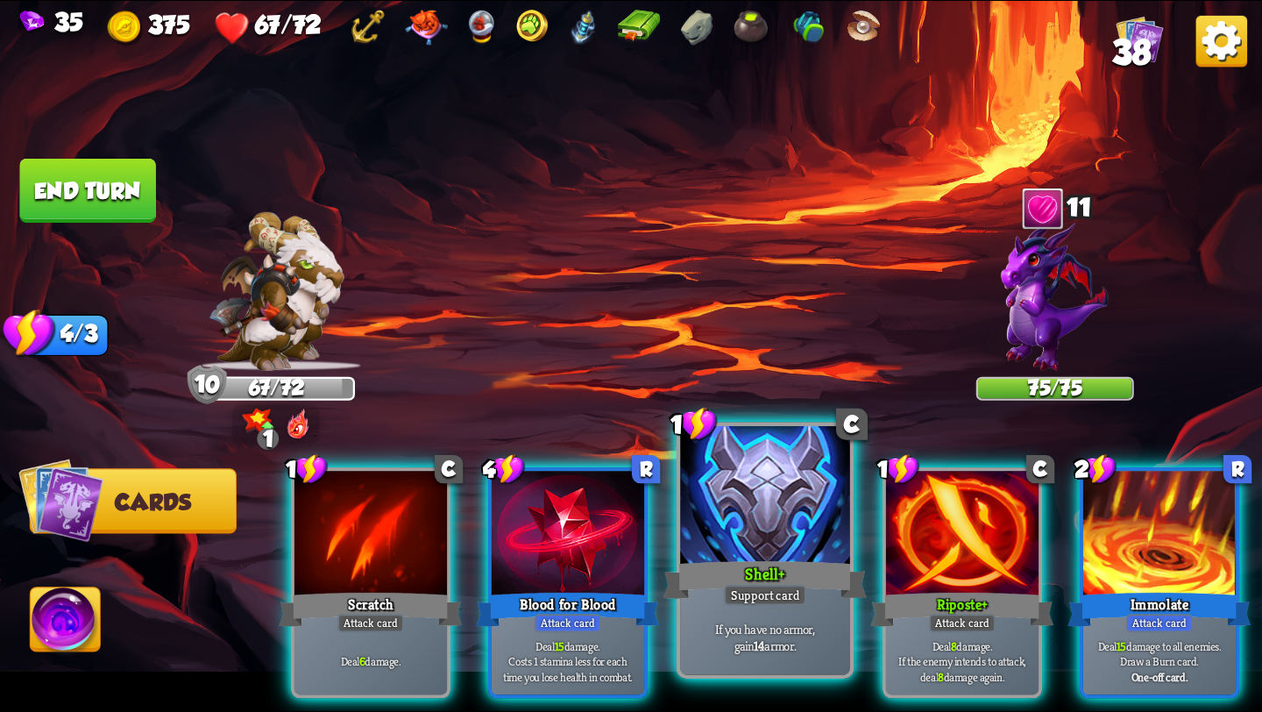
click at [741, 590] on div "Support card" at bounding box center [765, 595] width 83 height 21
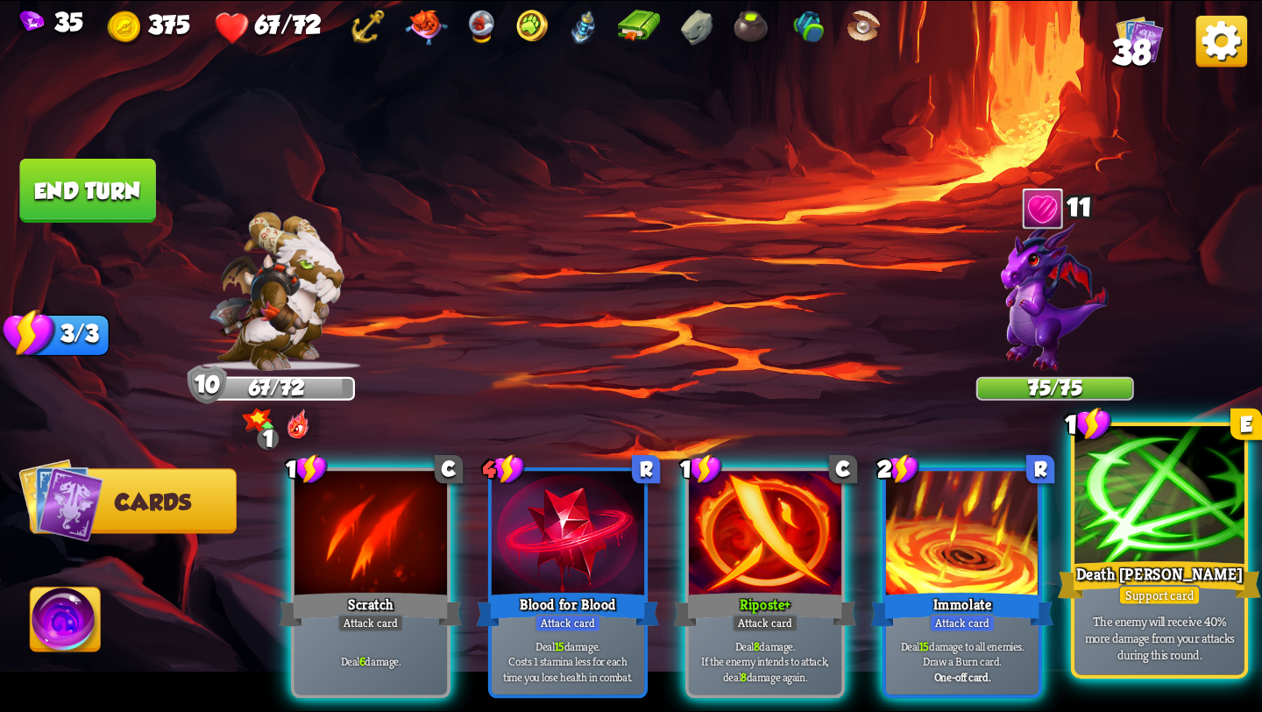
click at [1133, 602] on div "Support card" at bounding box center [1159, 595] width 83 height 21
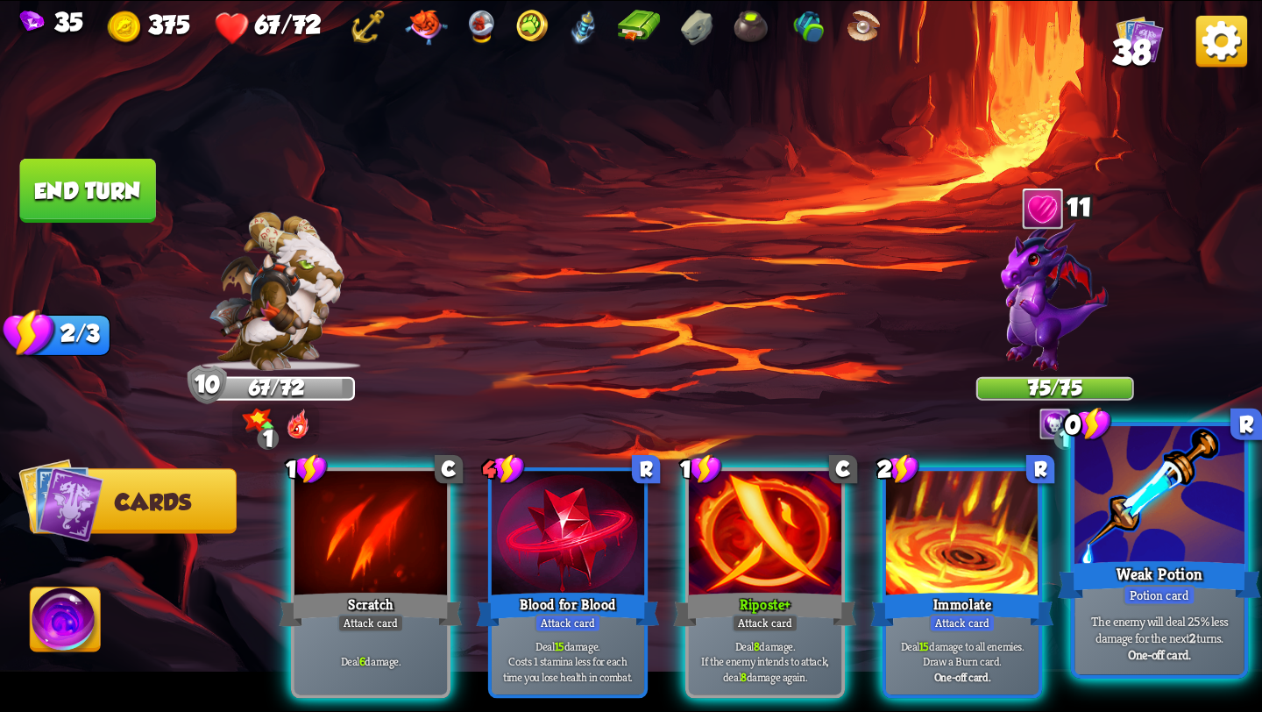
click at [1139, 634] on p "The enemy will deal 25% less damage for the next 2 turns." at bounding box center [1159, 629] width 161 height 33
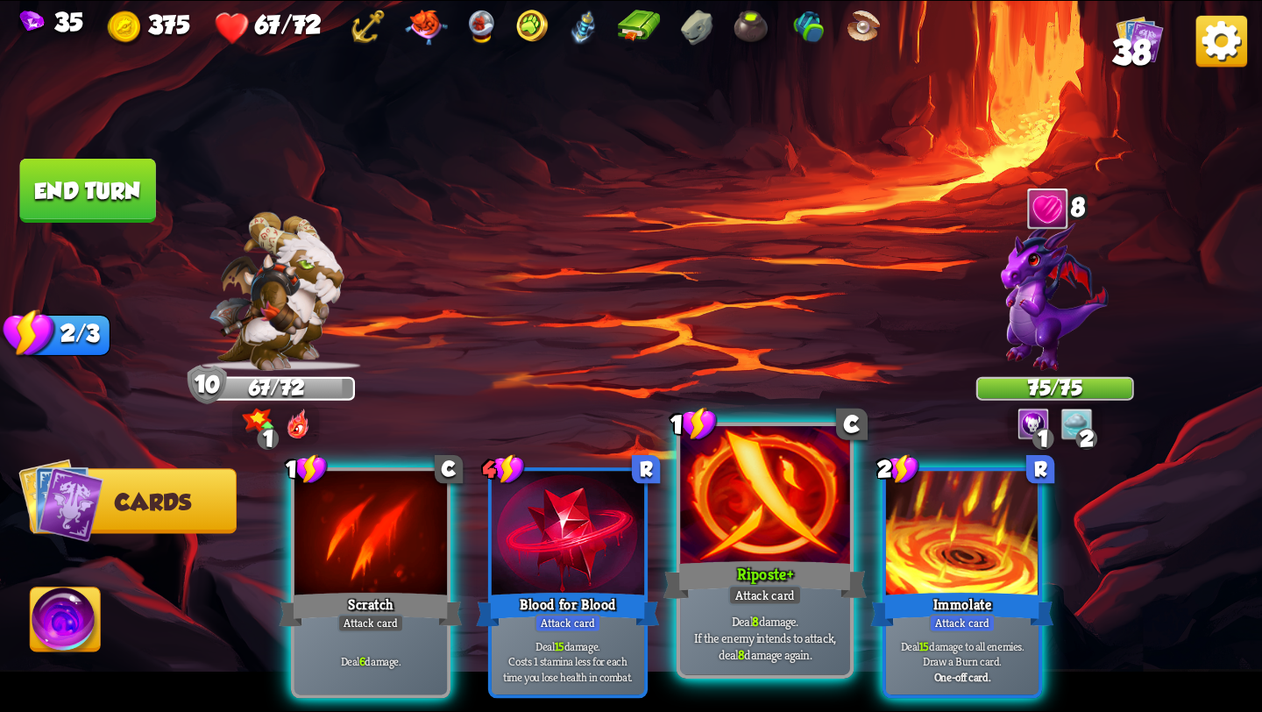
click at [794, 592] on div "Attack card" at bounding box center [765, 595] width 74 height 21
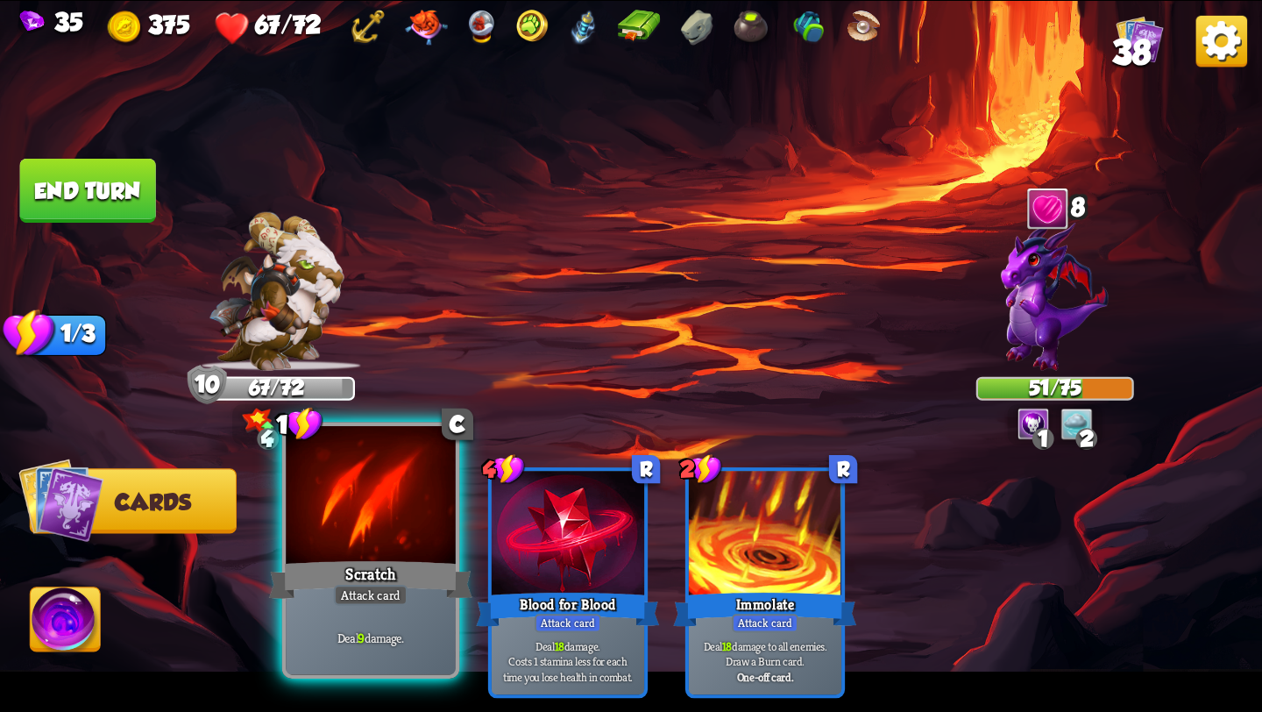
click at [389, 583] on div "Scratch" at bounding box center [370, 580] width 203 height 46
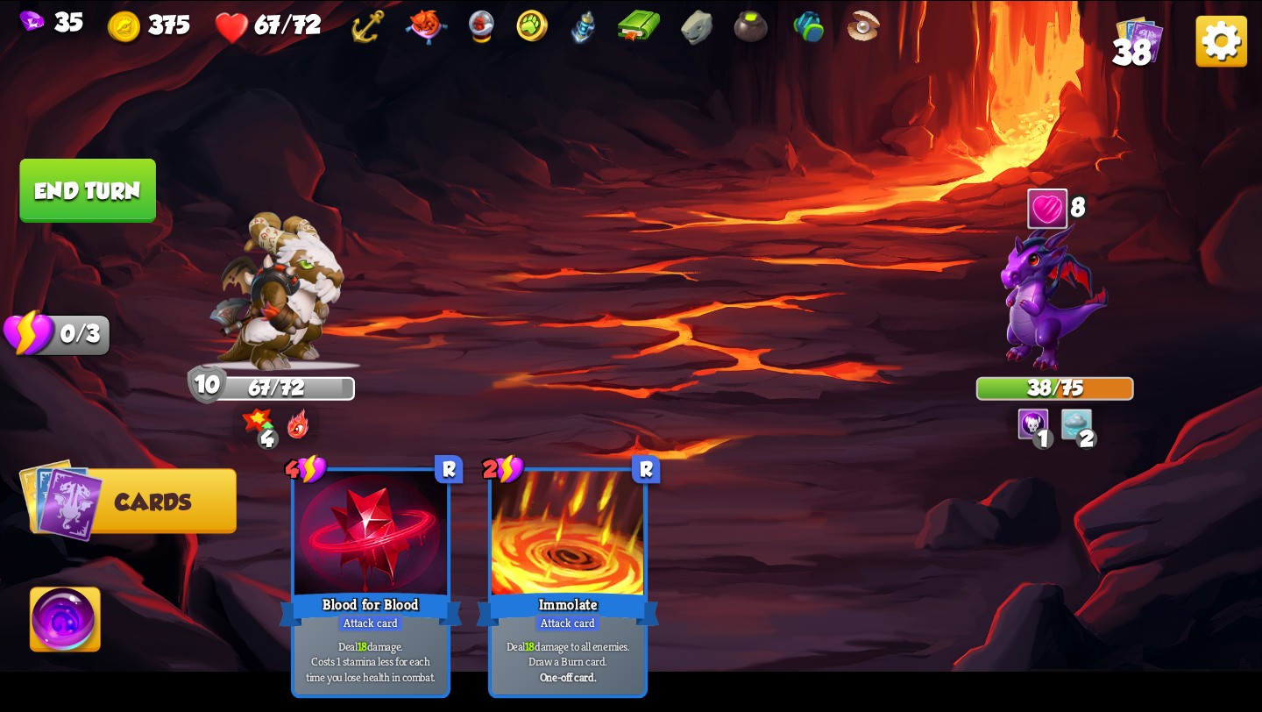
click at [63, 171] on button "End turn" at bounding box center [88, 191] width 136 height 64
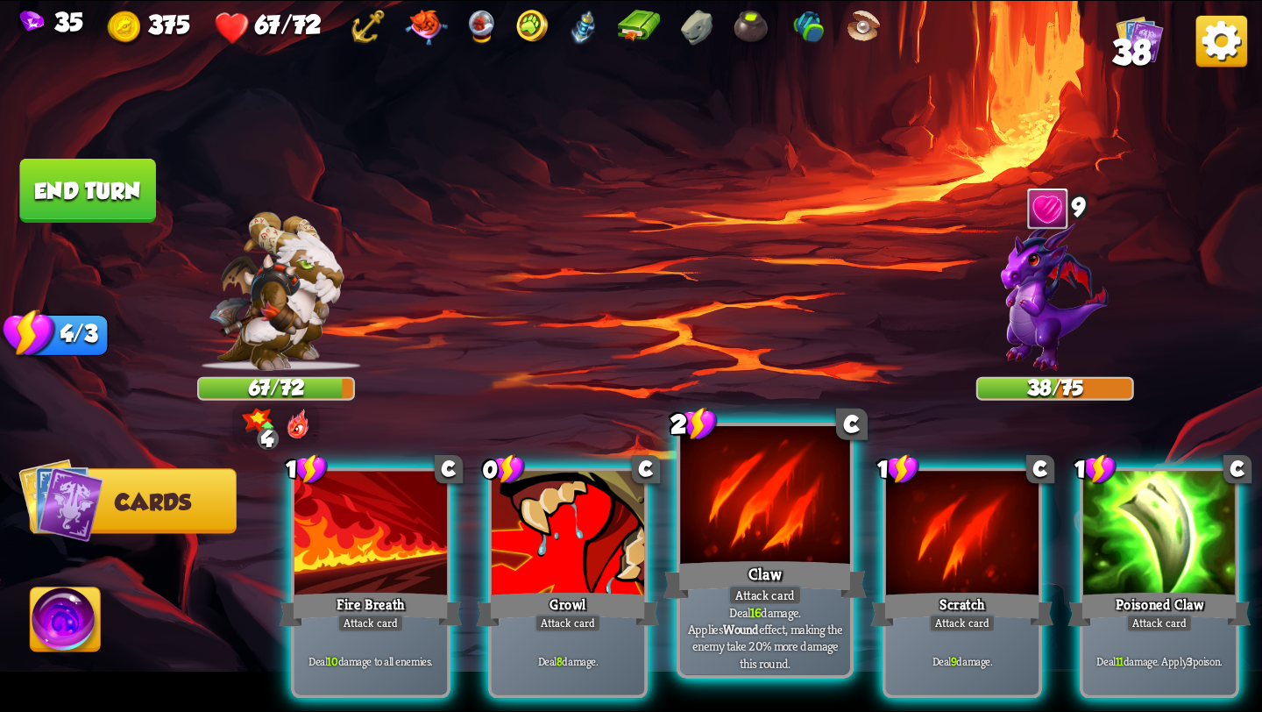
click at [754, 608] on div "Deal 16 damage. Applies Wound effect, making the enemy take 20% more damage thi…" at bounding box center [765, 637] width 170 height 74
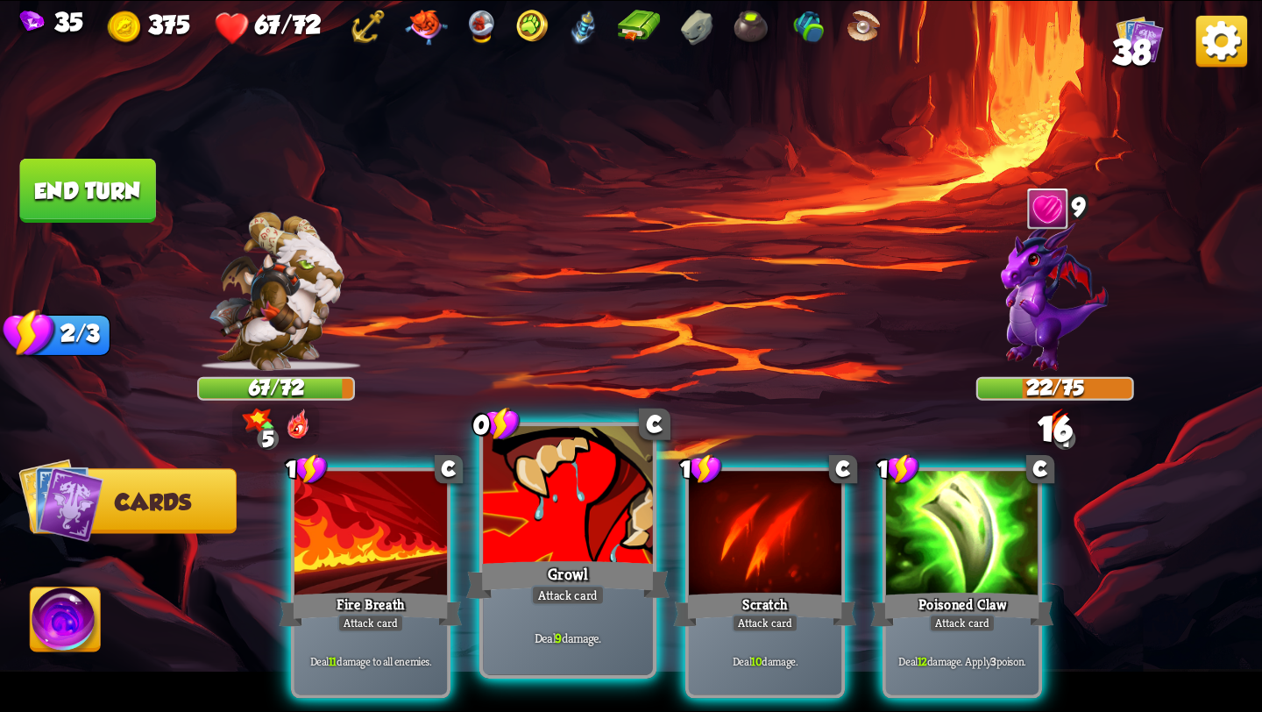
click at [555, 598] on div "Attack card" at bounding box center [568, 595] width 74 height 21
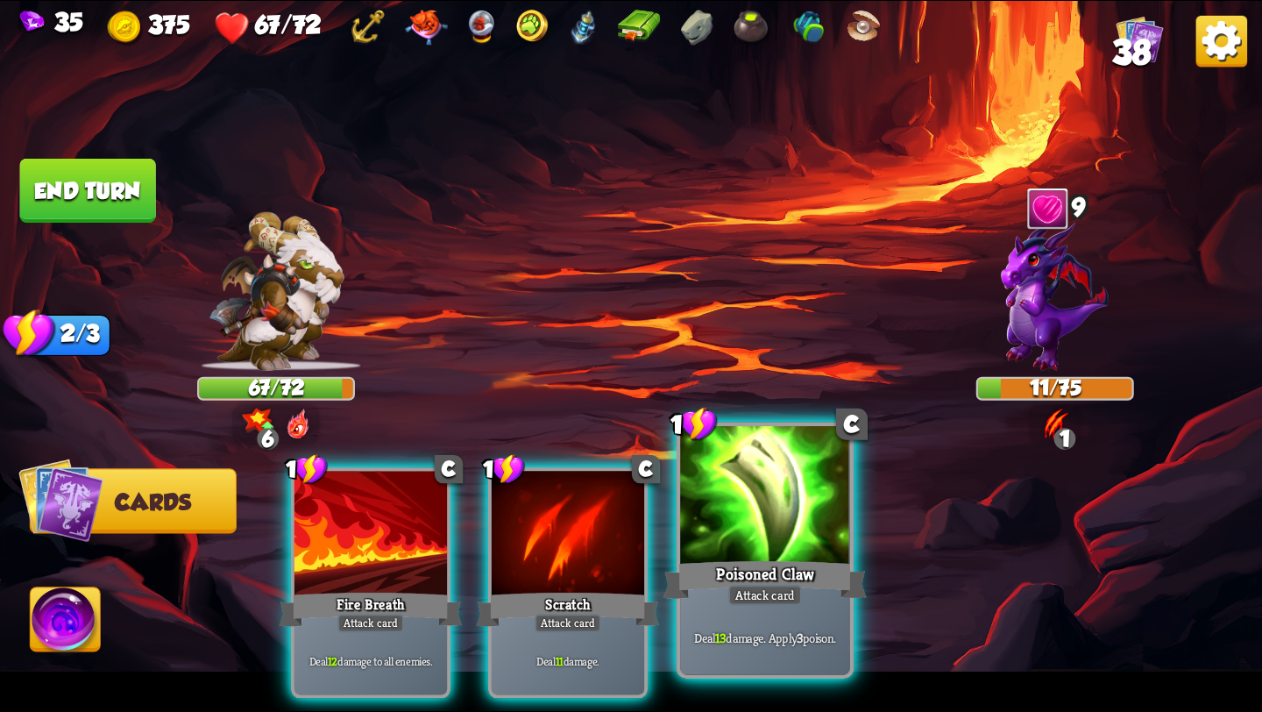
click at [739, 565] on div "Poisoned Claw" at bounding box center [764, 580] width 203 height 46
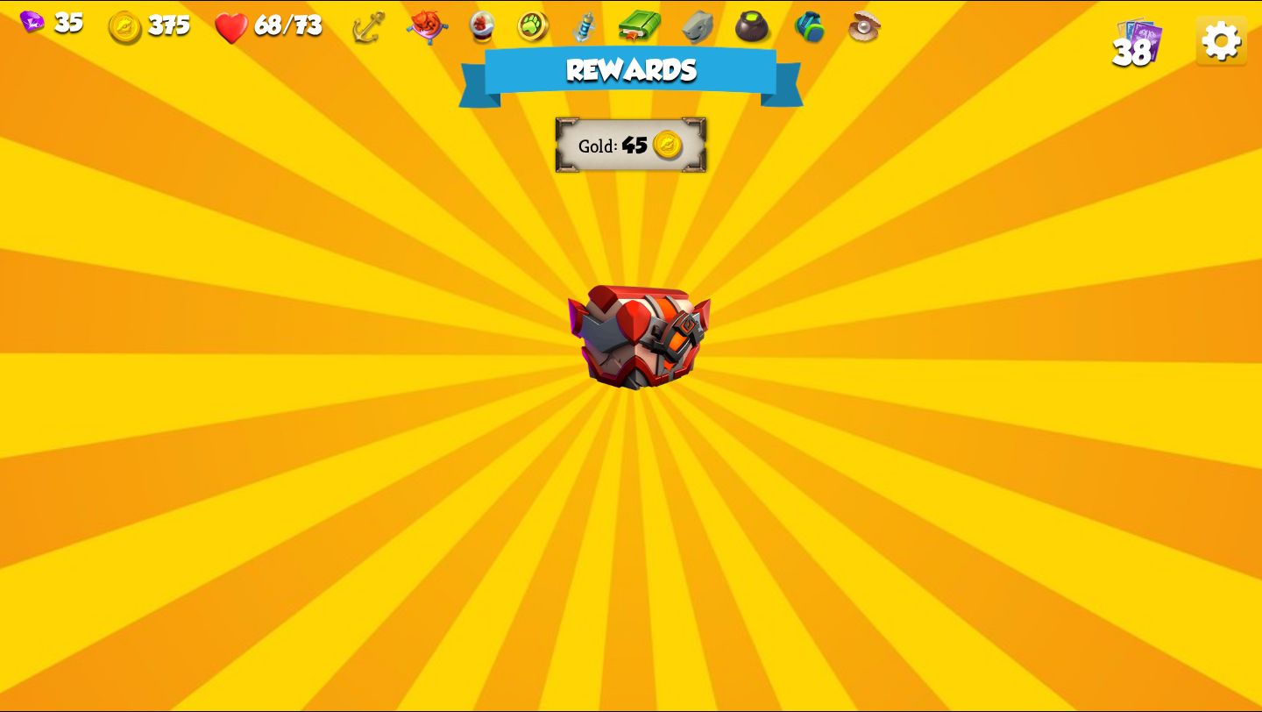
click at [643, 360] on img at bounding box center [639, 338] width 143 height 106
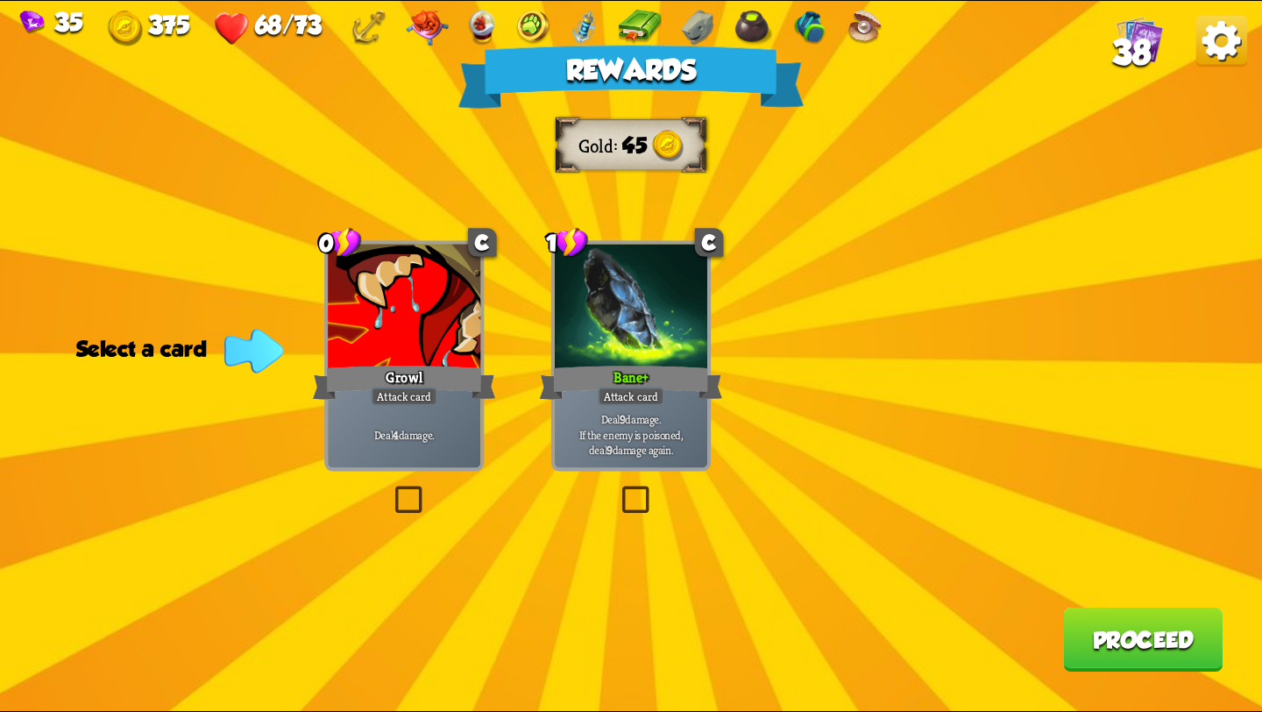
click at [391, 489] on label at bounding box center [391, 489] width 0 height 0
click at [0, 0] on input "checkbox" at bounding box center [0, 0] width 0 height 0
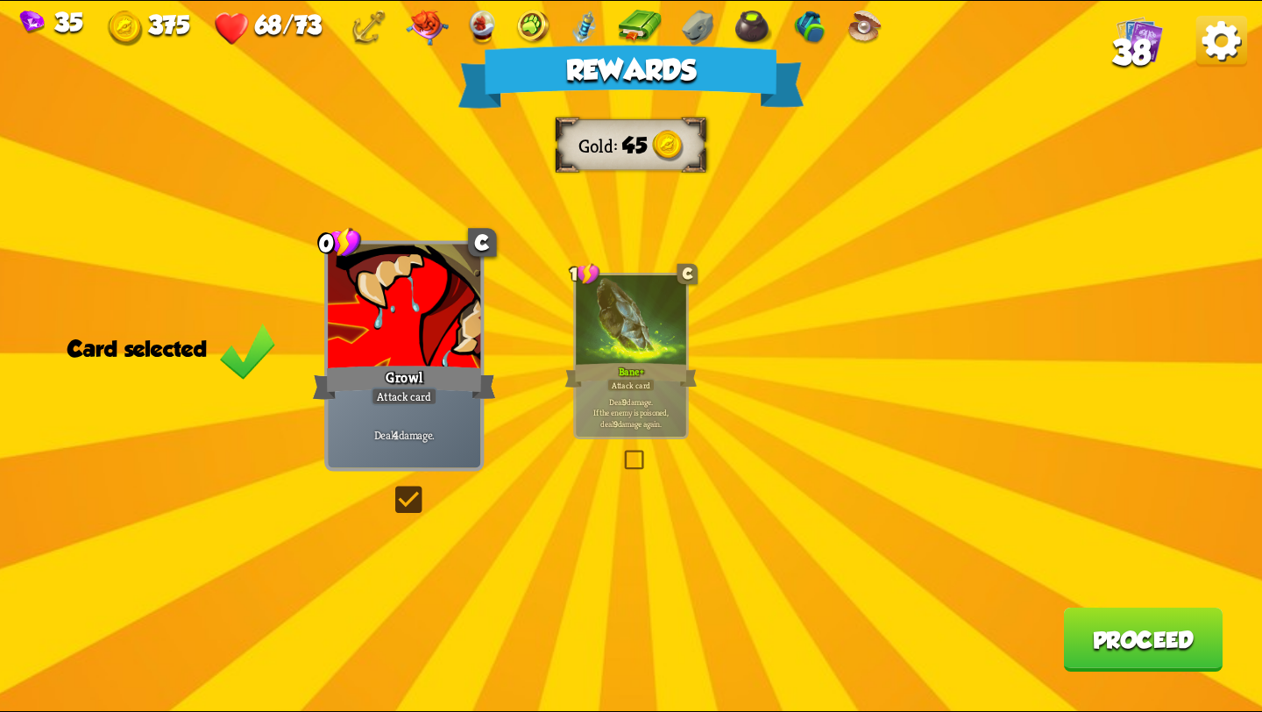
click at [1111, 626] on button "Proceed" at bounding box center [1142, 639] width 159 height 64
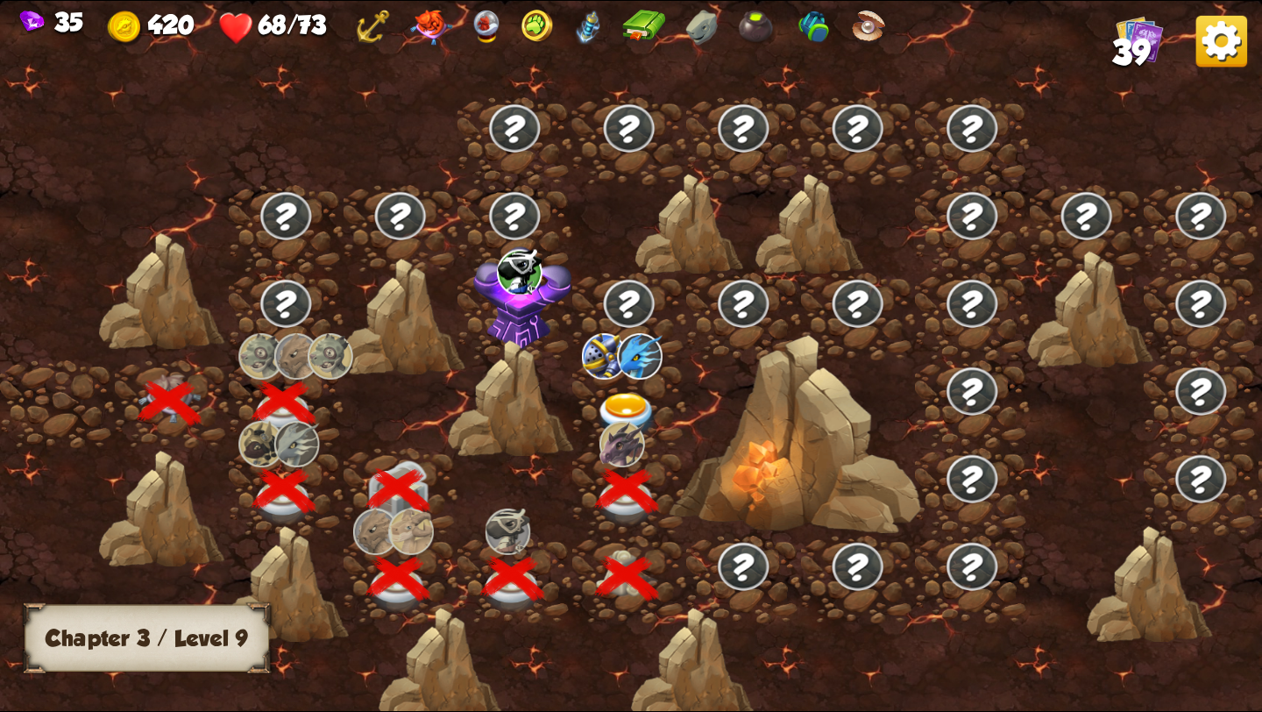
click at [617, 400] on img at bounding box center [627, 416] width 63 height 46
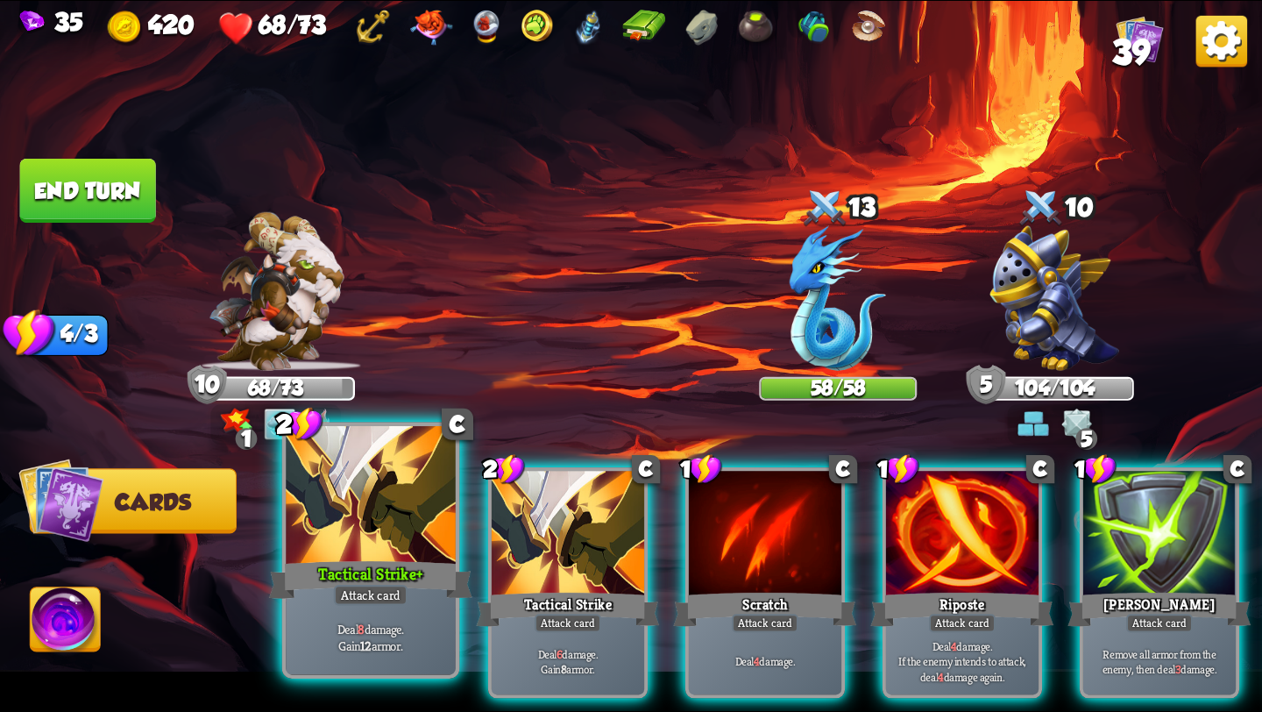
click at [376, 550] on div at bounding box center [371, 497] width 170 height 143
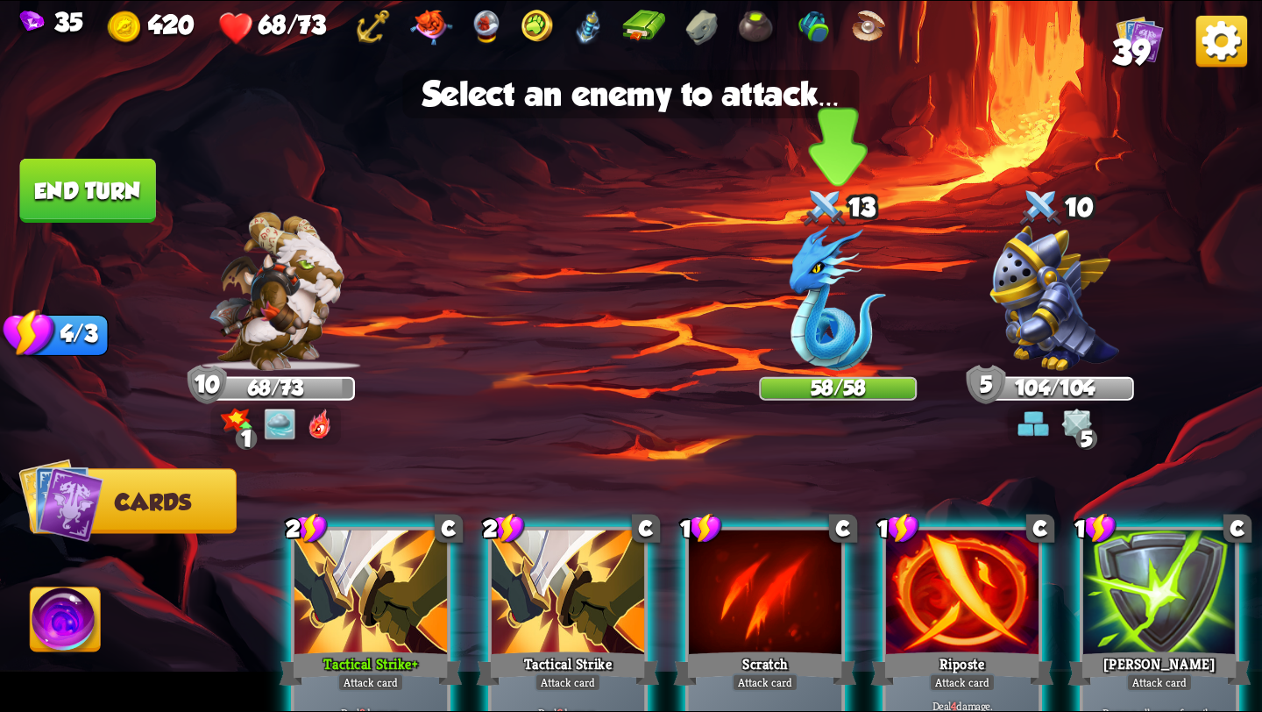
click at [785, 345] on div at bounding box center [838, 301] width 158 height 138
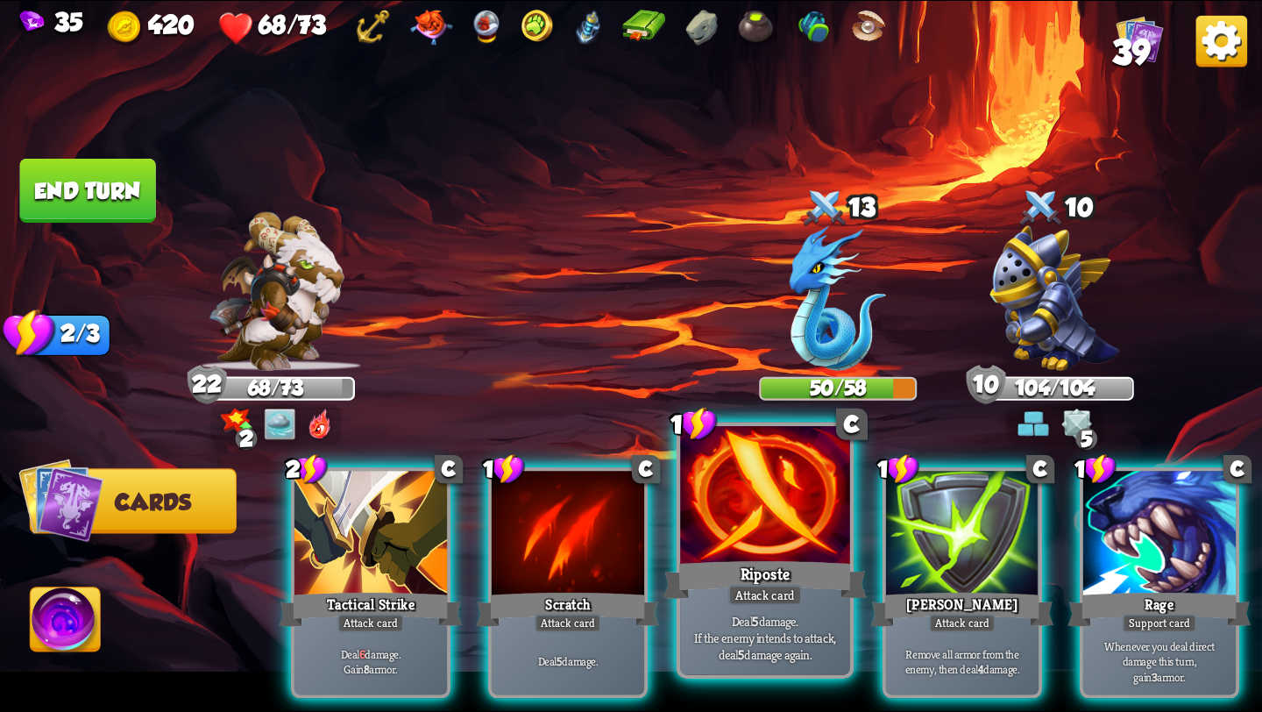
click at [776, 573] on div "Riposte" at bounding box center [764, 580] width 203 height 46
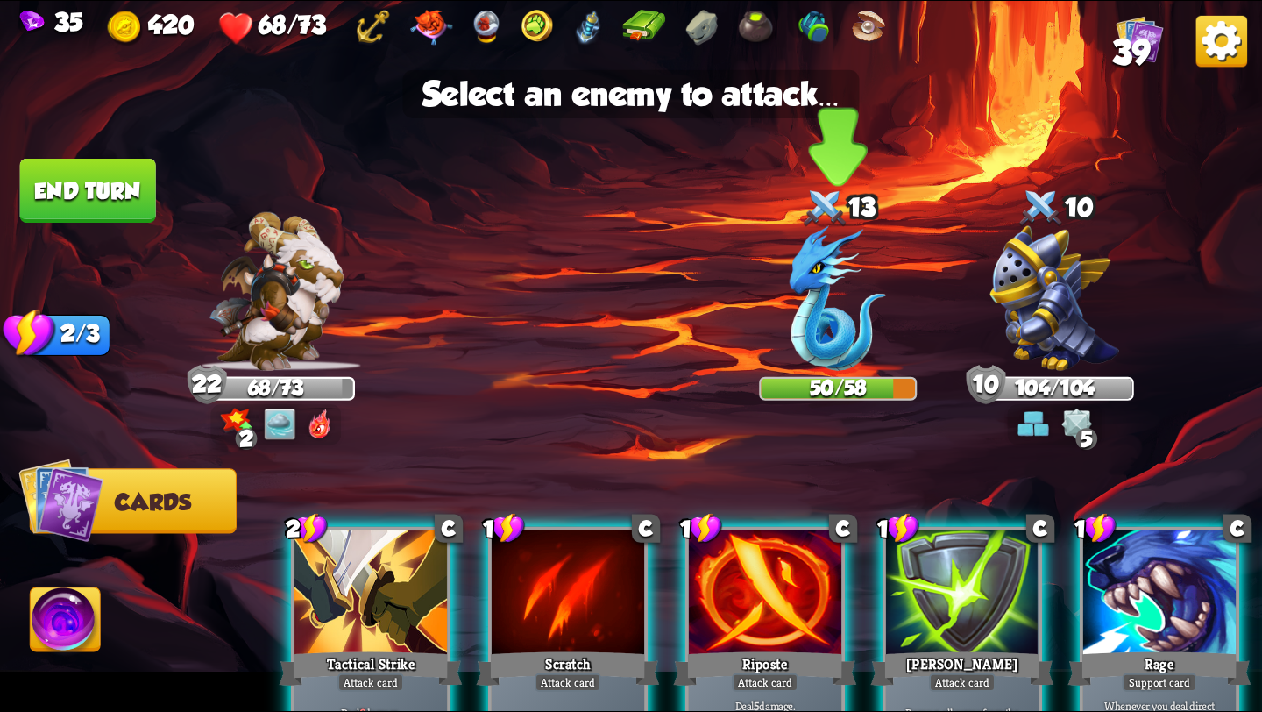
click at [835, 329] on img at bounding box center [838, 298] width 96 height 145
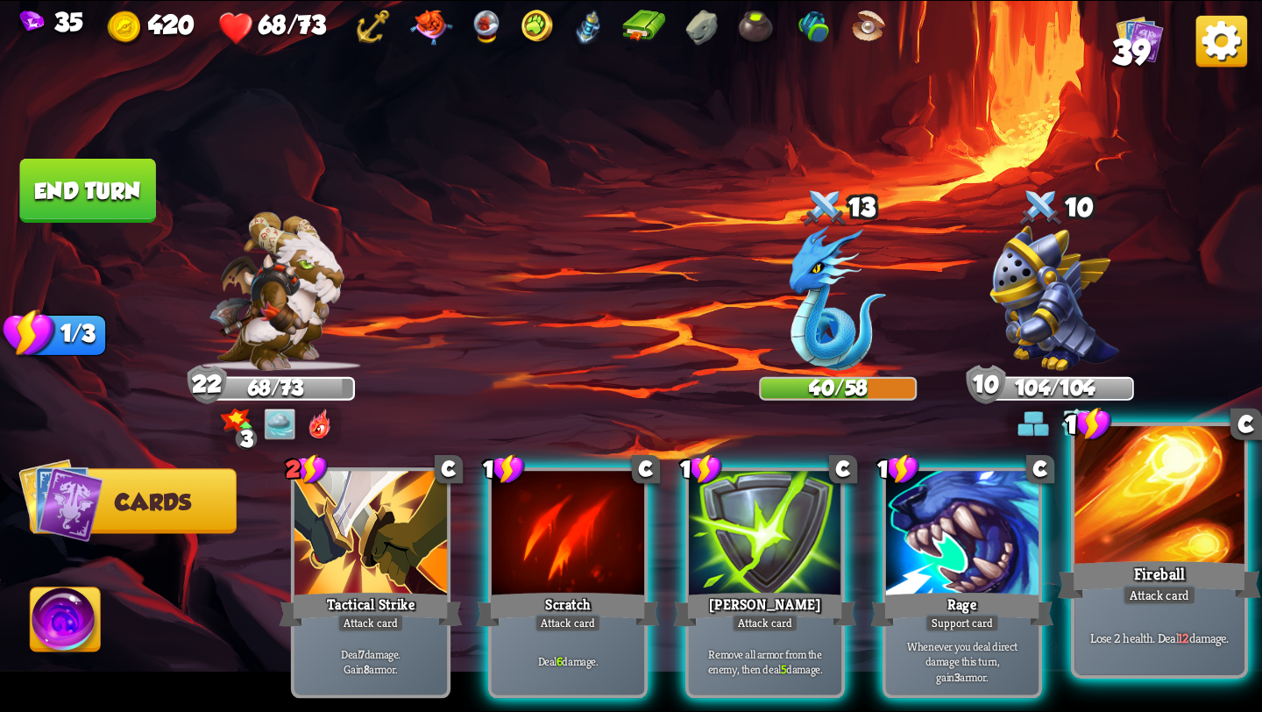
click at [1144, 563] on div "Fireball" at bounding box center [1159, 580] width 203 height 46
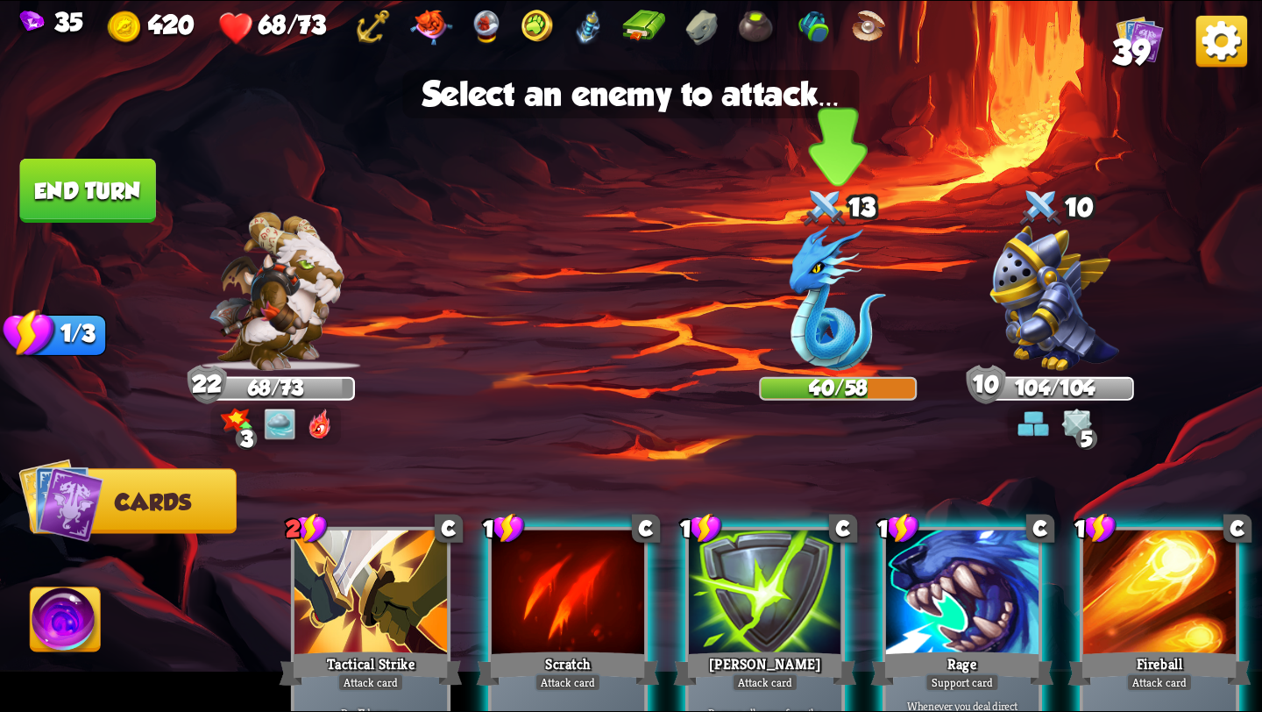
click at [804, 340] on img at bounding box center [838, 298] width 96 height 145
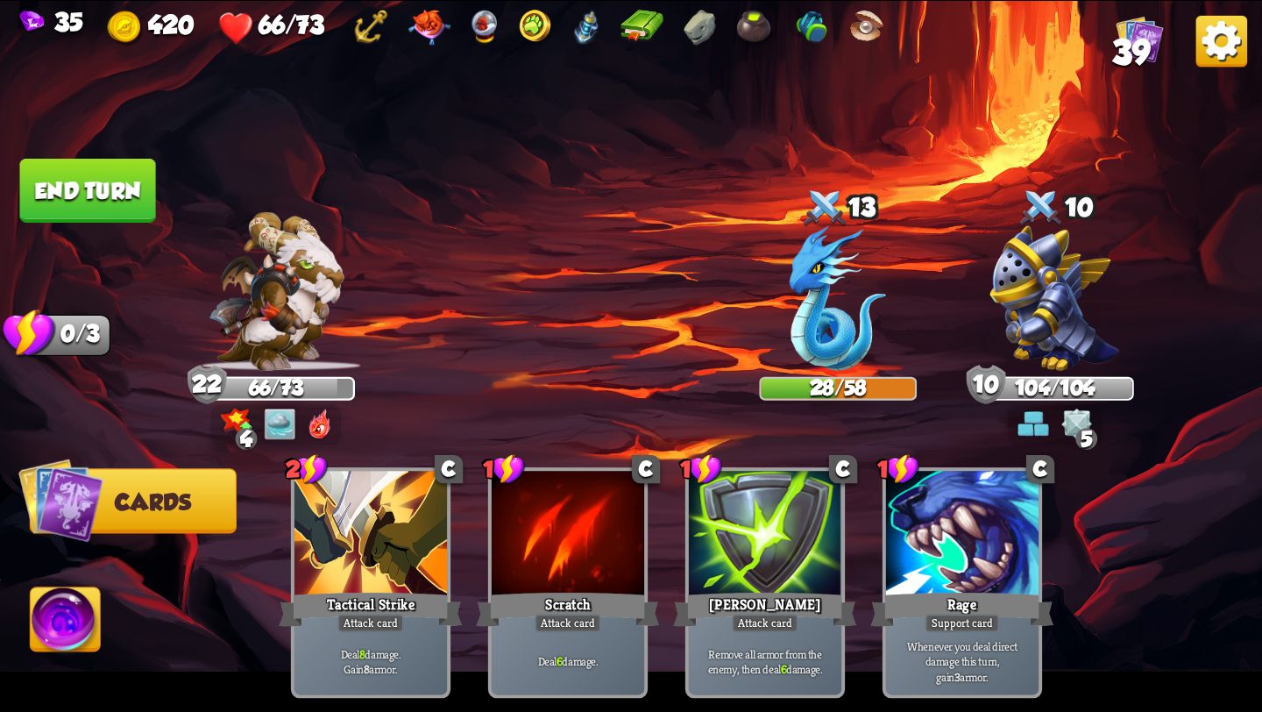
click at [70, 196] on button "End turn" at bounding box center [88, 191] width 136 height 64
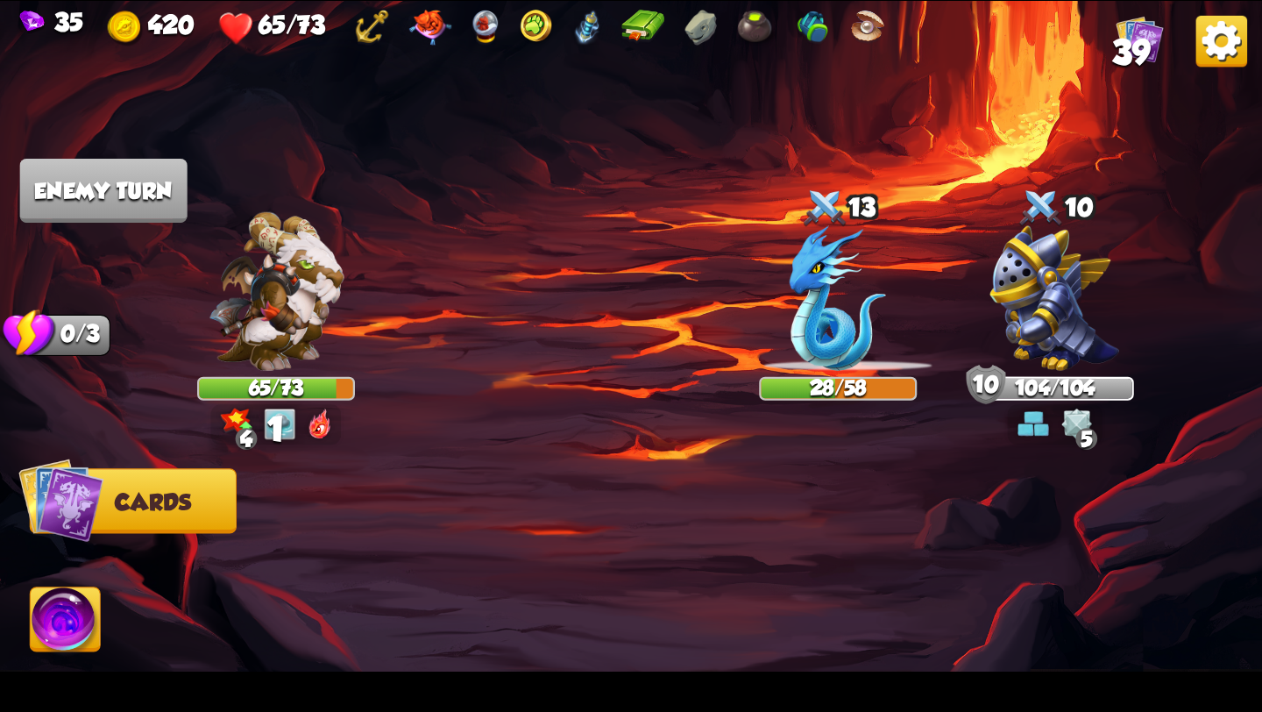
click at [126, 489] on button "Cards" at bounding box center [133, 500] width 207 height 65
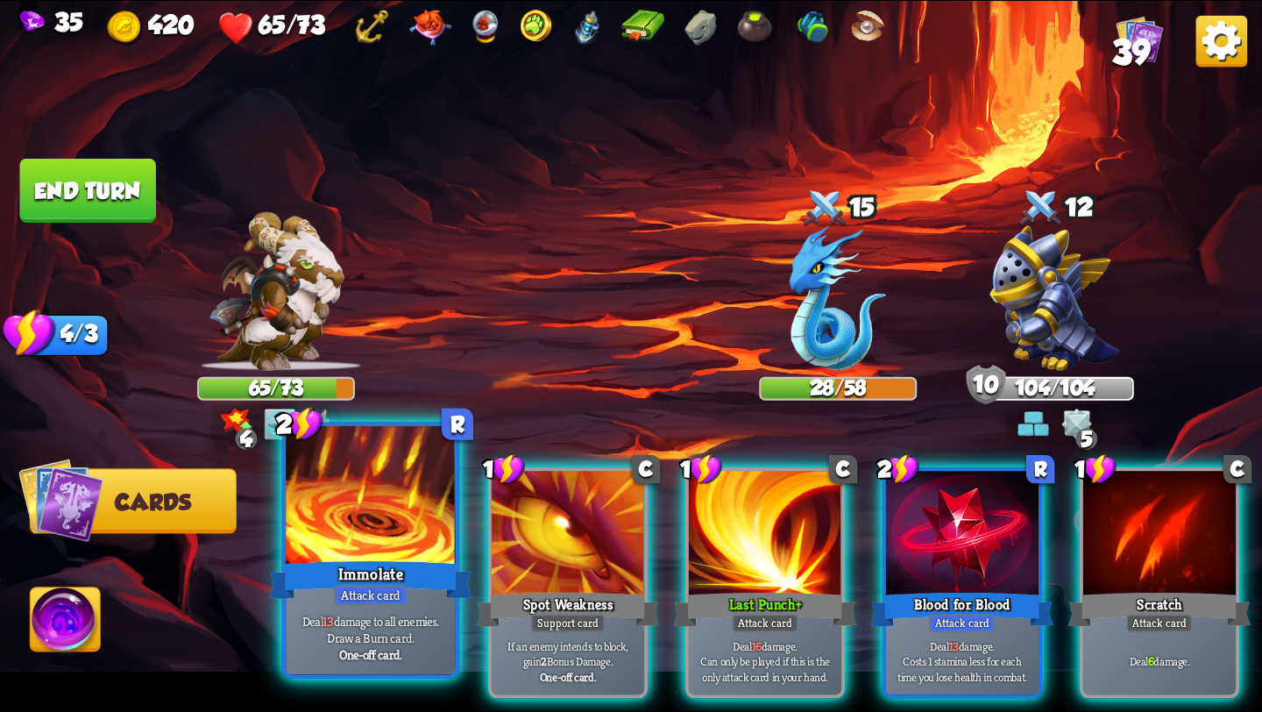
click at [380, 527] on div at bounding box center [371, 497] width 170 height 143
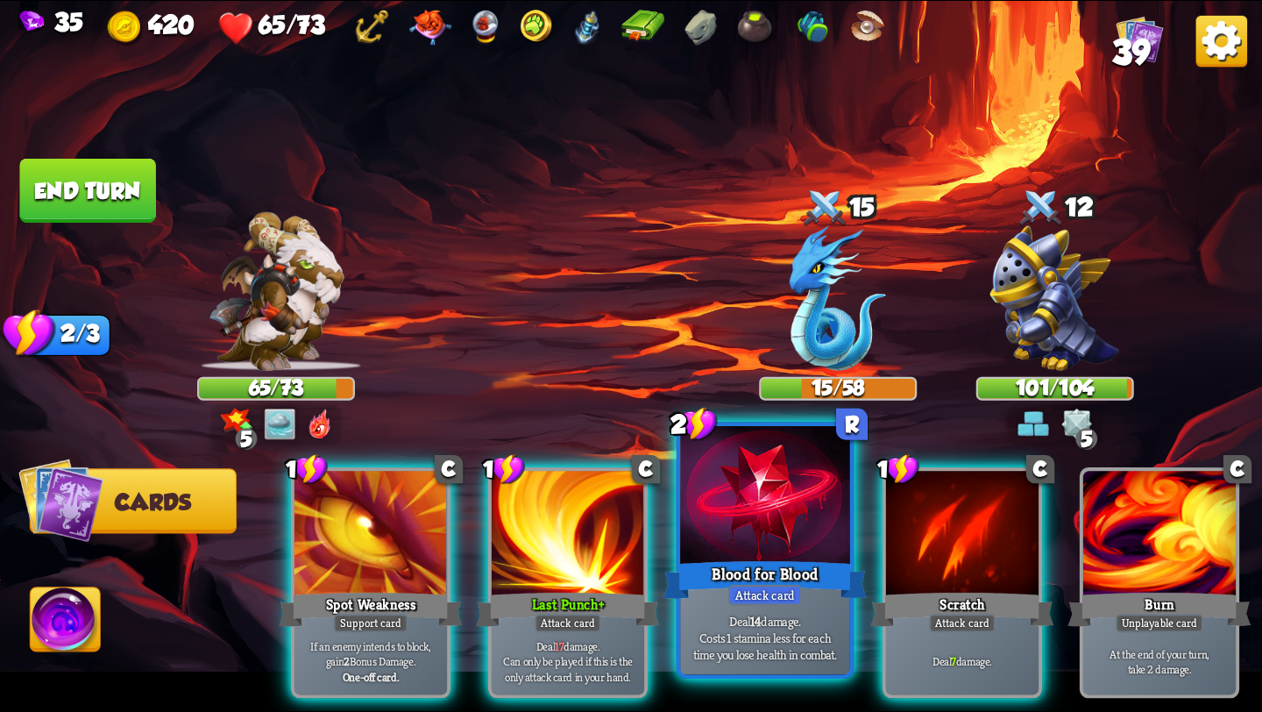
click at [798, 529] on div at bounding box center [765, 497] width 170 height 143
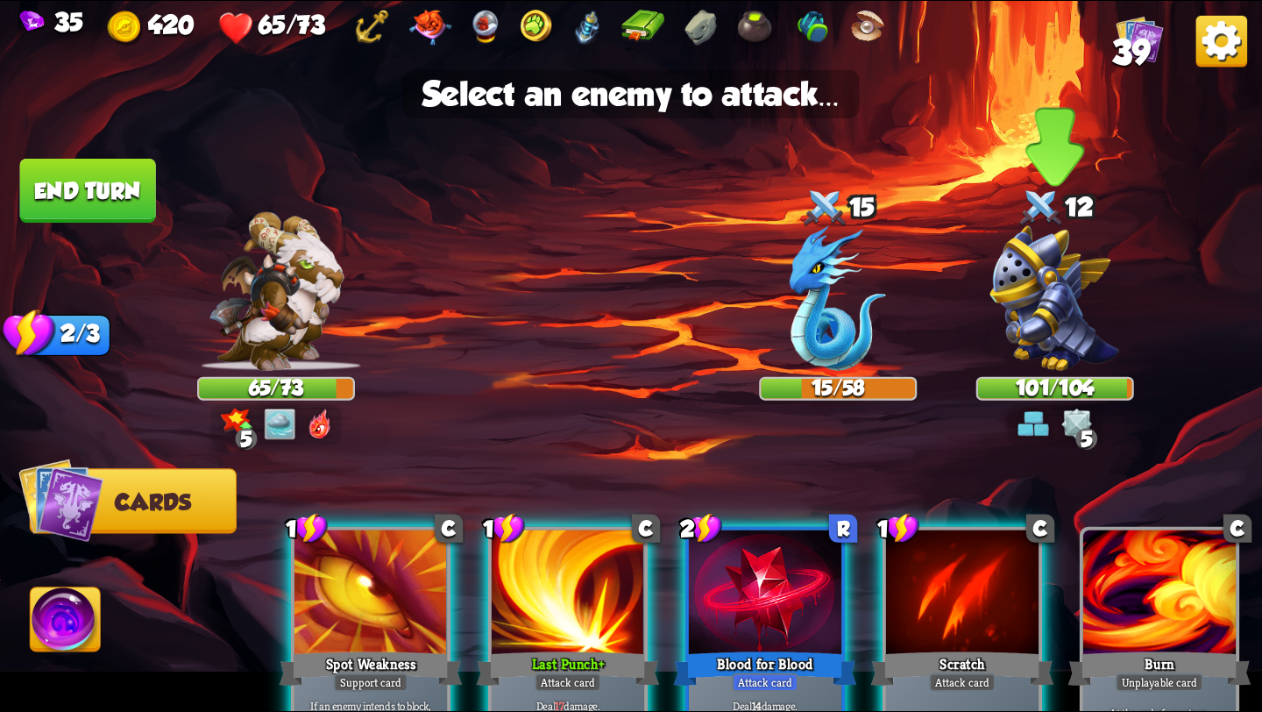
click at [1054, 332] on img at bounding box center [1055, 298] width 130 height 145
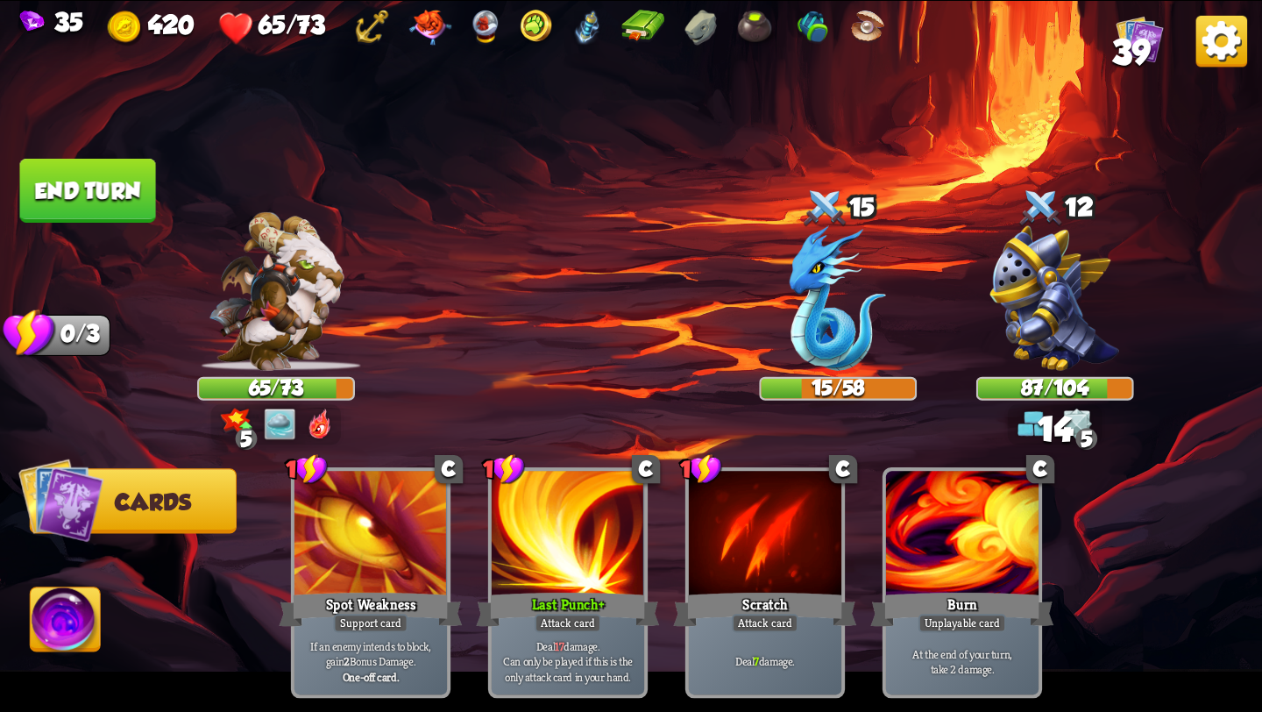
click at [105, 185] on button "End turn" at bounding box center [88, 191] width 136 height 64
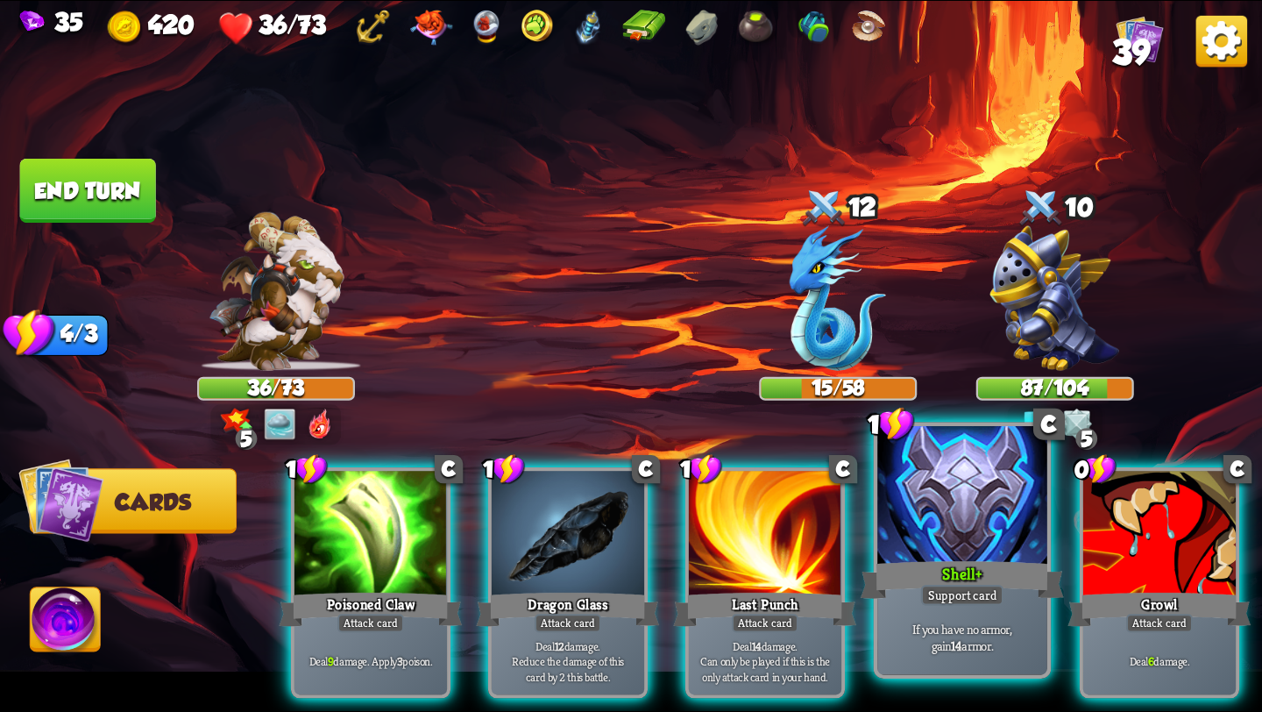
click at [933, 578] on div "Shell+" at bounding box center [962, 580] width 203 height 46
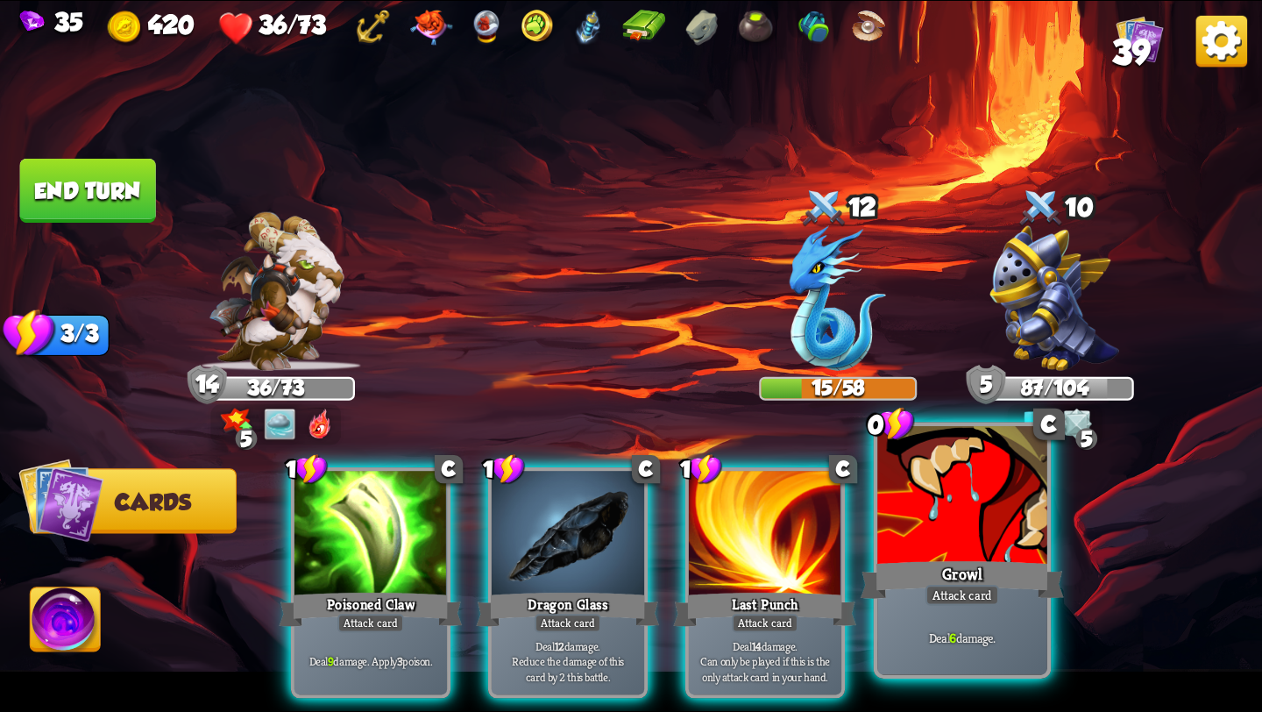
click at [942, 545] on div at bounding box center [962, 497] width 170 height 143
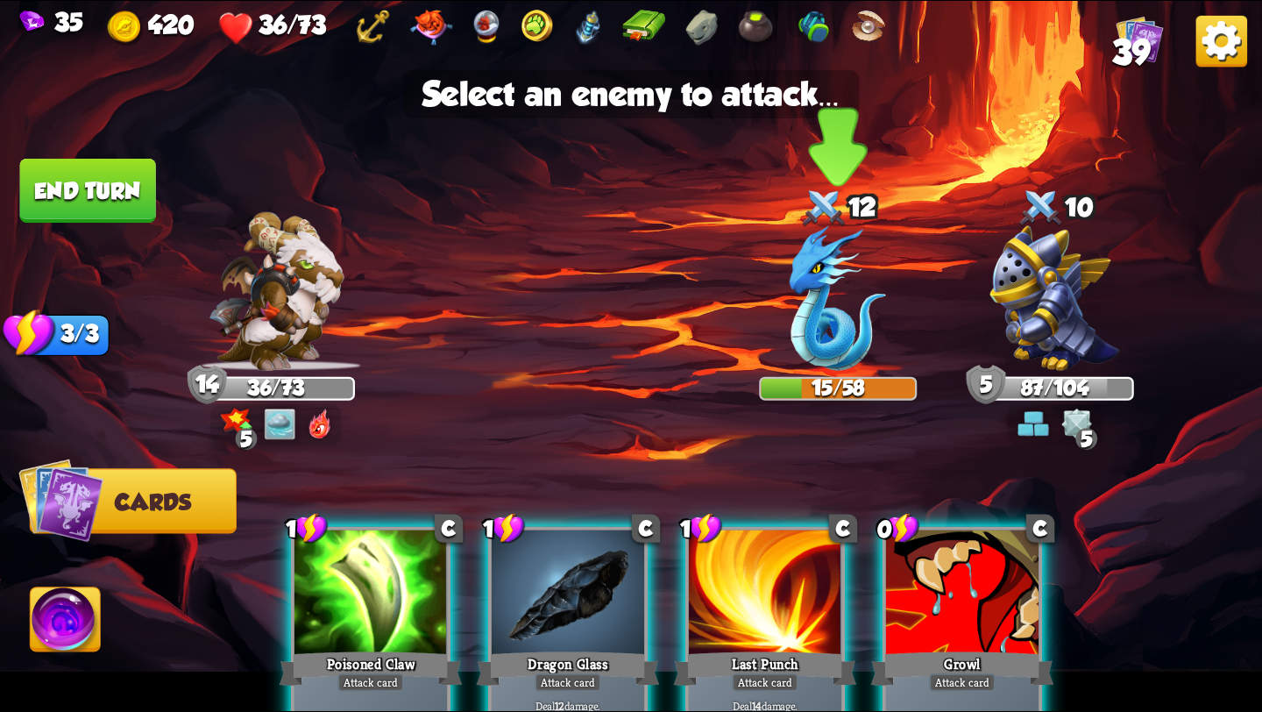
click at [814, 333] on img at bounding box center [838, 298] width 96 height 145
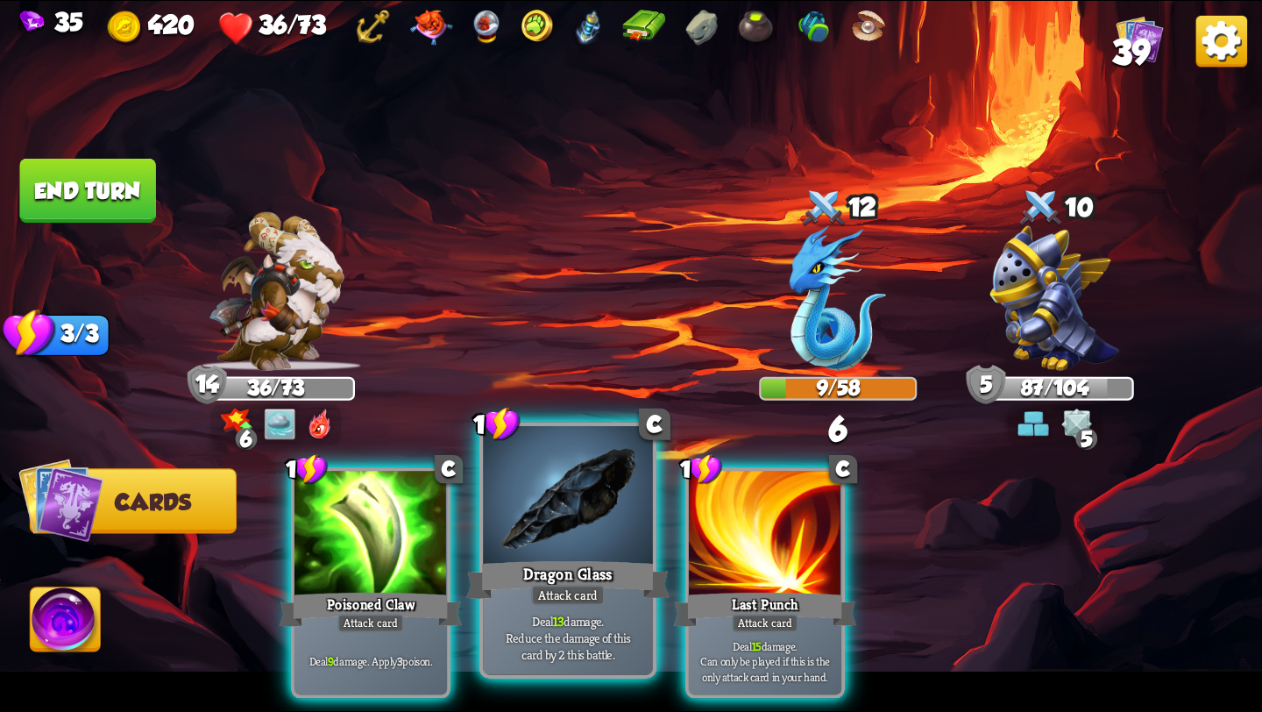
click at [592, 491] on div at bounding box center [568, 497] width 170 height 143
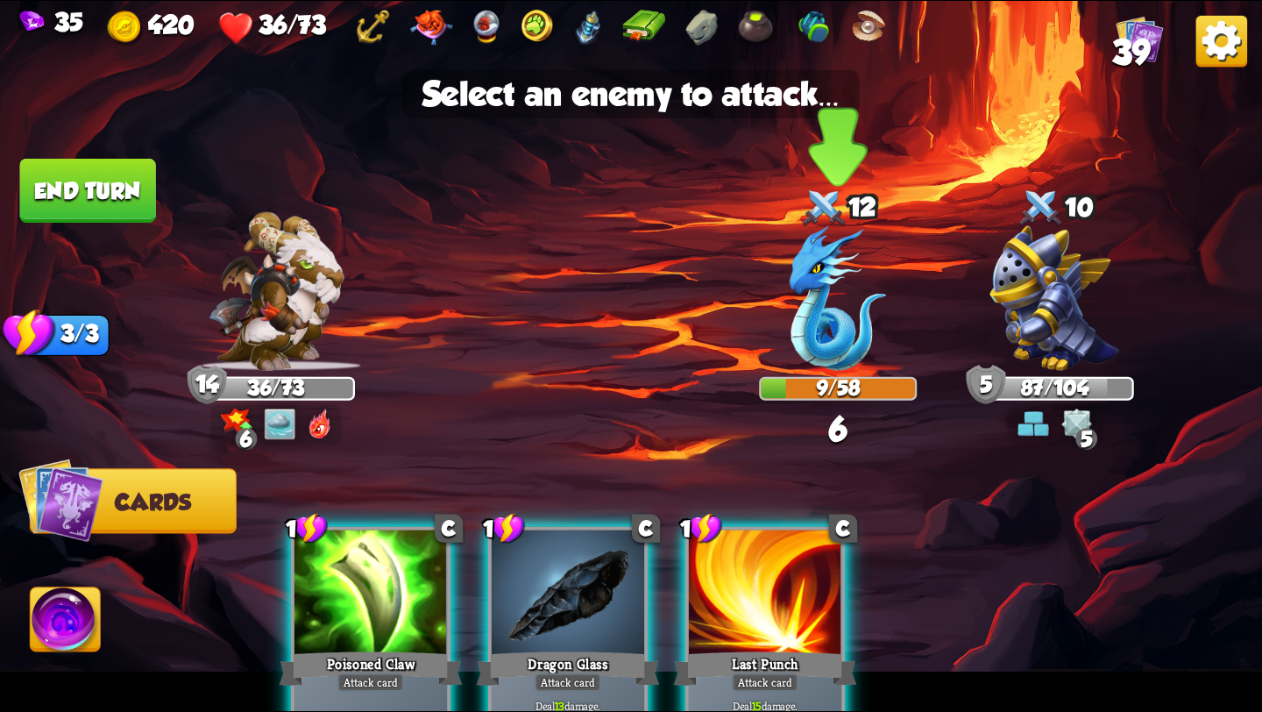
click at [808, 313] on img at bounding box center [838, 298] width 96 height 145
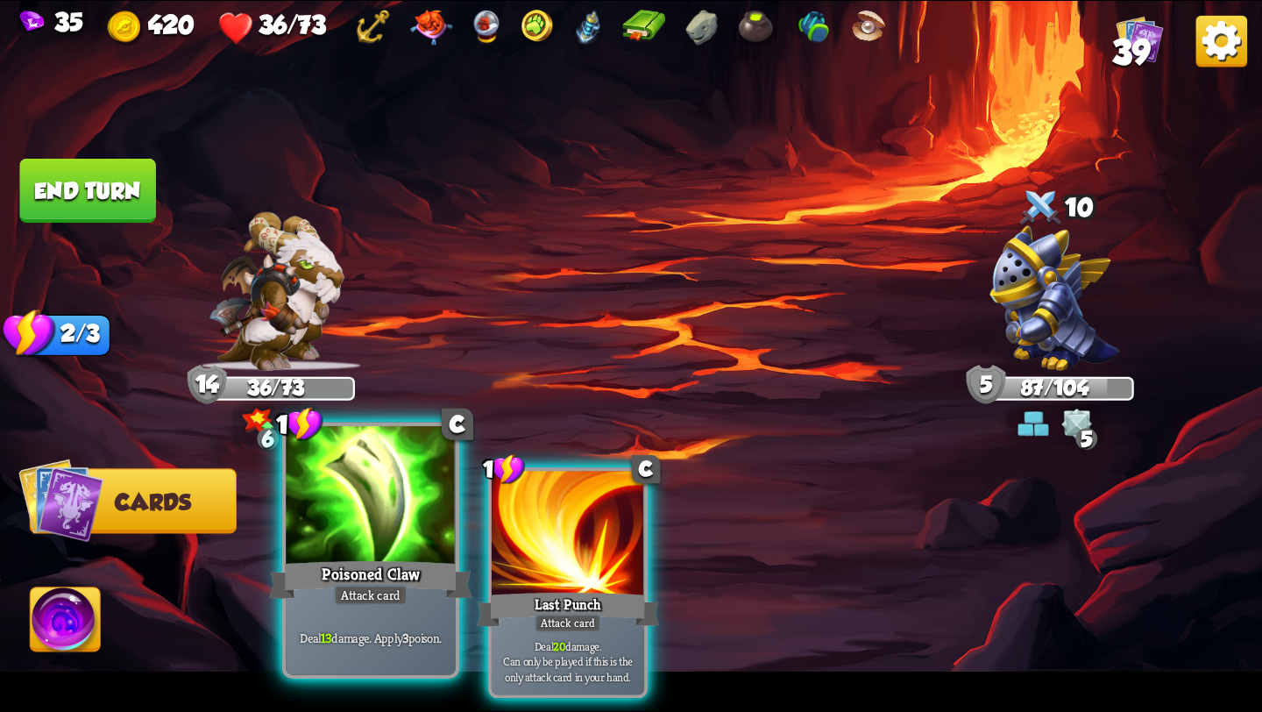
click at [369, 583] on div "Poisoned Claw" at bounding box center [370, 580] width 203 height 46
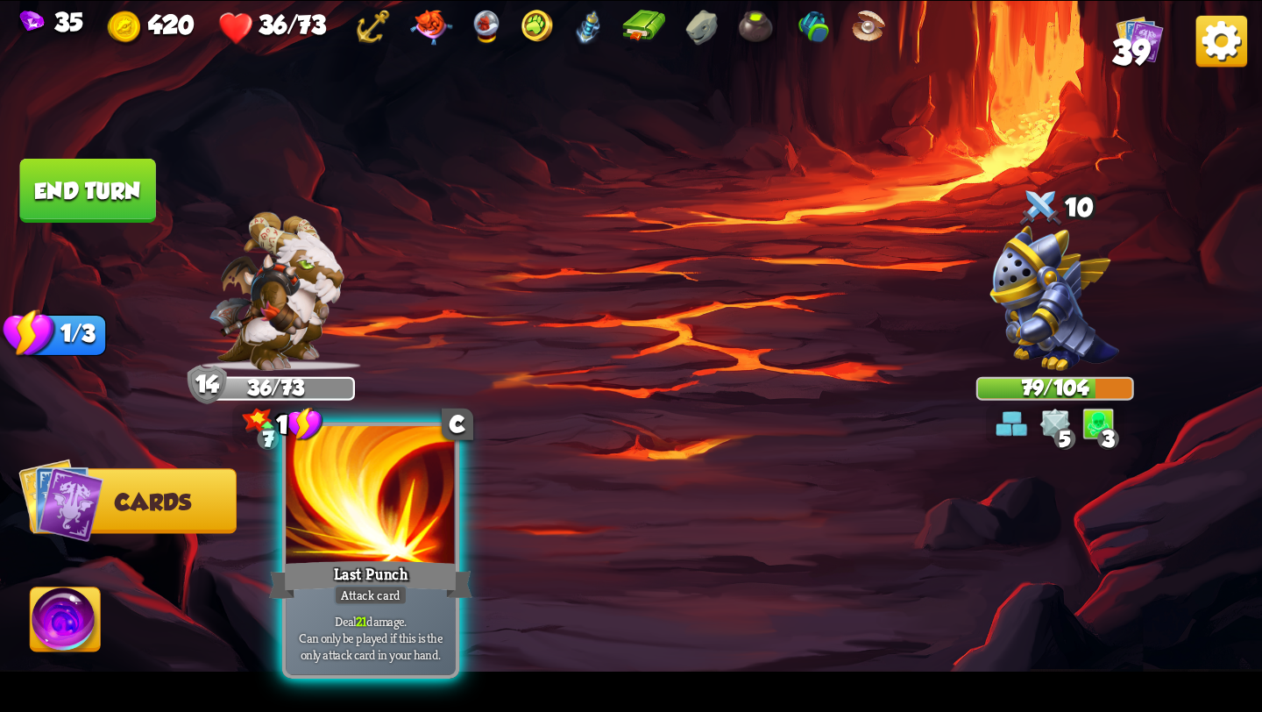
click at [372, 544] on div at bounding box center [371, 497] width 170 height 143
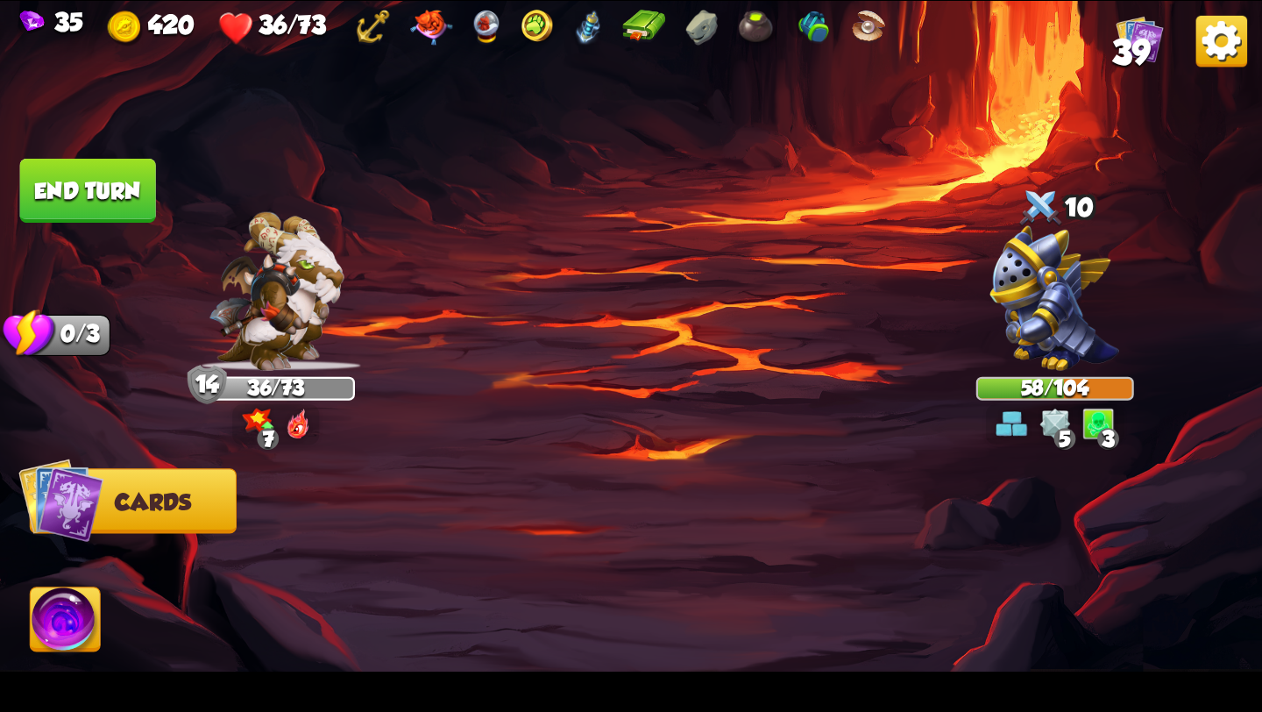
click at [75, 610] on img at bounding box center [66, 622] width 70 height 71
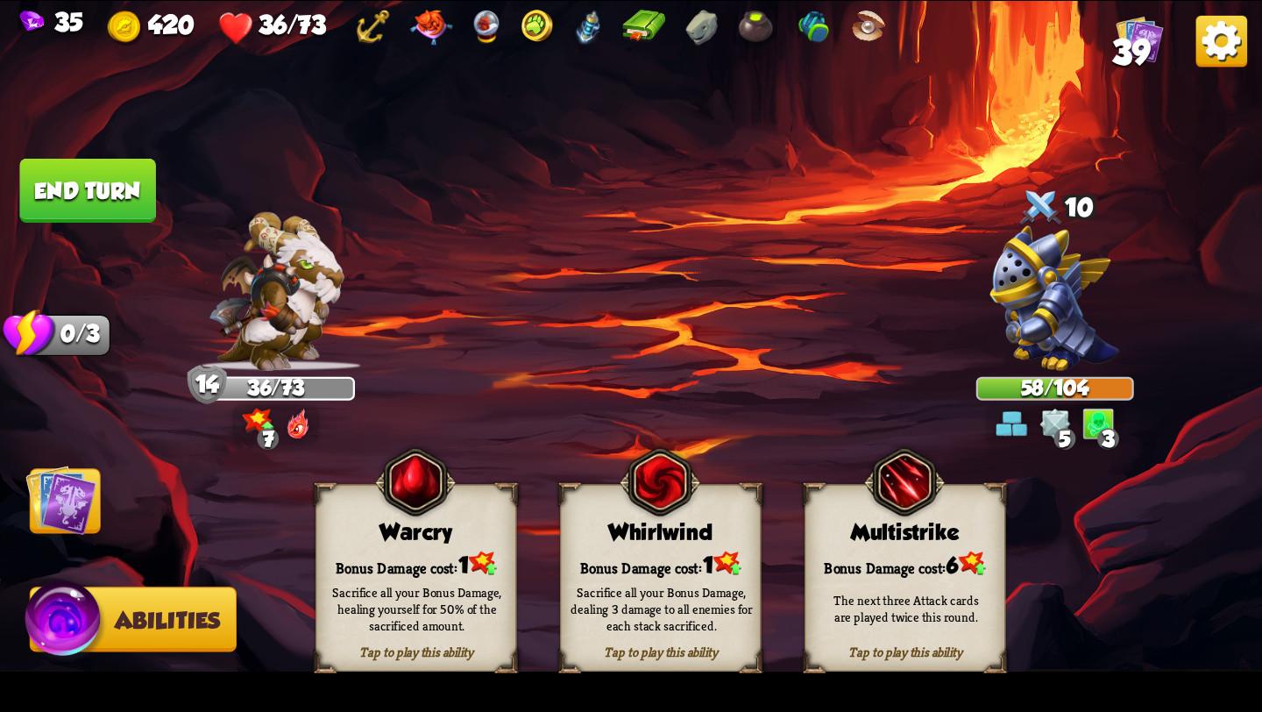
click at [138, 200] on button "End turn" at bounding box center [88, 191] width 136 height 64
click at [70, 501] on img at bounding box center [60, 499] width 71 height 71
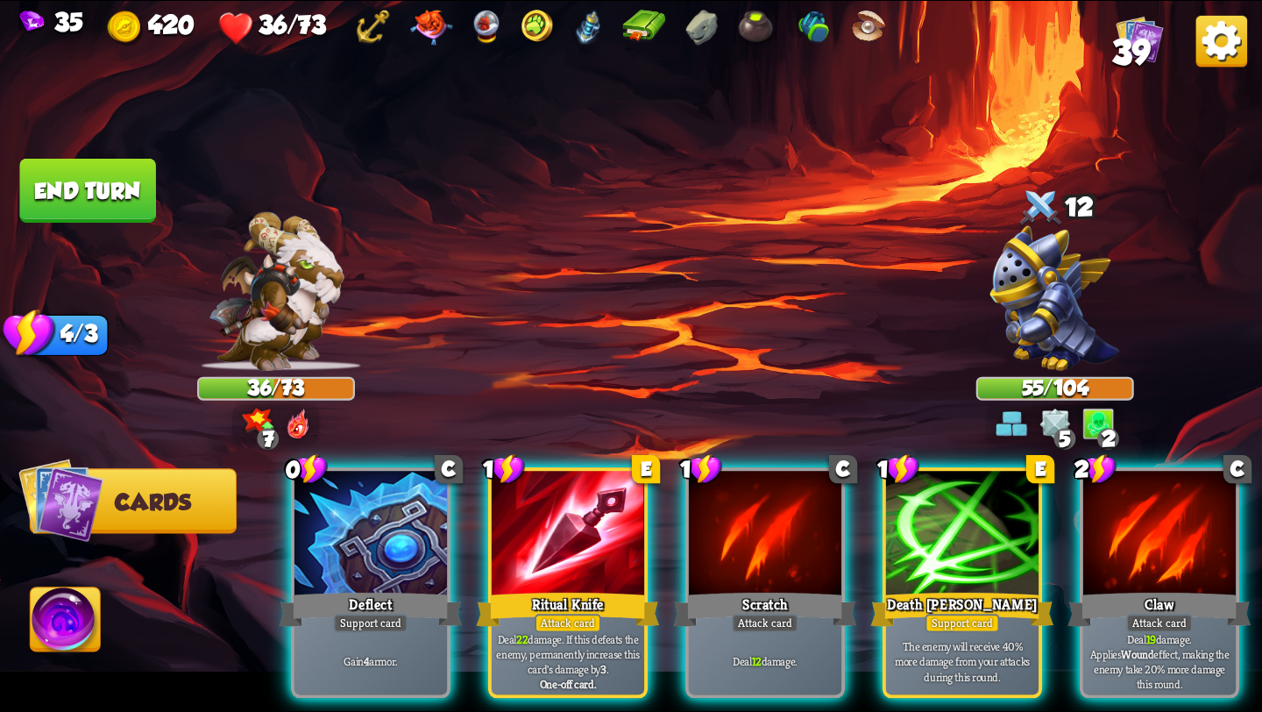
click at [67, 618] on img at bounding box center [66, 622] width 70 height 71
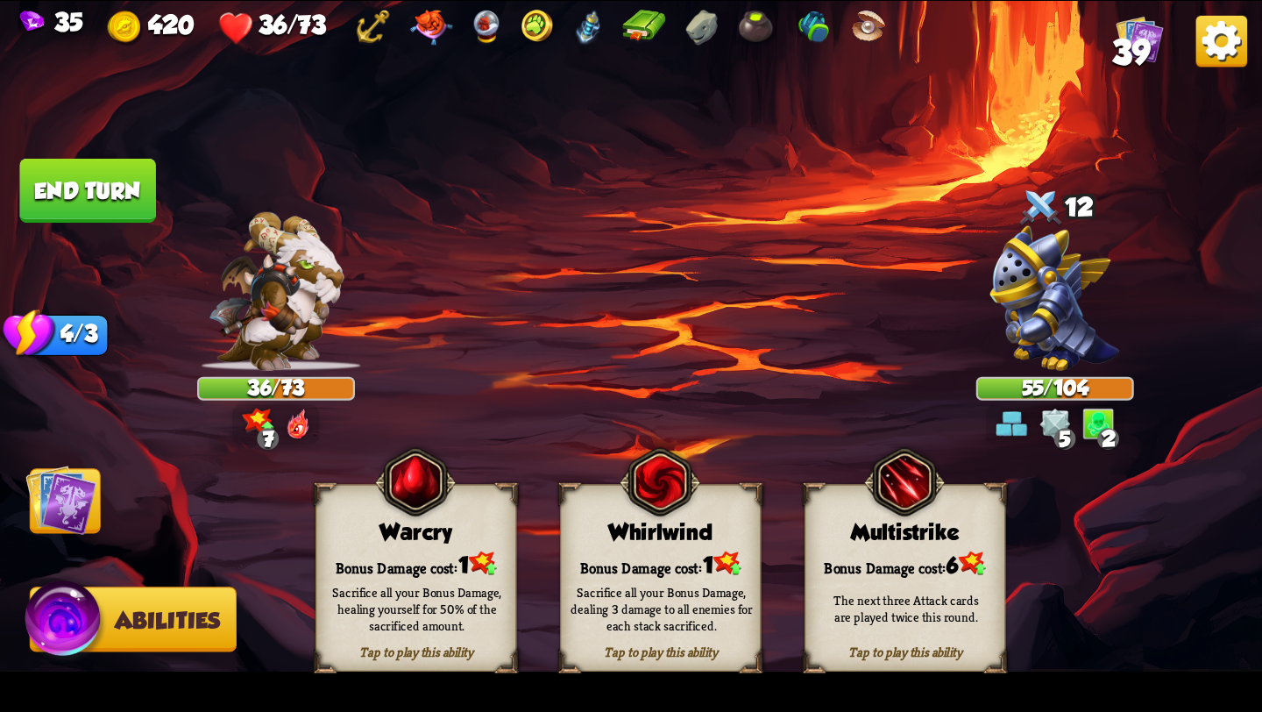
click at [942, 577] on div "The next three Attack cards are played twice this round." at bounding box center [906, 608] width 202 height 79
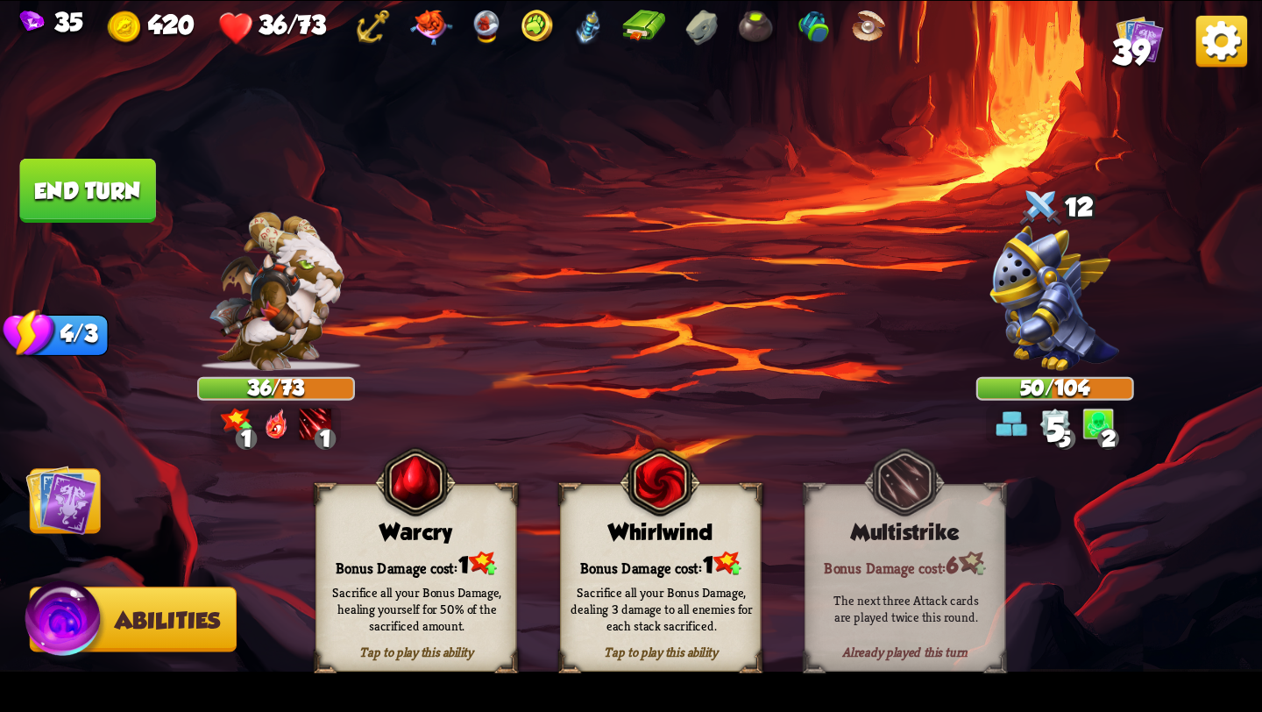
click at [59, 496] on img at bounding box center [60, 499] width 71 height 71
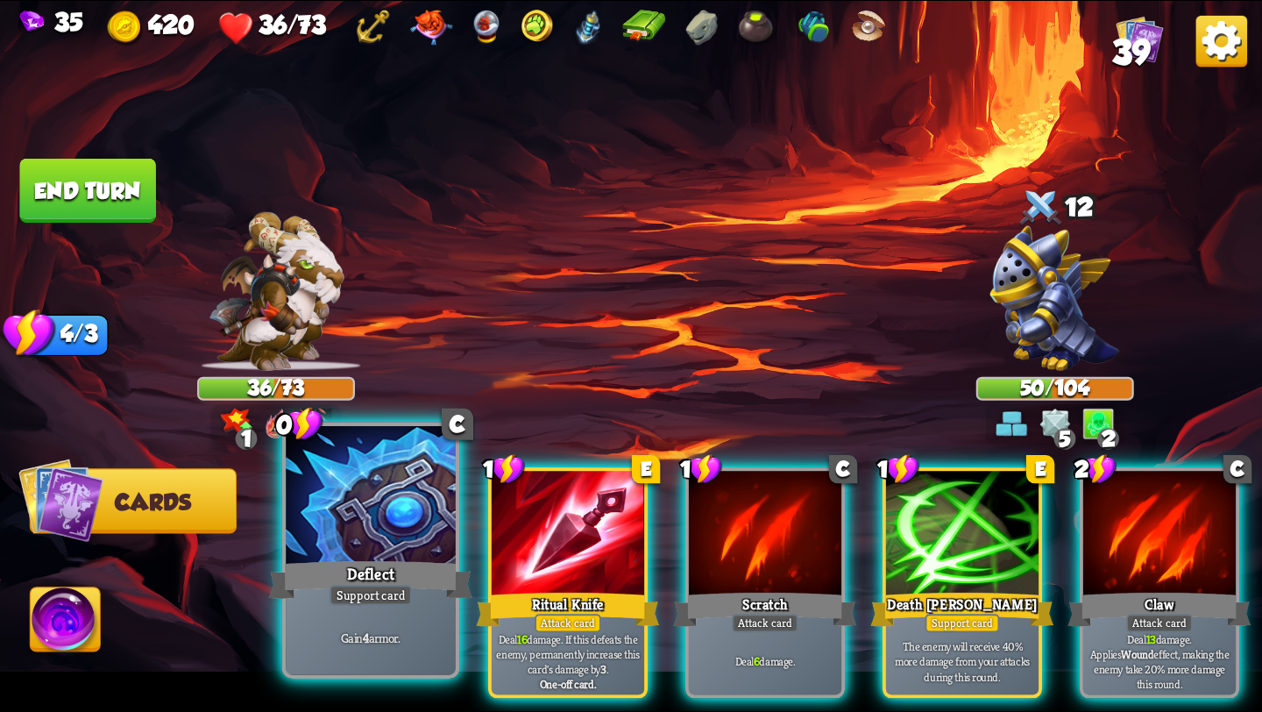
click at [349, 565] on div "Deflect" at bounding box center [370, 580] width 203 height 46
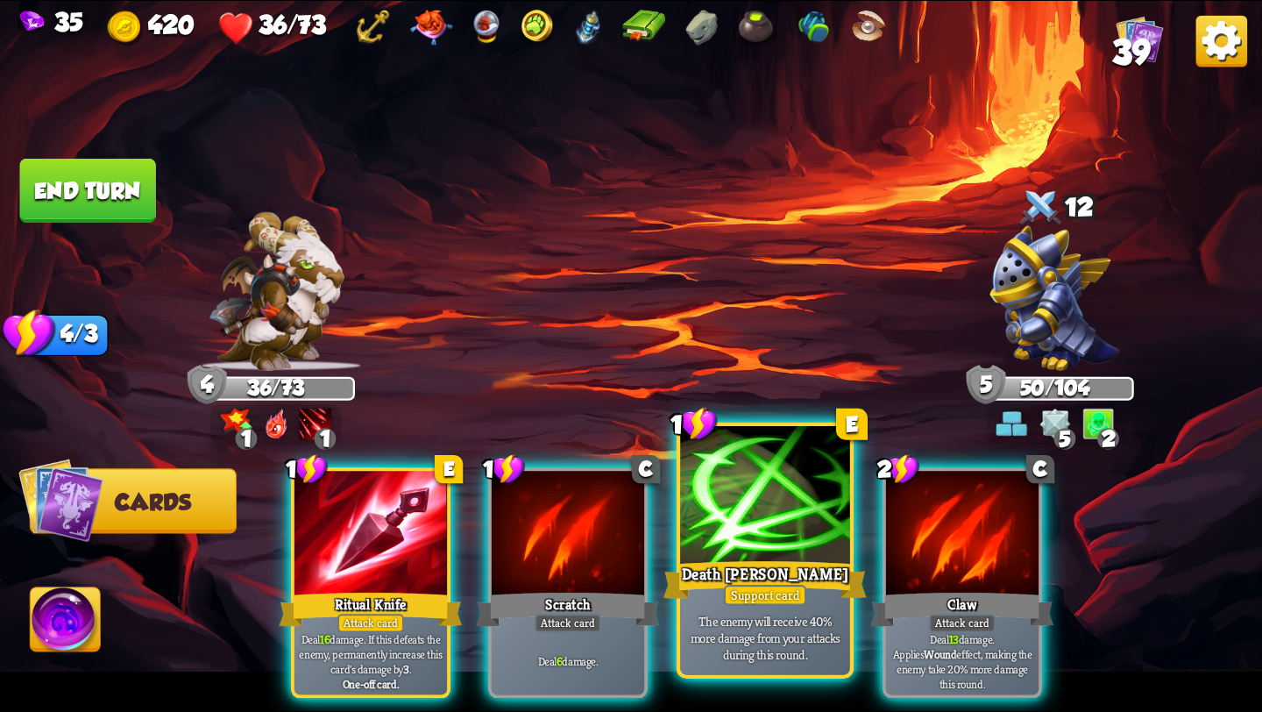
click at [731, 556] on div at bounding box center [765, 497] width 170 height 143
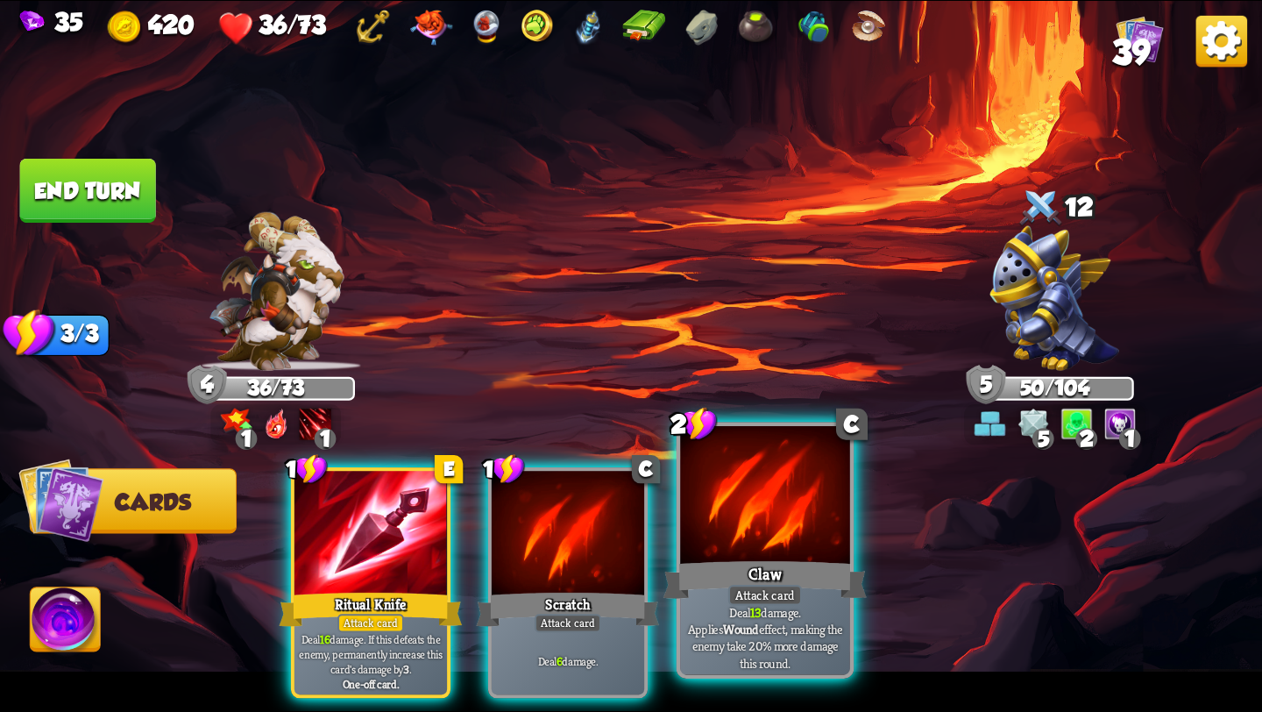
click at [769, 539] on div at bounding box center [765, 497] width 170 height 143
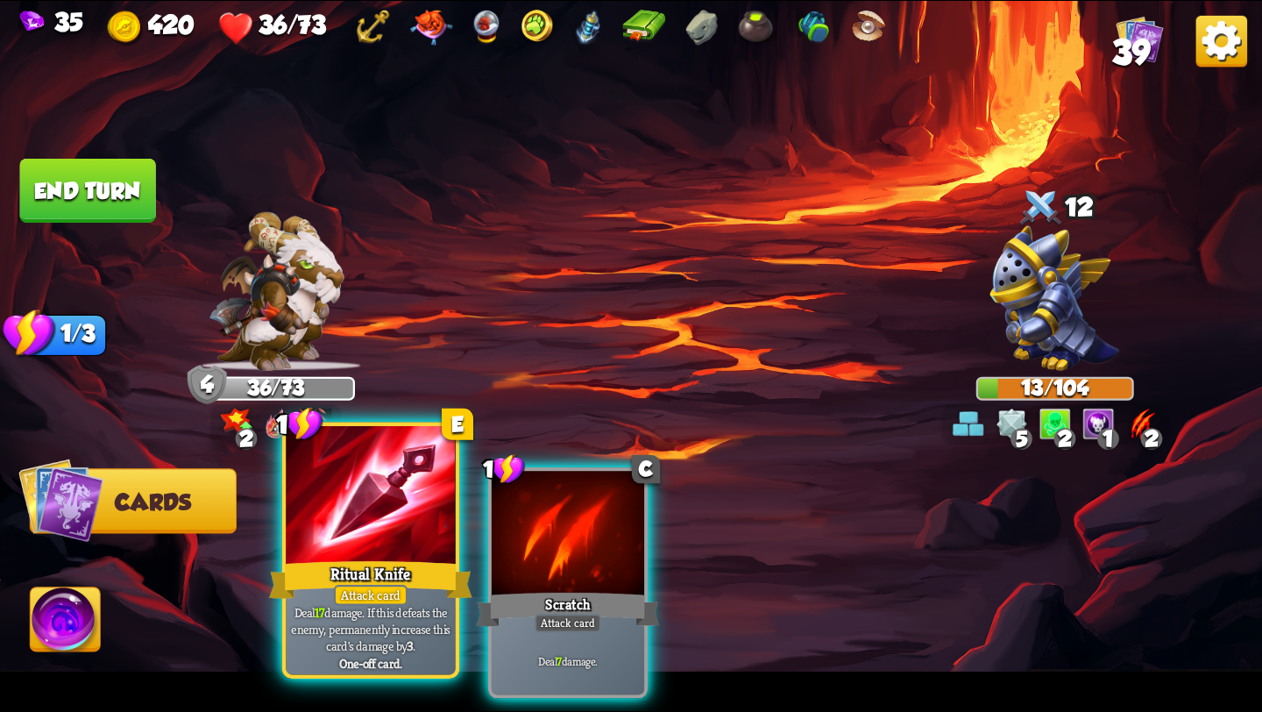
click at [375, 543] on div at bounding box center [371, 497] width 170 height 143
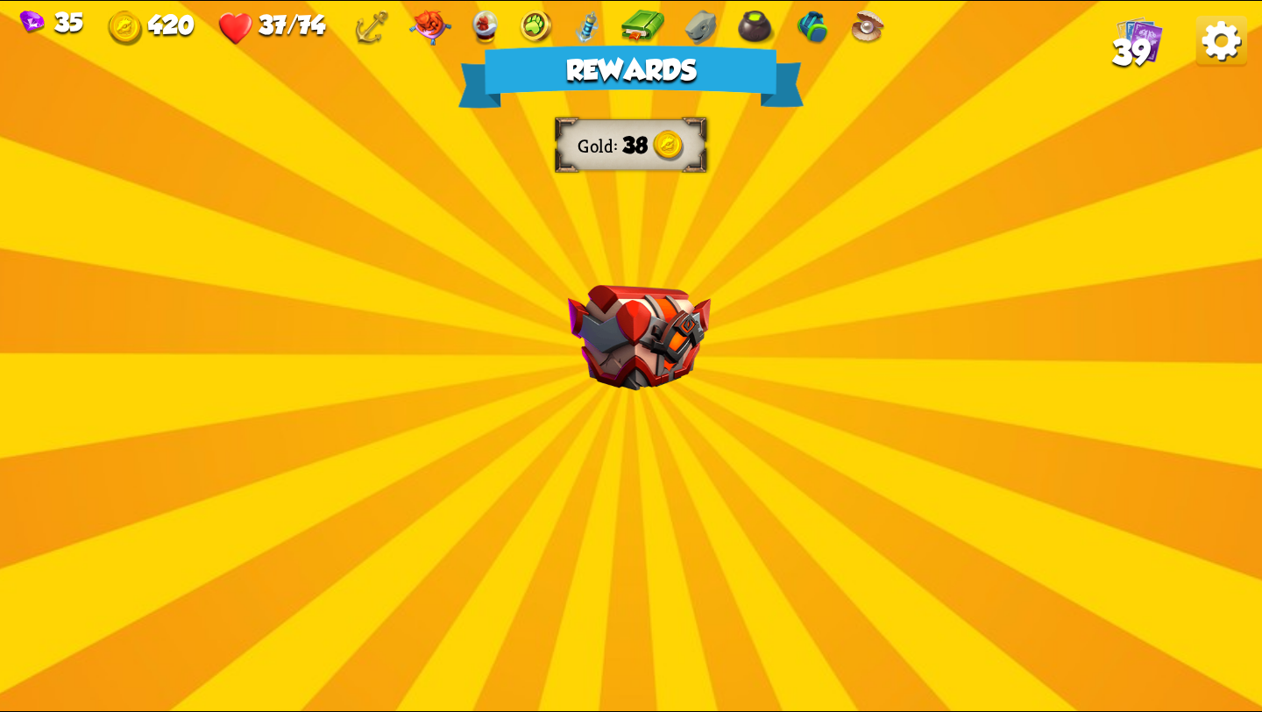
click at [641, 328] on img at bounding box center [639, 338] width 143 height 106
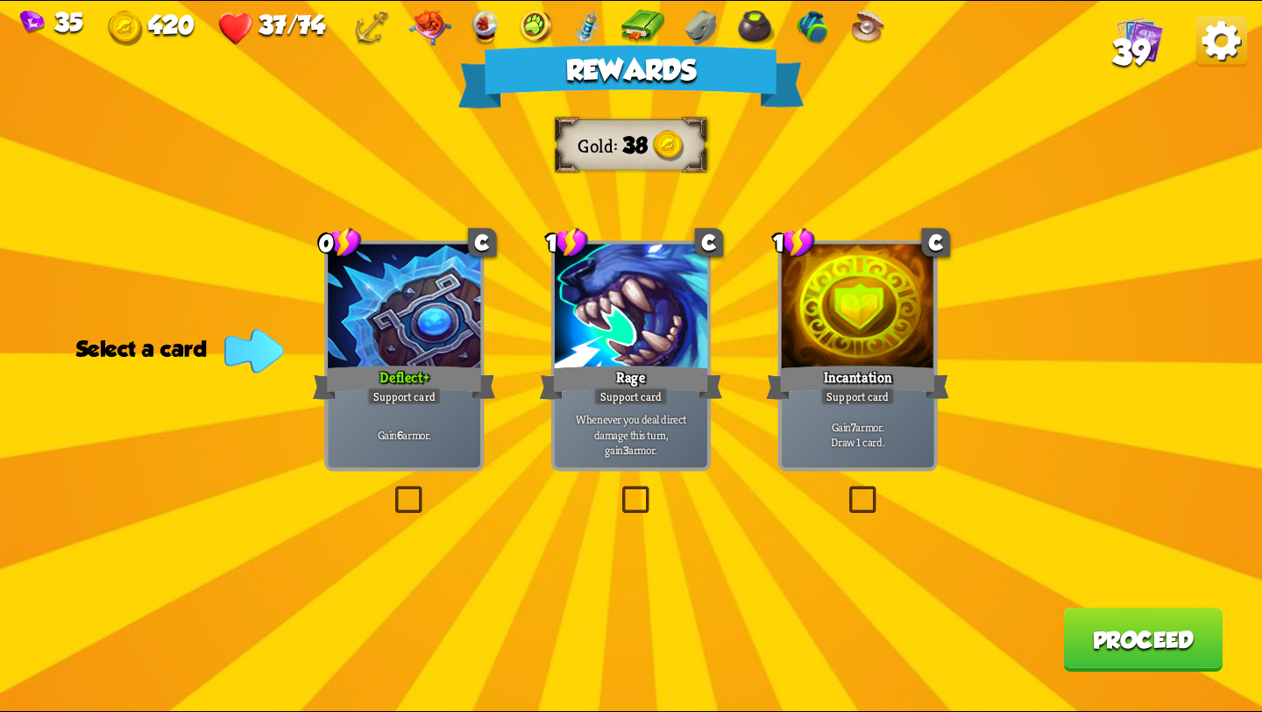
click at [408, 477] on div "Rewards Gold 38 Select a card 0 C Deflect+ Support card Gain 6 armor. 1 C Rage …" at bounding box center [631, 356] width 1262 height 710
click at [391, 489] on label at bounding box center [391, 489] width 0 height 0
click at [0, 0] on input "checkbox" at bounding box center [0, 0] width 0 height 0
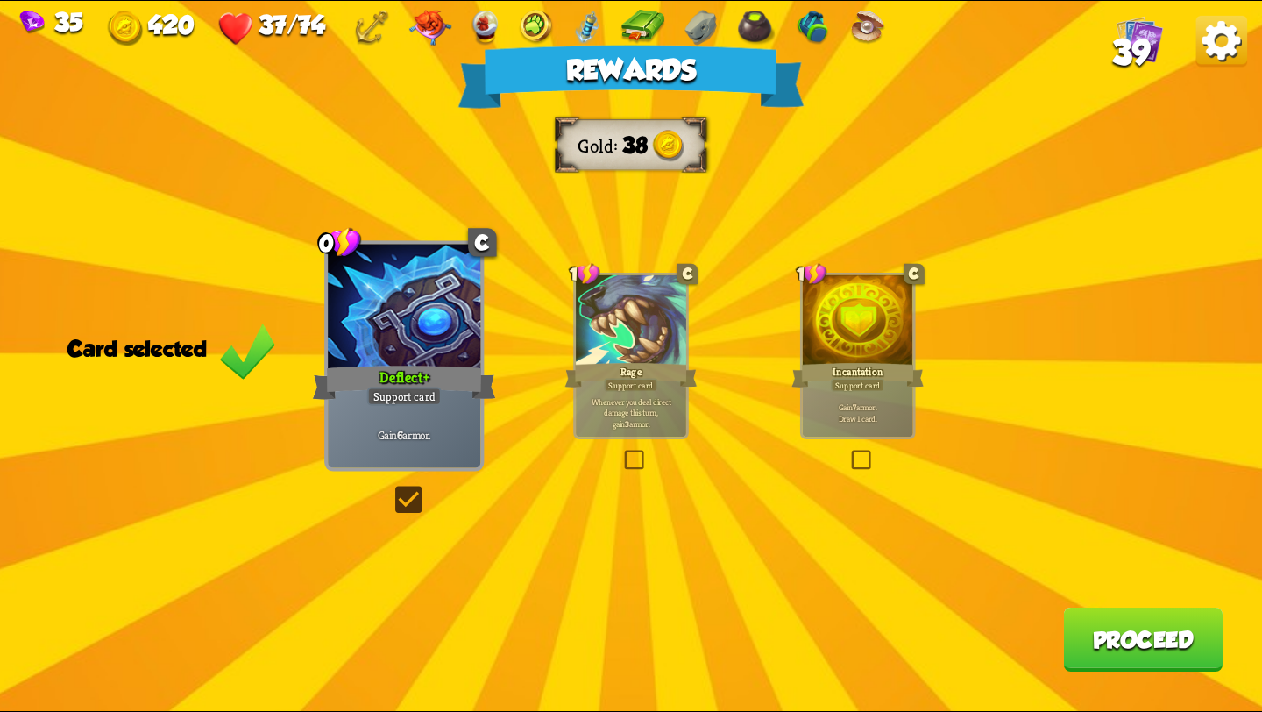
click at [1098, 650] on button "Proceed" at bounding box center [1142, 639] width 159 height 64
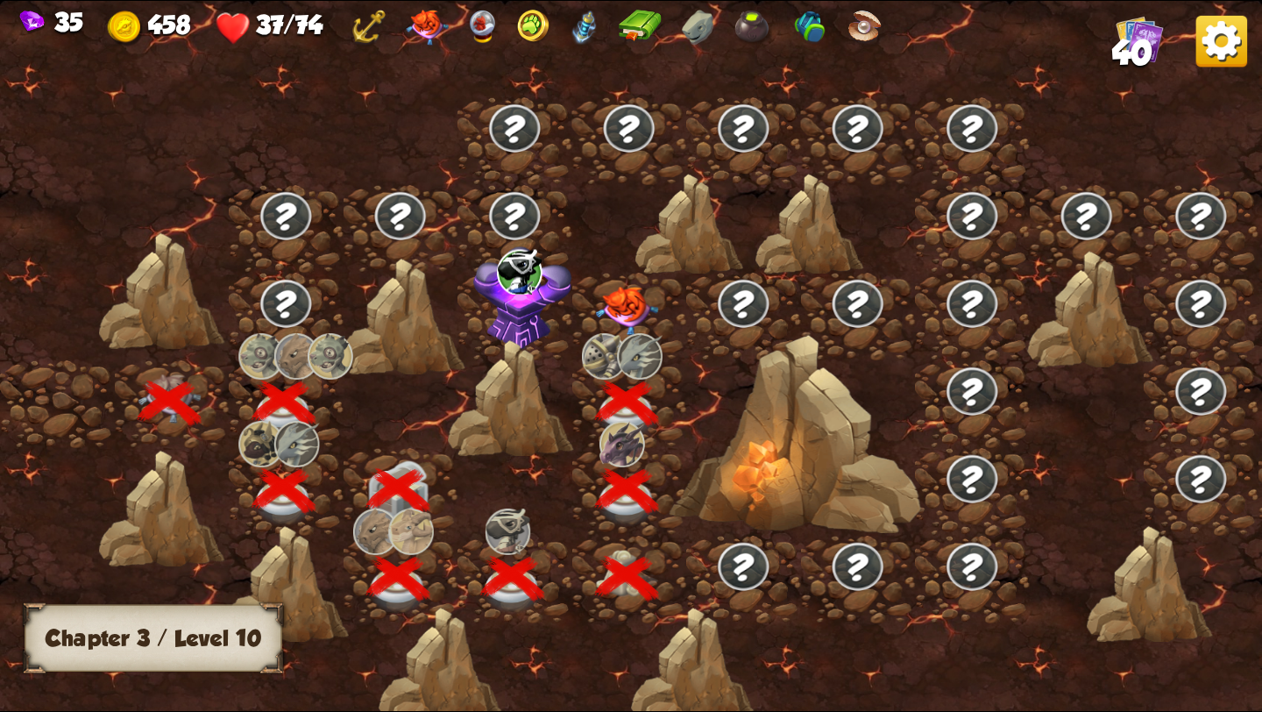
click at [627, 308] on img at bounding box center [627, 311] width 63 height 49
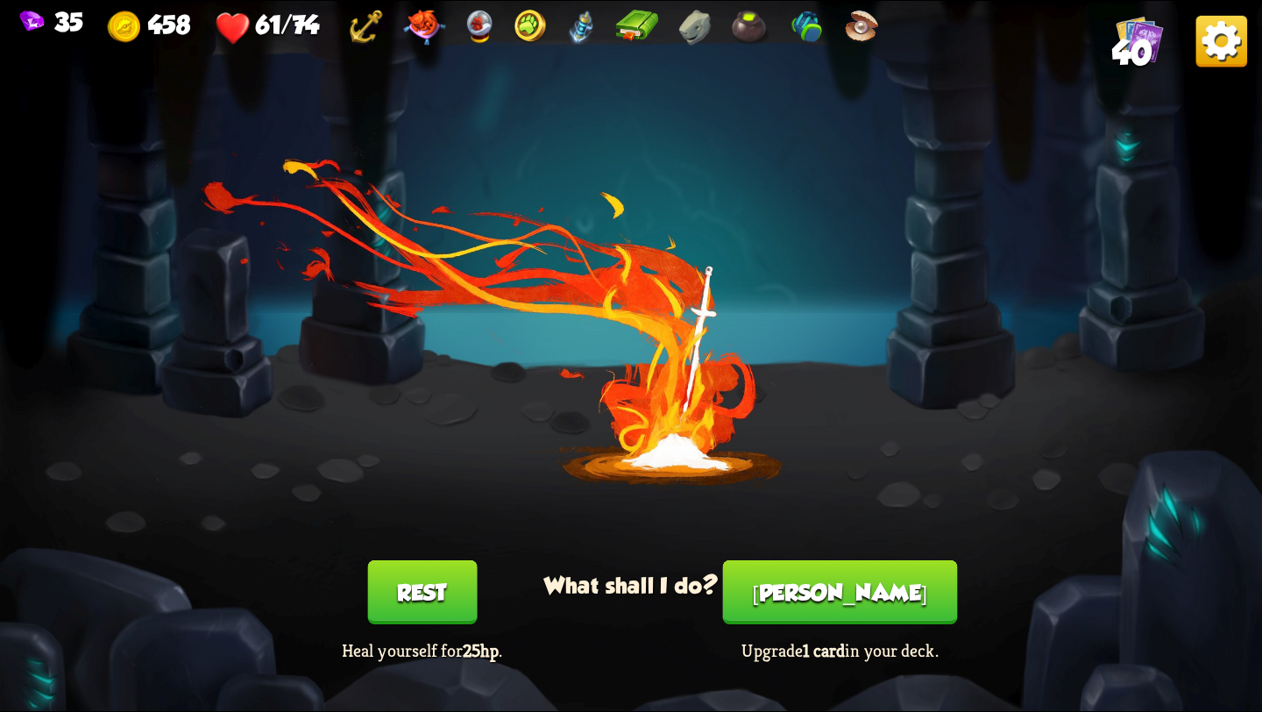
click at [851, 591] on button "[PERSON_NAME]" at bounding box center [840, 592] width 235 height 64
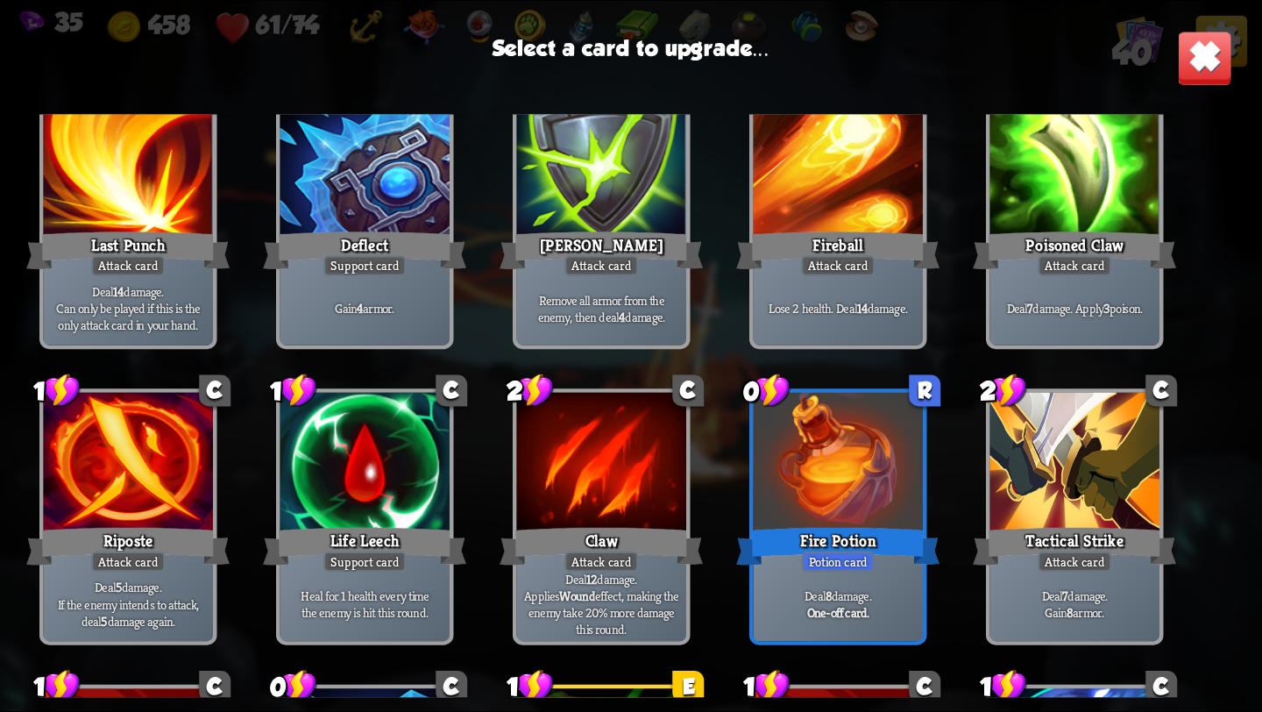
scroll to position [342, 0]
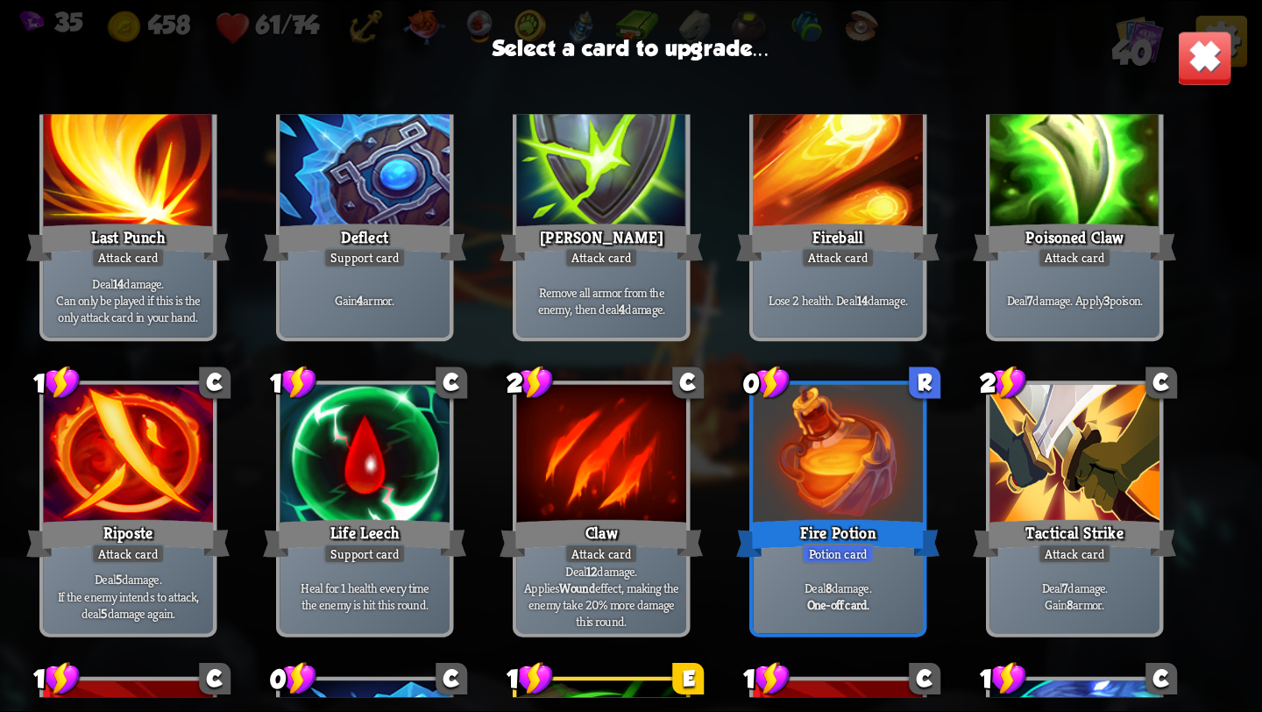
click at [407, 514] on div at bounding box center [365, 456] width 170 height 143
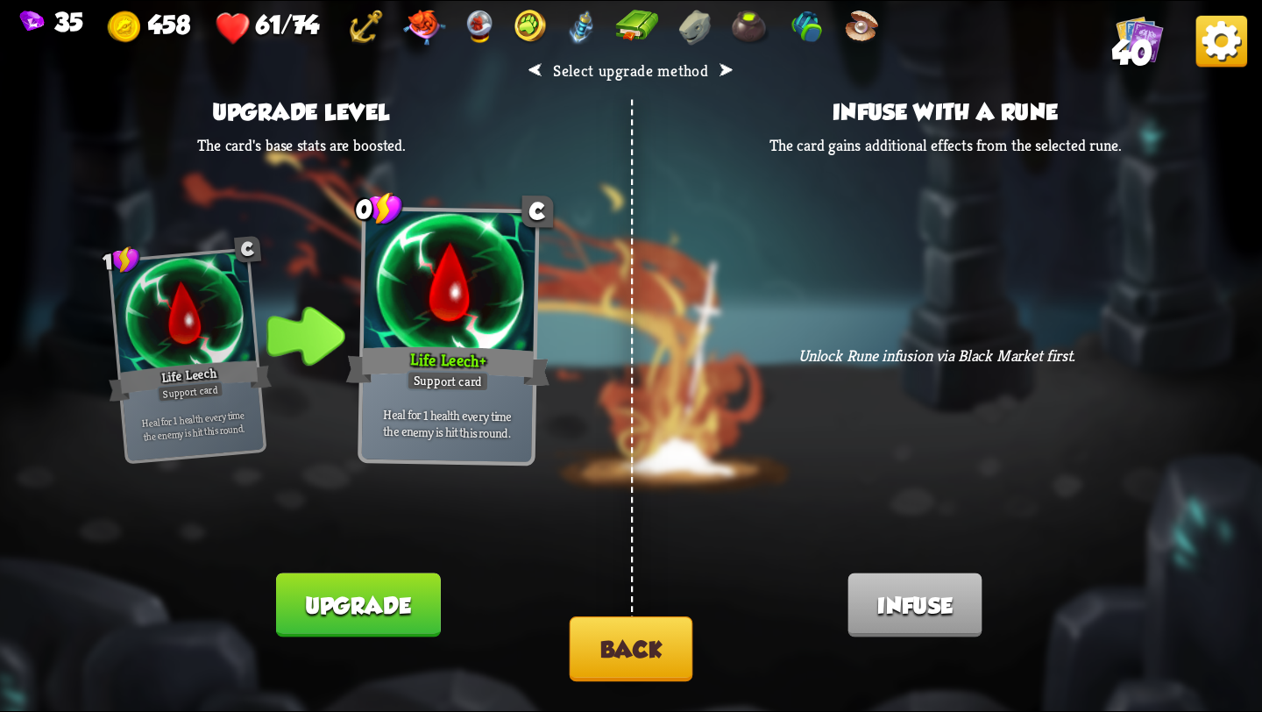
click at [620, 641] on button "Back" at bounding box center [632, 648] width 124 height 65
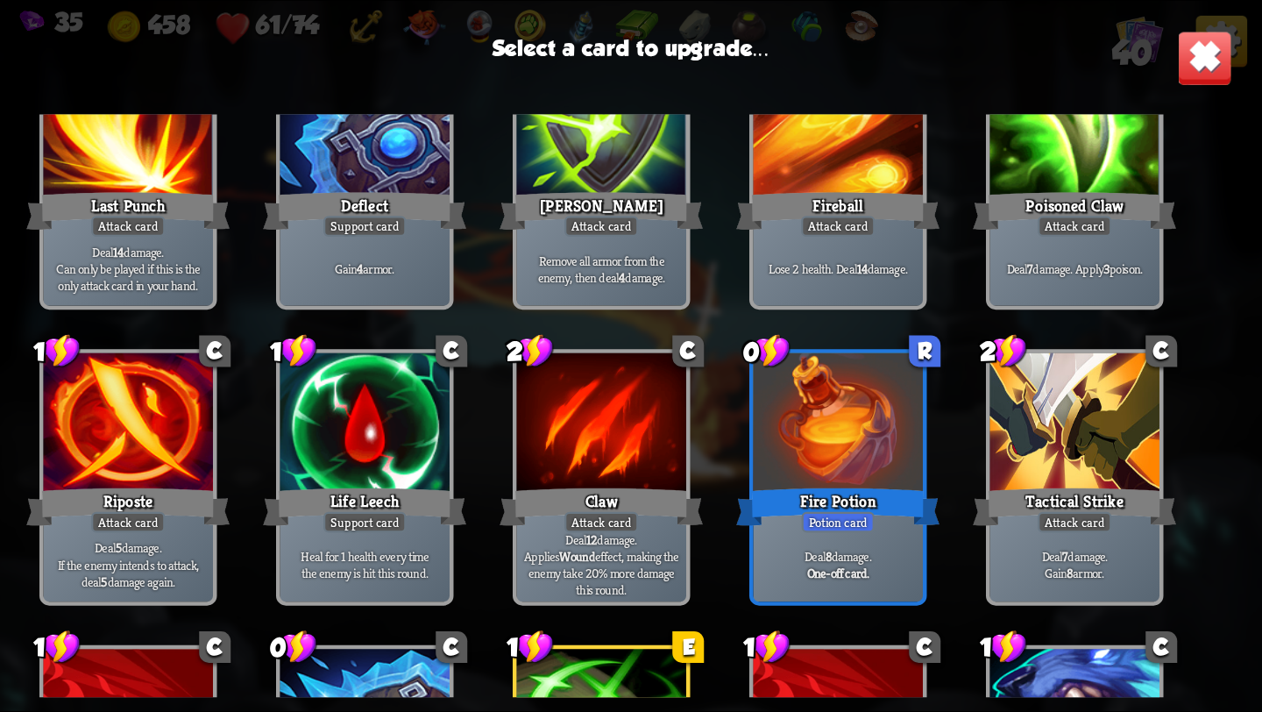
scroll to position [368, 0]
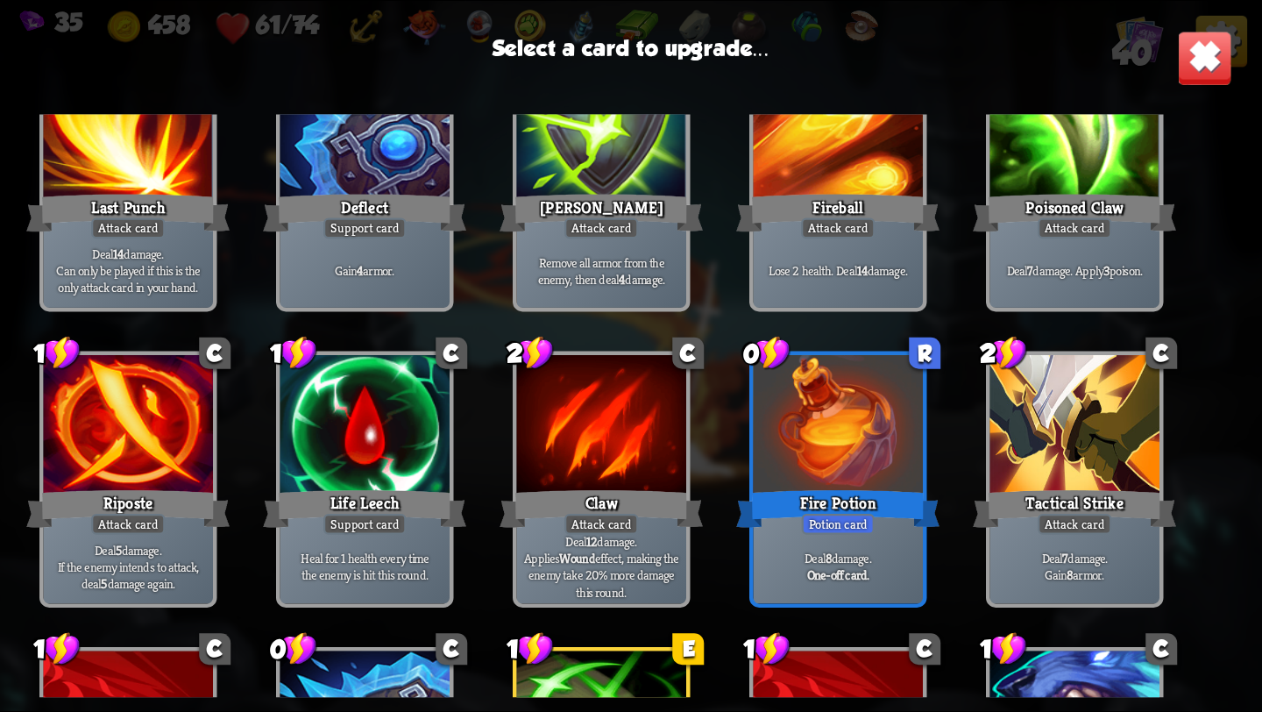
click at [882, 425] on div at bounding box center [839, 426] width 170 height 143
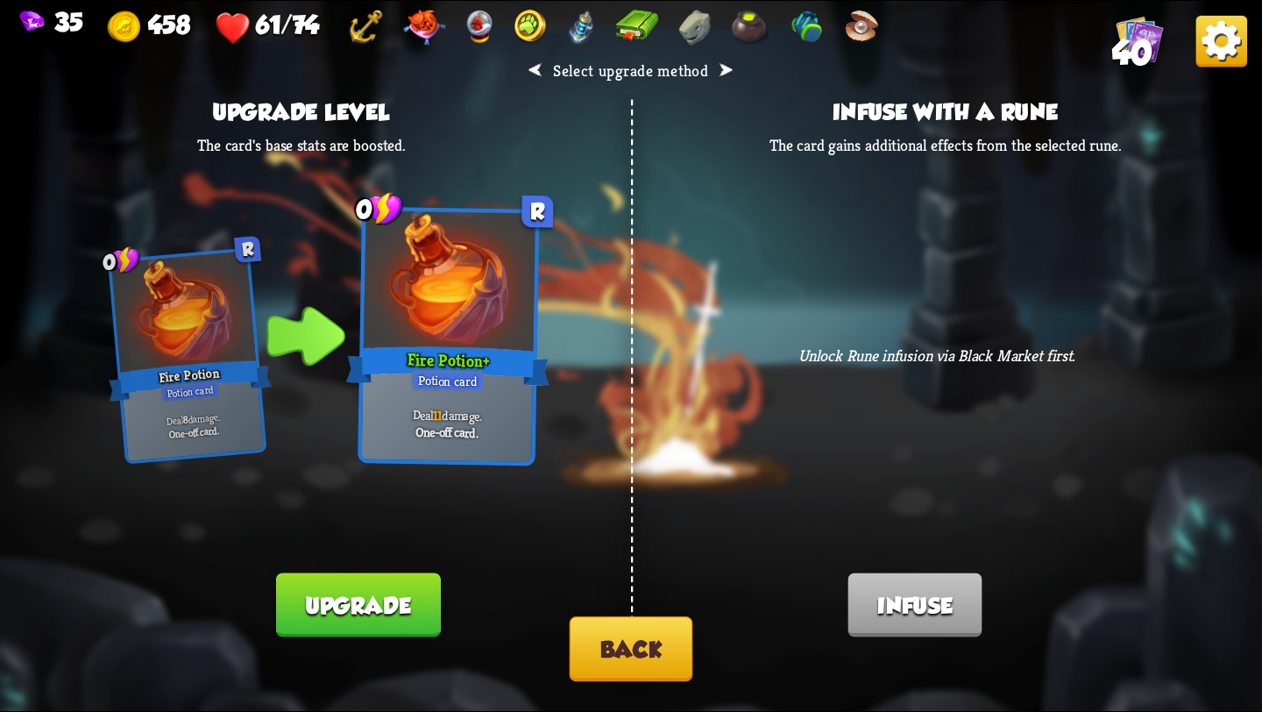
click at [631, 663] on button "Back" at bounding box center [632, 648] width 124 height 65
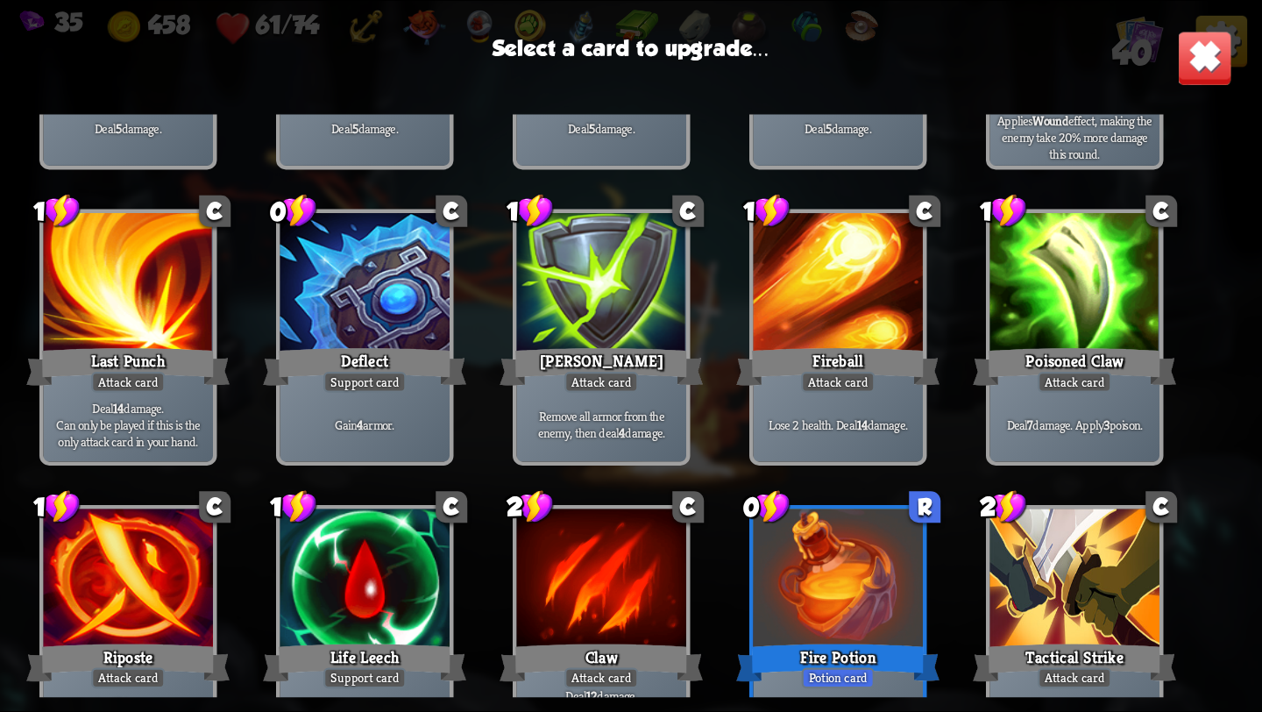
scroll to position [306, 0]
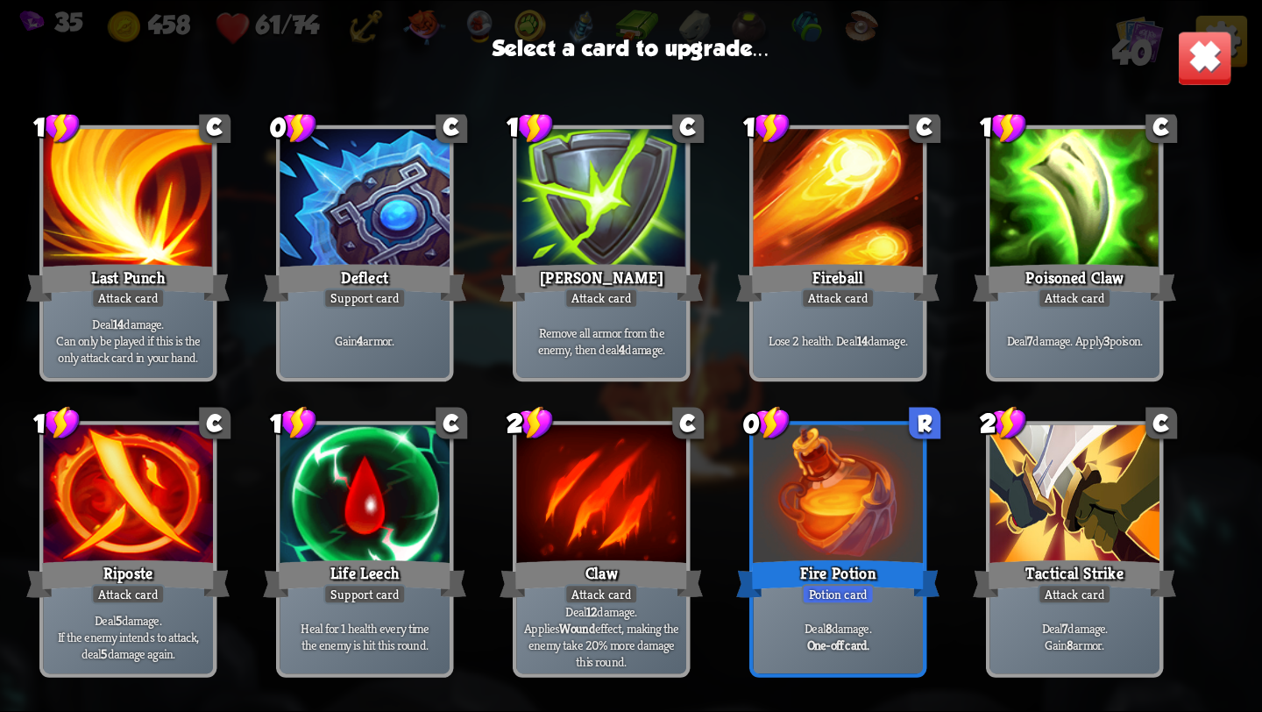
click at [1119, 490] on div at bounding box center [1075, 496] width 170 height 143
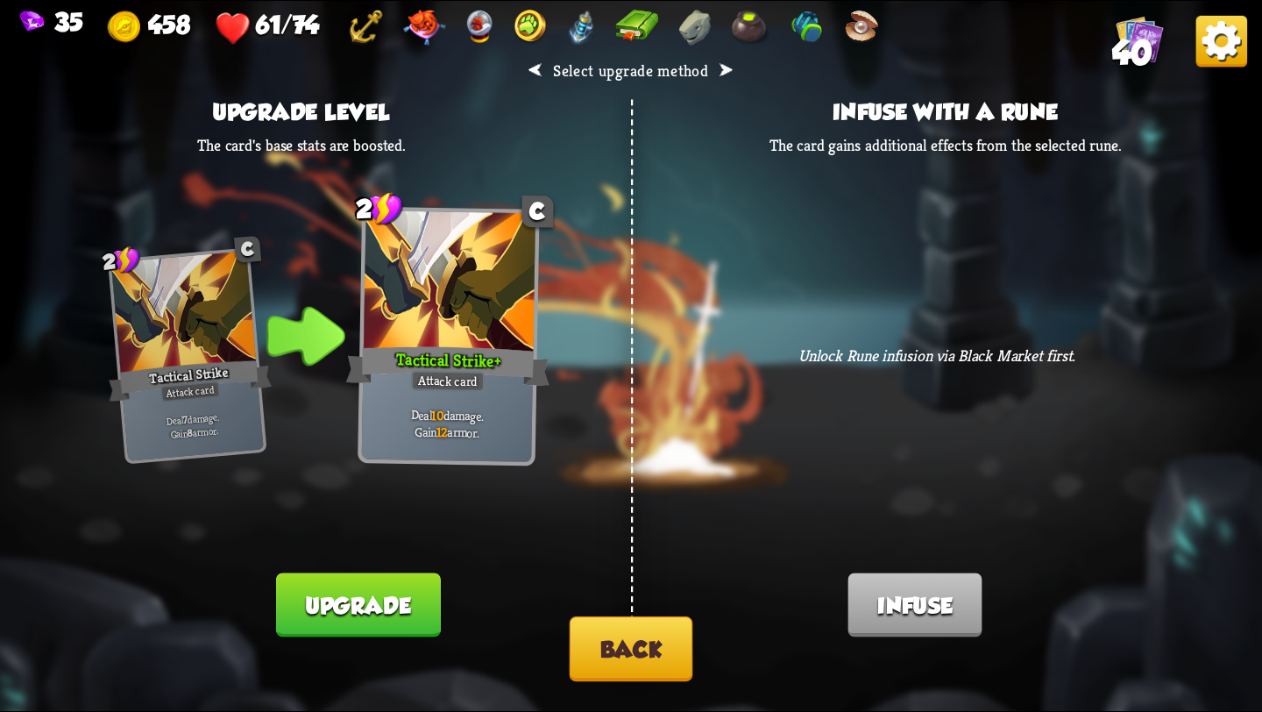
click at [655, 645] on button "Back" at bounding box center [632, 648] width 124 height 65
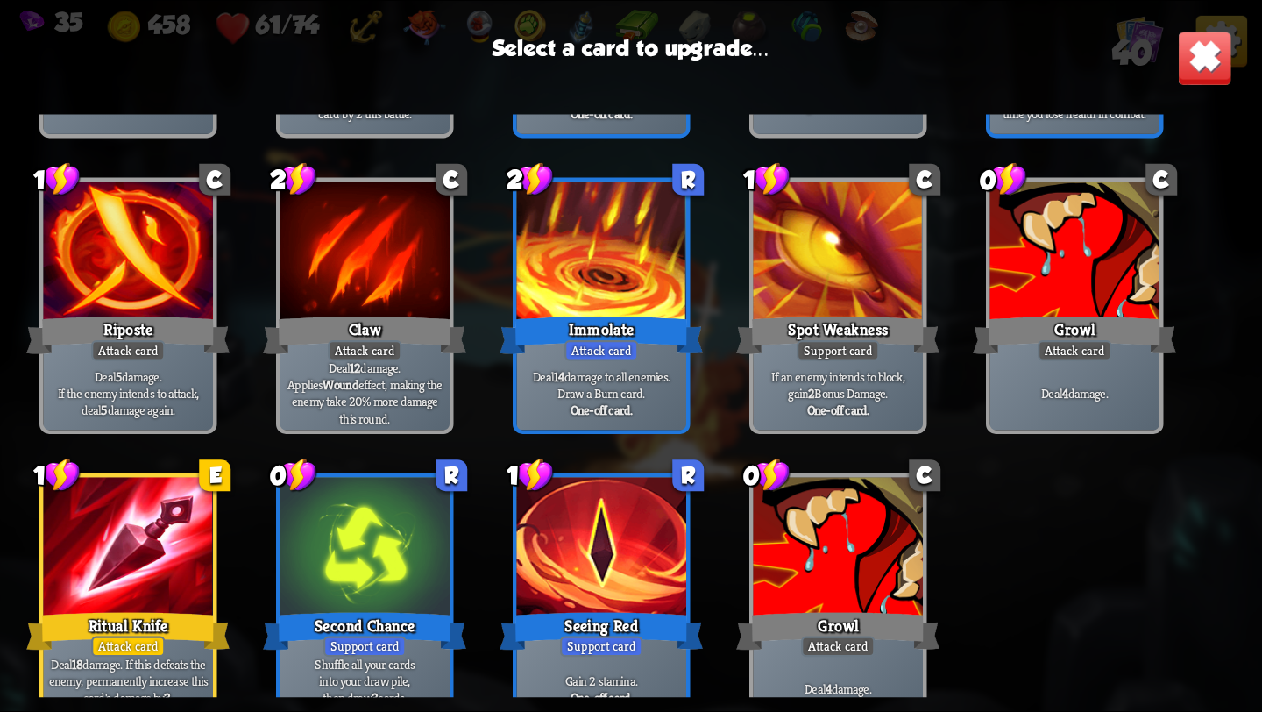
scroll to position [1340, 0]
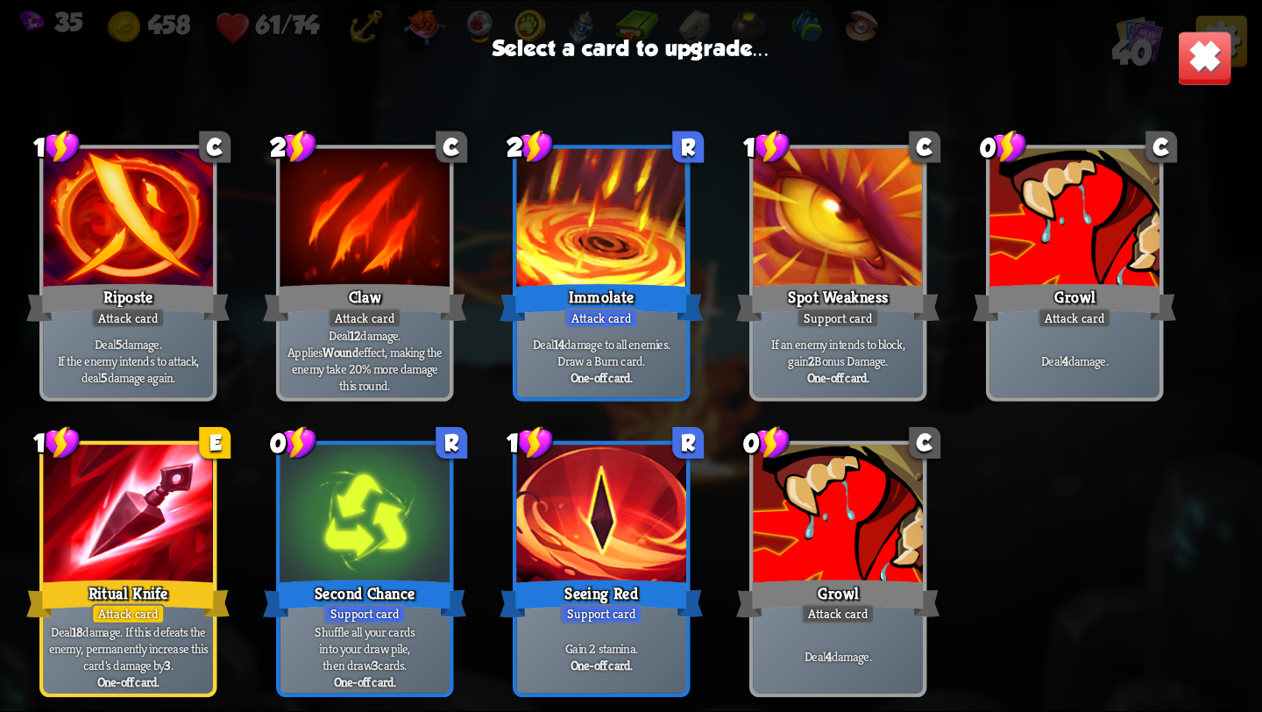
click at [127, 556] on div at bounding box center [129, 515] width 170 height 143
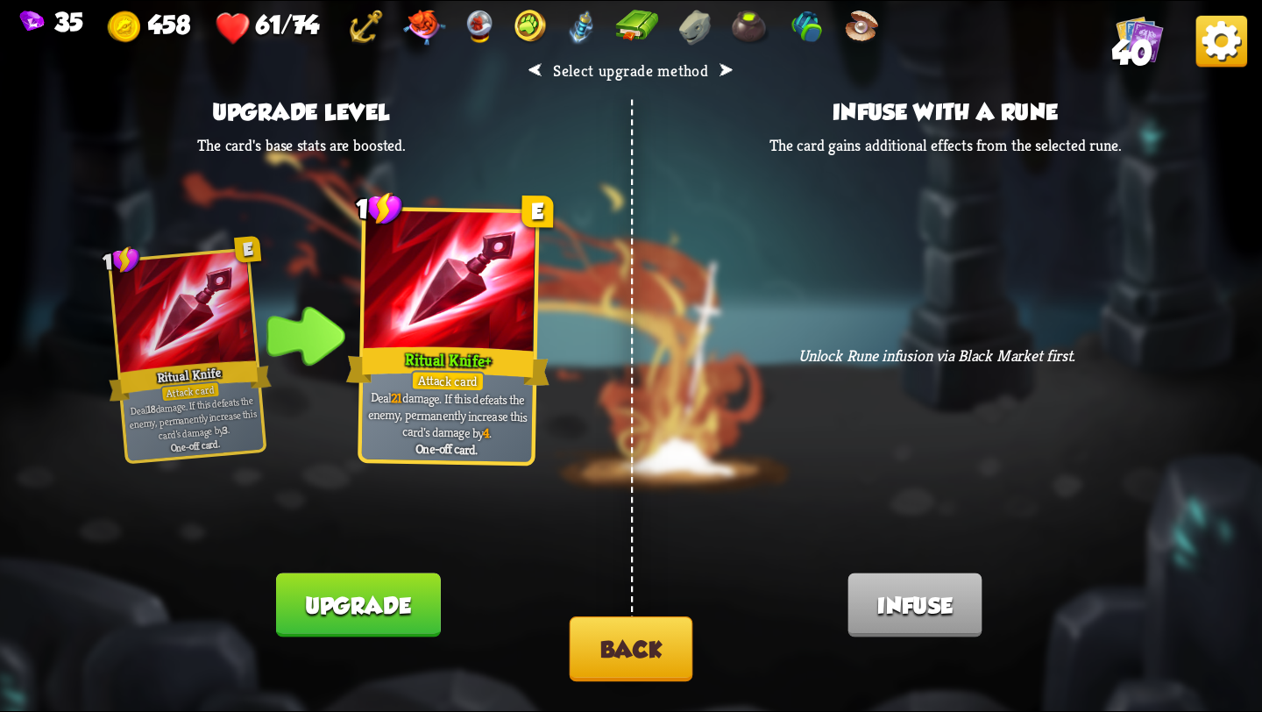
click at [400, 602] on button "Upgrade" at bounding box center [358, 605] width 164 height 64
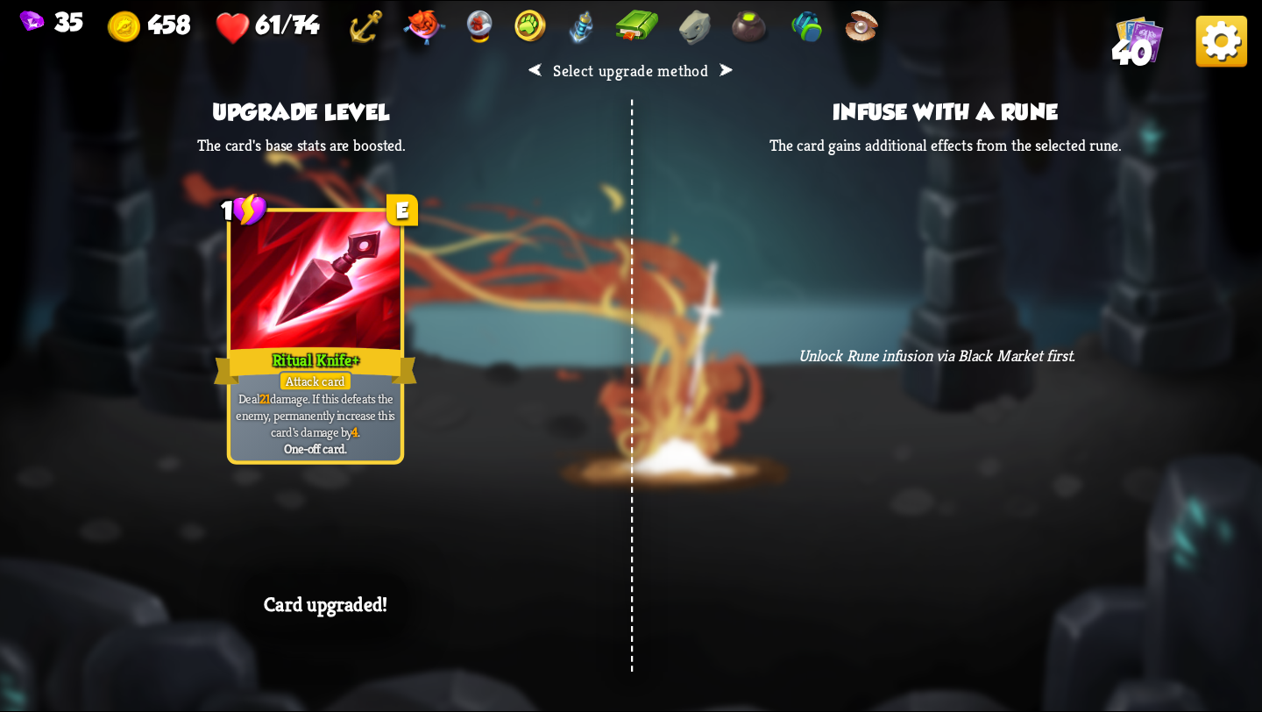
click at [392, 592] on div "Card upgraded!" at bounding box center [325, 605] width 163 height 64
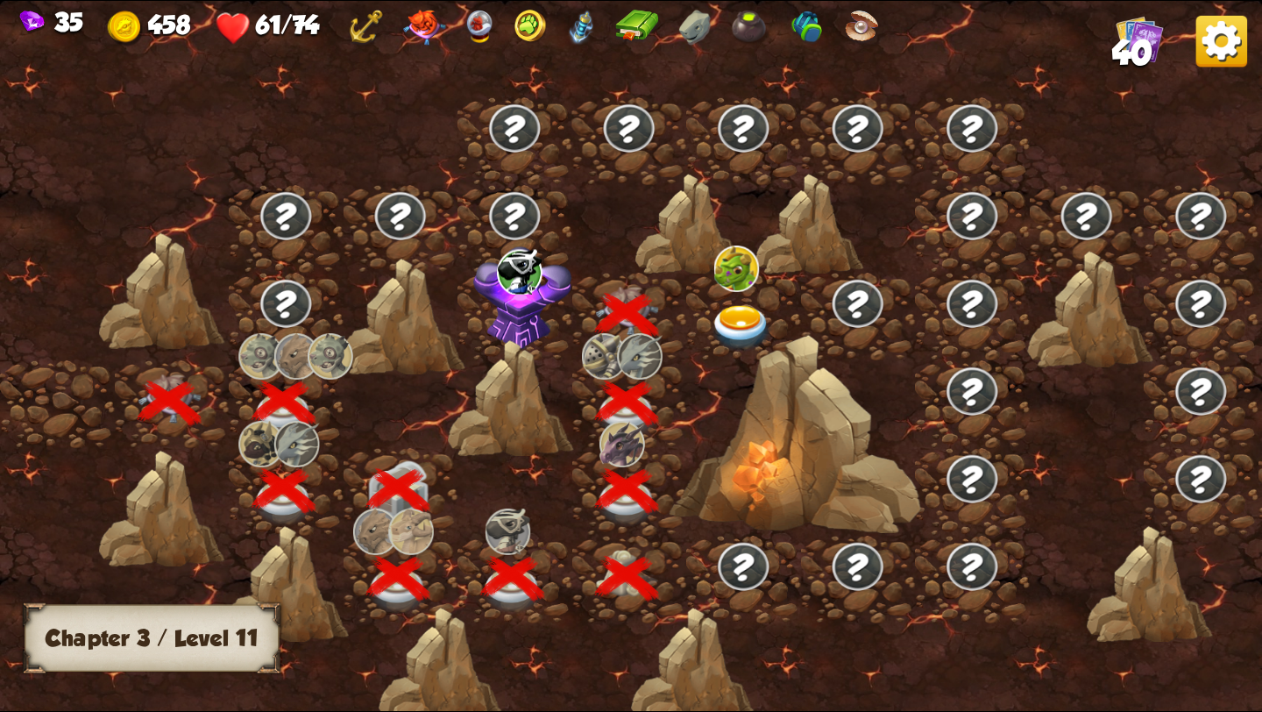
scroll to position [0, 266]
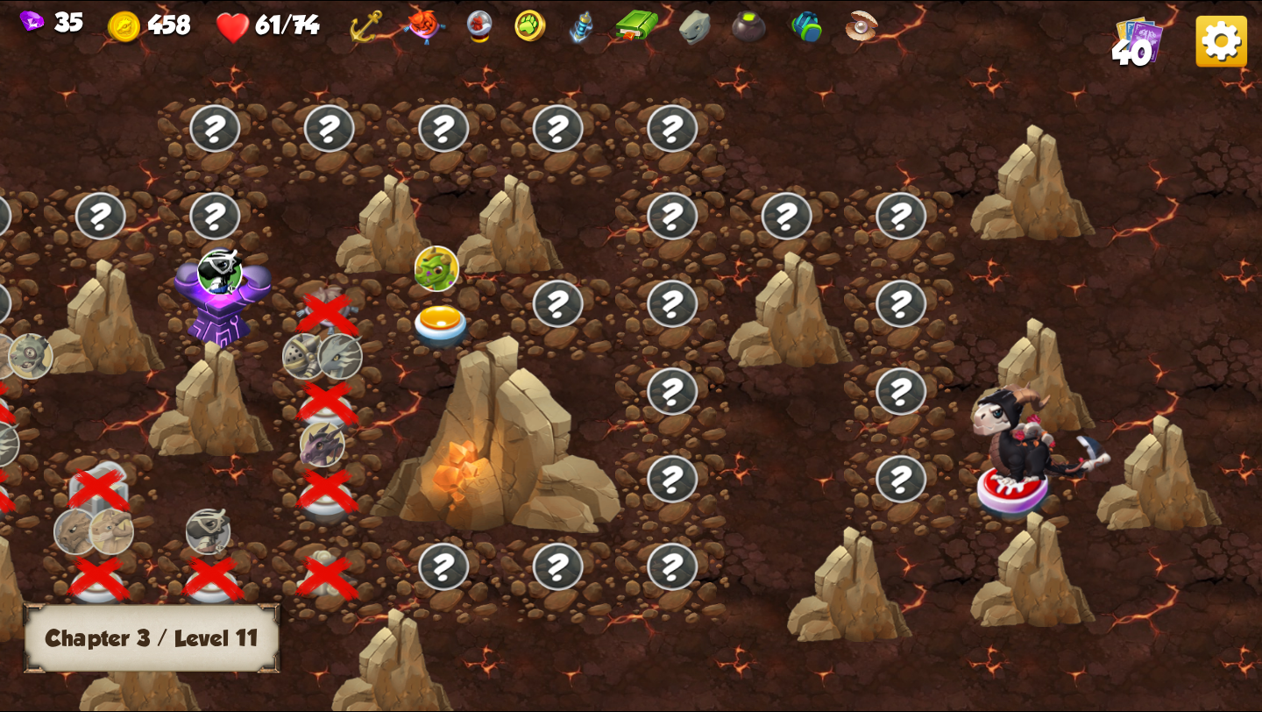
click at [436, 322] on img at bounding box center [441, 328] width 63 height 46
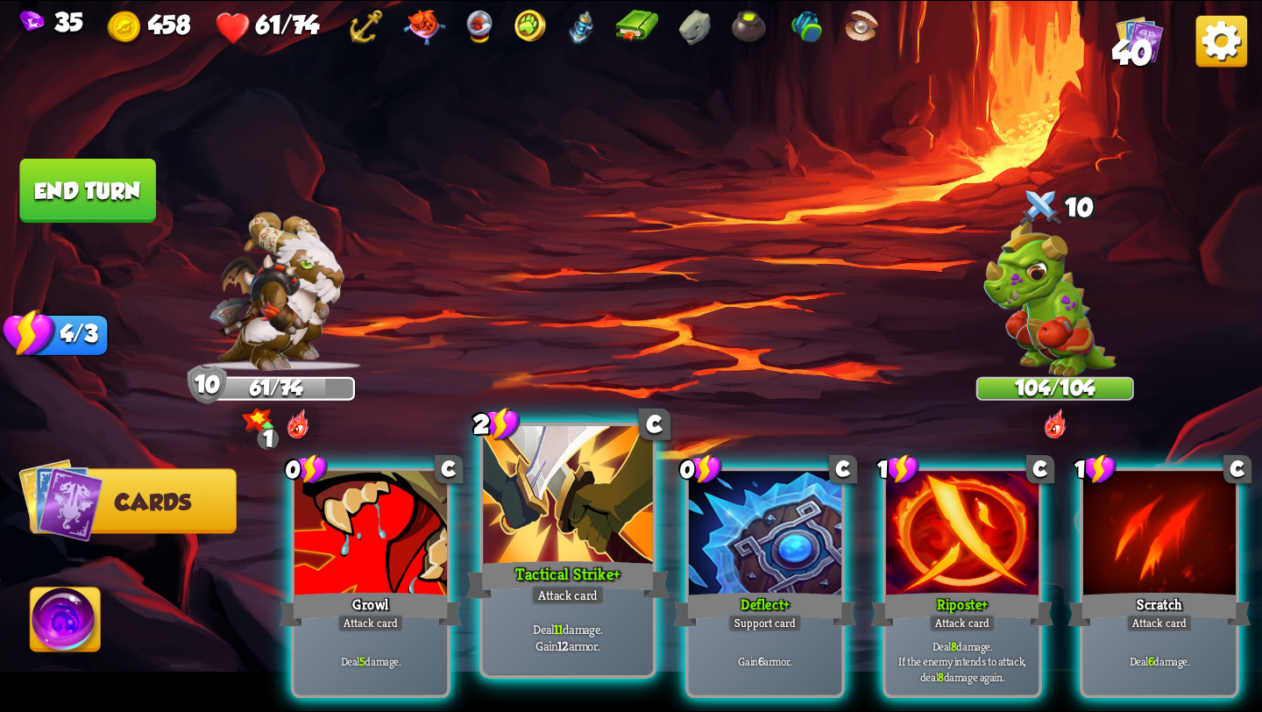
click at [508, 564] on div "Tactical Strike+" at bounding box center [567, 580] width 203 height 46
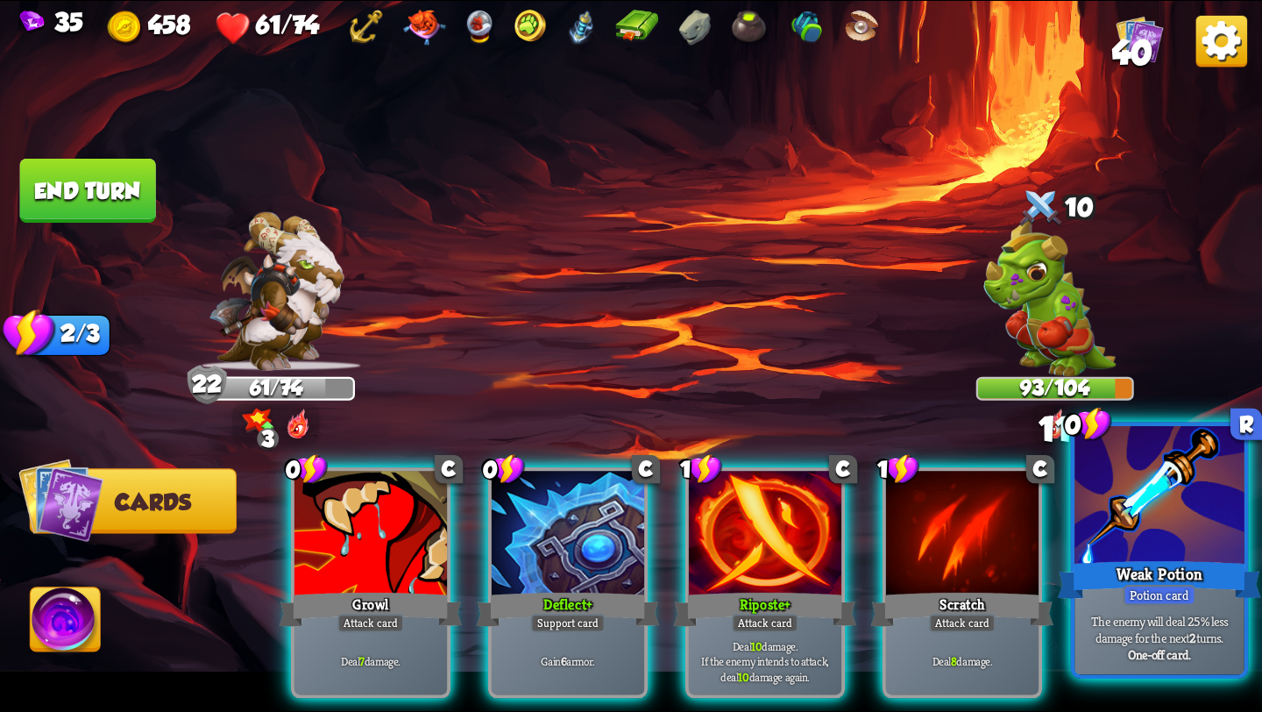
click at [1199, 554] on div at bounding box center [1159, 497] width 170 height 143
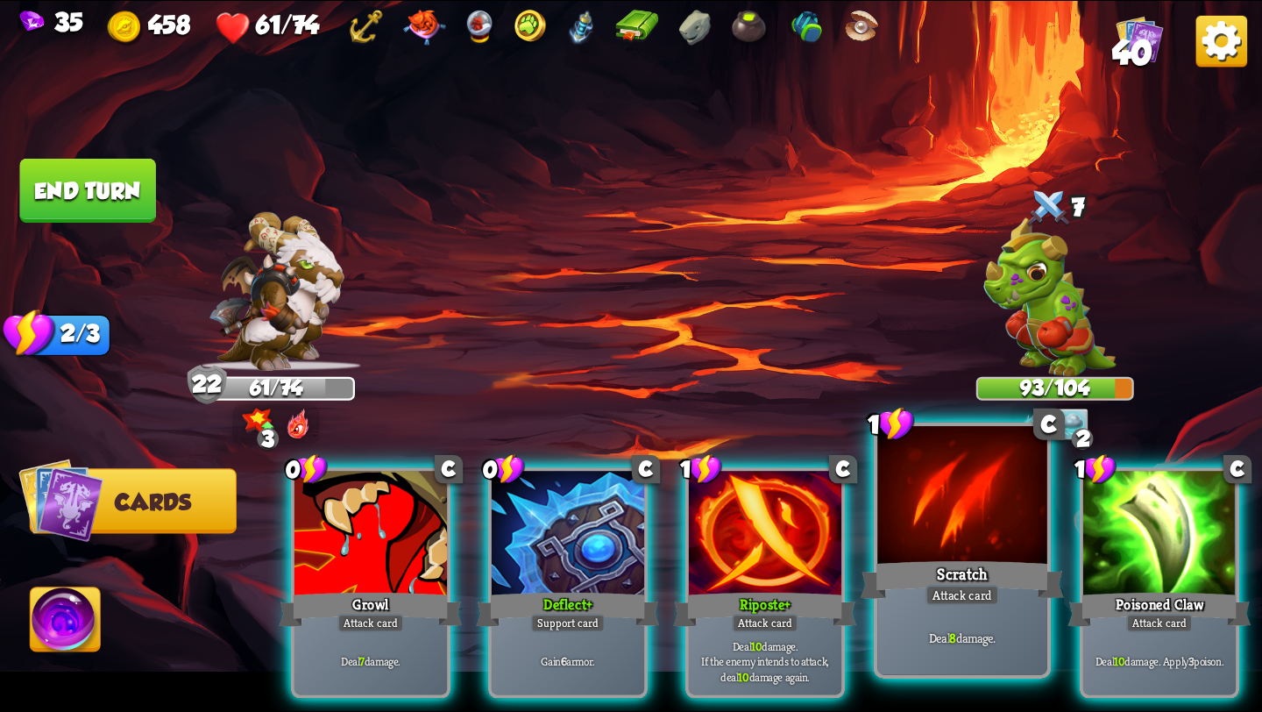
click at [963, 560] on div "Scratch" at bounding box center [962, 580] width 203 height 46
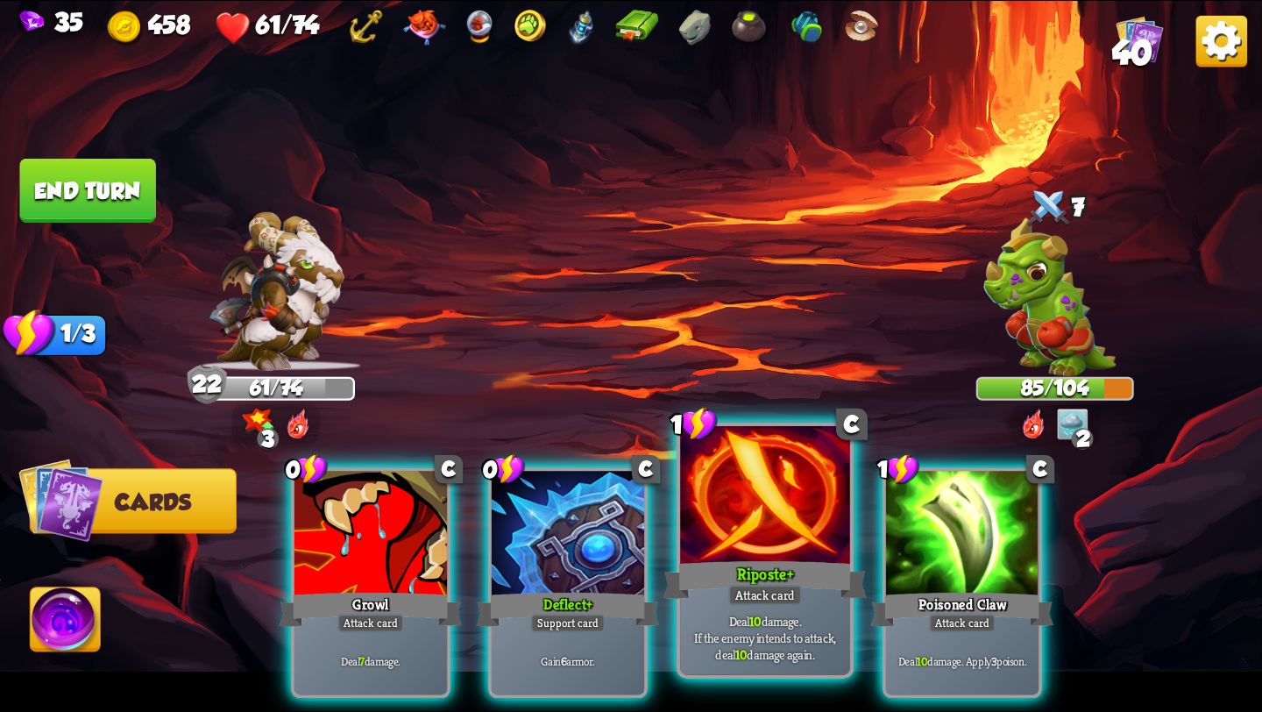
click at [794, 560] on div "Riposte+" at bounding box center [764, 580] width 203 height 46
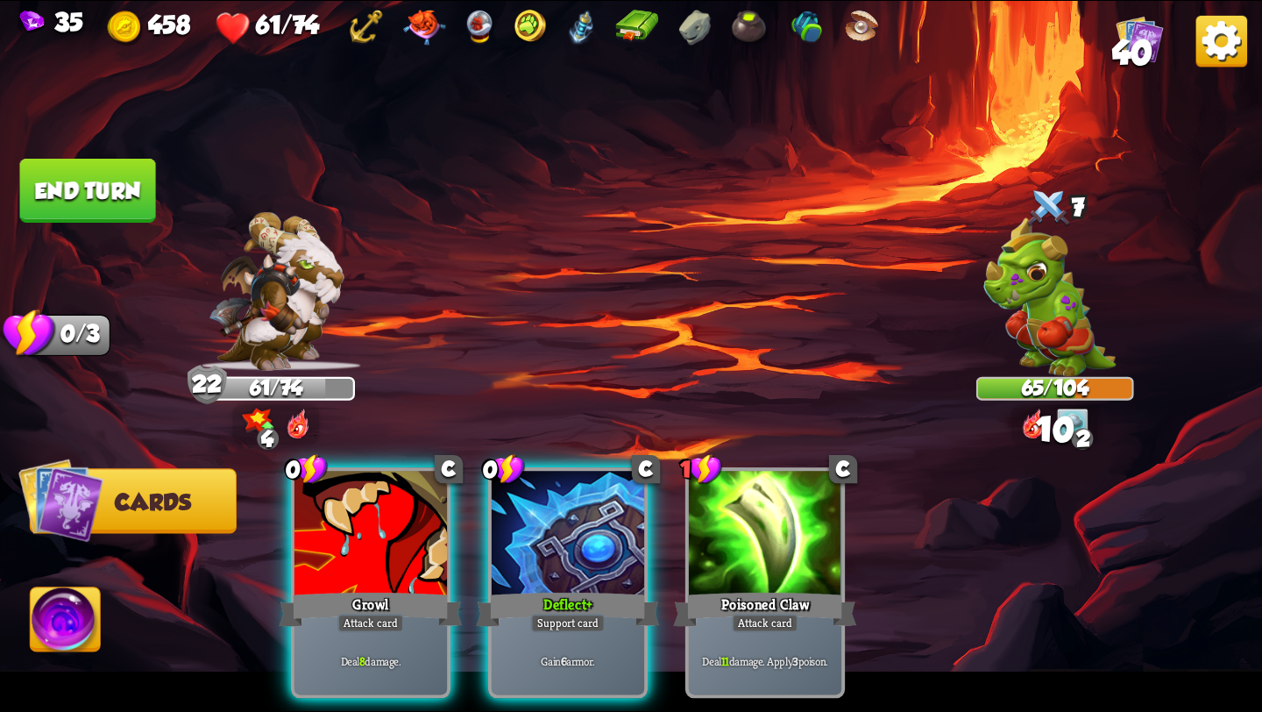
click at [100, 180] on button "End turn" at bounding box center [88, 191] width 136 height 64
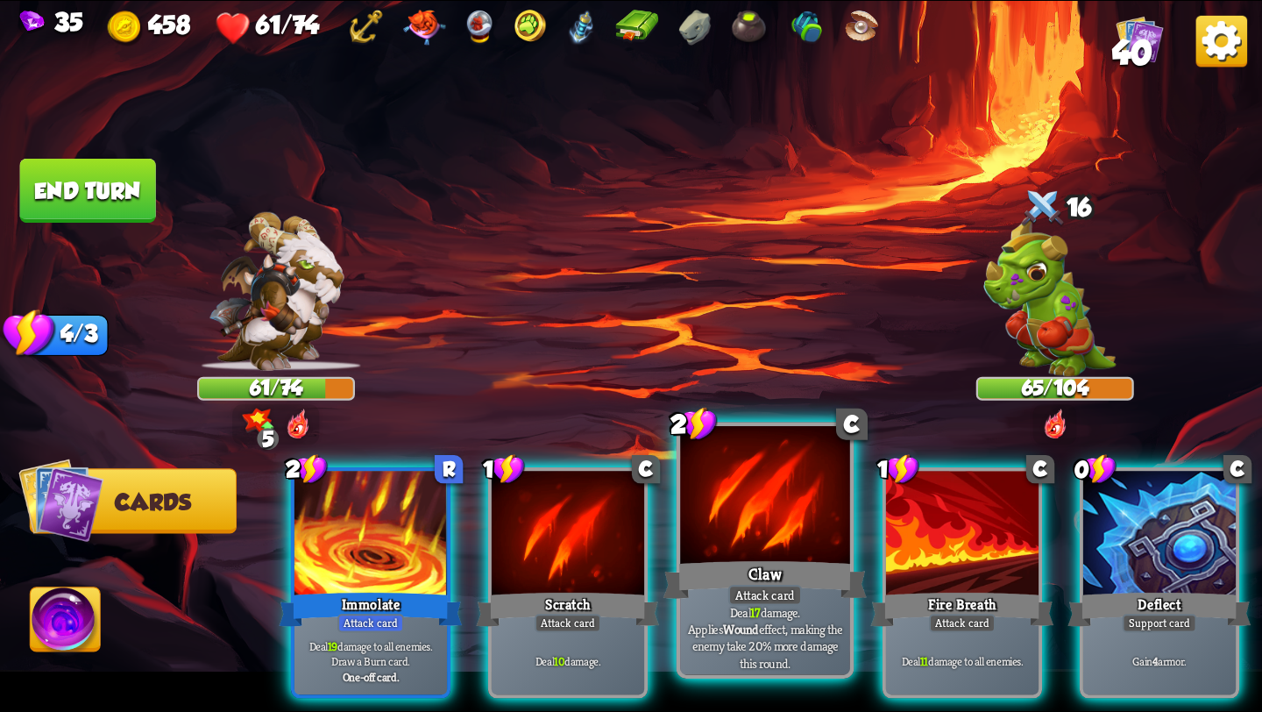
click at [761, 564] on div "Claw" at bounding box center [764, 580] width 203 height 46
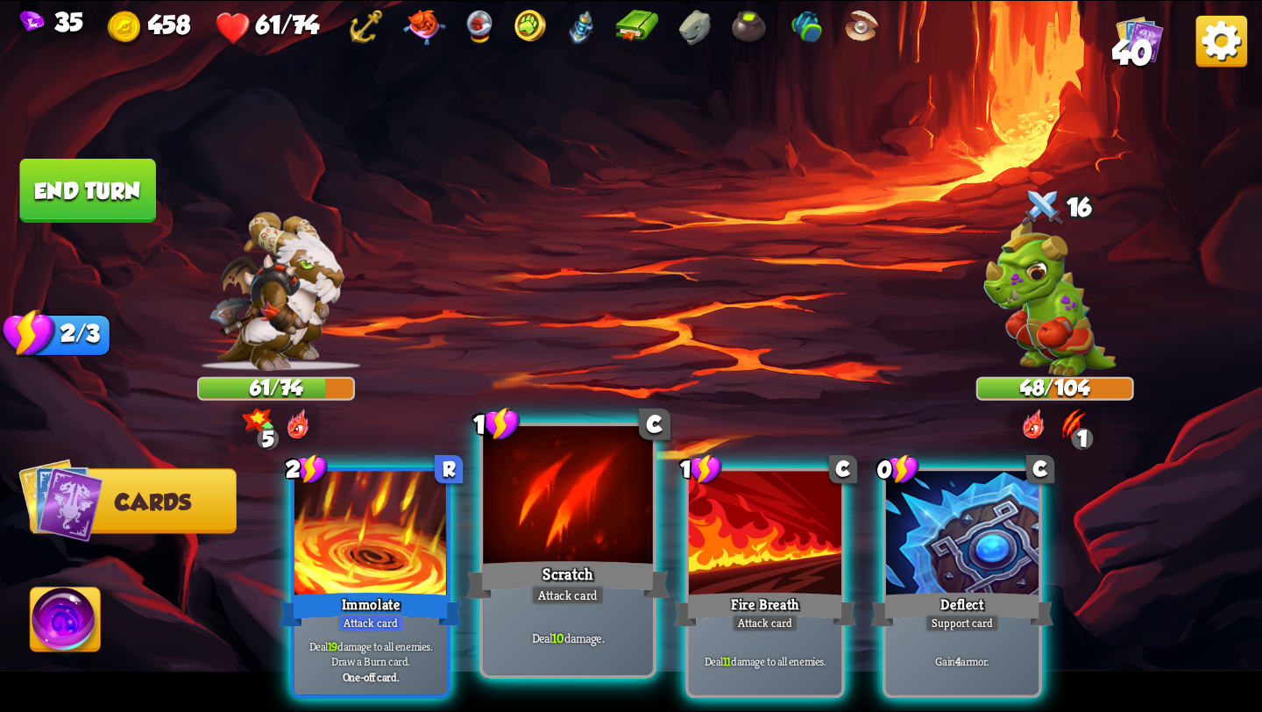
click at [625, 579] on div "Scratch" at bounding box center [567, 580] width 203 height 46
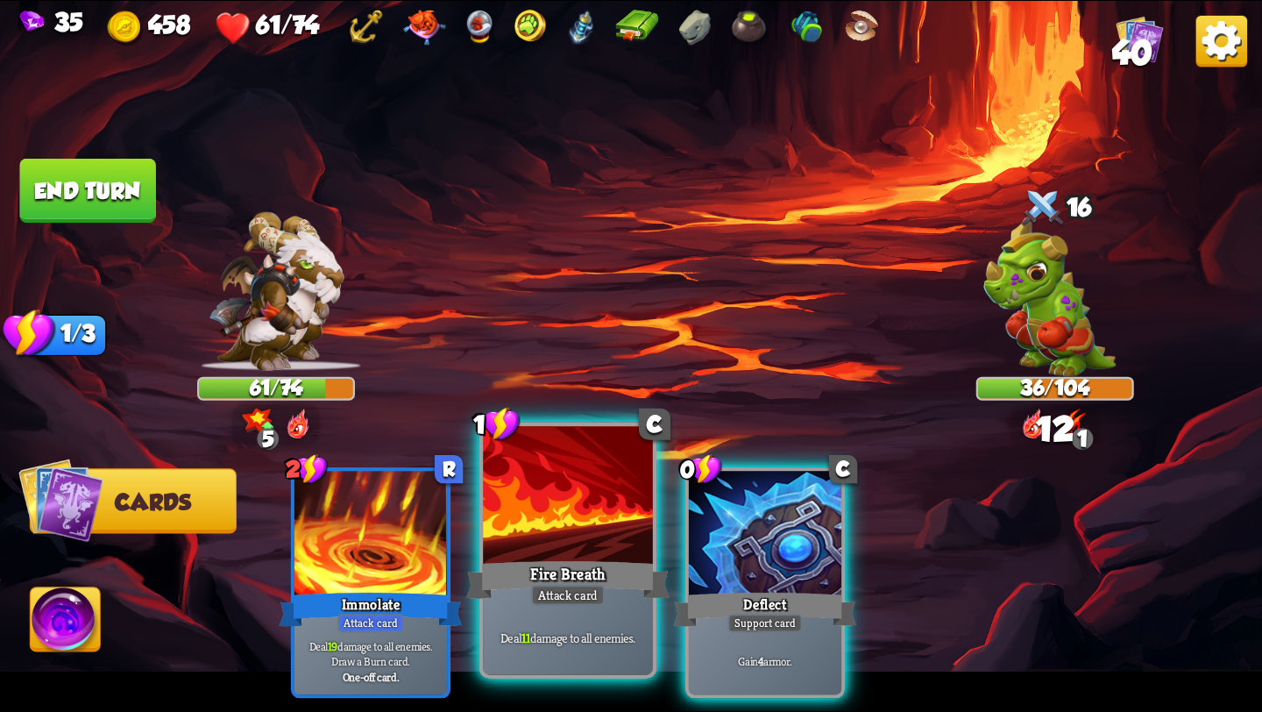
click at [592, 588] on div "Attack card" at bounding box center [568, 595] width 74 height 21
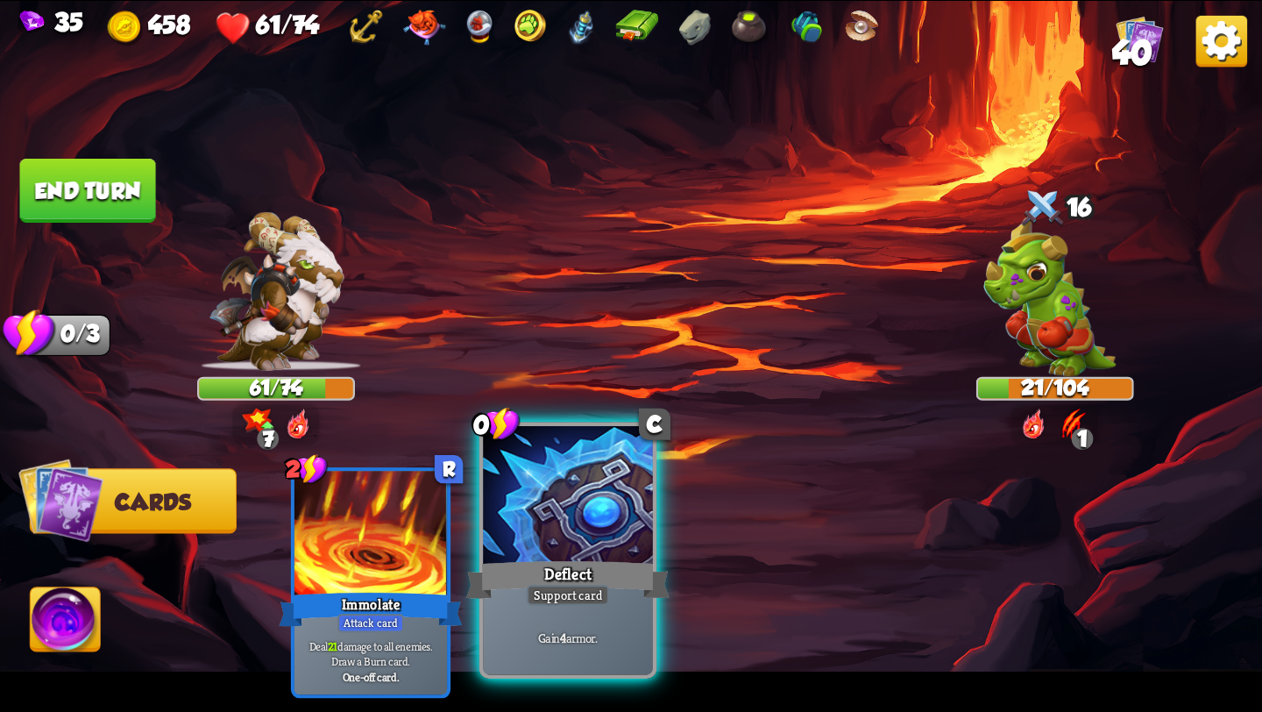
click at [600, 568] on div "Deflect" at bounding box center [567, 580] width 203 height 46
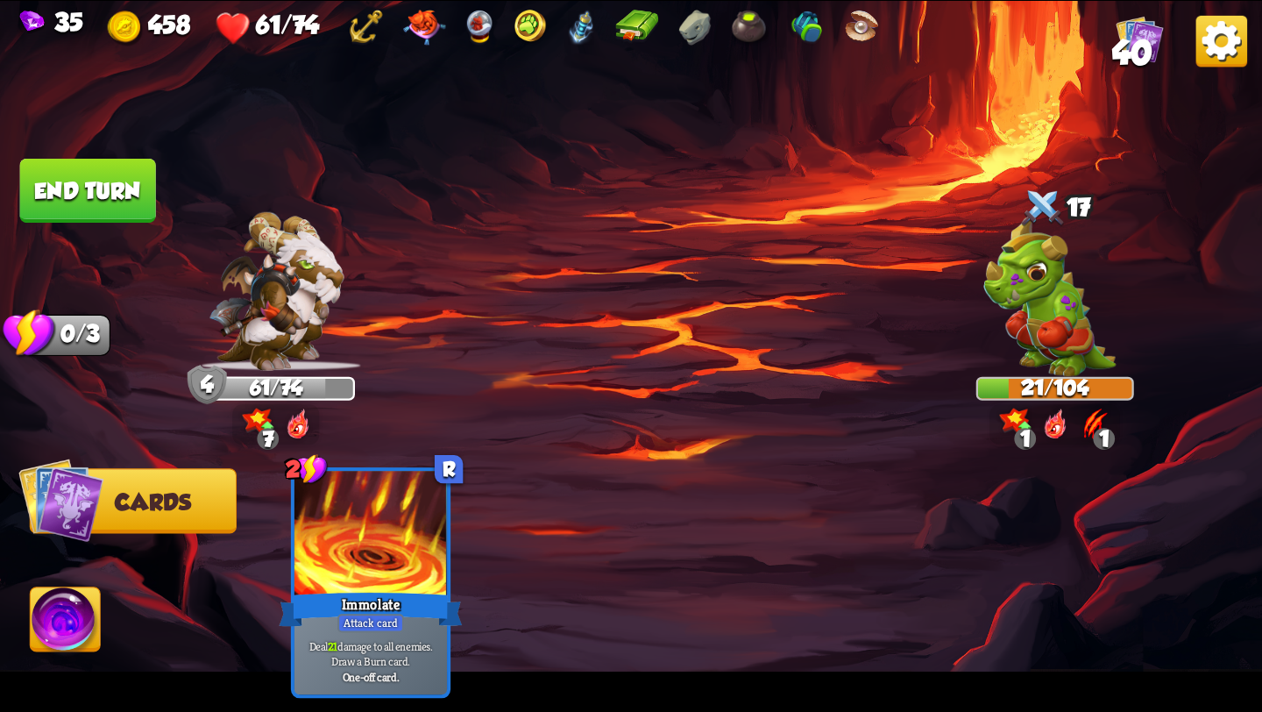
click at [53, 620] on img at bounding box center [66, 622] width 70 height 71
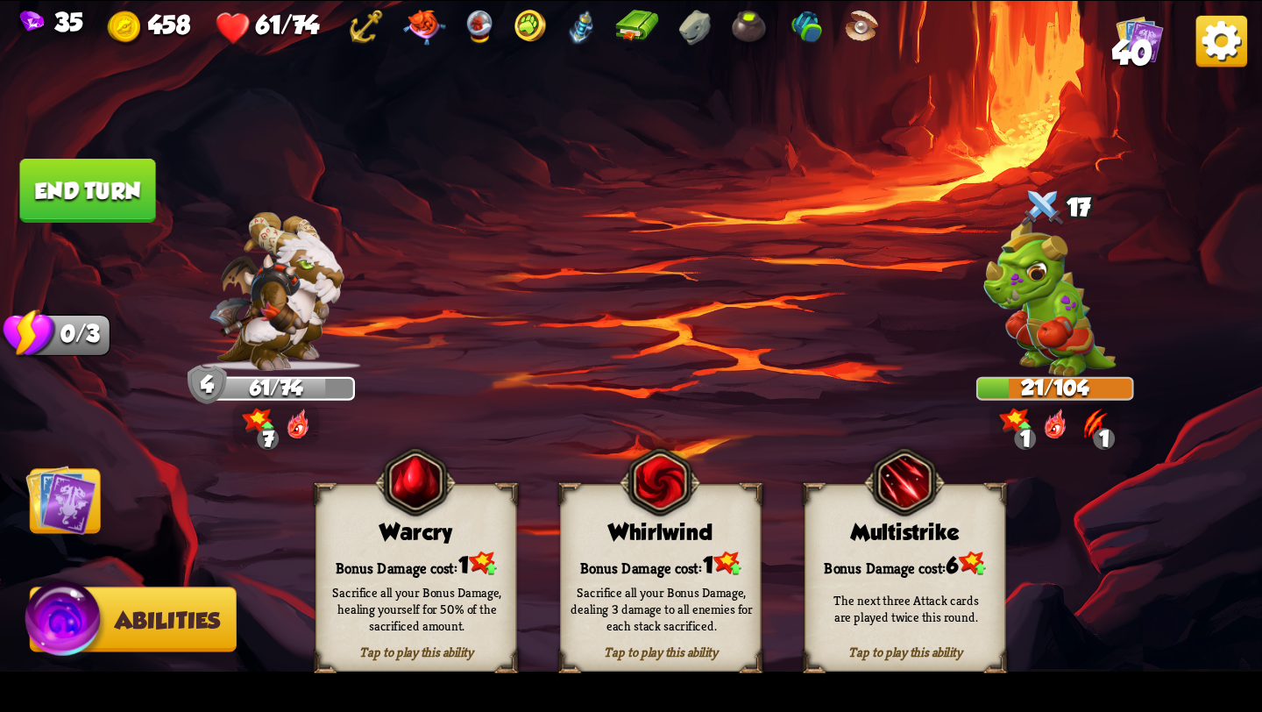
click at [140, 173] on button "End turn" at bounding box center [88, 191] width 136 height 64
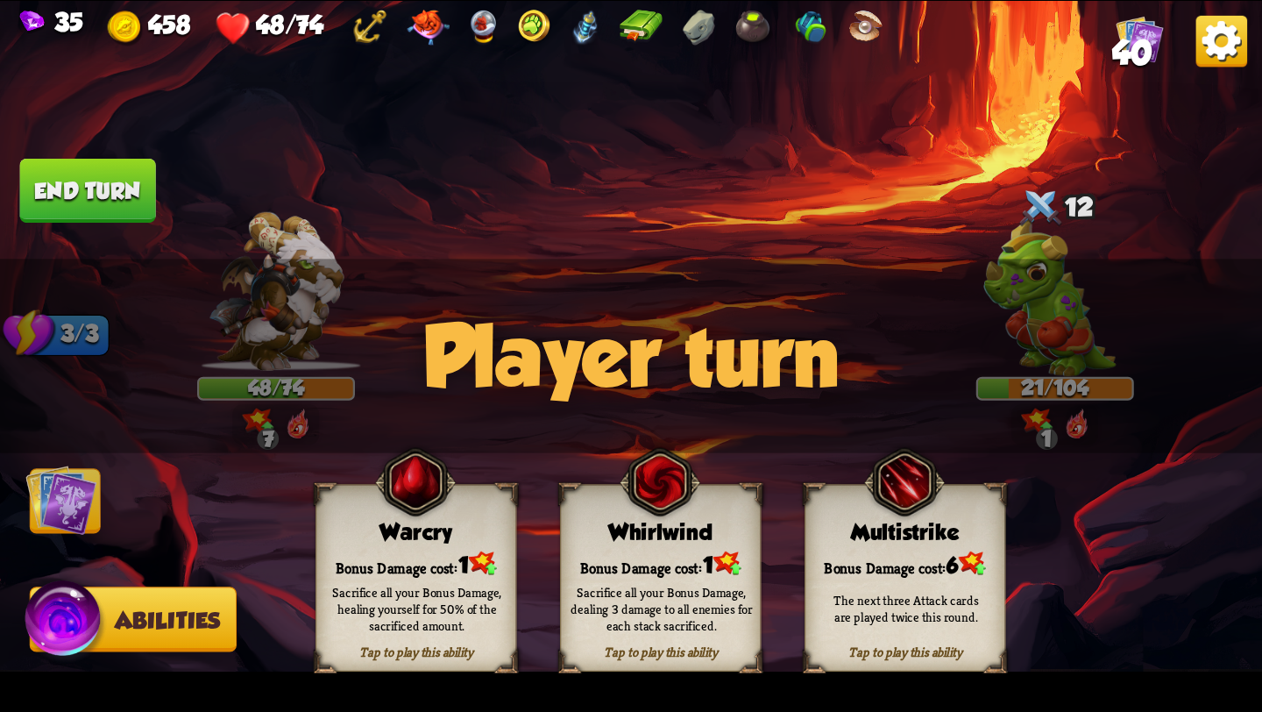
click at [75, 495] on img at bounding box center [60, 499] width 71 height 71
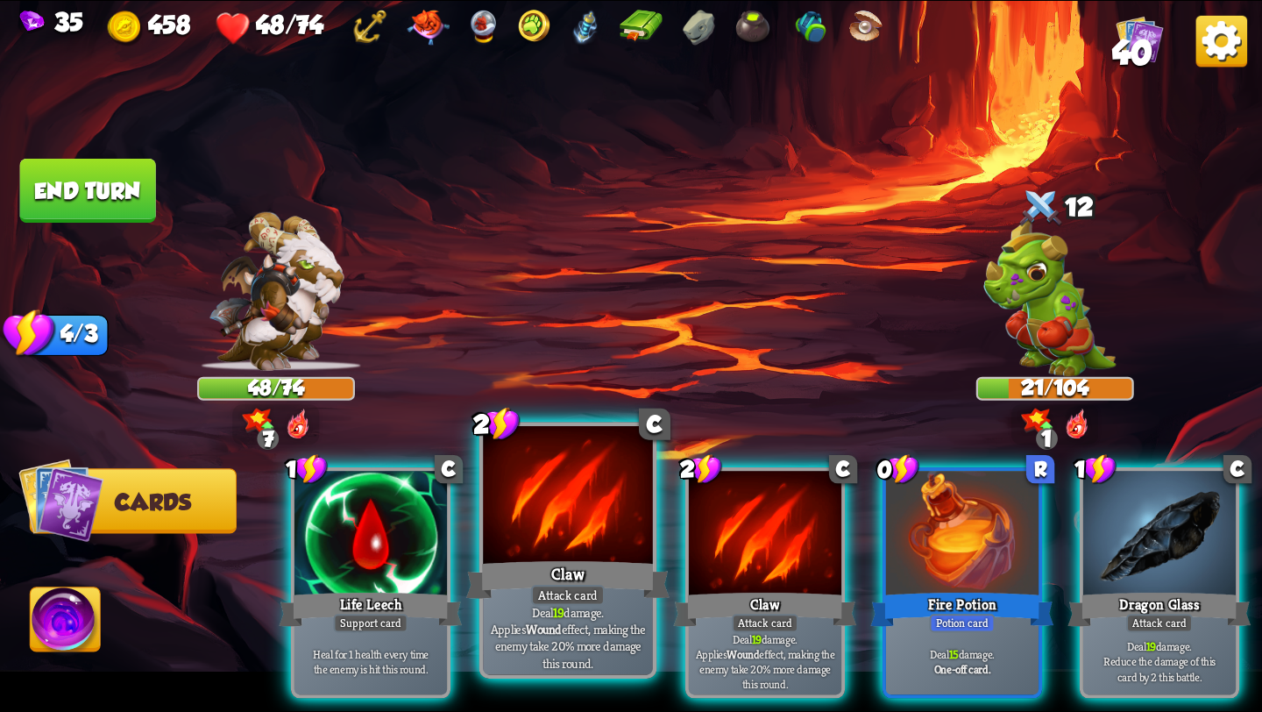
click at [551, 537] on div at bounding box center [568, 497] width 170 height 143
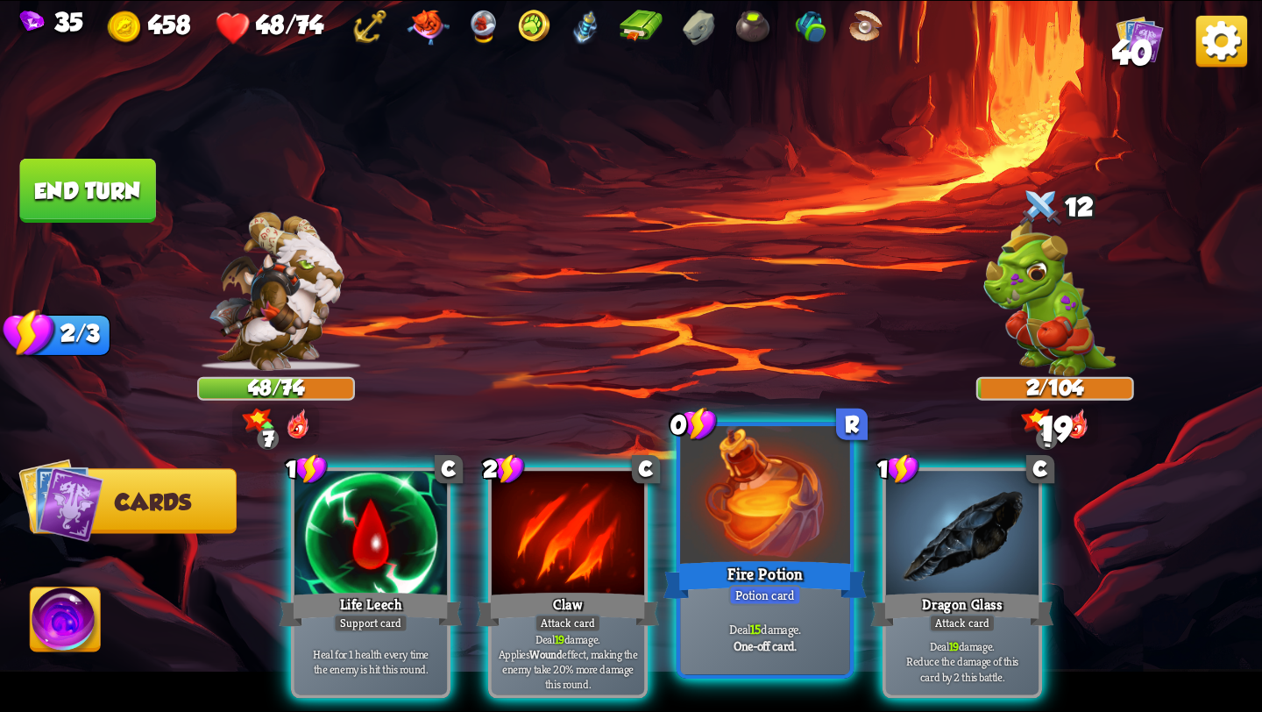
click at [702, 530] on div at bounding box center [765, 497] width 170 height 143
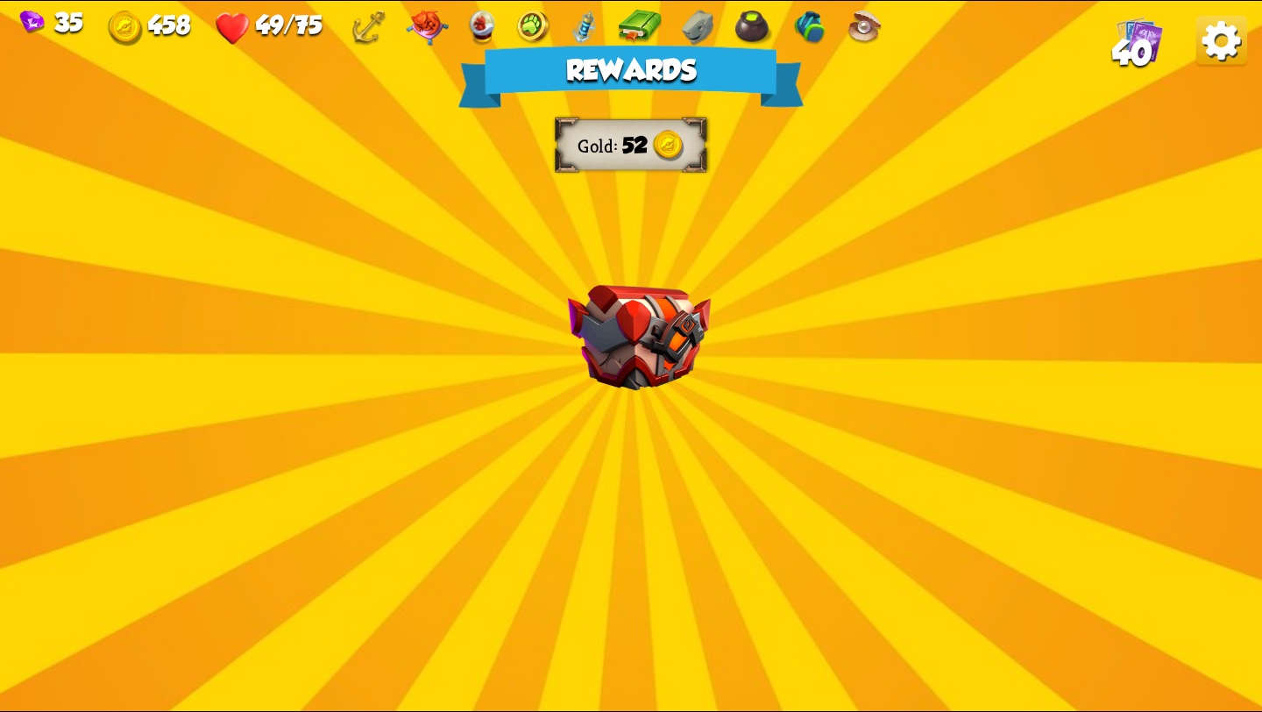
click at [684, 394] on div "Rewards Gold 52 Select a card 1 C Enchanted Scratch Attack card Deal 7 damage. …" at bounding box center [631, 356] width 1262 height 710
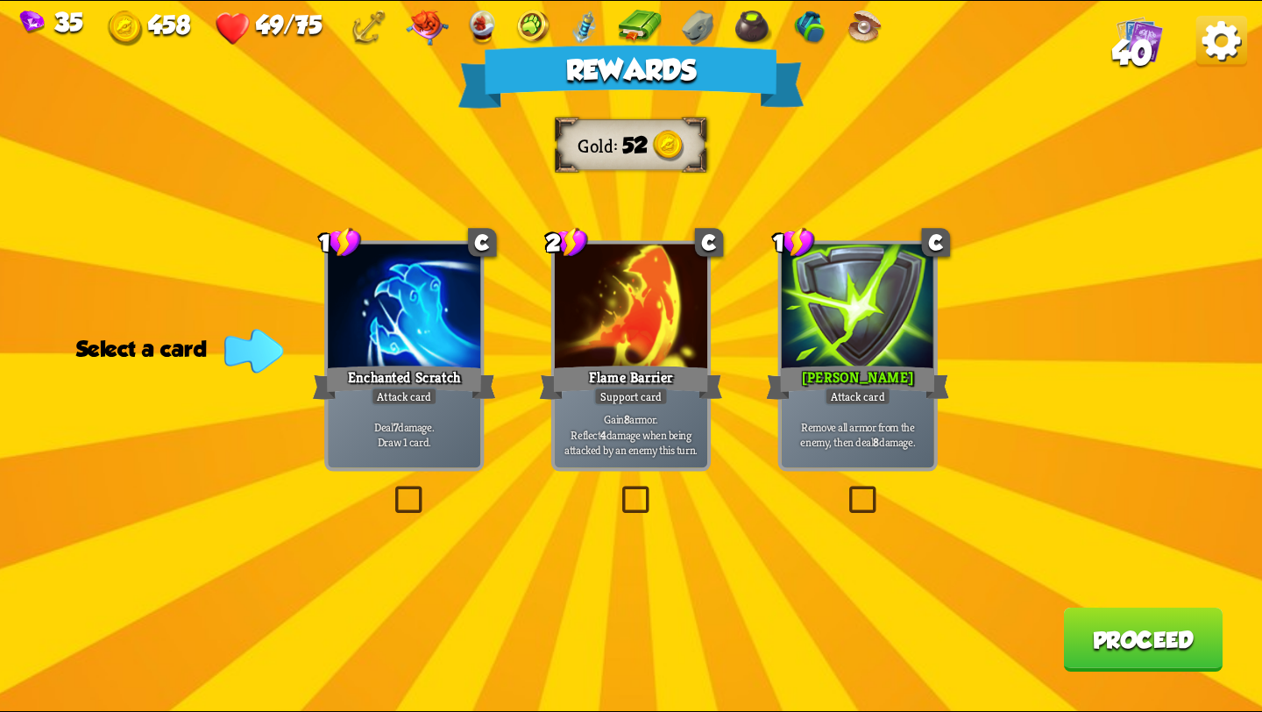
click at [845, 489] on label at bounding box center [845, 489] width 0 height 0
click at [0, 0] on input "checkbox" at bounding box center [0, 0] width 0 height 0
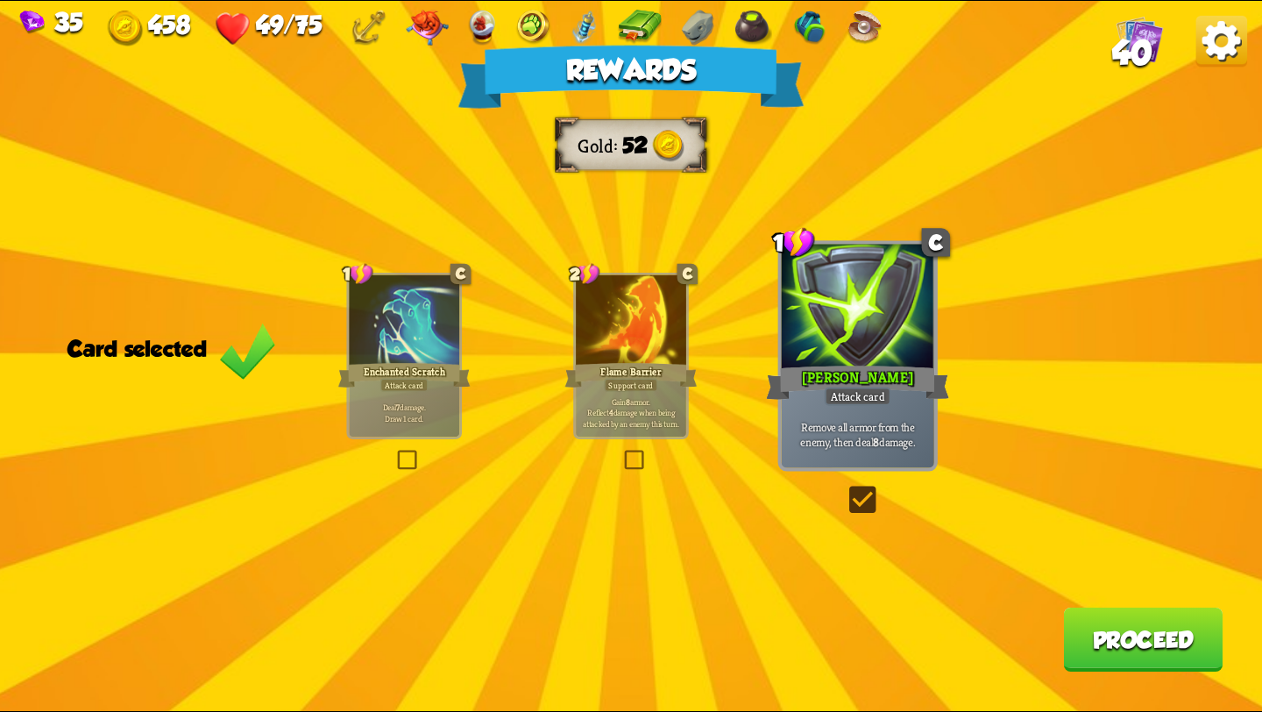
click at [1092, 630] on button "Proceed" at bounding box center [1142, 639] width 159 height 64
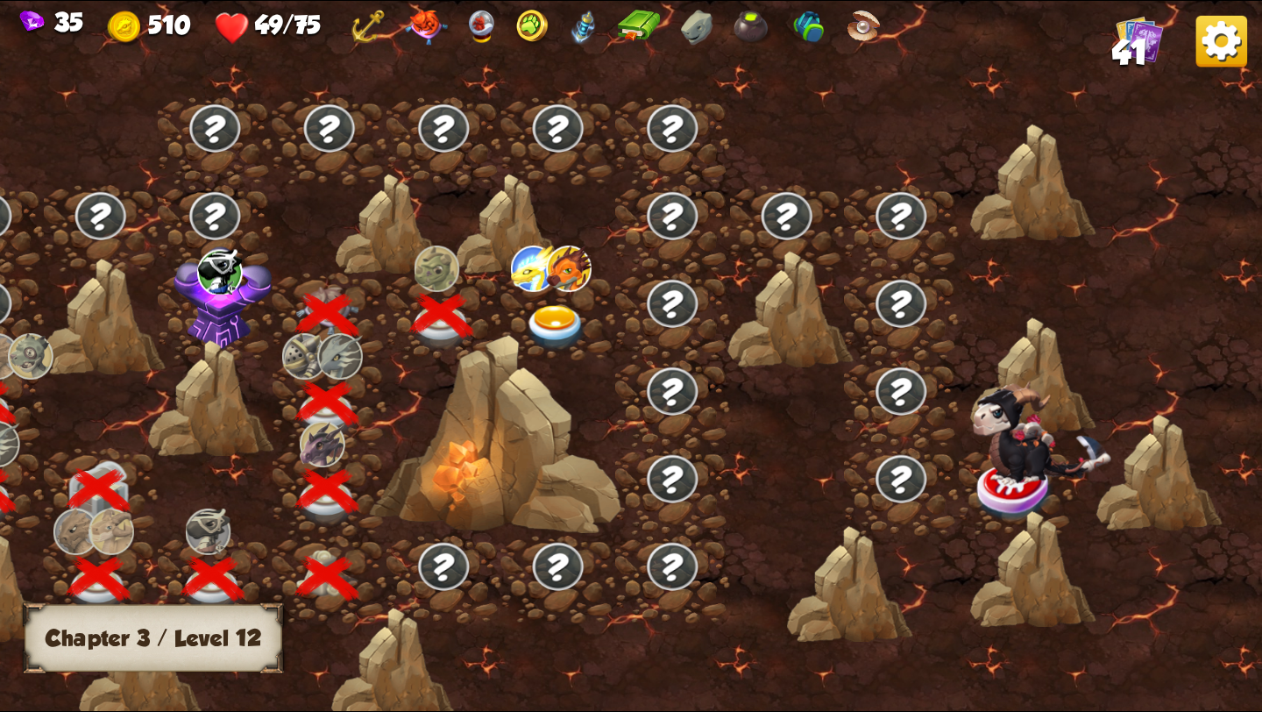
click at [559, 315] on img at bounding box center [556, 328] width 63 height 46
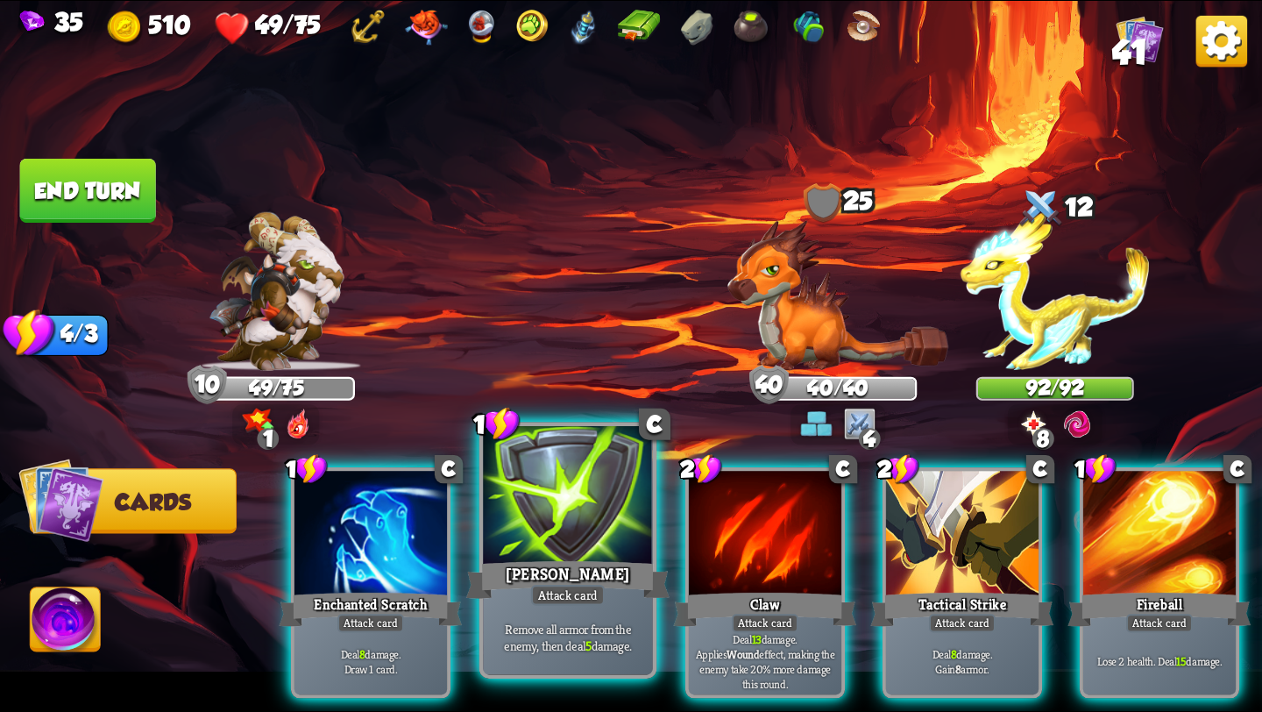
click at [572, 543] on div at bounding box center [568, 497] width 170 height 143
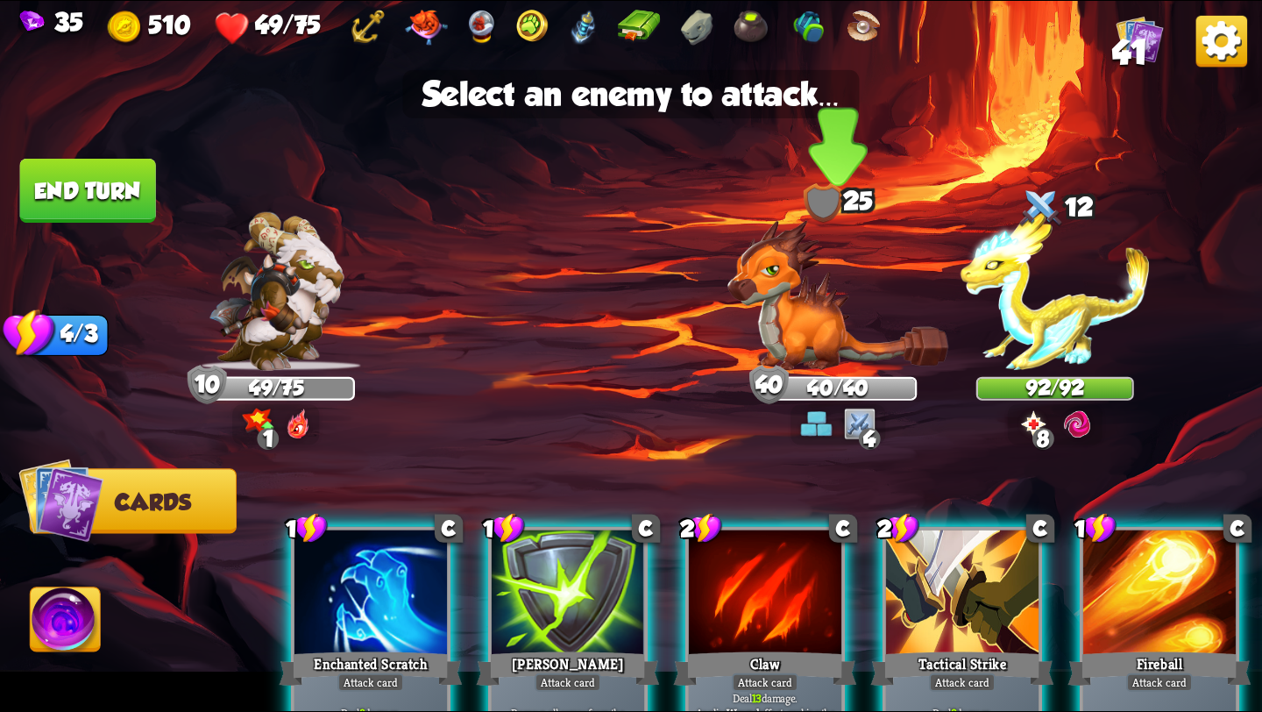
click at [788, 314] on img at bounding box center [837, 295] width 221 height 151
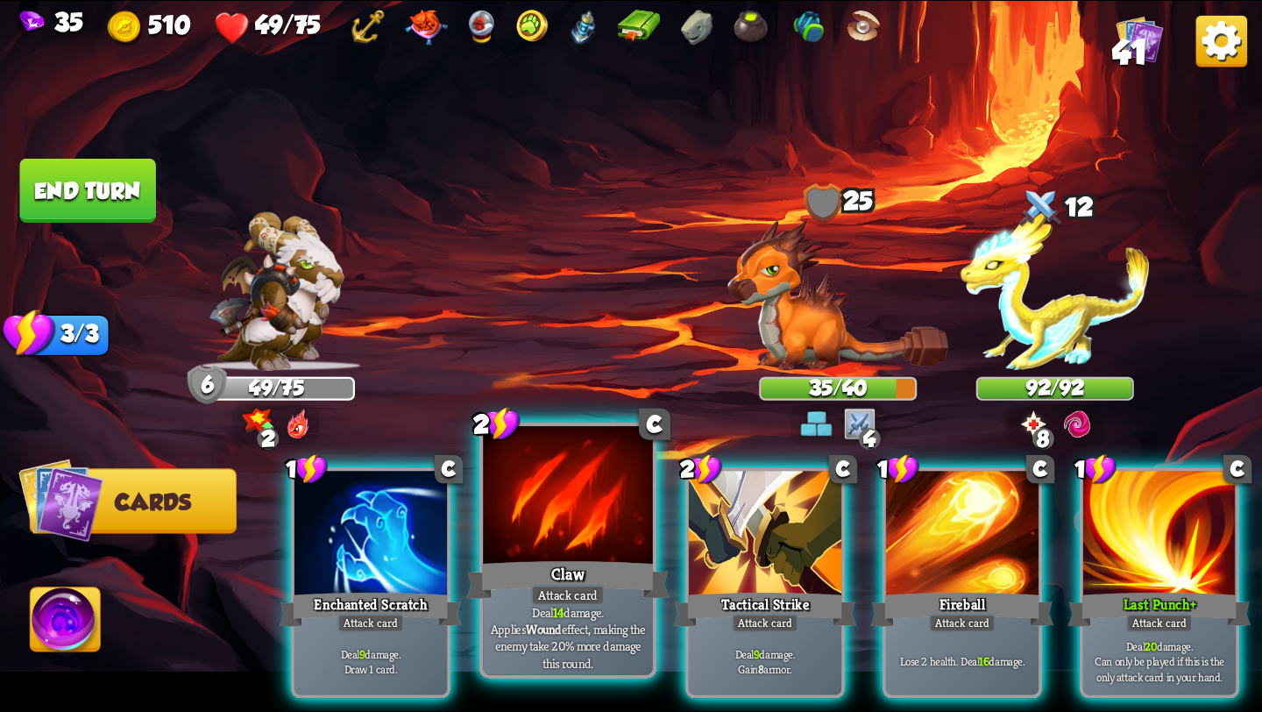
click at [555, 589] on div "Attack card" at bounding box center [568, 595] width 74 height 21
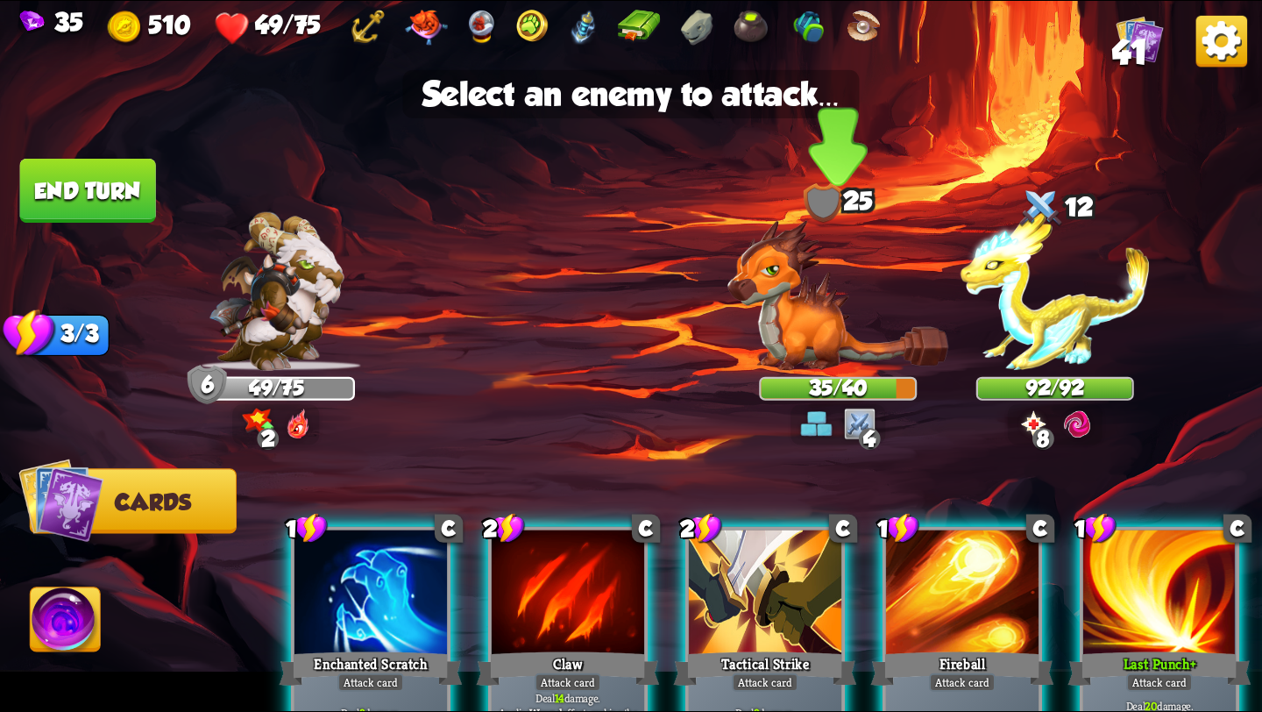
click at [789, 358] on img at bounding box center [837, 295] width 221 height 151
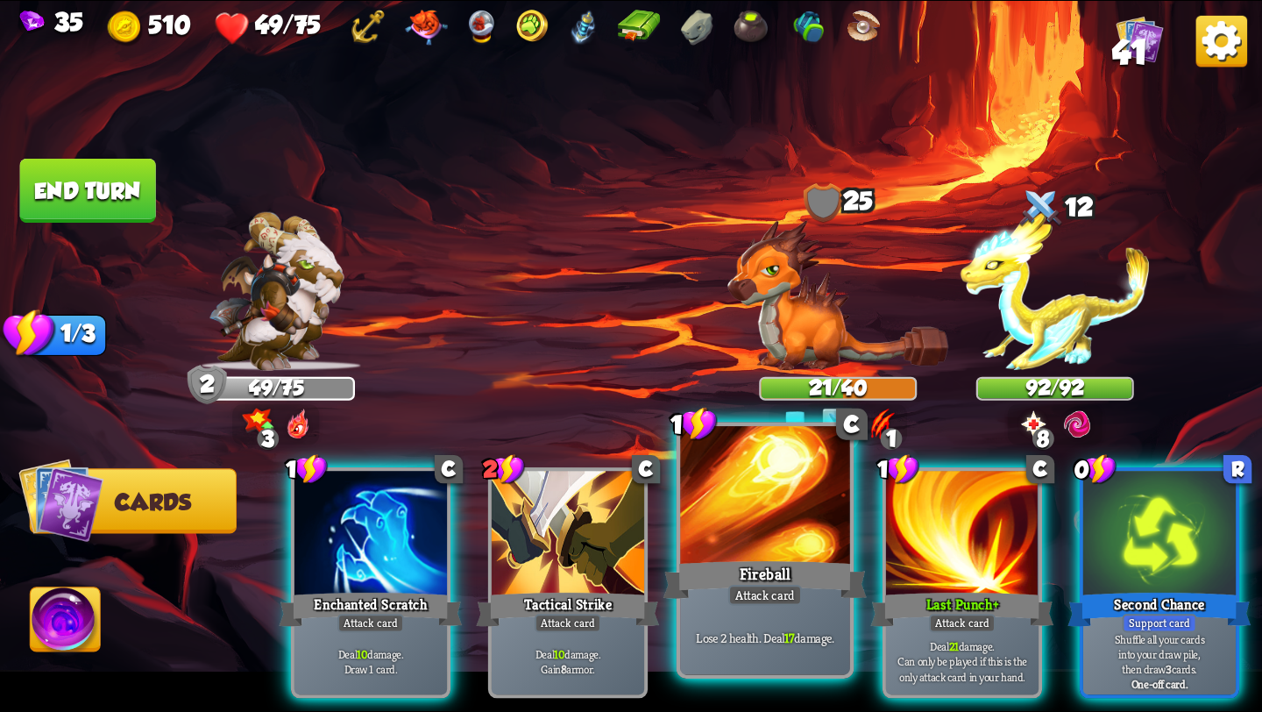
click at [755, 527] on div at bounding box center [765, 497] width 170 height 143
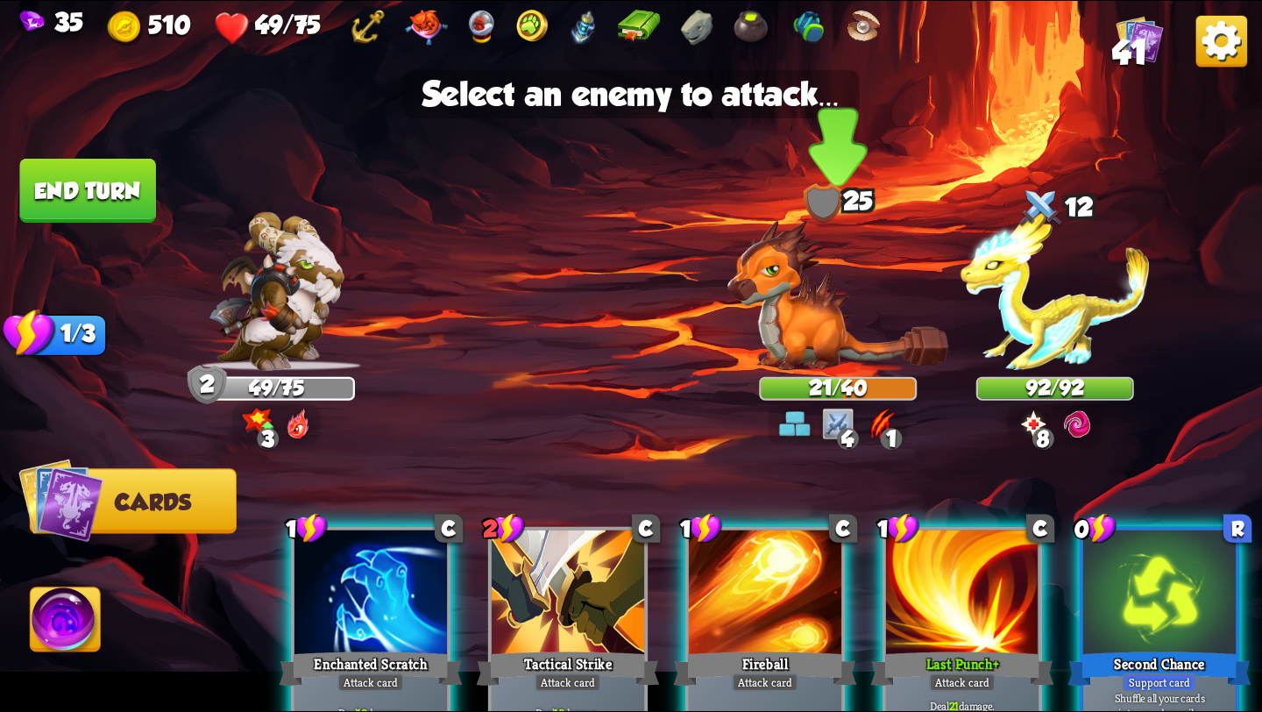
click at [797, 331] on img at bounding box center [837, 295] width 221 height 151
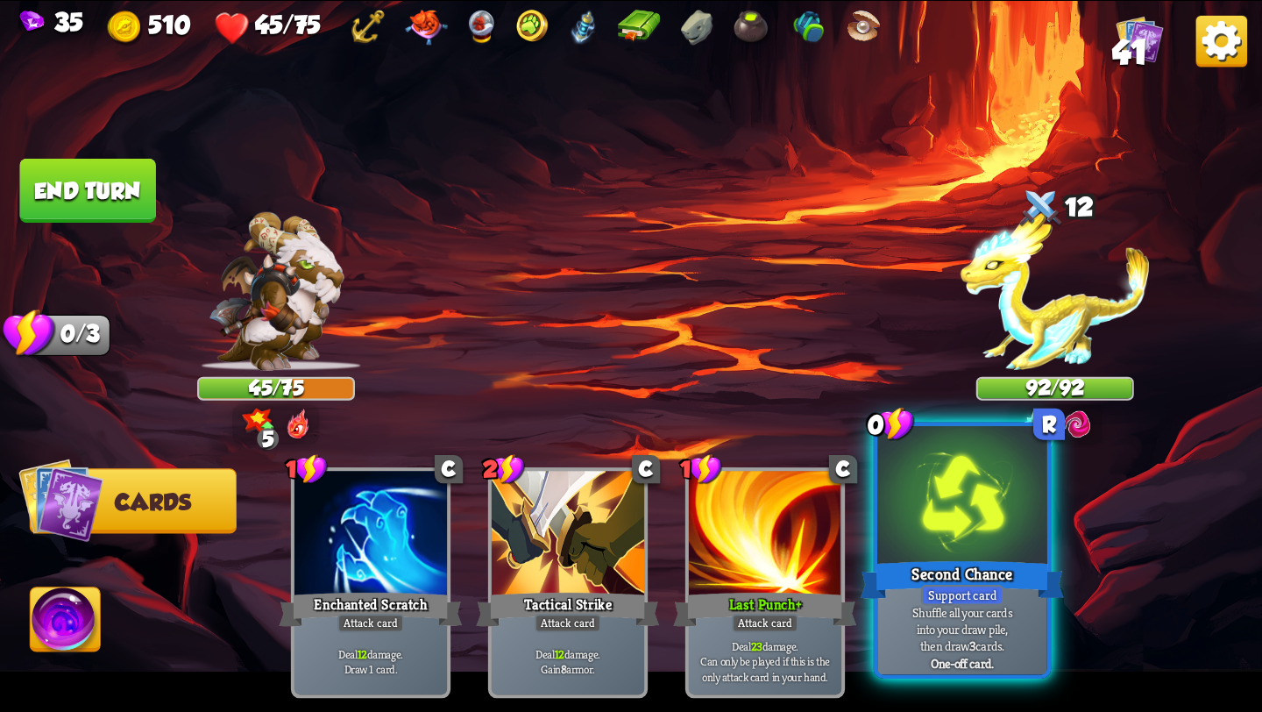
click at [896, 527] on div at bounding box center [962, 497] width 170 height 143
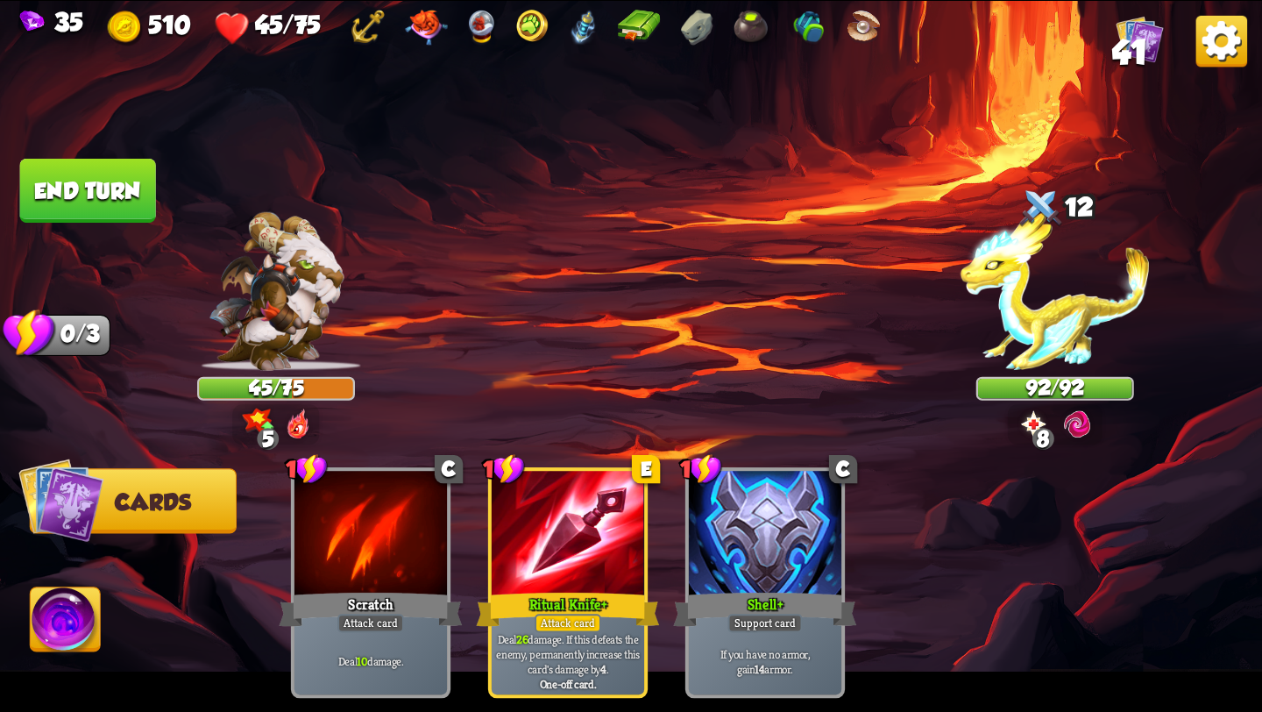
click at [101, 169] on button "End turn" at bounding box center [88, 191] width 136 height 64
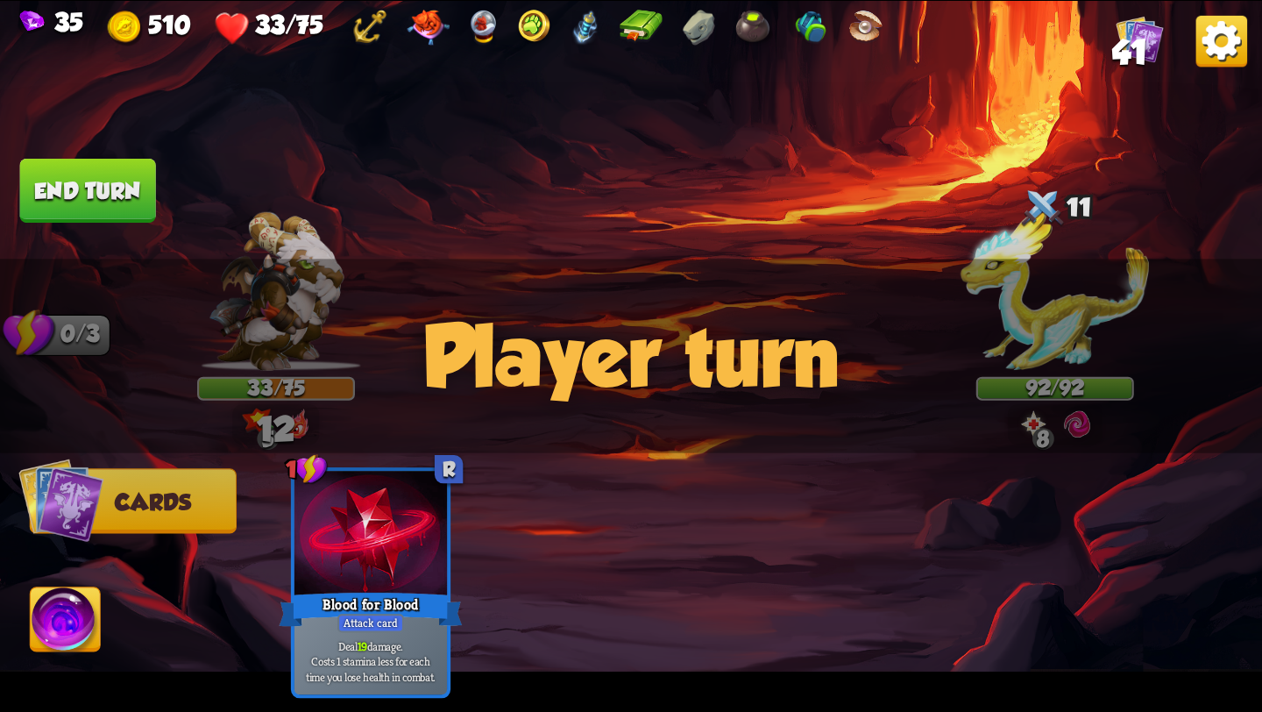
click at [151, 508] on span "Cards" at bounding box center [153, 501] width 76 height 25
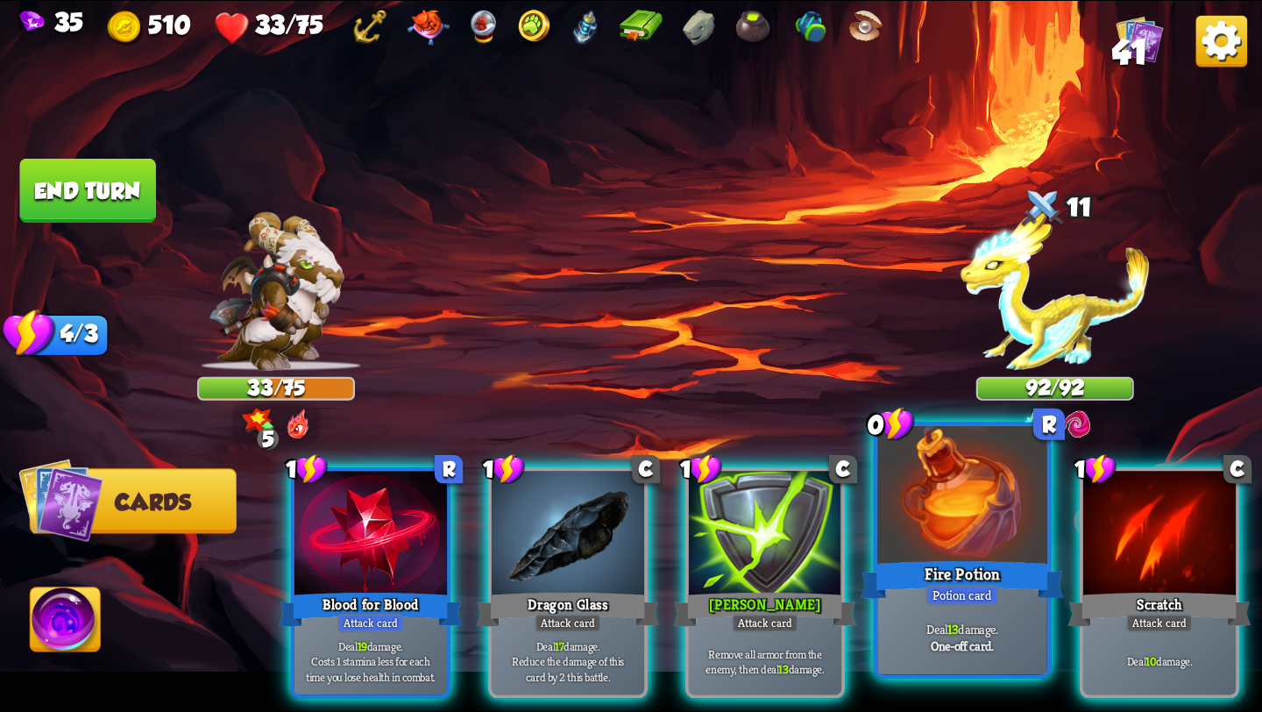
click at [937, 618] on div "Deal 13 damage. One-off card." at bounding box center [962, 637] width 170 height 74
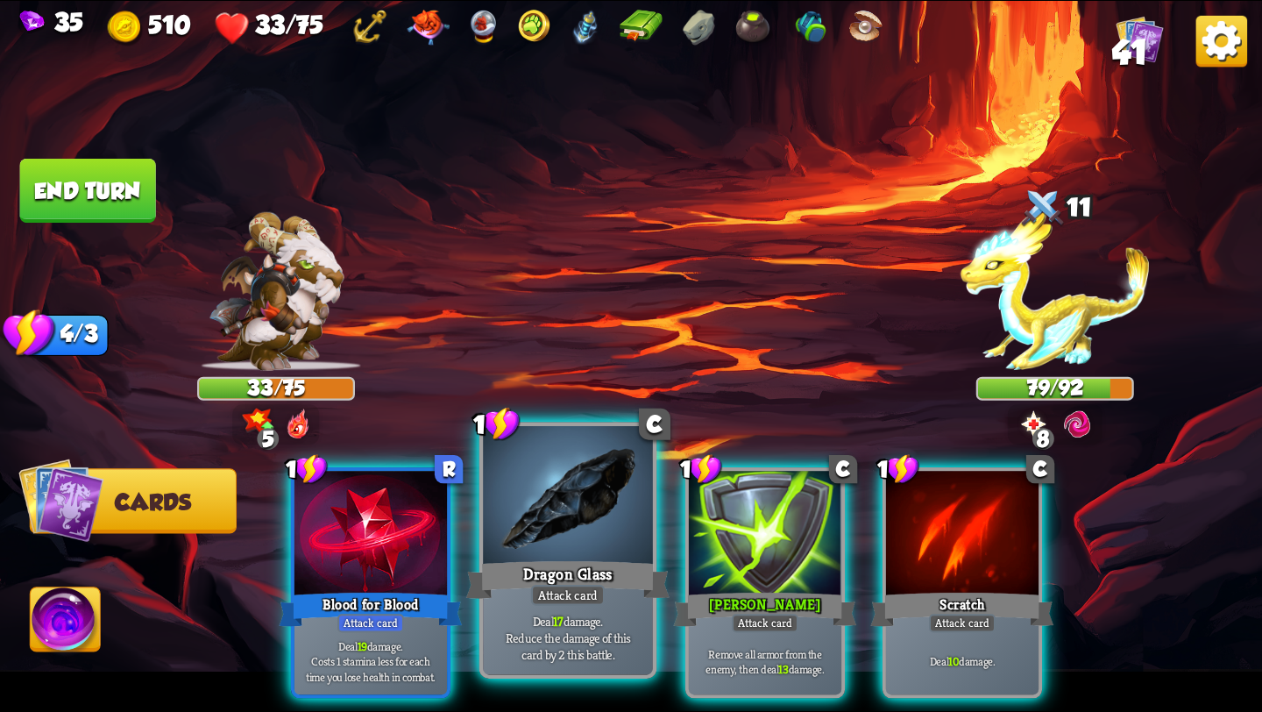
click at [549, 636] on p "Deal 17 damage. Reduce the damage of this card by 2 this battle." at bounding box center [567, 638] width 161 height 50
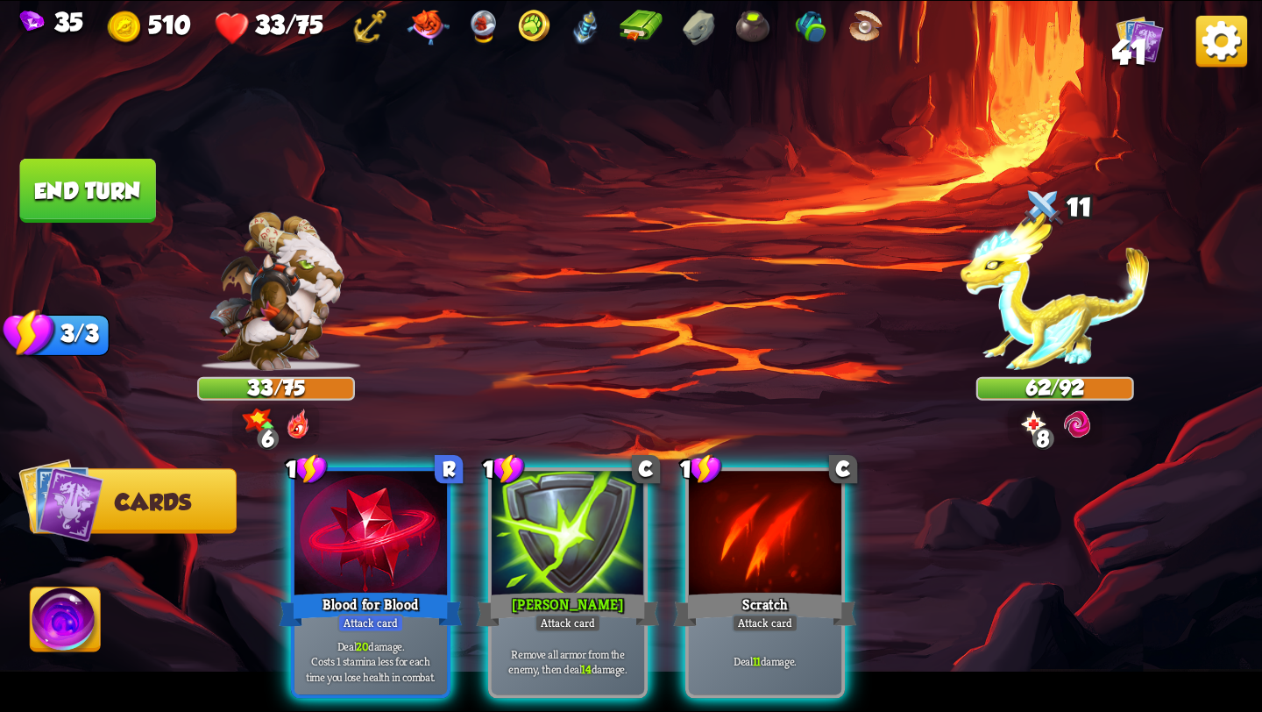
click at [42, 625] on img at bounding box center [66, 622] width 70 height 71
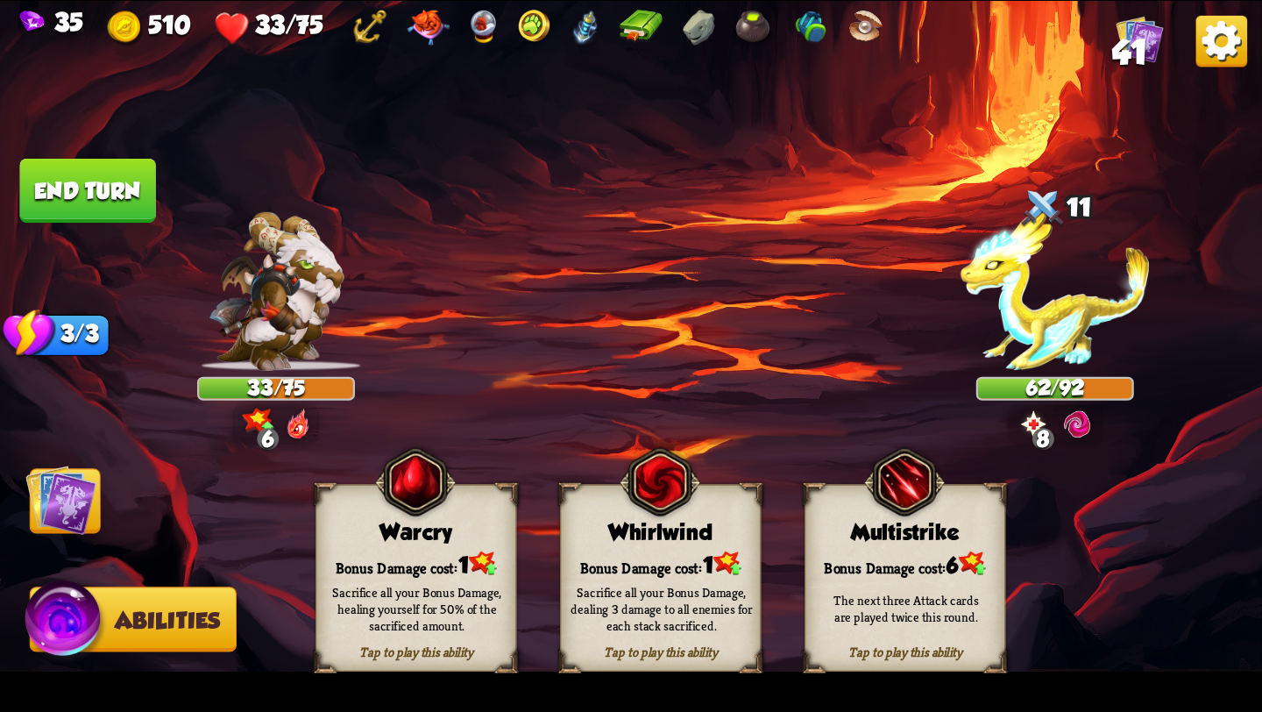
click at [906, 606] on div "The next three Attack cards are played twice this round." at bounding box center [907, 608] width 162 height 33
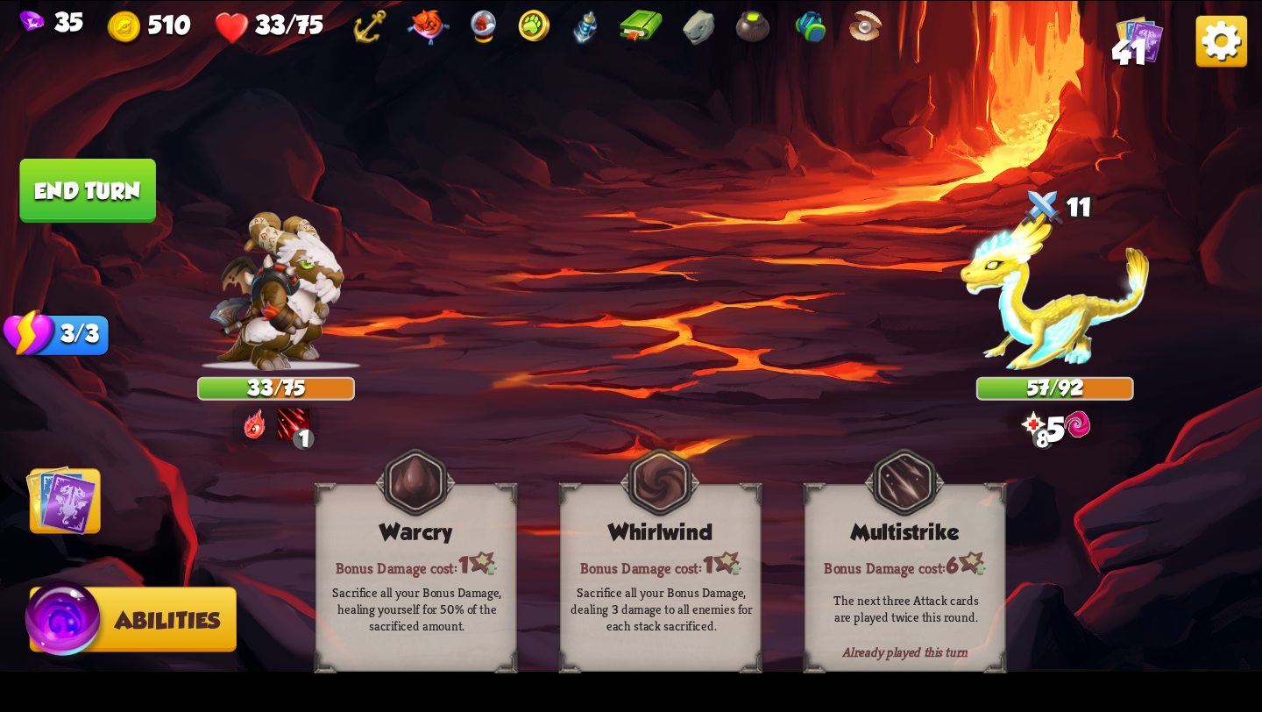
click at [60, 502] on img at bounding box center [60, 499] width 71 height 71
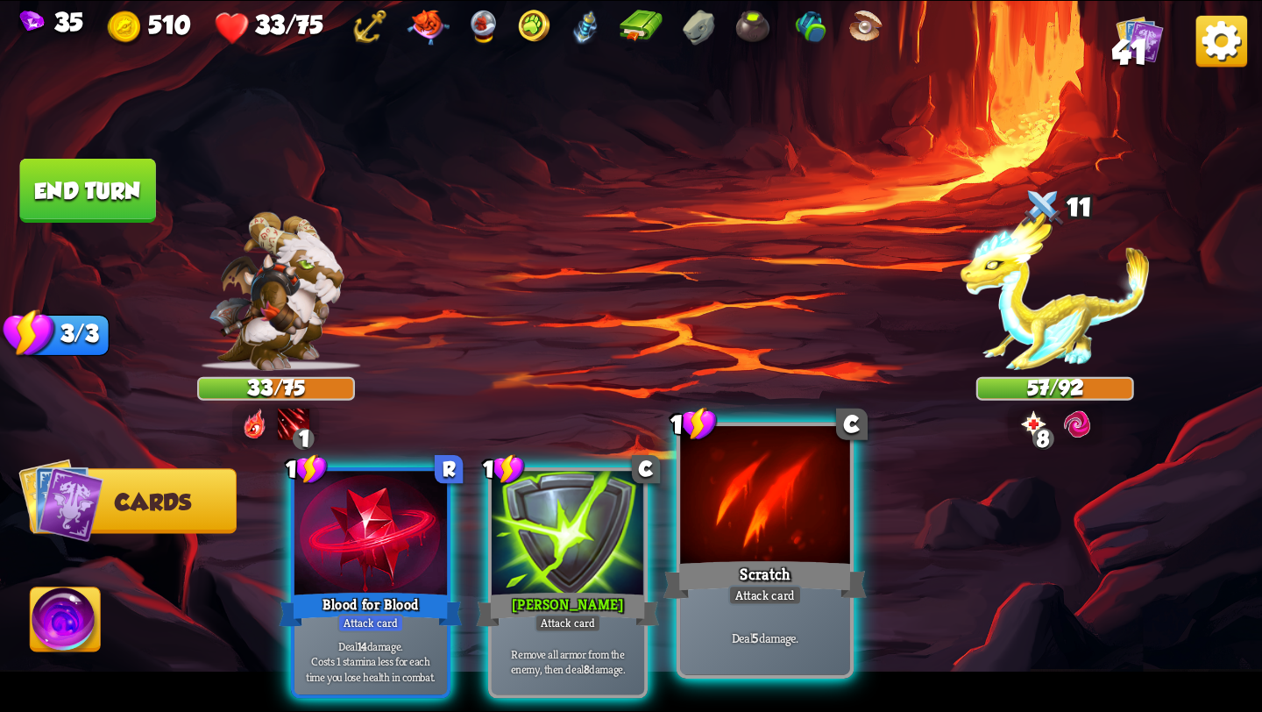
click at [772, 563] on div "Scratch" at bounding box center [764, 580] width 203 height 46
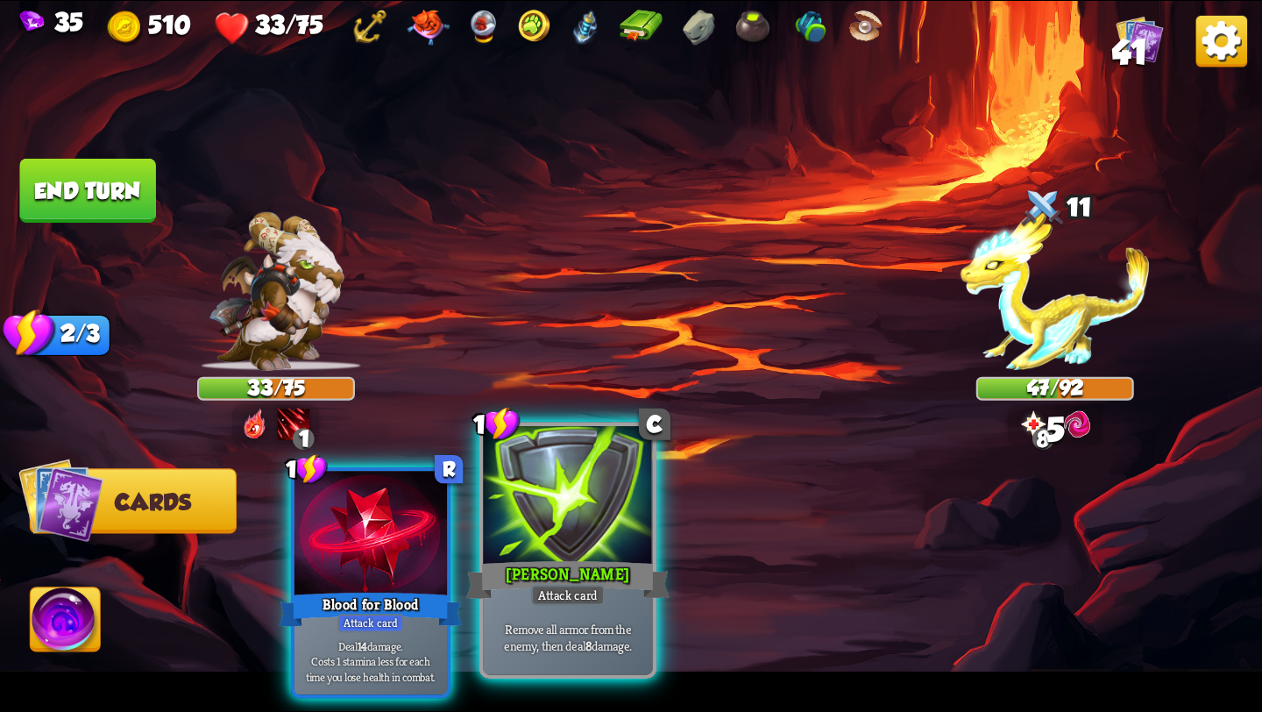
click at [579, 569] on div "[PERSON_NAME]" at bounding box center [567, 580] width 203 height 46
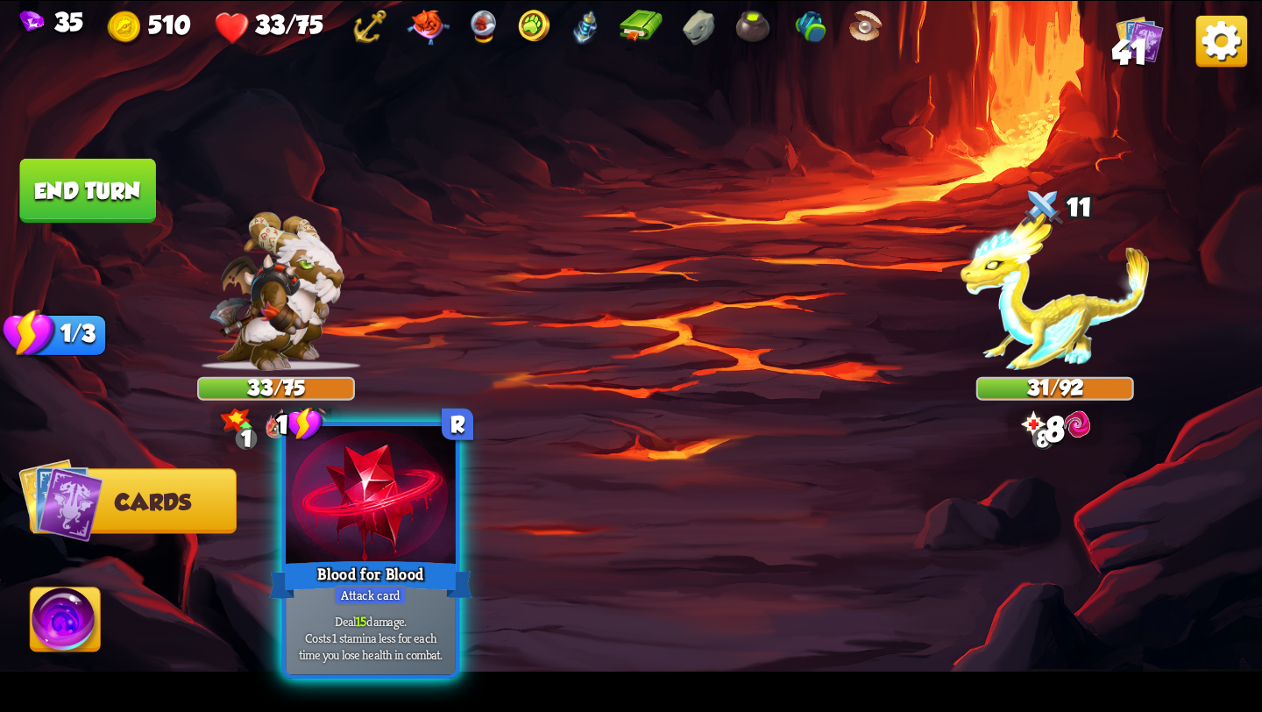
click at [380, 576] on div "Blood for Blood" at bounding box center [370, 580] width 203 height 46
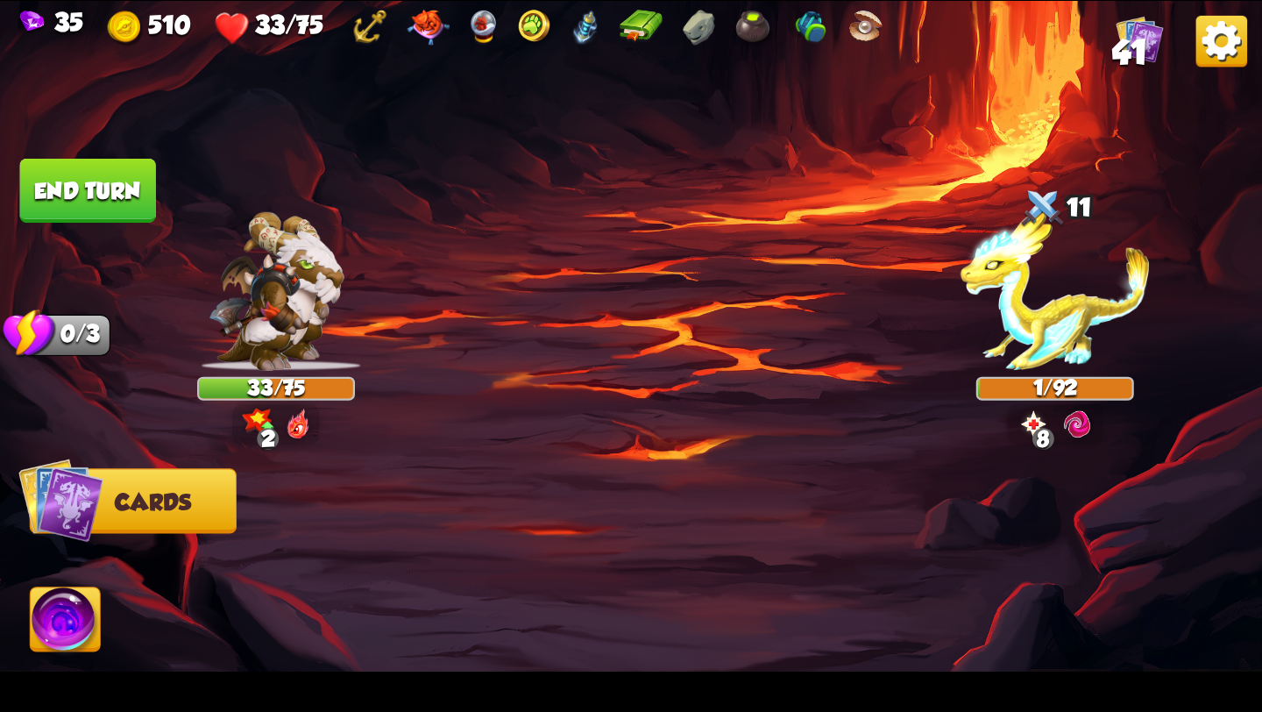
click at [70, 621] on img at bounding box center [66, 622] width 70 height 71
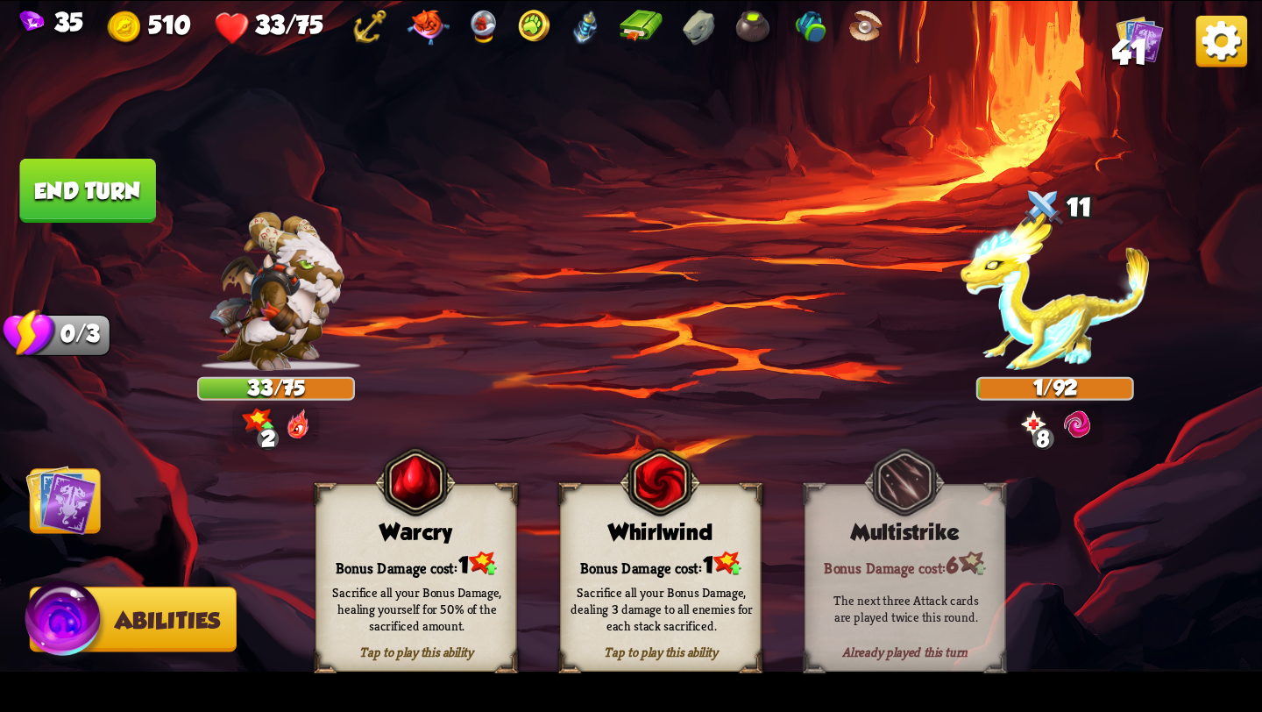
click at [442, 562] on div "Bonus Damage cost: 1" at bounding box center [415, 563] width 199 height 29
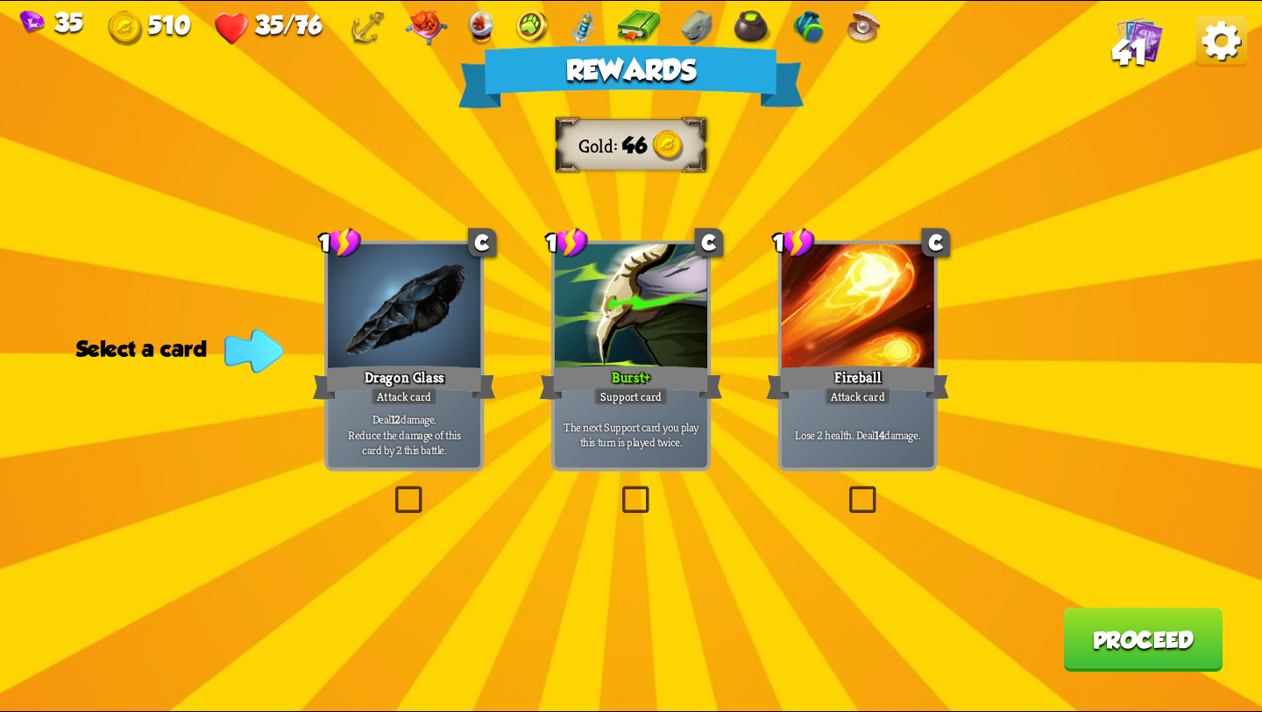
click at [845, 489] on label at bounding box center [845, 489] width 0 height 0
click at [0, 0] on input "checkbox" at bounding box center [0, 0] width 0 height 0
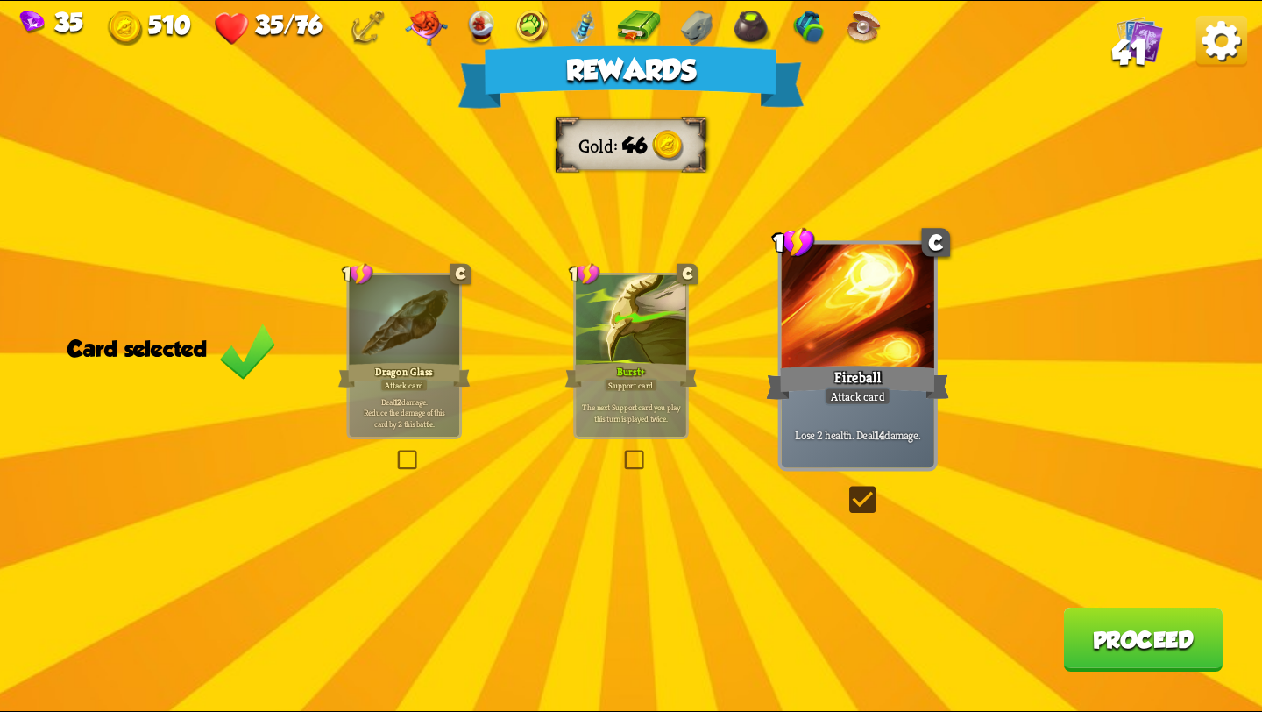
click at [1061, 645] on div "Rewards Gold 46 Card selected 1 C Dragon Glass Attack card Deal 12 damage. Redu…" at bounding box center [631, 356] width 1262 height 710
click at [1099, 649] on button "Proceed" at bounding box center [1142, 639] width 159 height 64
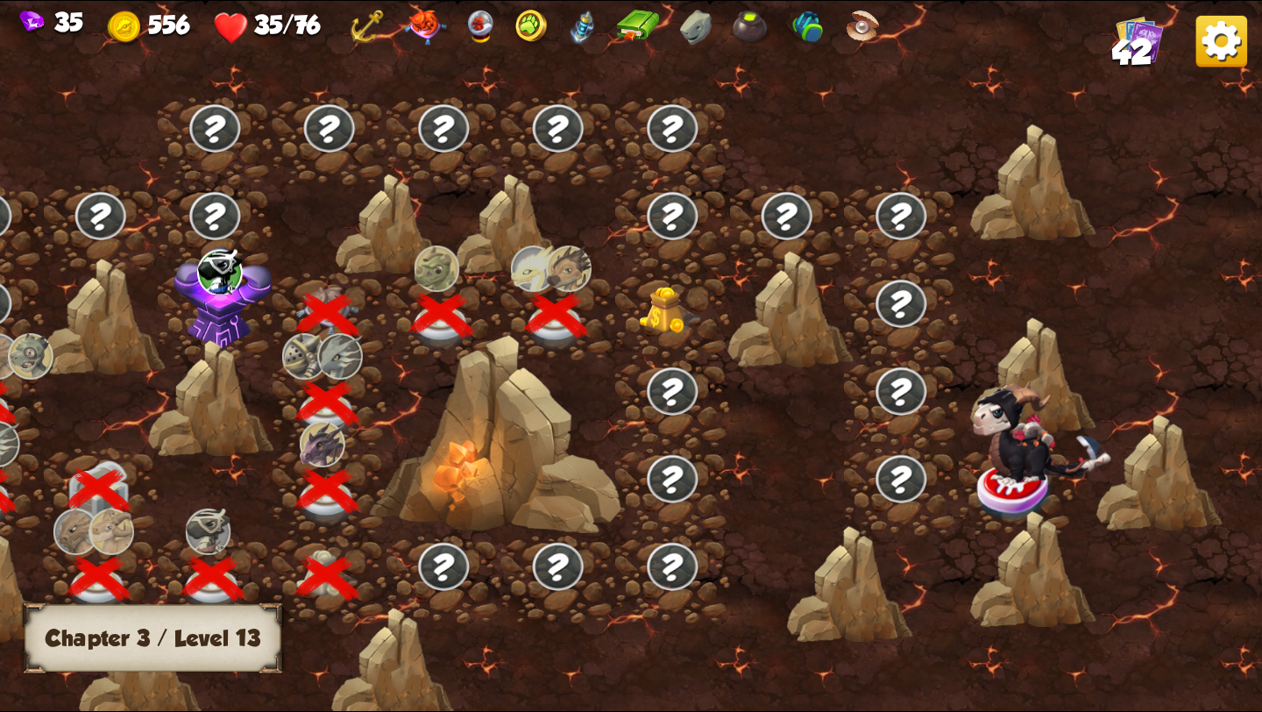
click at [653, 317] on img at bounding box center [670, 311] width 63 height 48
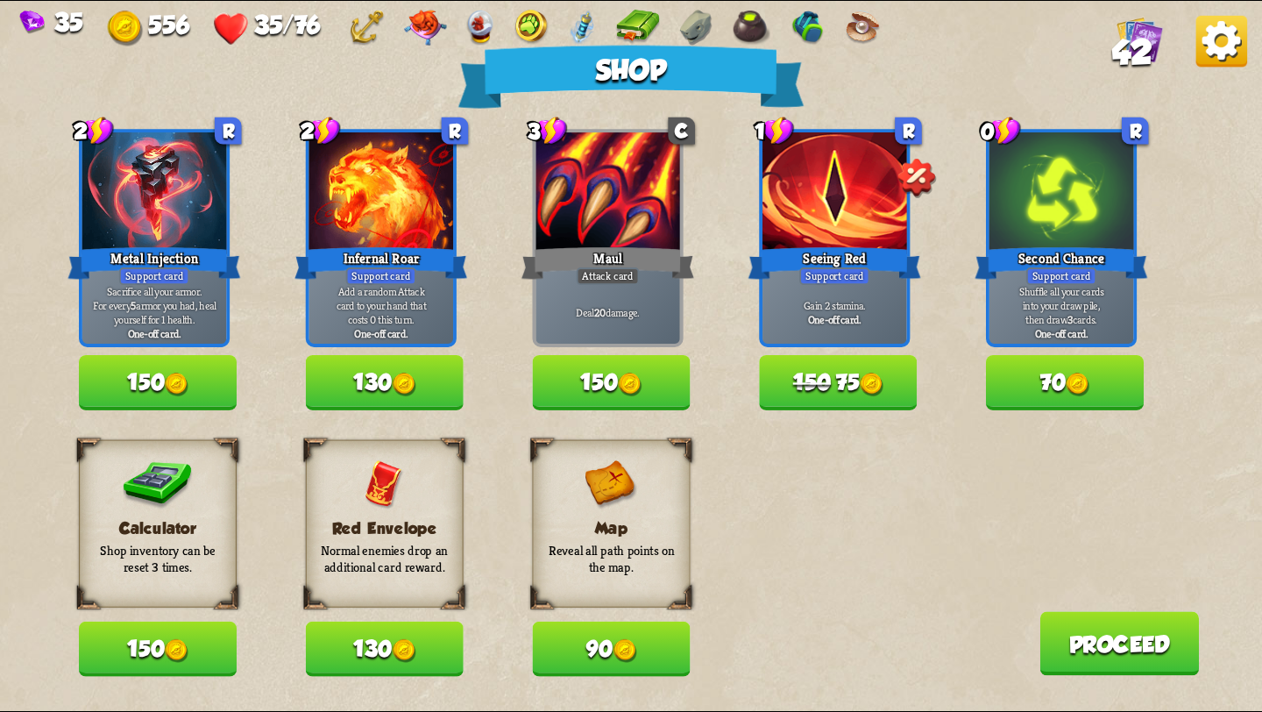
click at [419, 372] on button "130" at bounding box center [385, 382] width 158 height 55
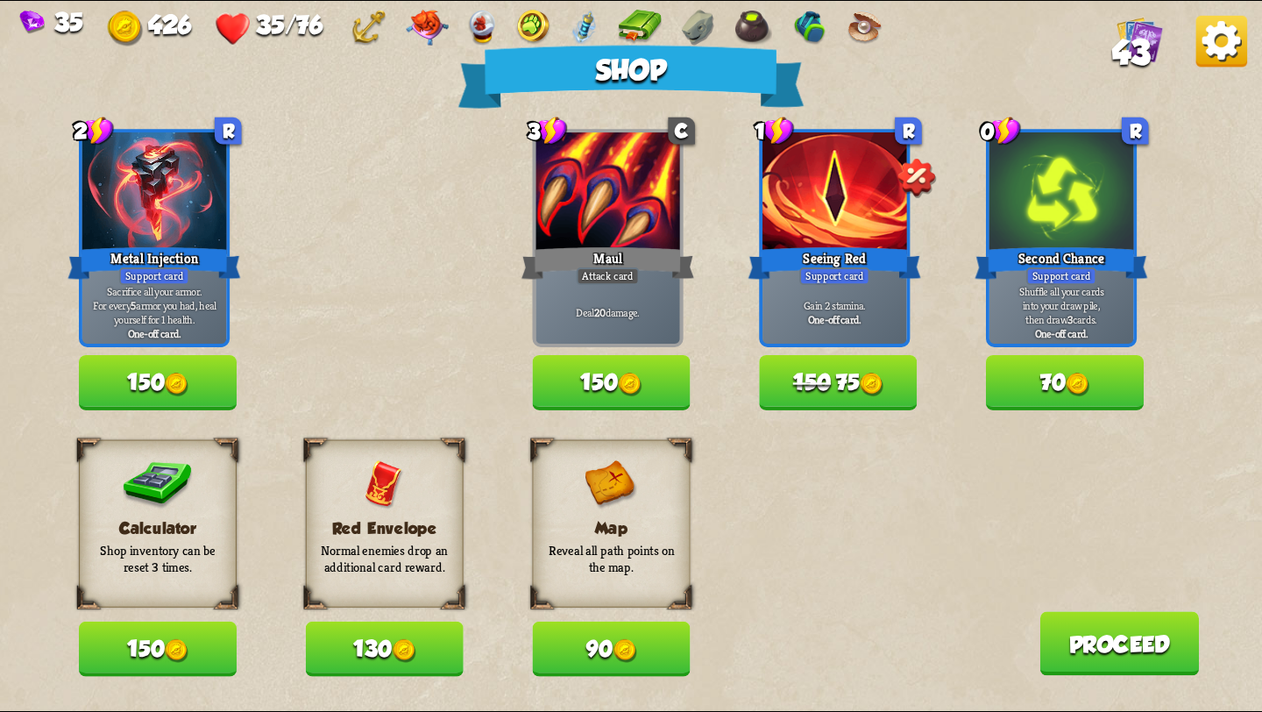
click at [838, 398] on button "150 75" at bounding box center [838, 382] width 158 height 55
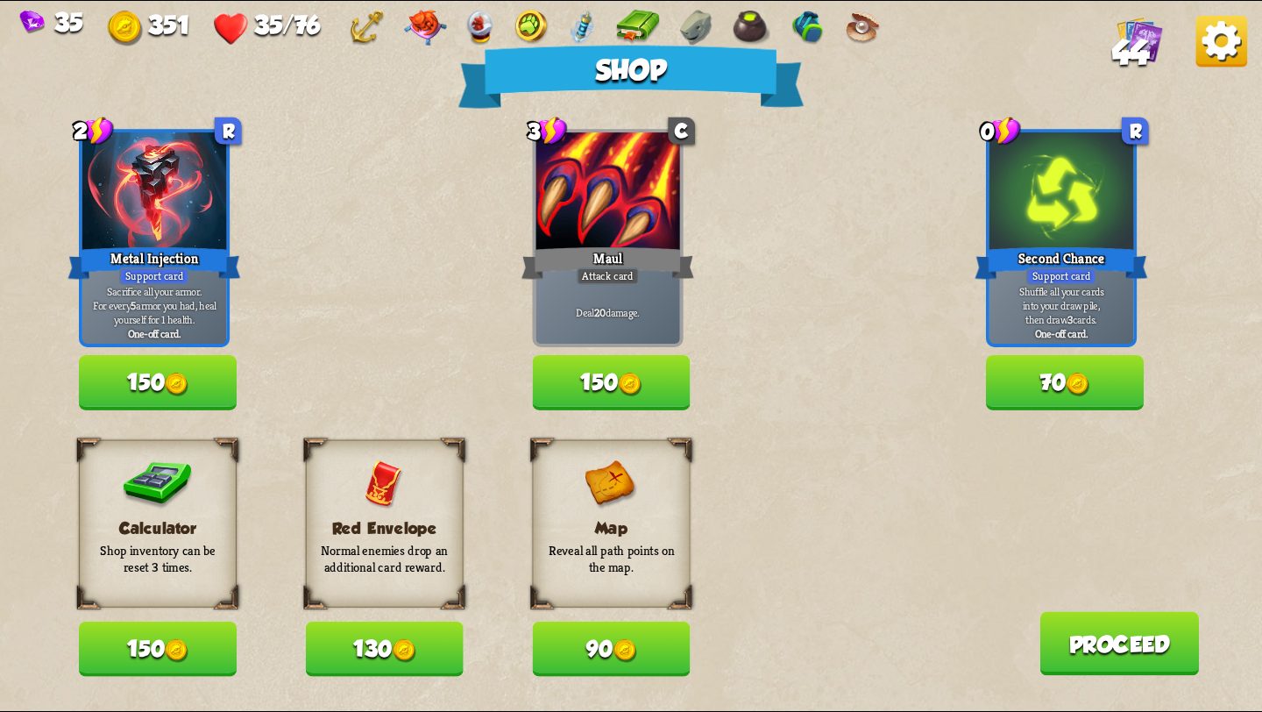
click at [386, 660] on button "130" at bounding box center [385, 648] width 158 height 55
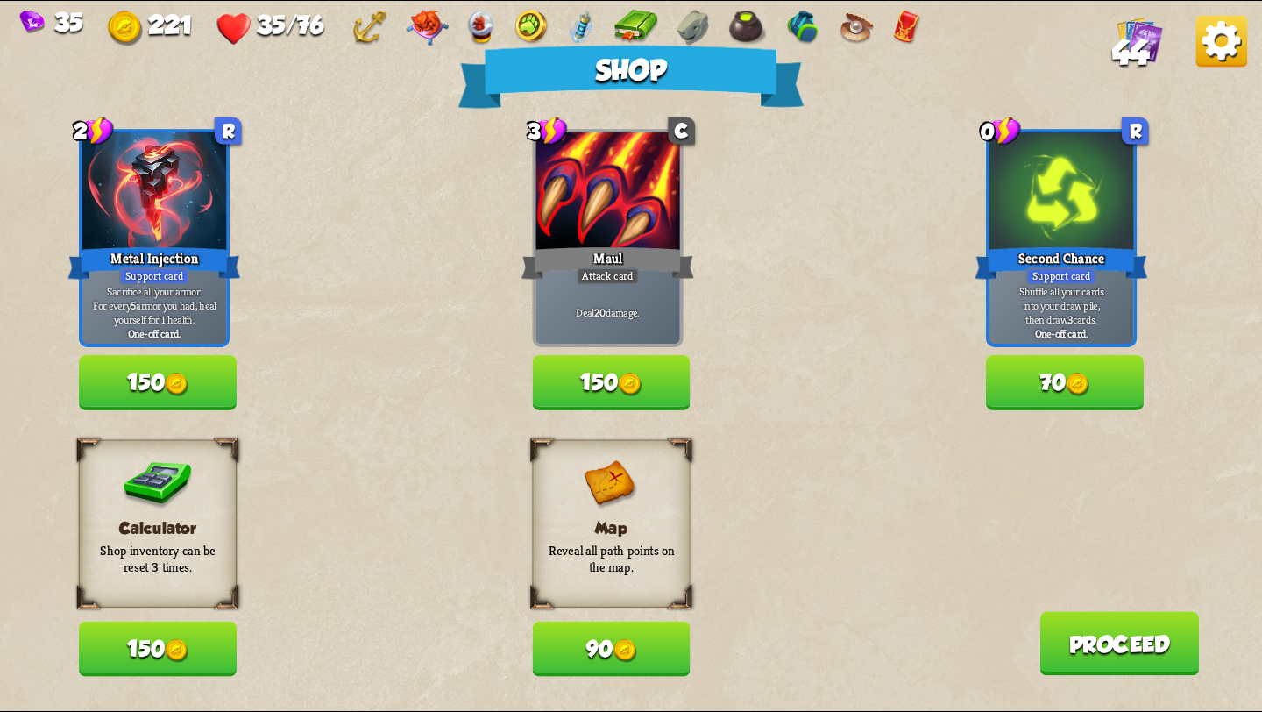
click at [174, 637] on button "150" at bounding box center [158, 648] width 158 height 55
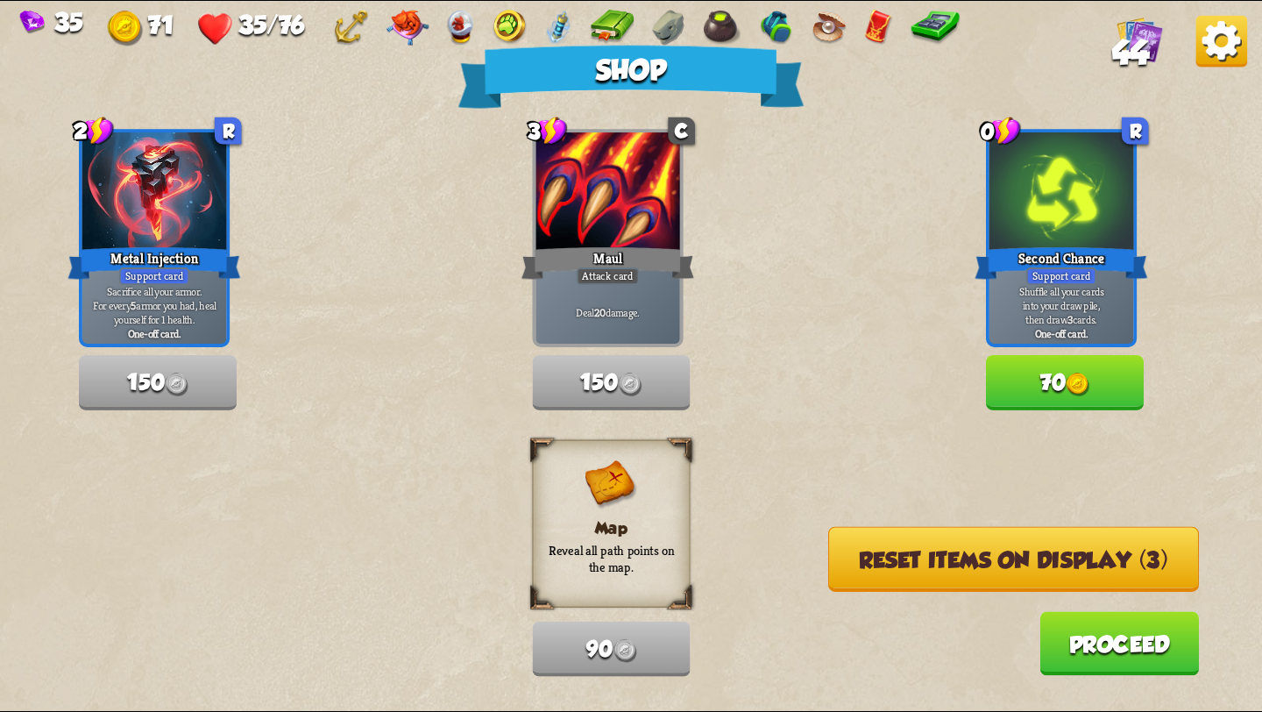
click at [913, 573] on button "Reset items on display (3)" at bounding box center [1013, 559] width 371 height 65
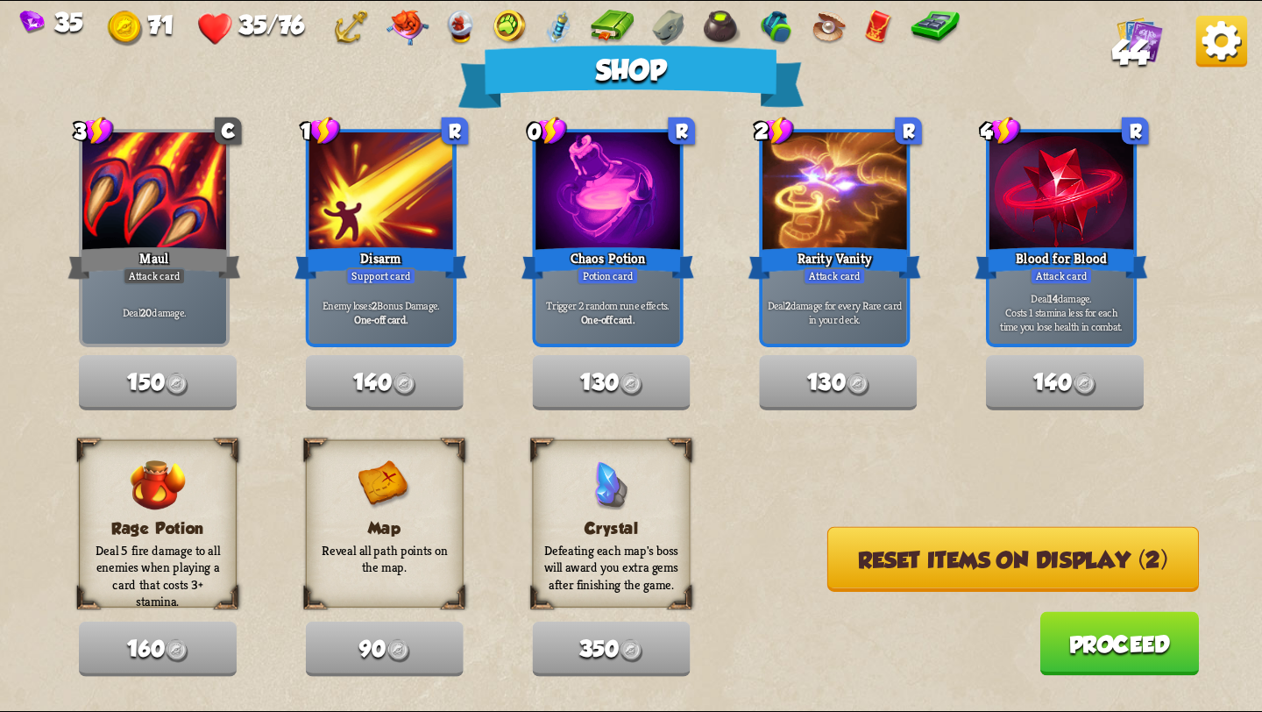
click at [1094, 648] on button "Proceed" at bounding box center [1118, 643] width 159 height 64
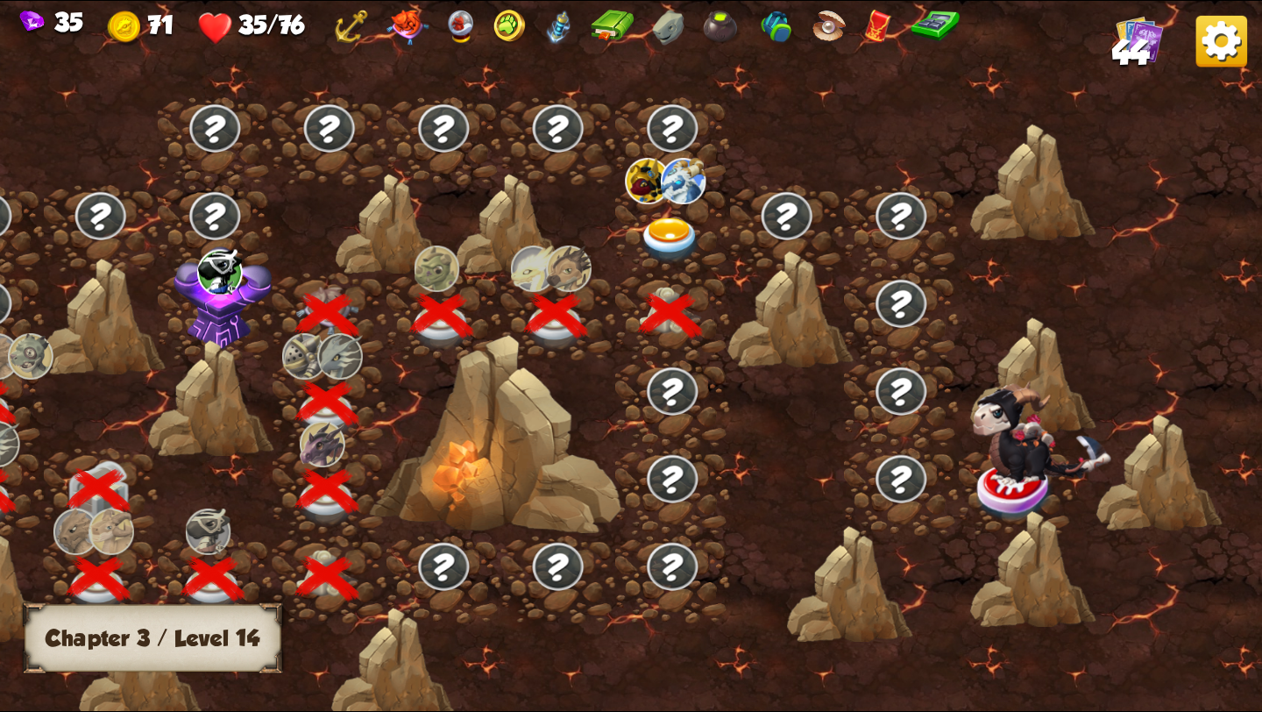
click at [666, 231] on img at bounding box center [670, 240] width 63 height 46
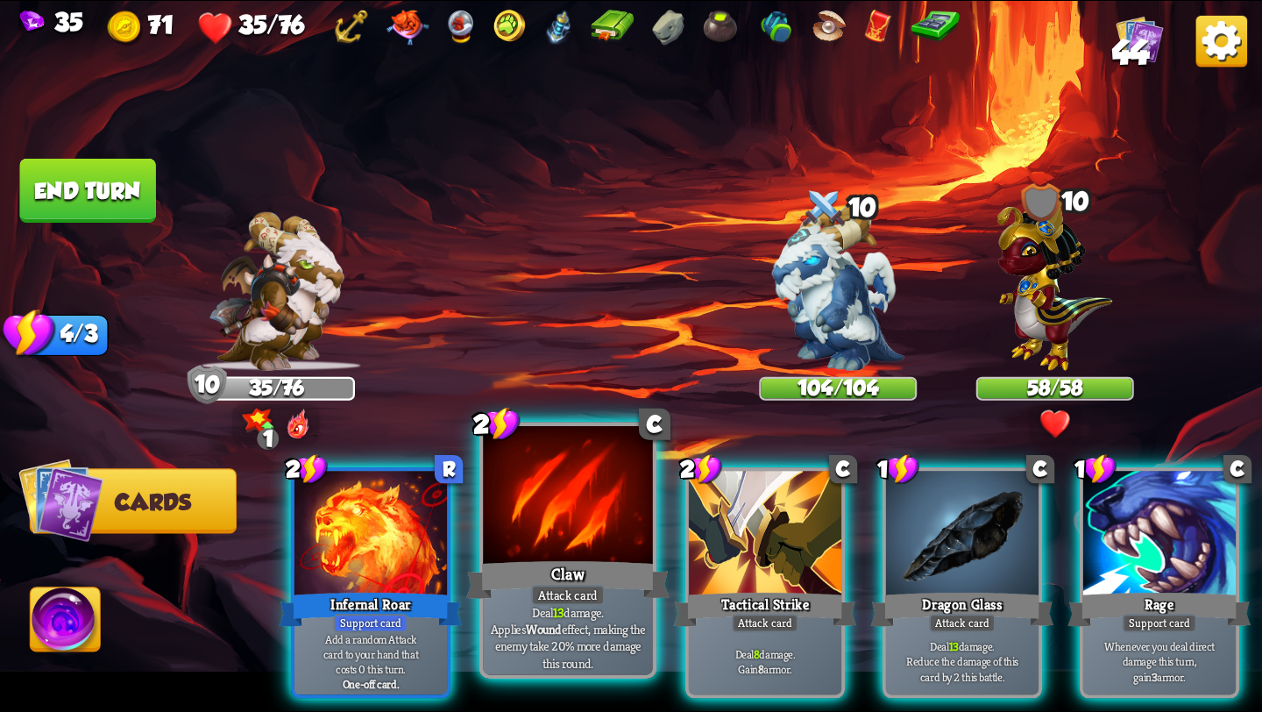
click at [528, 526] on div at bounding box center [568, 497] width 170 height 143
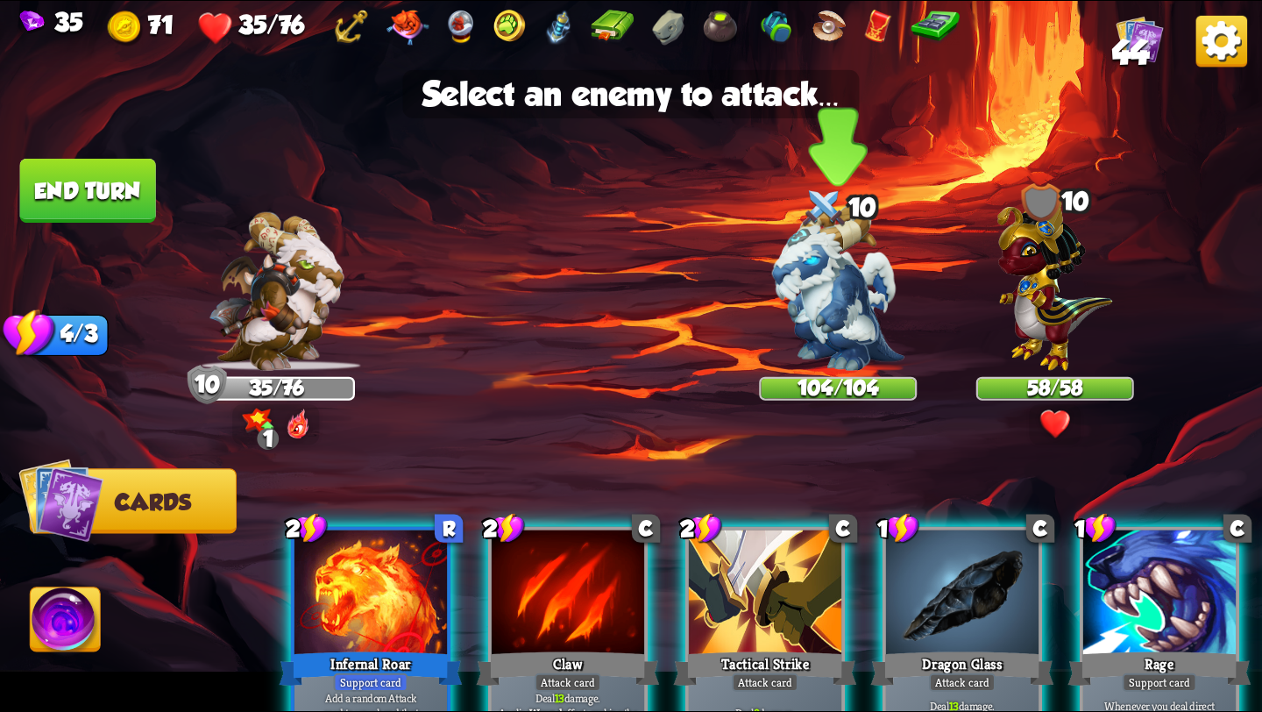
click at [819, 312] on img at bounding box center [838, 288] width 132 height 166
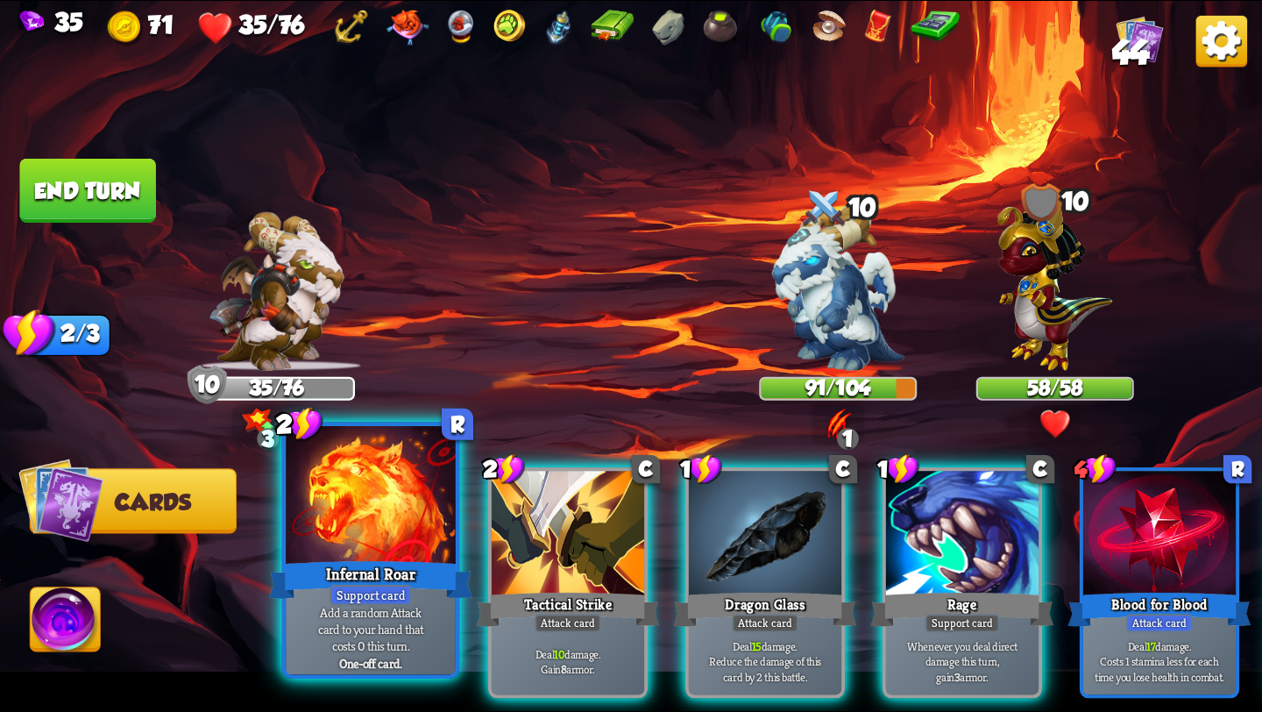
click at [409, 606] on p "Add a random Attack card to your hand that costs 0 this turn." at bounding box center [370, 629] width 161 height 50
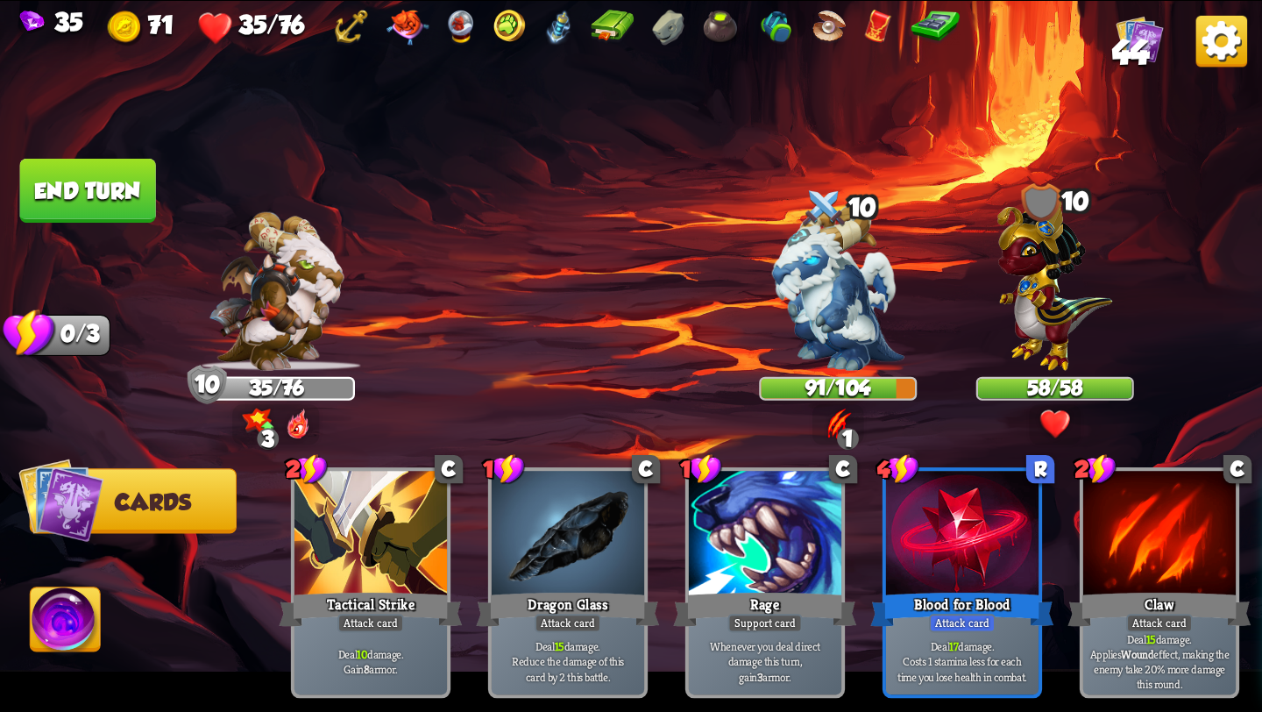
click at [86, 174] on button "End turn" at bounding box center [88, 191] width 136 height 64
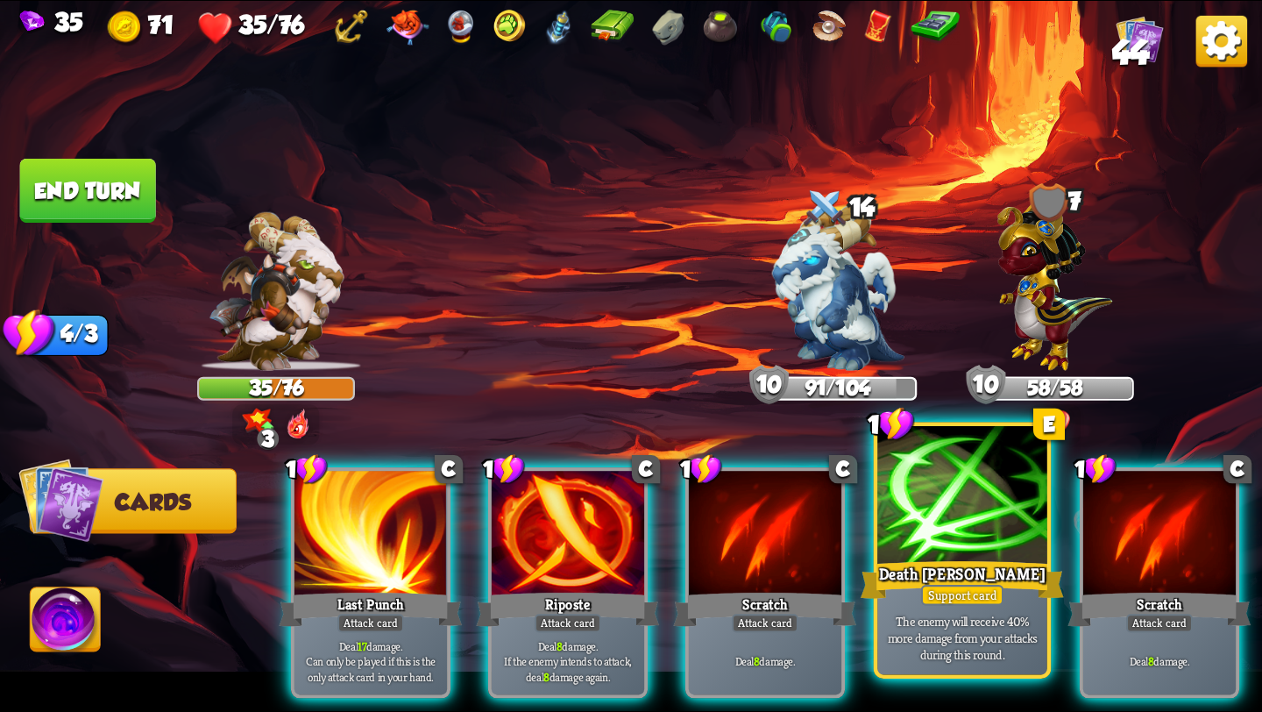
click at [984, 563] on div "Death [PERSON_NAME]" at bounding box center [962, 580] width 203 height 46
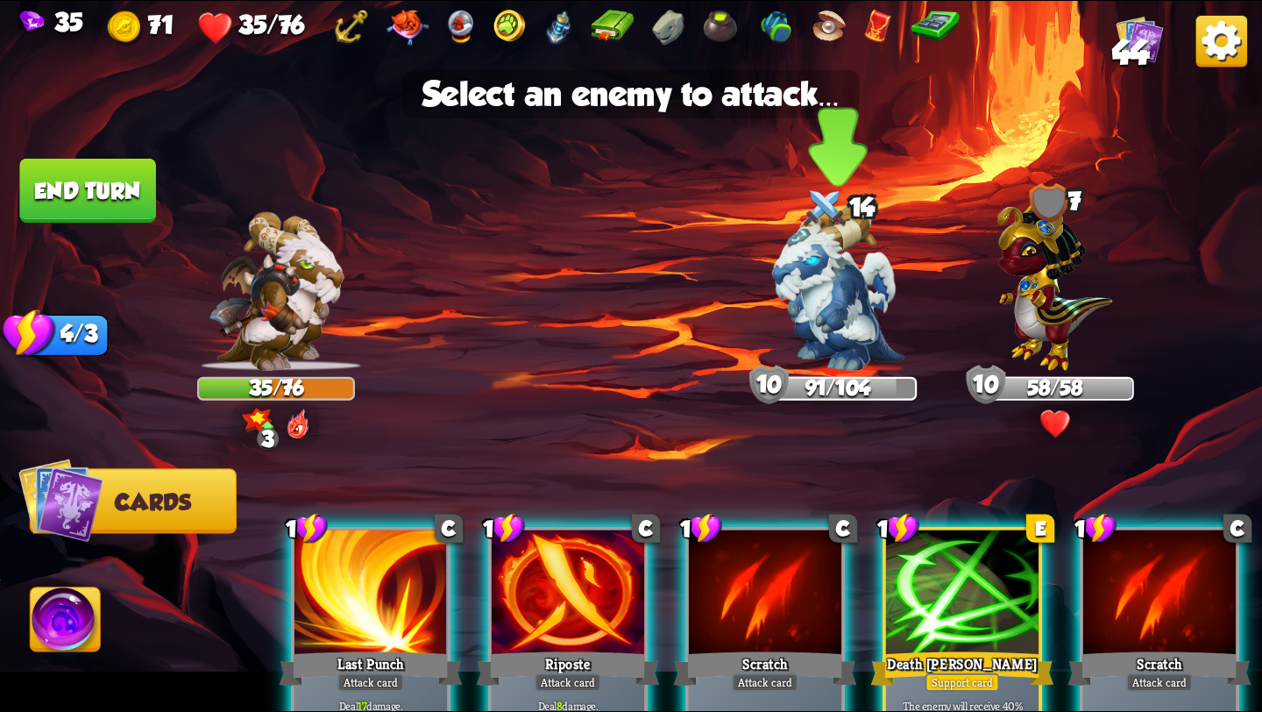
click at [822, 291] on img at bounding box center [838, 288] width 132 height 166
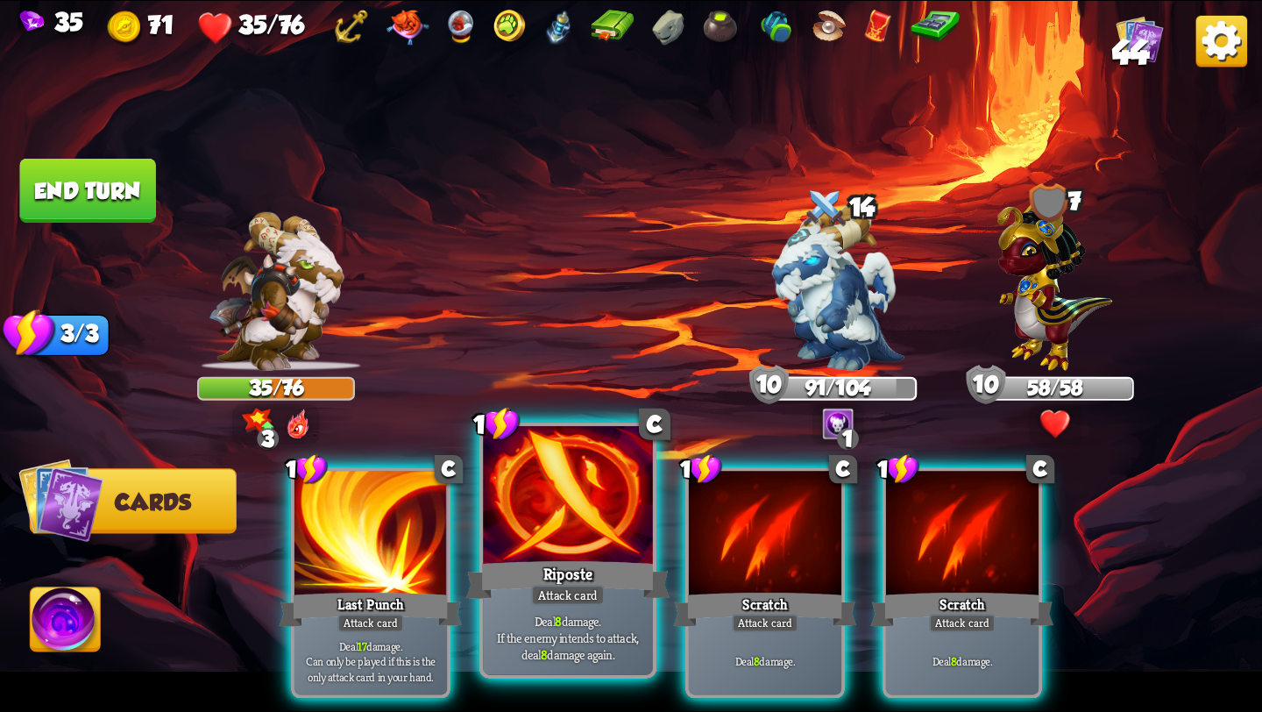
click at [574, 579] on div "Riposte" at bounding box center [567, 580] width 203 height 46
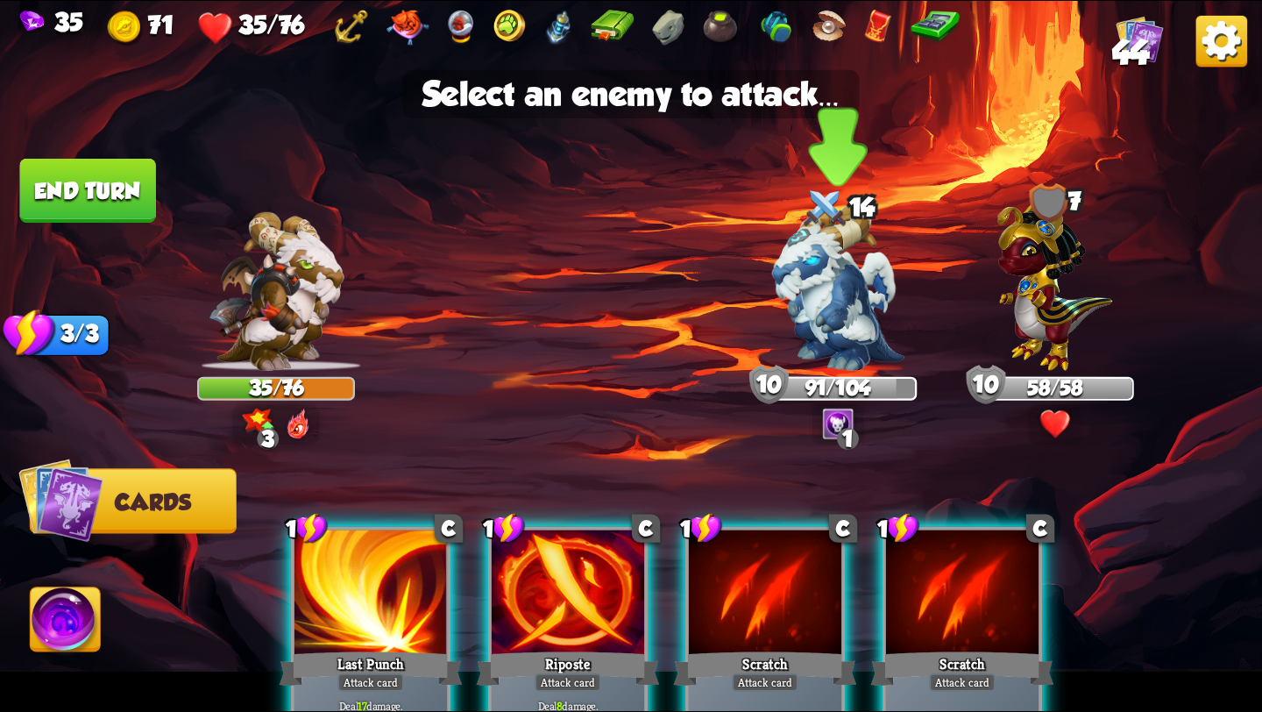
click at [810, 323] on img at bounding box center [838, 288] width 132 height 166
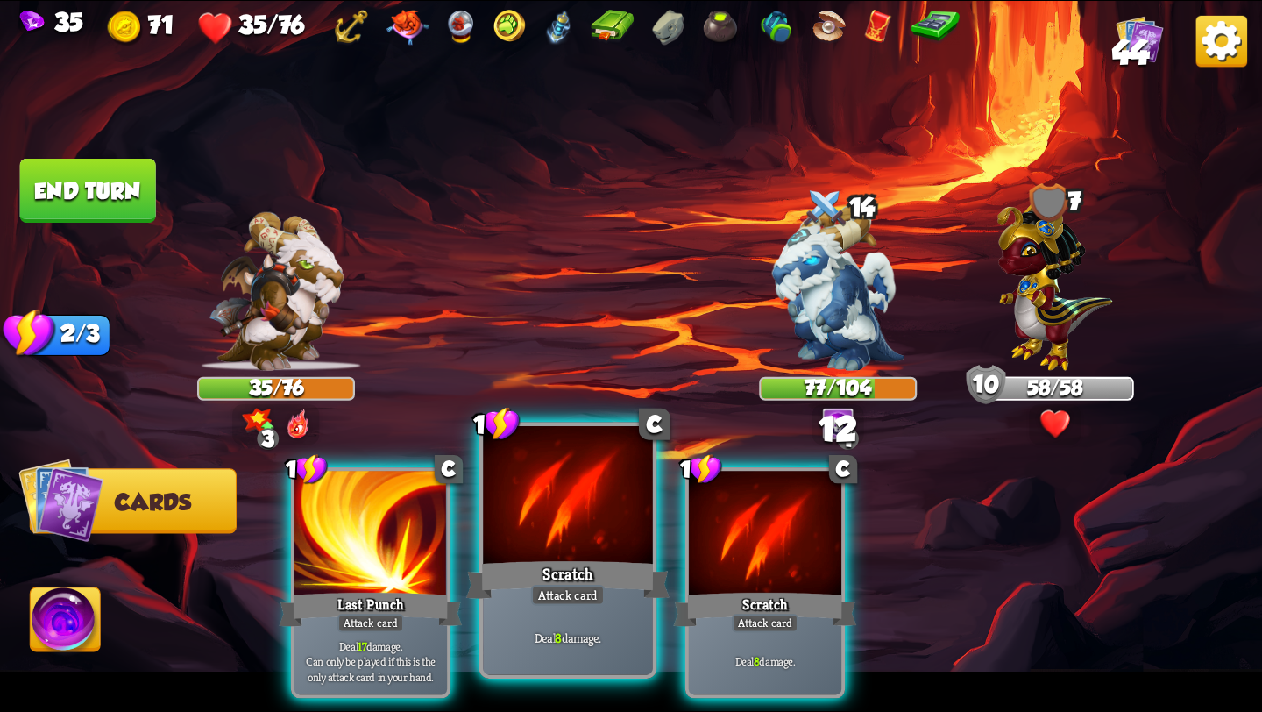
click at [582, 582] on div "Scratch" at bounding box center [567, 580] width 203 height 46
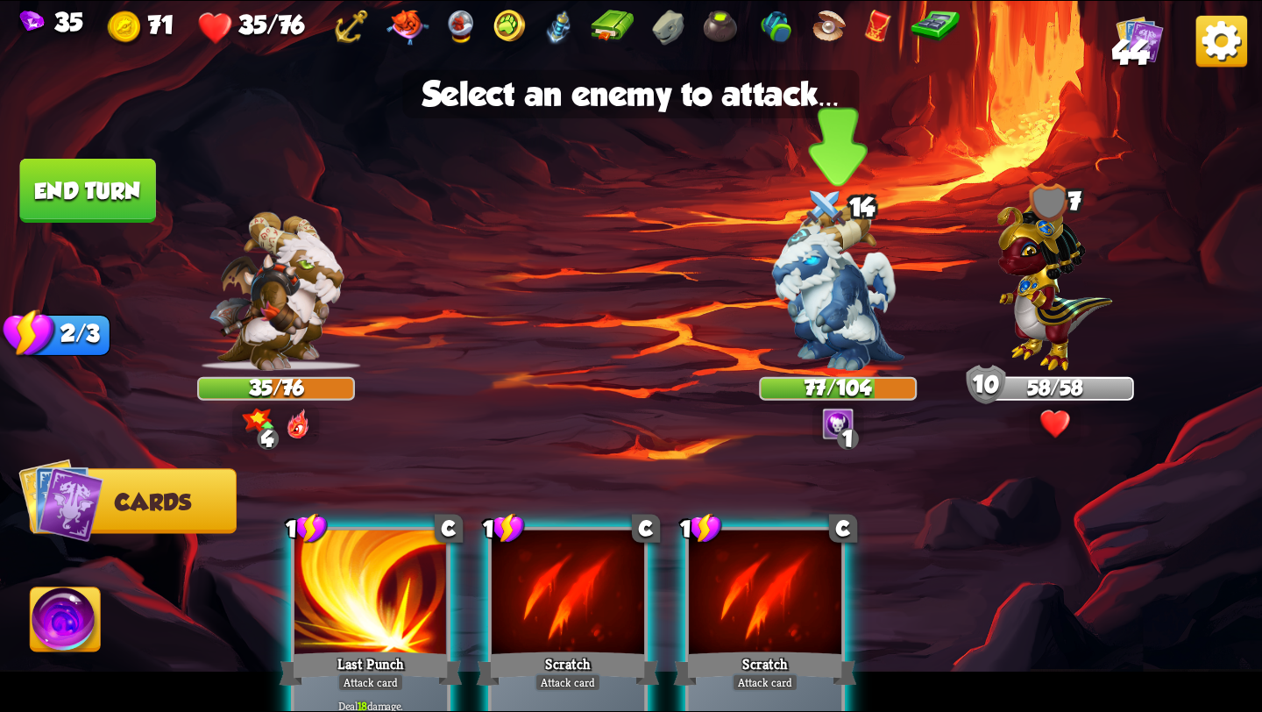
click at [854, 274] on img at bounding box center [838, 288] width 132 height 166
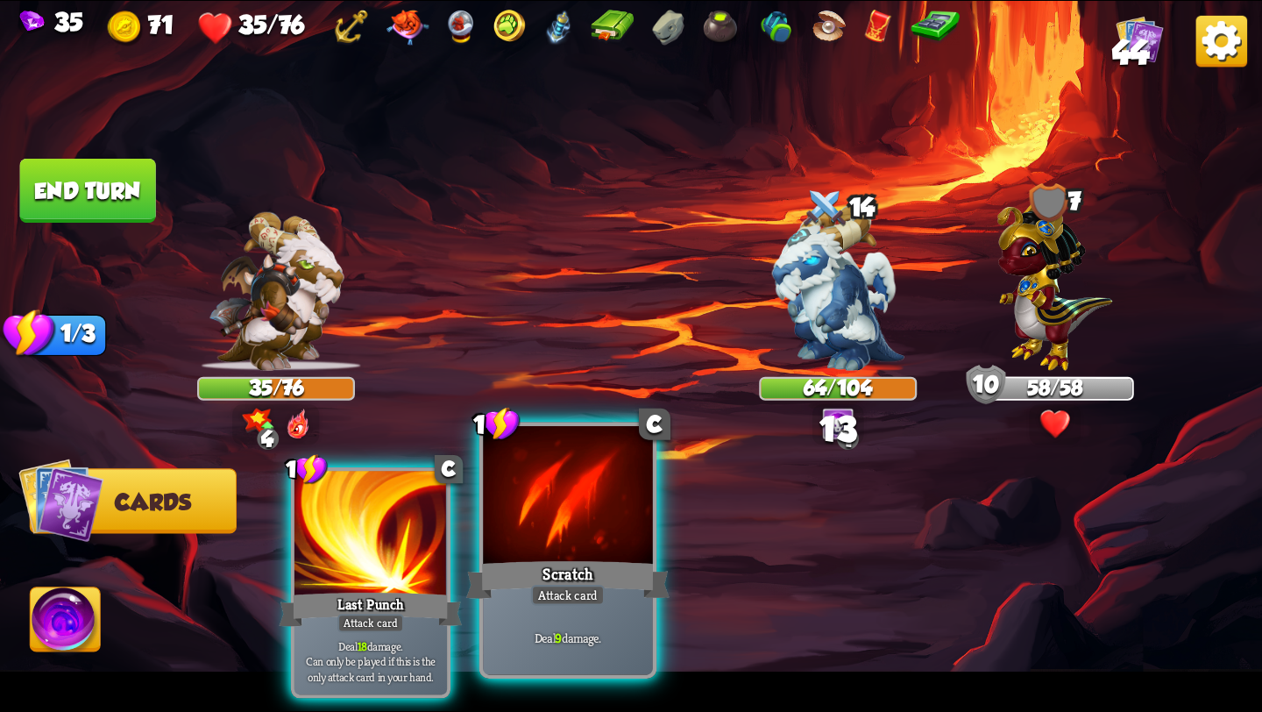
click at [597, 535] on div at bounding box center [568, 497] width 170 height 143
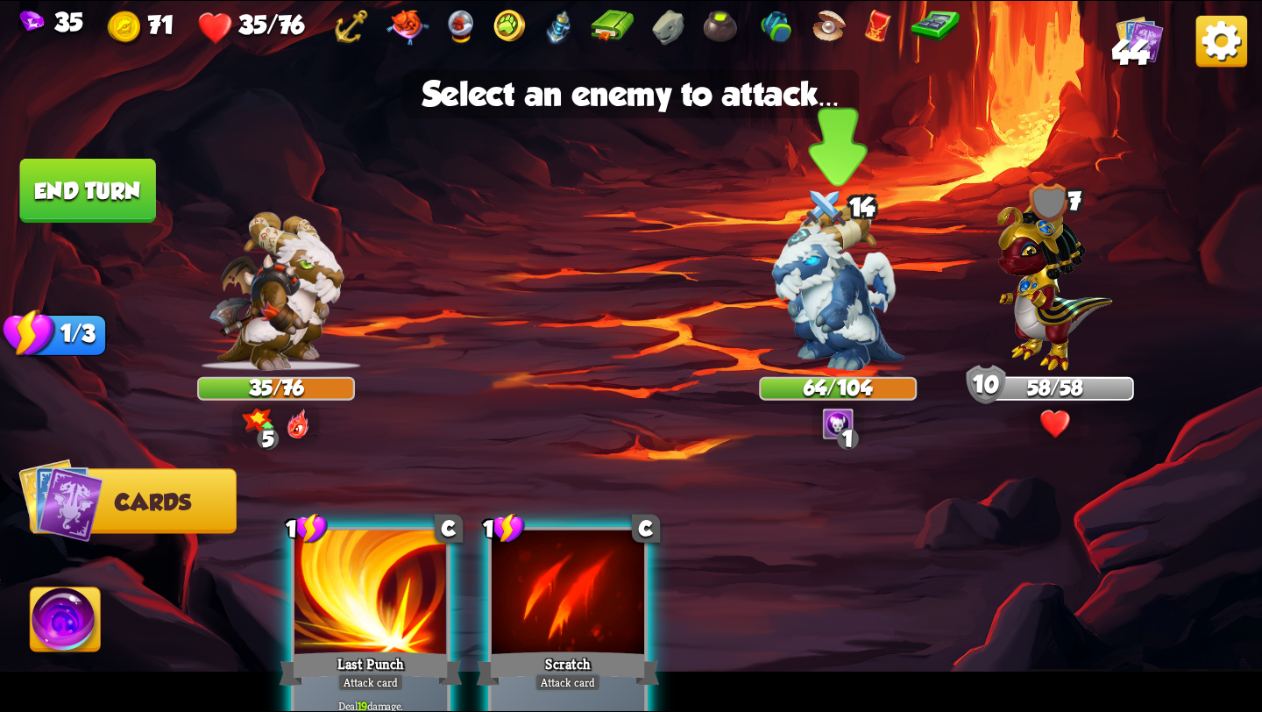
click at [838, 301] on img at bounding box center [838, 288] width 132 height 166
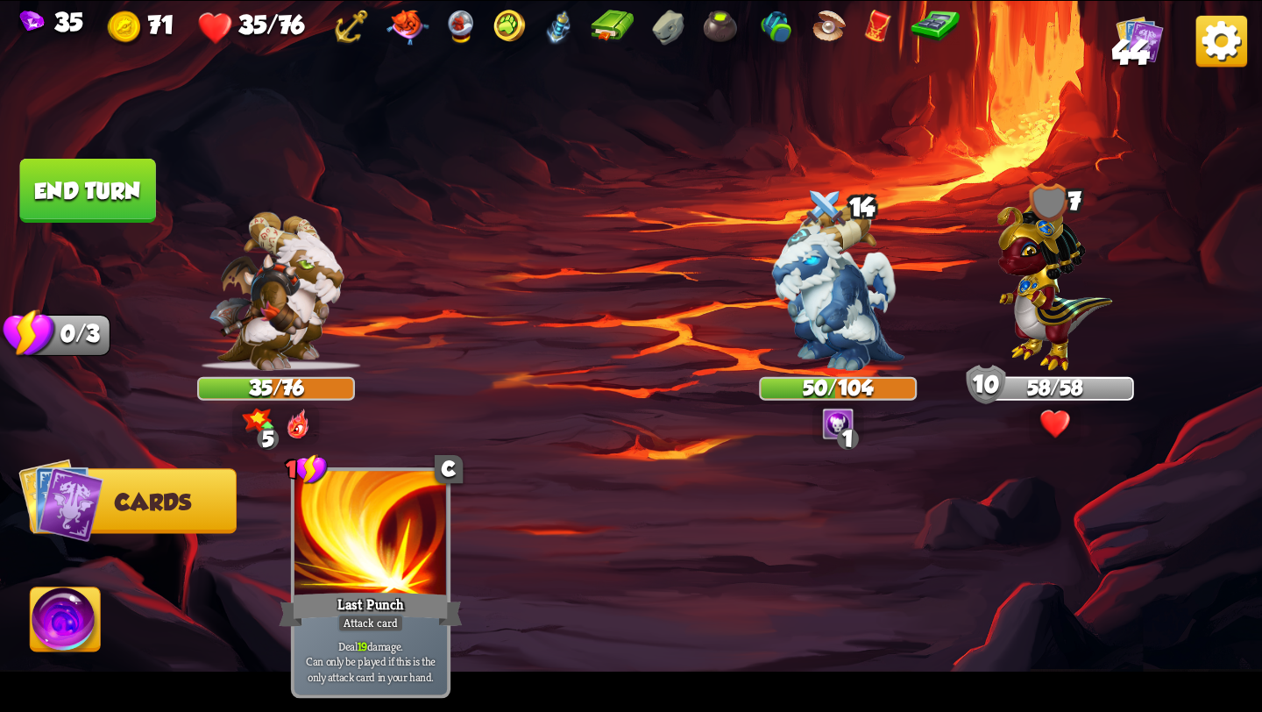
click at [92, 181] on button "End turn" at bounding box center [88, 191] width 136 height 64
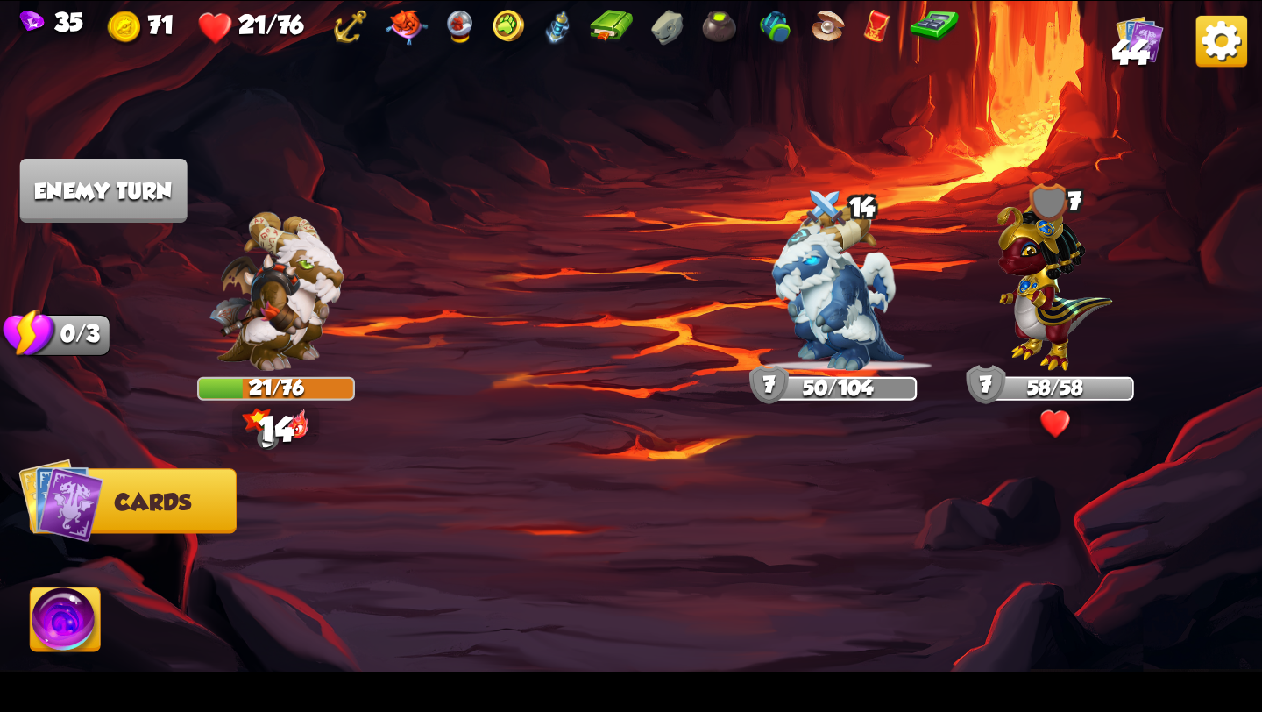
click at [123, 515] on button "Cards" at bounding box center [133, 500] width 207 height 65
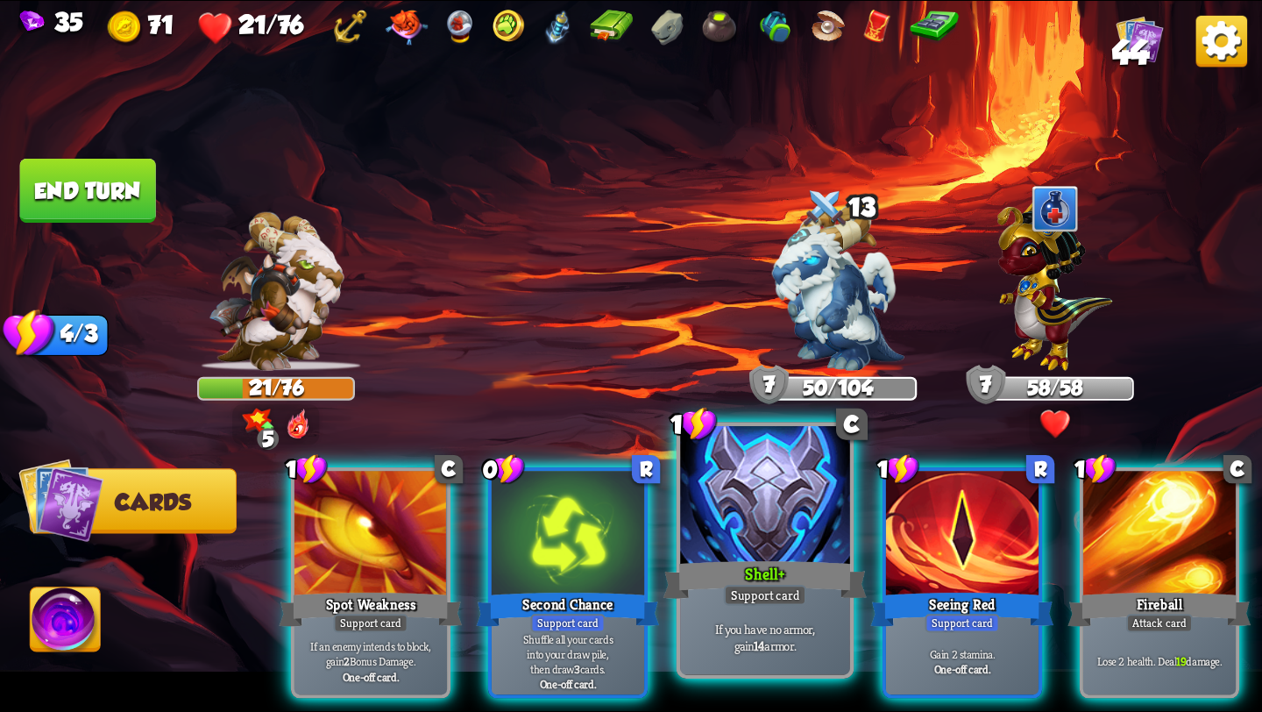
click at [730, 560] on div "Shell+" at bounding box center [764, 580] width 203 height 46
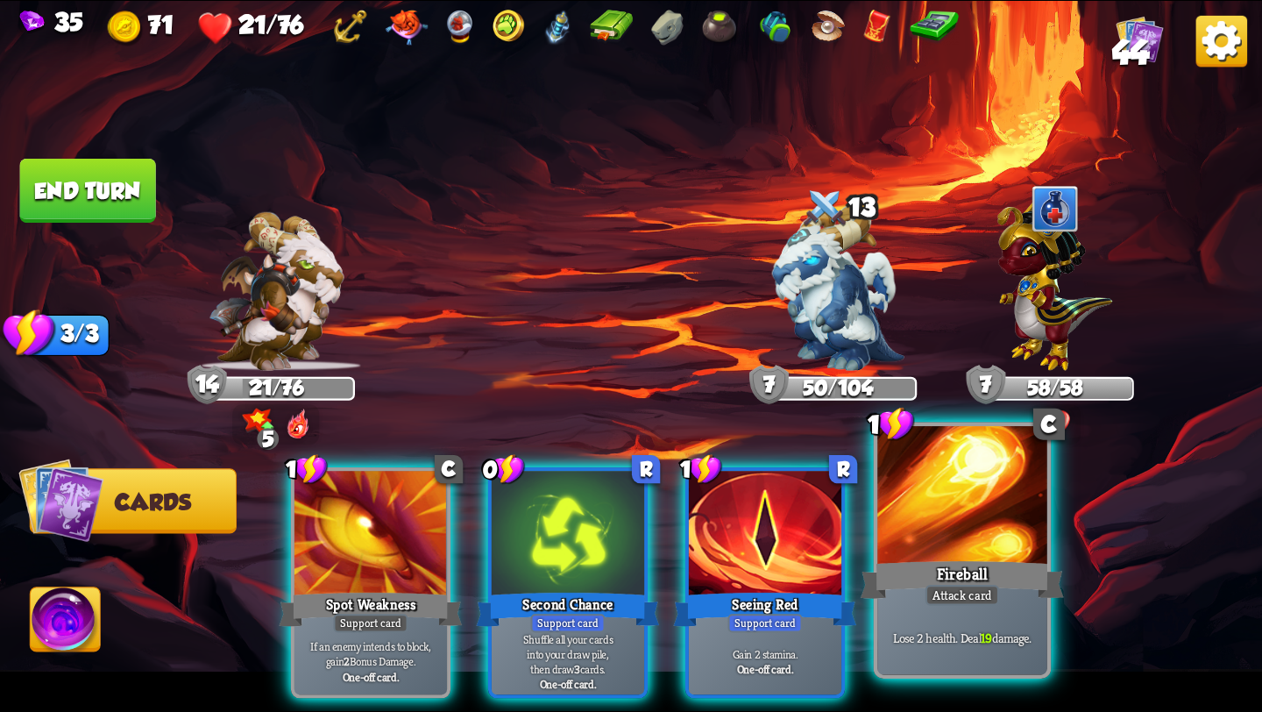
click at [933, 639] on p "Lose 2 health. Deal 19 damage." at bounding box center [962, 637] width 161 height 17
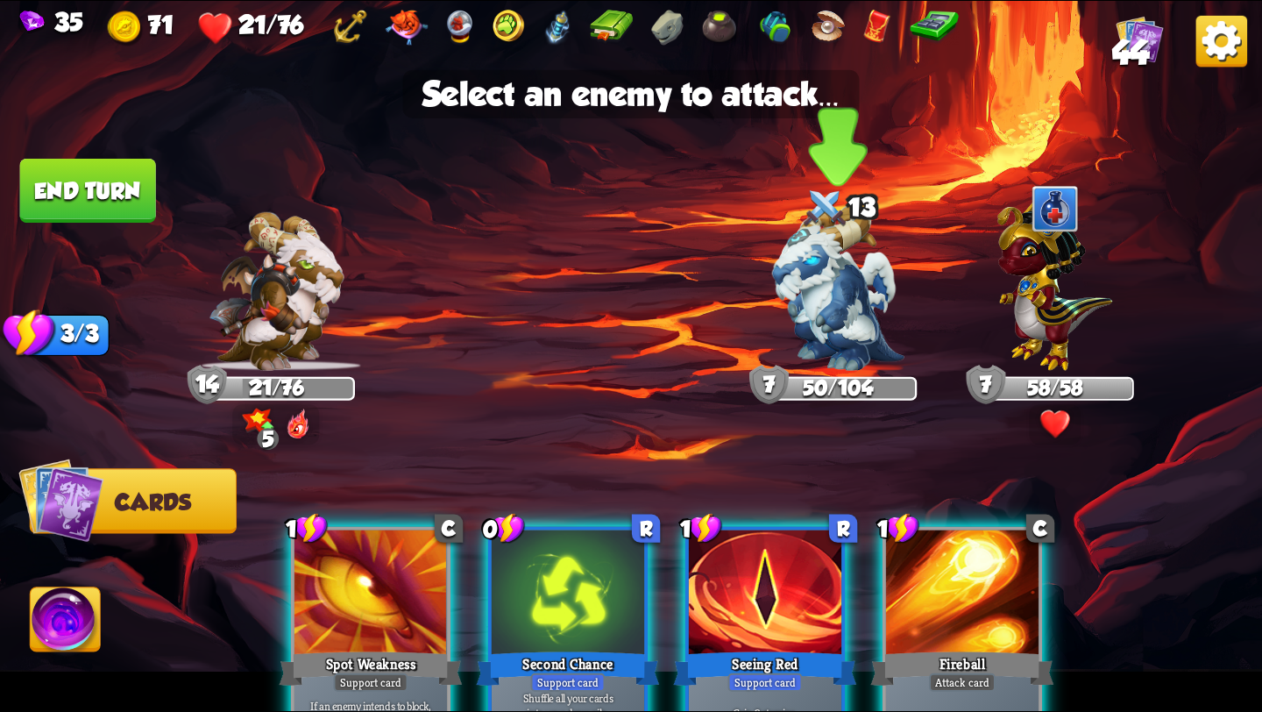
click at [811, 327] on img at bounding box center [838, 288] width 132 height 166
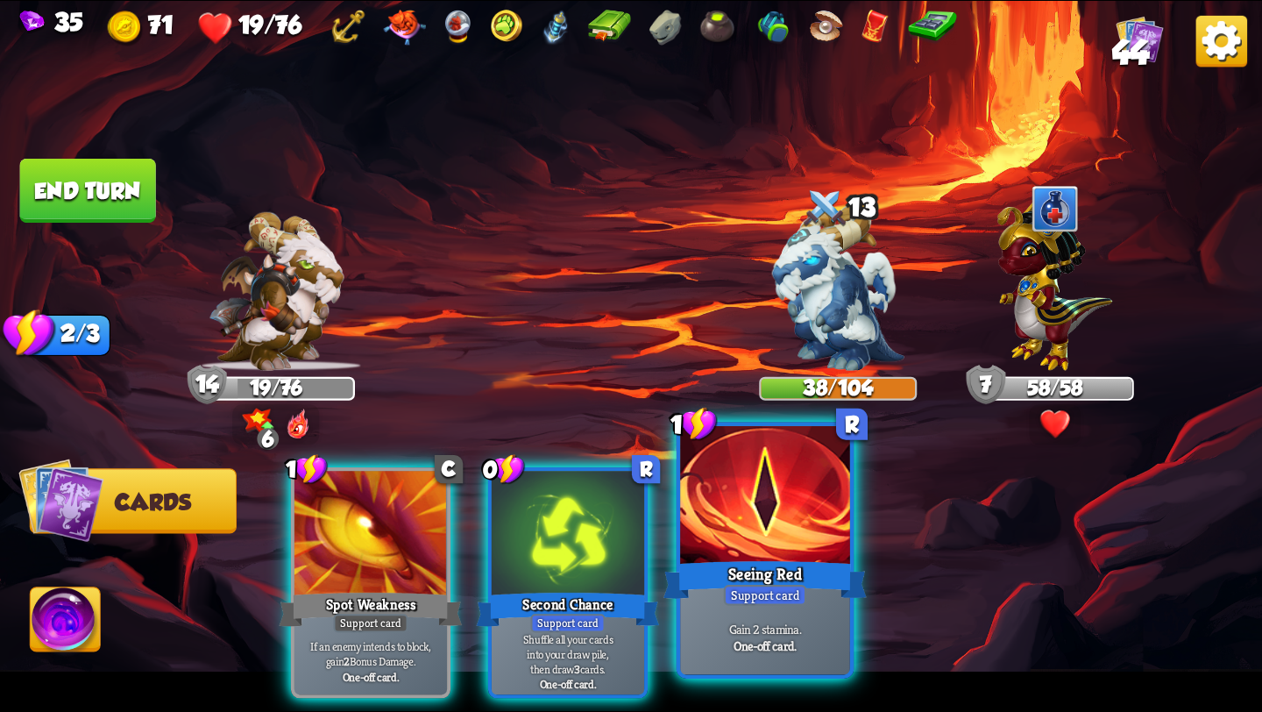
click at [773, 529] on div at bounding box center [765, 497] width 170 height 143
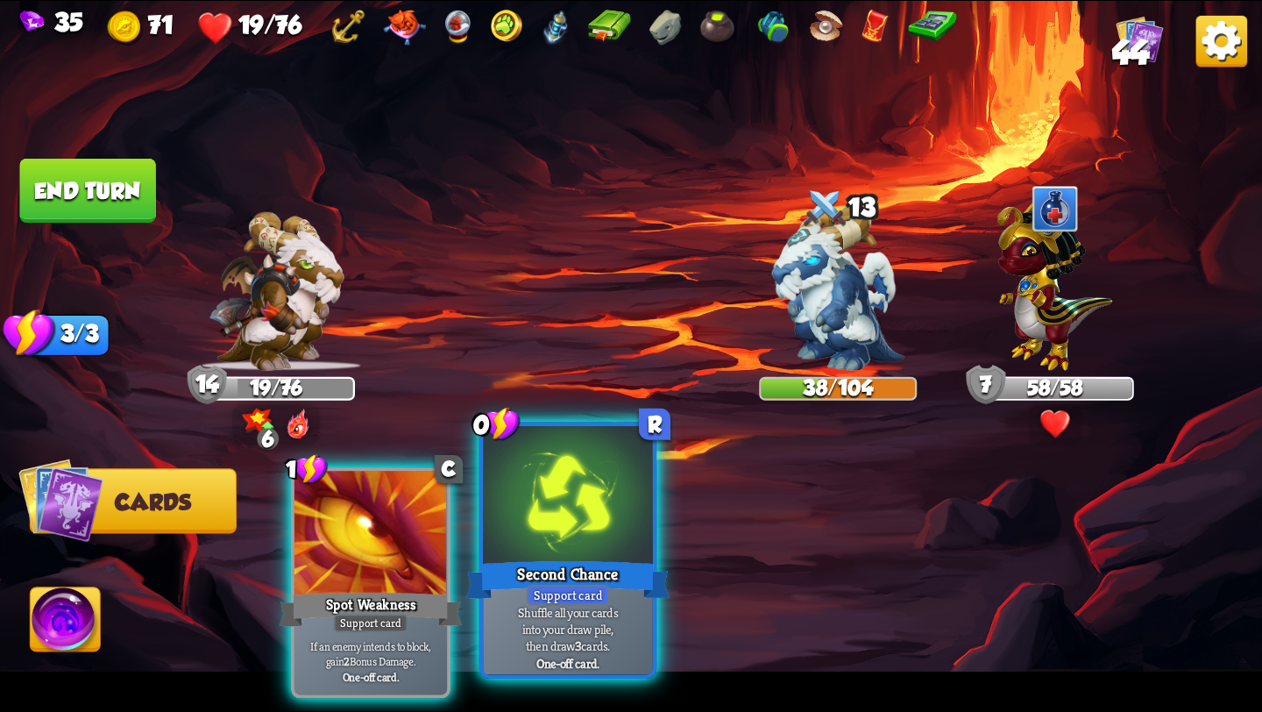
click at [587, 511] on div at bounding box center [568, 497] width 170 height 143
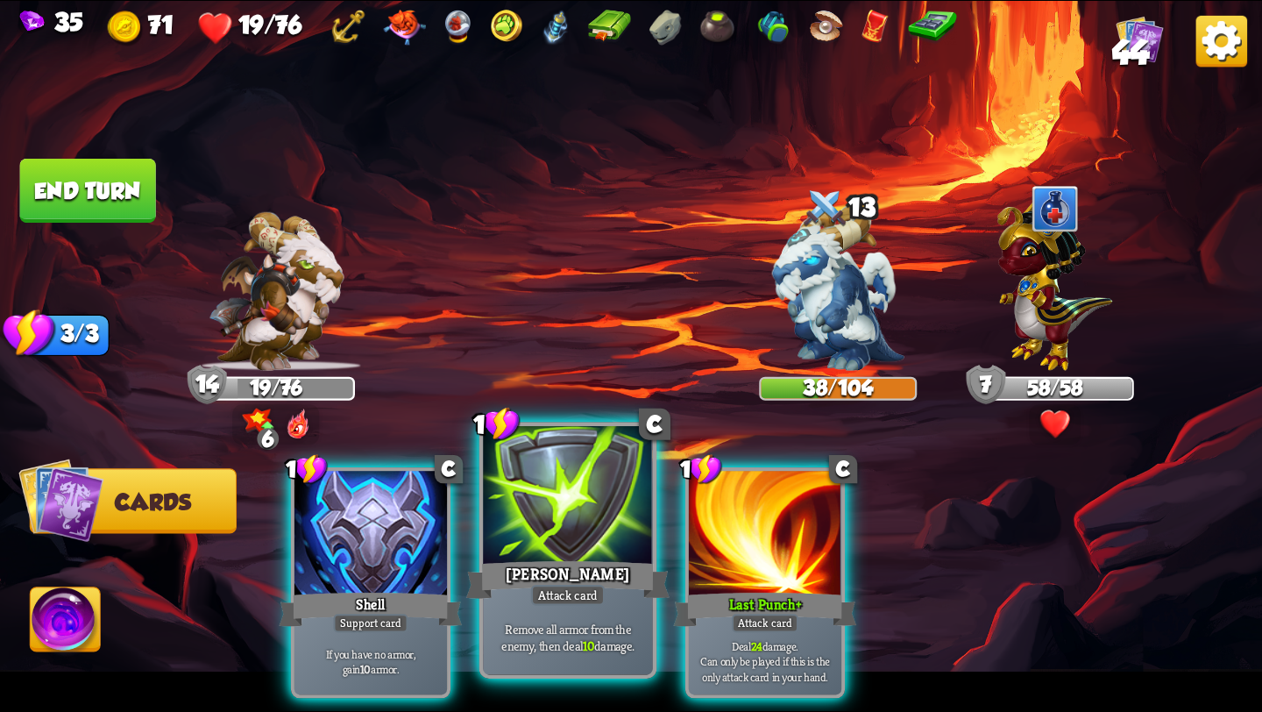
click at [585, 512] on div at bounding box center [568, 497] width 170 height 143
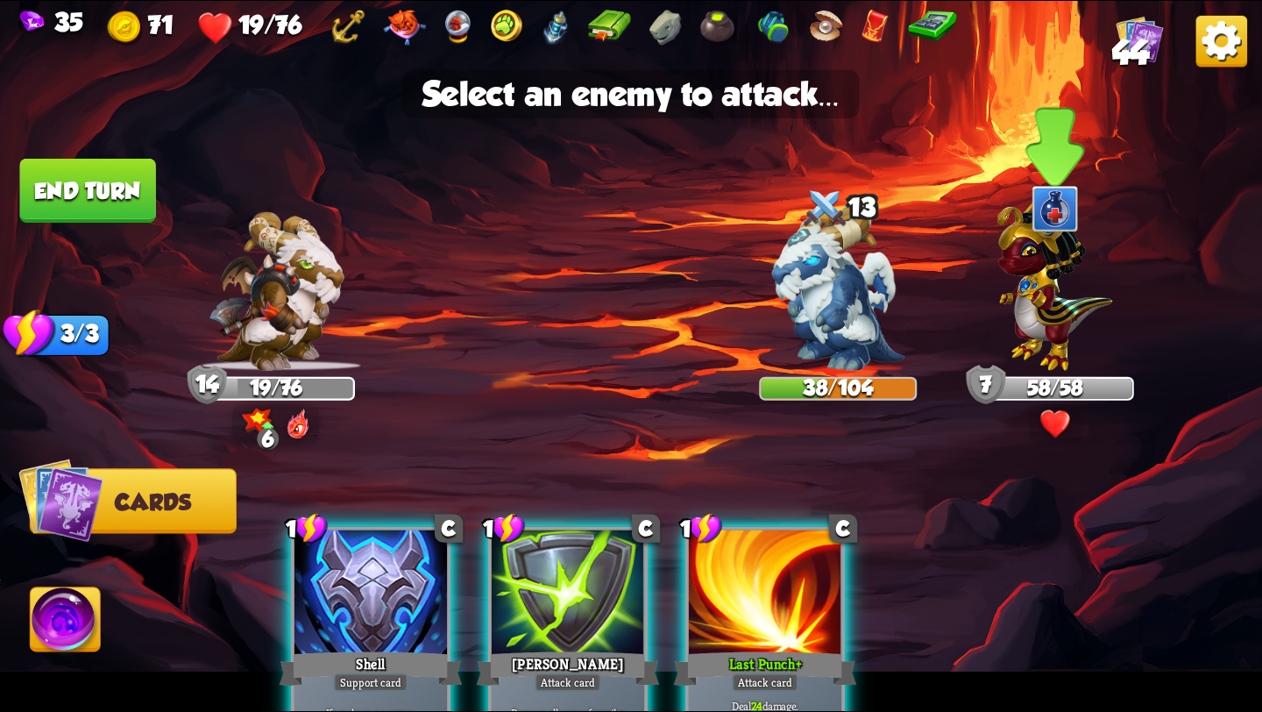
click at [1030, 301] on img at bounding box center [1055, 281] width 116 height 180
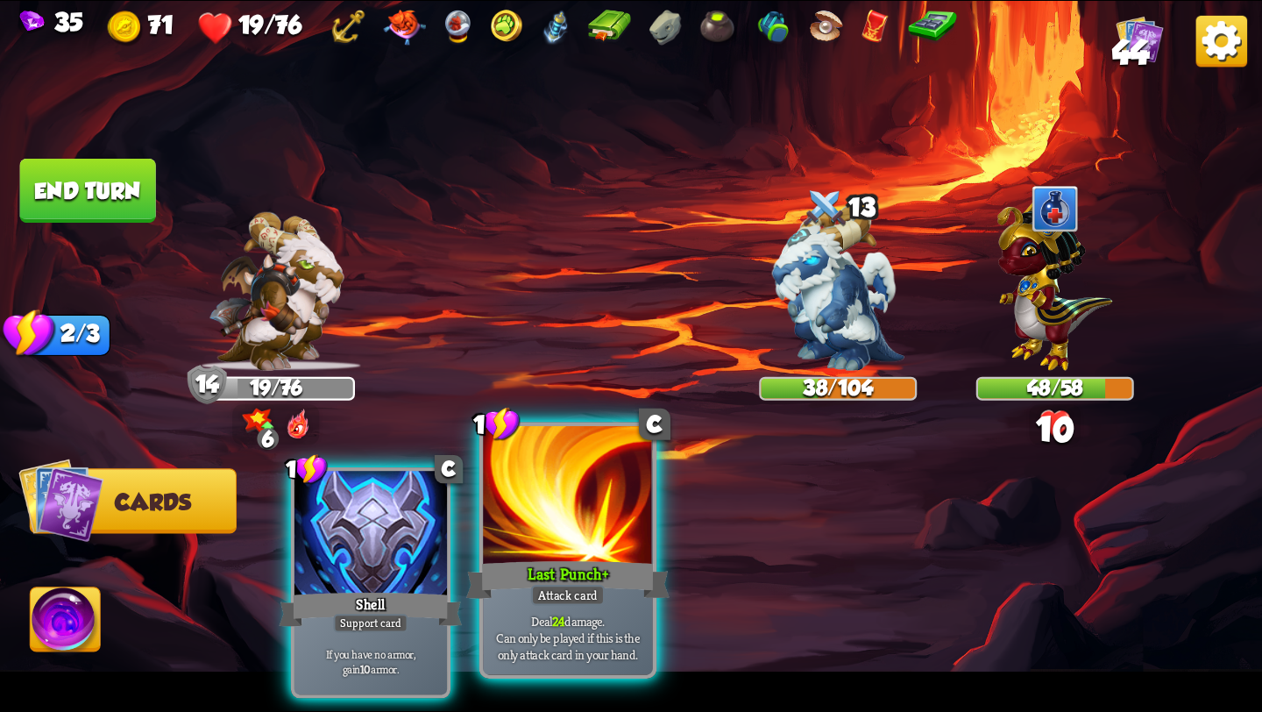
click at [541, 613] on p "Deal 24 damage. Can only be played if this is the only attack card in your hand." at bounding box center [567, 638] width 161 height 50
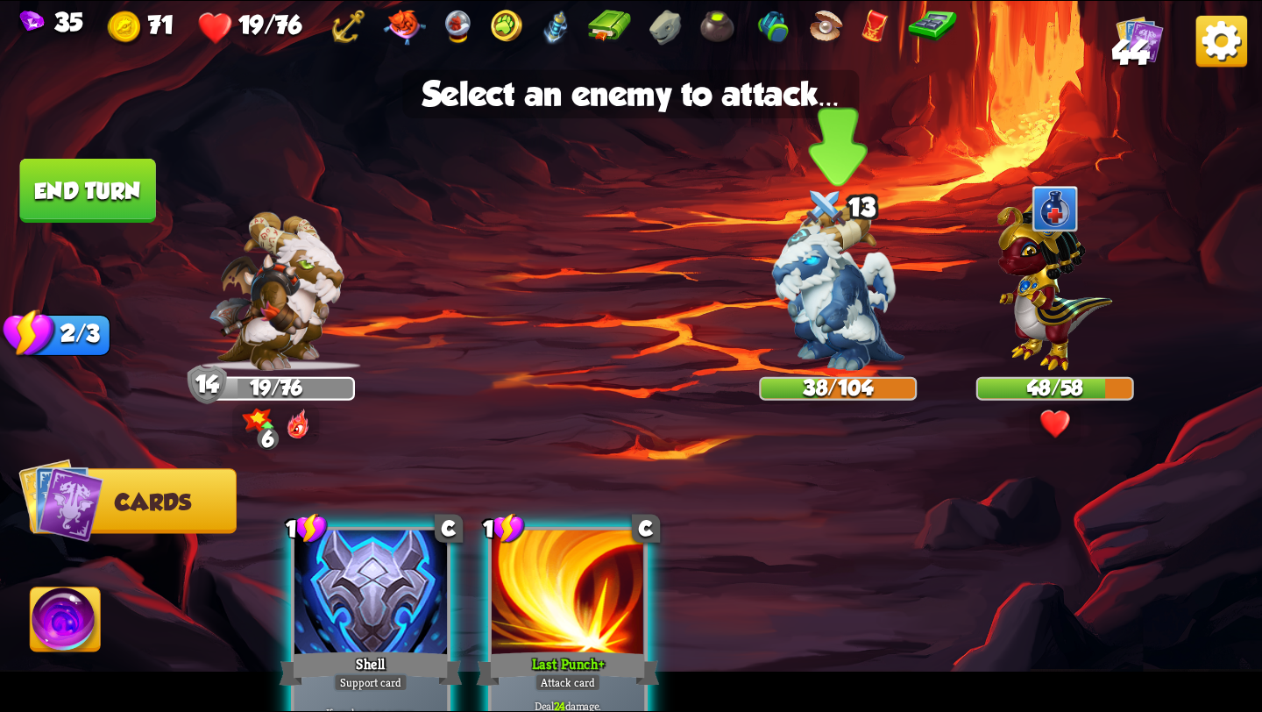
click at [844, 320] on img at bounding box center [838, 288] width 132 height 166
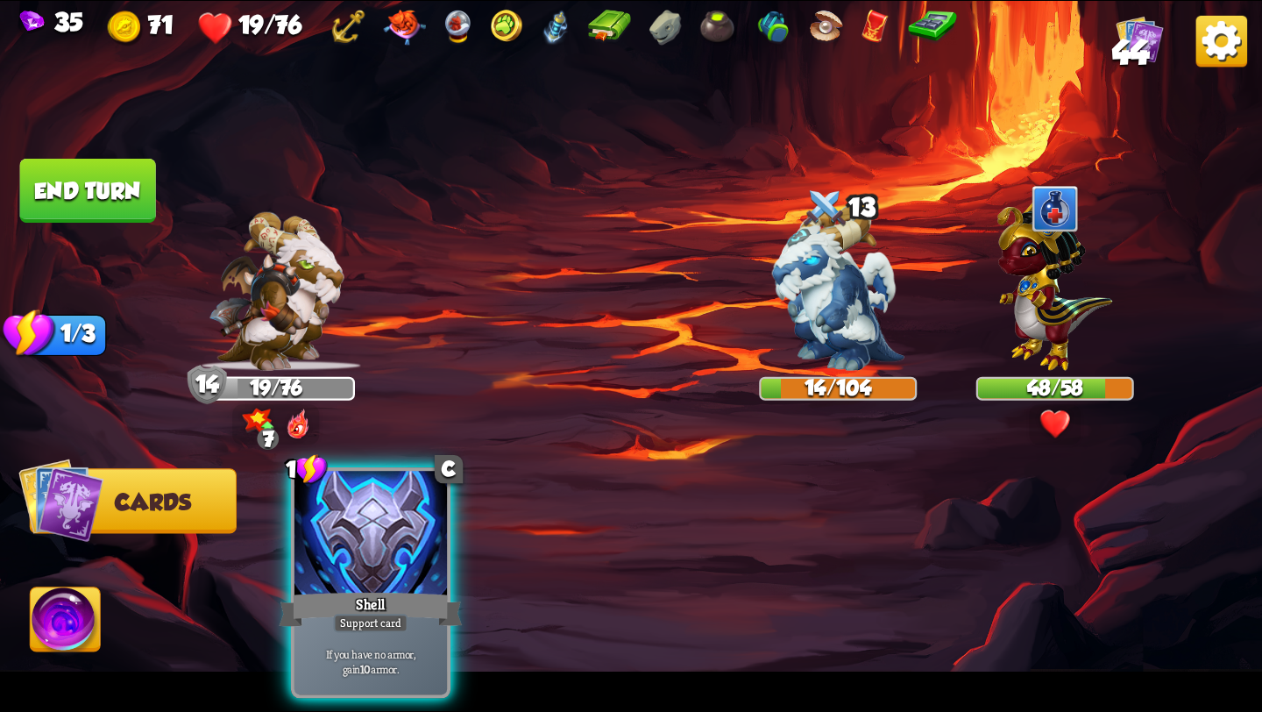
click at [85, 194] on button "End turn" at bounding box center [88, 191] width 136 height 64
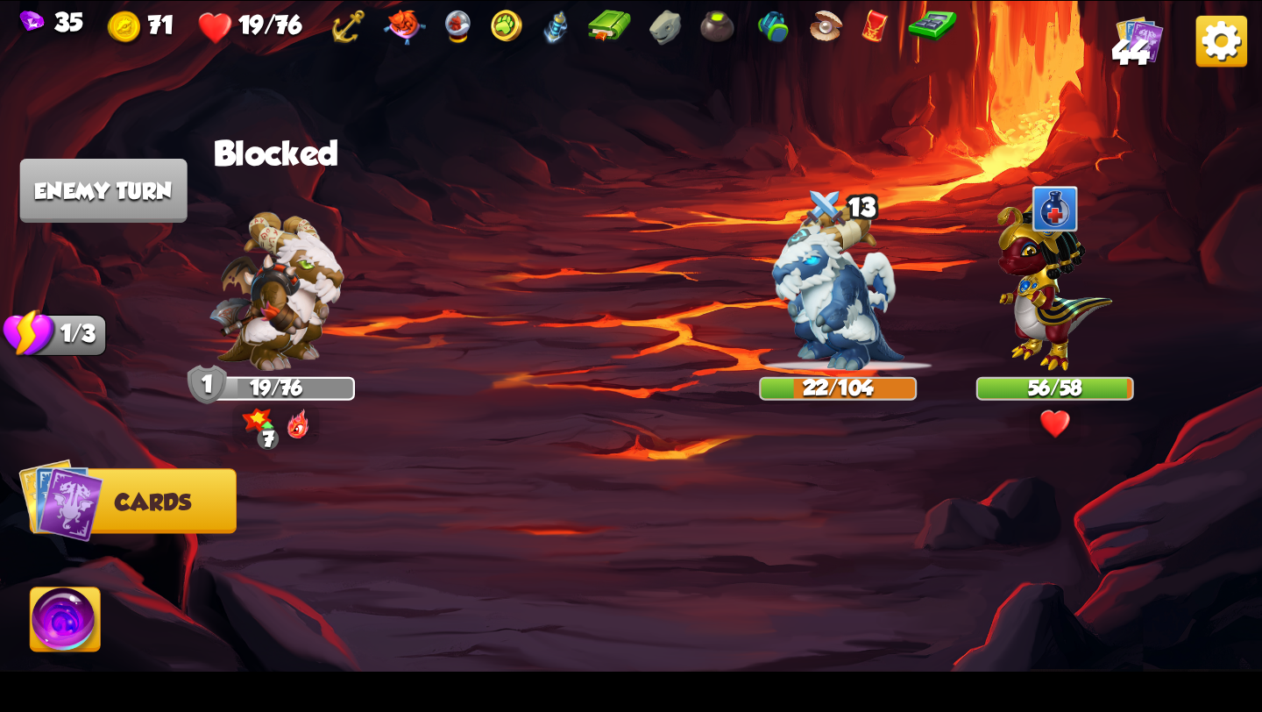
click at [82, 480] on img at bounding box center [60, 499] width 85 height 85
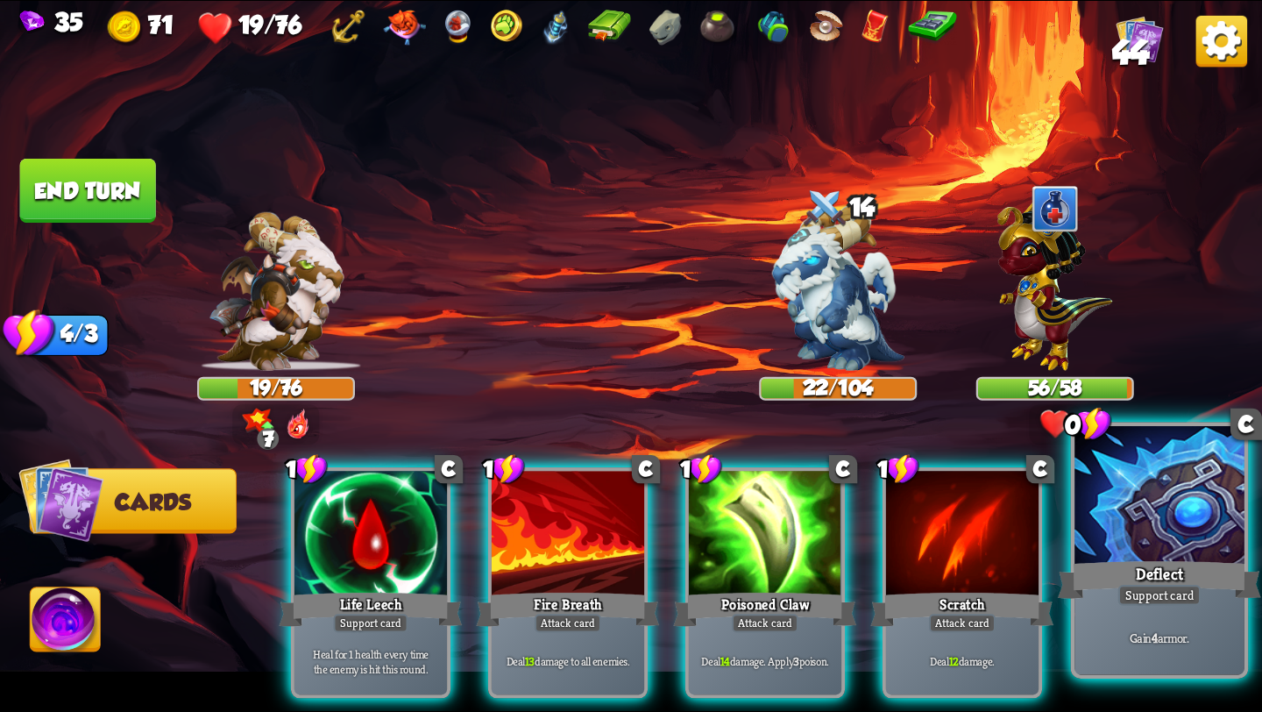
click at [1179, 599] on div "Support card" at bounding box center [1159, 595] width 83 height 21
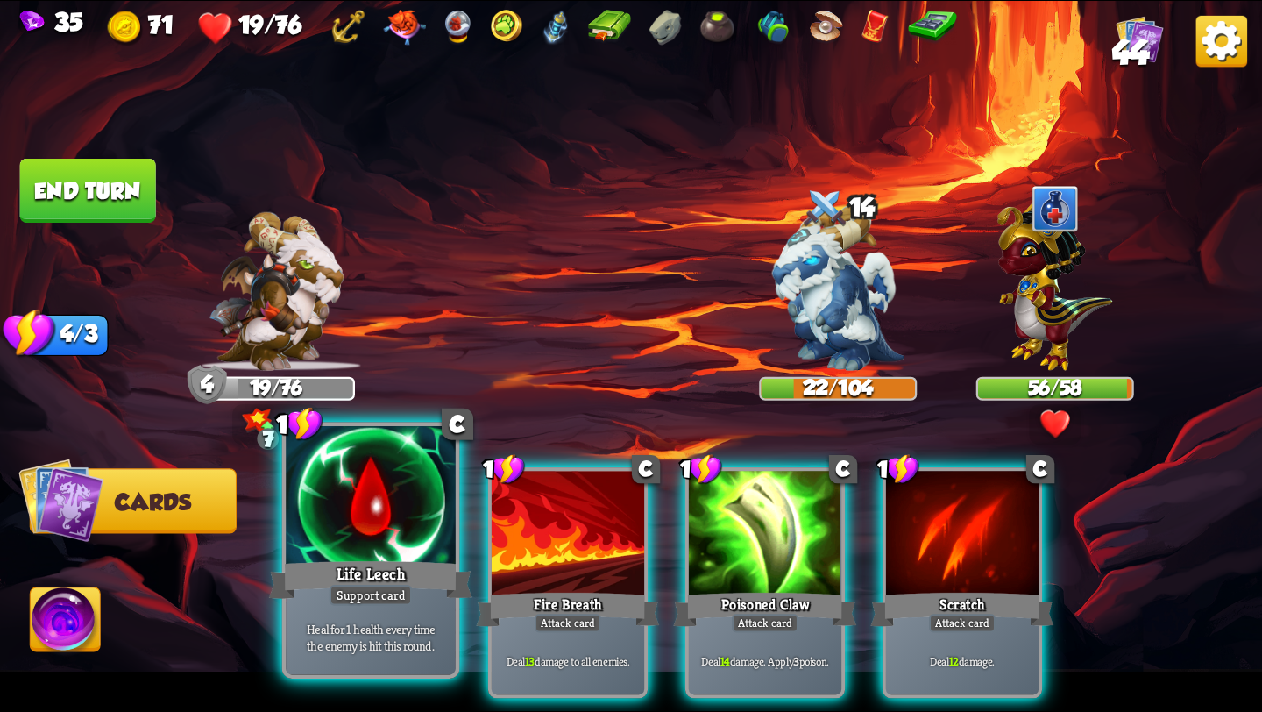
click at [385, 551] on div at bounding box center [371, 497] width 170 height 143
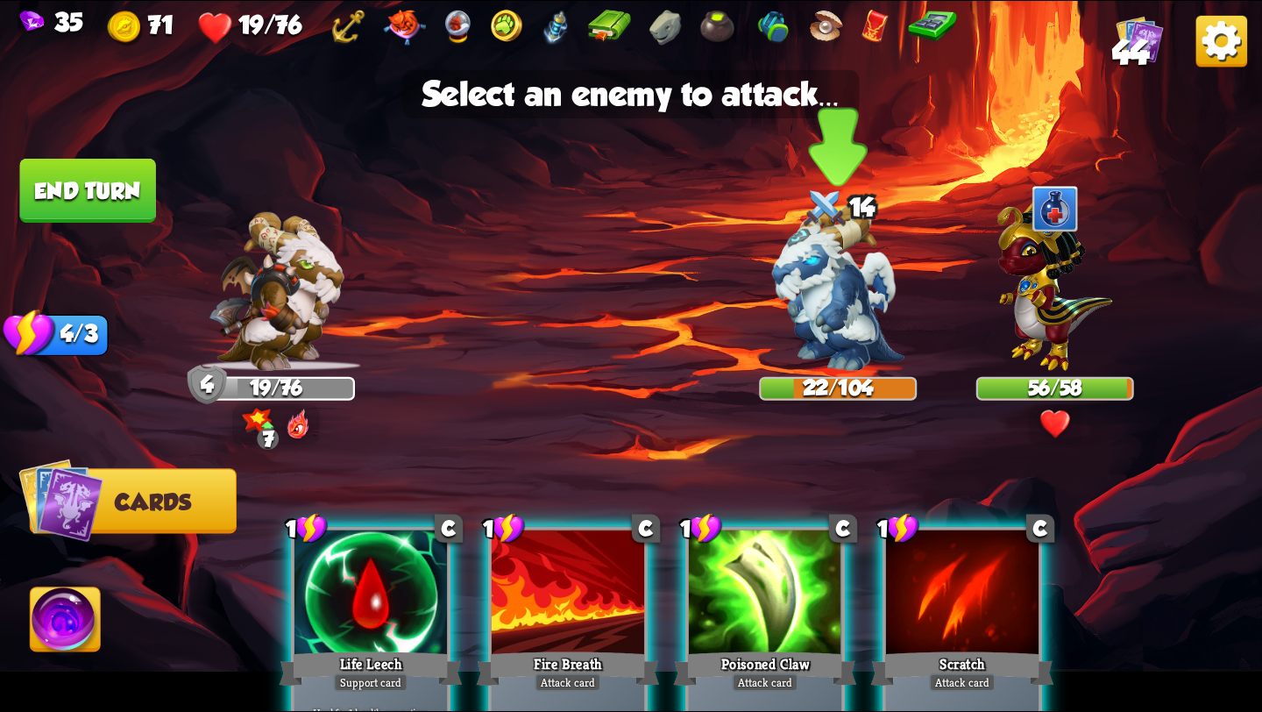
click at [813, 277] on img at bounding box center [838, 288] width 132 height 166
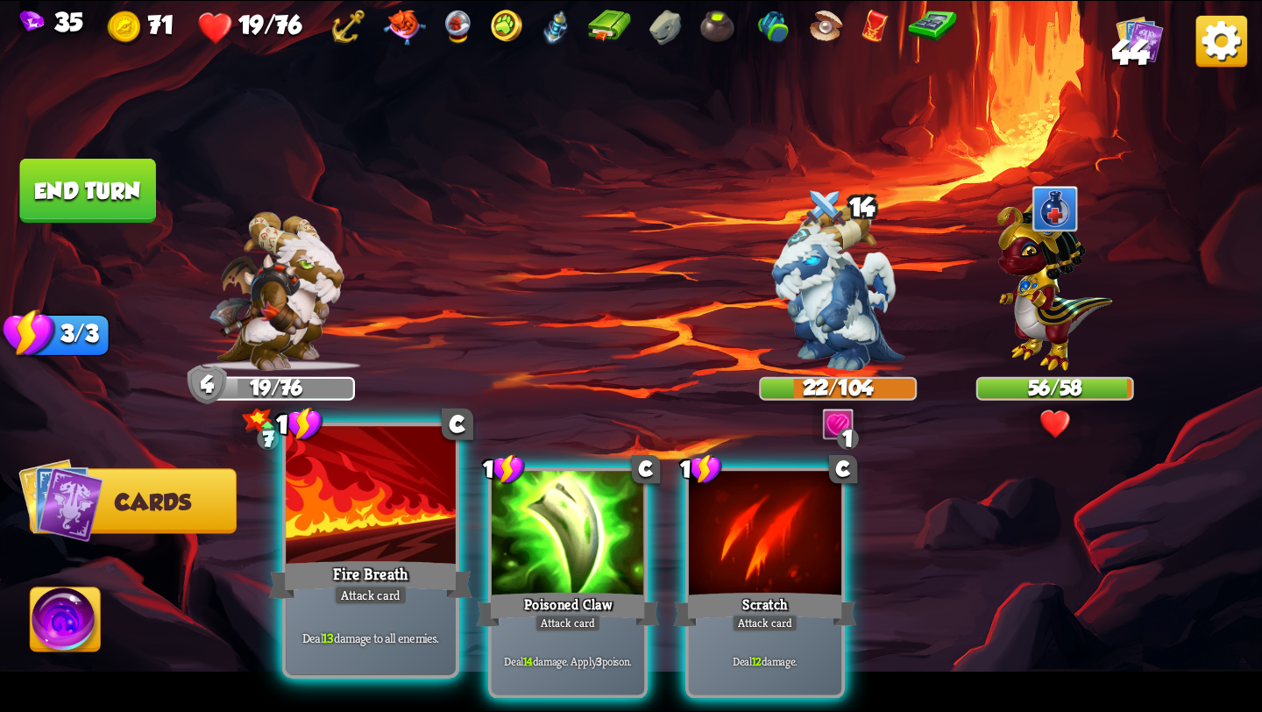
click at [332, 589] on div "Fire Breath" at bounding box center [370, 580] width 203 height 46
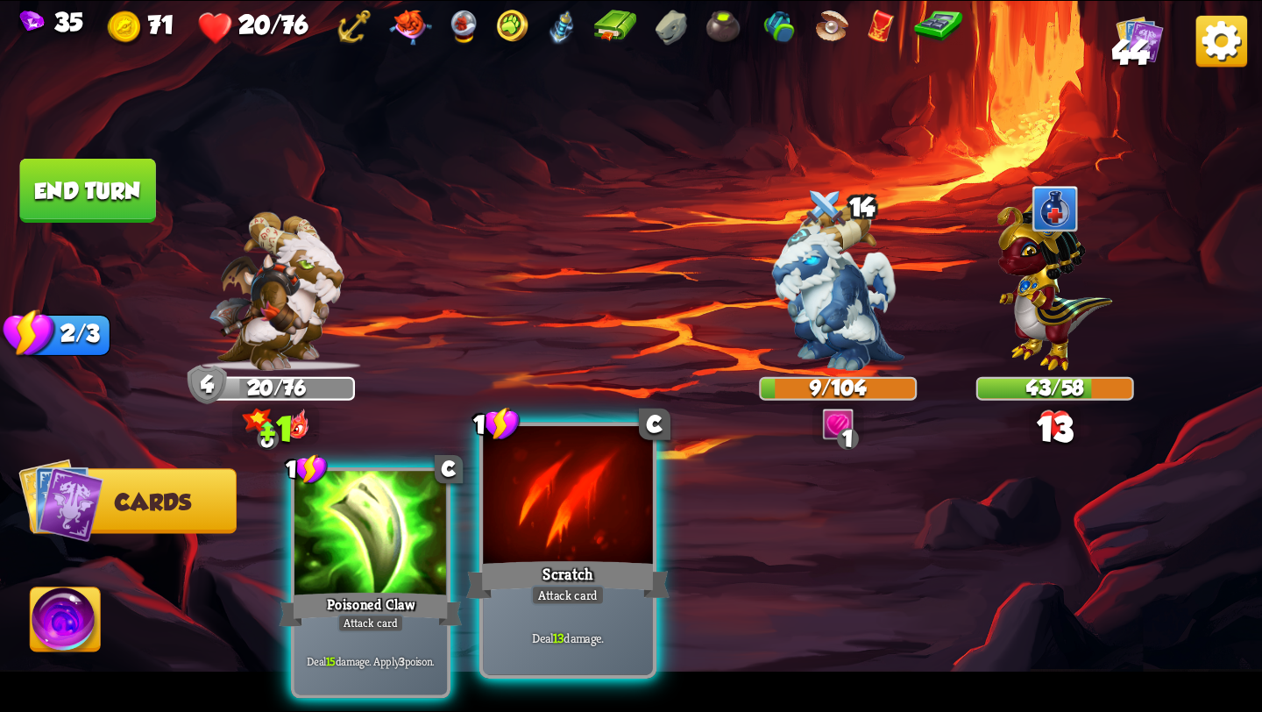
click at [549, 525] on div at bounding box center [568, 497] width 170 height 143
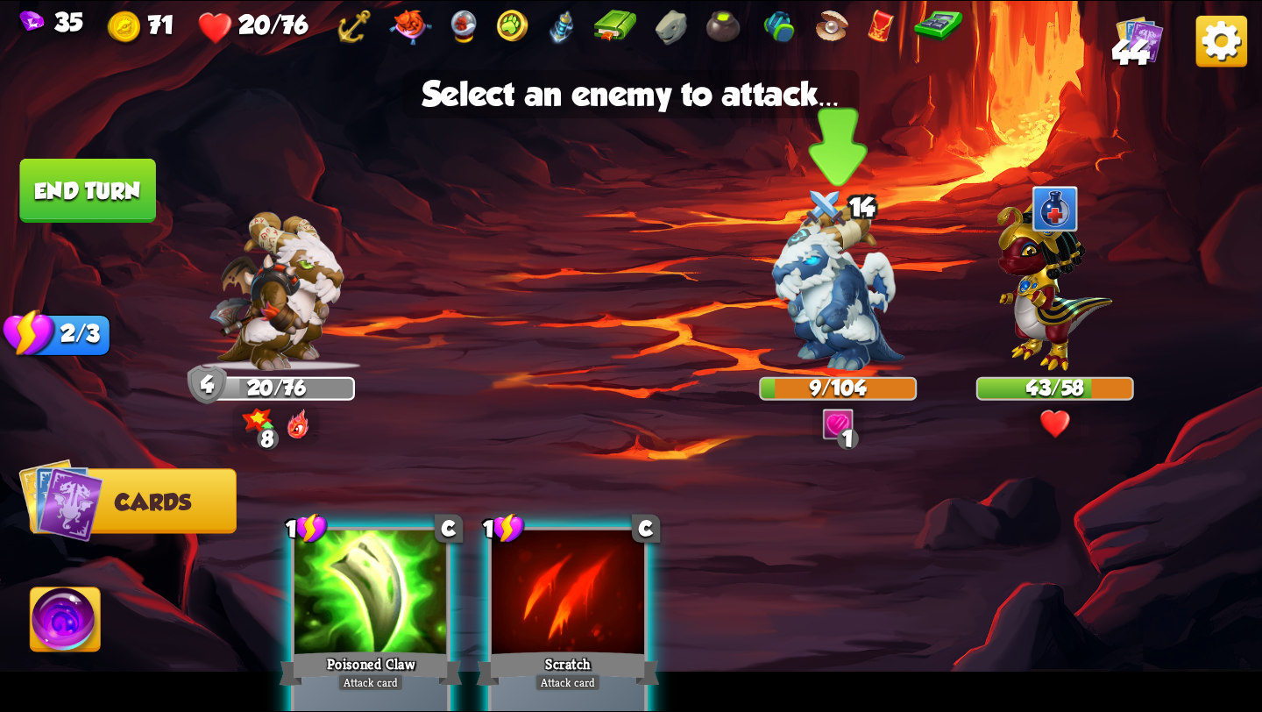
click at [816, 280] on img at bounding box center [838, 288] width 132 height 166
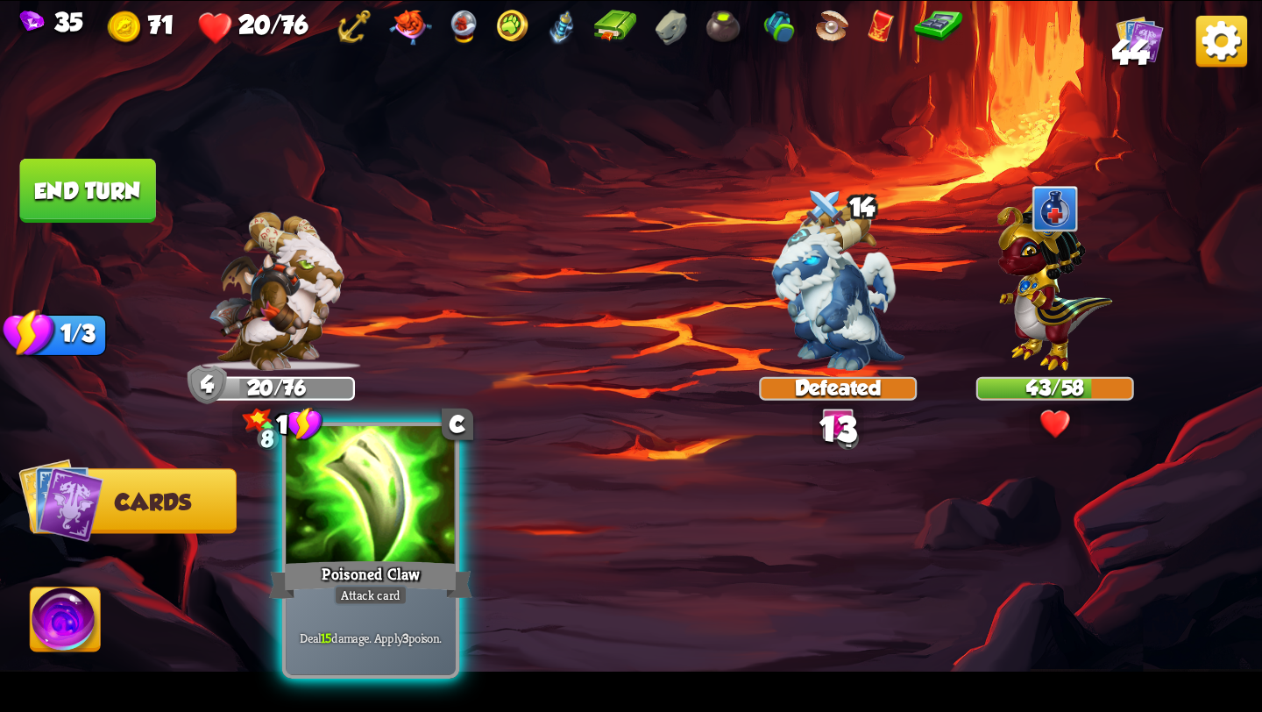
click at [375, 554] on div at bounding box center [371, 497] width 170 height 143
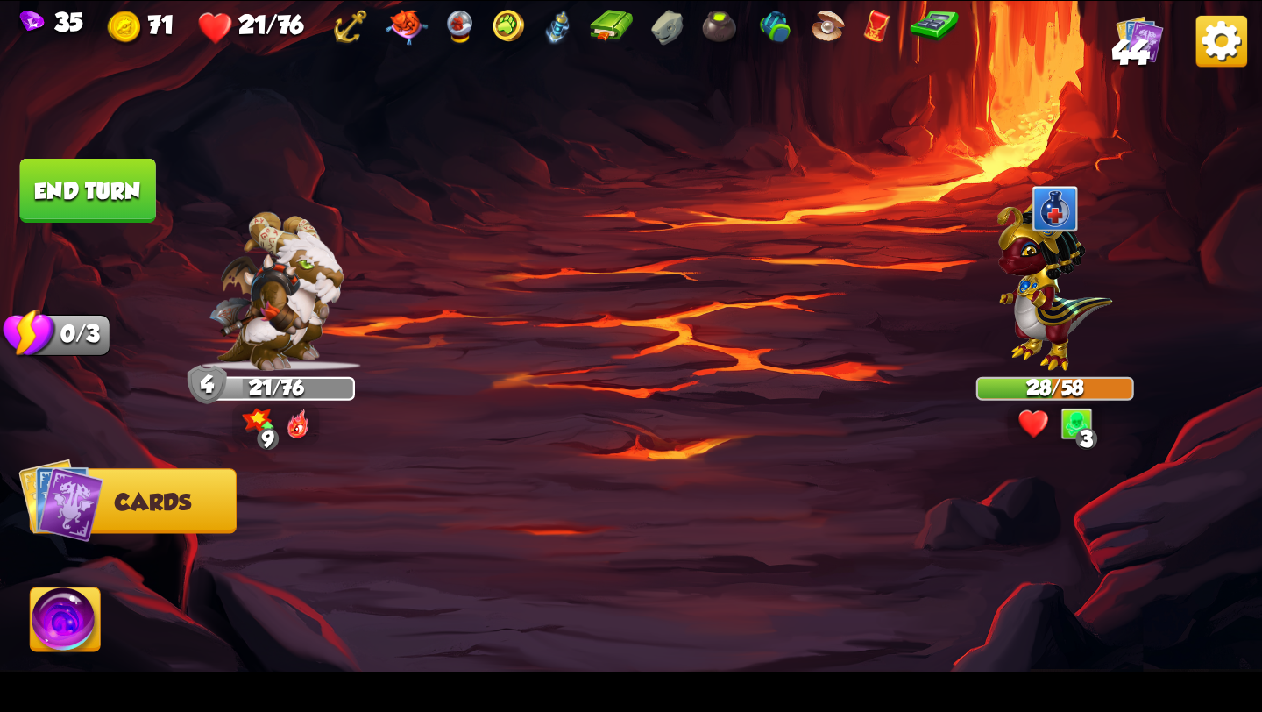
click at [67, 635] on img at bounding box center [66, 622] width 70 height 71
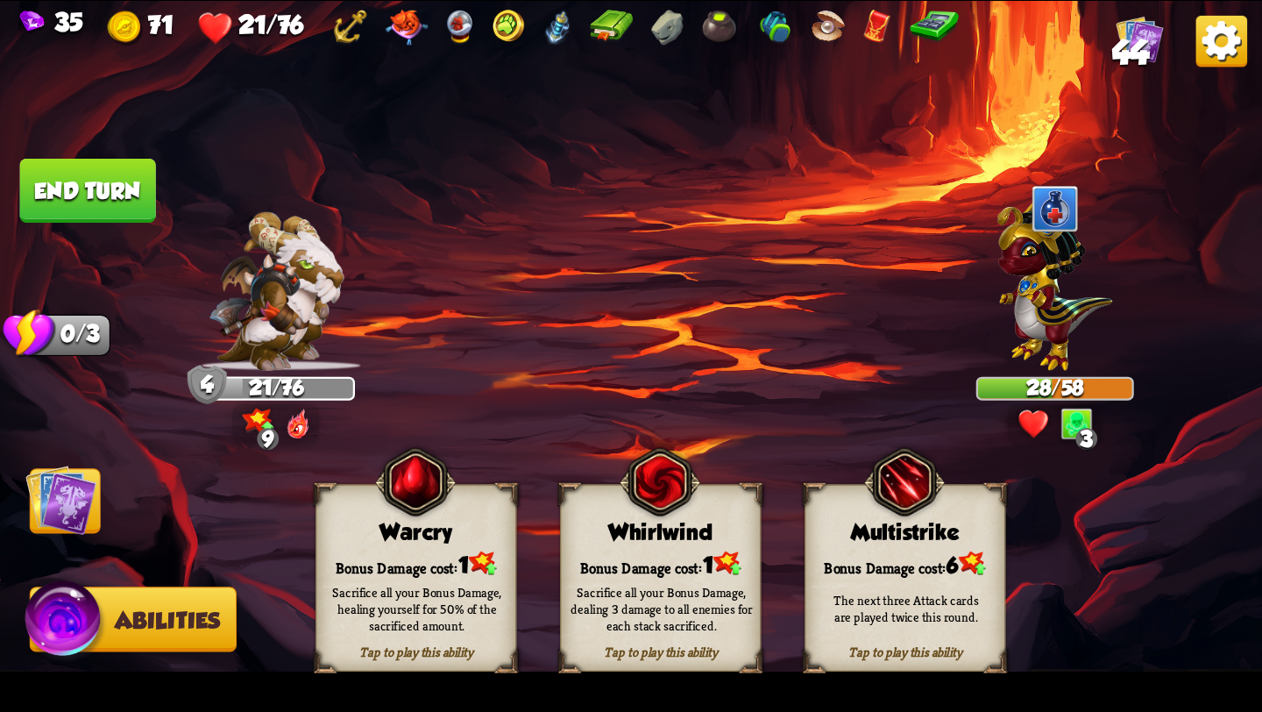
click at [688, 529] on div "Whirlwind" at bounding box center [660, 532] width 199 height 25
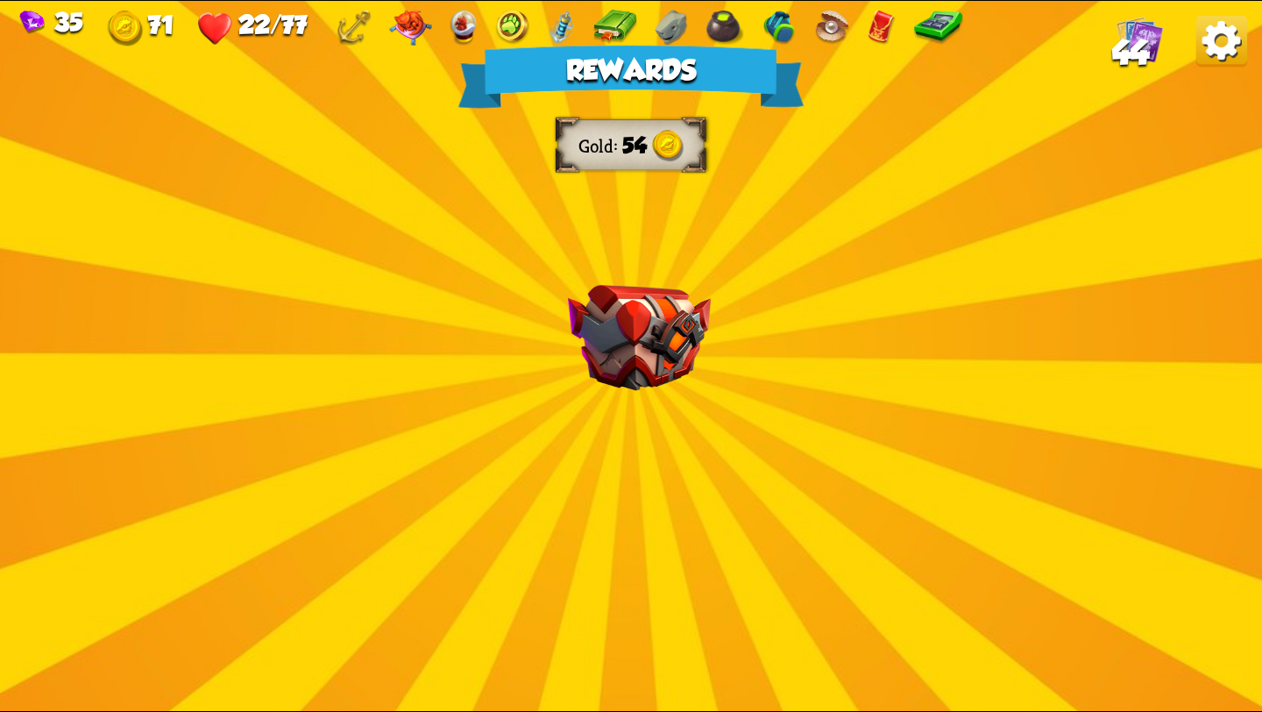
click at [605, 312] on img at bounding box center [639, 338] width 143 height 106
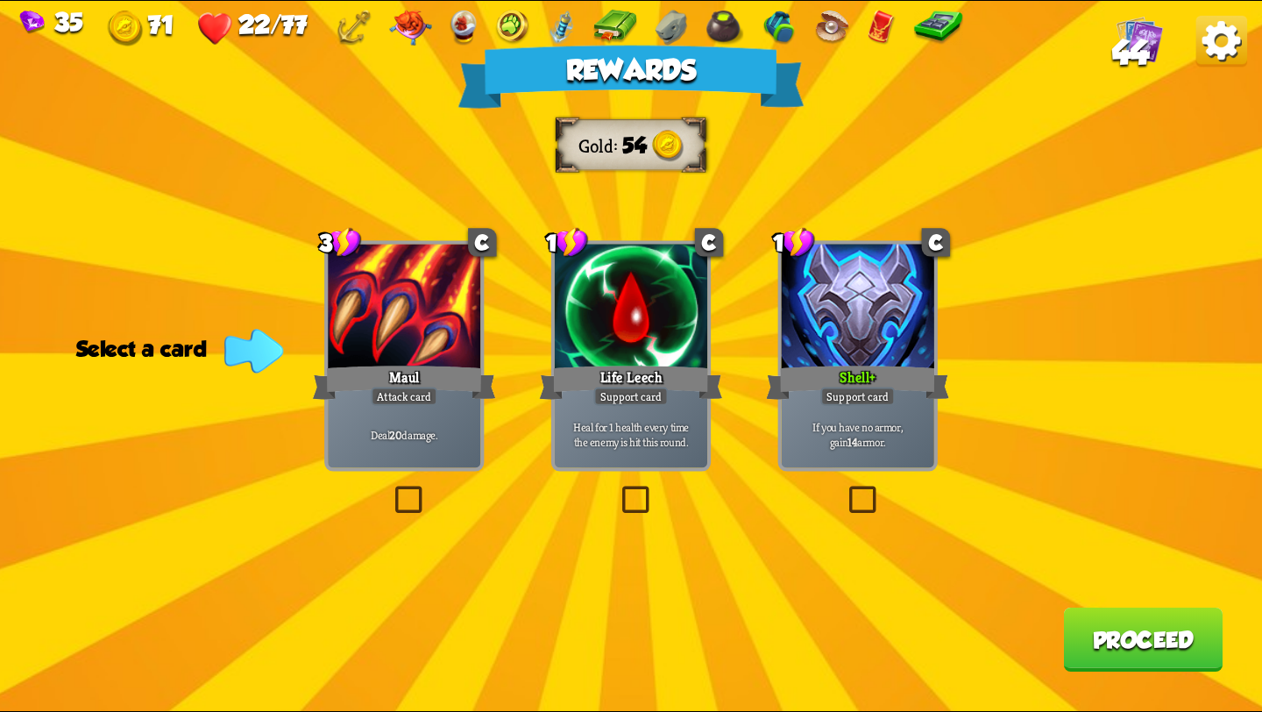
click at [845, 489] on label at bounding box center [845, 489] width 0 height 0
click at [0, 0] on input "checkbox" at bounding box center [0, 0] width 0 height 0
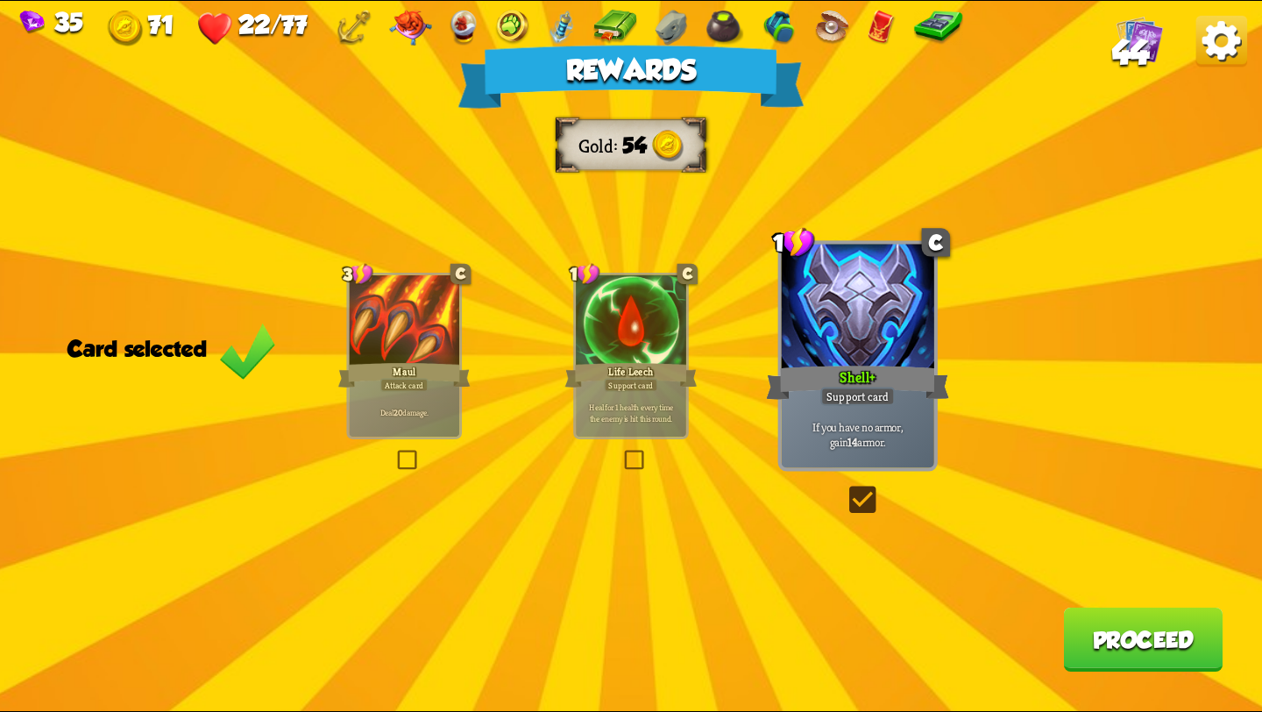
click at [1156, 620] on button "Proceed" at bounding box center [1142, 639] width 159 height 64
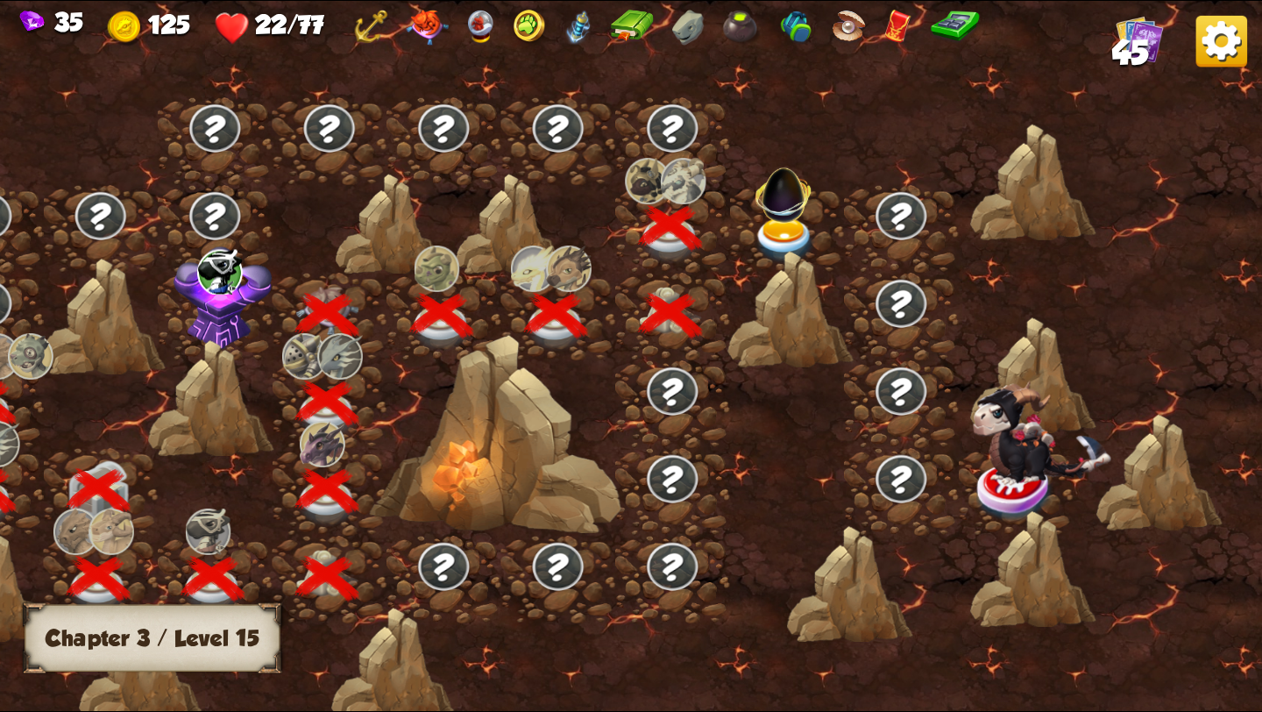
click at [780, 230] on img at bounding box center [785, 240] width 63 height 46
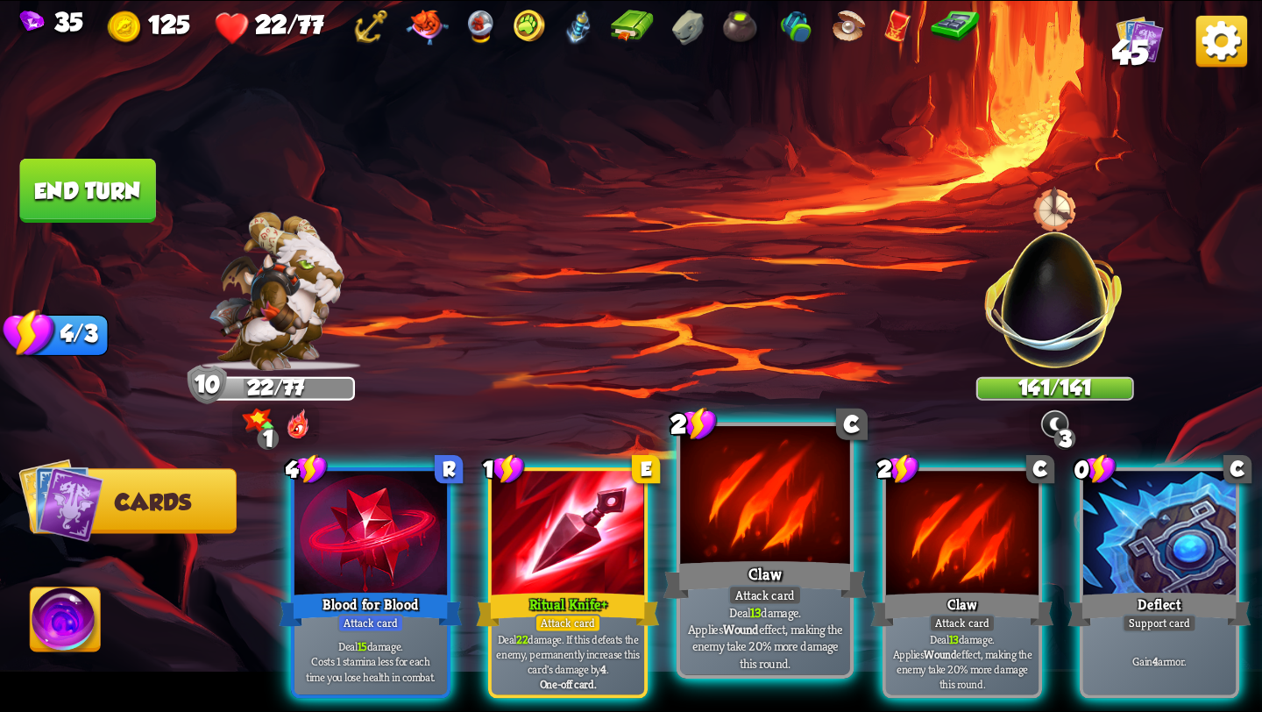
click at [752, 564] on div "Claw" at bounding box center [764, 580] width 203 height 46
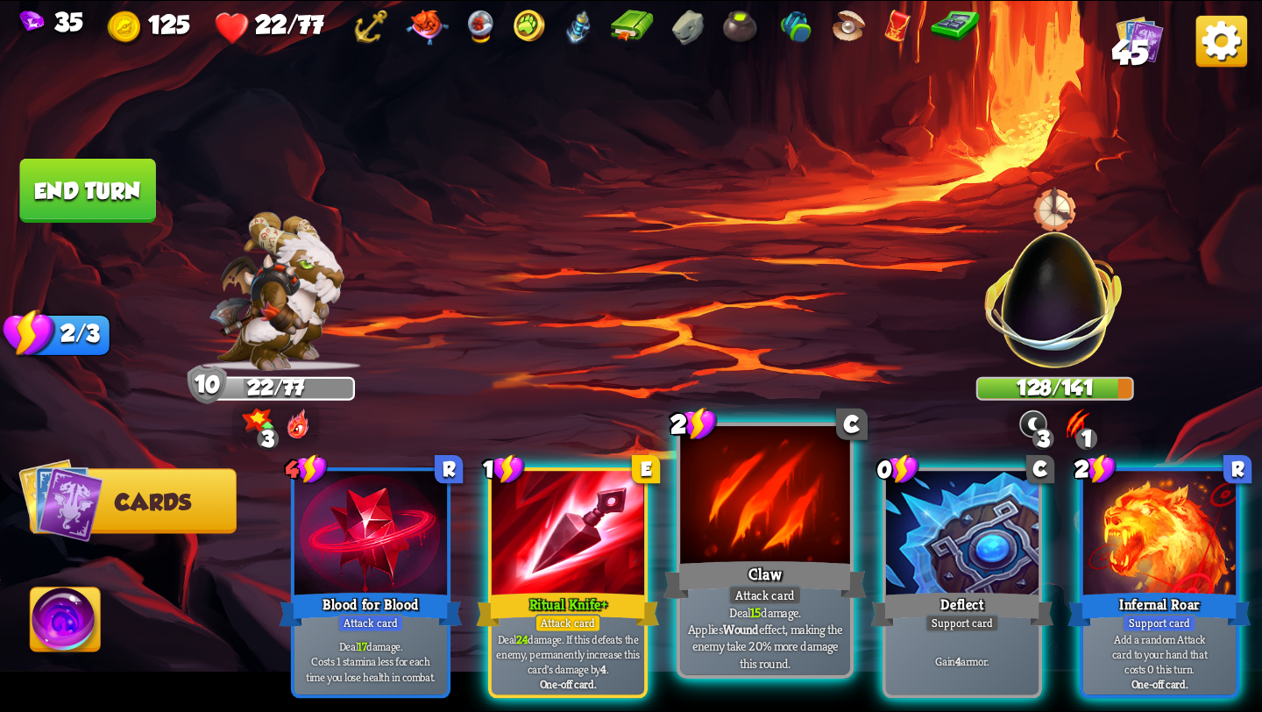
click at [757, 556] on div at bounding box center [765, 497] width 170 height 143
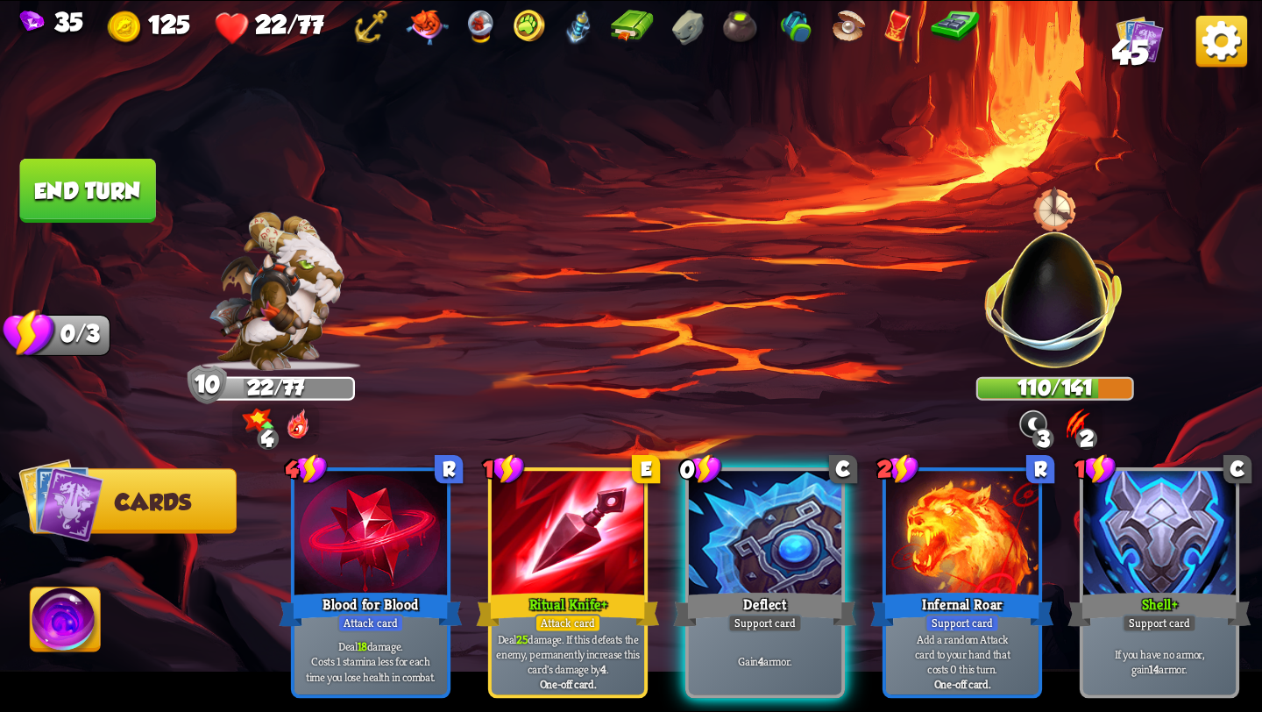
click at [72, 645] on img at bounding box center [66, 622] width 70 height 71
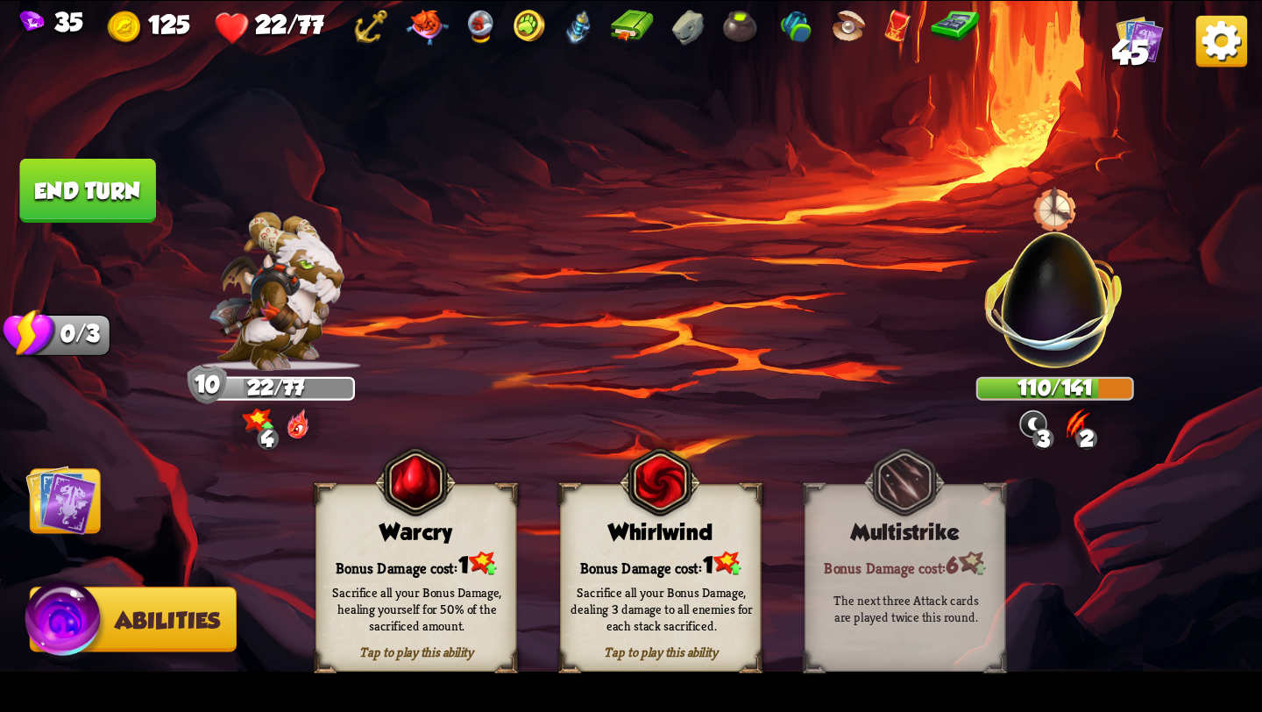
click at [106, 183] on button "End turn" at bounding box center [88, 191] width 136 height 64
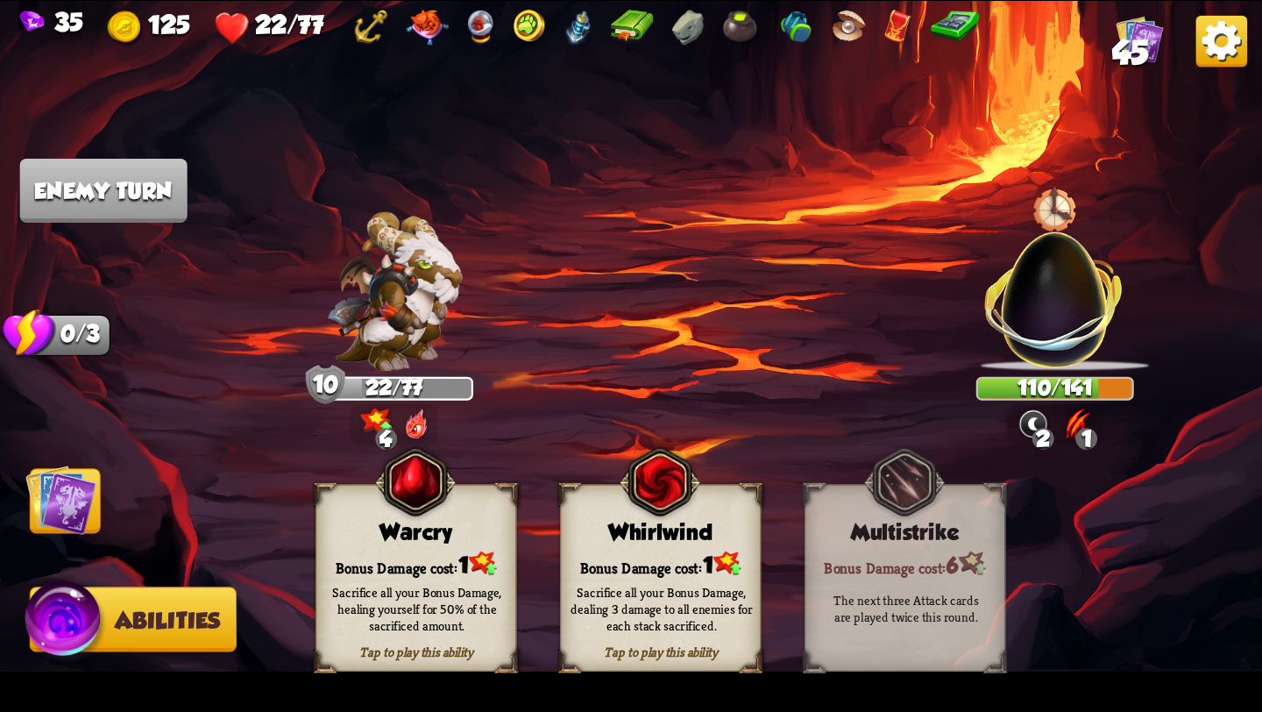
click at [44, 510] on img at bounding box center [60, 499] width 71 height 71
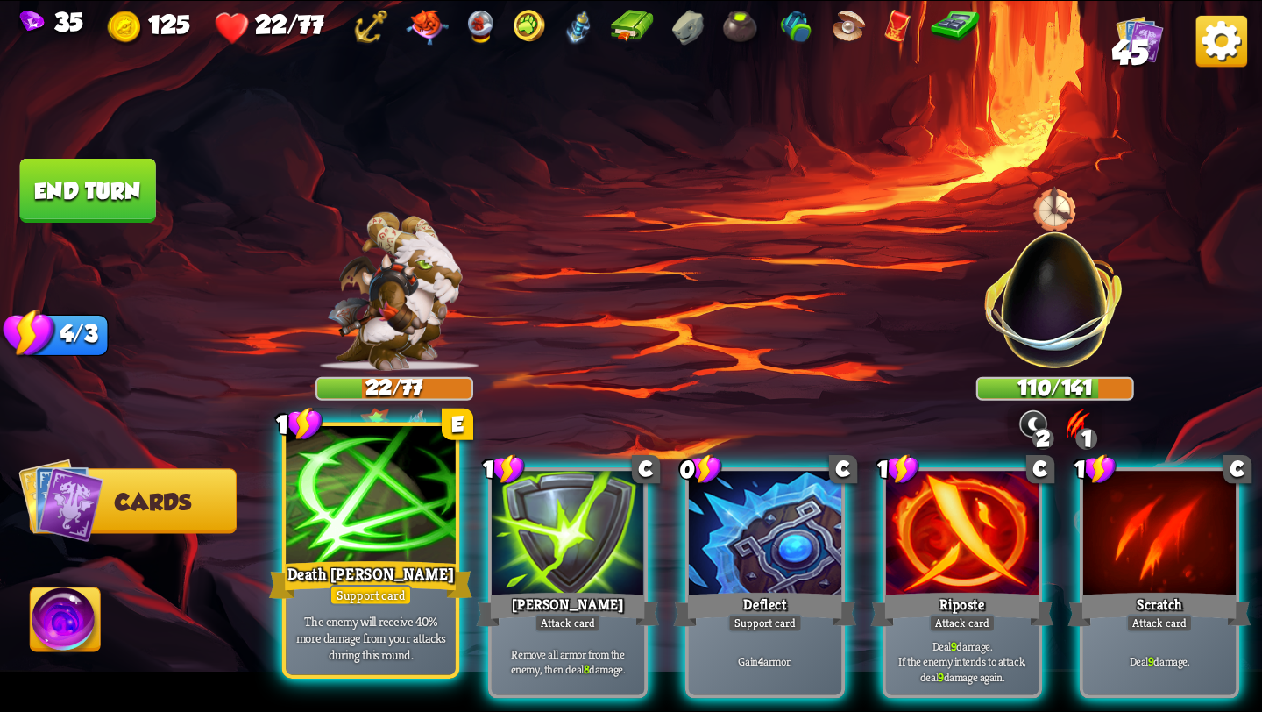
click at [382, 598] on div "Support card" at bounding box center [371, 595] width 83 height 21
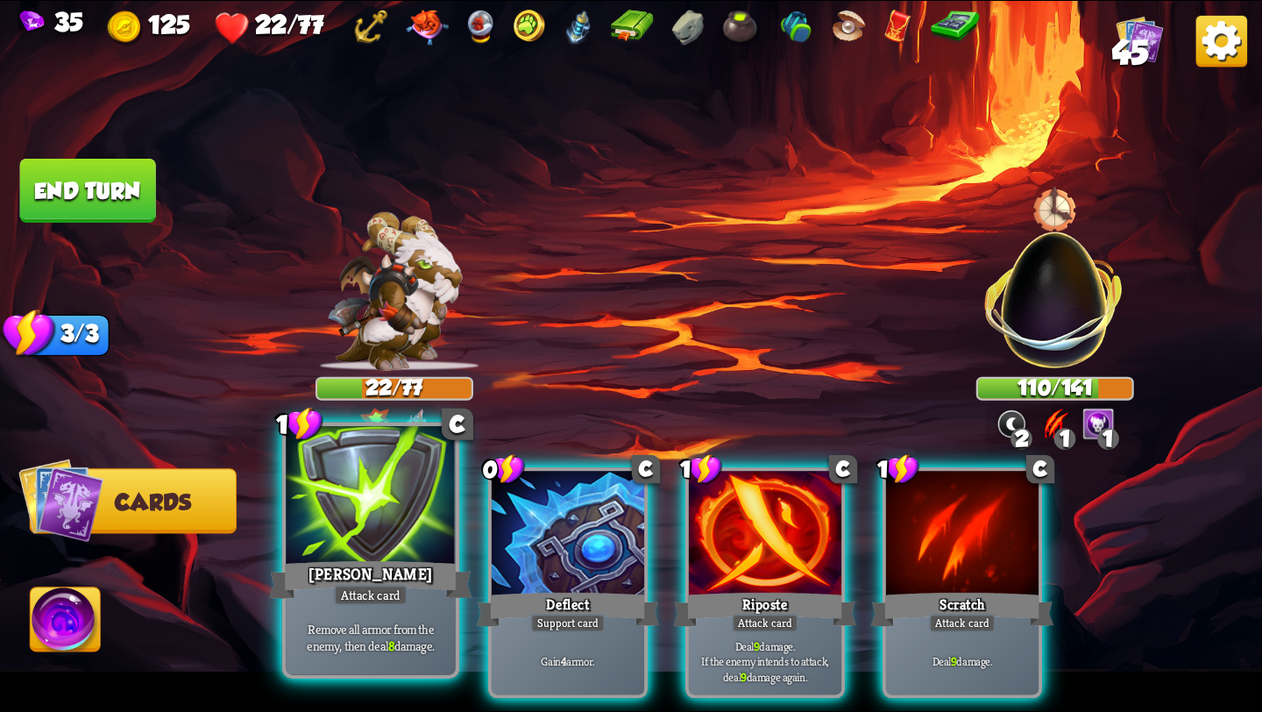
click at [362, 505] on div at bounding box center [371, 497] width 170 height 143
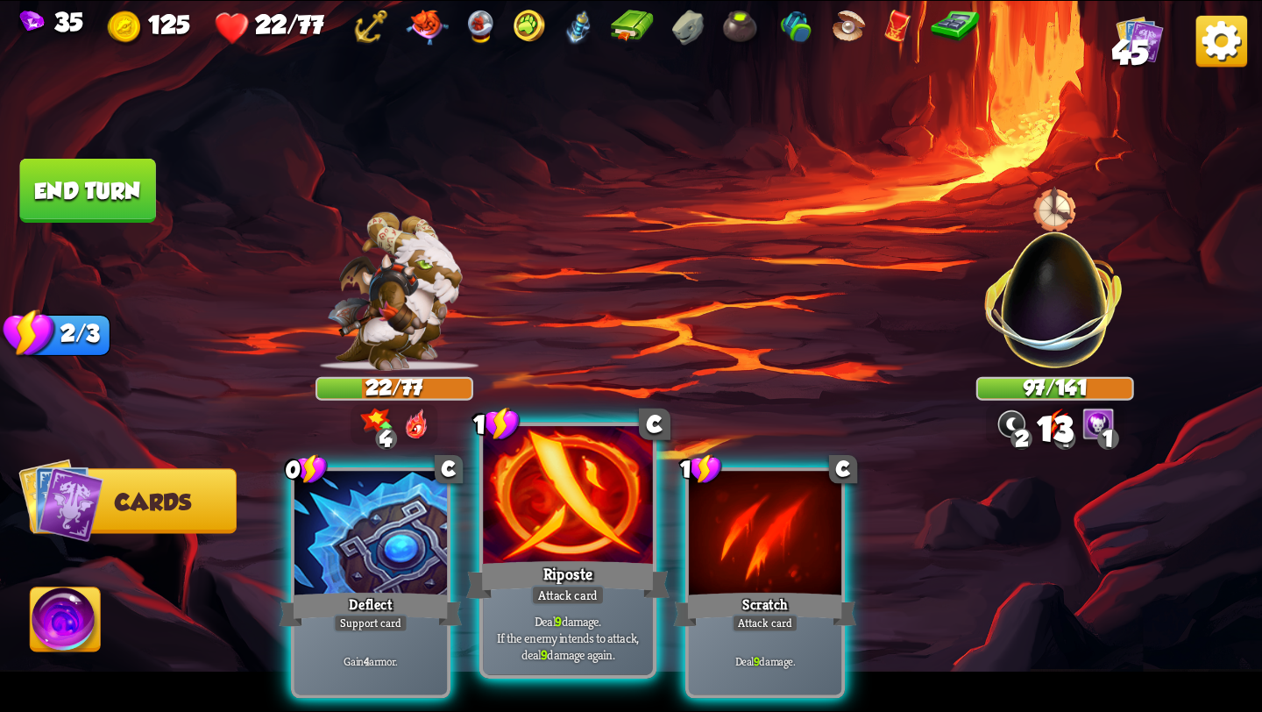
click at [535, 478] on div at bounding box center [568, 497] width 170 height 143
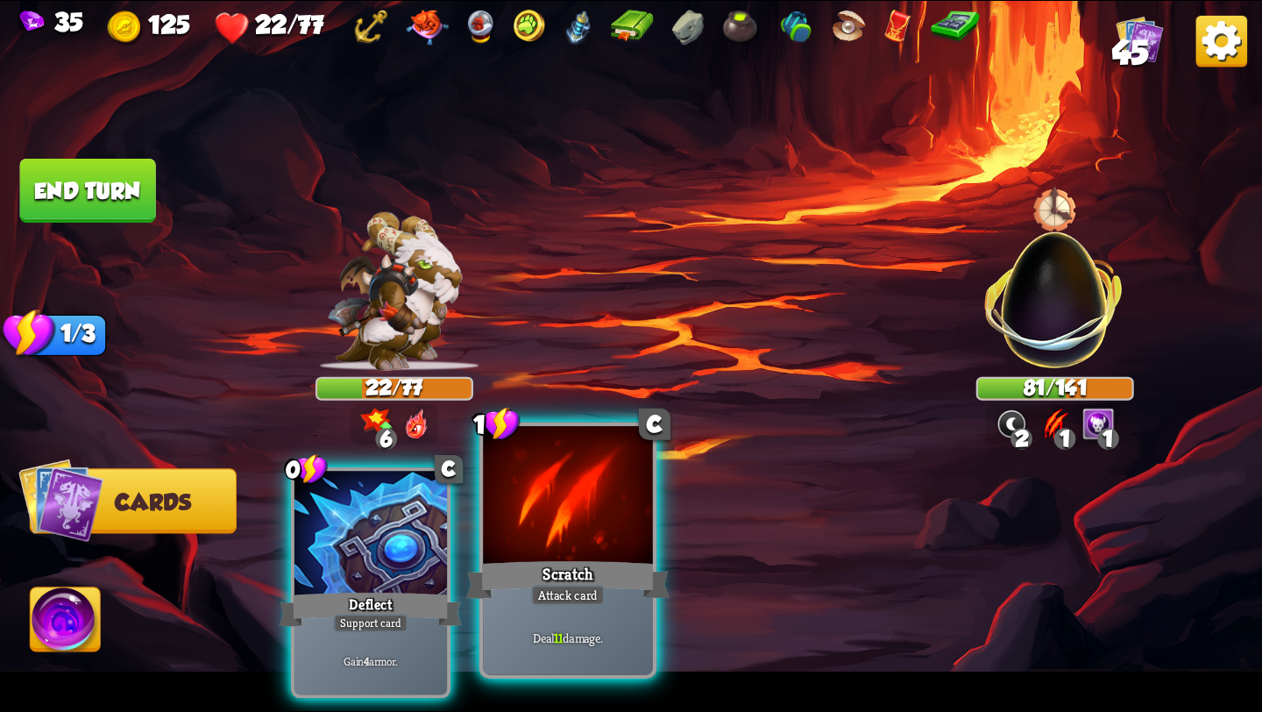
click at [548, 511] on div at bounding box center [568, 497] width 170 height 143
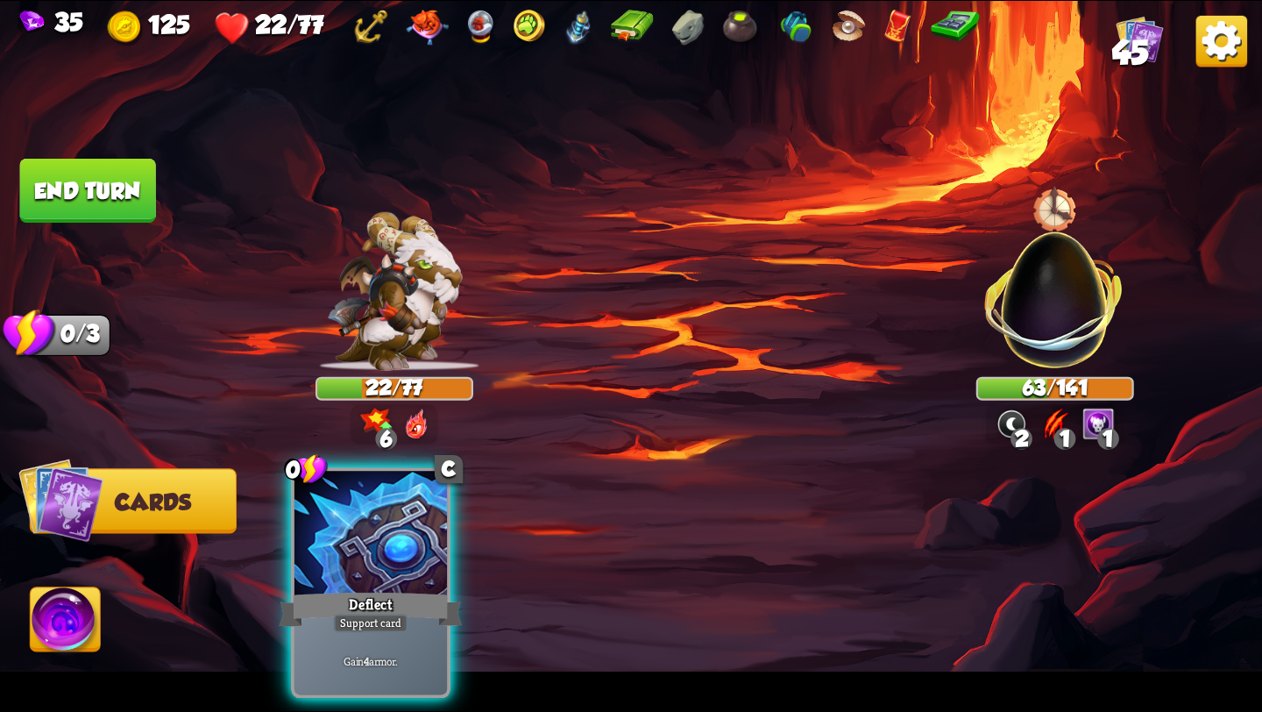
click at [60, 192] on button "End turn" at bounding box center [88, 191] width 136 height 64
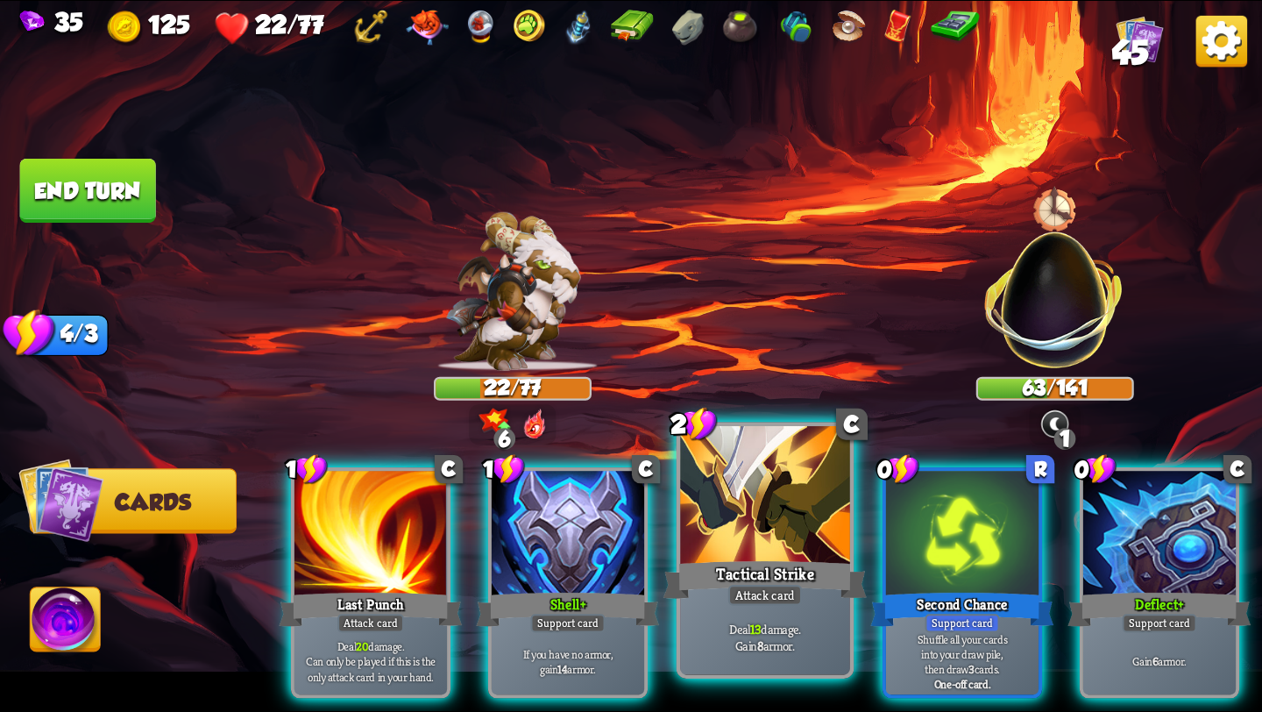
click at [769, 579] on div "Tactical Strike" at bounding box center [764, 580] width 203 height 46
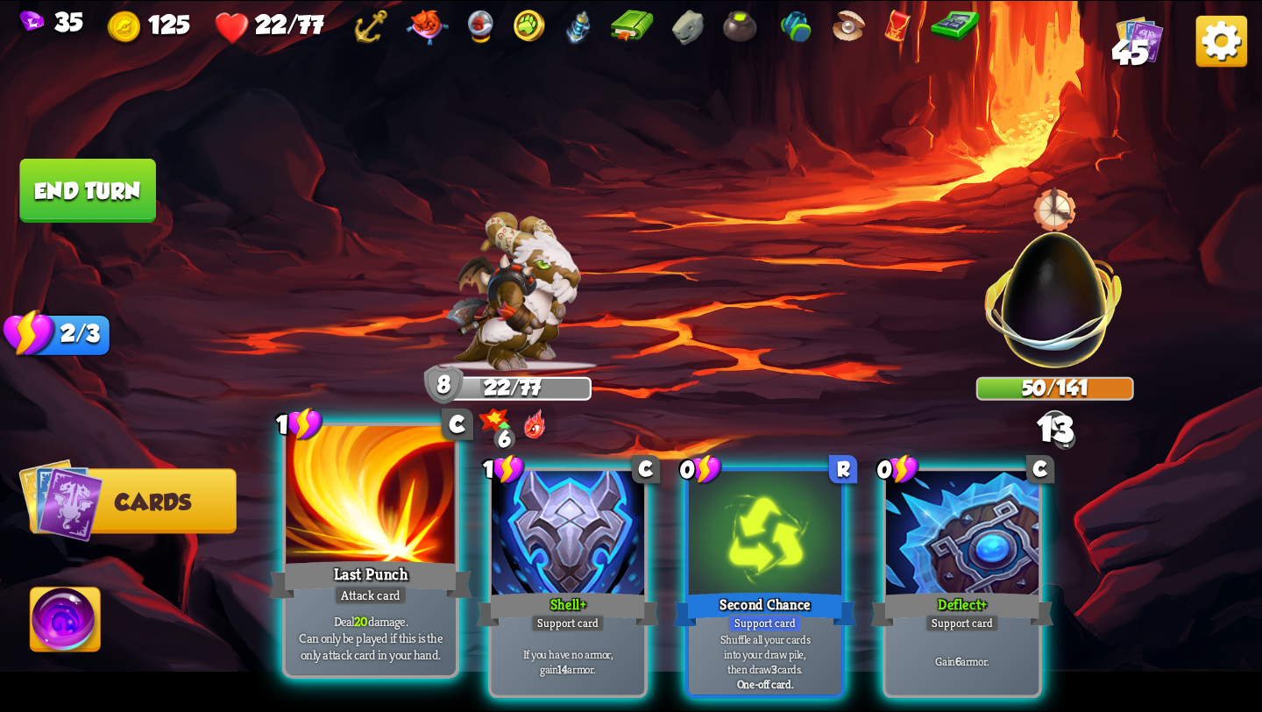
click at [393, 564] on div "Last Punch" at bounding box center [370, 580] width 203 height 46
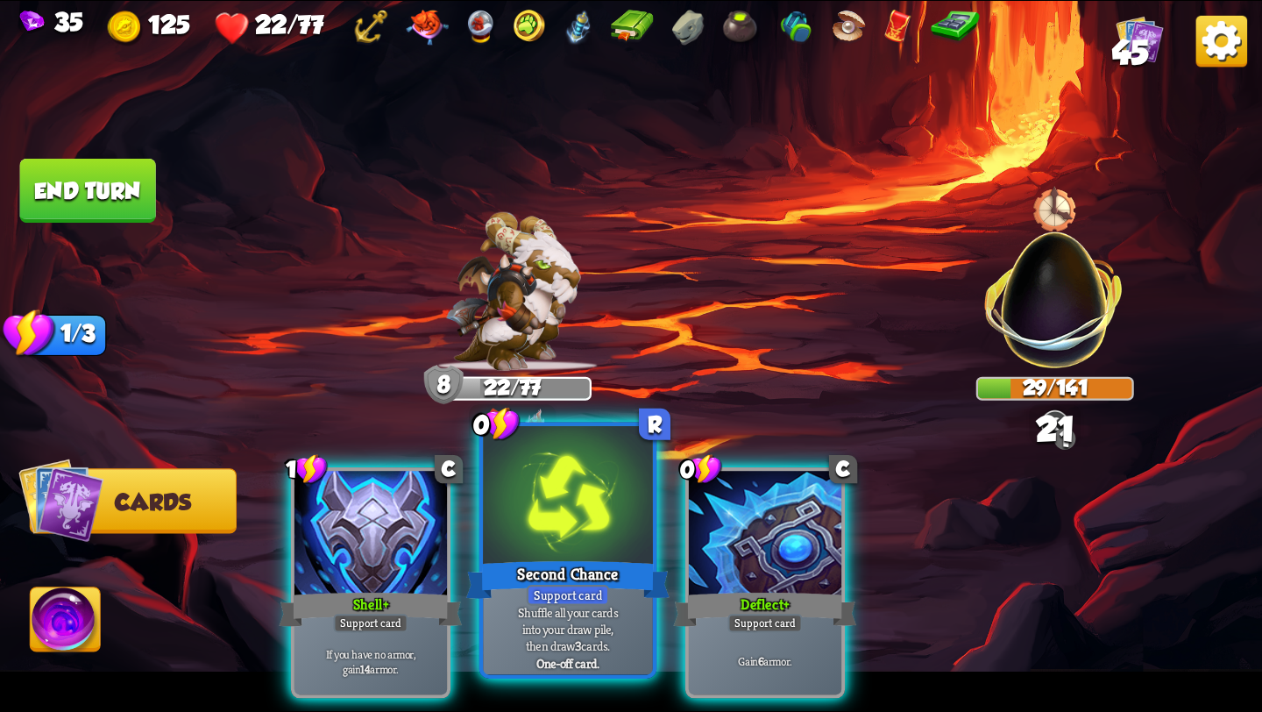
click at [569, 532] on div at bounding box center [568, 497] width 170 height 143
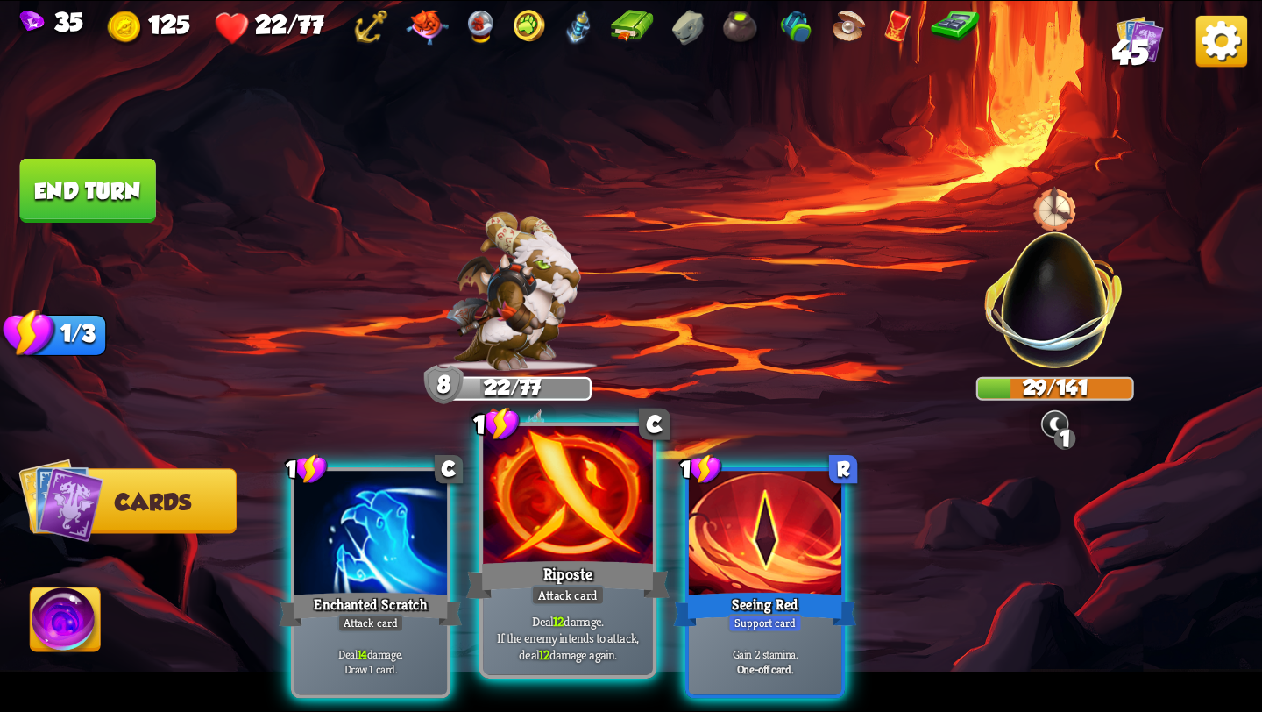
click at [566, 571] on div "Riposte" at bounding box center [567, 580] width 203 height 46
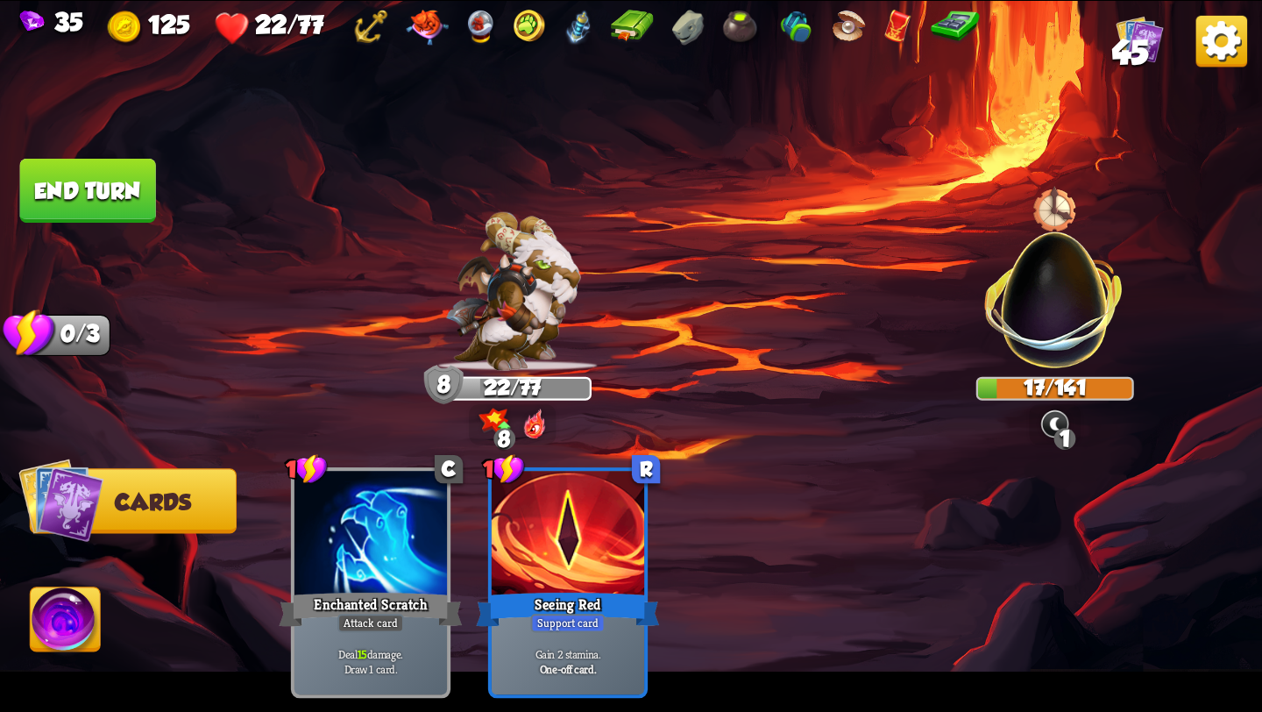
click at [69, 192] on button "End turn" at bounding box center [88, 191] width 136 height 64
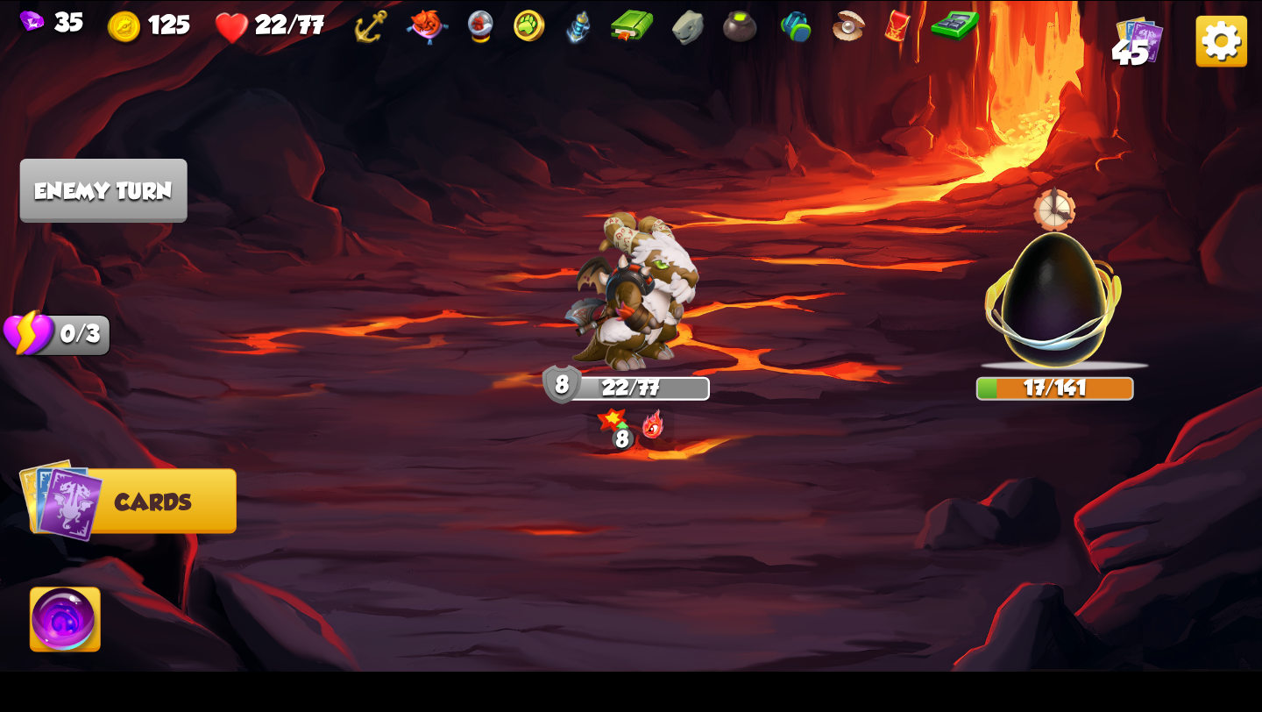
click at [77, 504] on img at bounding box center [60, 499] width 85 height 85
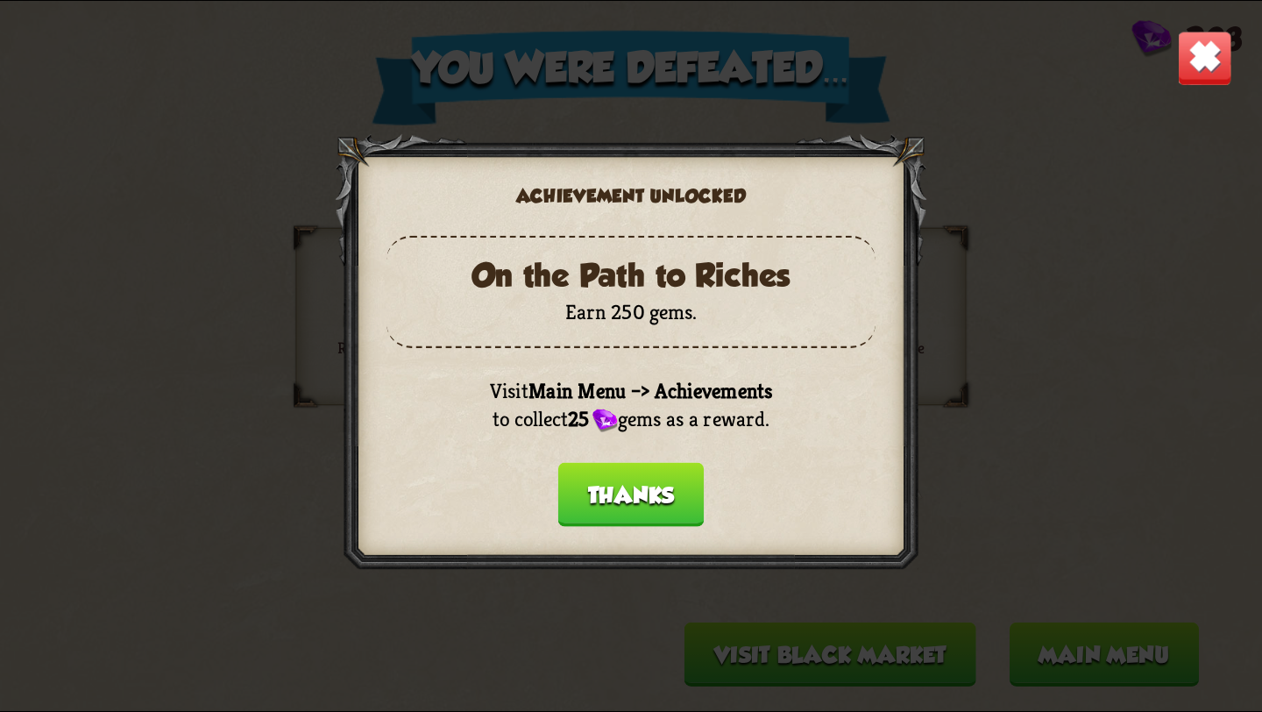
click at [620, 492] on button "Thanks" at bounding box center [631, 495] width 146 height 64
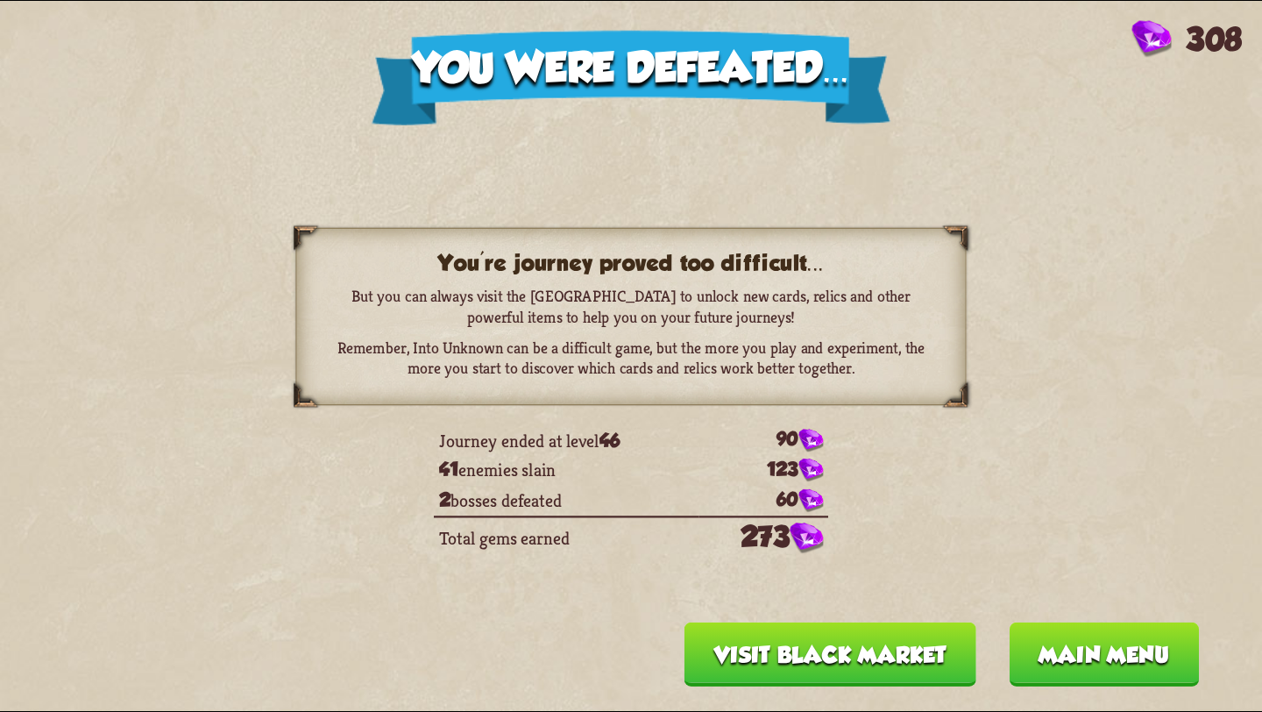
click at [867, 663] on button "Visit Black Market" at bounding box center [830, 654] width 292 height 64
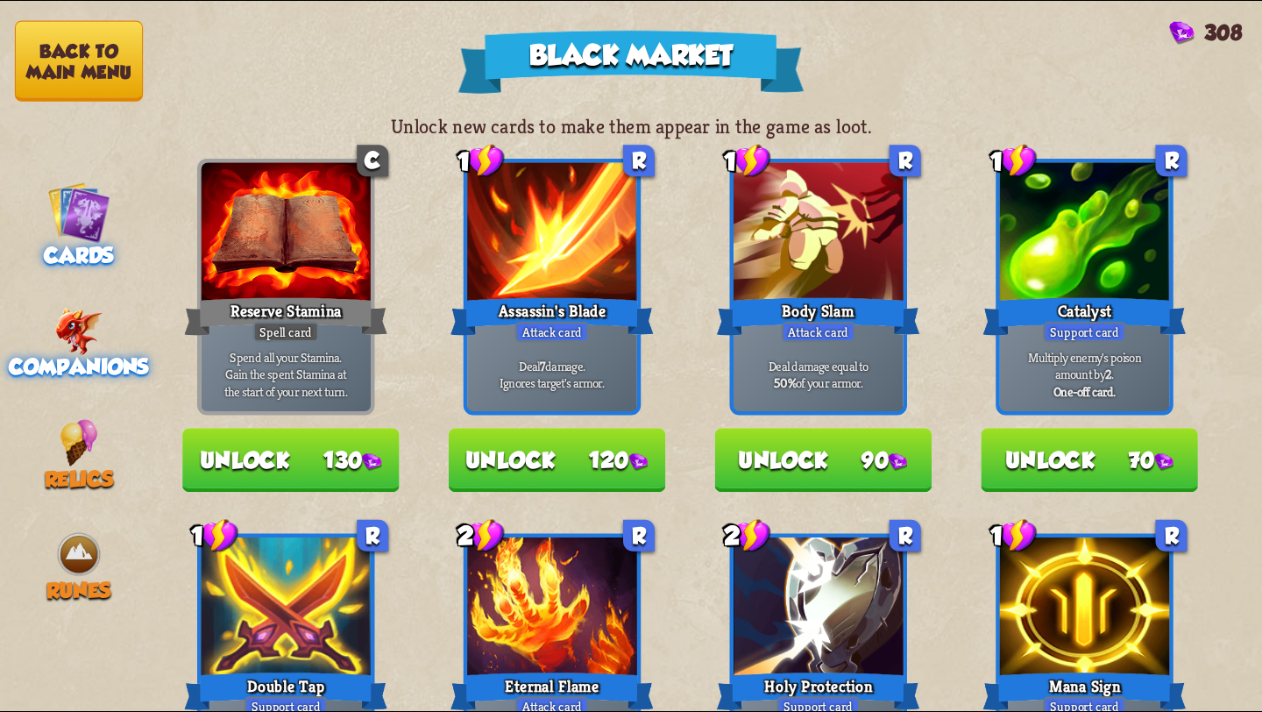
click at [86, 333] on img at bounding box center [78, 331] width 48 height 47
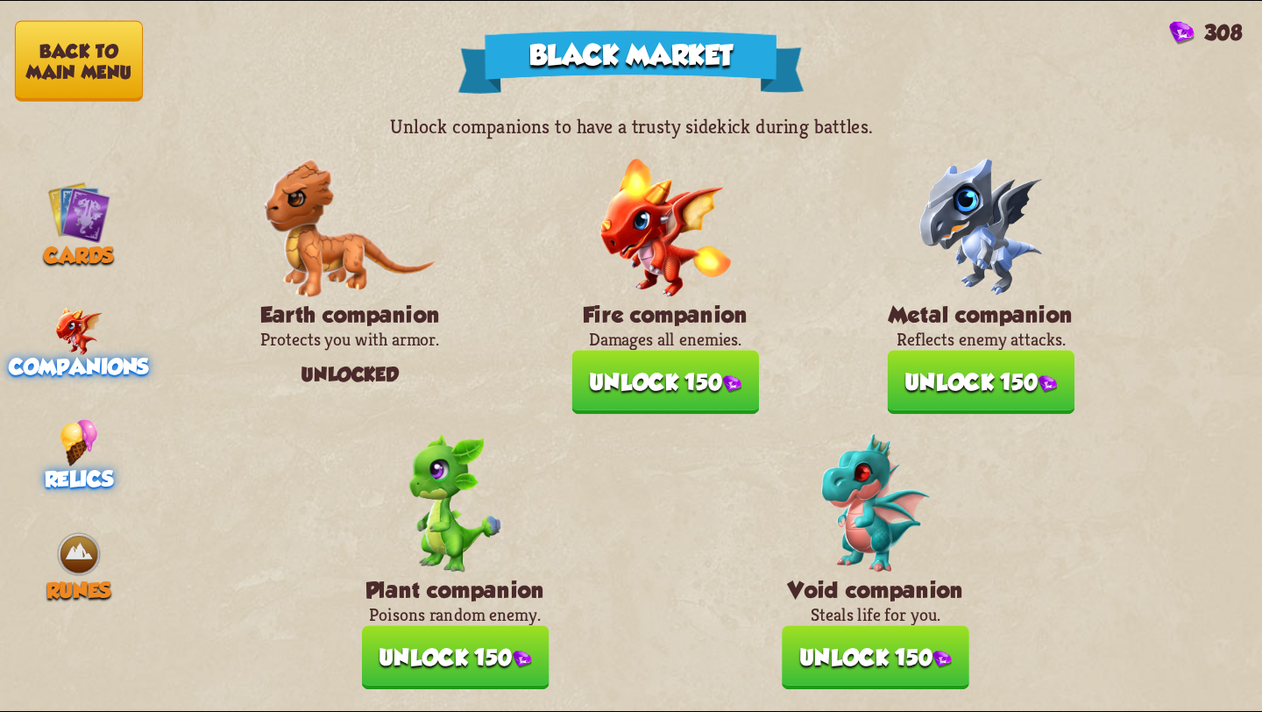
click at [84, 444] on img at bounding box center [79, 442] width 38 height 47
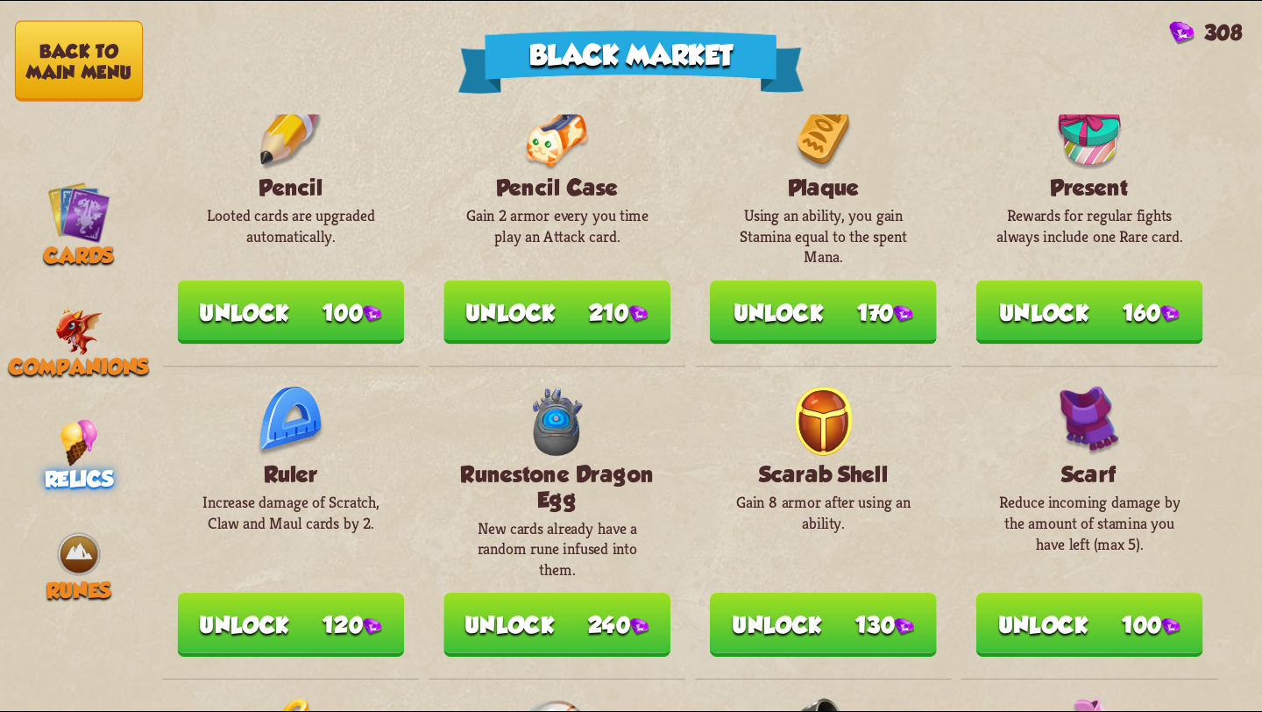
scroll to position [1338, 0]
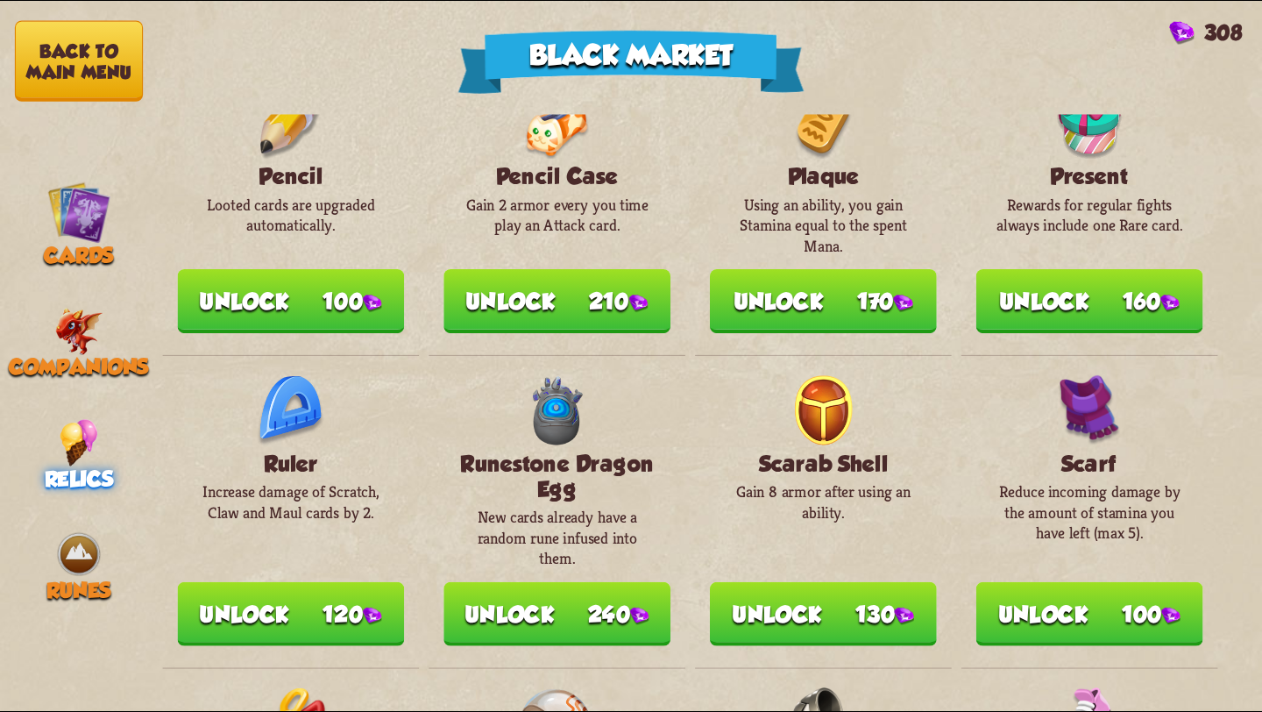
click at [331, 589] on button "Unlock 120" at bounding box center [291, 614] width 227 height 64
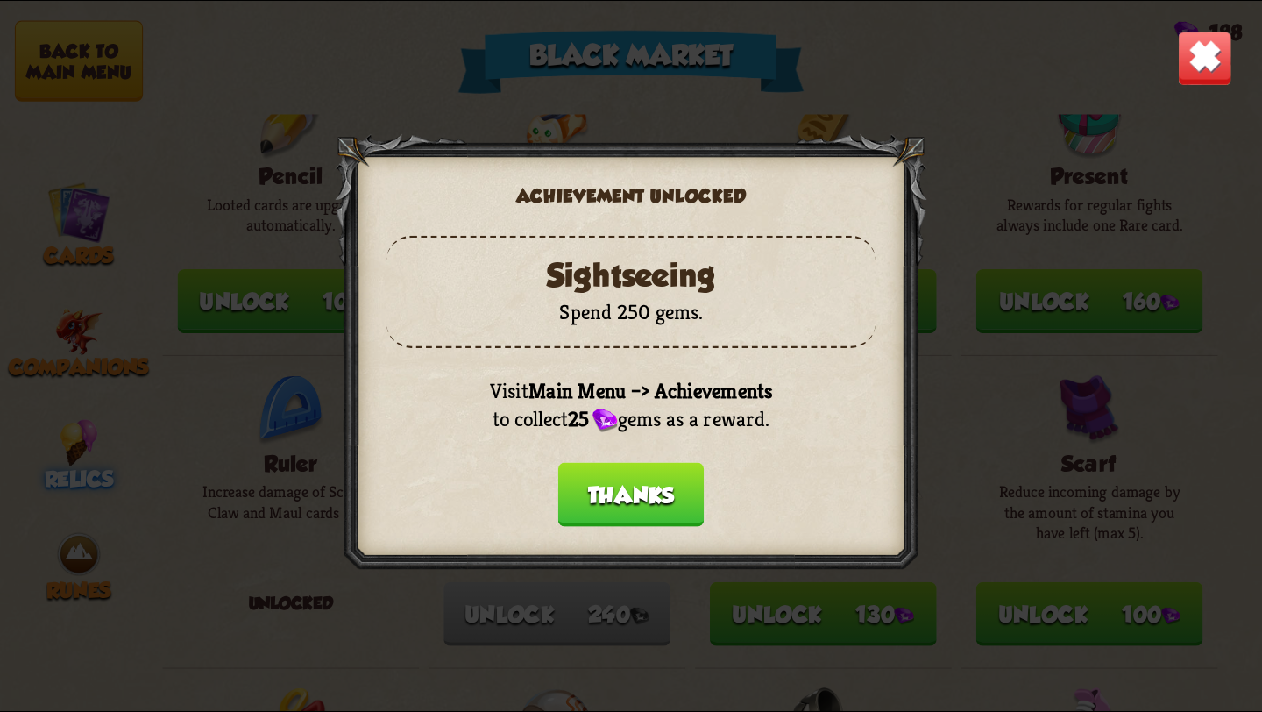
click at [624, 488] on button "Thanks" at bounding box center [631, 495] width 146 height 64
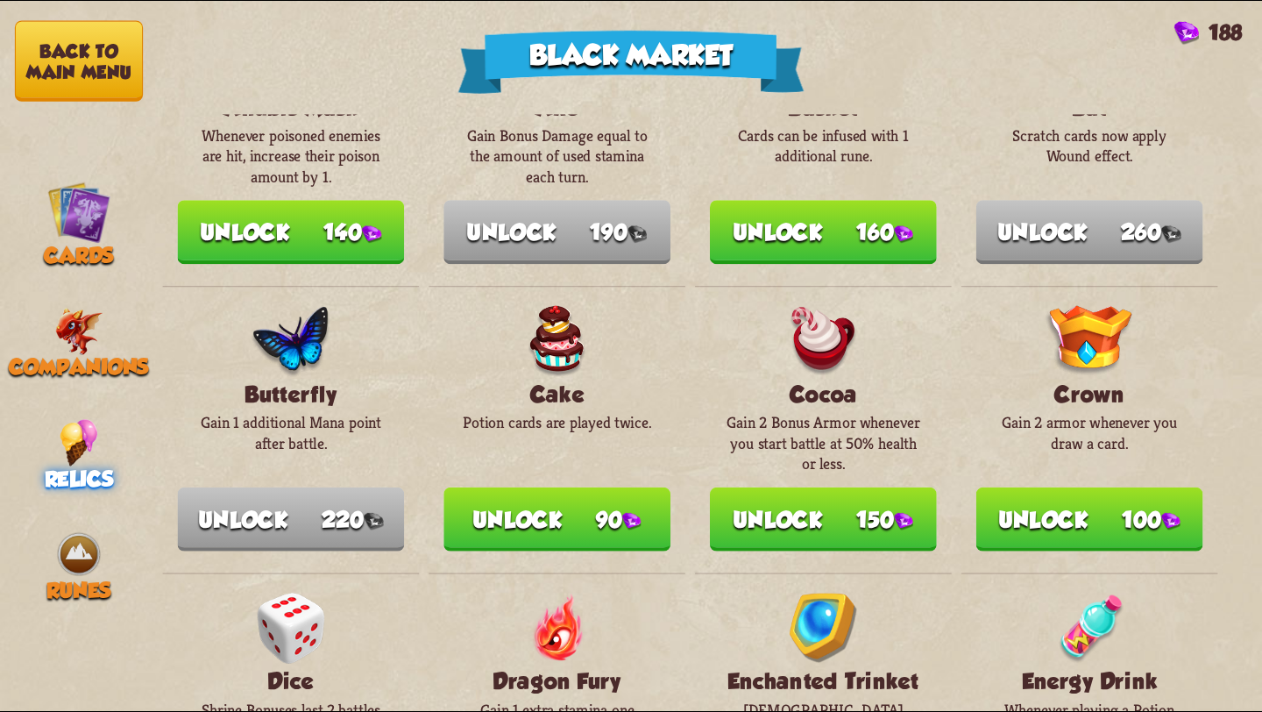
scroll to position [0, 0]
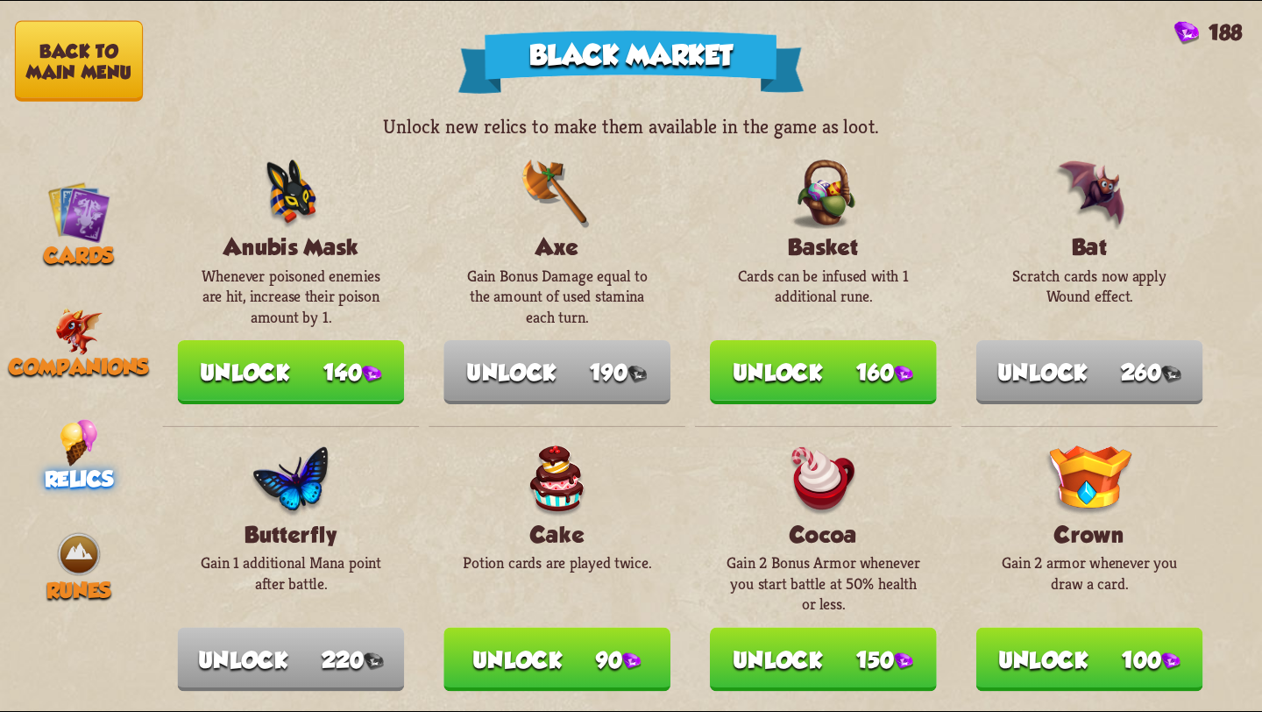
click at [583, 644] on button "Unlock 90" at bounding box center [556, 659] width 227 height 64
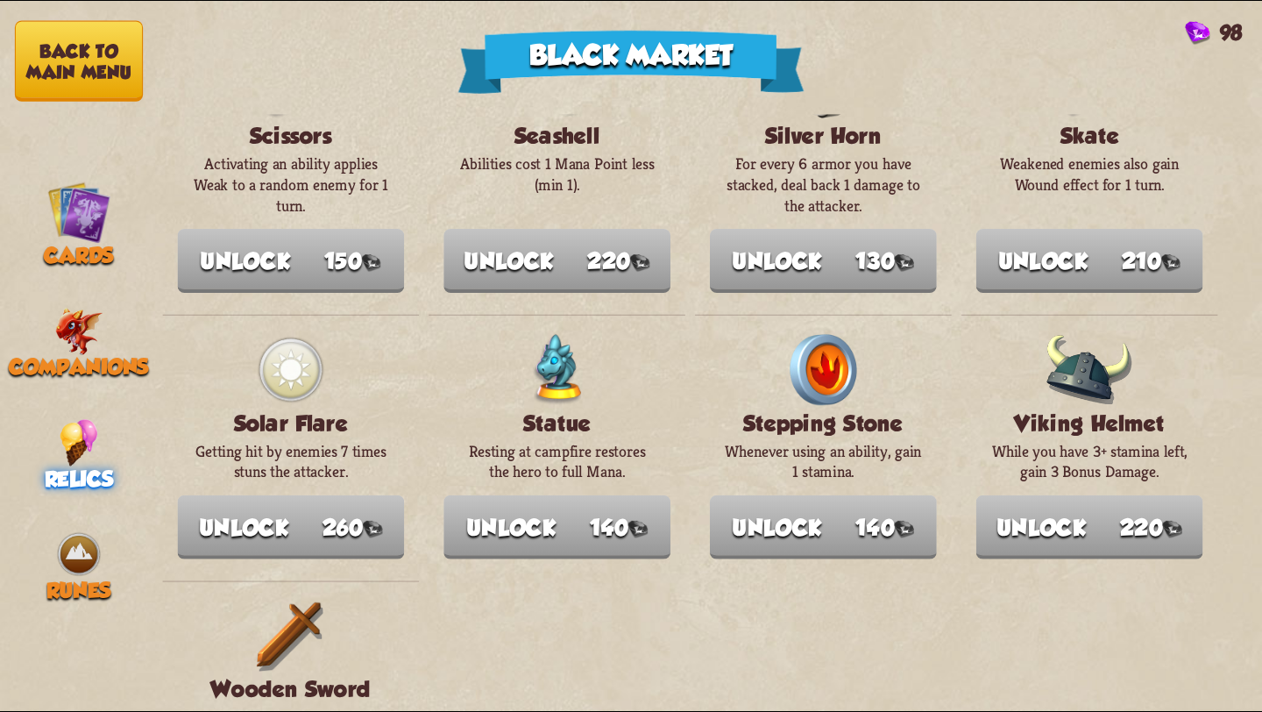
scroll to position [1986, 0]
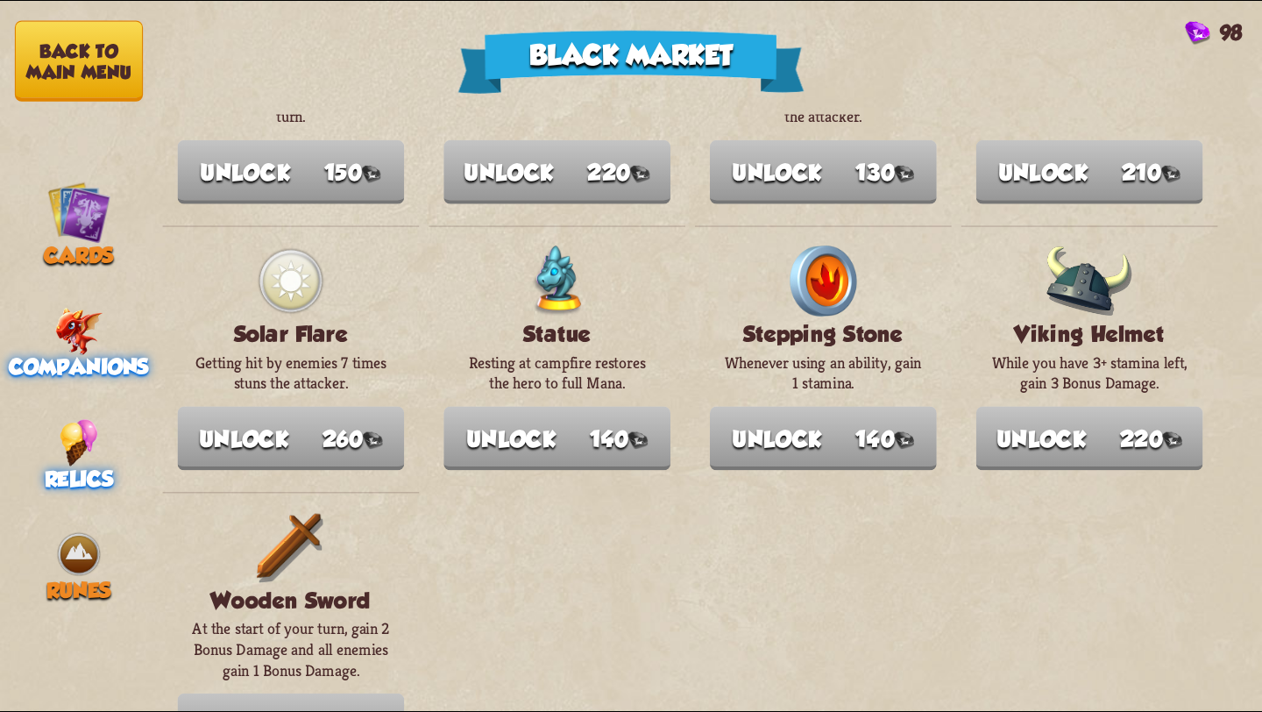
click at [81, 355] on span "Companions" at bounding box center [79, 367] width 140 height 25
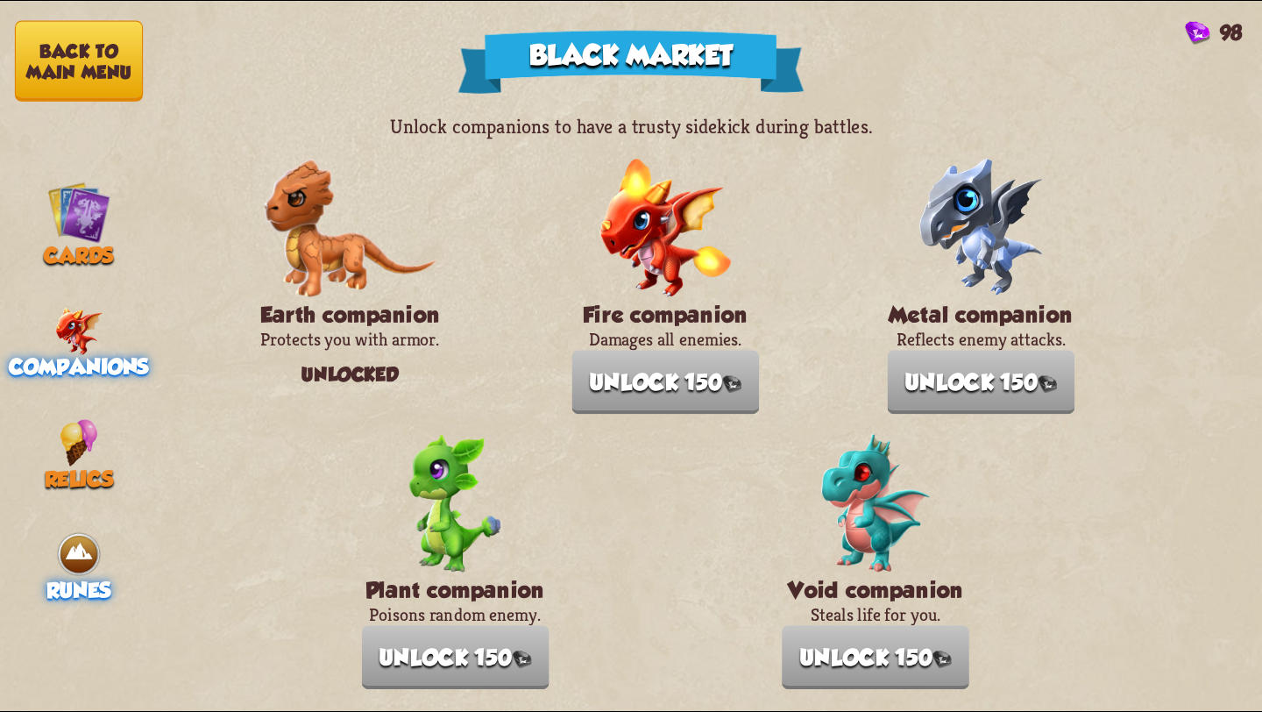
click at [85, 530] on img at bounding box center [78, 553] width 47 height 47
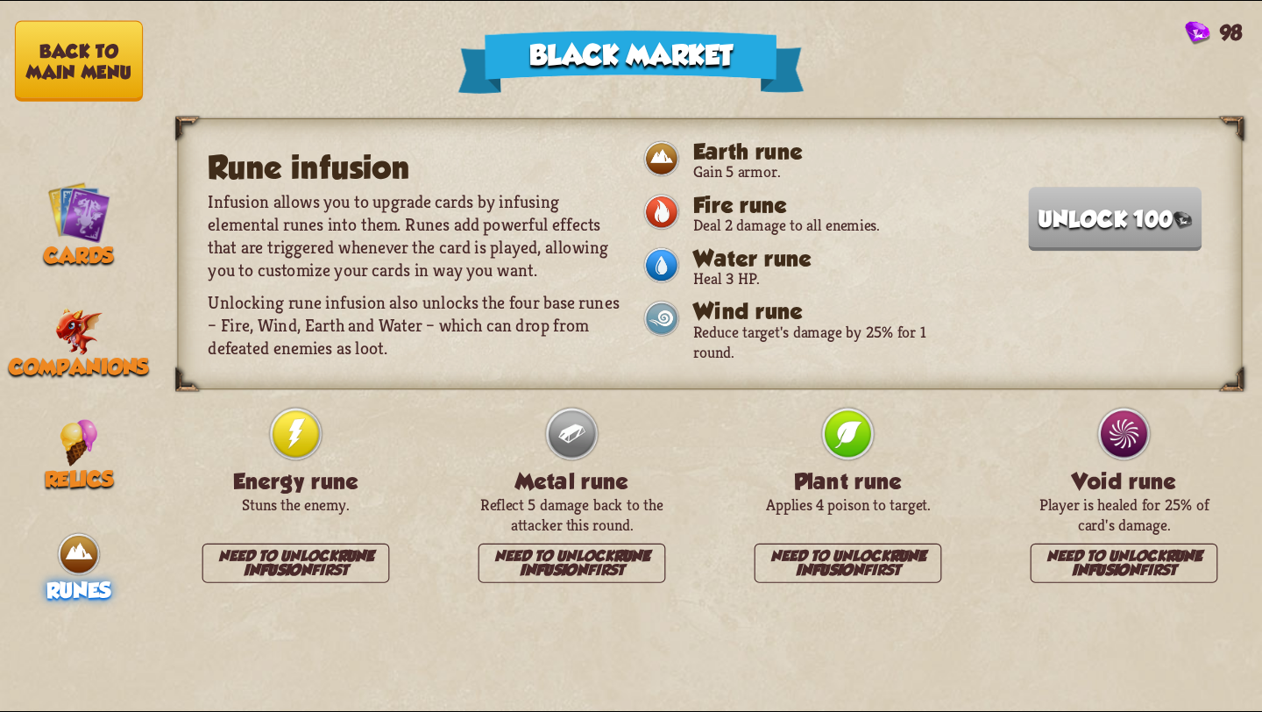
click at [77, 56] on button "Back to main menu" at bounding box center [79, 61] width 128 height 81
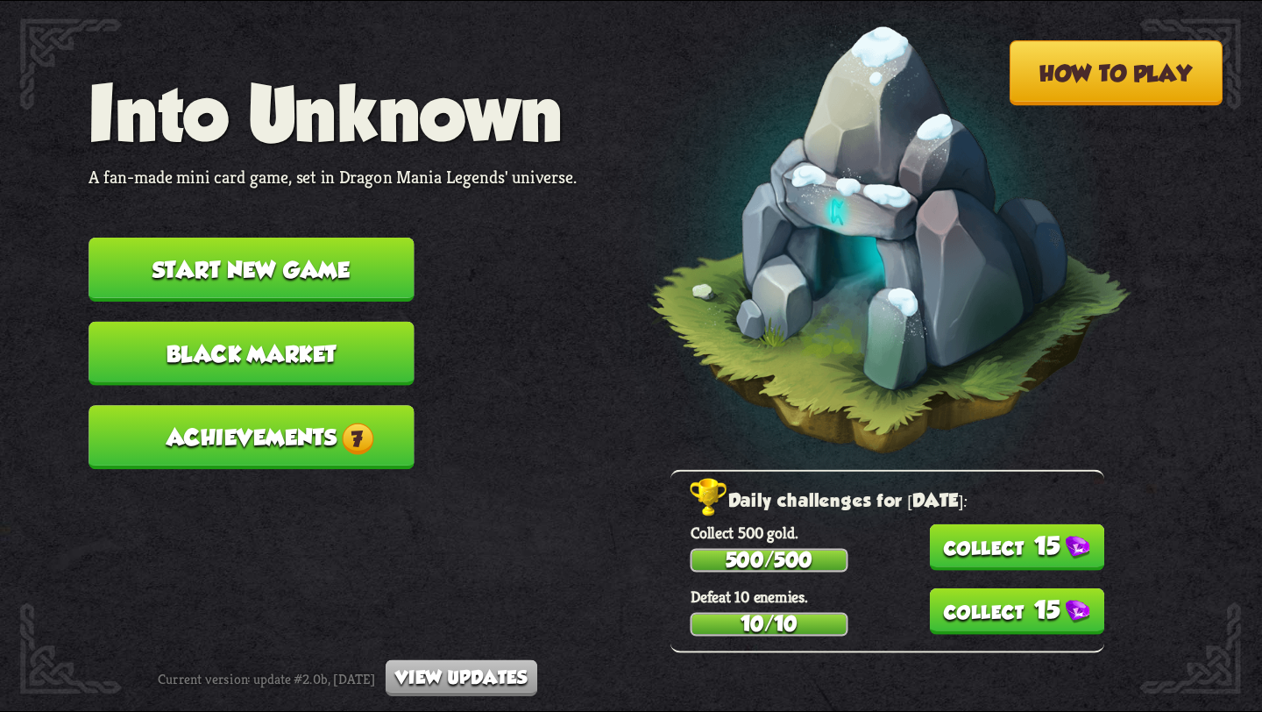
click at [315, 440] on nav "Into Unknown A fan-made mini card game, set in Dragon Mania Legends' universe. …" at bounding box center [333, 279] width 488 height 419
click at [321, 419] on button "Achievements 7" at bounding box center [251, 437] width 325 height 64
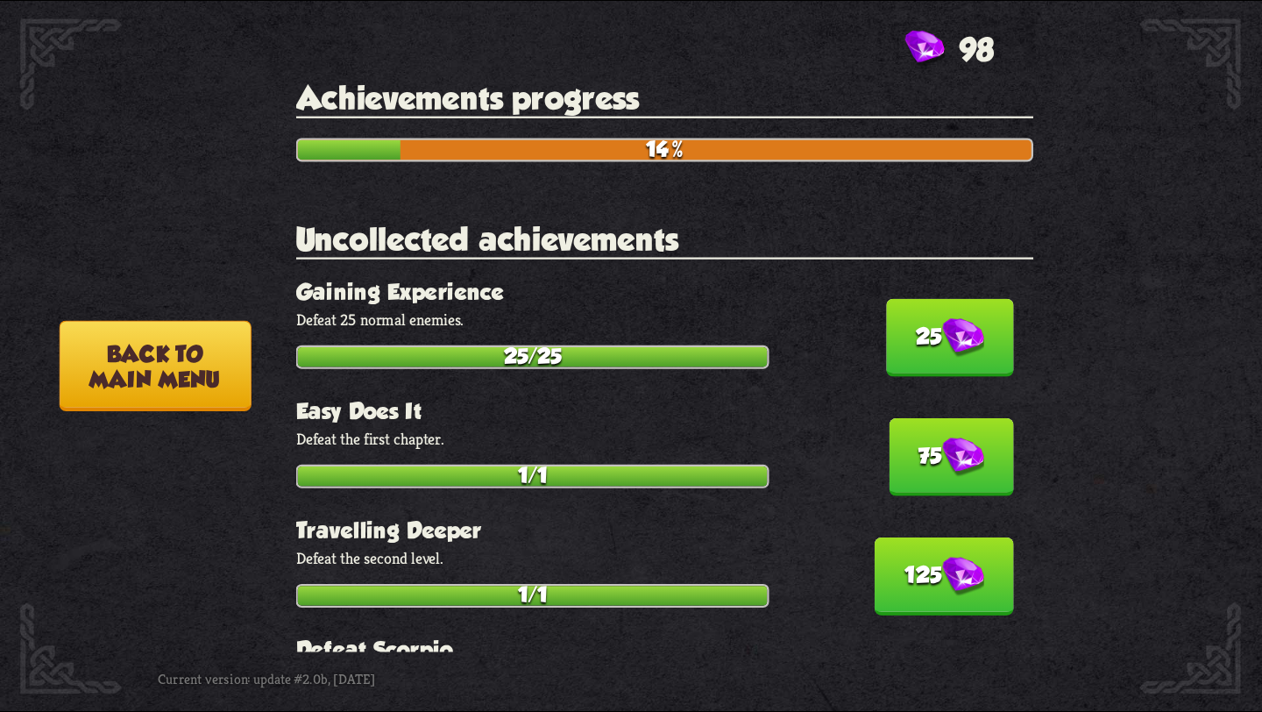
click at [948, 328] on img at bounding box center [963, 337] width 42 height 39
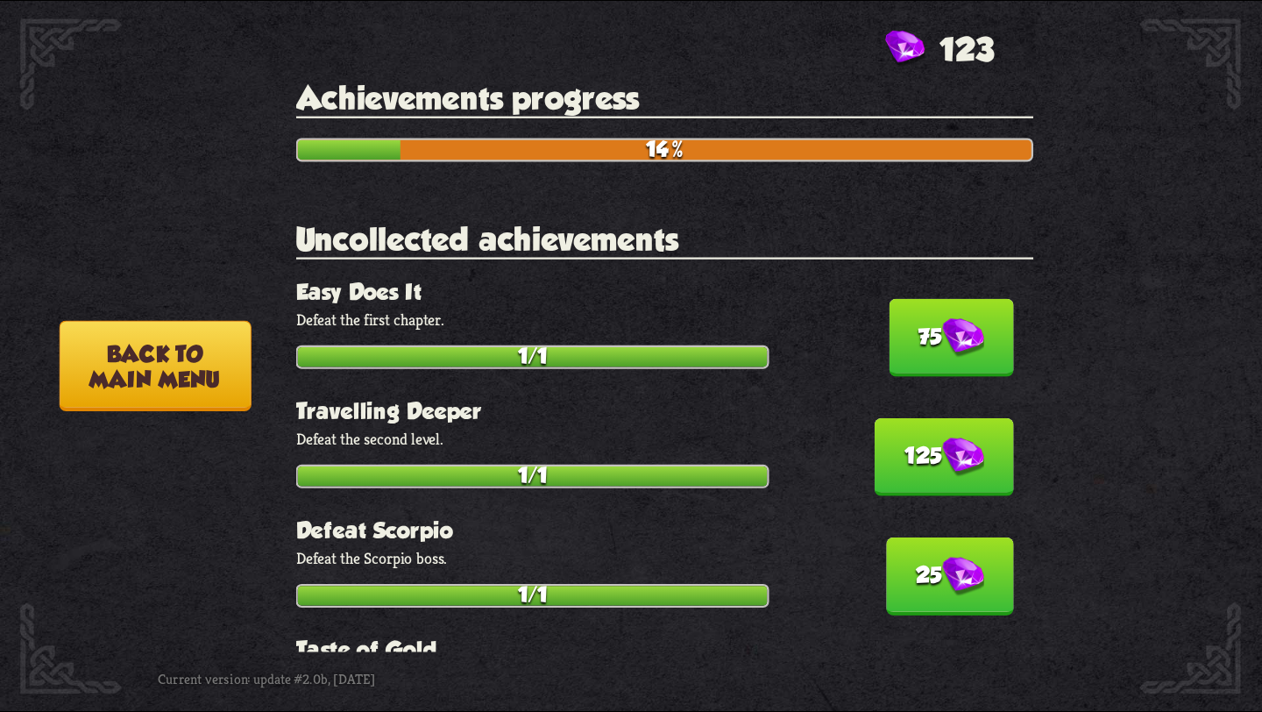
click at [942, 331] on img at bounding box center [963, 337] width 42 height 39
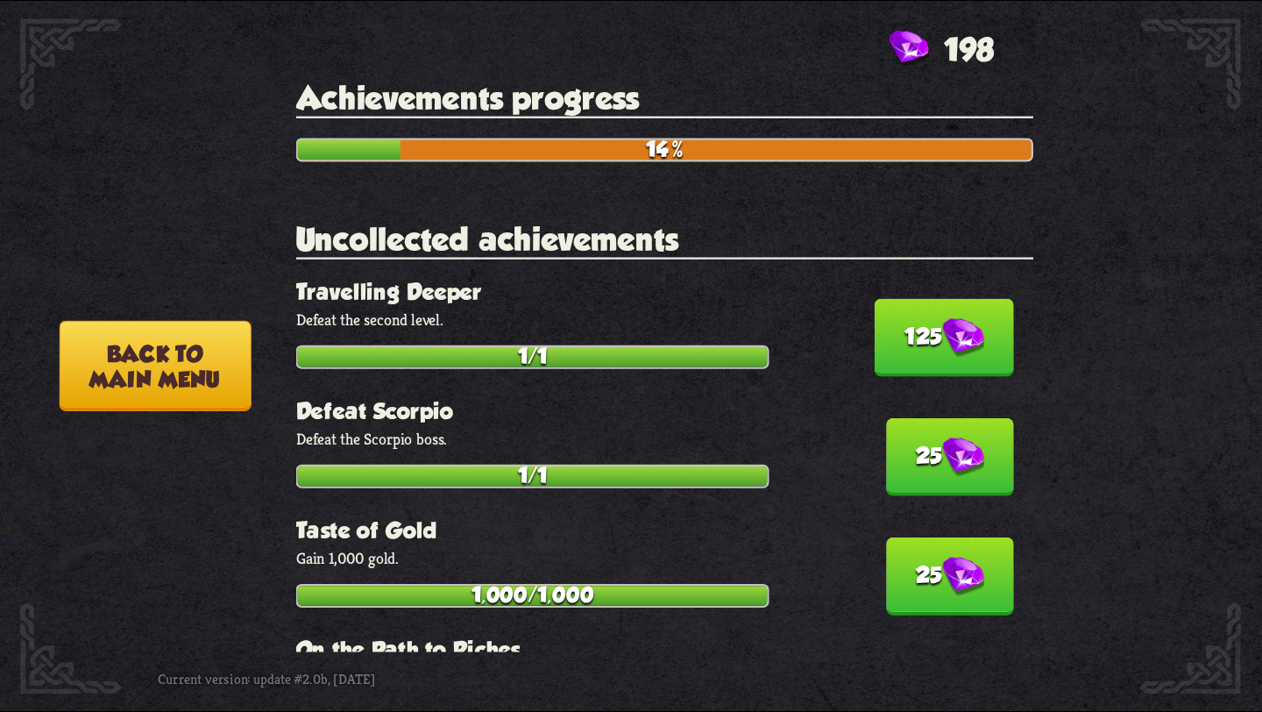
click at [942, 331] on img at bounding box center [963, 337] width 42 height 39
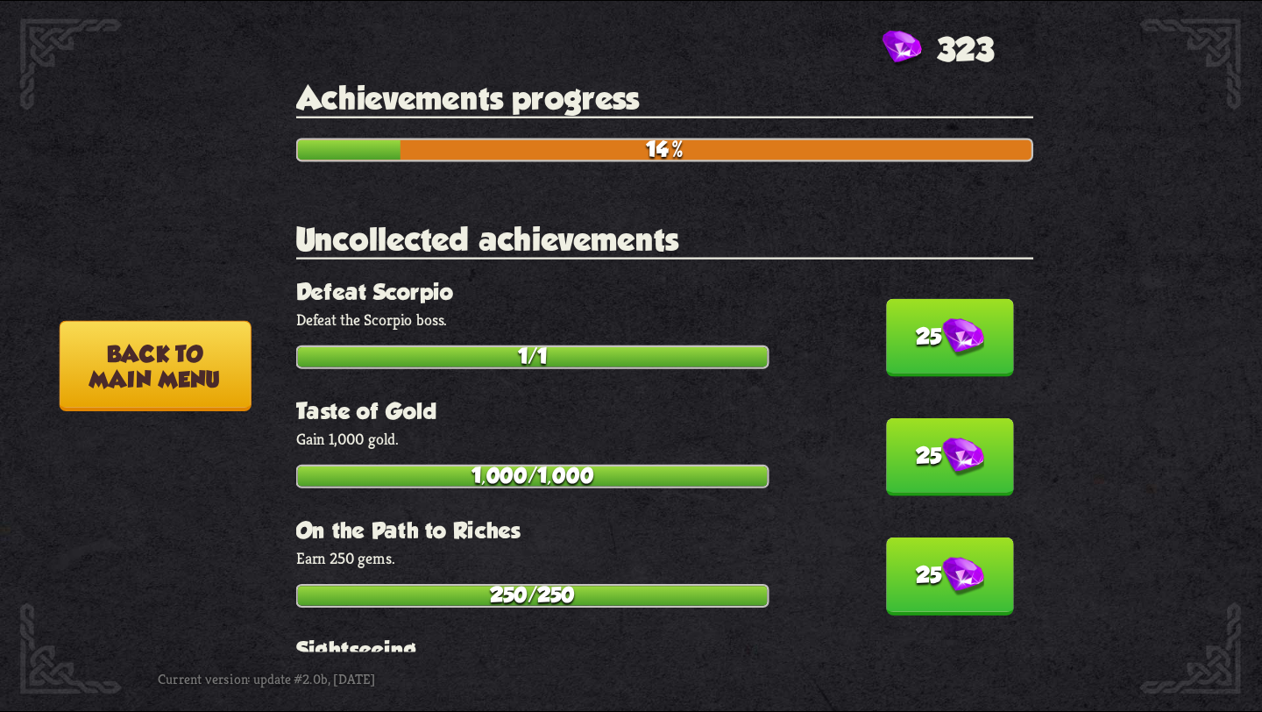
click at [942, 331] on img at bounding box center [963, 337] width 42 height 39
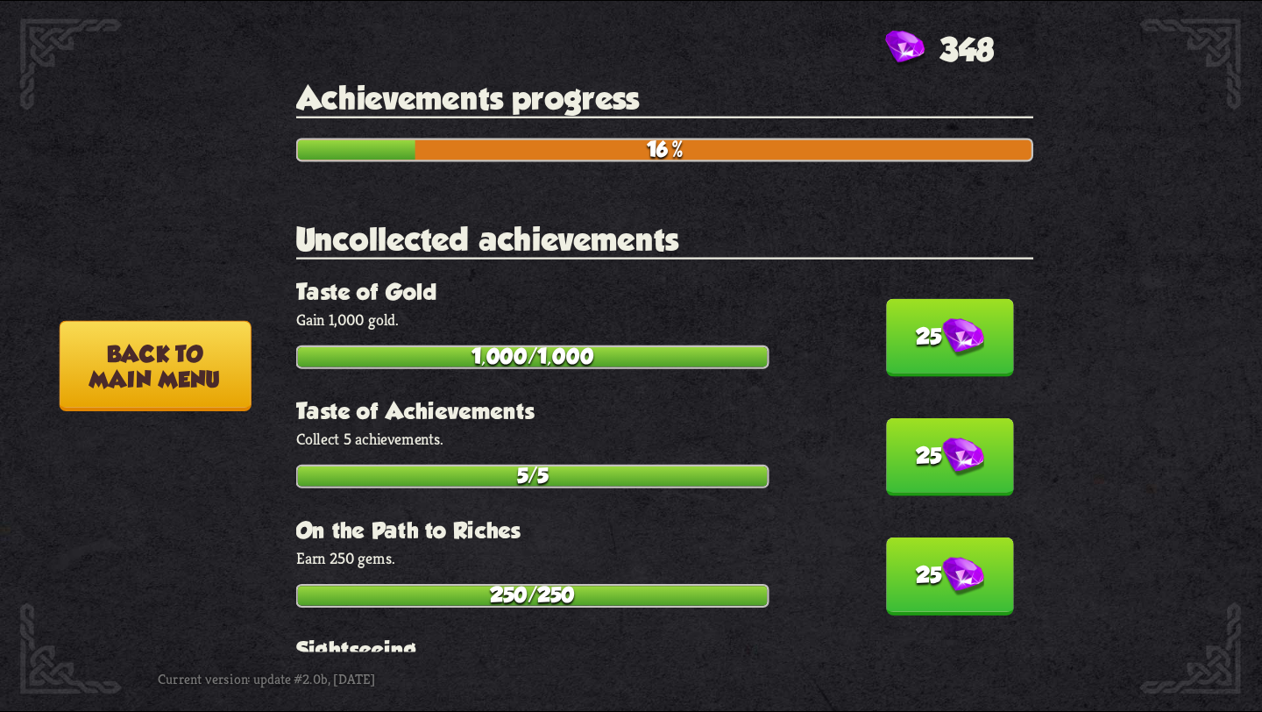
click at [942, 331] on img at bounding box center [963, 337] width 42 height 39
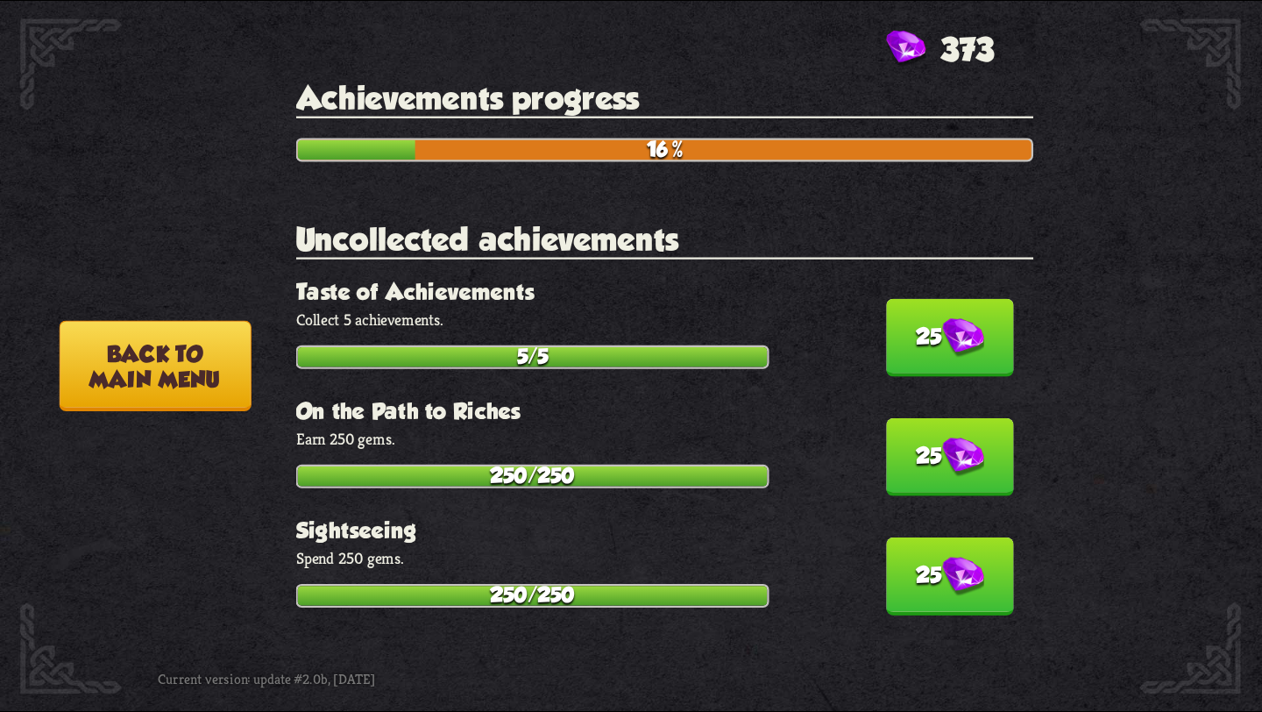
click at [942, 331] on img at bounding box center [963, 337] width 42 height 39
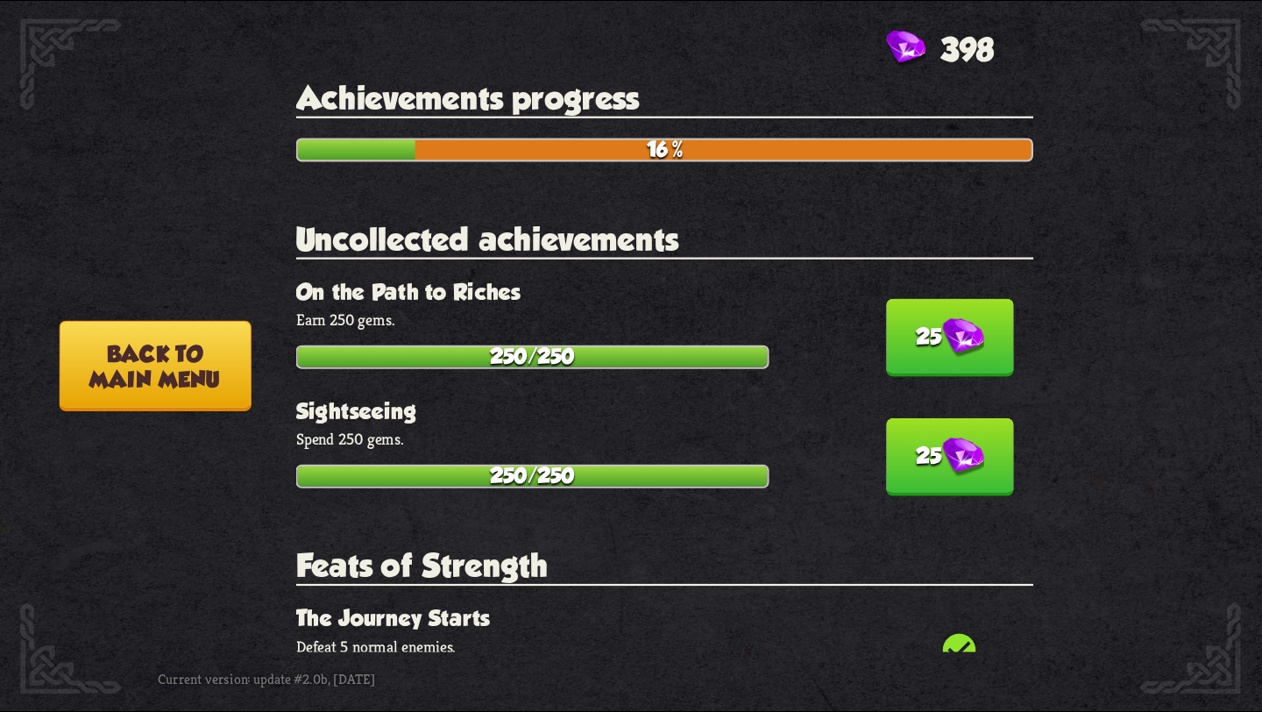
click at [942, 331] on img at bounding box center [963, 337] width 42 height 39
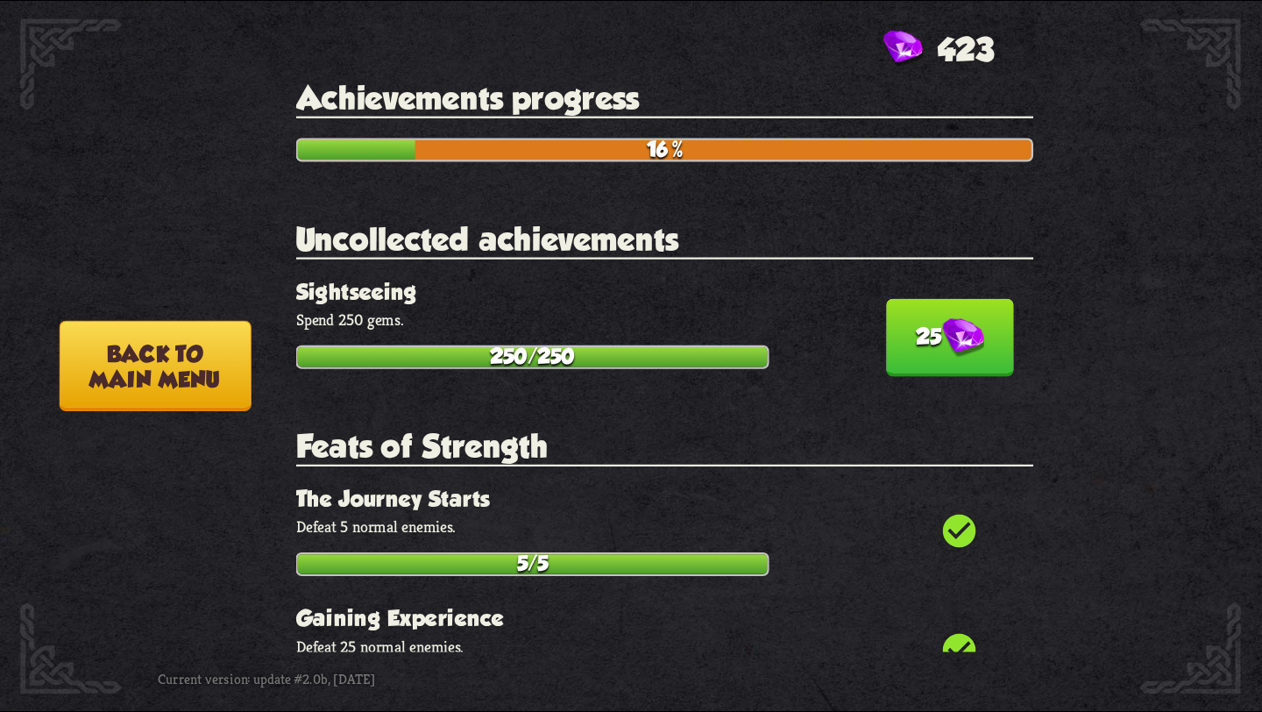
click at [942, 331] on img at bounding box center [963, 337] width 42 height 39
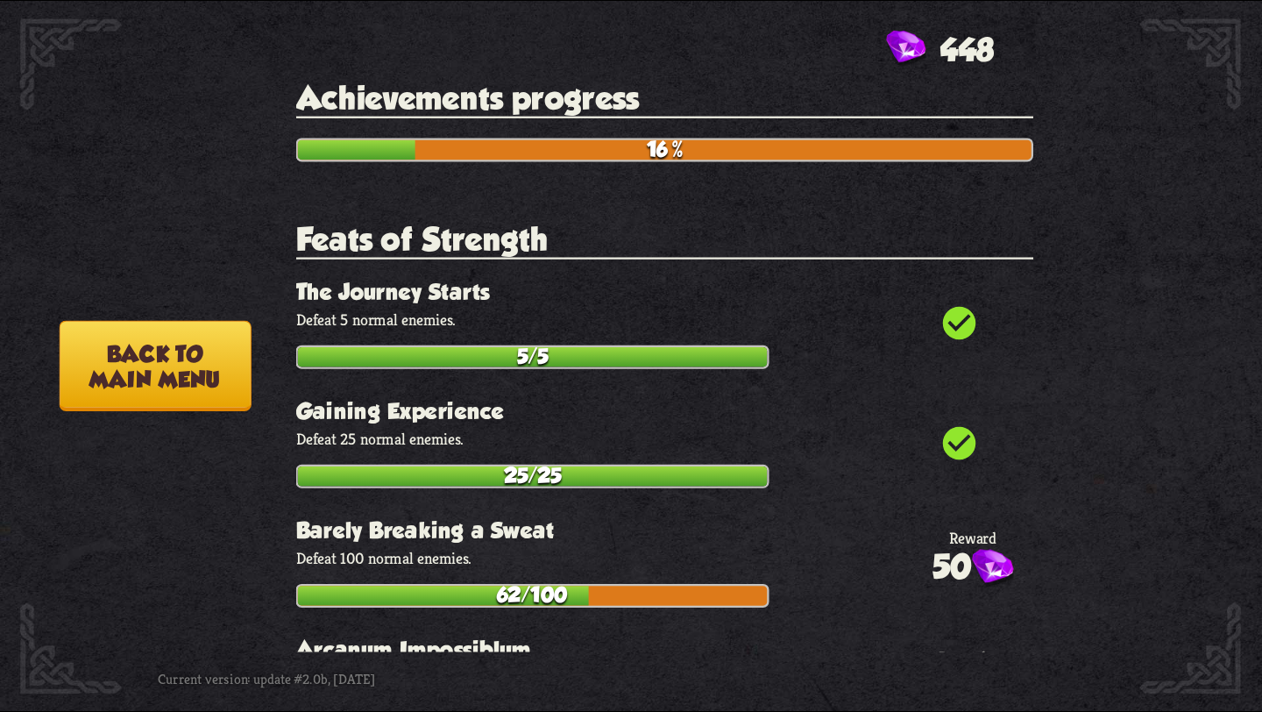
click at [208, 354] on button "Back to main menu" at bounding box center [156, 366] width 192 height 91
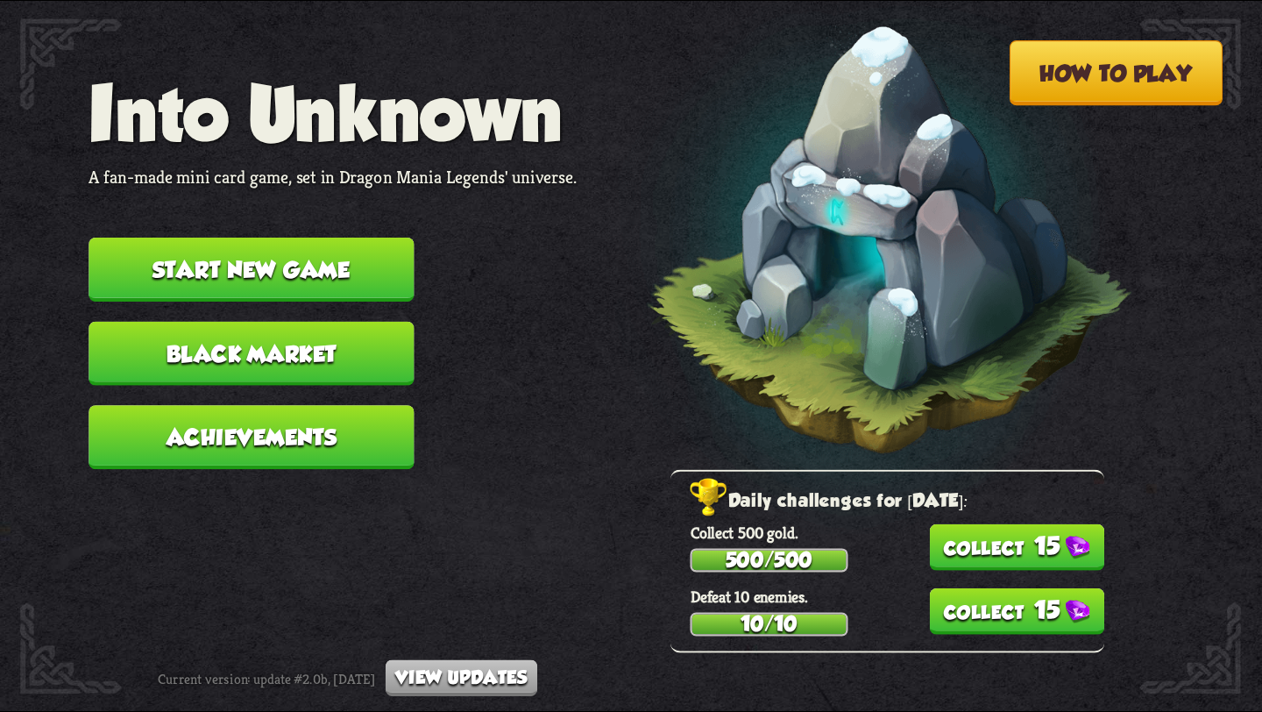
click at [357, 340] on button "Black Market" at bounding box center [251, 354] width 325 height 64
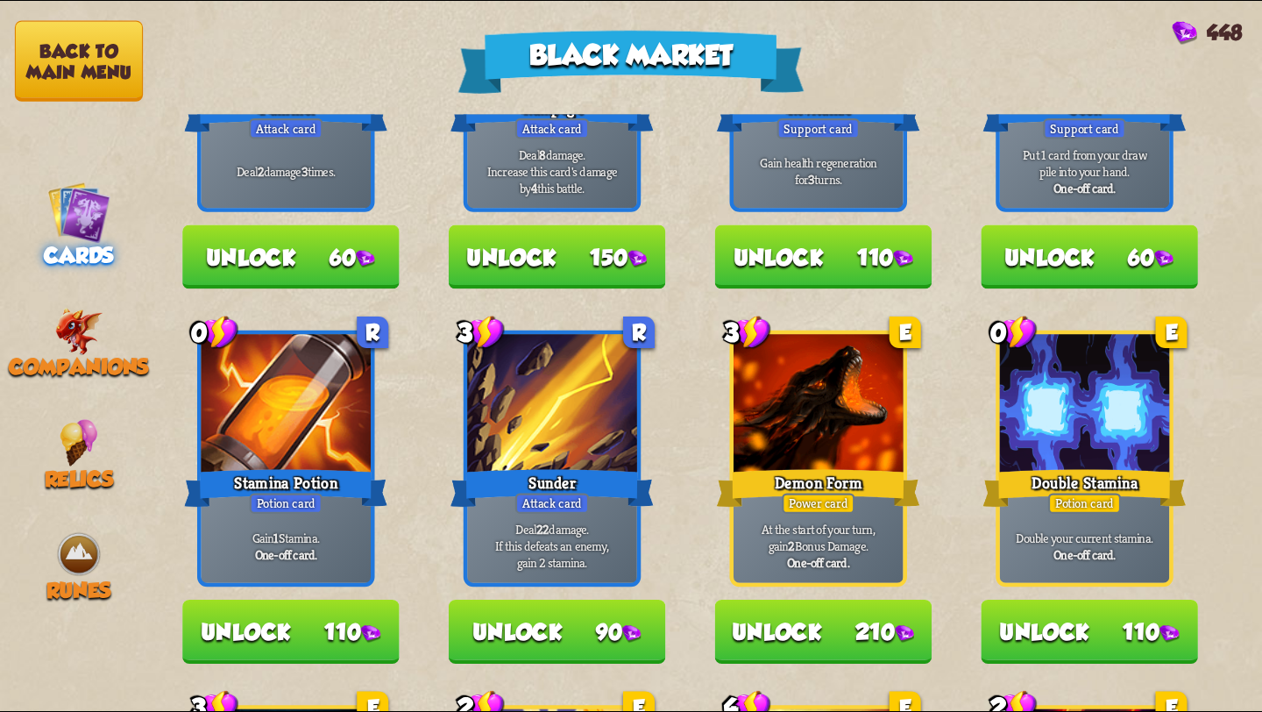
scroll to position [847, 0]
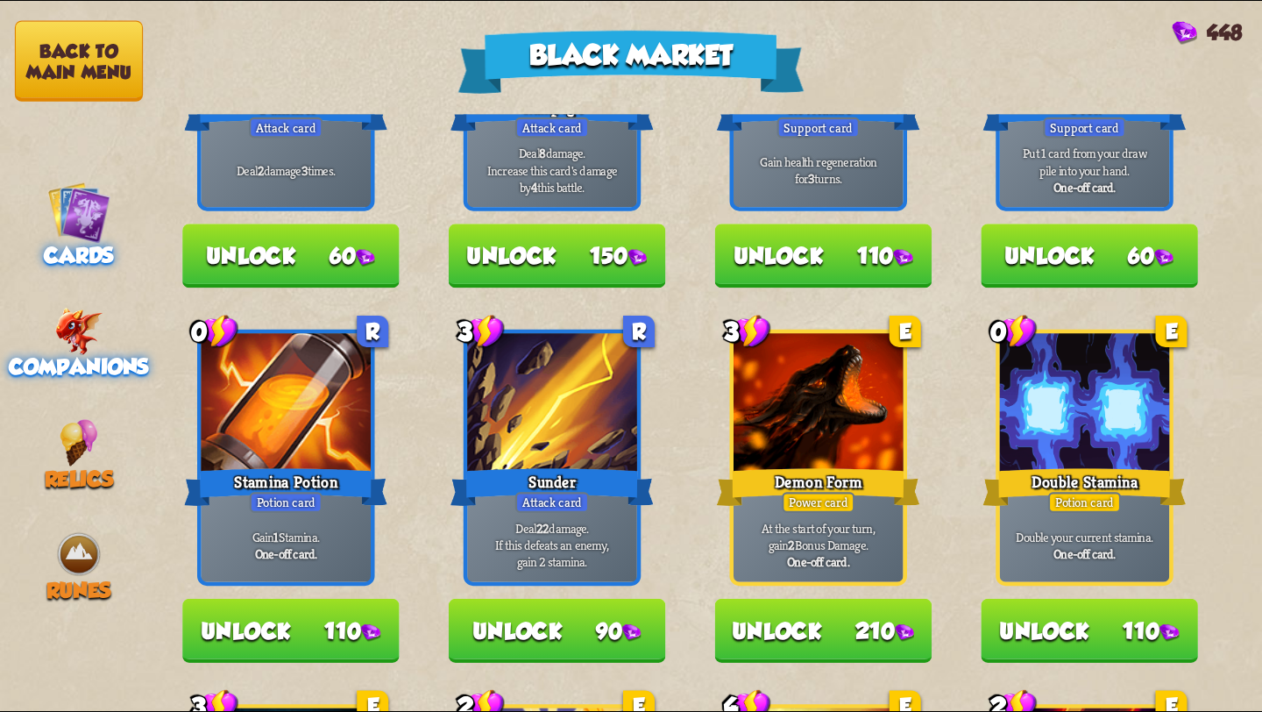
click at [57, 315] on img at bounding box center [78, 331] width 48 height 47
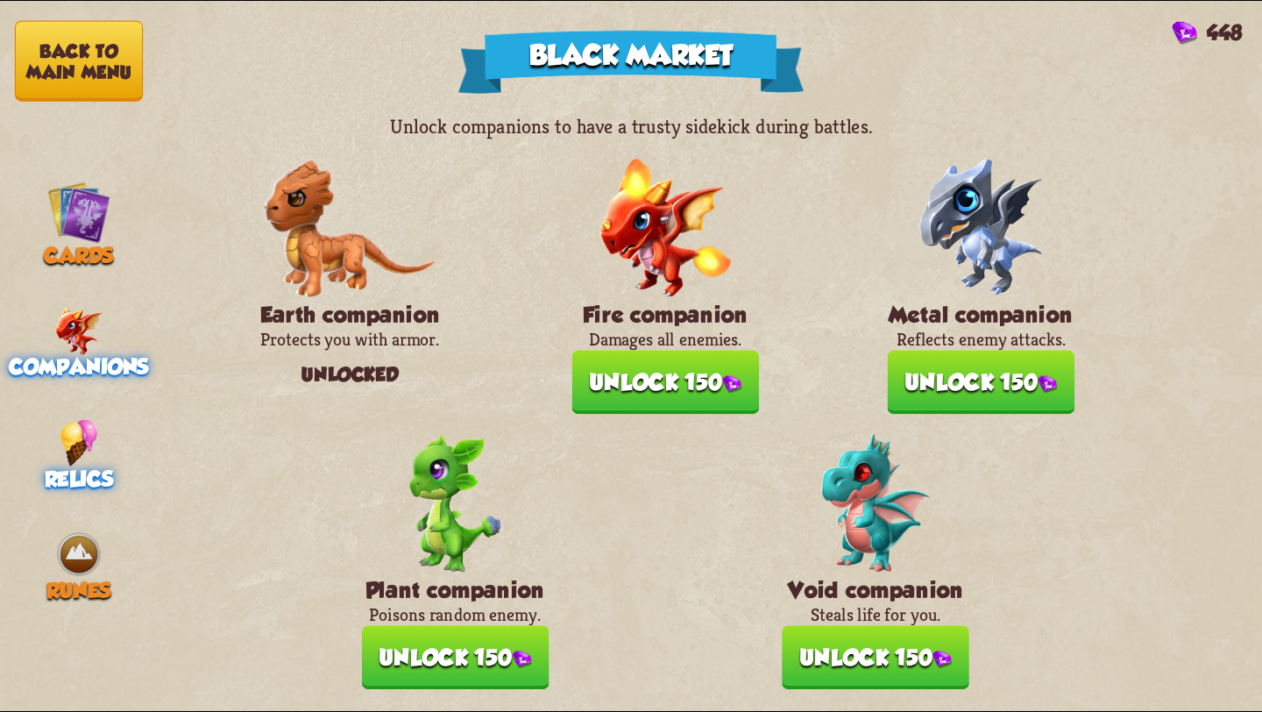
click at [97, 443] on div "Relics" at bounding box center [79, 455] width 158 height 72
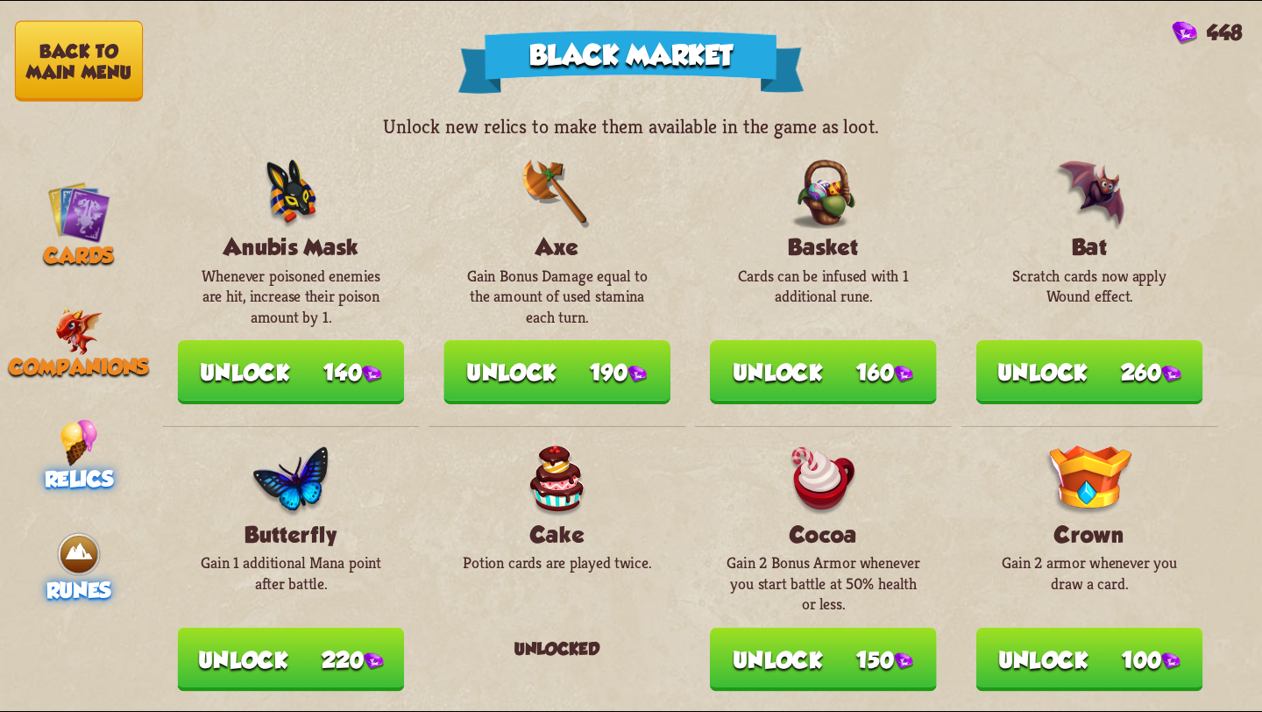
click at [75, 578] on span "Runes" at bounding box center [78, 590] width 64 height 25
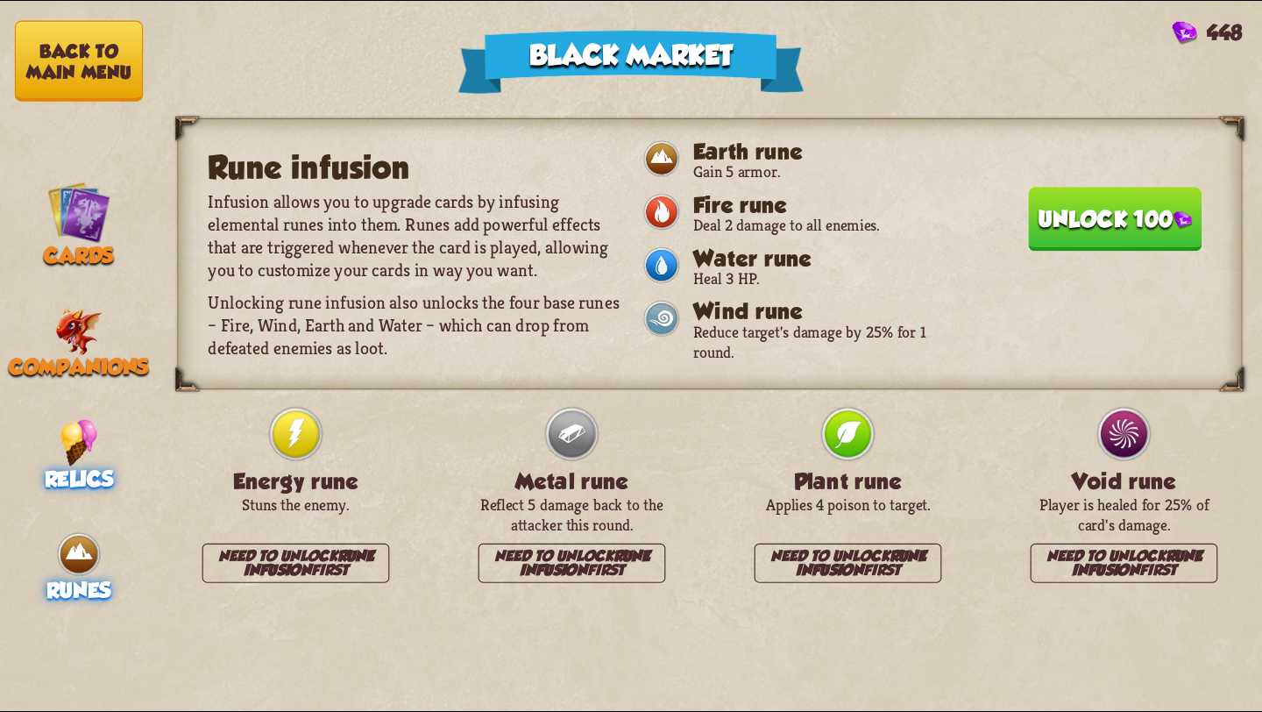
click at [74, 422] on img at bounding box center [79, 442] width 38 height 47
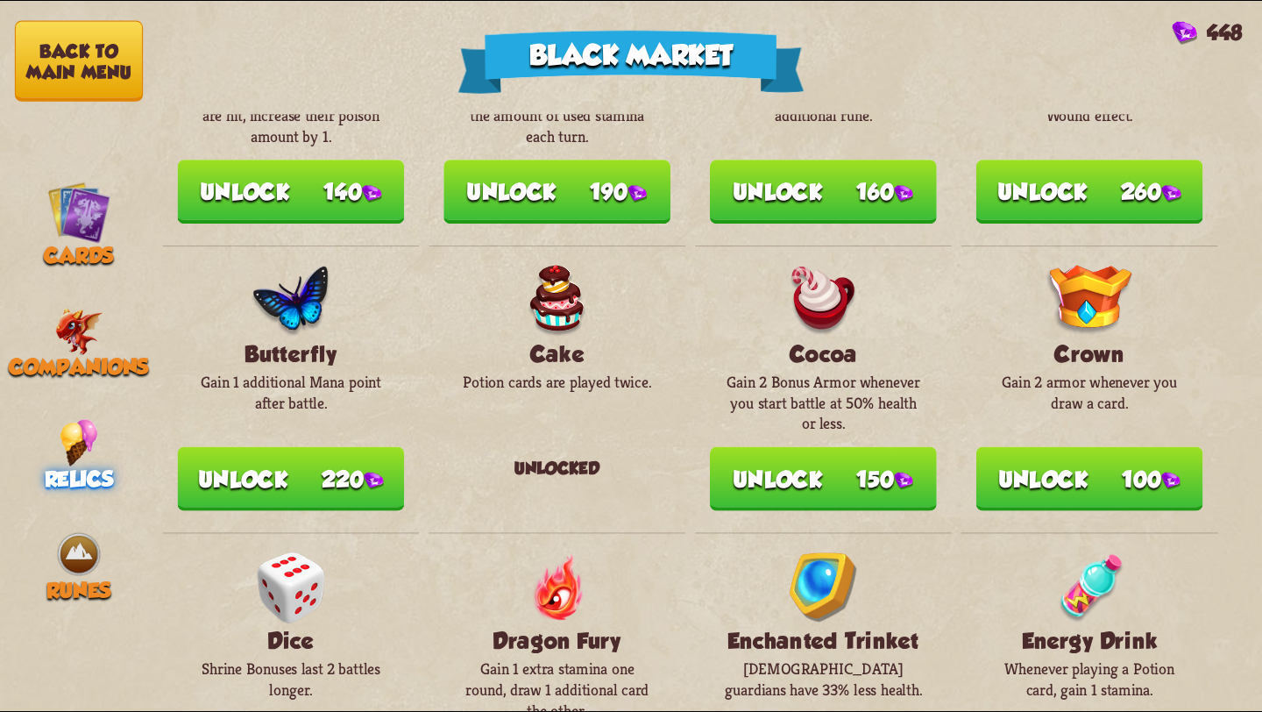
scroll to position [0, 0]
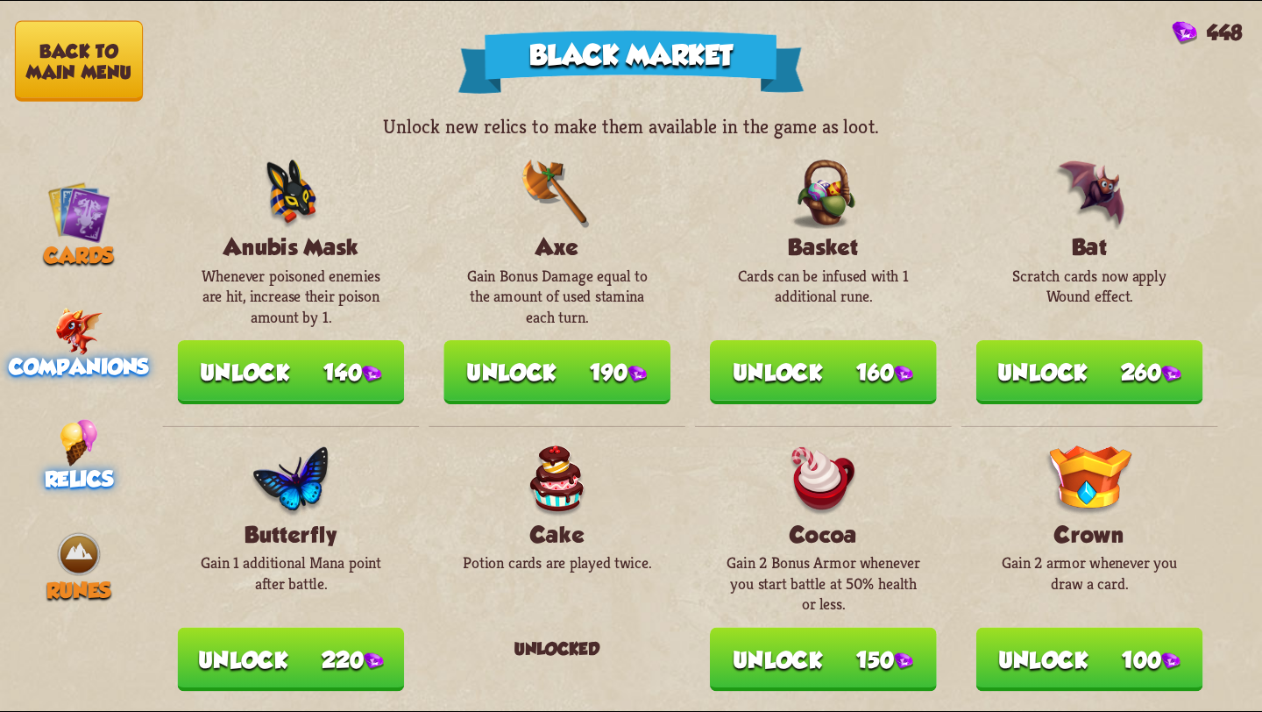
click at [61, 329] on img at bounding box center [78, 331] width 48 height 47
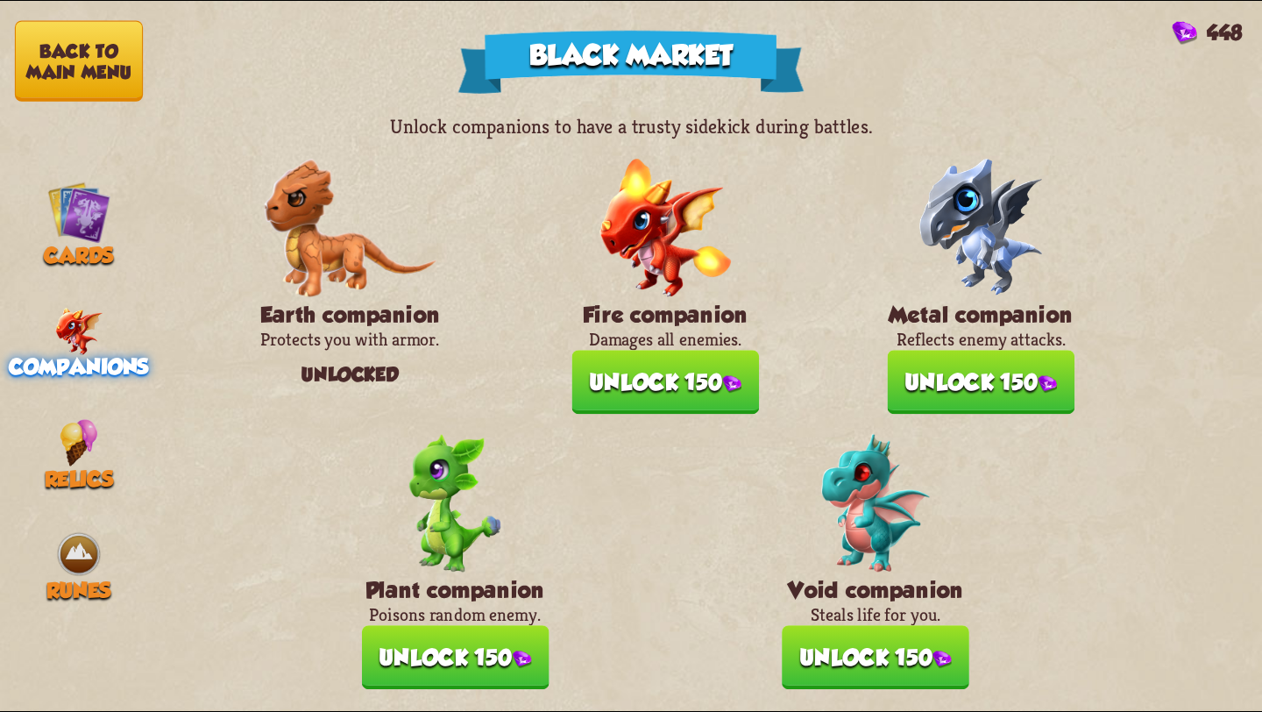
click at [626, 376] on button "Unlock 150" at bounding box center [666, 382] width 188 height 64
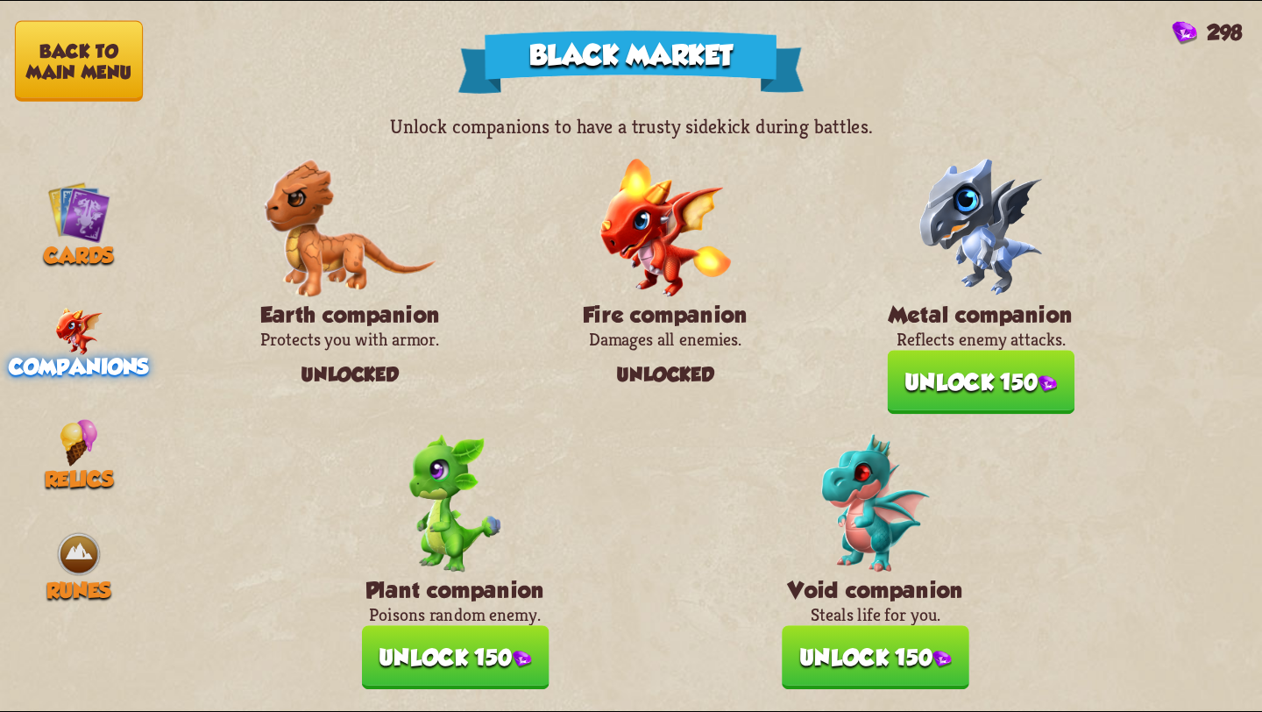
click at [908, 639] on button "Unlock 150" at bounding box center [876, 657] width 188 height 64
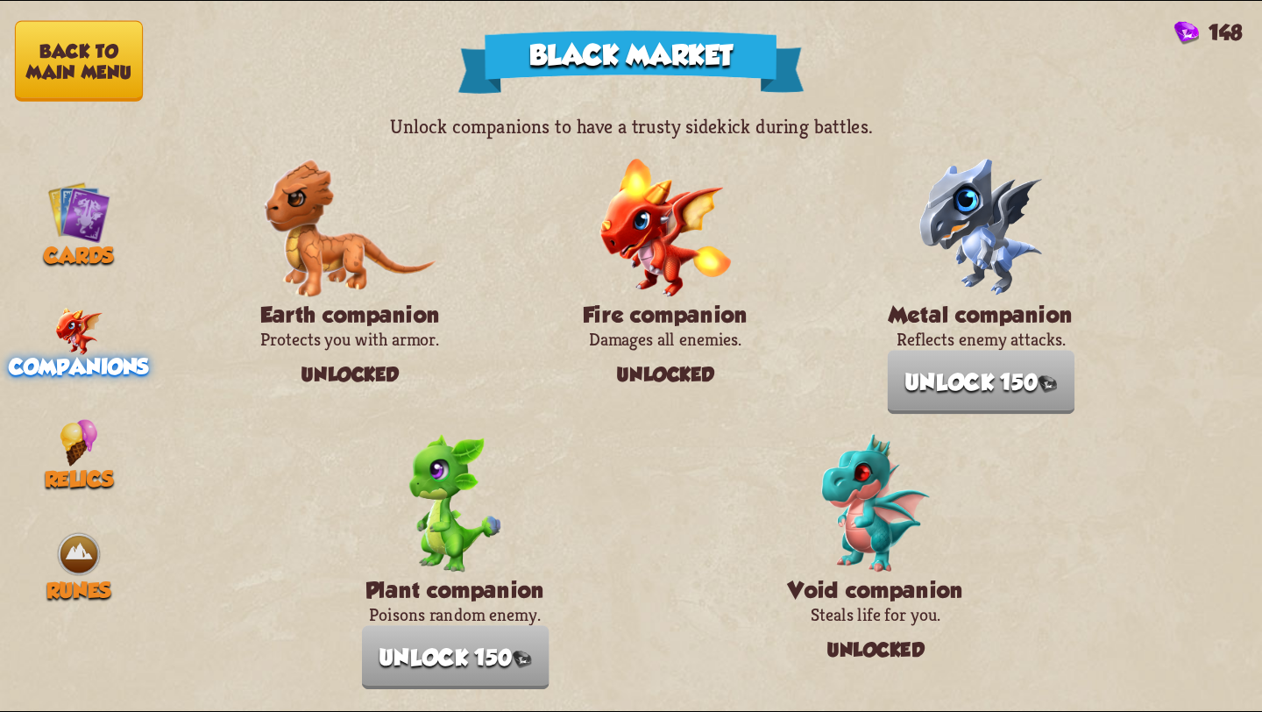
click at [67, 54] on button "Back to main menu" at bounding box center [79, 61] width 128 height 81
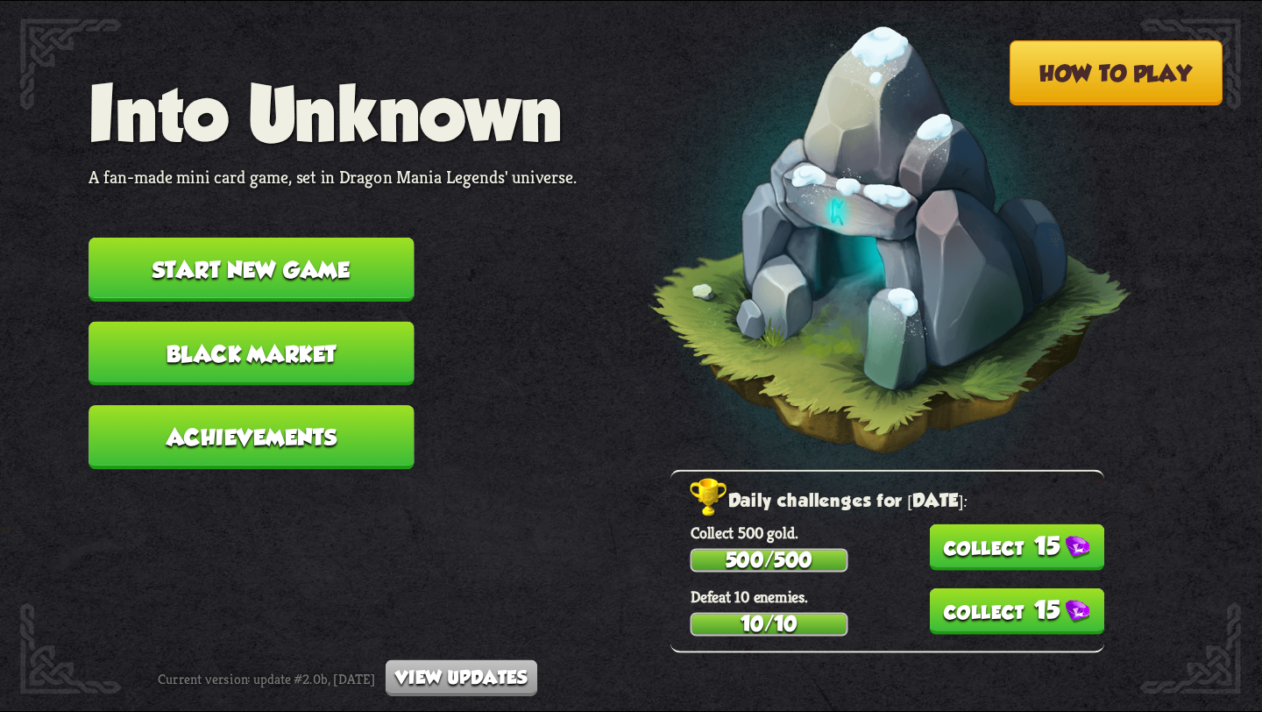
click at [996, 547] on button "15" at bounding box center [1016, 547] width 175 height 46
click at [993, 610] on button "15" at bounding box center [1016, 611] width 175 height 46
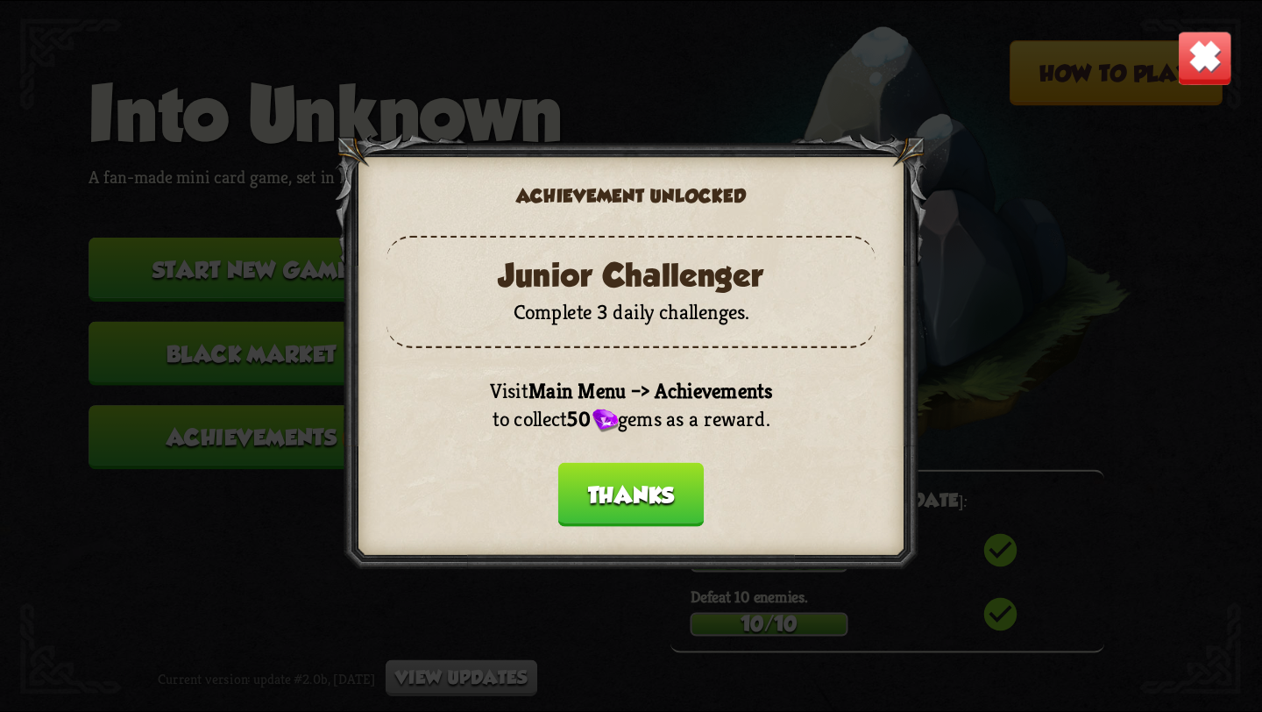
click at [613, 496] on button "Thanks" at bounding box center [631, 495] width 146 height 64
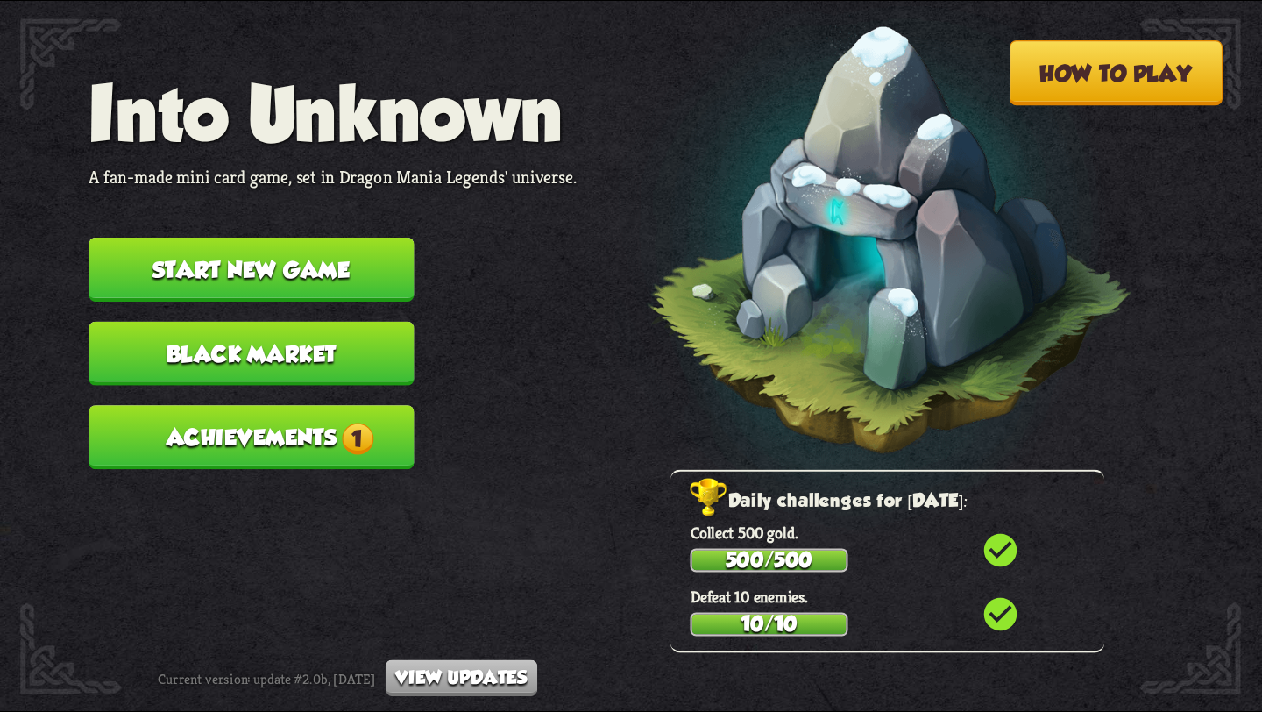
click at [287, 405] on button "Achievements 1" at bounding box center [251, 437] width 325 height 64
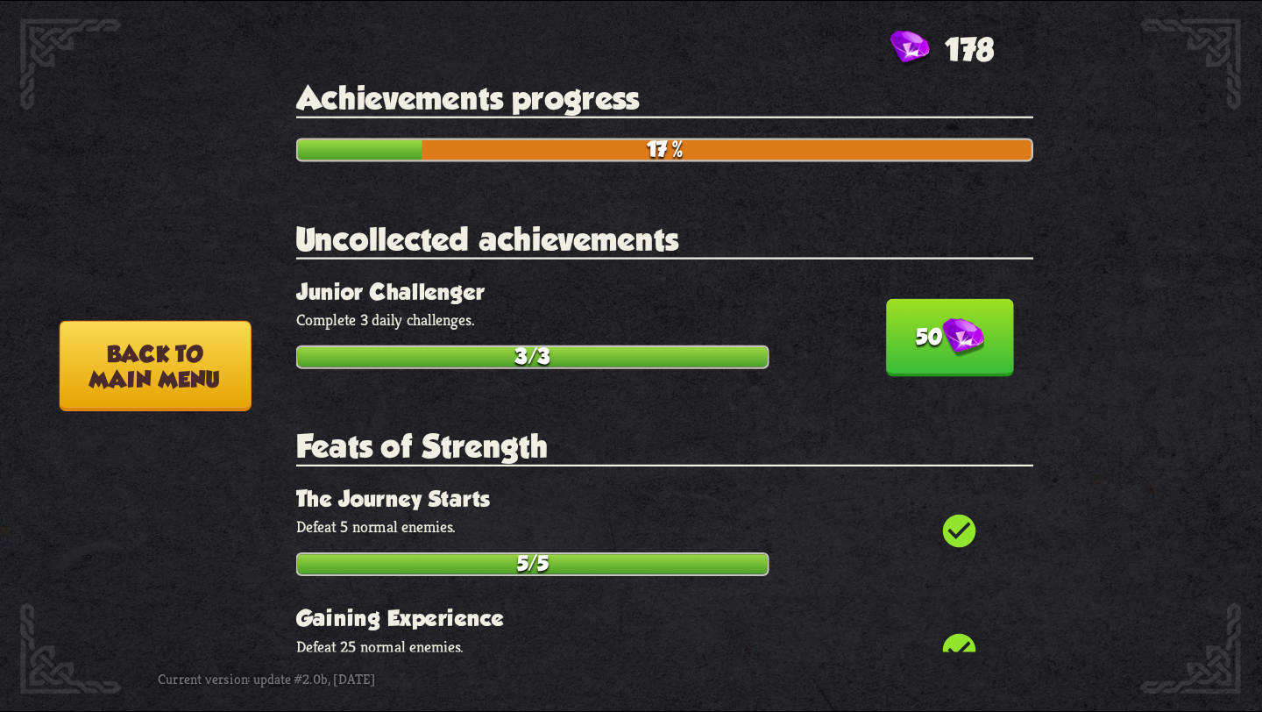
click at [946, 335] on img at bounding box center [963, 337] width 42 height 39
click at [198, 386] on button "Back to main menu" at bounding box center [156, 366] width 192 height 91
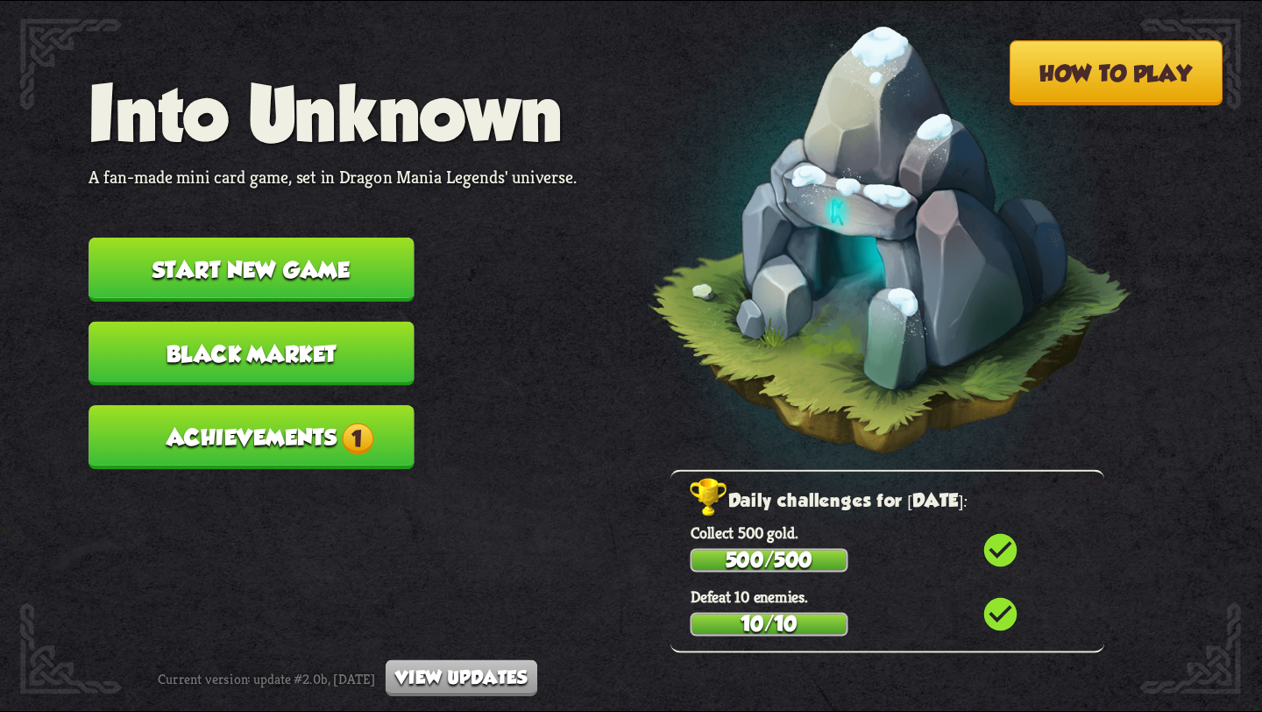
click at [329, 322] on button "Black Market" at bounding box center [251, 354] width 325 height 64
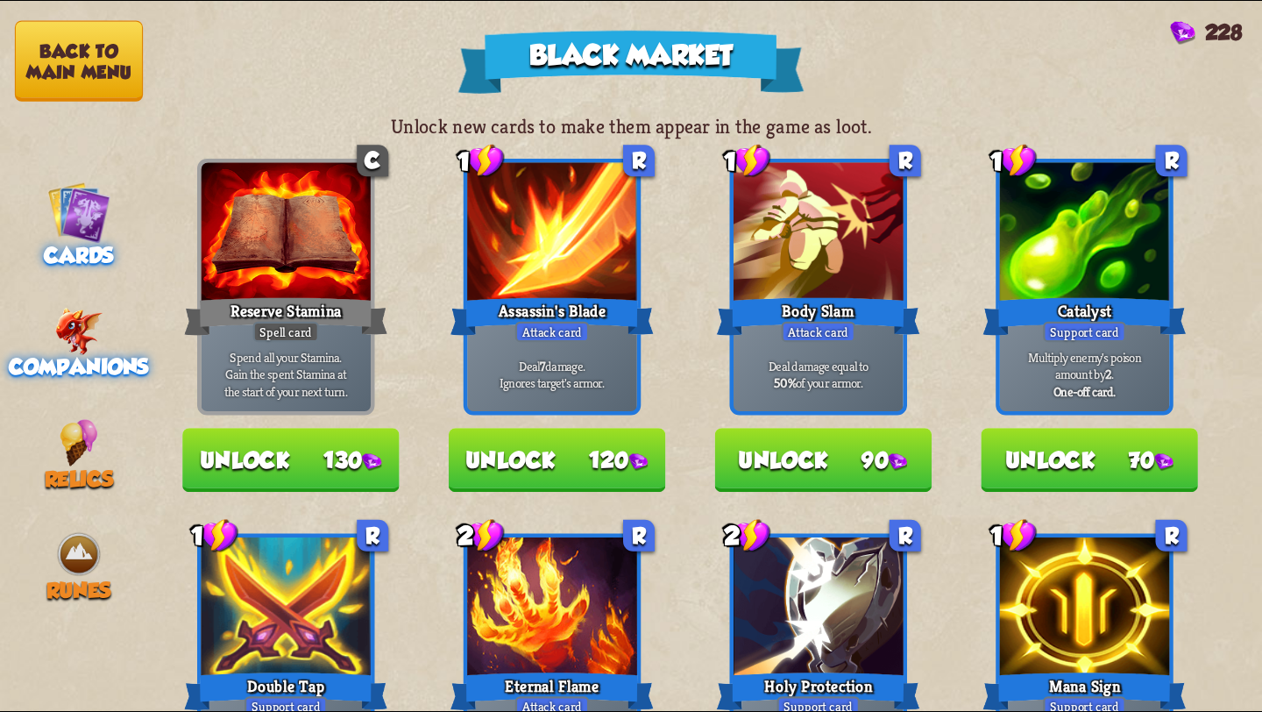
click at [77, 322] on img at bounding box center [78, 331] width 48 height 47
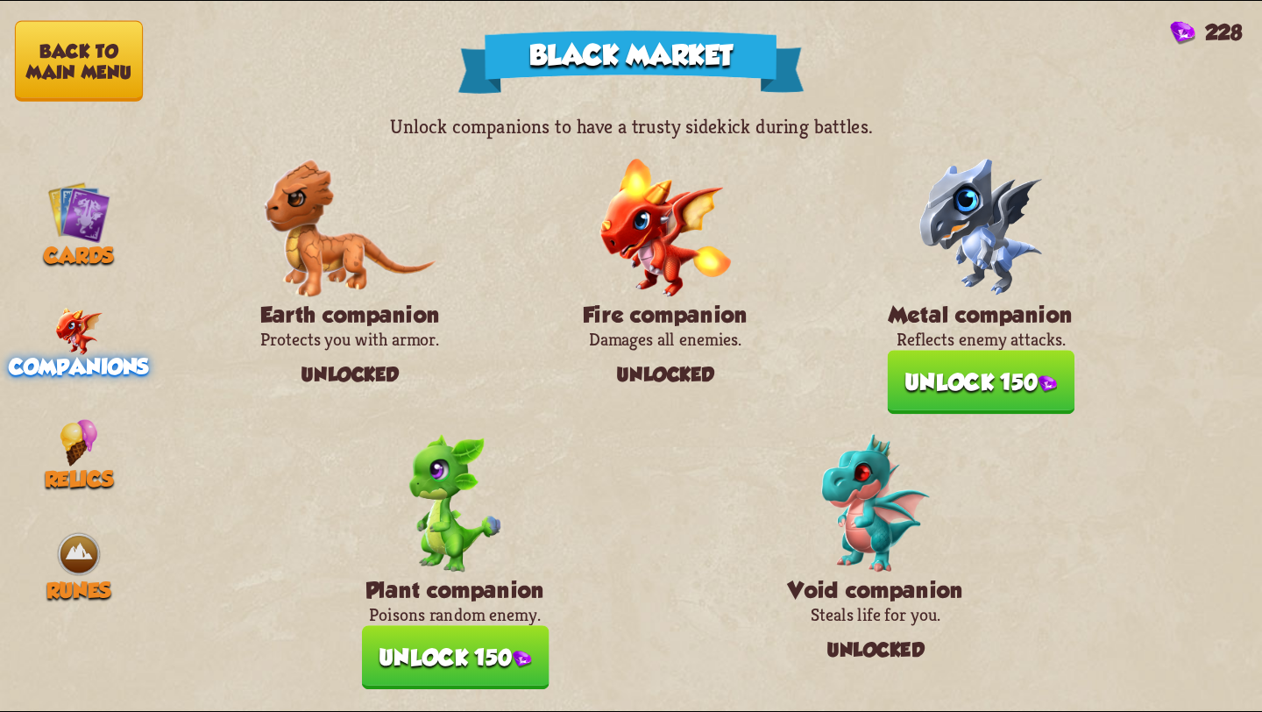
click at [955, 358] on button "Unlock 150" at bounding box center [982, 382] width 188 height 64
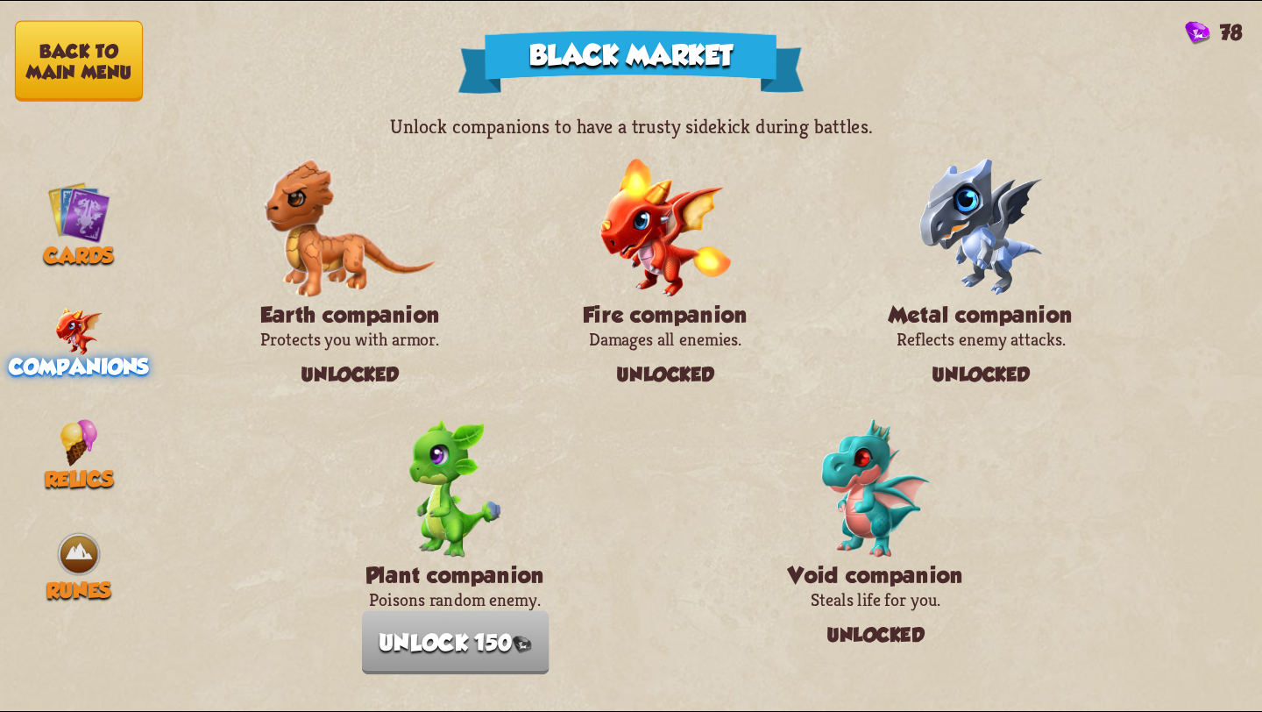
click at [69, 53] on button "Back to main menu" at bounding box center [79, 61] width 128 height 81
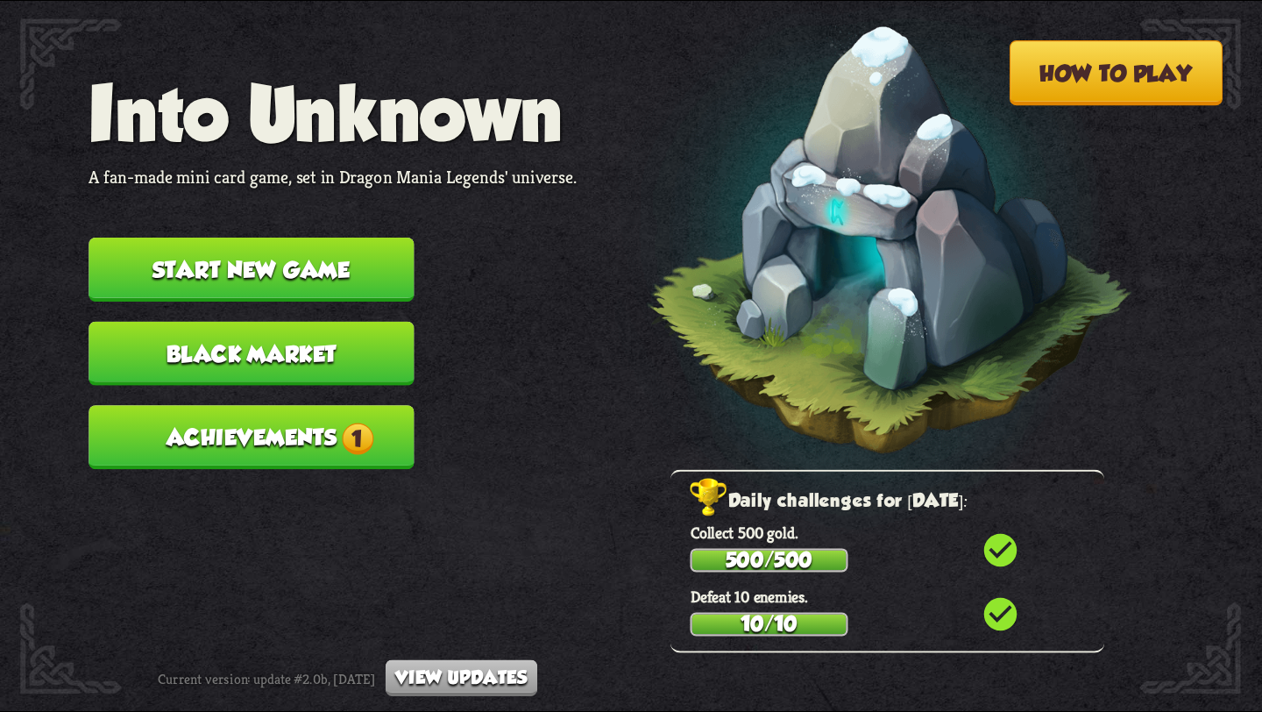
click at [284, 409] on button "Achievements 1" at bounding box center [251, 437] width 325 height 64
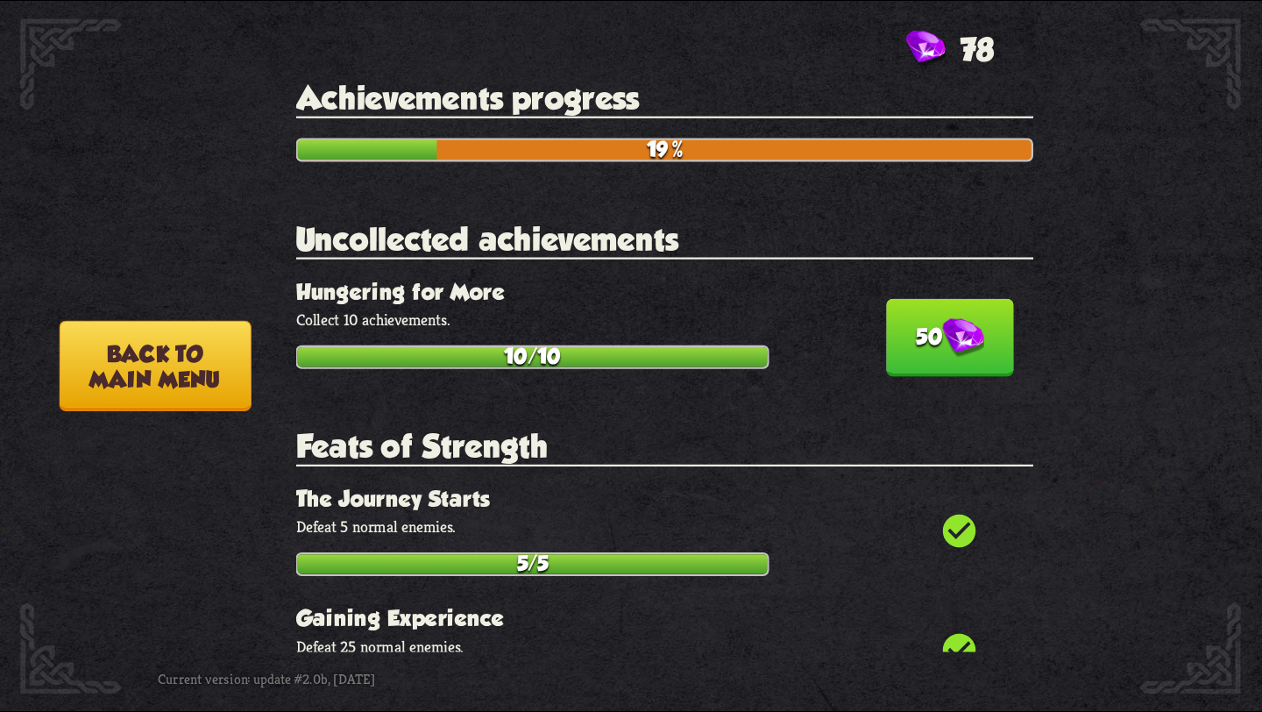
click at [922, 330] on button "50" at bounding box center [950, 338] width 128 height 78
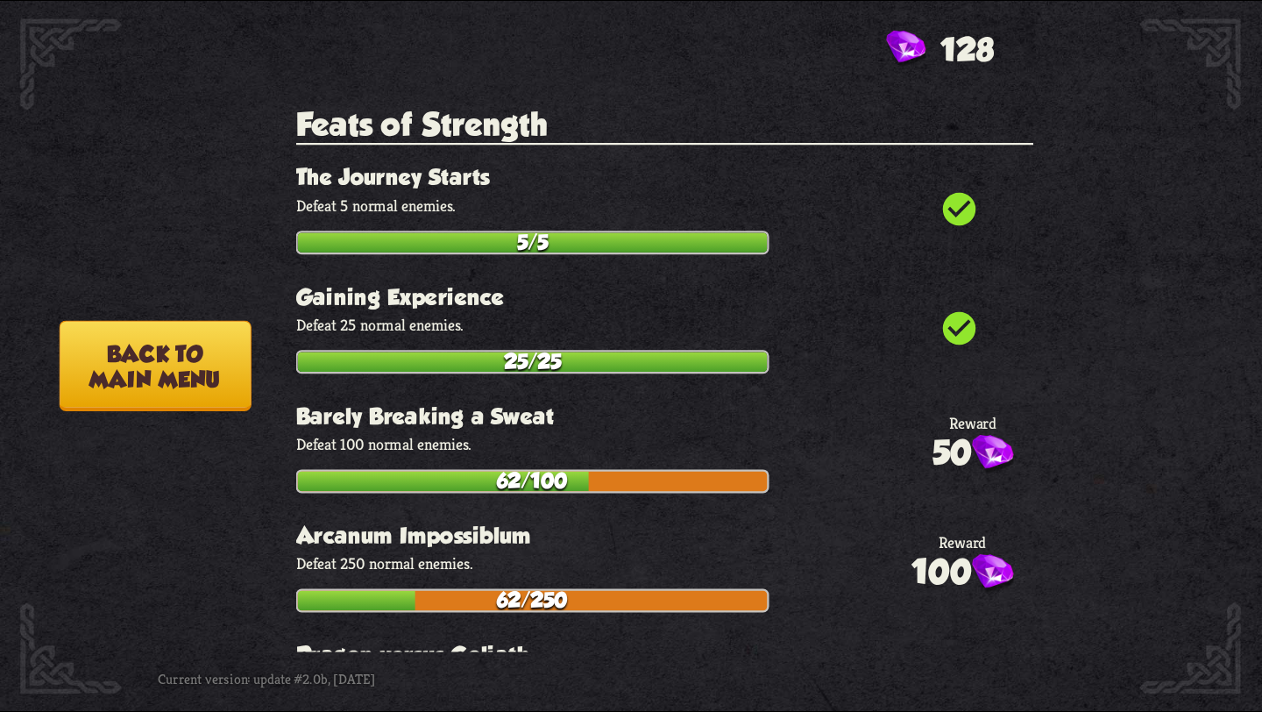
scroll to position [99, 0]
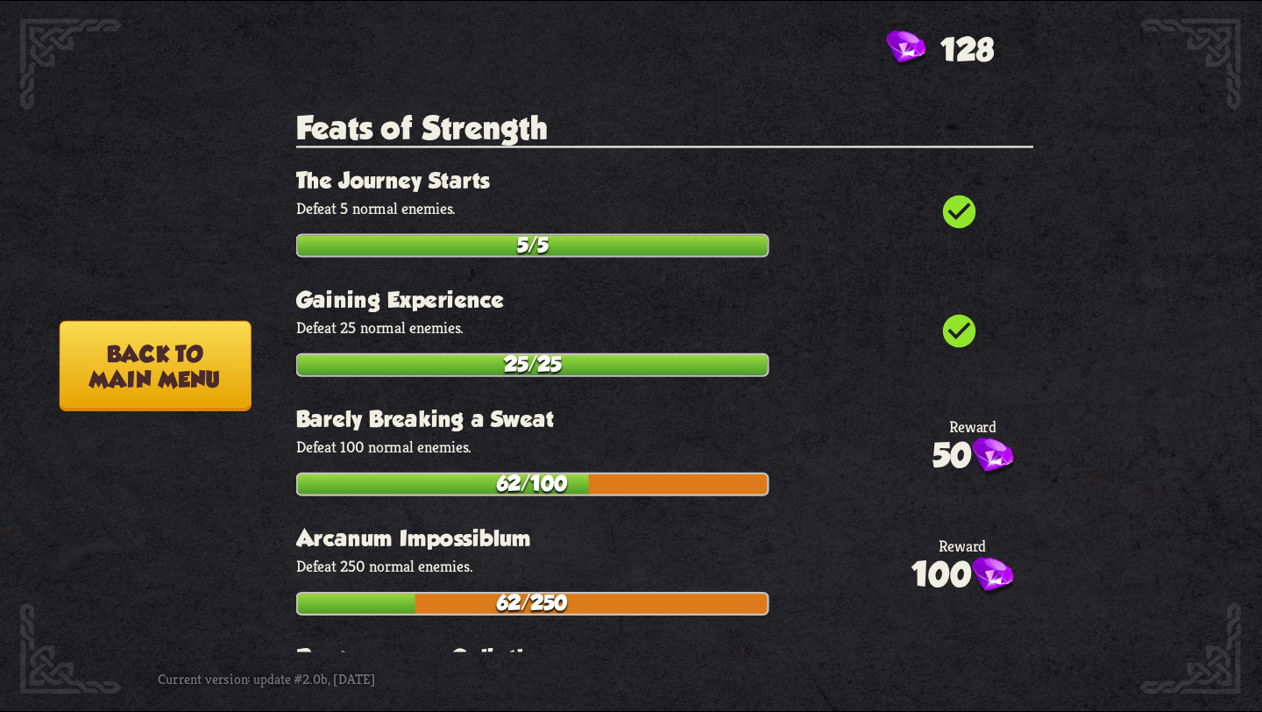
click at [177, 362] on button "Back to main menu" at bounding box center [156, 366] width 192 height 91
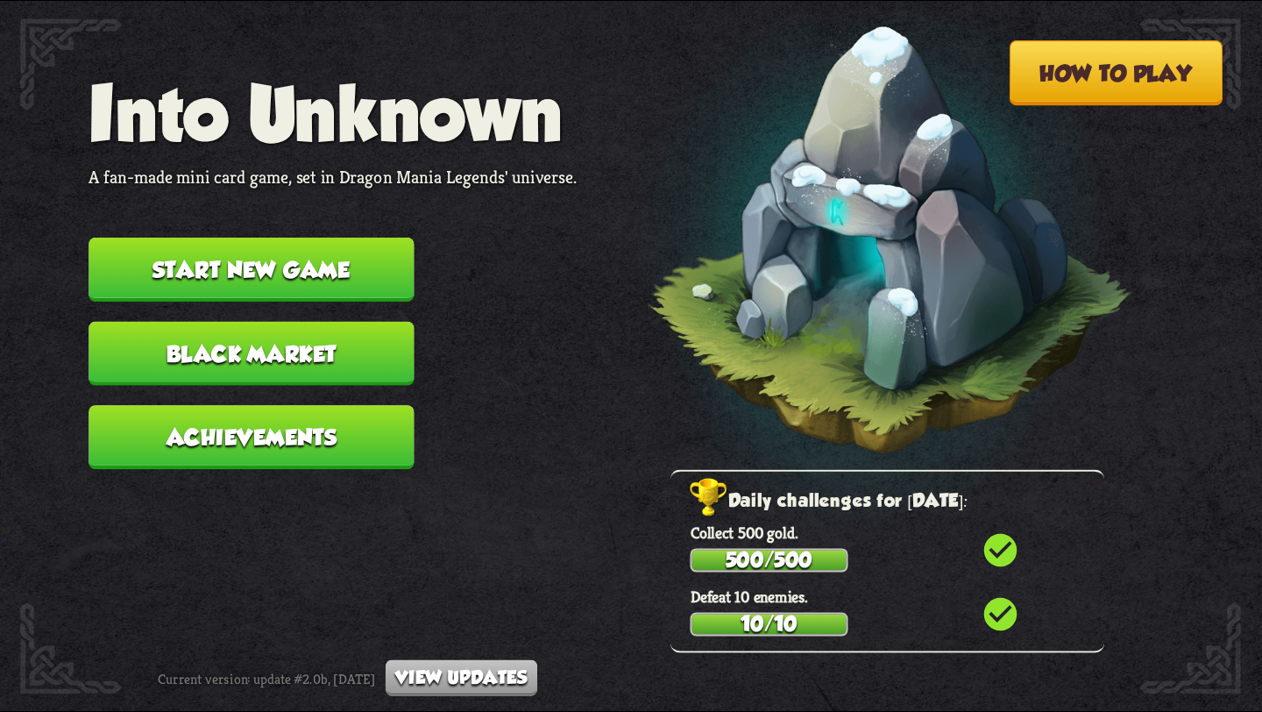
click at [370, 405] on button "Achievements" at bounding box center [251, 437] width 325 height 64
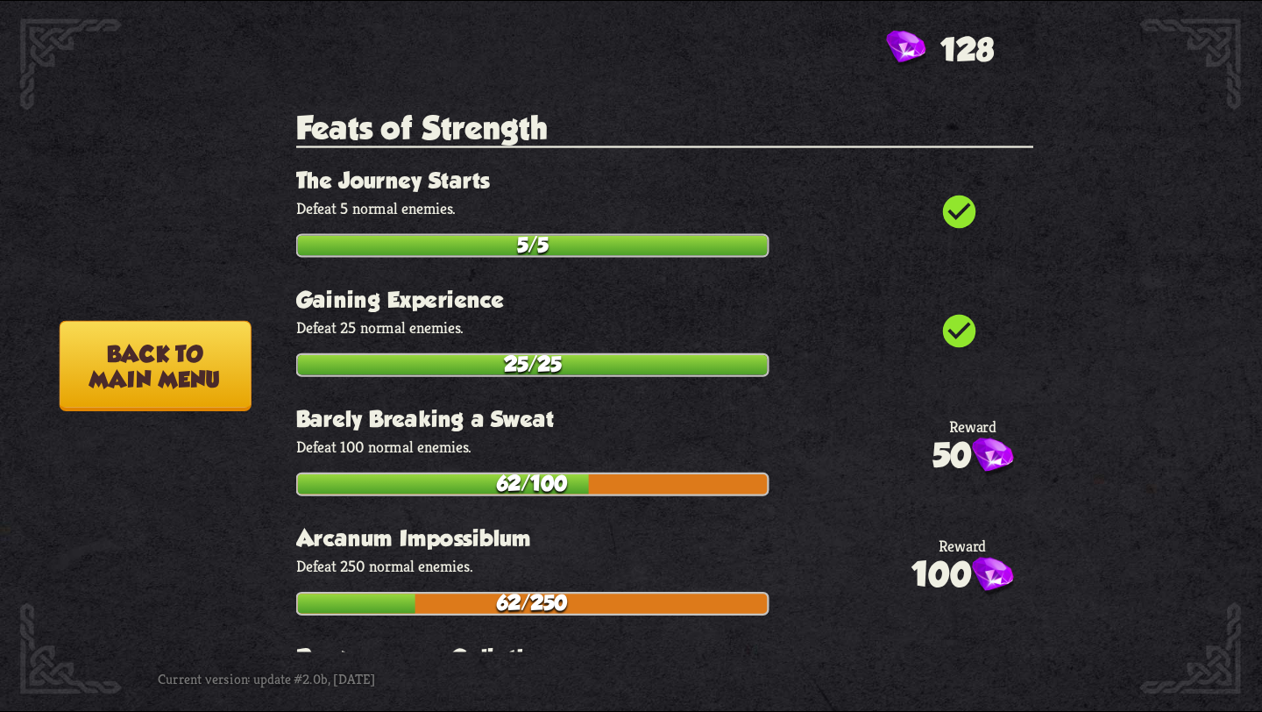
drag, startPoint x: 152, startPoint y: 387, endPoint x: 121, endPoint y: 499, distance: 115.4
click at [152, 388] on button "Back to main menu" at bounding box center [156, 366] width 192 height 91
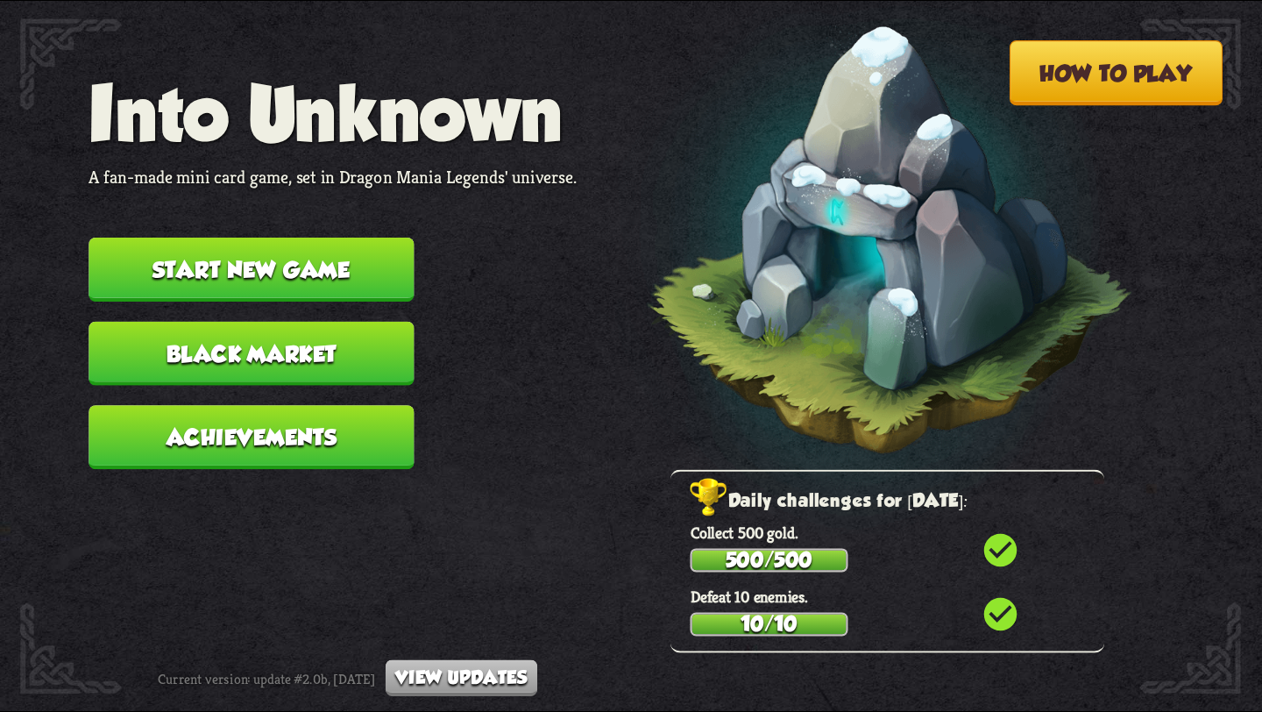
click at [329, 237] on button "Start new game" at bounding box center [251, 269] width 325 height 64
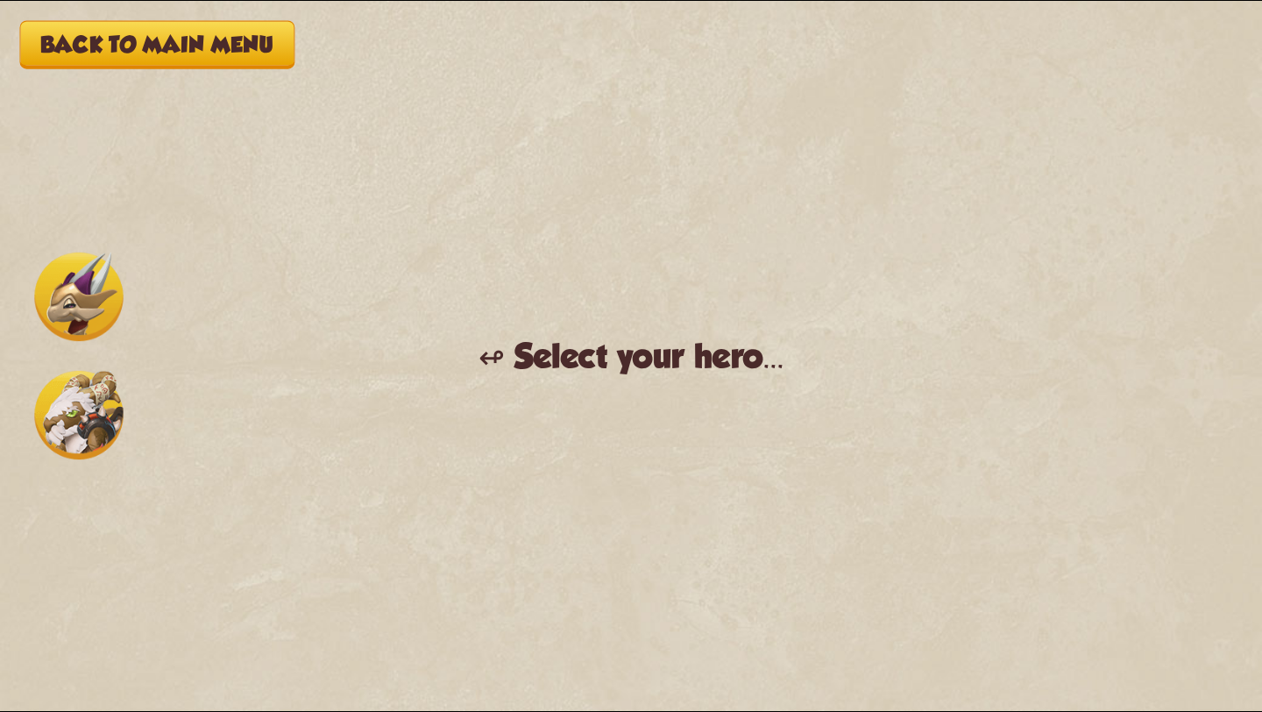
click at [69, 427] on img at bounding box center [78, 415] width 89 height 89
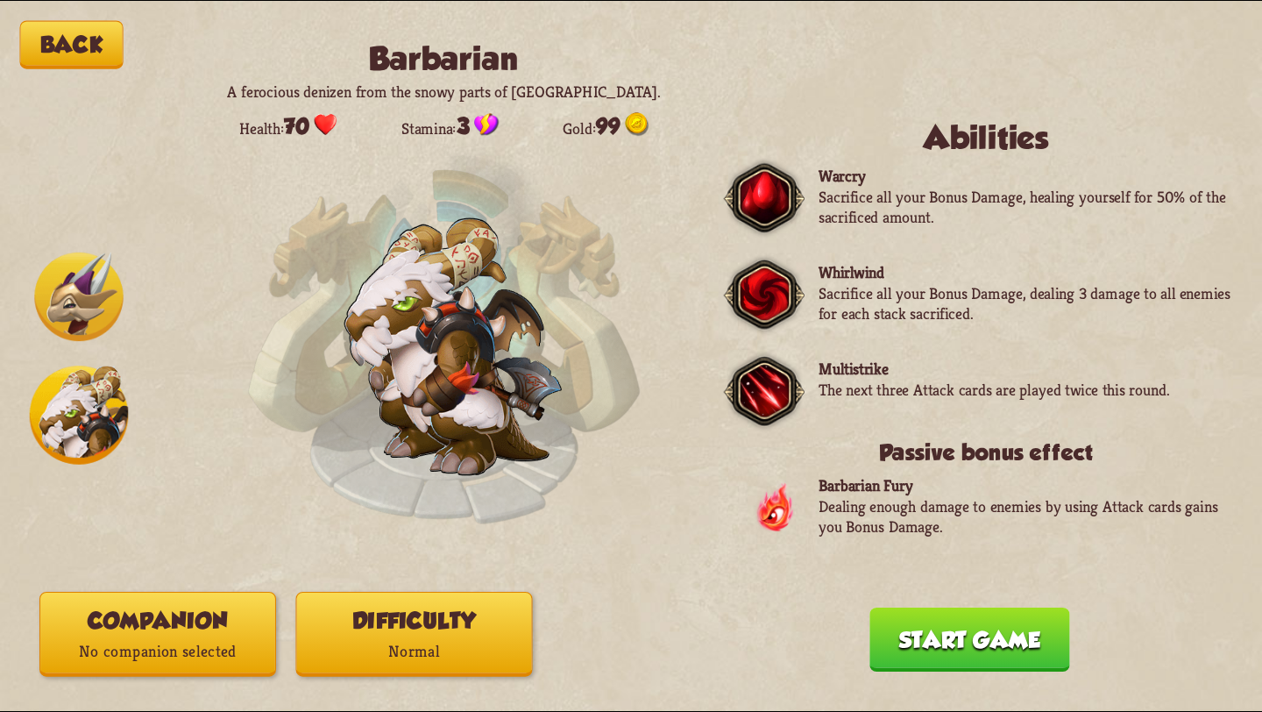
click at [948, 627] on button "Start game" at bounding box center [969, 639] width 200 height 64
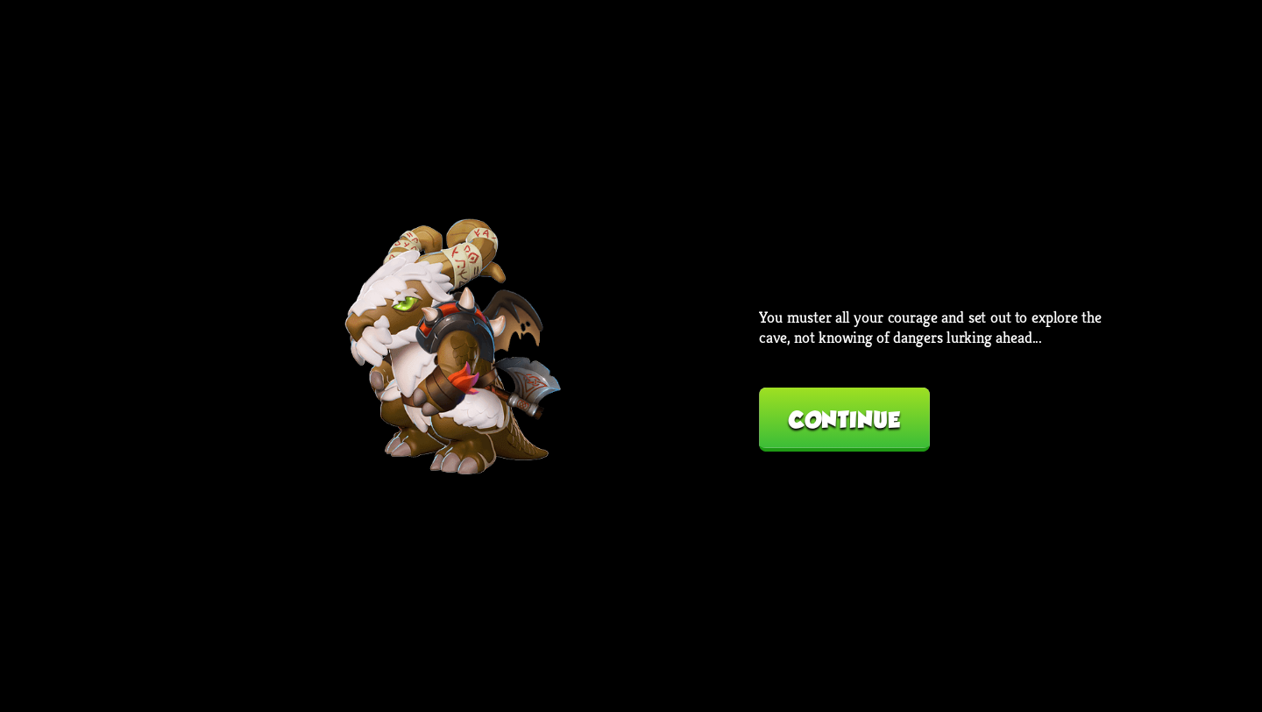
click at [864, 423] on button "Continue" at bounding box center [844, 419] width 171 height 64
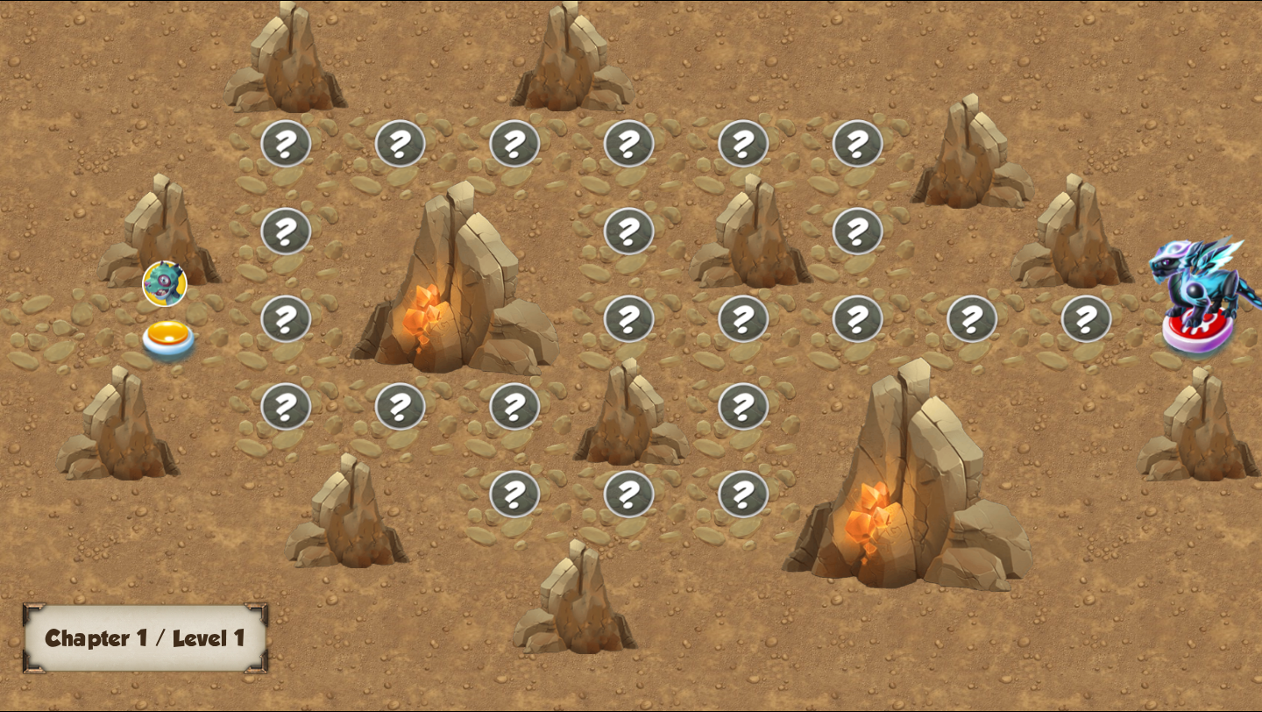
click at [177, 329] on img at bounding box center [169, 343] width 63 height 46
